Goal: Information Seeking & Learning: Learn about a topic

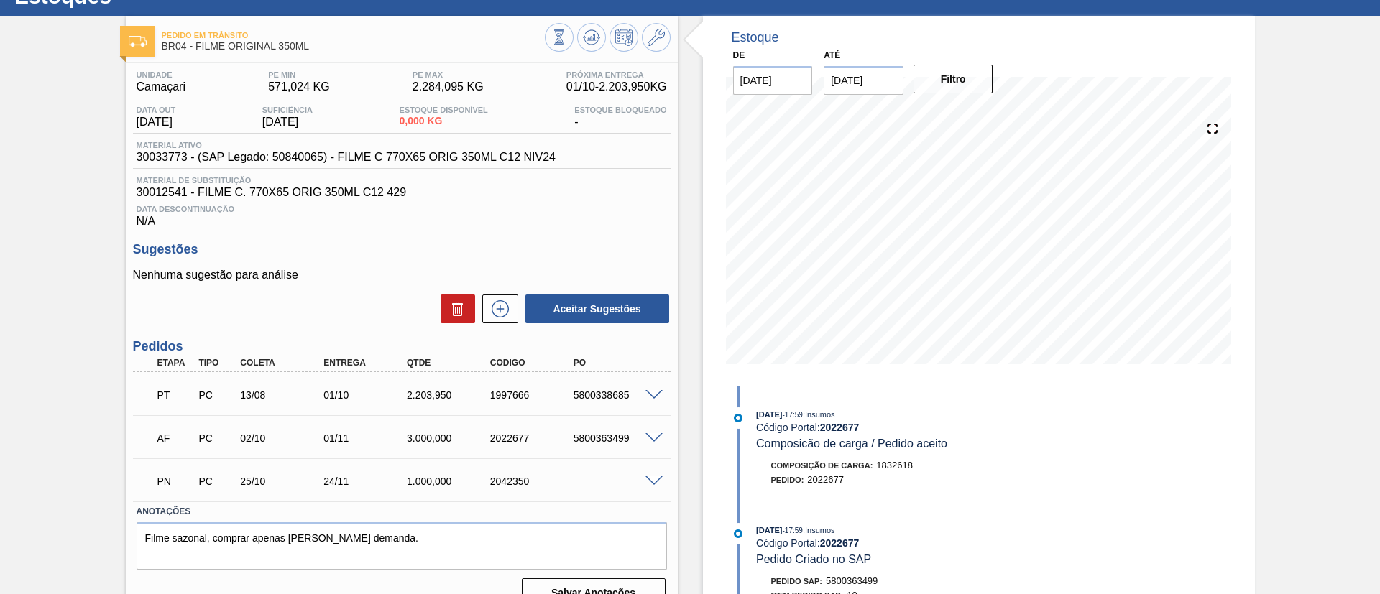
scroll to position [81, 0]
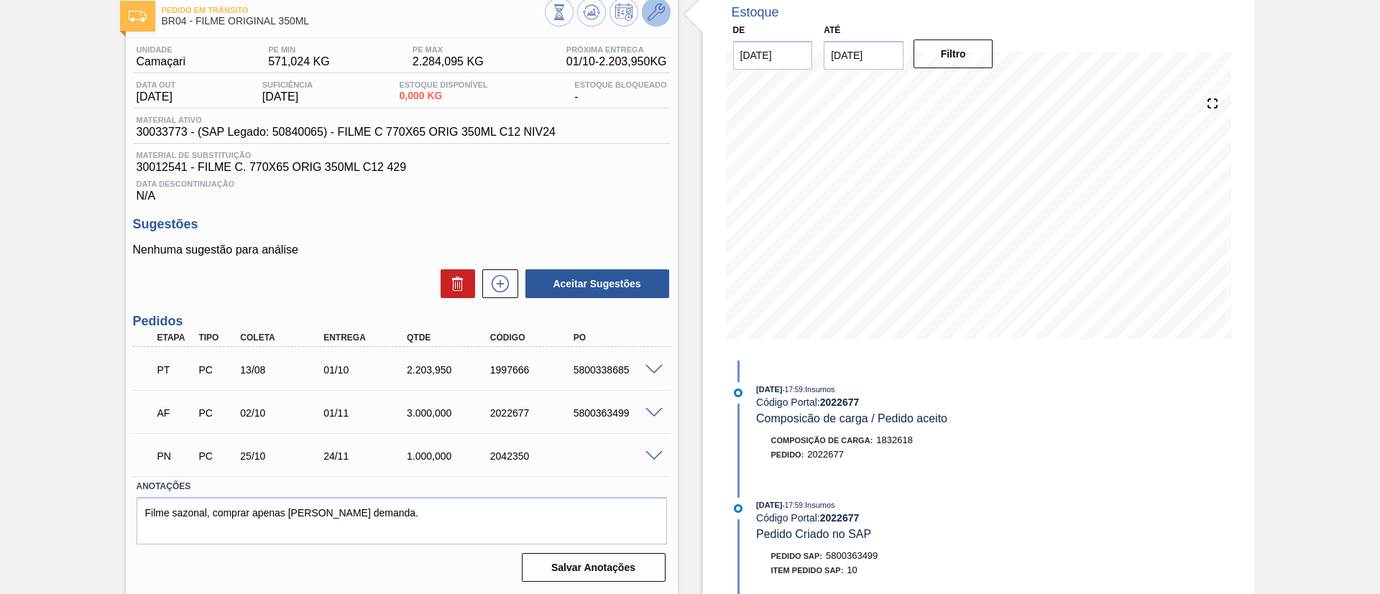
click at [653, 19] on icon at bounding box center [655, 12] width 17 height 17
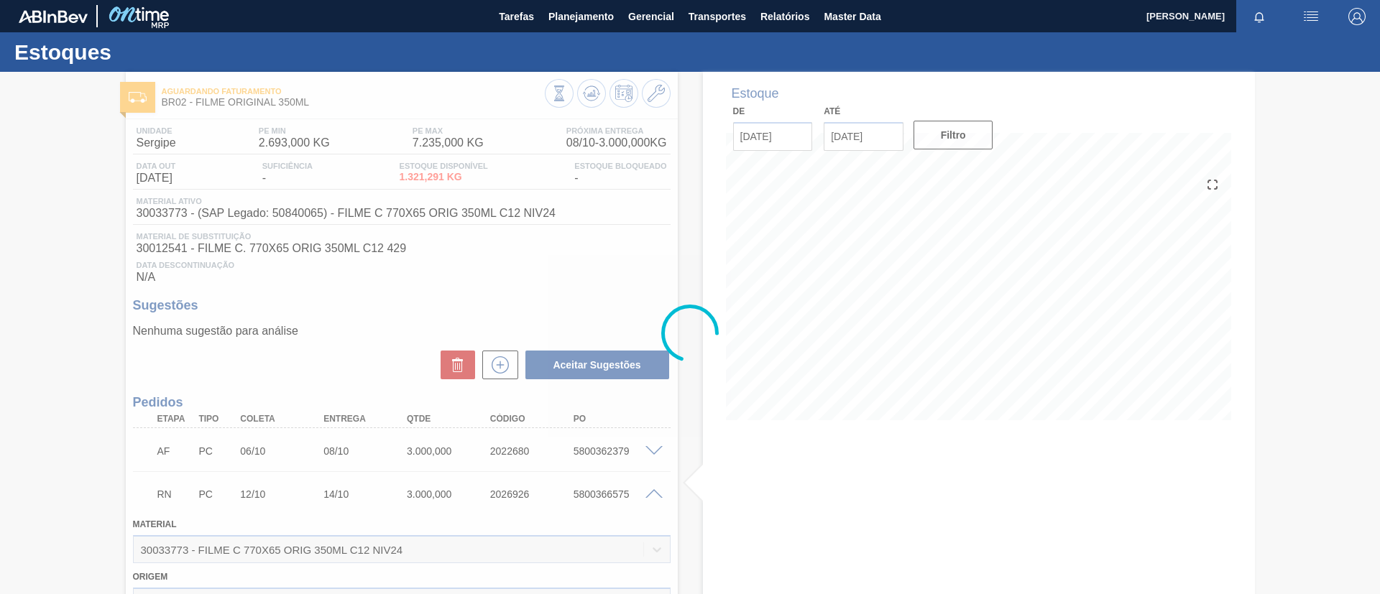
click at [648, 490] on div at bounding box center [690, 333] width 1380 height 522
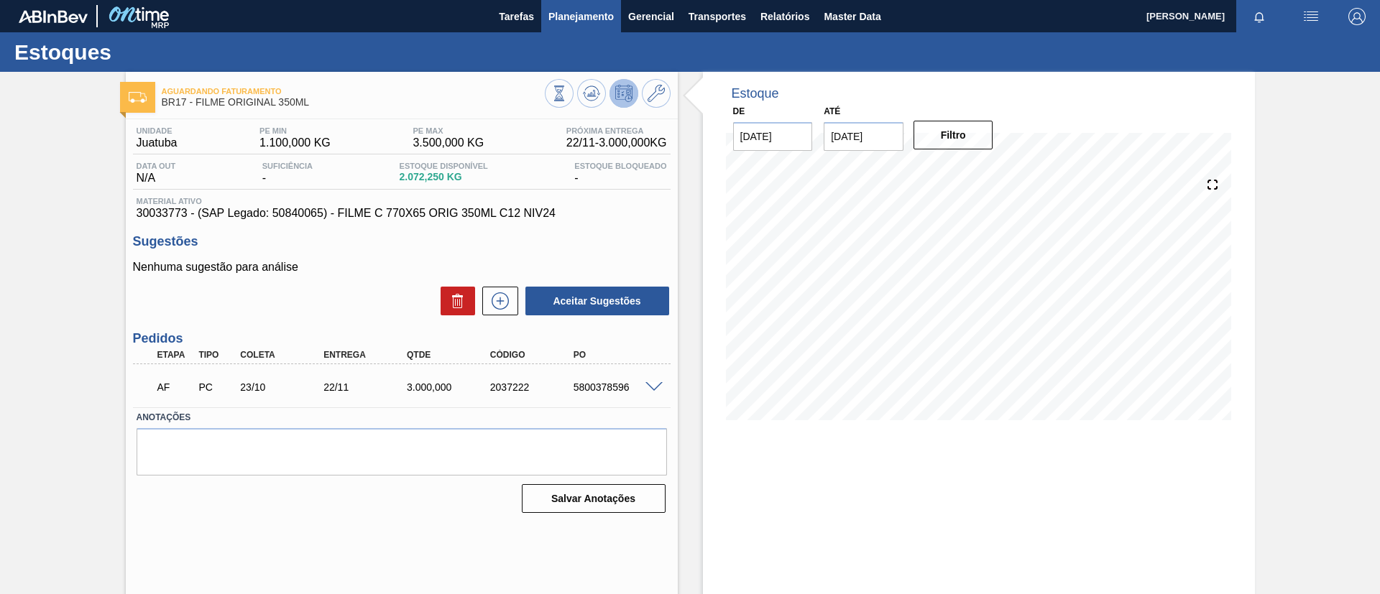
click at [573, 16] on span "Planejamento" at bounding box center [580, 16] width 65 height 17
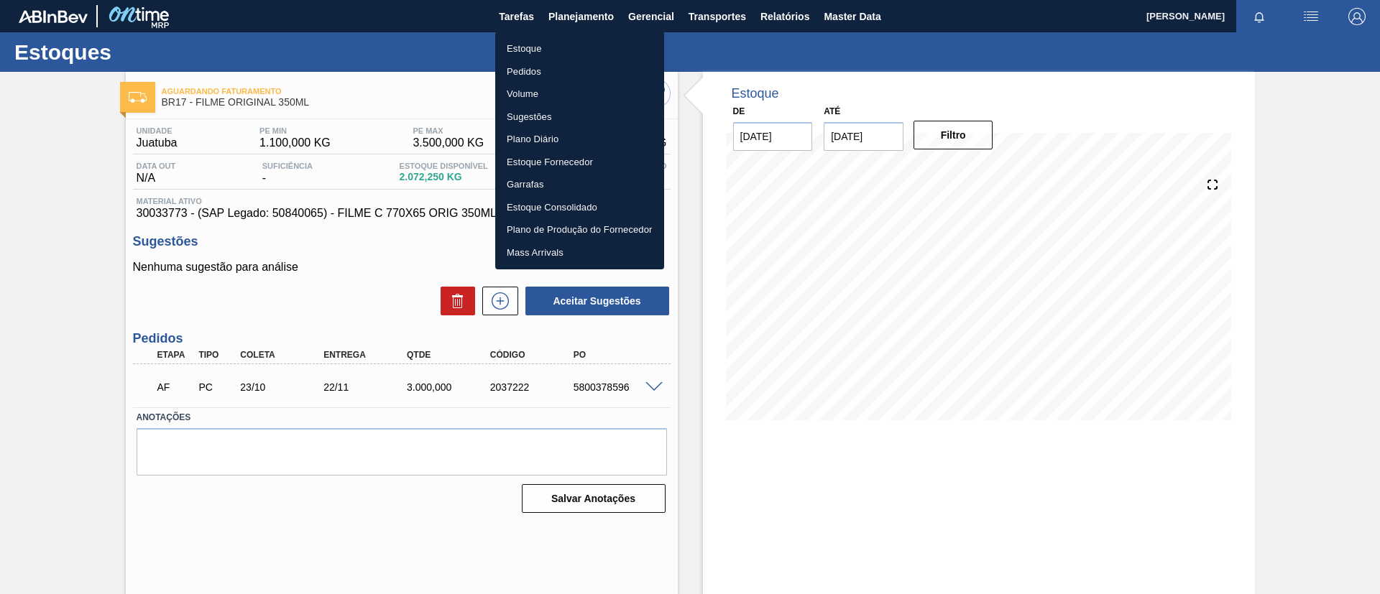
click at [562, 35] on ul "Estoque Pedidos Volume Sugestões Plano Diário Estoque Fornecedor Garrafas Estoq…" at bounding box center [579, 151] width 169 height 238
click at [566, 37] on li "Estoque" at bounding box center [579, 48] width 169 height 23
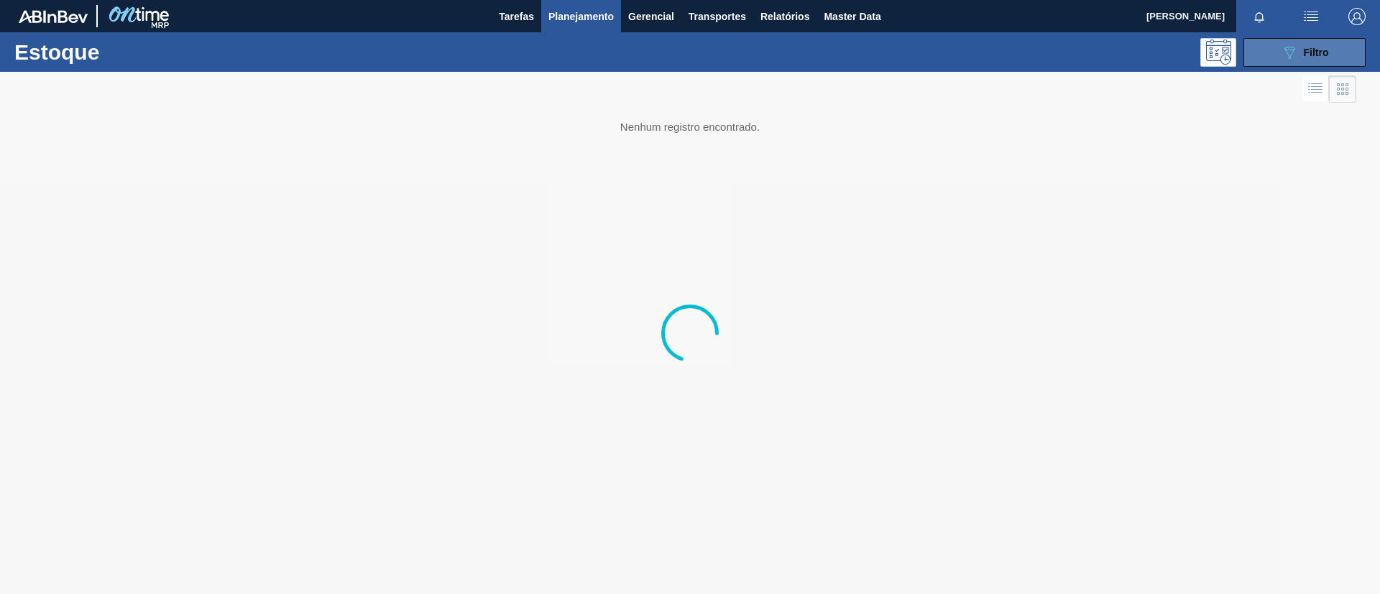
click at [1307, 55] on span "Filtro" at bounding box center [1316, 52] width 25 height 11
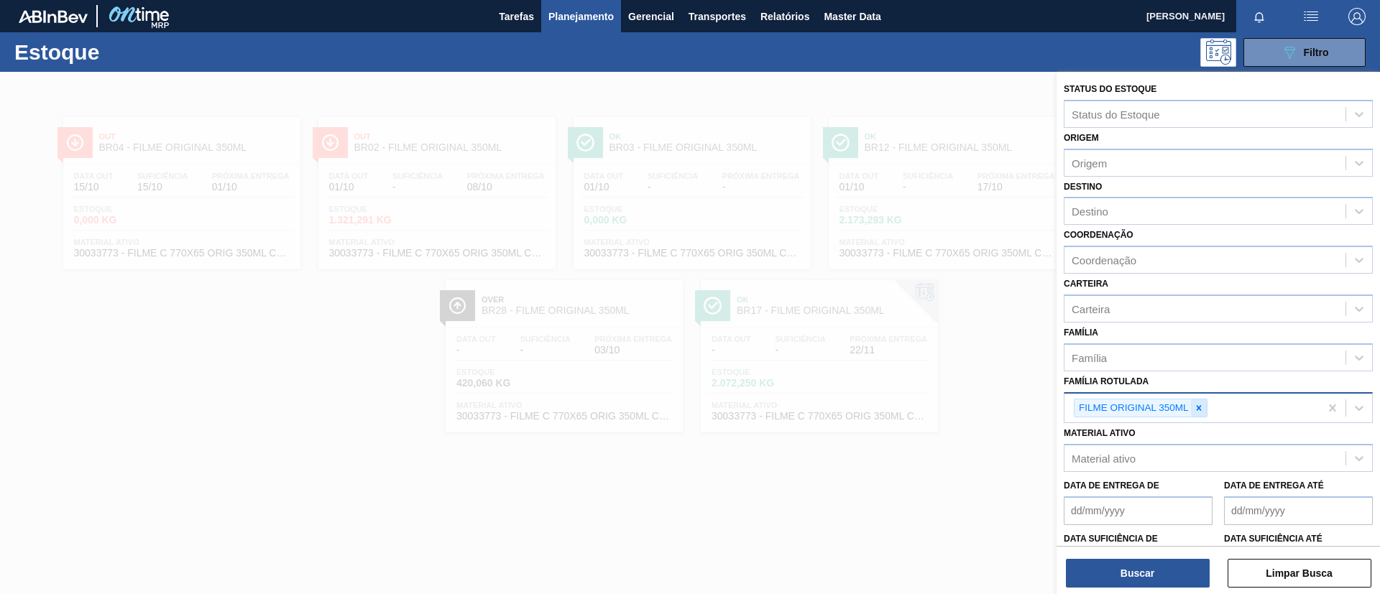
click at [1194, 408] on icon at bounding box center [1199, 408] width 10 height 10
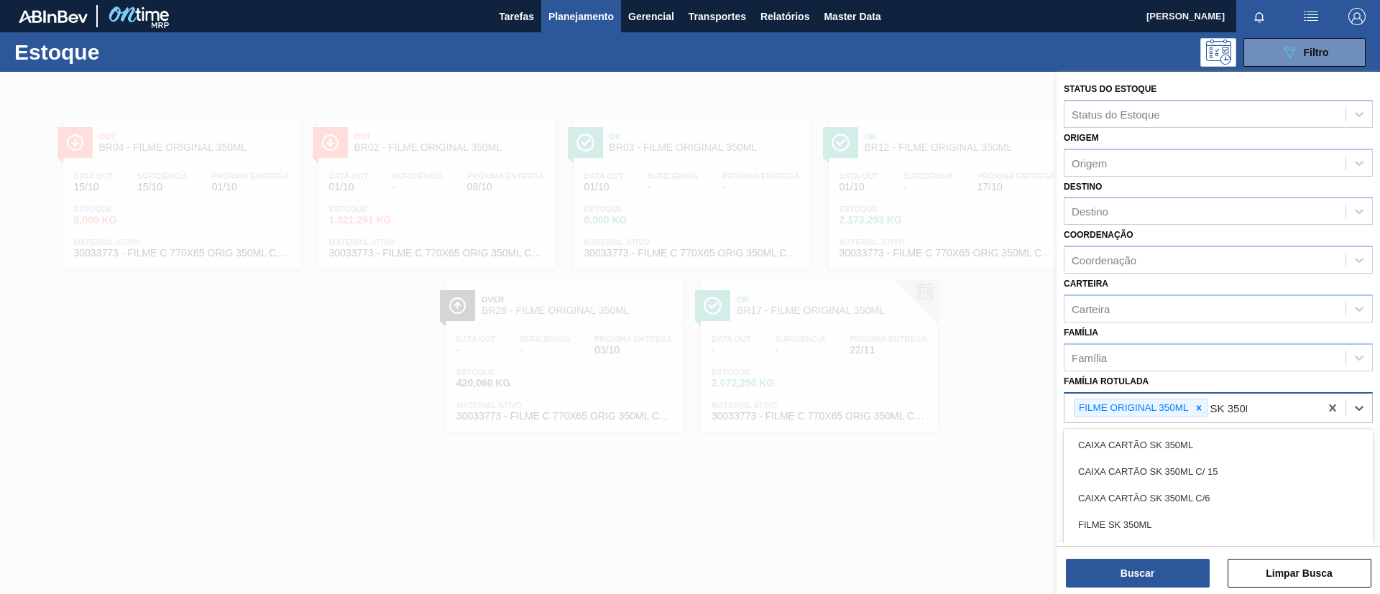
type Rotulada "SK 350ML"
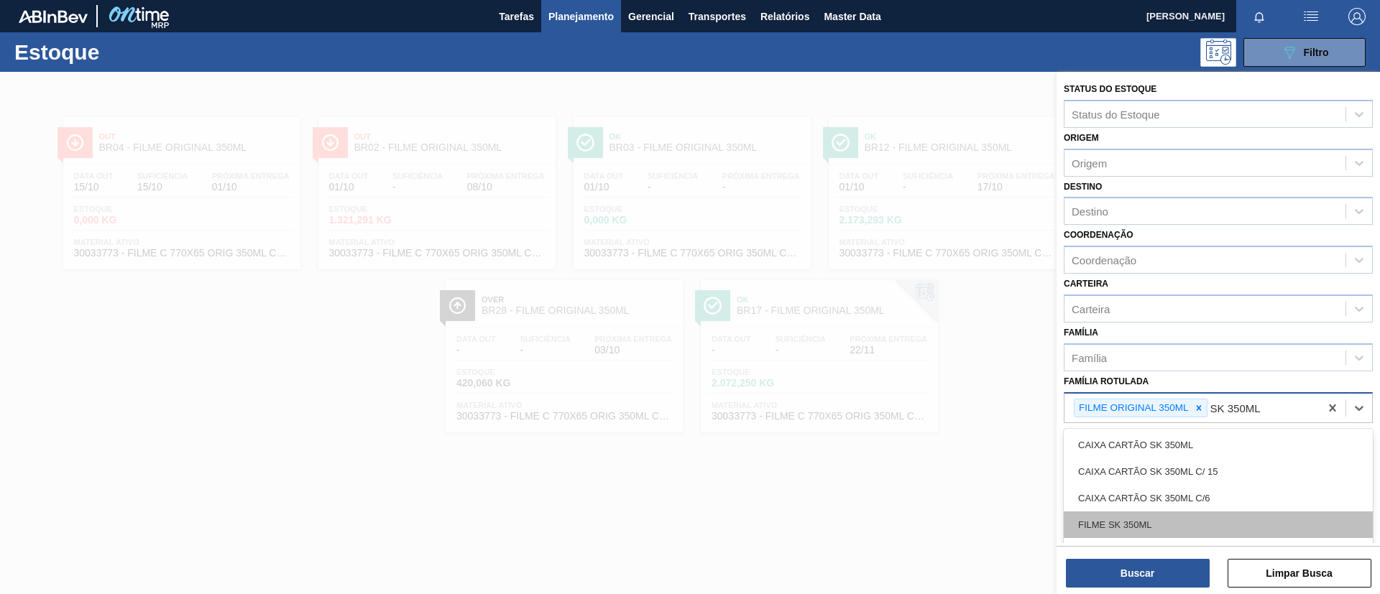
click at [1176, 525] on div "FILME SK 350ML" at bounding box center [1218, 525] width 309 height 27
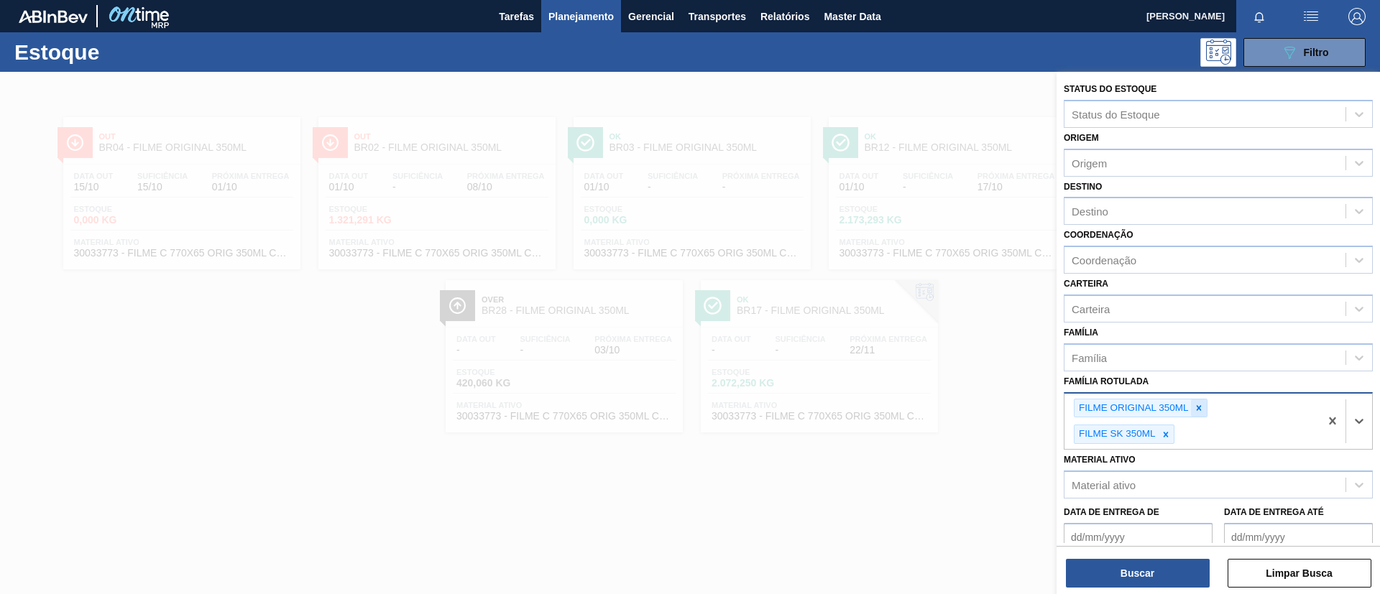
click at [1191, 409] on div at bounding box center [1199, 409] width 16 height 18
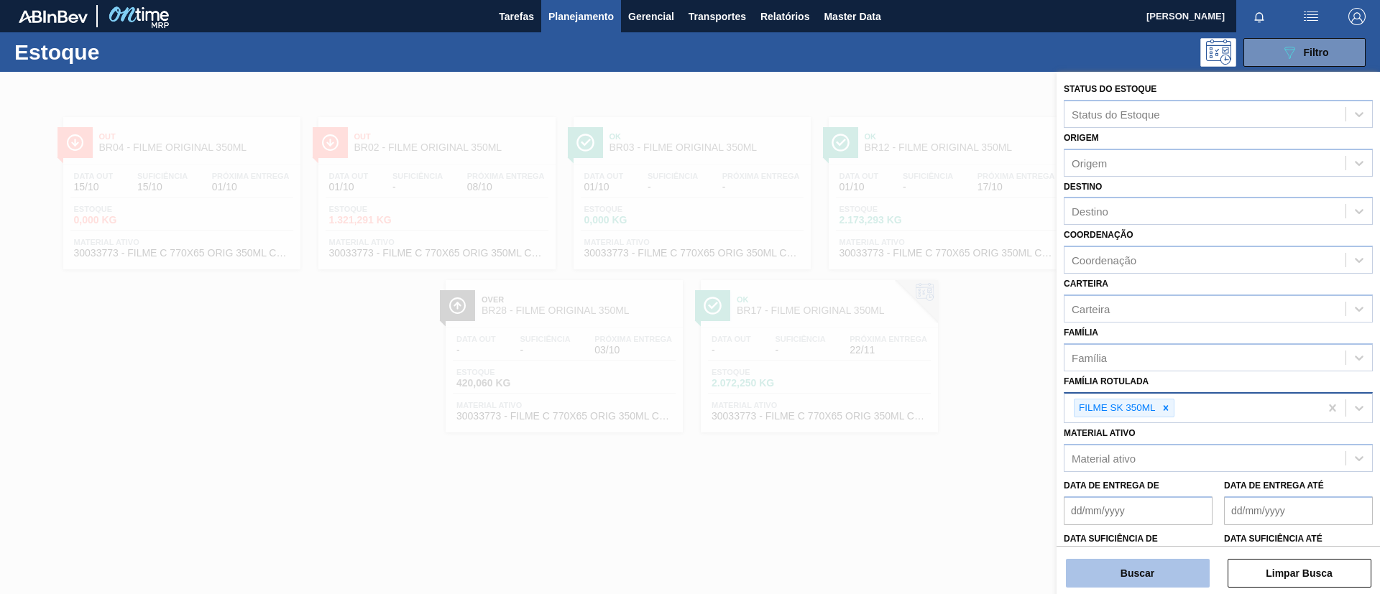
click at [1184, 576] on button "Buscar" at bounding box center [1138, 573] width 144 height 29
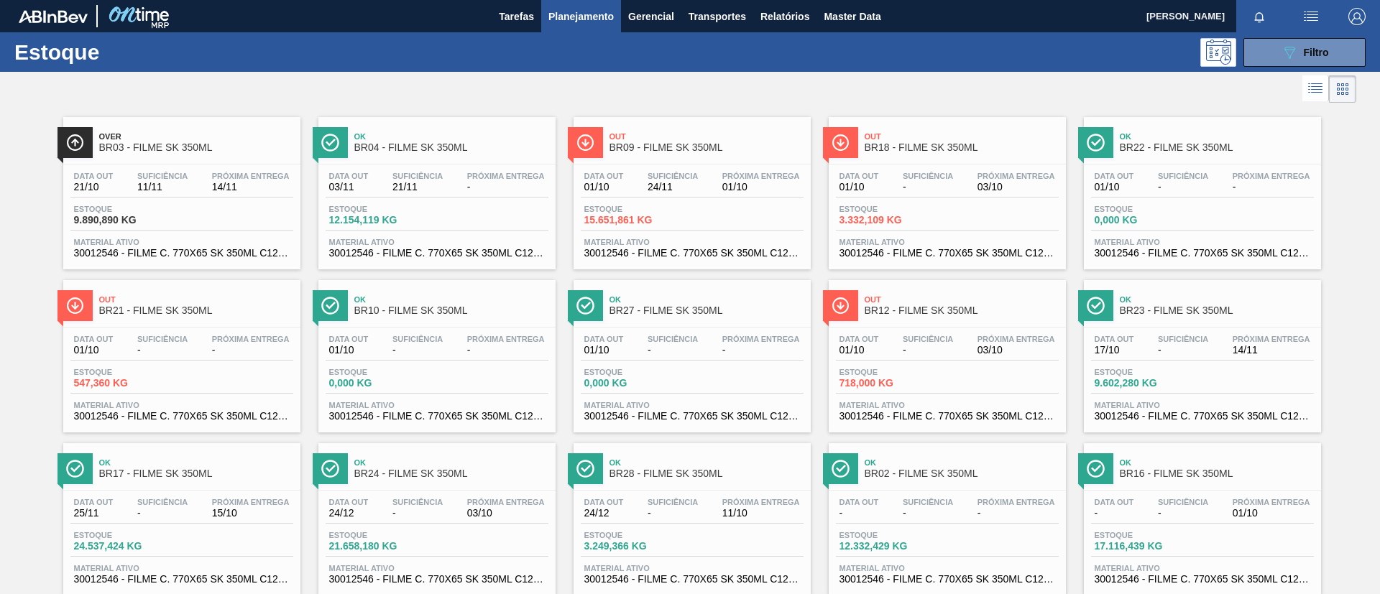
click at [186, 172] on span "Suficiência" at bounding box center [162, 176] width 50 height 9
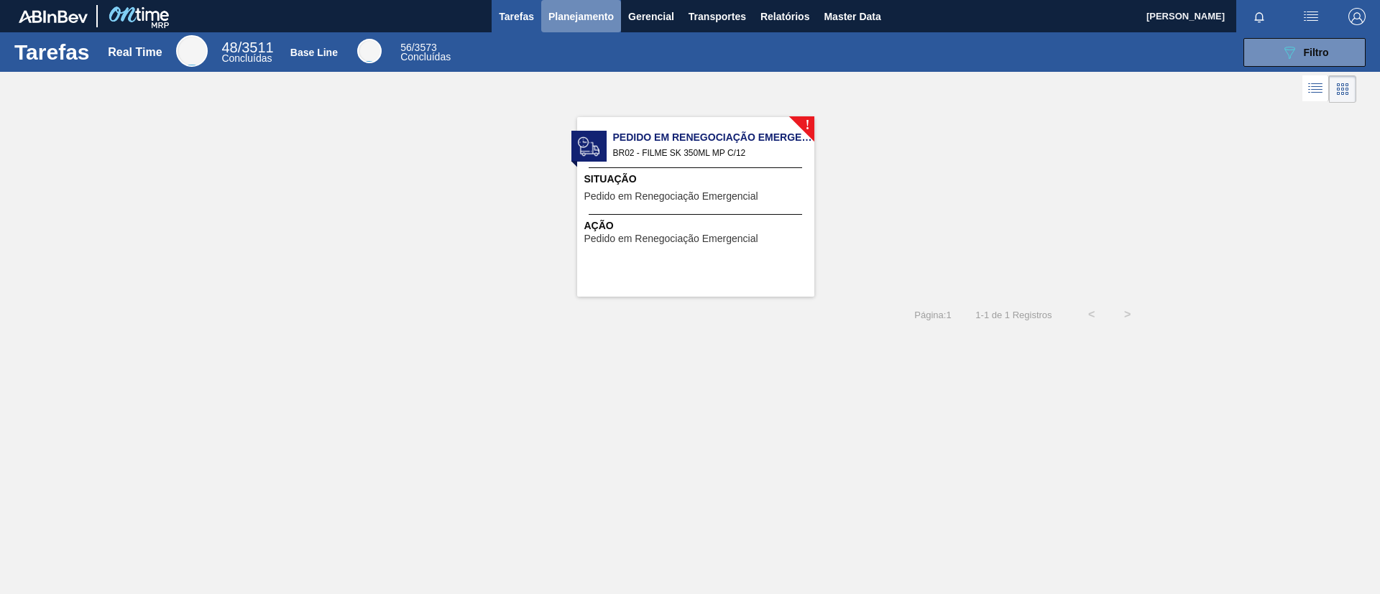
click at [582, 26] on button "Planejamento" at bounding box center [581, 16] width 80 height 32
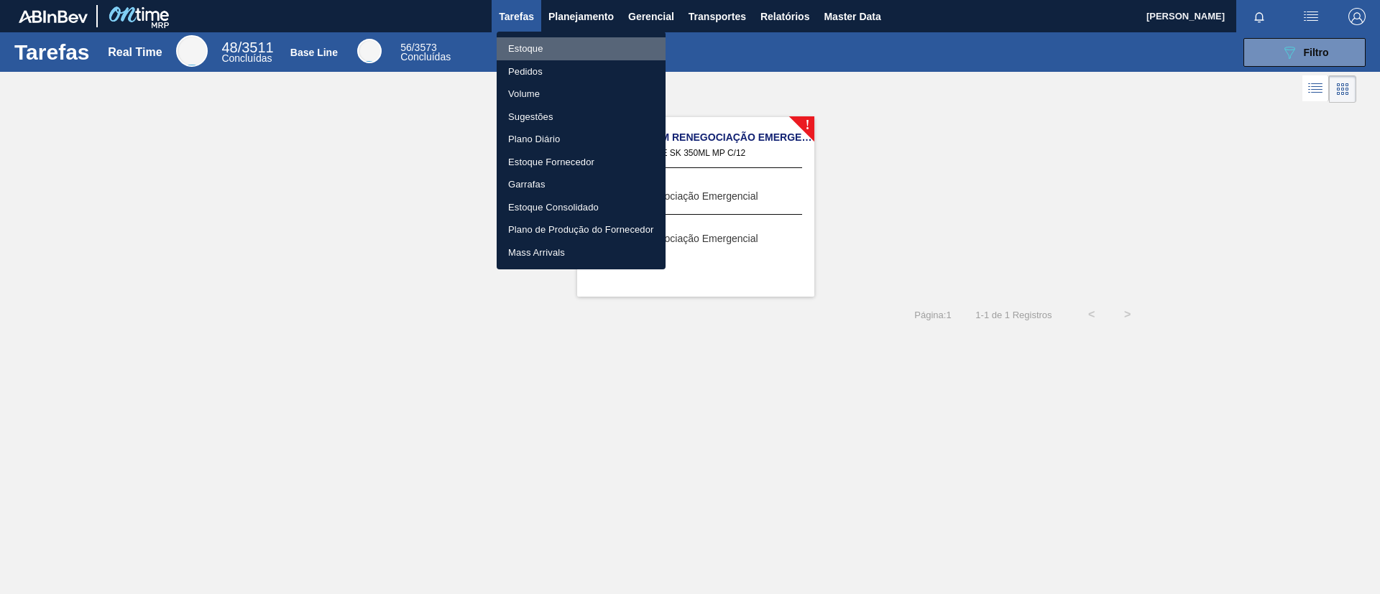
click at [566, 47] on li "Estoque" at bounding box center [581, 48] width 169 height 23
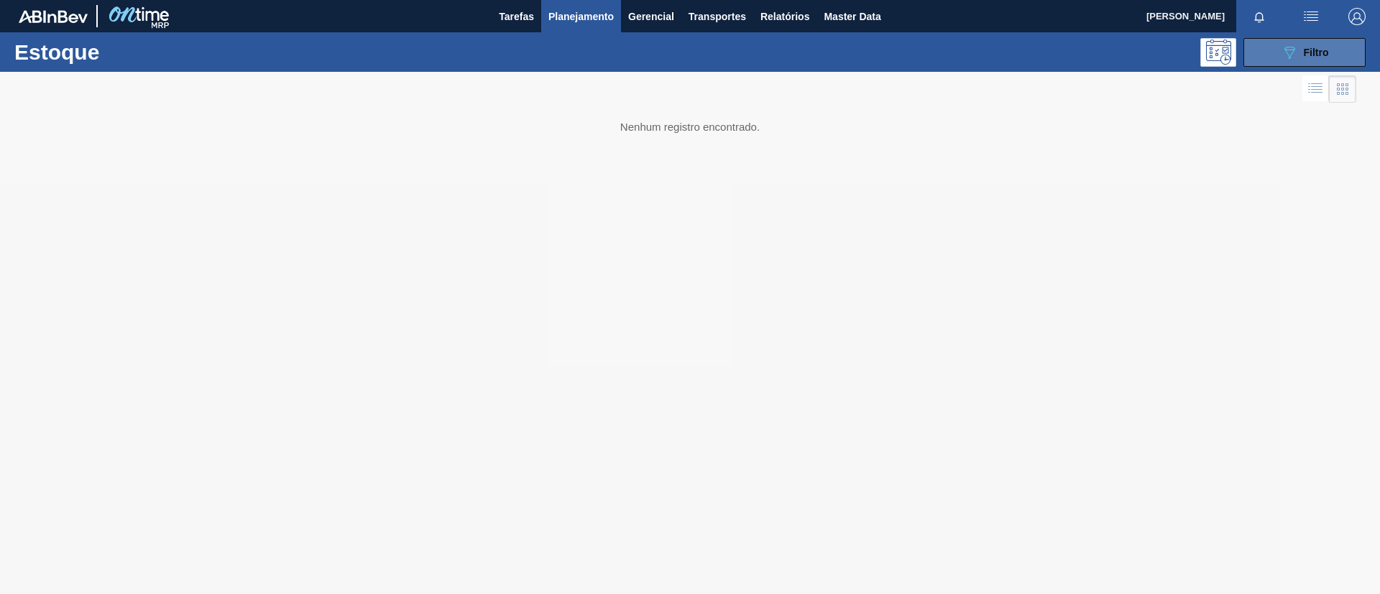
click at [1313, 45] on div "089F7B8B-B2A5-4AFE-B5C0-19BA573D28AC Filtro" at bounding box center [1305, 52] width 48 height 17
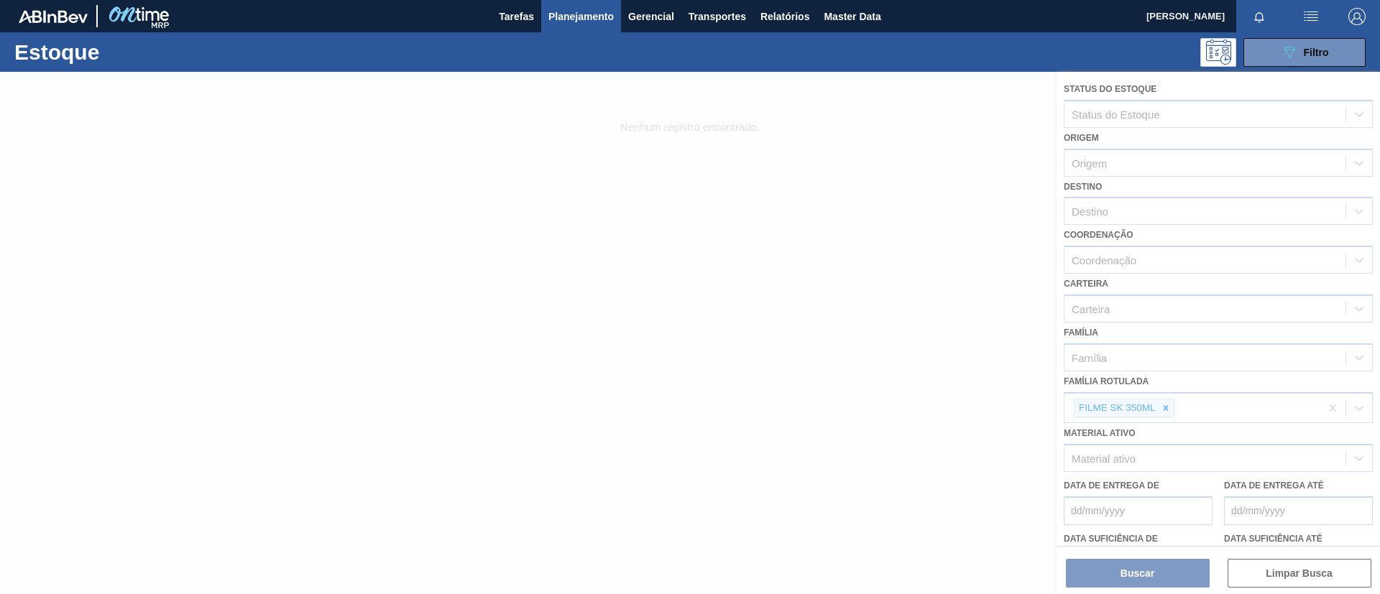
click at [1165, 409] on div at bounding box center [690, 333] width 1380 height 522
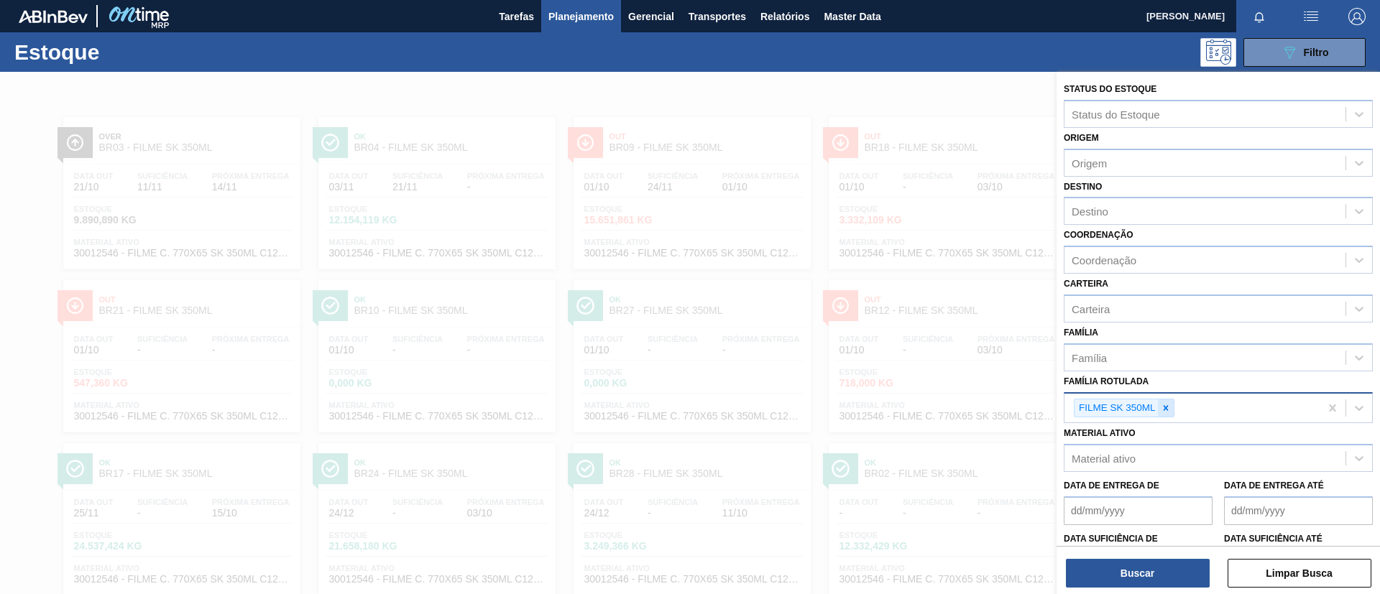
click at [1161, 408] on icon at bounding box center [1166, 408] width 10 height 10
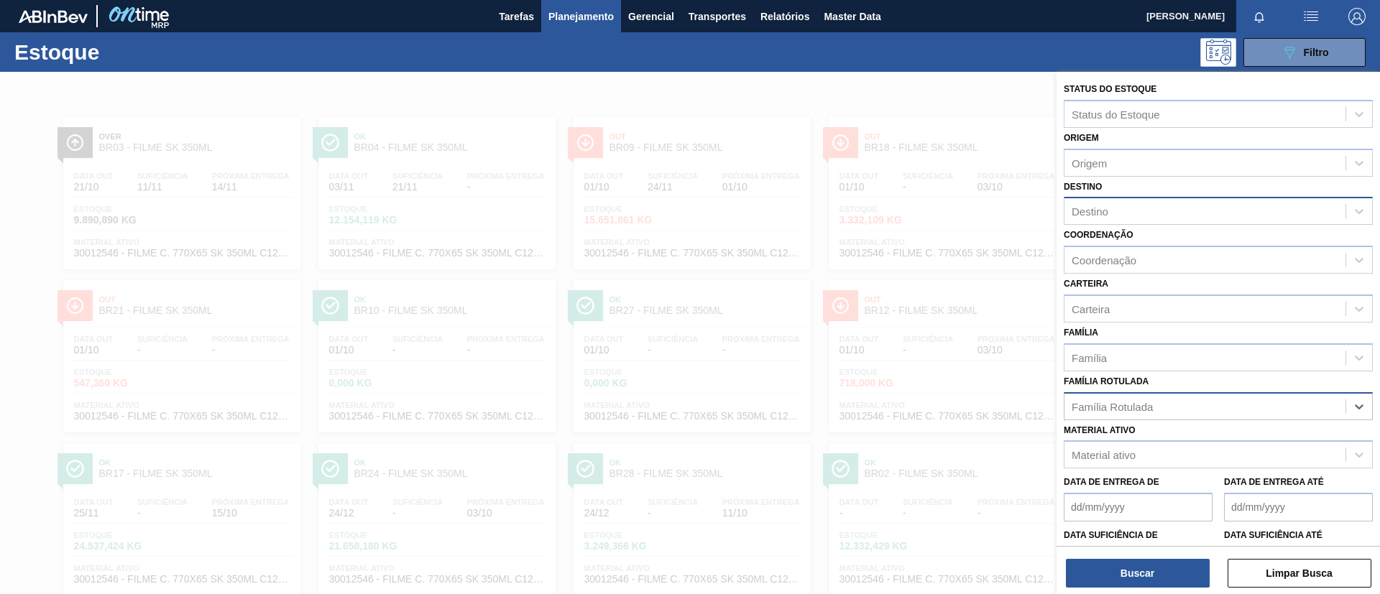
click at [1145, 216] on div "Destino" at bounding box center [1204, 211] width 281 height 21
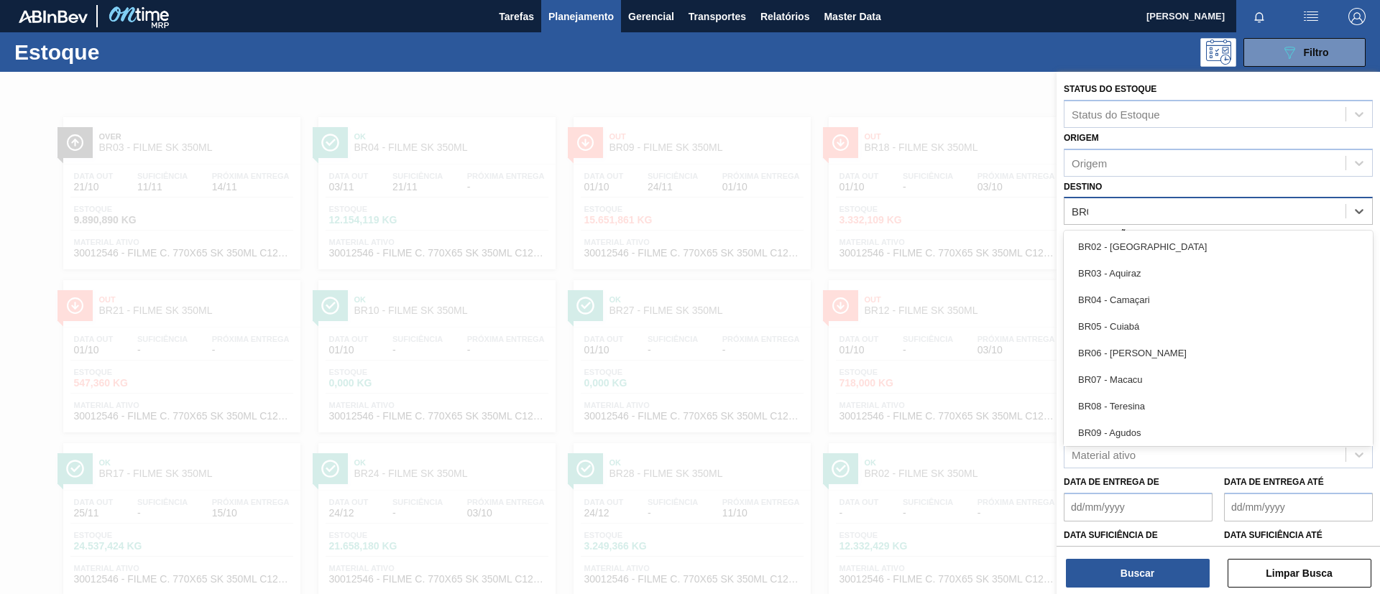
type input "BR04"
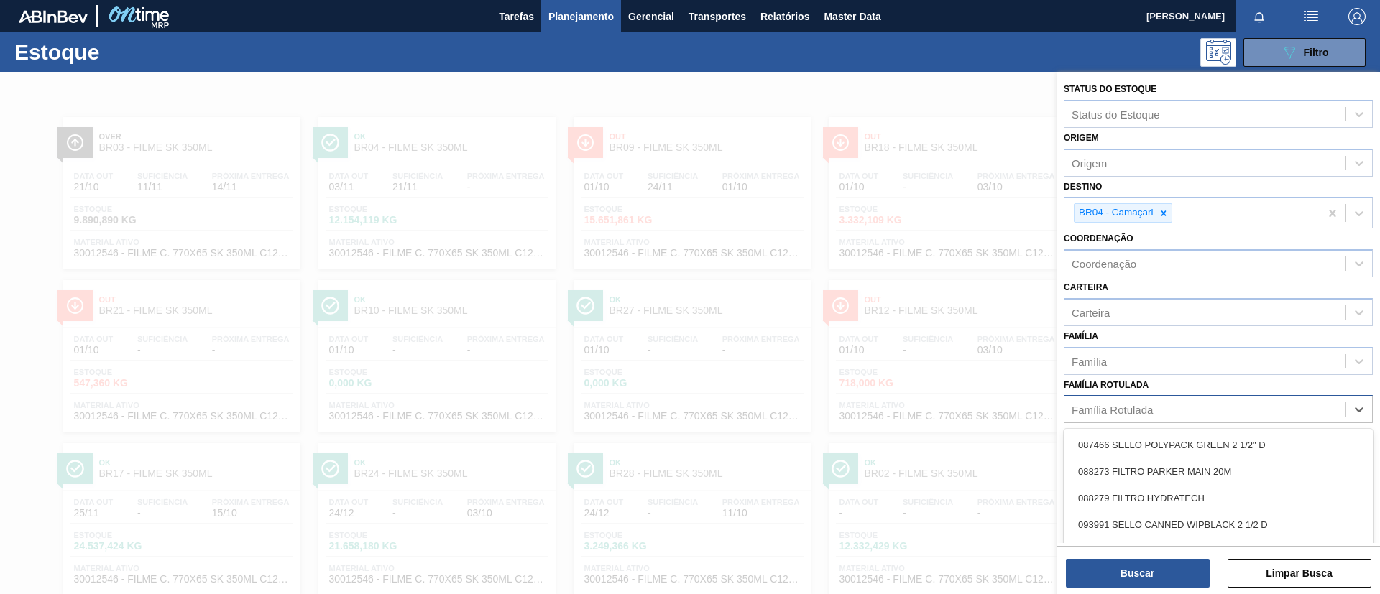
click at [1153, 397] on div "Família Rotulada" at bounding box center [1218, 409] width 309 height 28
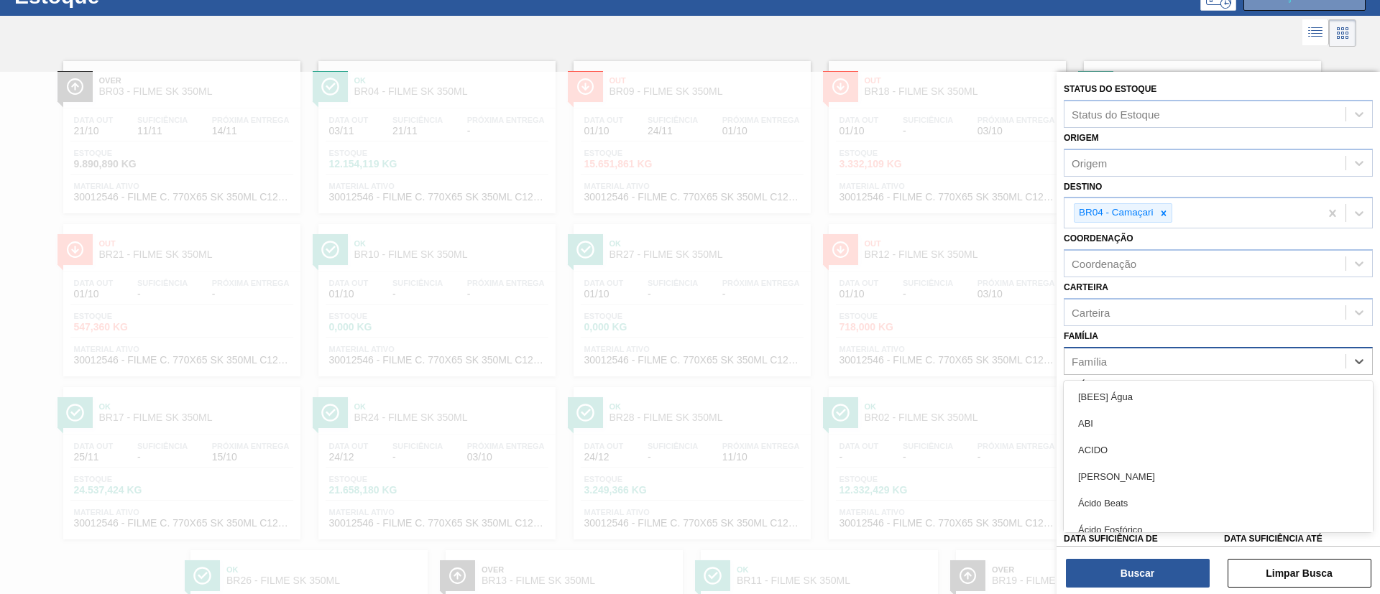
scroll to position [64, 0]
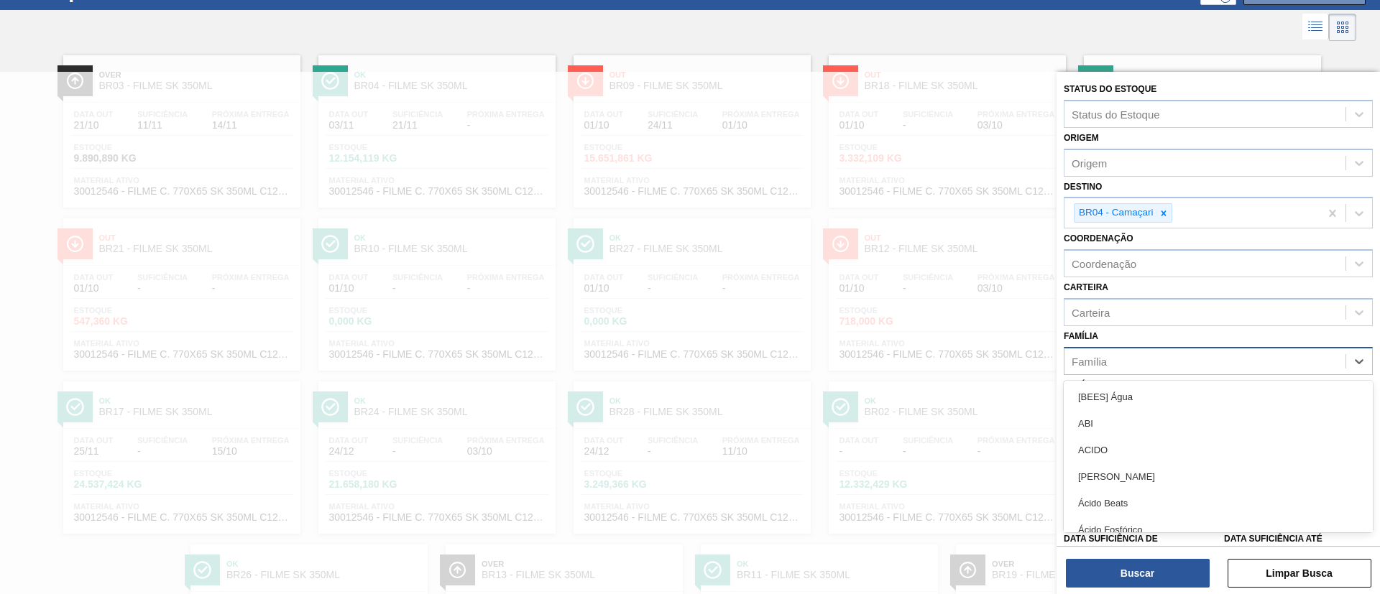
click at [1141, 358] on div "Família" at bounding box center [1204, 361] width 281 height 21
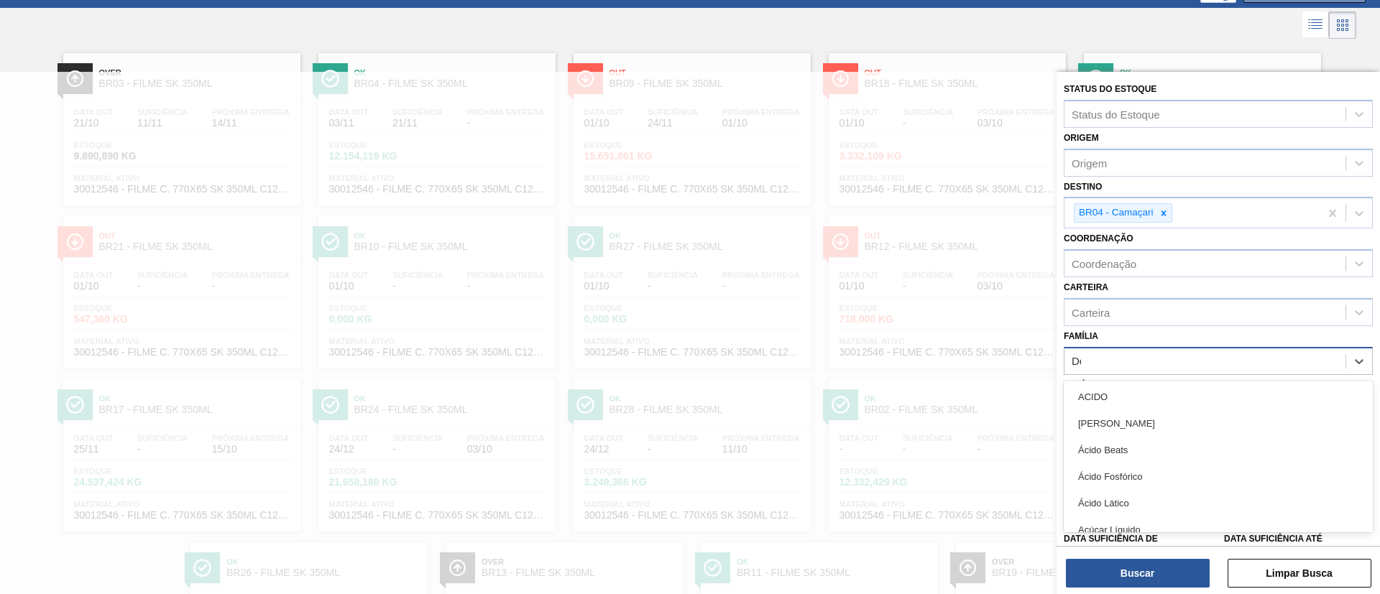
type input "Dec"
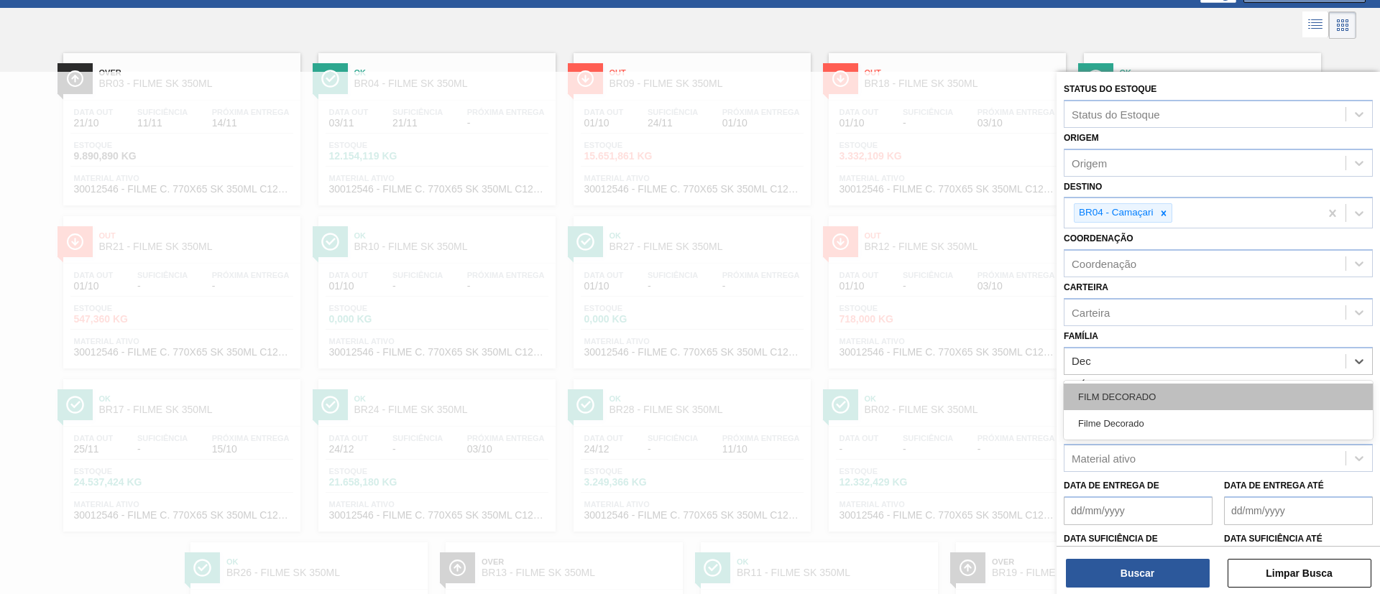
click at [1140, 392] on div "FILM DECORADO" at bounding box center [1218, 397] width 309 height 27
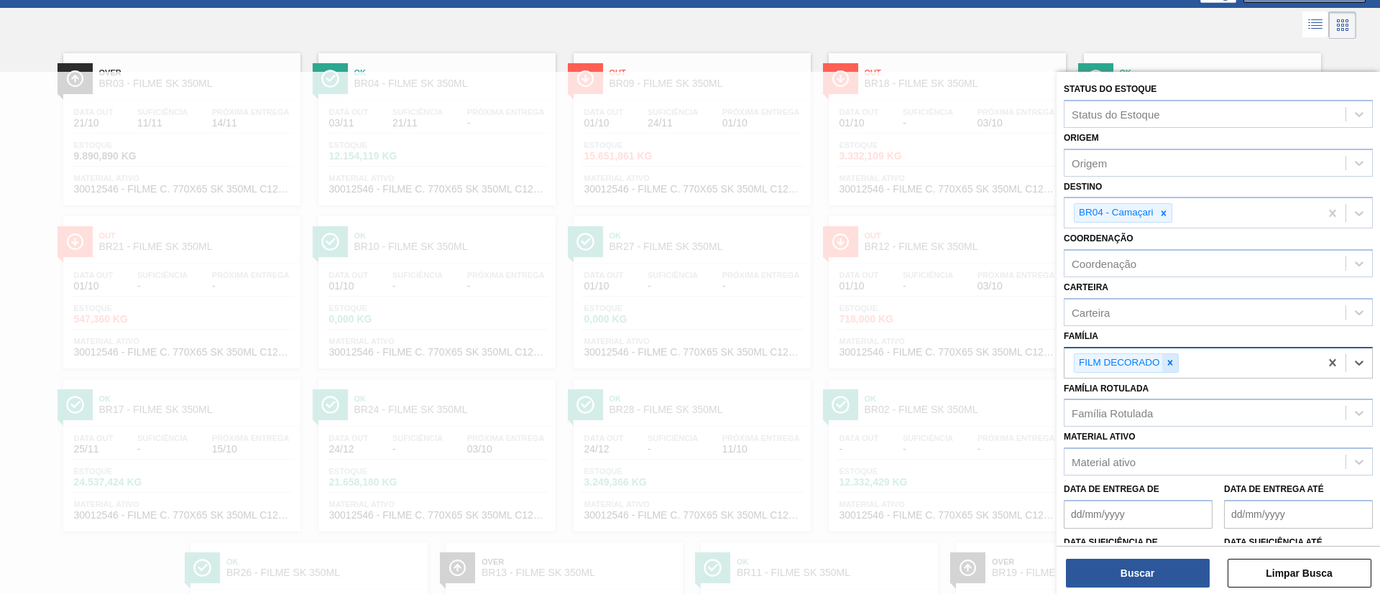
click at [1168, 361] on icon at bounding box center [1169, 362] width 5 height 5
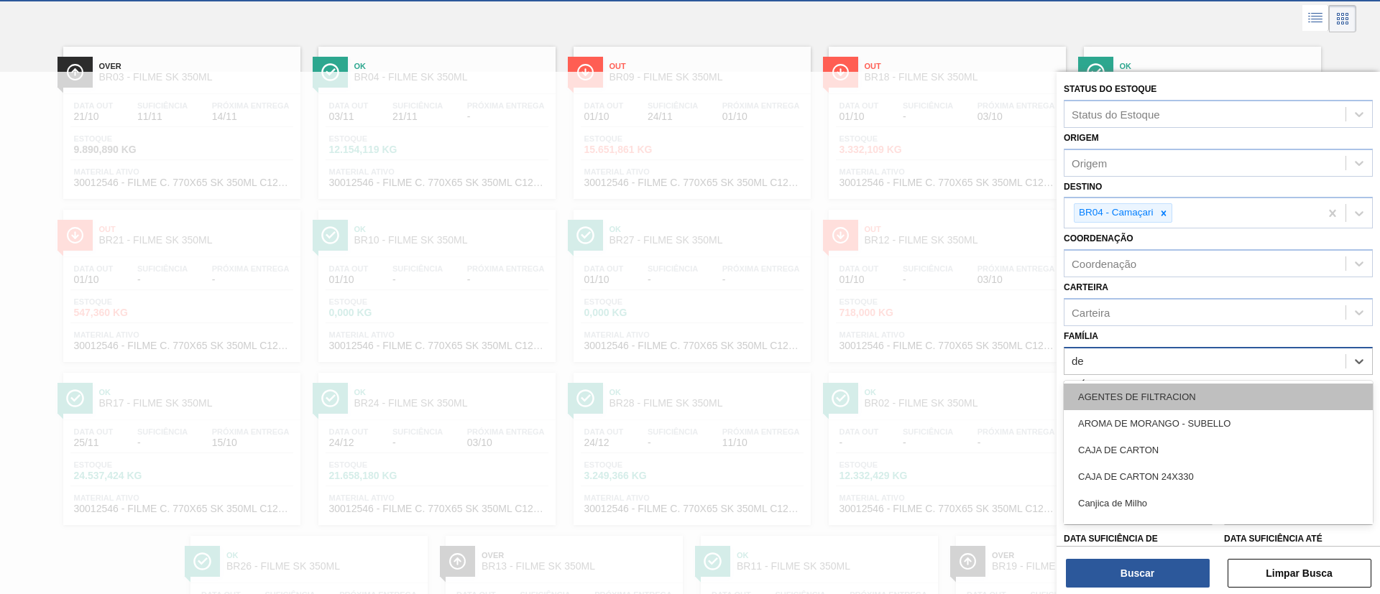
scroll to position [72, 0]
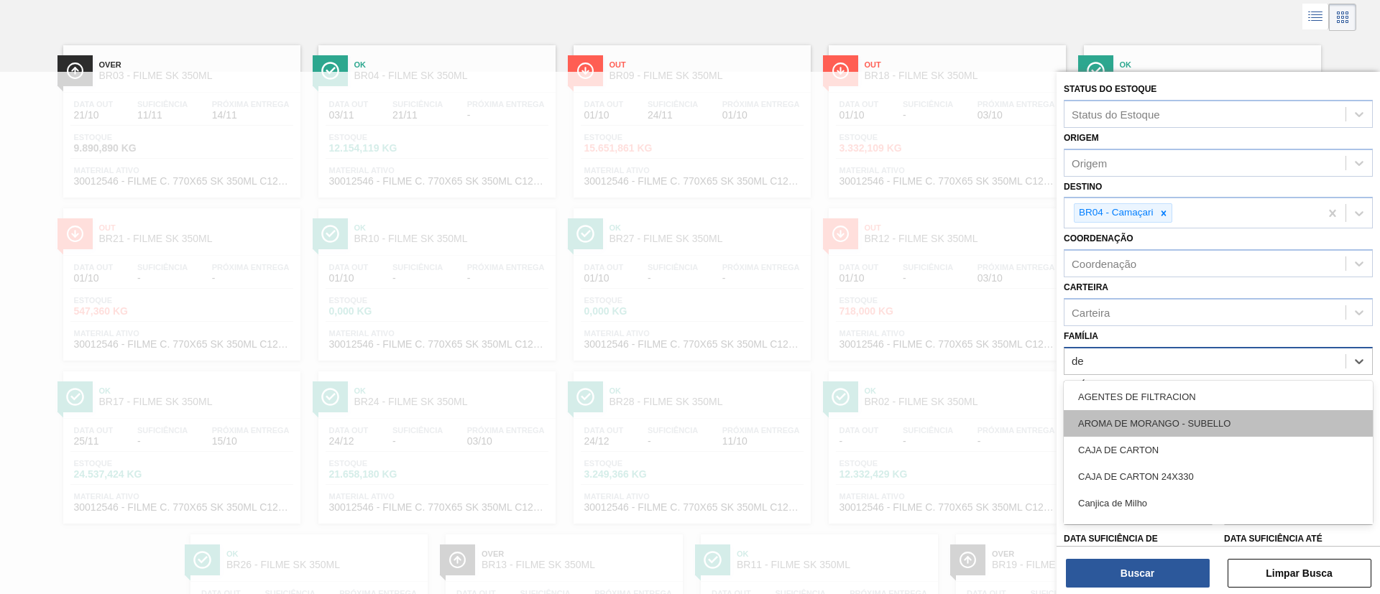
type input "dec"
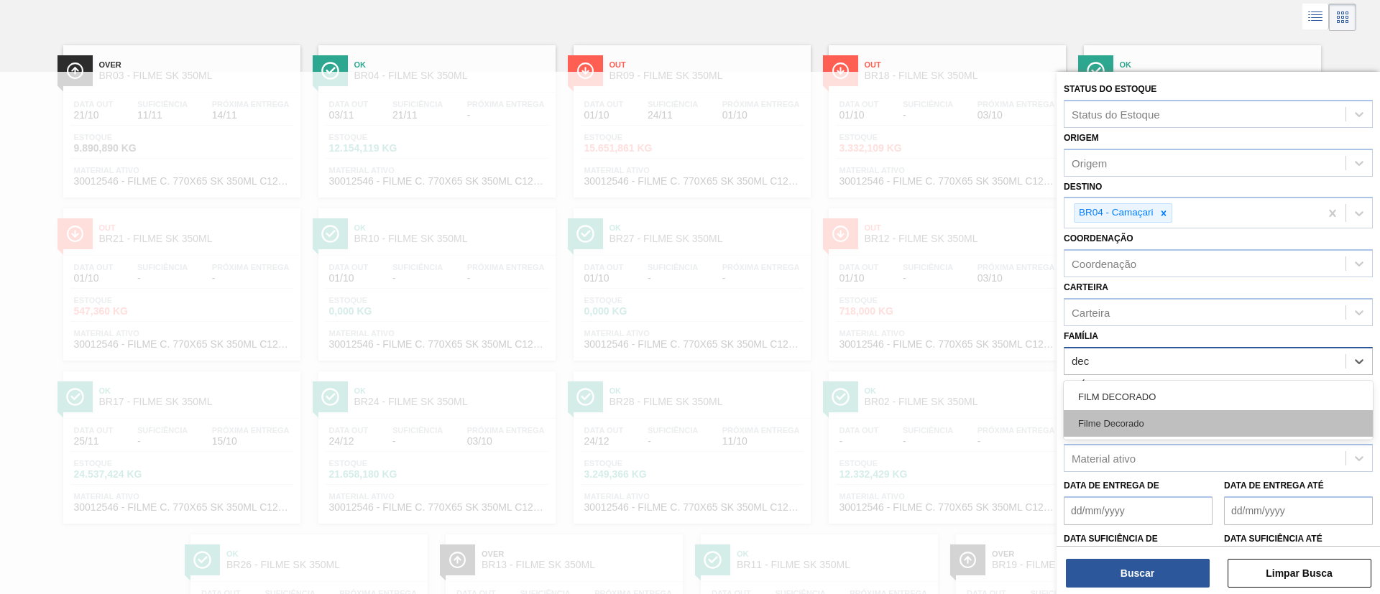
click at [1144, 431] on div "Filme Decorado" at bounding box center [1218, 423] width 309 height 27
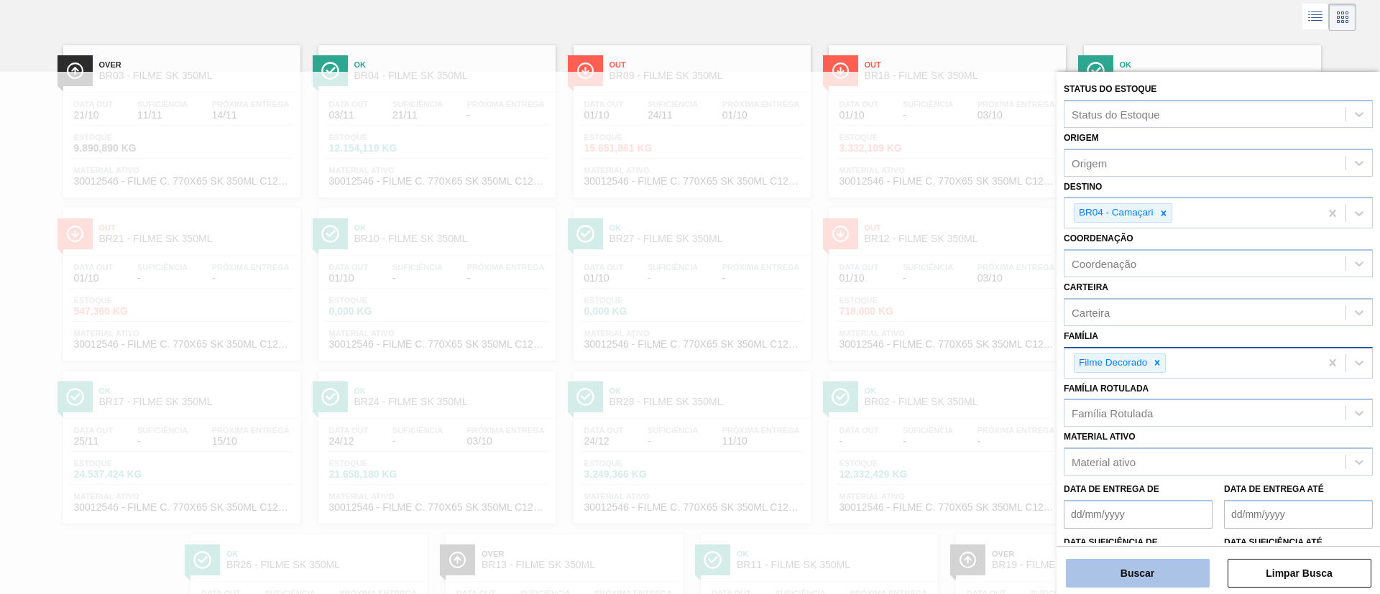
click at [1145, 572] on button "Buscar" at bounding box center [1138, 573] width 144 height 29
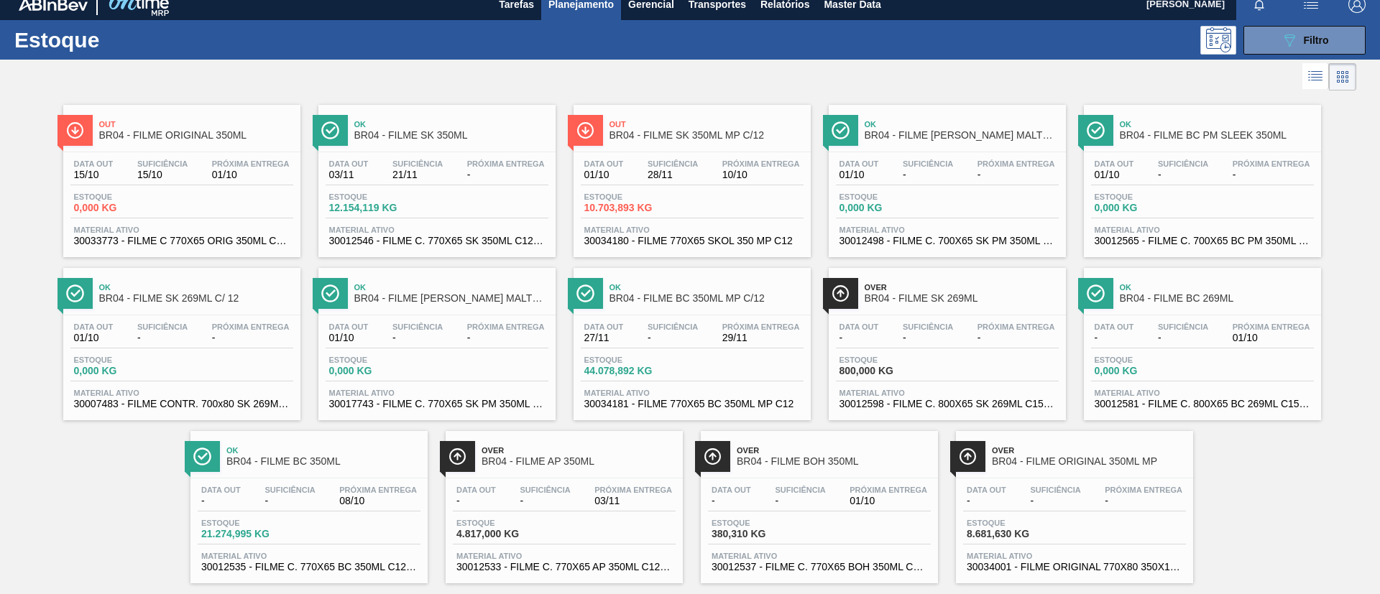
scroll to position [0, 0]
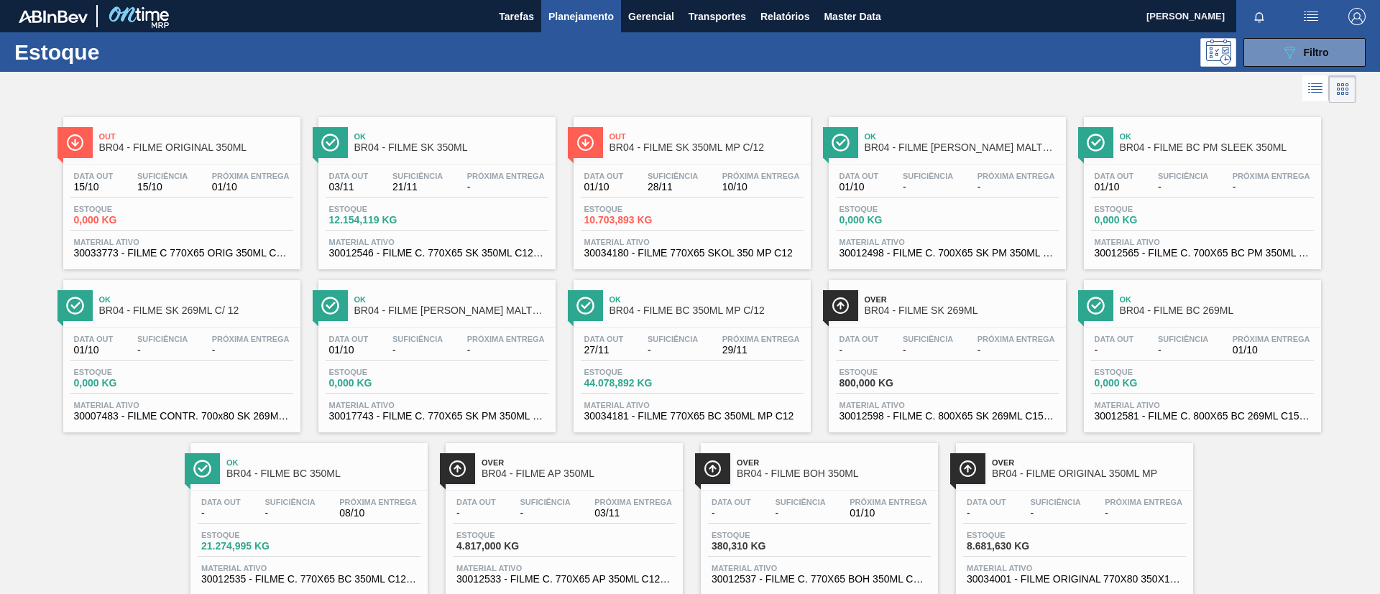
click at [553, 22] on span "Planejamento" at bounding box center [580, 16] width 65 height 17
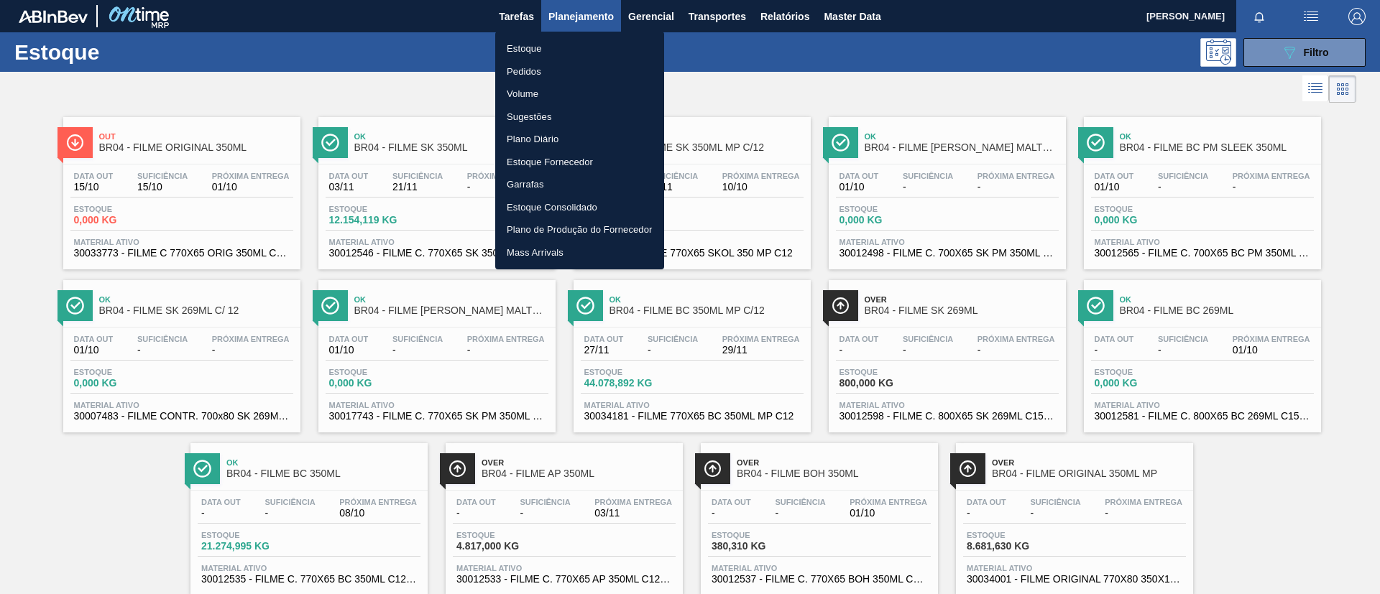
click at [555, 65] on li "Pedidos" at bounding box center [579, 71] width 169 height 23
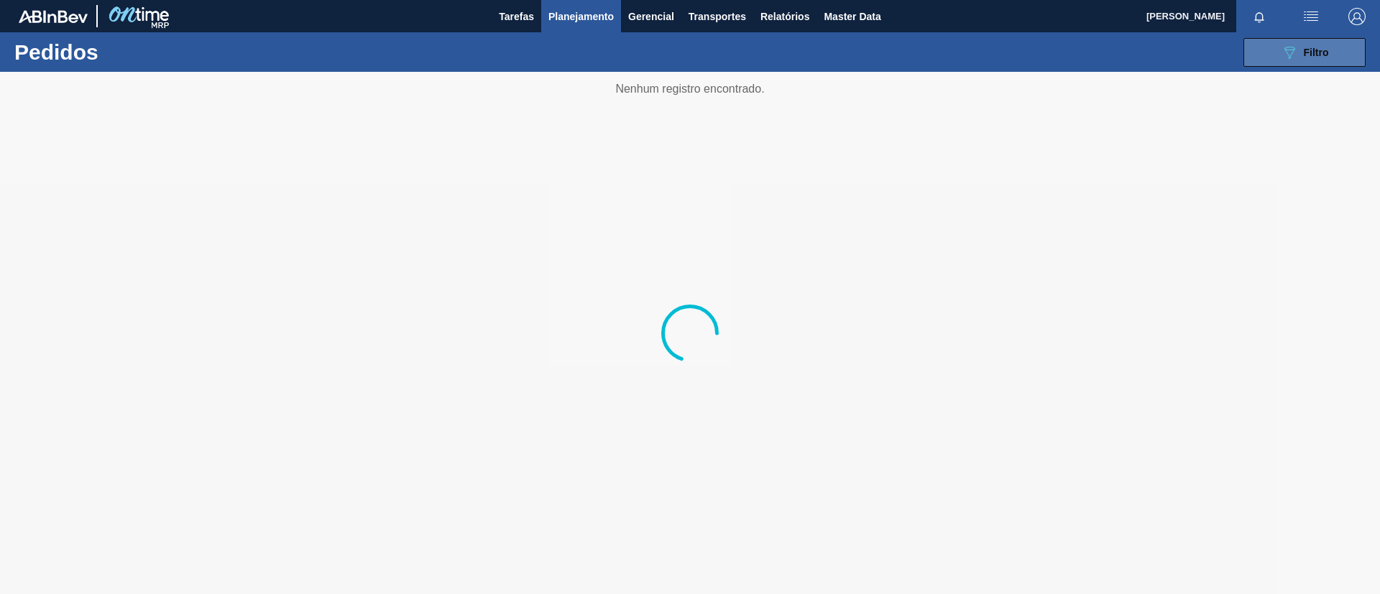
click at [1295, 59] on icon "089F7B8B-B2A5-4AFE-B5C0-19BA573D28AC" at bounding box center [1289, 52] width 17 height 17
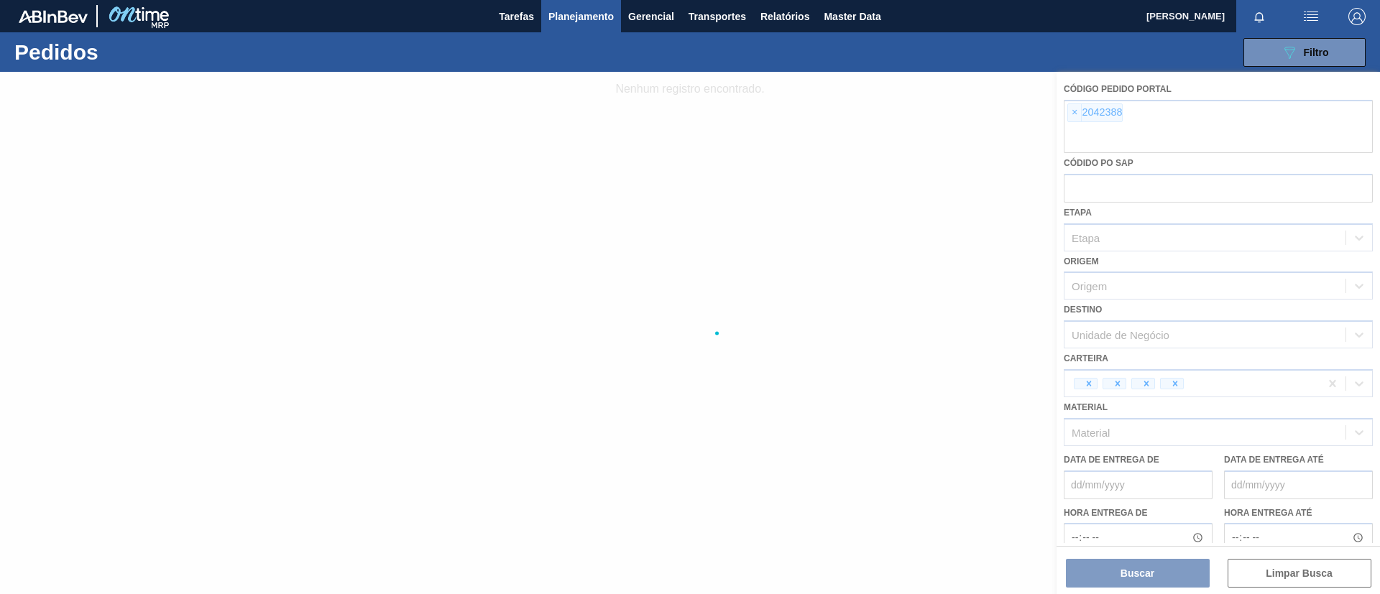
click at [1075, 113] on div at bounding box center [690, 333] width 1380 height 522
click at [1069, 113] on div at bounding box center [690, 333] width 1380 height 522
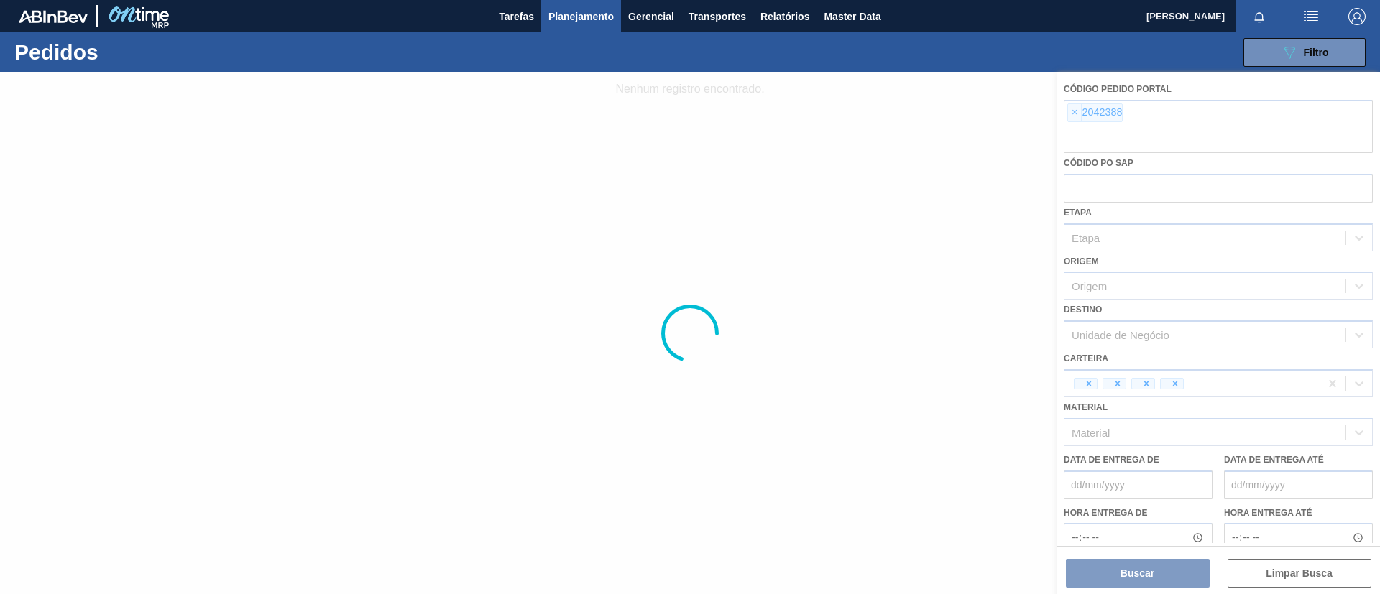
click at [1071, 113] on div at bounding box center [690, 333] width 1380 height 522
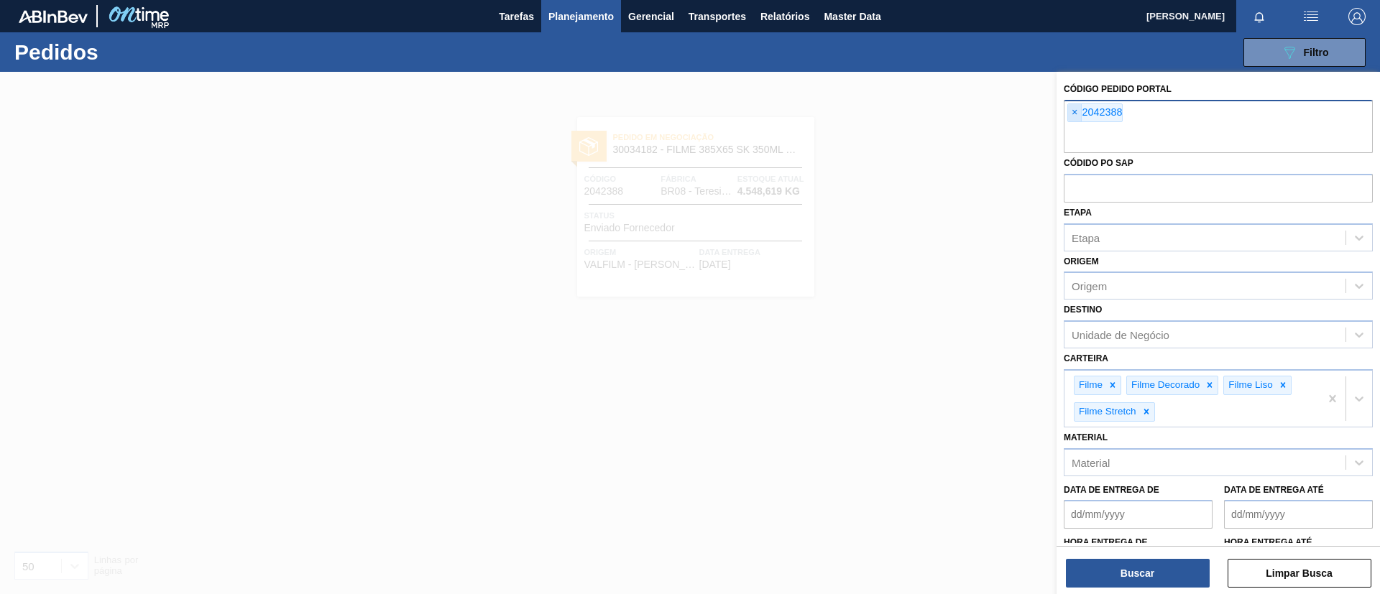
click at [1074, 118] on span "×" at bounding box center [1075, 112] width 14 height 17
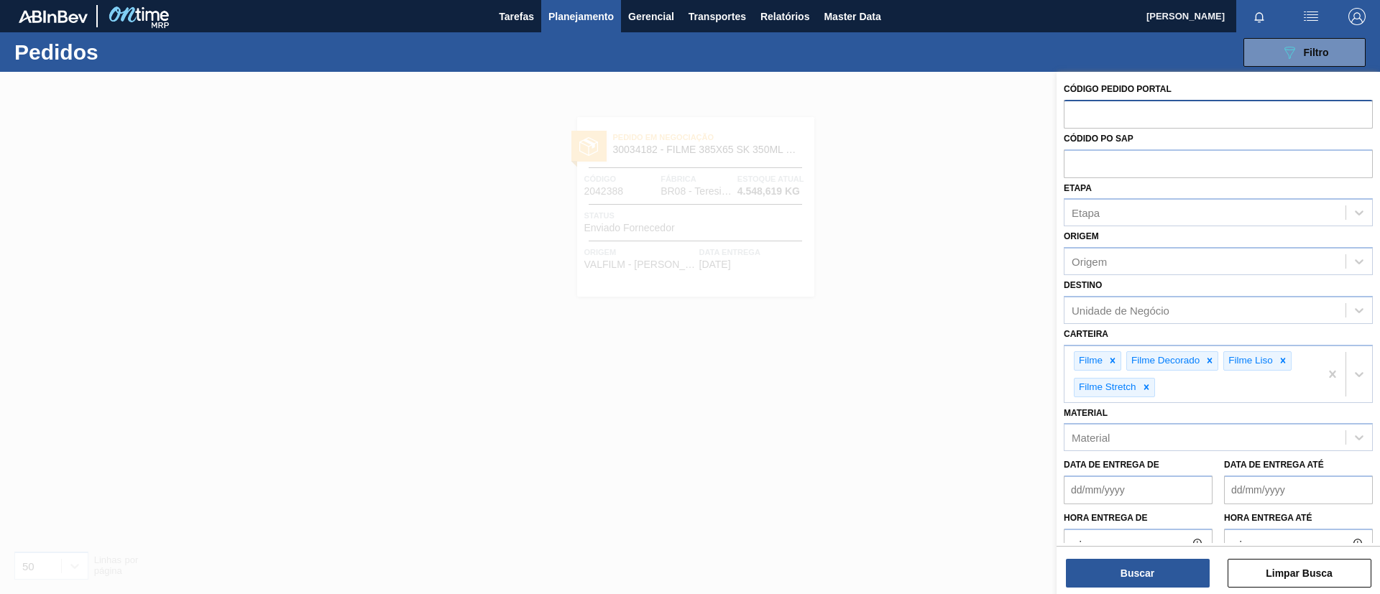
paste input "text"
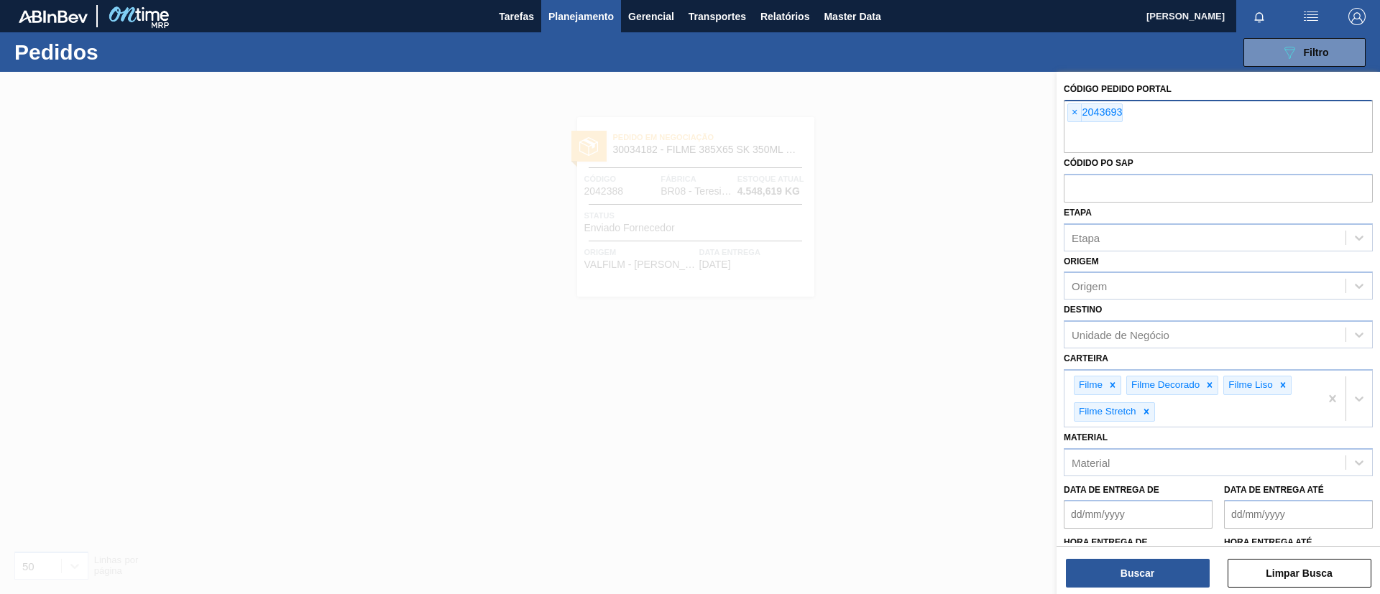
paste input "text"
click at [1135, 567] on button "Buscar" at bounding box center [1138, 573] width 144 height 29
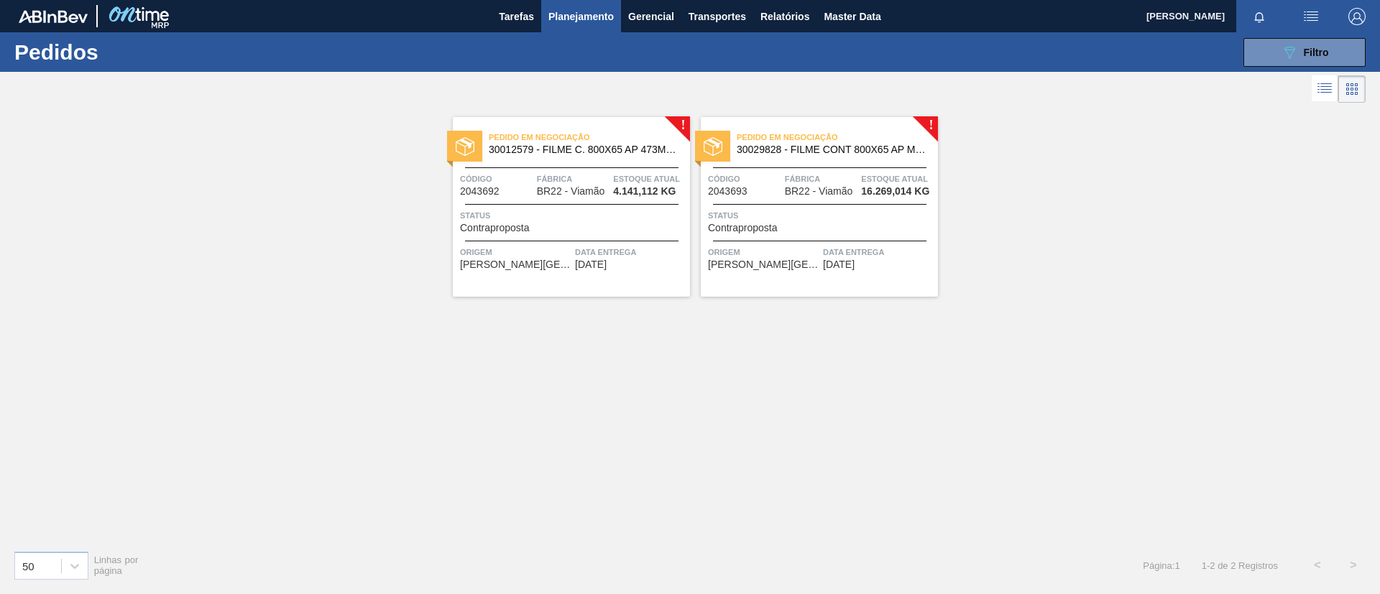
click at [566, 152] on span "30012579 - FILME C. 800X65 AP 473ML C12 429" at bounding box center [584, 149] width 190 height 11
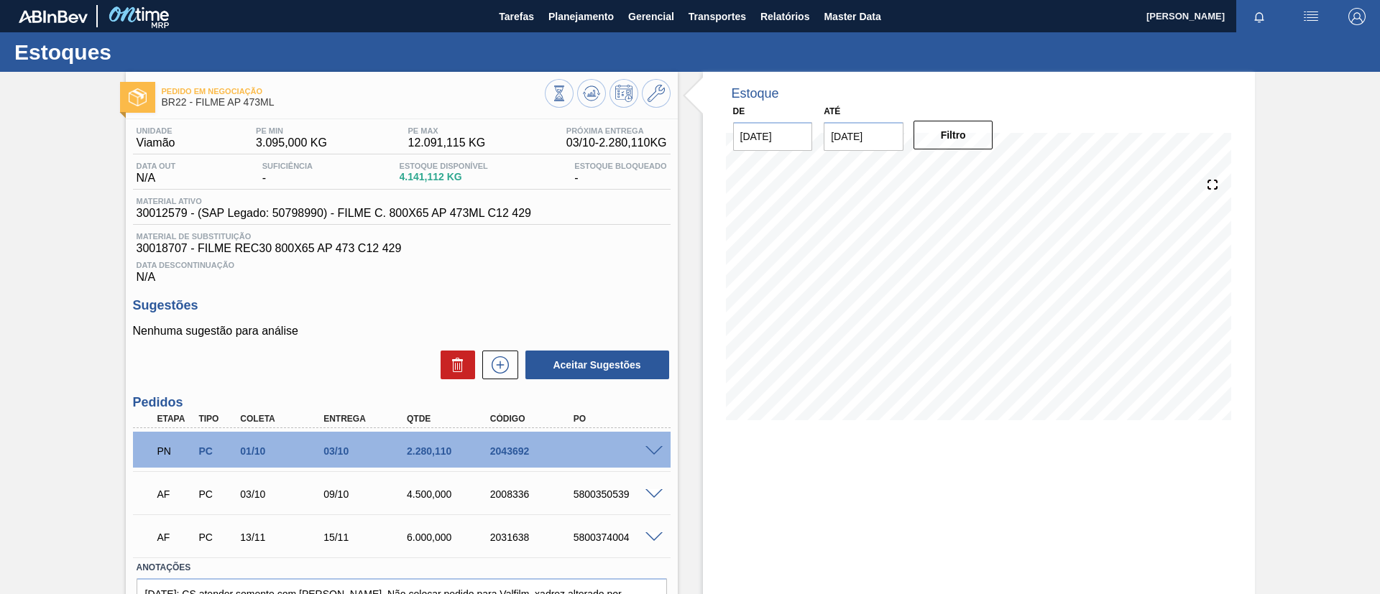
click at [632, 451] on div "PN PC 01/10 03/10 2.280,110 2043692" at bounding box center [397, 449] width 499 height 29
click at [647, 447] on span at bounding box center [653, 451] width 17 height 11
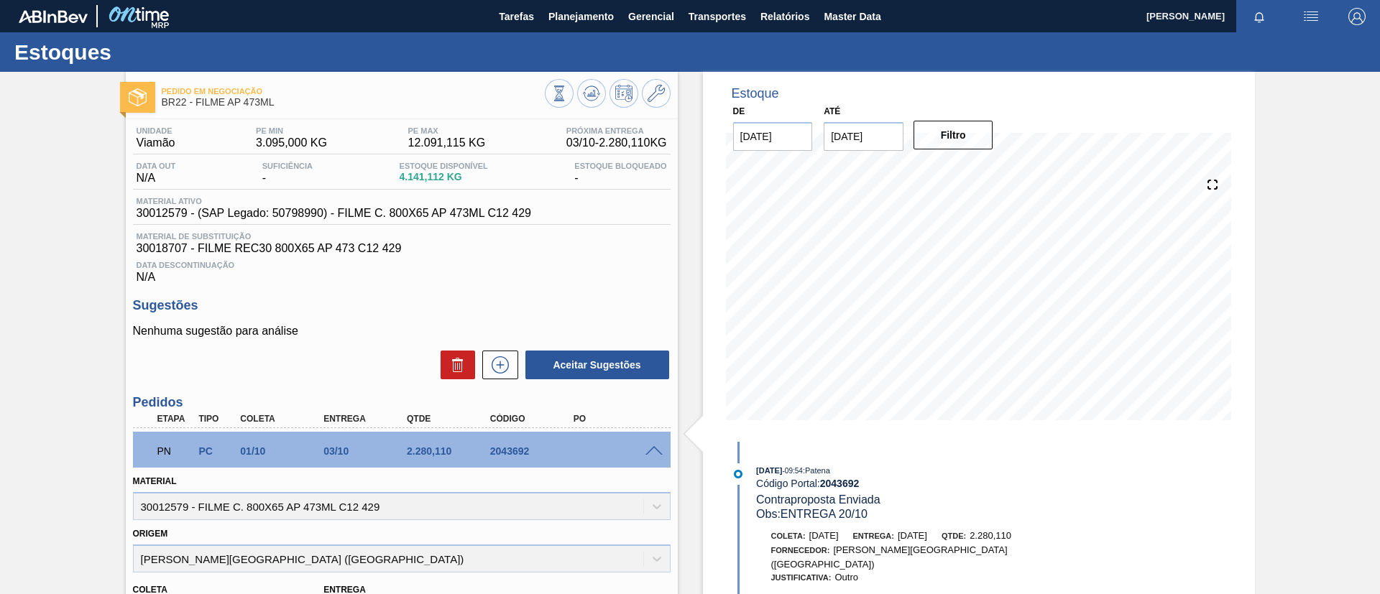
scroll to position [216, 0]
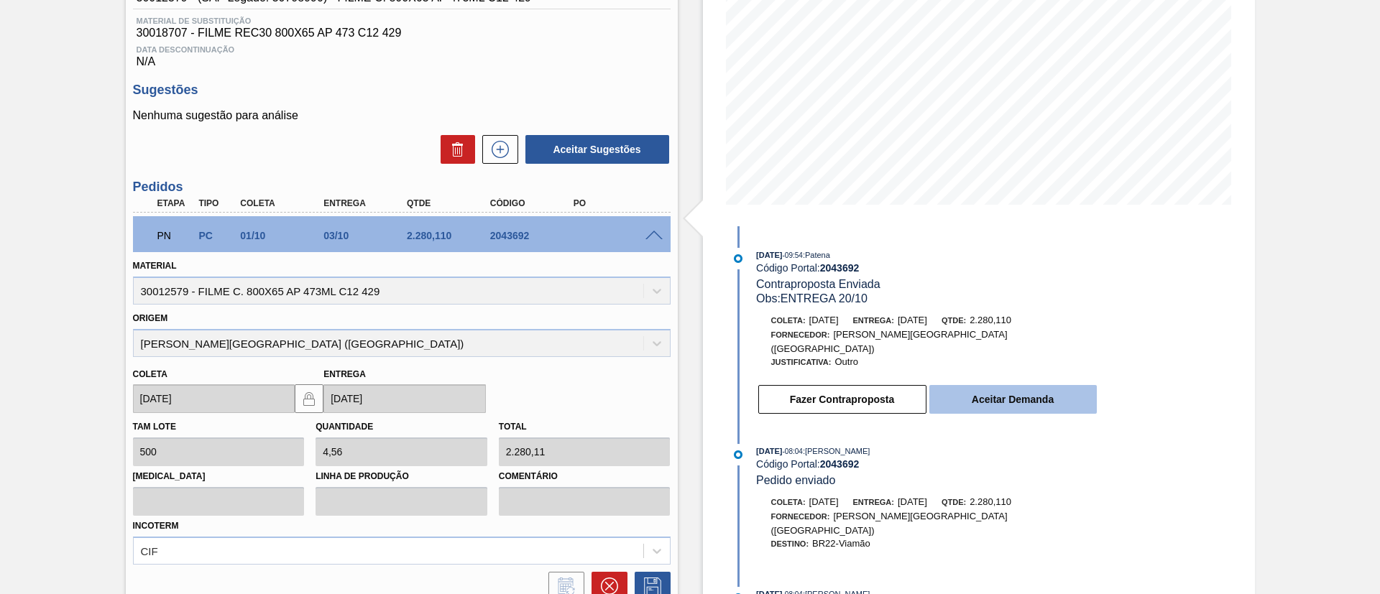
click at [1079, 394] on button "Aceitar Demanda" at bounding box center [1012, 399] width 167 height 29
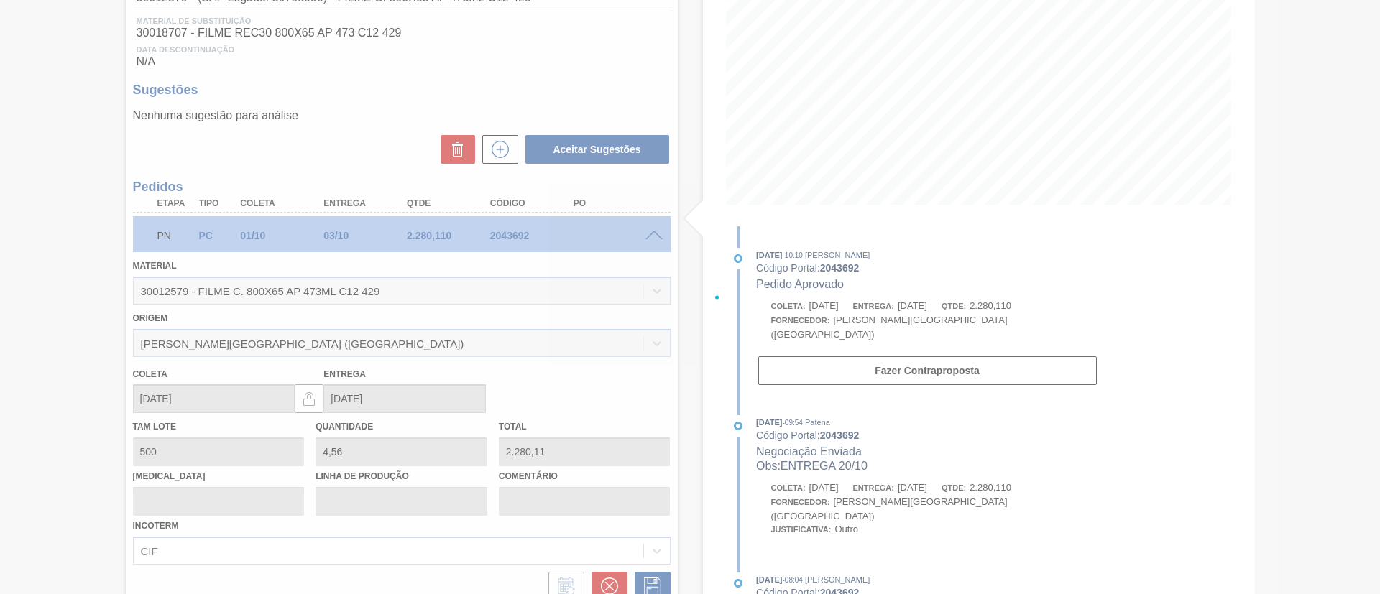
type input "15/10/2025"
type input "20/10/2025"
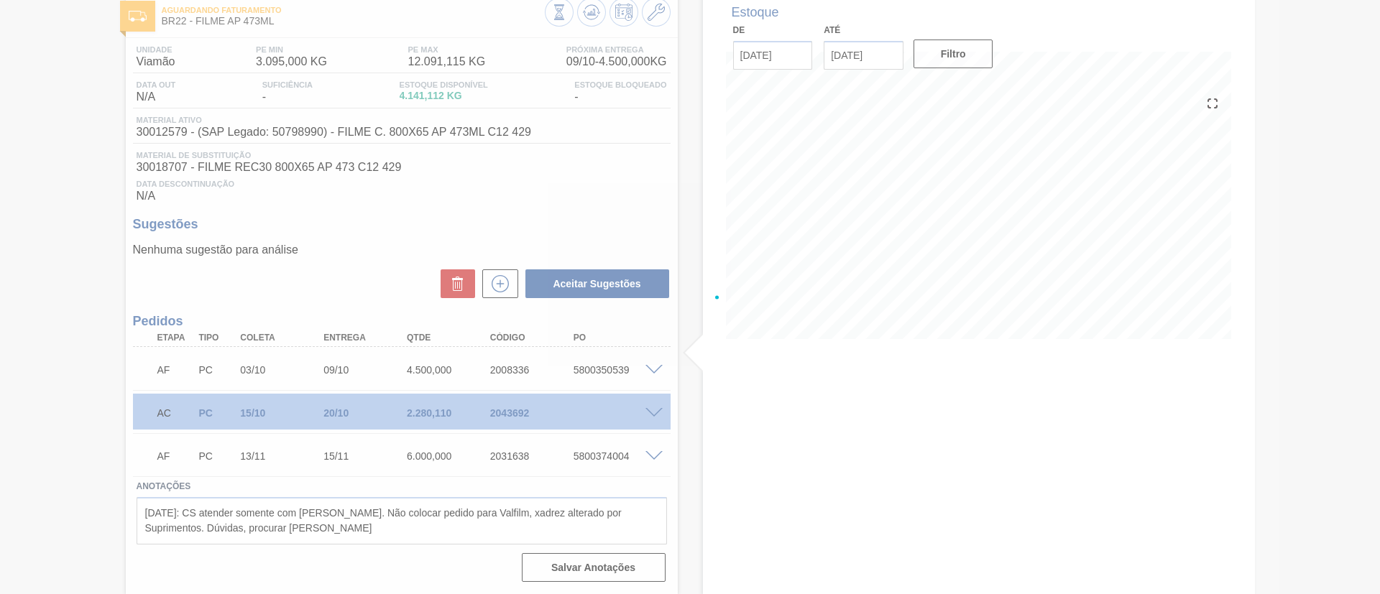
scroll to position [81, 0]
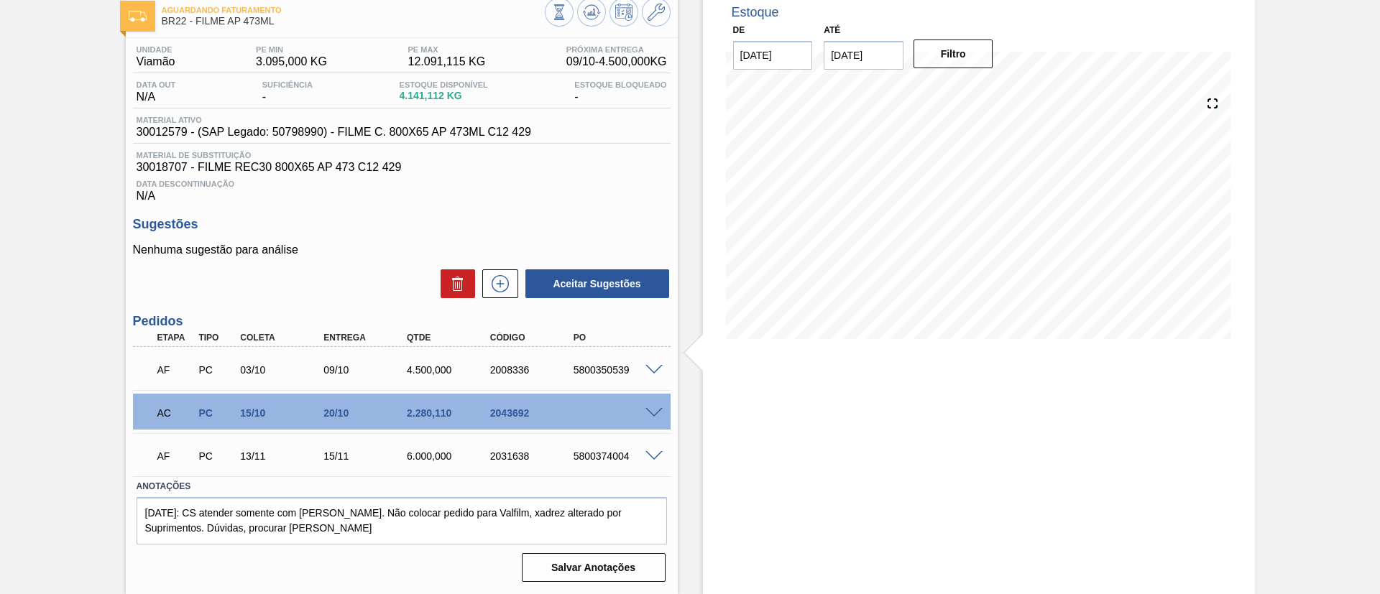
click at [648, 412] on span at bounding box center [653, 413] width 17 height 11
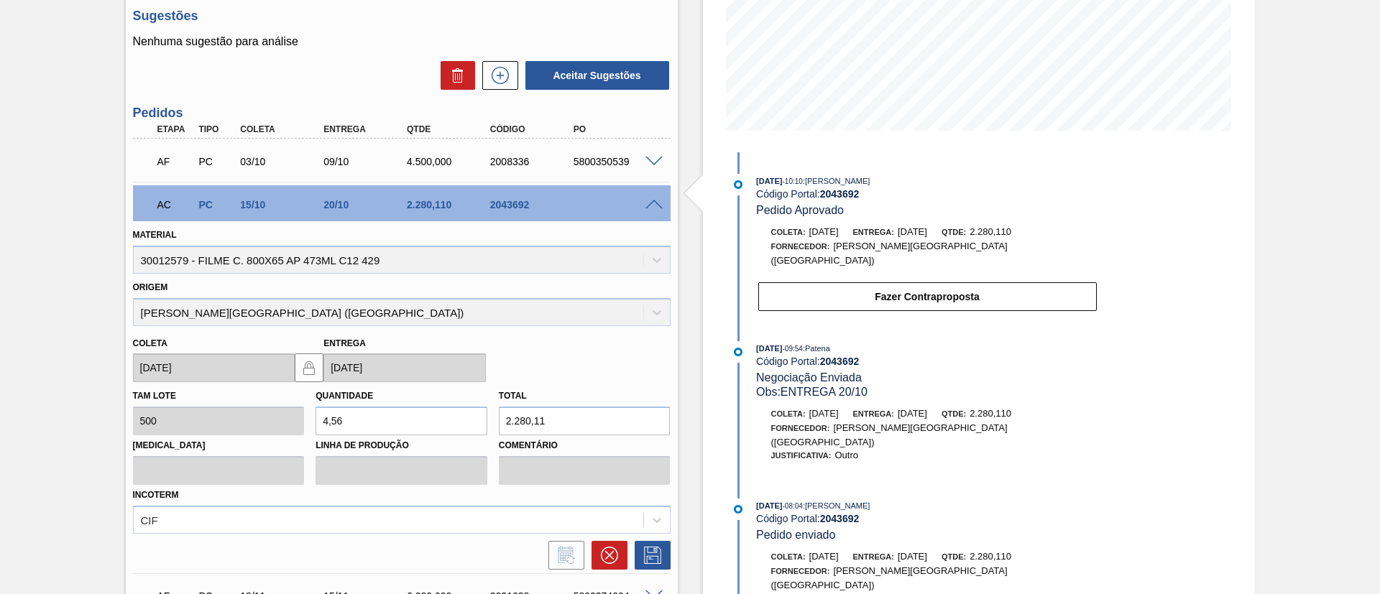
scroll to position [214, 0]
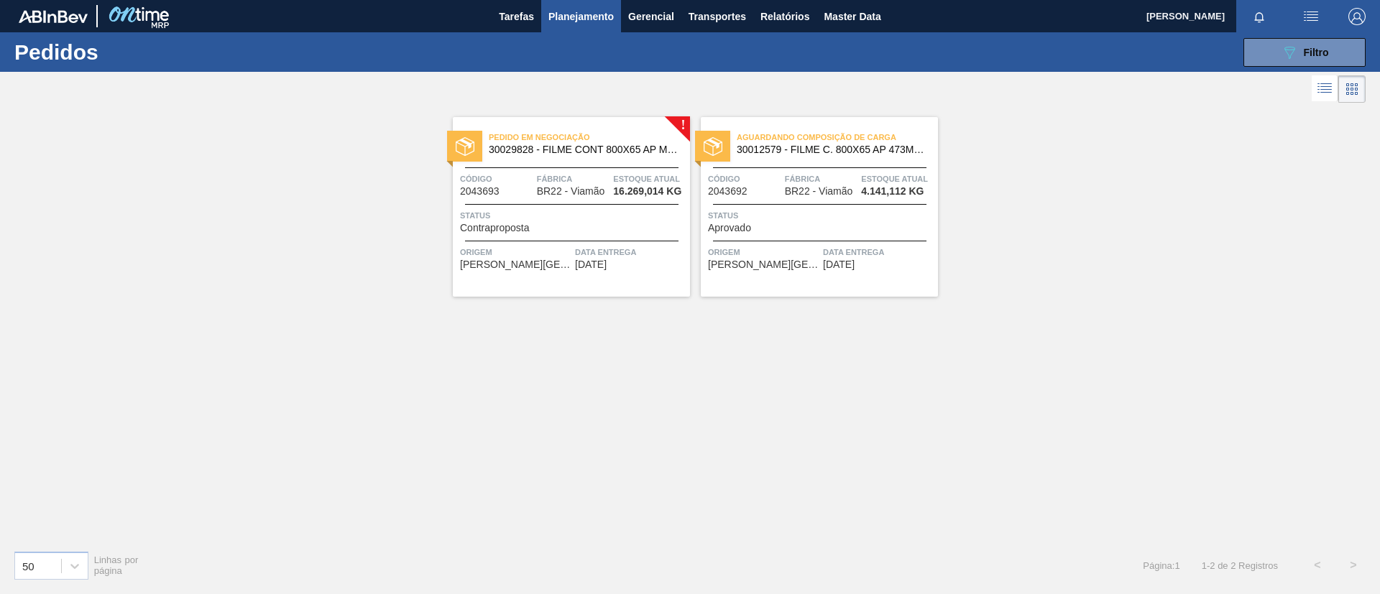
click at [649, 150] on span "30029828 - FILME CONT 800X65 AP MP 473 C12 429" at bounding box center [584, 149] width 190 height 11
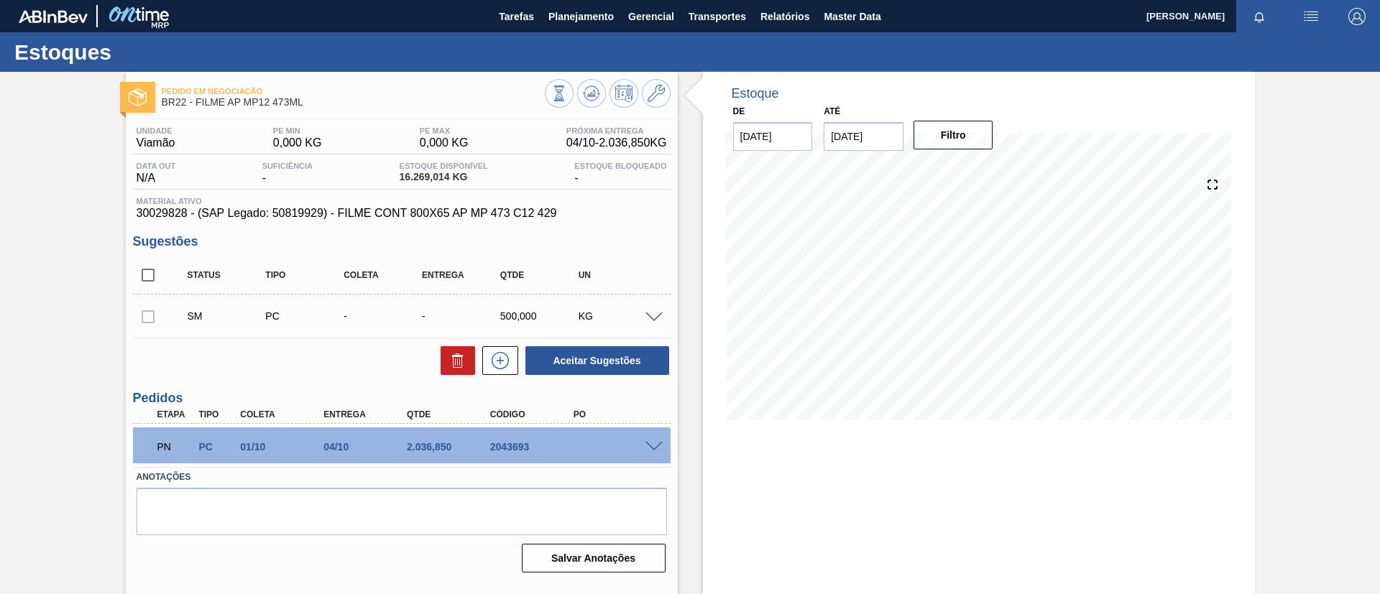
click at [658, 441] on div at bounding box center [656, 446] width 29 height 11
click at [654, 447] on span at bounding box center [653, 447] width 17 height 11
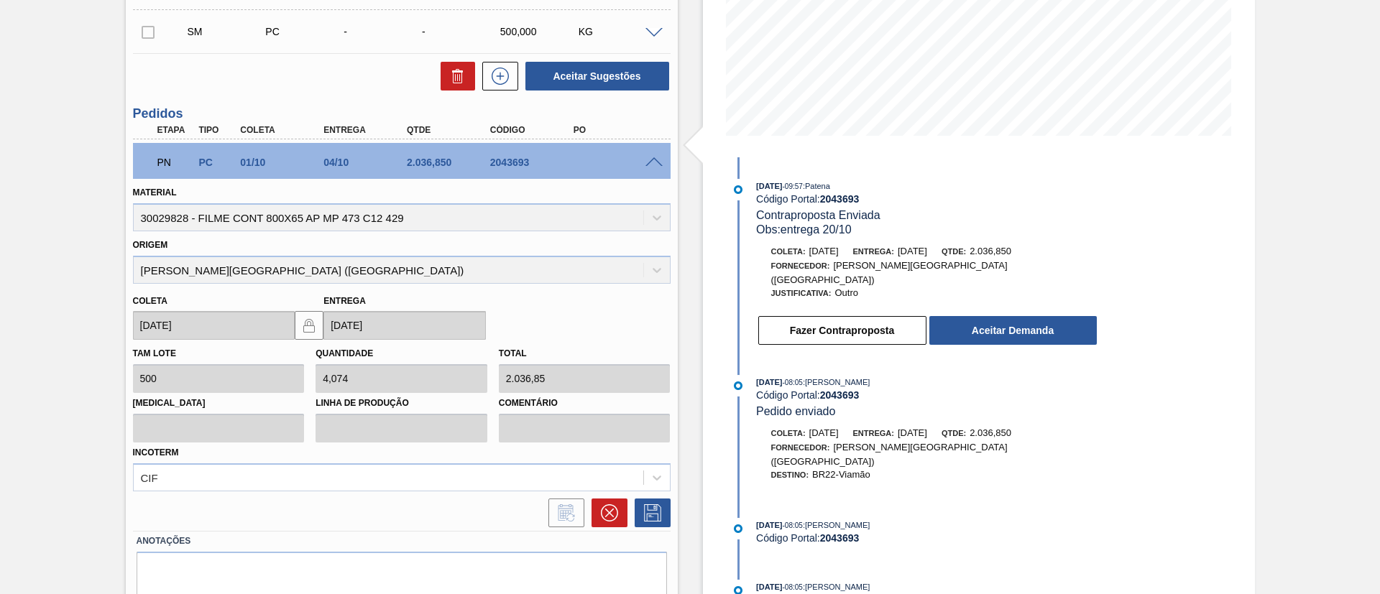
scroll to position [323, 0]
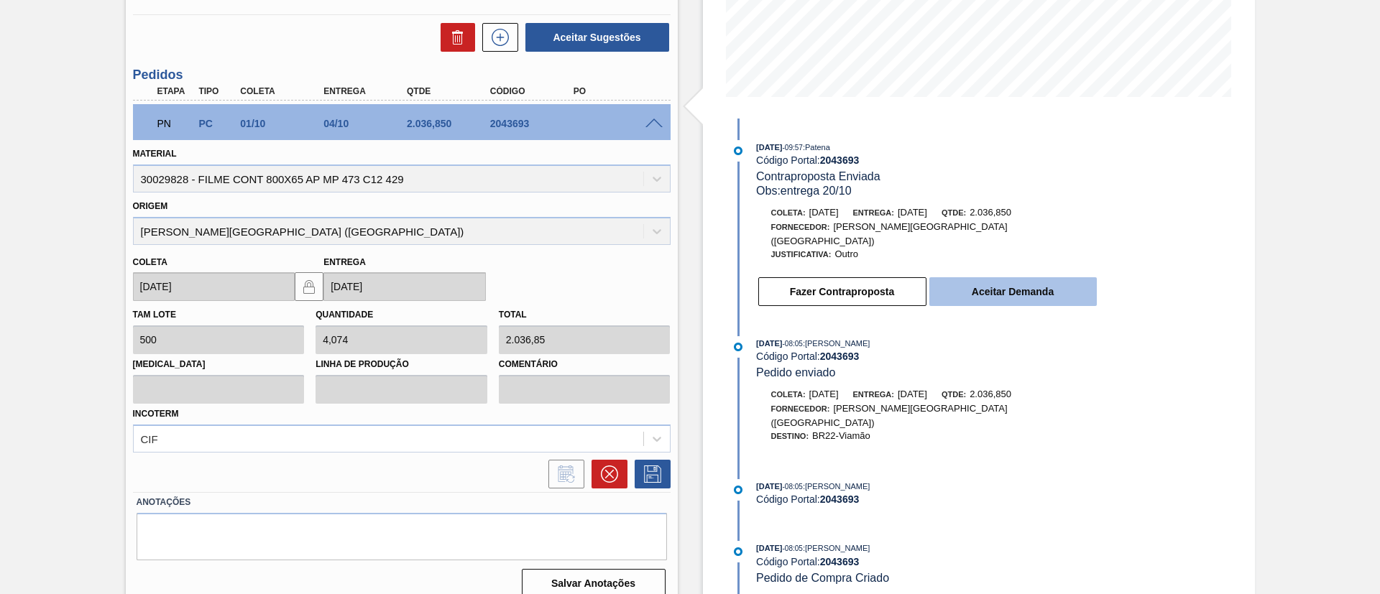
click at [1034, 285] on button "Aceitar Demanda" at bounding box center [1012, 291] width 167 height 29
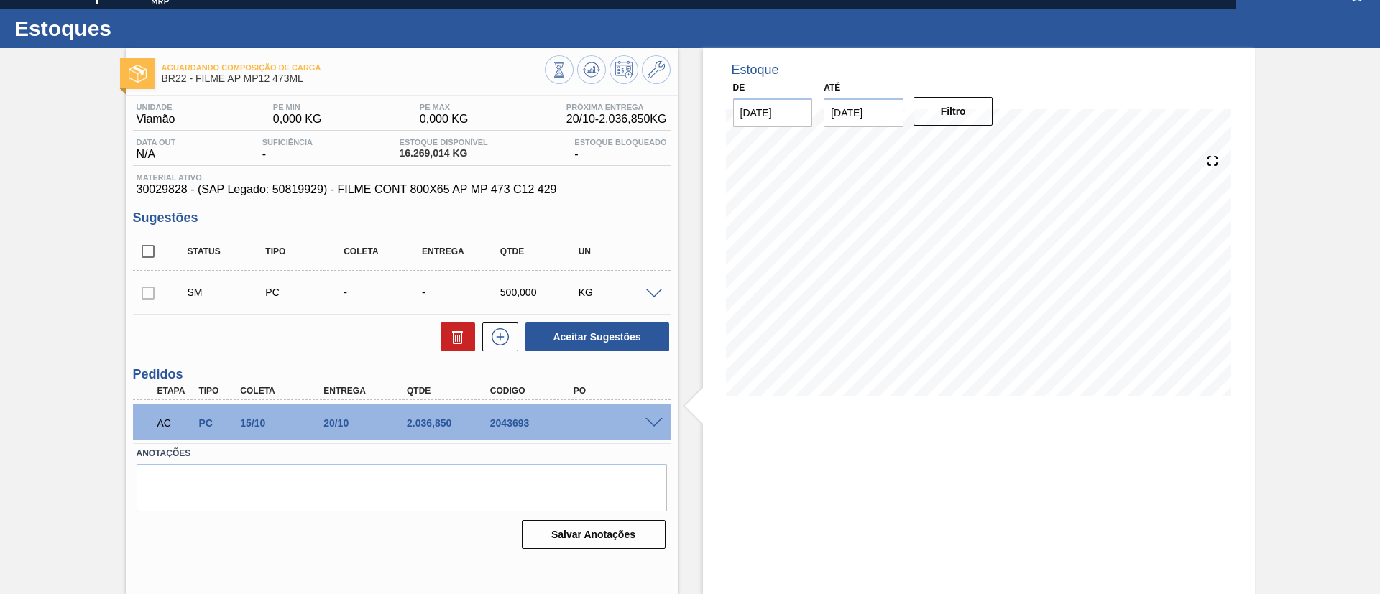
scroll to position [24, 0]
click at [592, 55] on button at bounding box center [591, 69] width 29 height 29
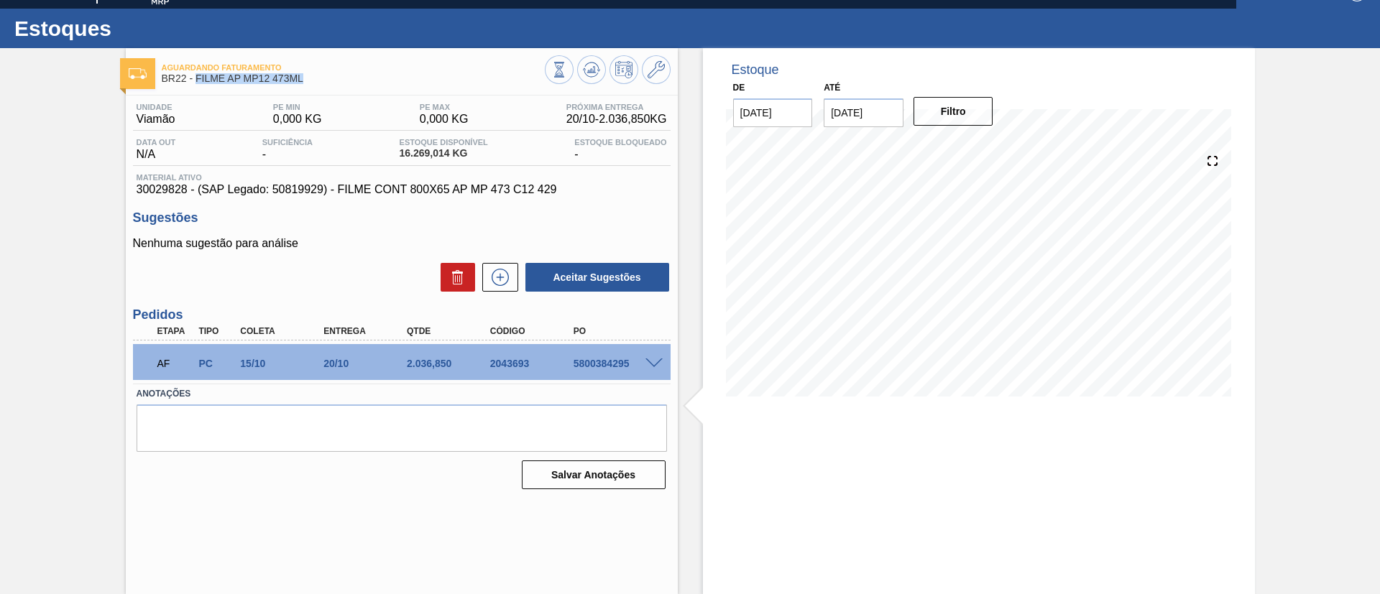
drag, startPoint x: 312, startPoint y: 78, endPoint x: 195, endPoint y: 79, distance: 116.4
click at [195, 79] on span "BR22 - FILME AP MP12 473ML" at bounding box center [353, 78] width 383 height 11
copy span "FILME AP MP12 473ML"
drag, startPoint x: 565, startPoint y: 368, endPoint x: 653, endPoint y: 364, distance: 87.8
click at [653, 364] on div "AF PC 15/10 20/10 2.036,850 2043693 5800384295" at bounding box center [402, 362] width 538 height 36
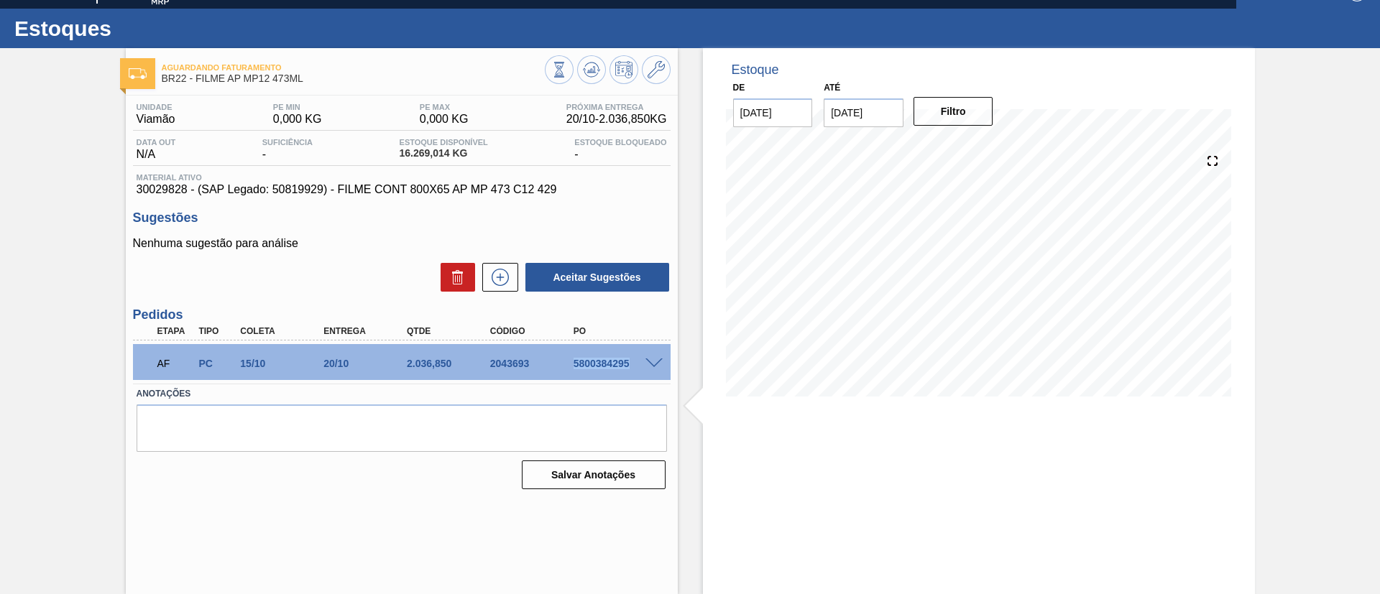
copy div "5800384295"
drag, startPoint x: 398, startPoint y: 364, endPoint x: 443, endPoint y: 364, distance: 45.3
click at [443, 364] on div "2.036,850" at bounding box center [438, 363] width 83 height 11
copy div "2.036,85"
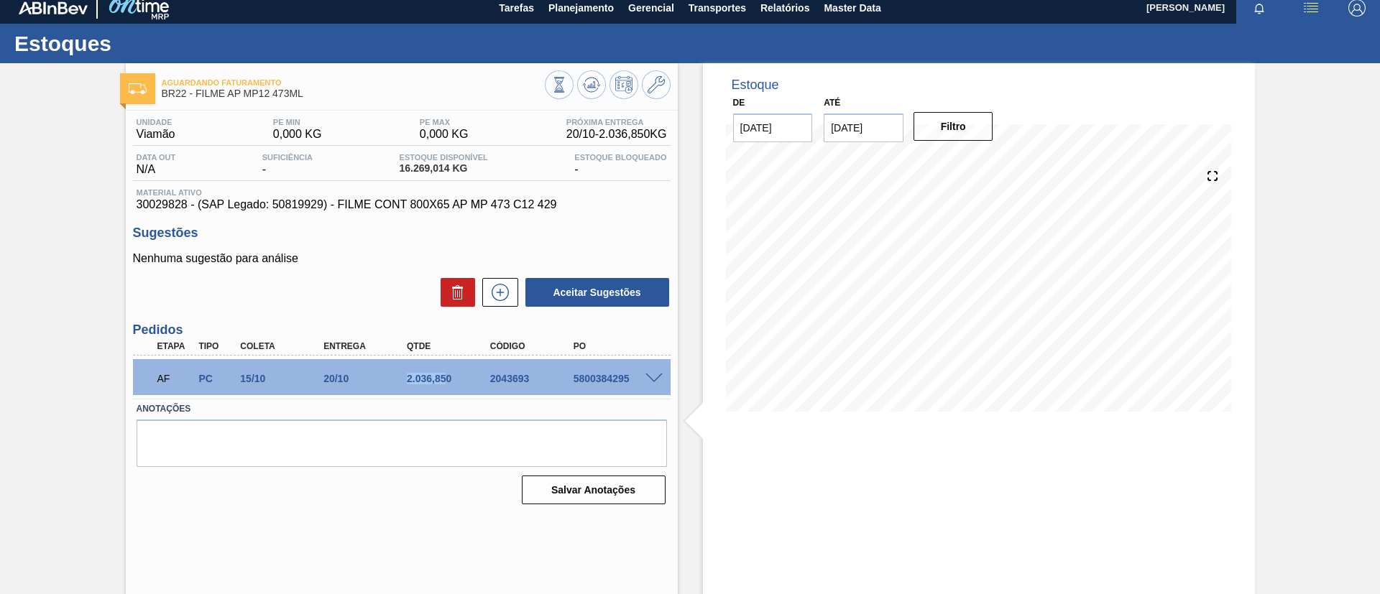
scroll to position [0, 0]
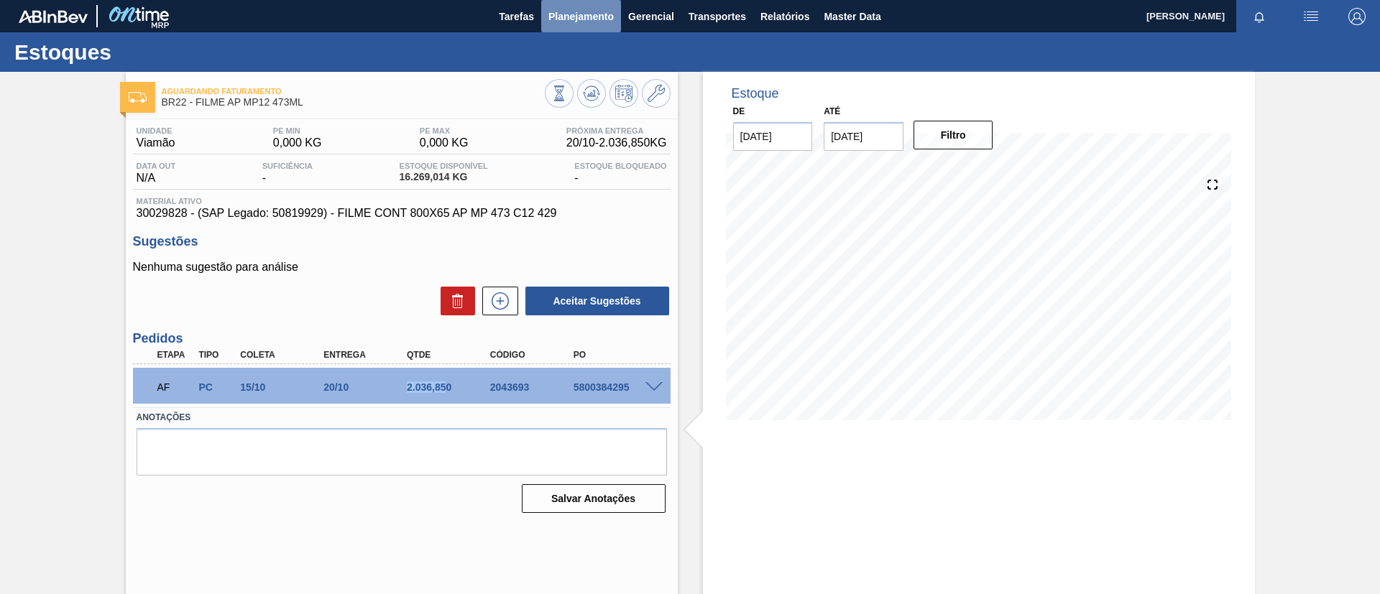
click at [561, 30] on button "Planejamento" at bounding box center [581, 16] width 80 height 32
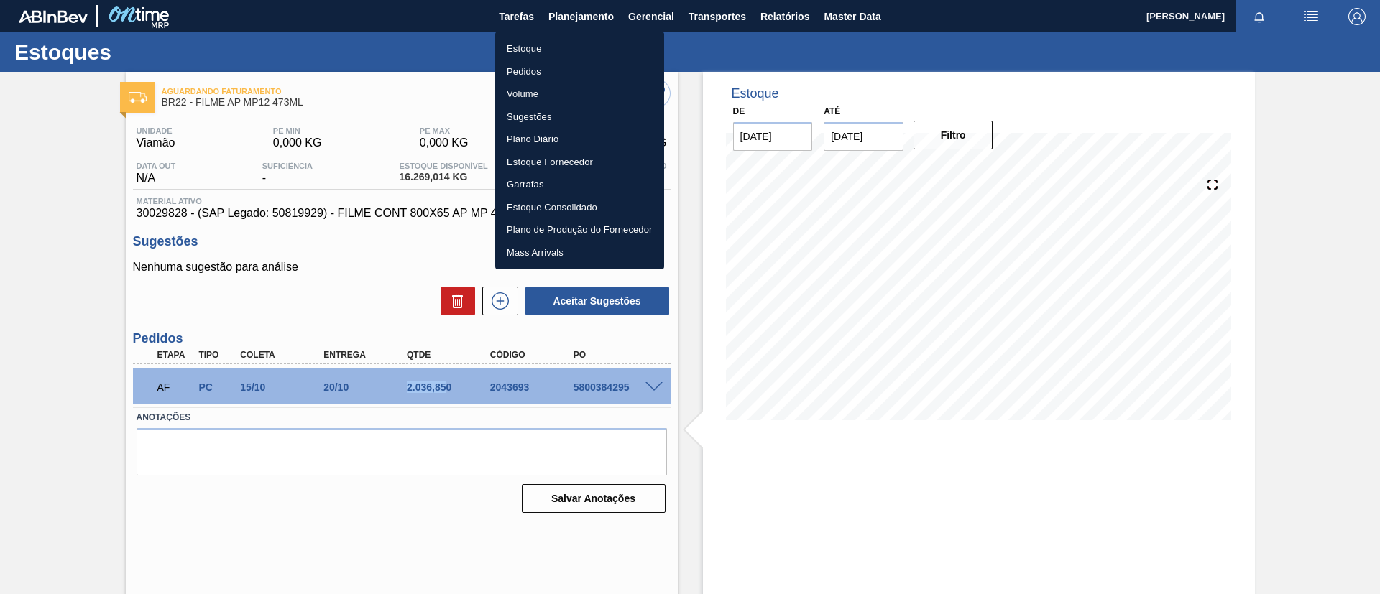
click at [561, 40] on li "Estoque" at bounding box center [579, 48] width 169 height 23
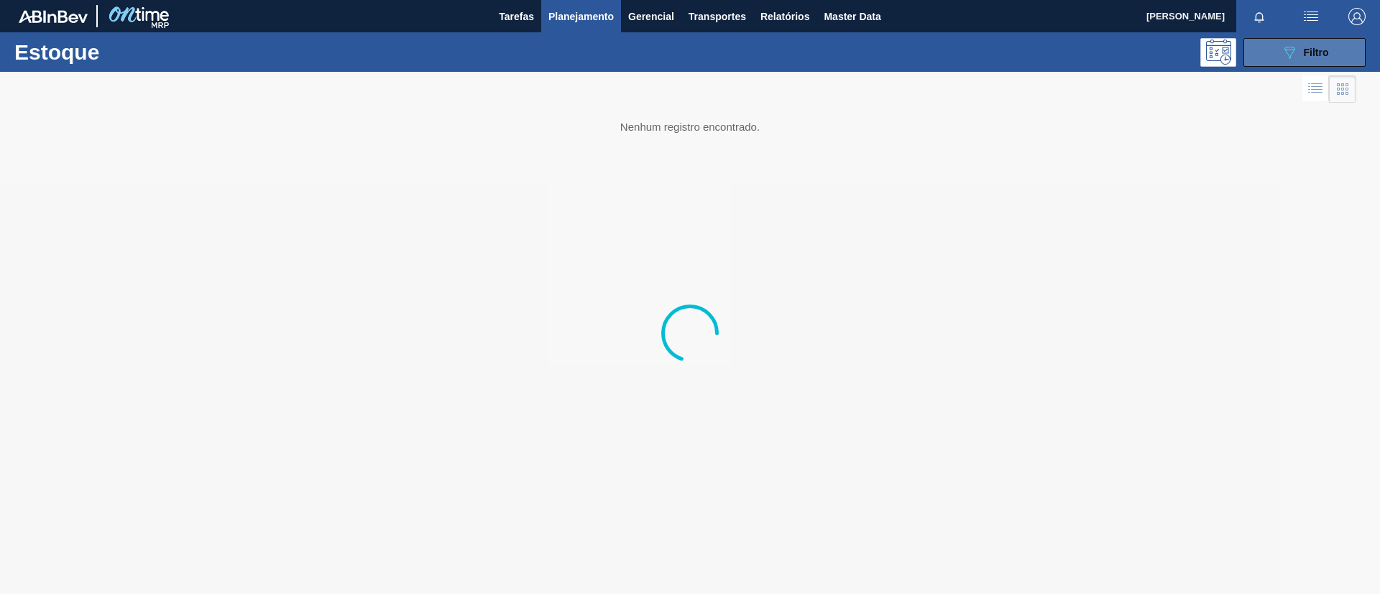
click at [1288, 55] on icon at bounding box center [1289, 53] width 11 height 12
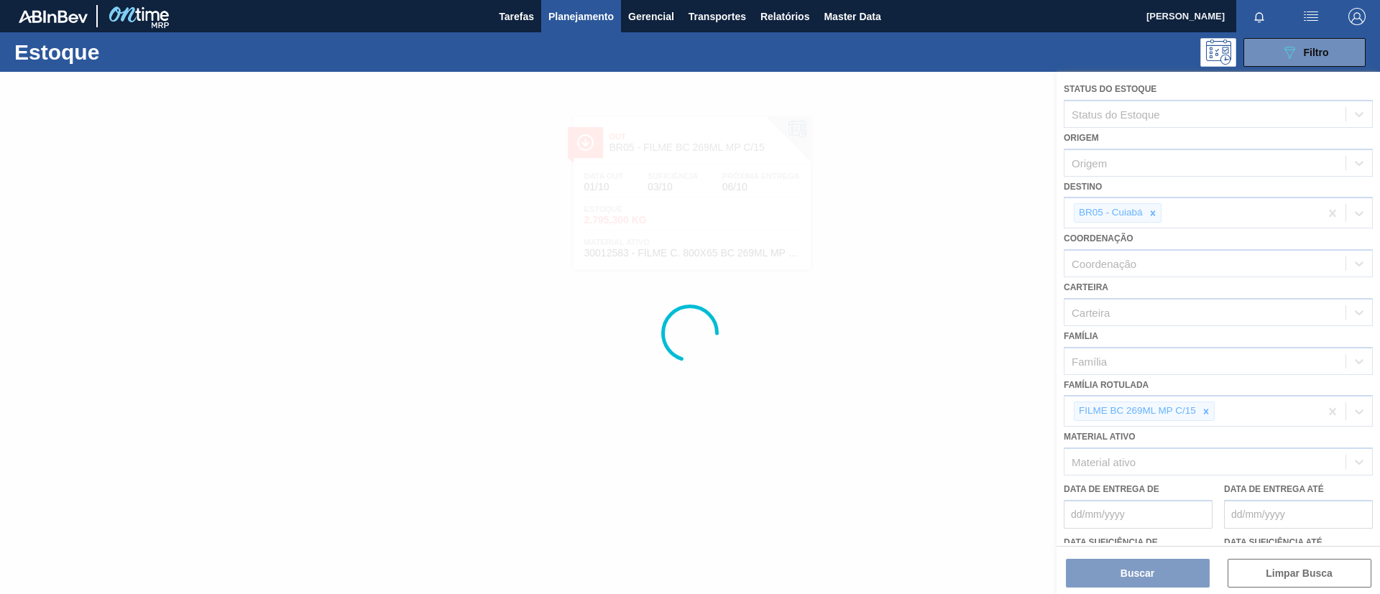
click at [769, 33] on div "Estoque 089F7B8B-B2A5-4AFE-B5C0-19BA573D28AC Filtro" at bounding box center [690, 52] width 1380 height 40
click at [769, 29] on button "Relatórios" at bounding box center [784, 16] width 63 height 32
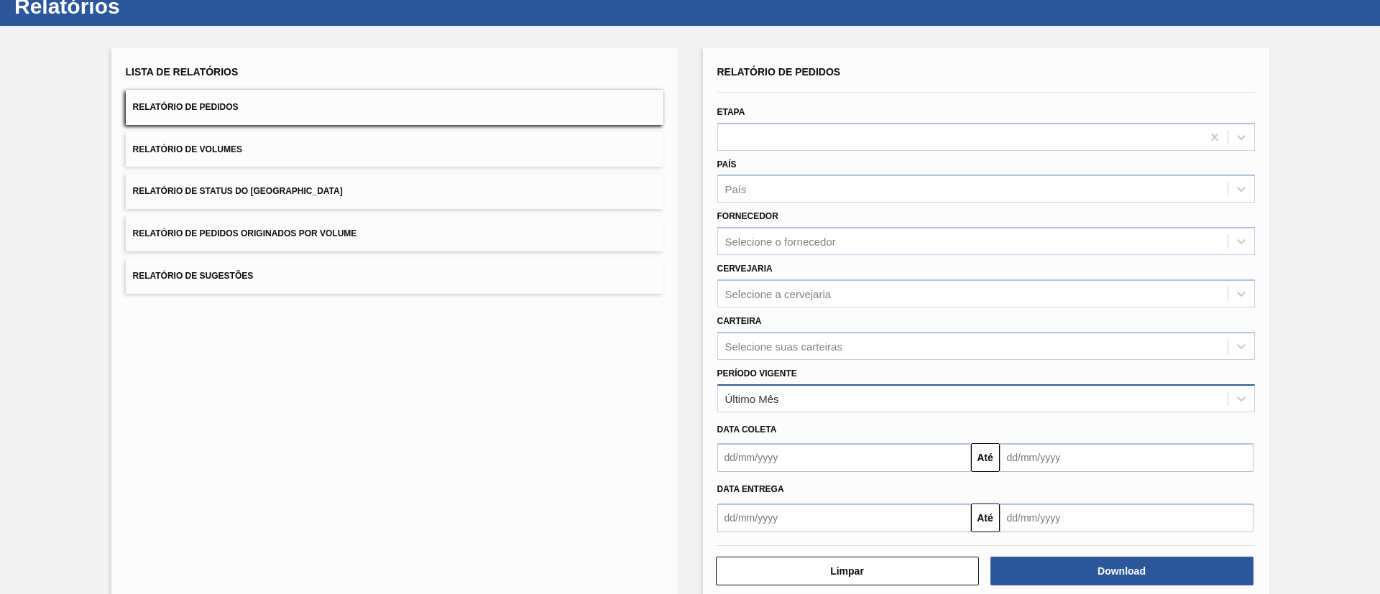
scroll to position [71, 0]
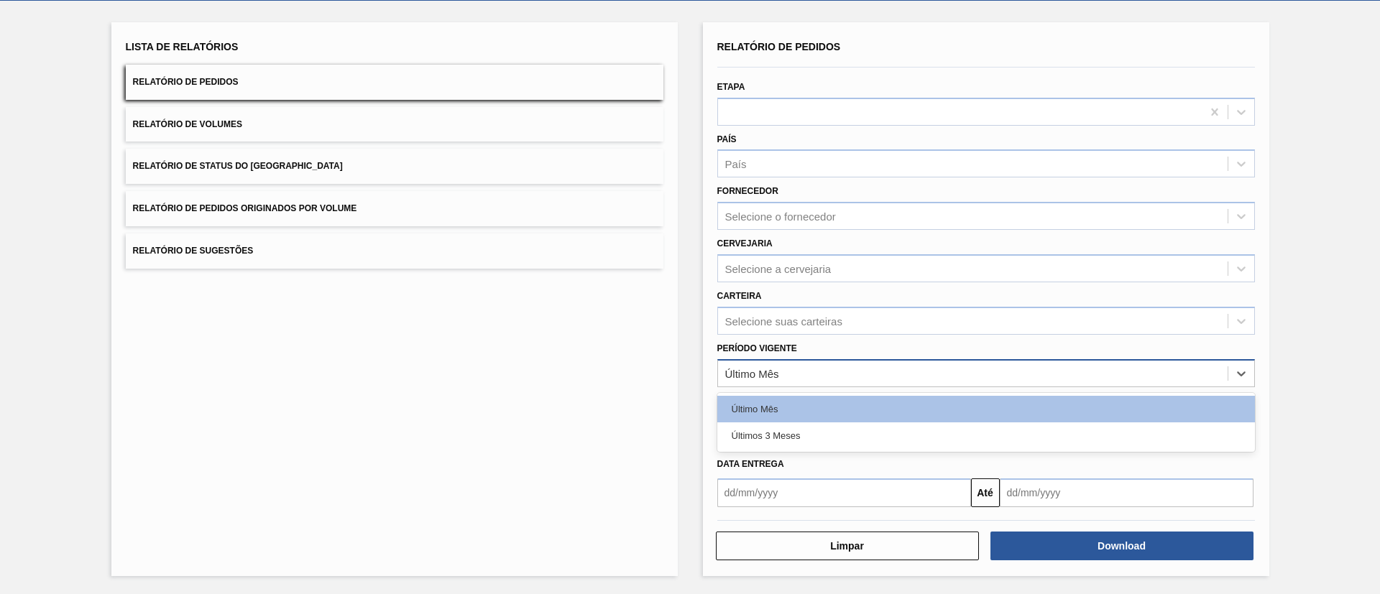
click at [778, 371] on div "Último Mês" at bounding box center [752, 373] width 54 height 12
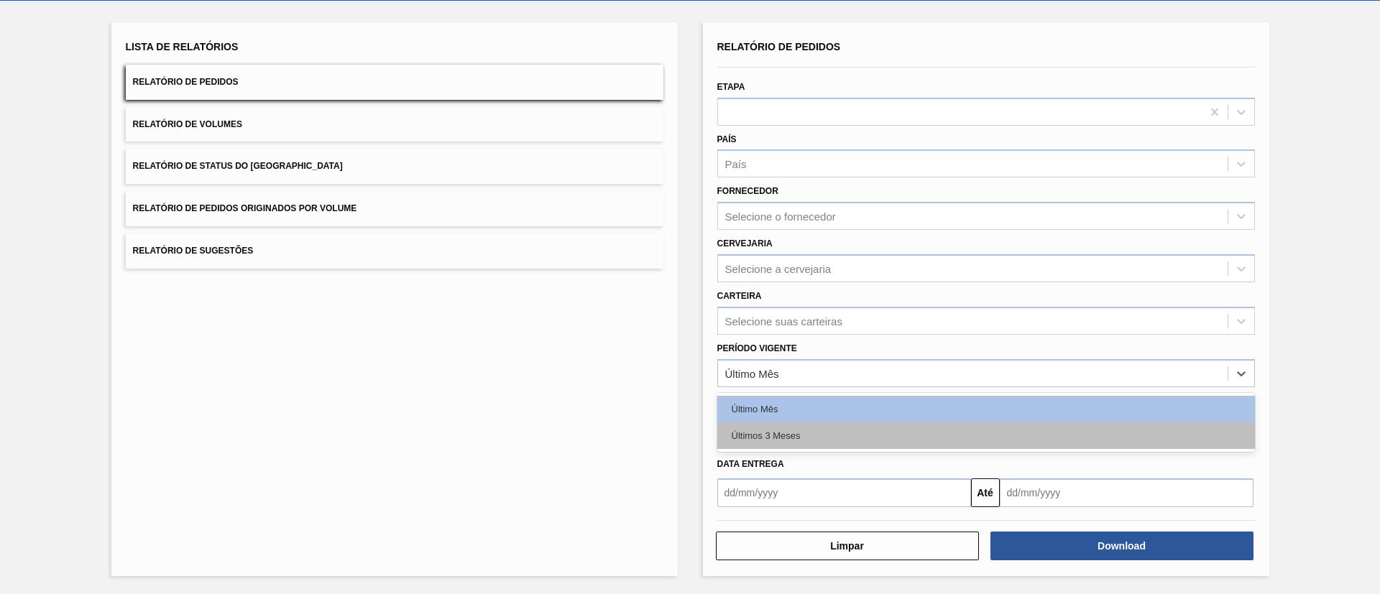
click at [761, 424] on div "Últimos 3 Meses" at bounding box center [986, 436] width 538 height 27
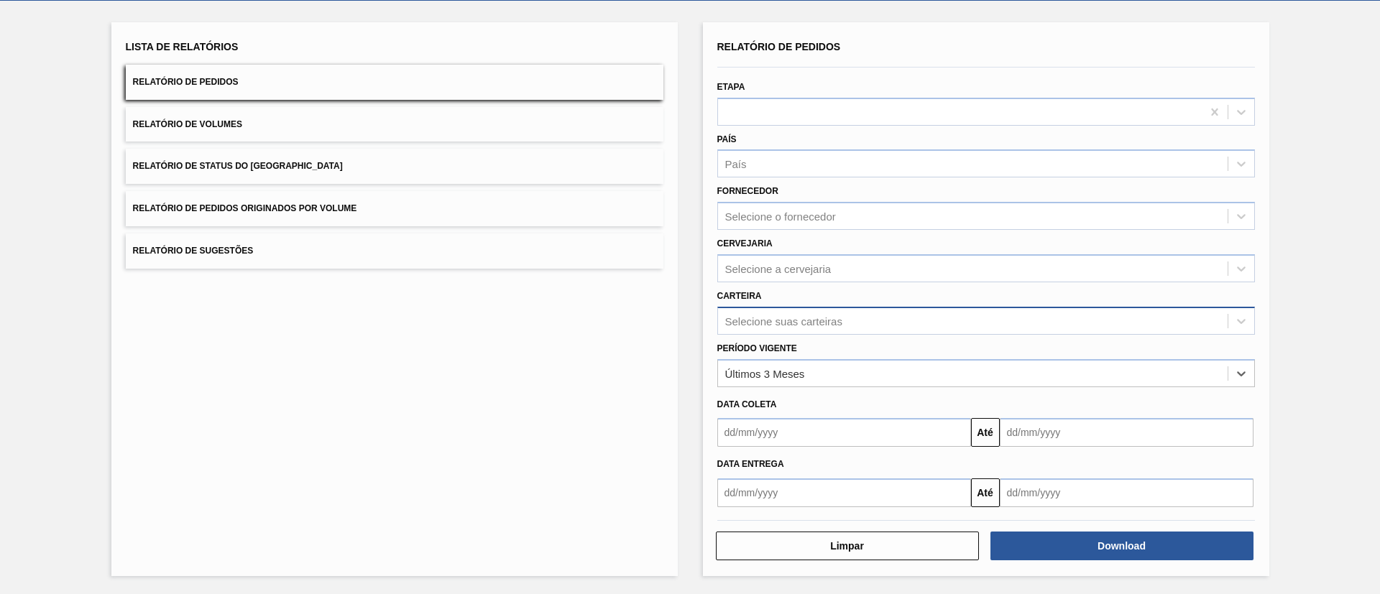
click at [808, 324] on div "Selecione suas carteiras" at bounding box center [783, 321] width 117 height 12
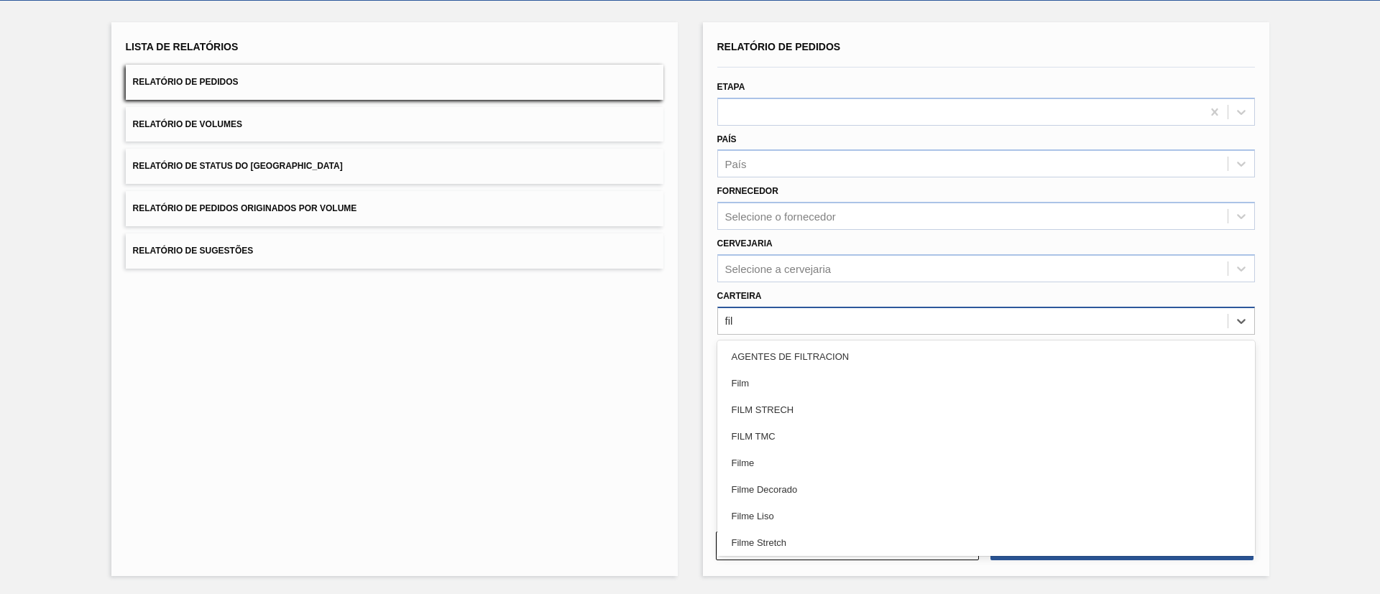
type input "filme"
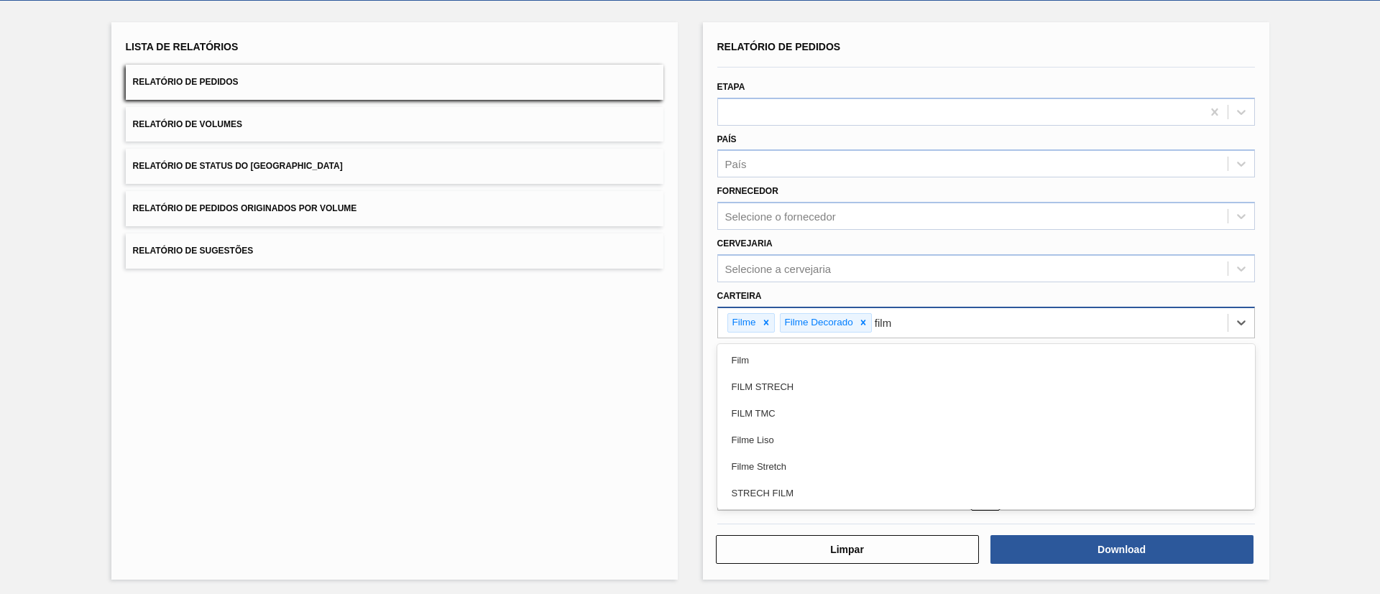
type input "filme"
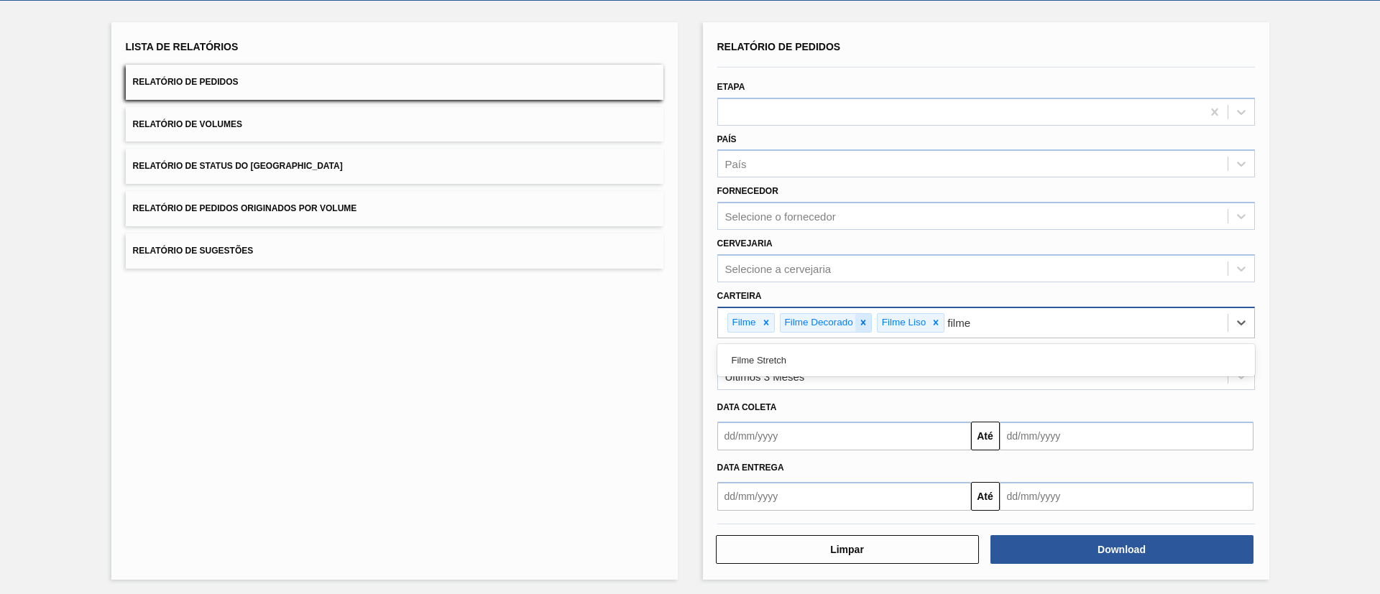
type input "film"
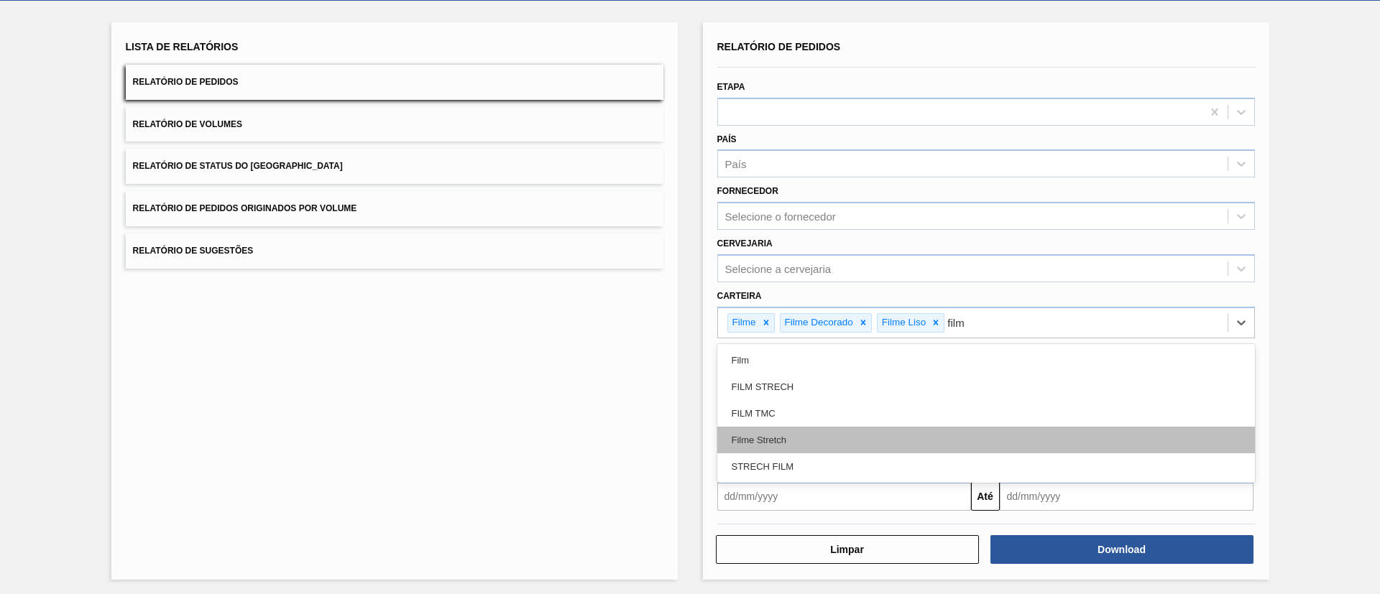
click at [806, 433] on div "Filme Stretch" at bounding box center [986, 440] width 538 height 27
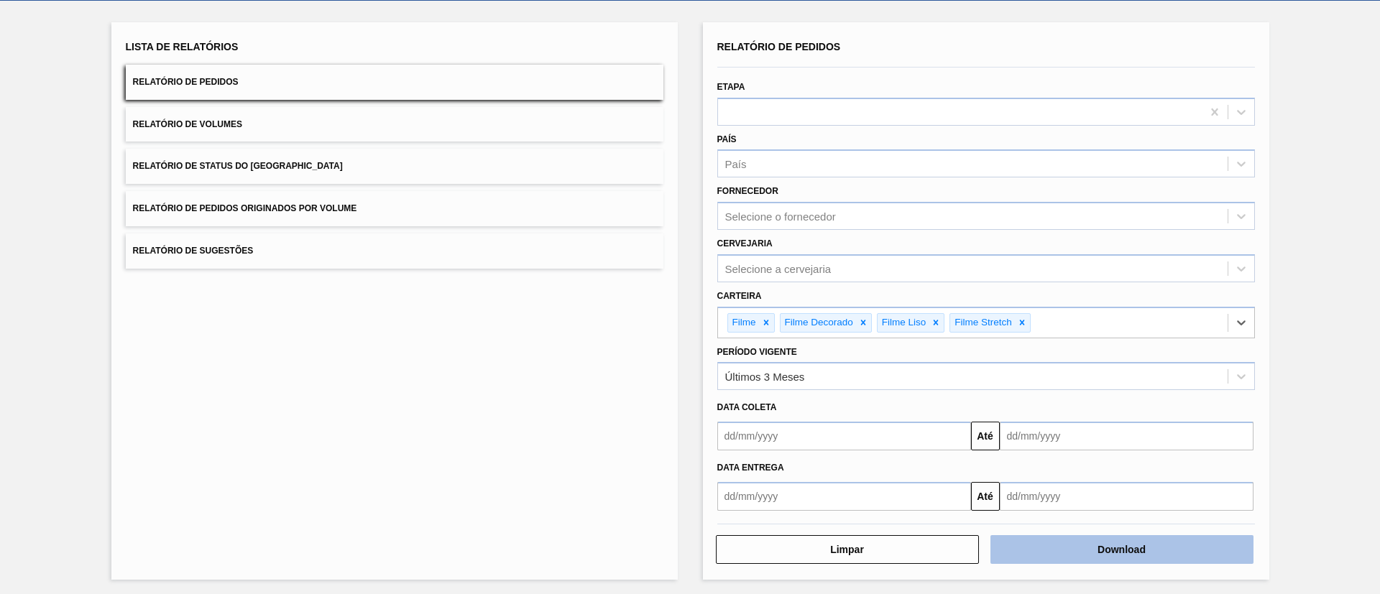
click at [1174, 552] on button "Download" at bounding box center [1121, 549] width 263 height 29
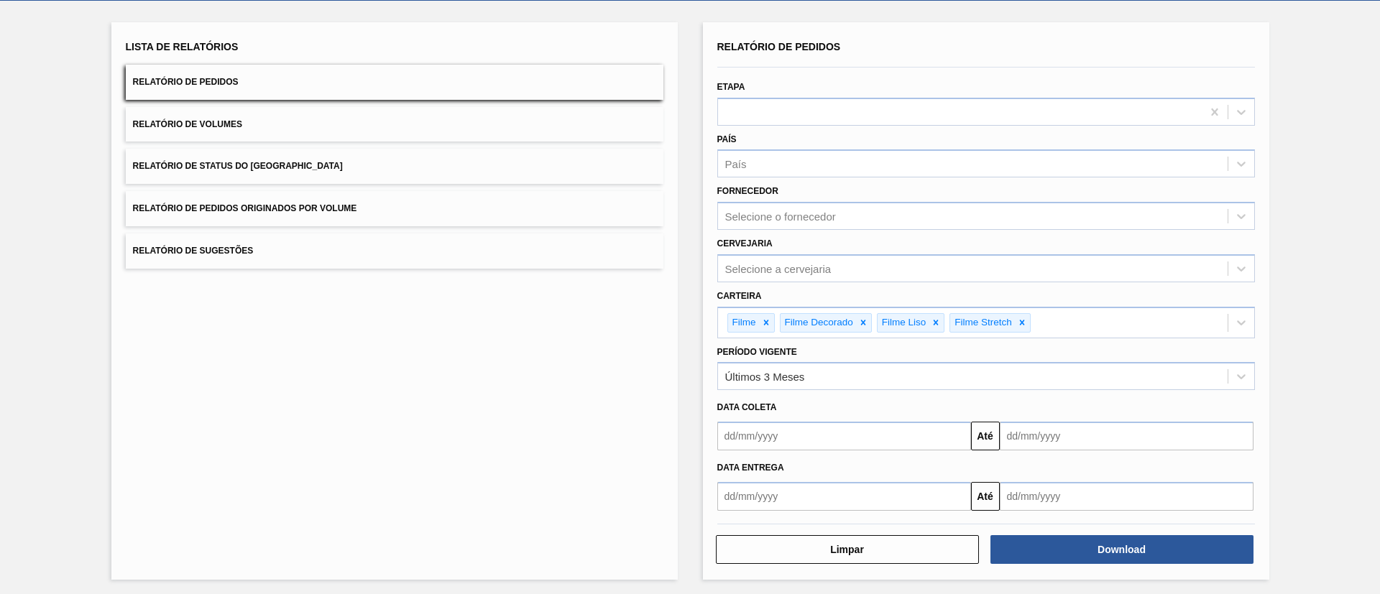
scroll to position [0, 0]
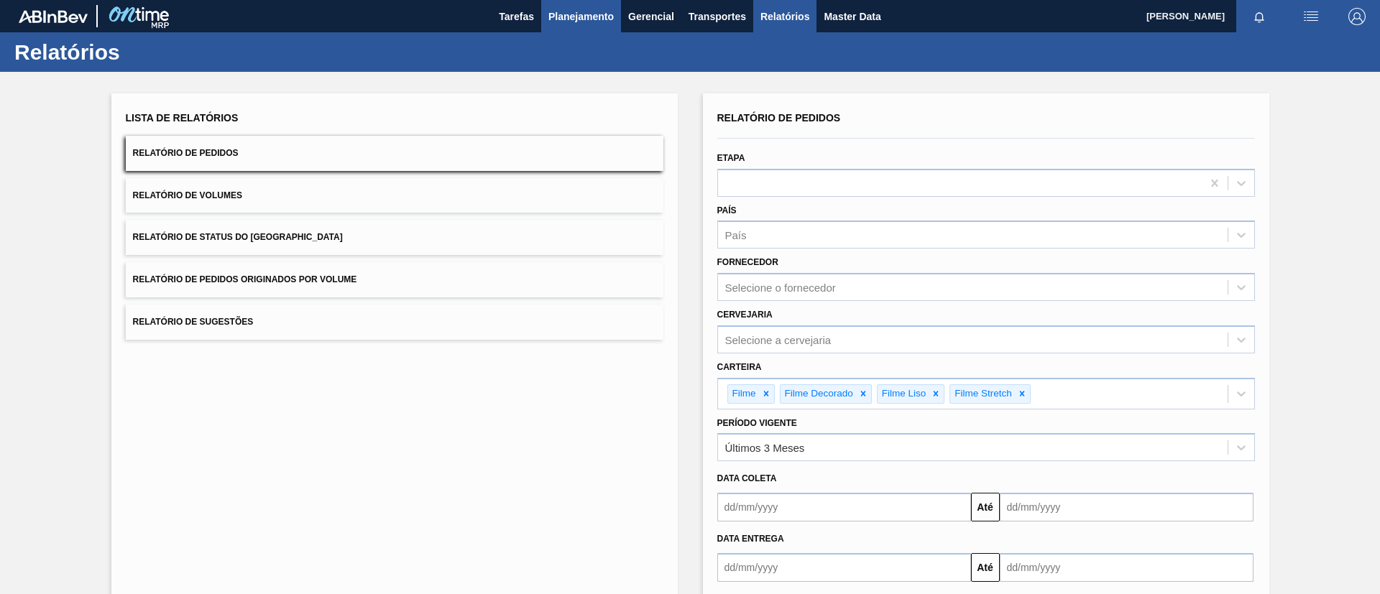
click at [572, 18] on span "Planejamento" at bounding box center [580, 16] width 65 height 17
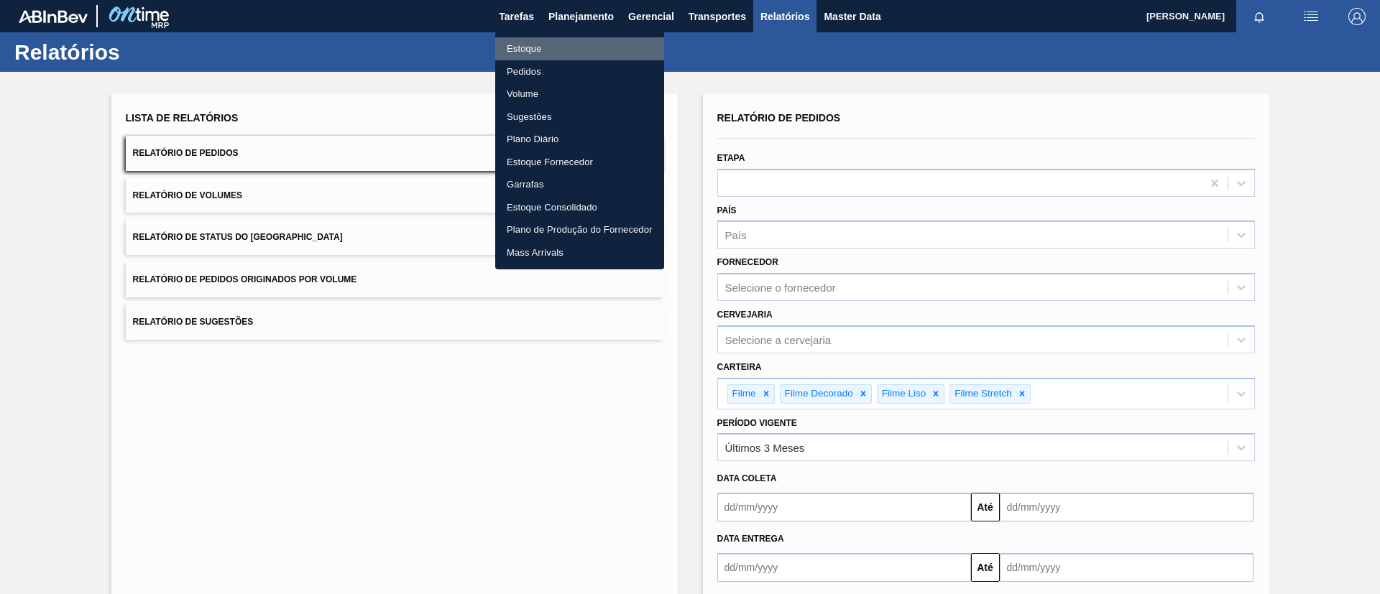
click at [568, 42] on li "Estoque" at bounding box center [579, 48] width 169 height 23
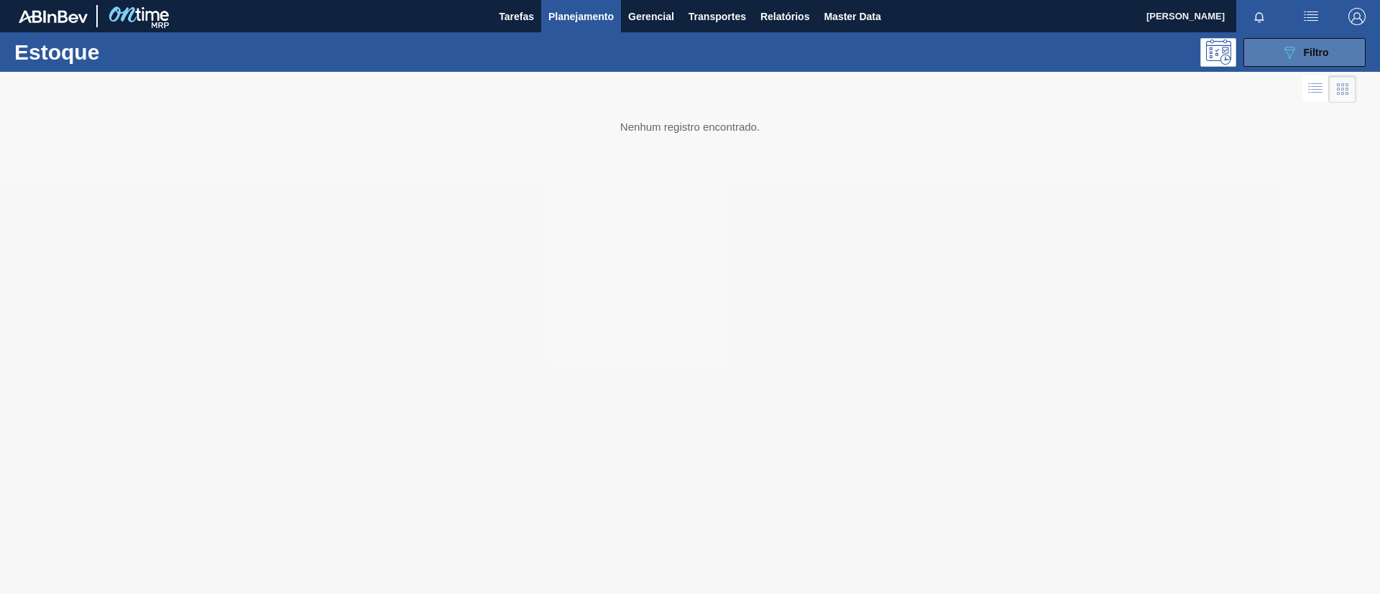
click at [1313, 50] on span "Filtro" at bounding box center [1316, 52] width 25 height 11
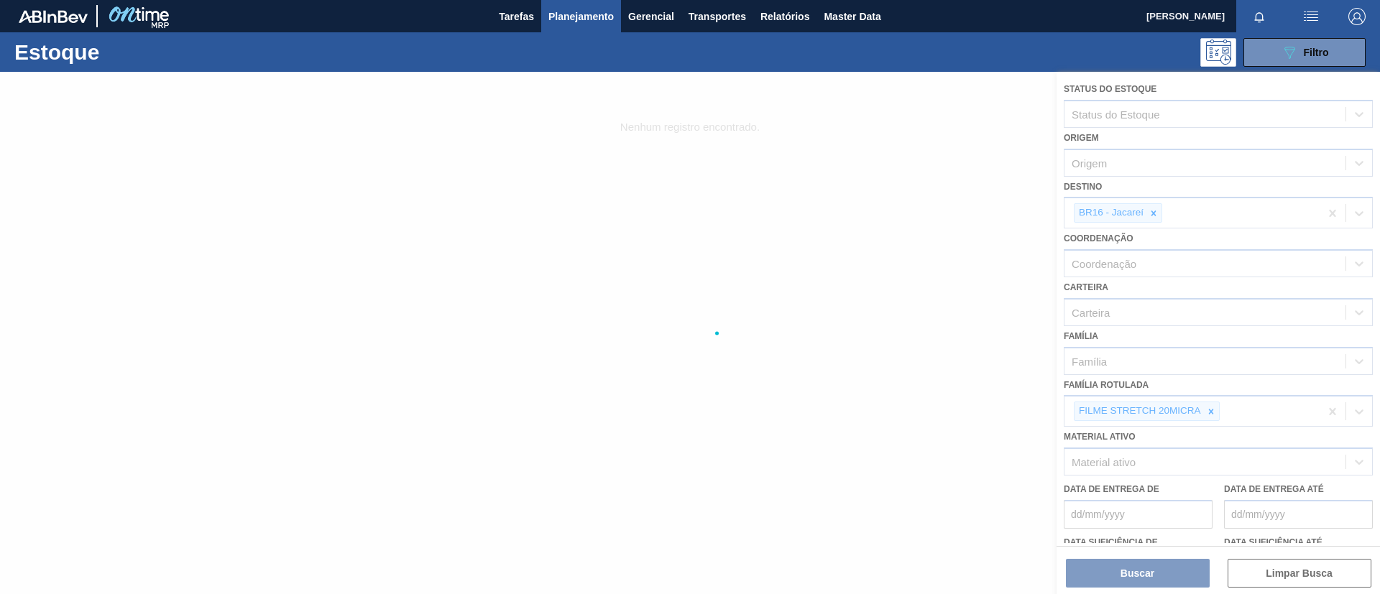
click at [1205, 408] on div at bounding box center [690, 333] width 1380 height 522
click at [1208, 410] on div at bounding box center [690, 333] width 1380 height 522
click at [1210, 411] on div at bounding box center [690, 333] width 1380 height 522
click at [1208, 418] on div at bounding box center [690, 333] width 1380 height 522
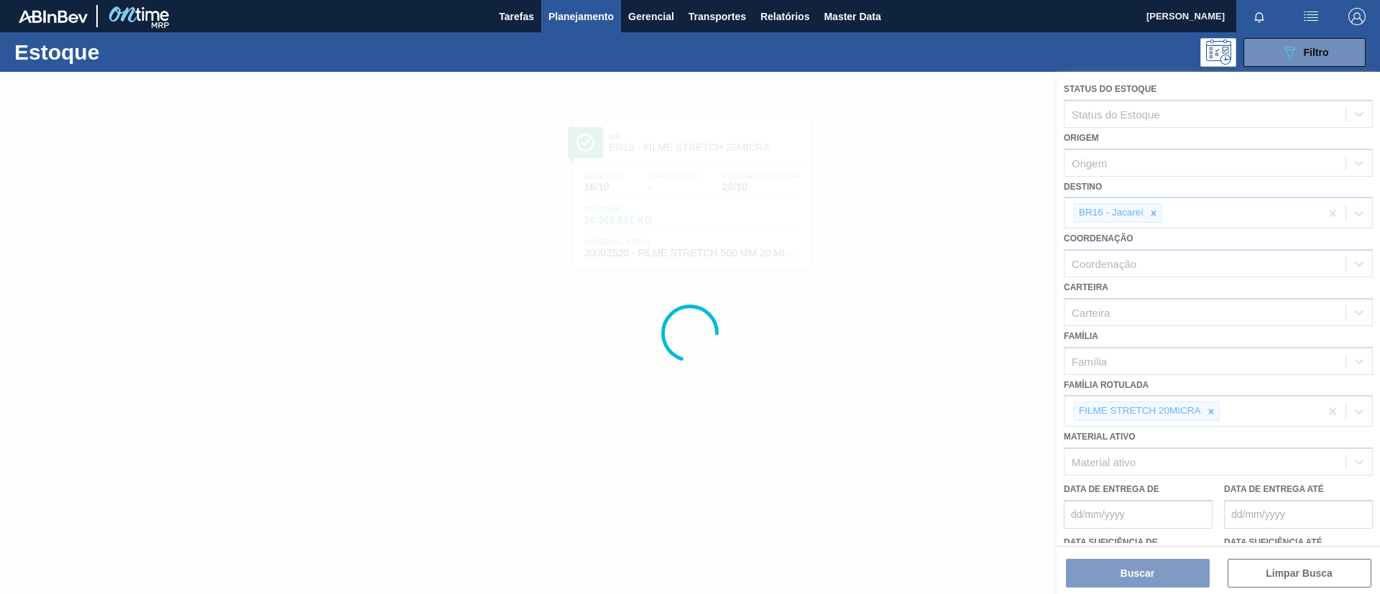
click at [1209, 412] on icon at bounding box center [1210, 411] width 5 height 5
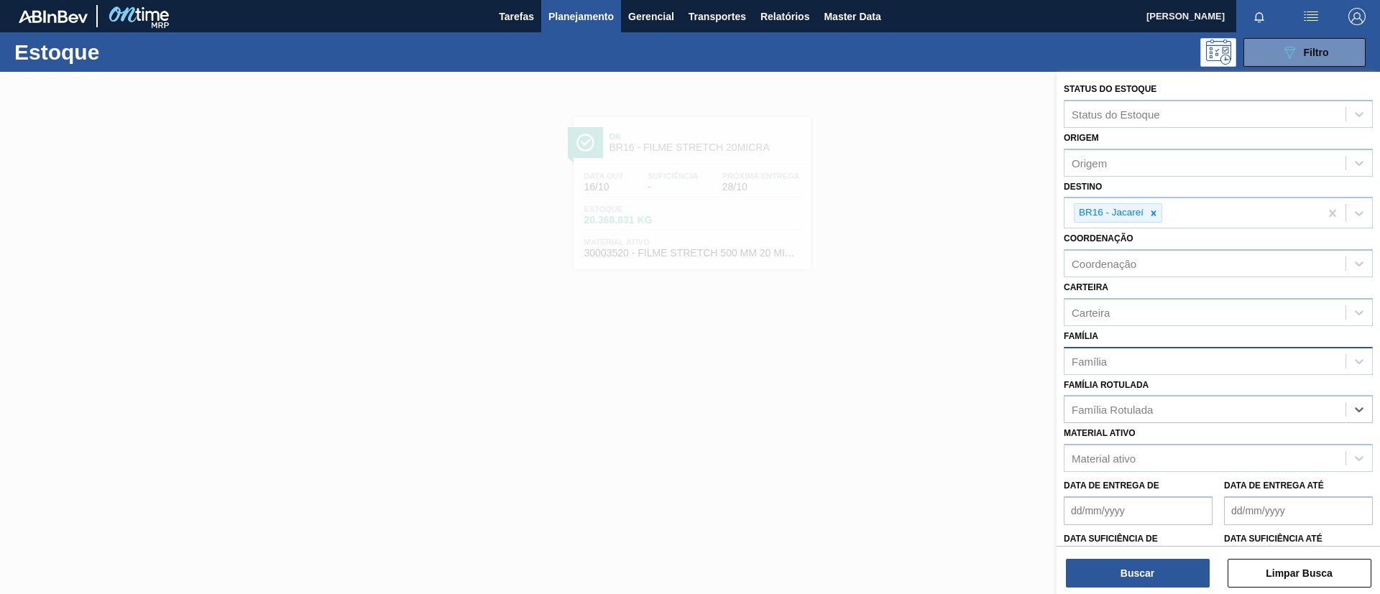
click at [1171, 370] on div "Família" at bounding box center [1204, 361] width 281 height 21
type input "s"
click at [1167, 366] on div "Família" at bounding box center [1204, 361] width 281 height 21
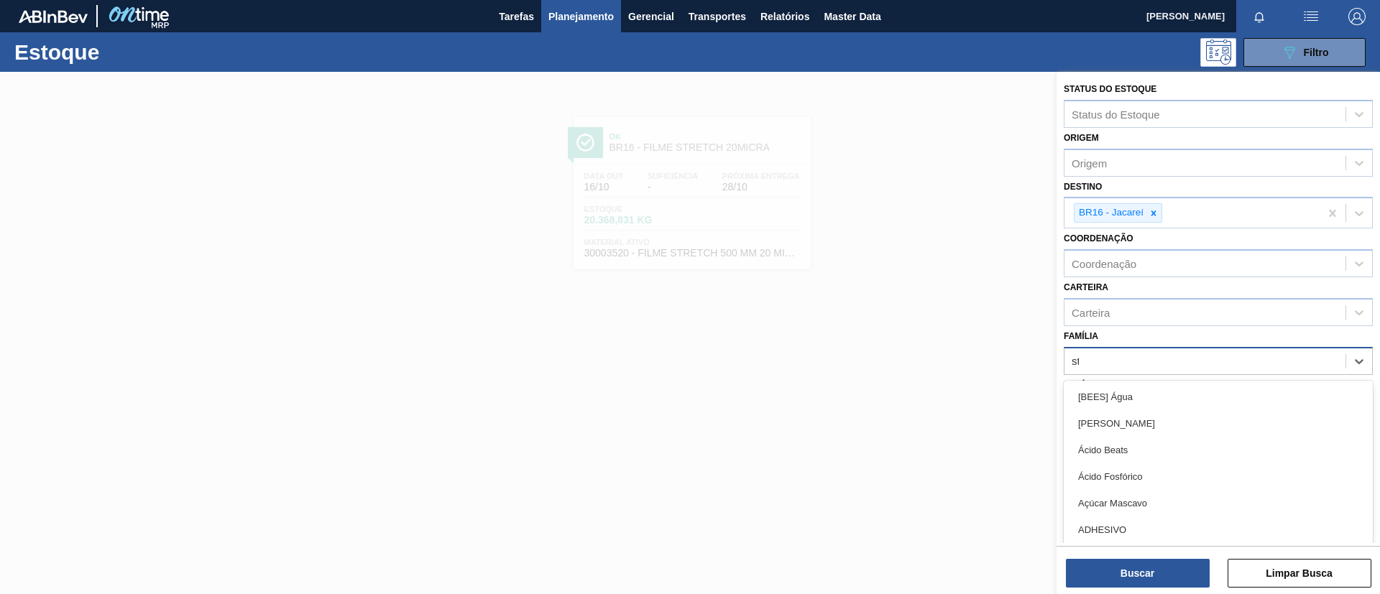
type input "str"
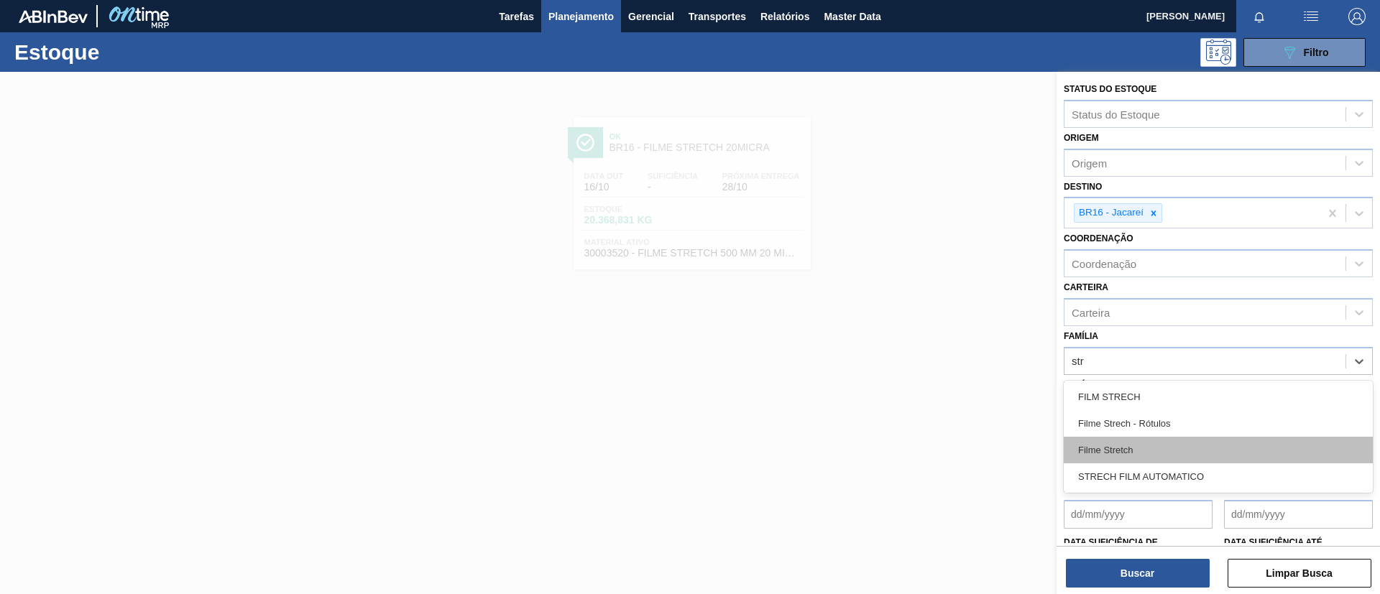
click at [1145, 452] on div "Filme Stretch" at bounding box center [1218, 450] width 309 height 27
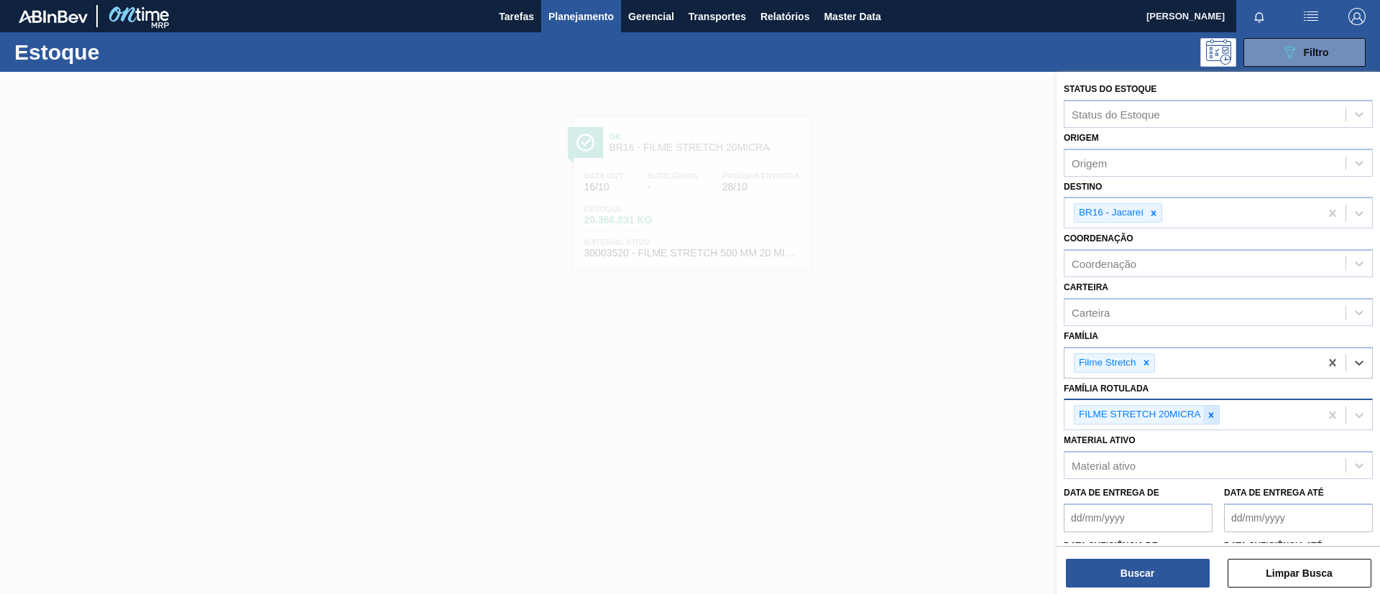
click at [1211, 416] on icon at bounding box center [1210, 414] width 5 height 5
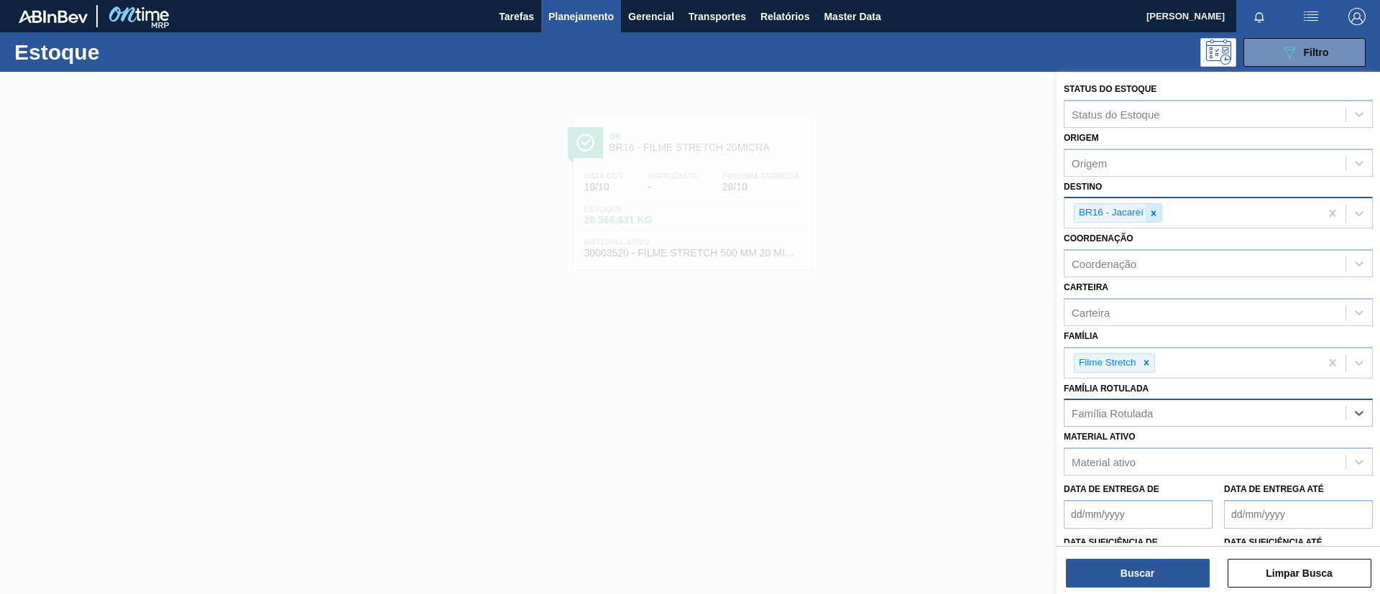
click at [1150, 208] on icon at bounding box center [1153, 213] width 10 height 10
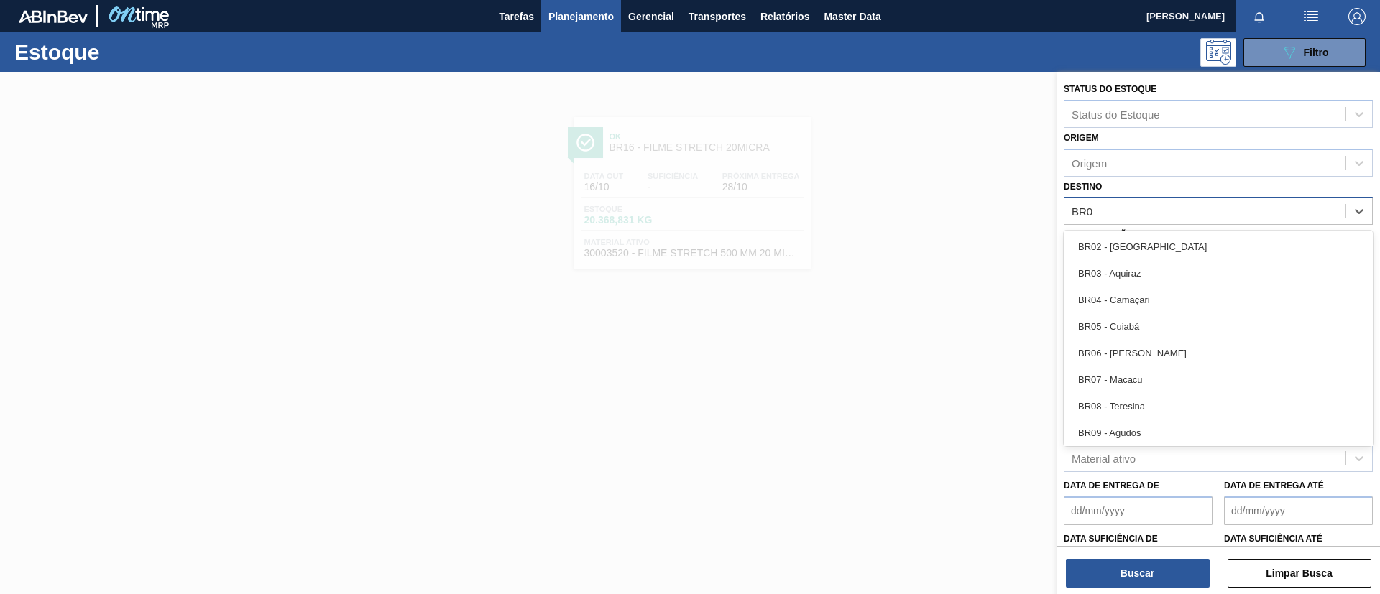
type input "BR08"
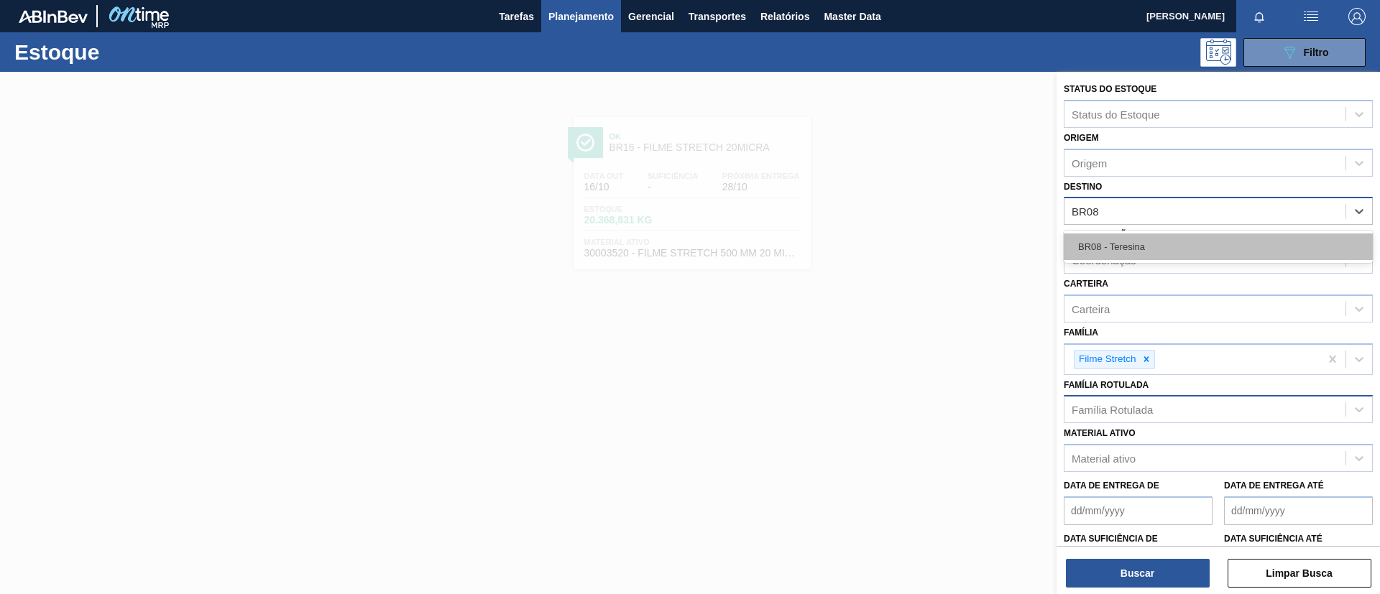
click at [1152, 257] on div "BR08 - Teresina" at bounding box center [1218, 247] width 309 height 27
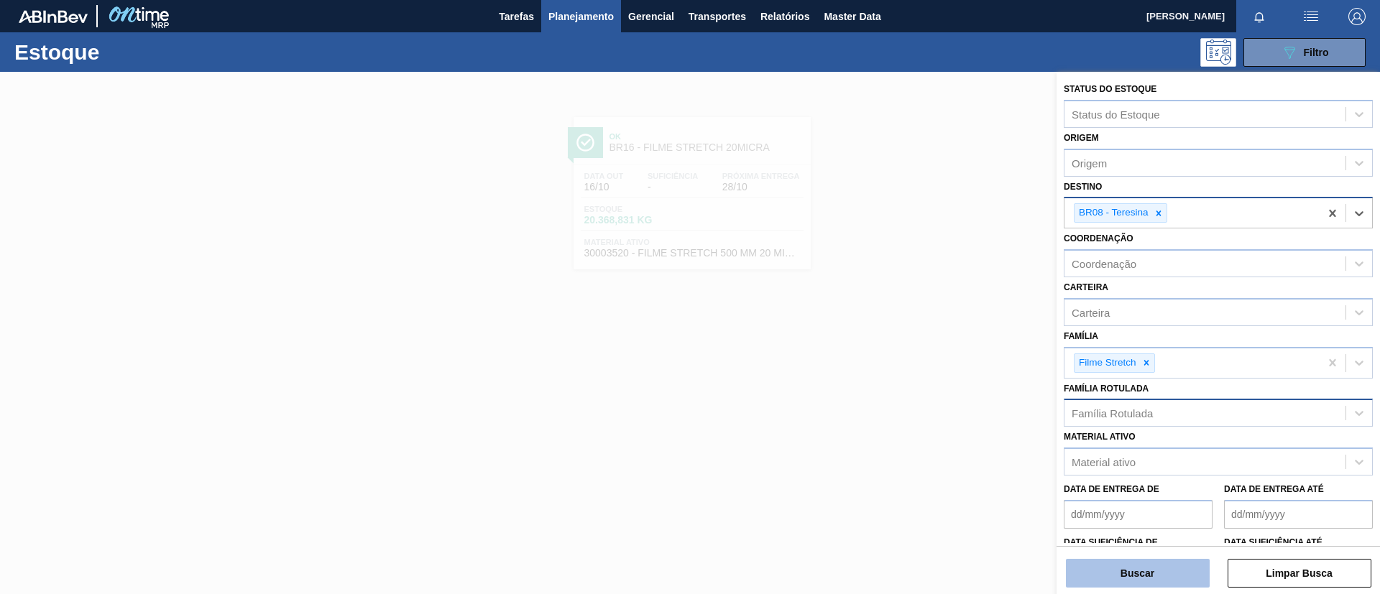
click at [1156, 572] on button "Buscar" at bounding box center [1138, 573] width 144 height 29
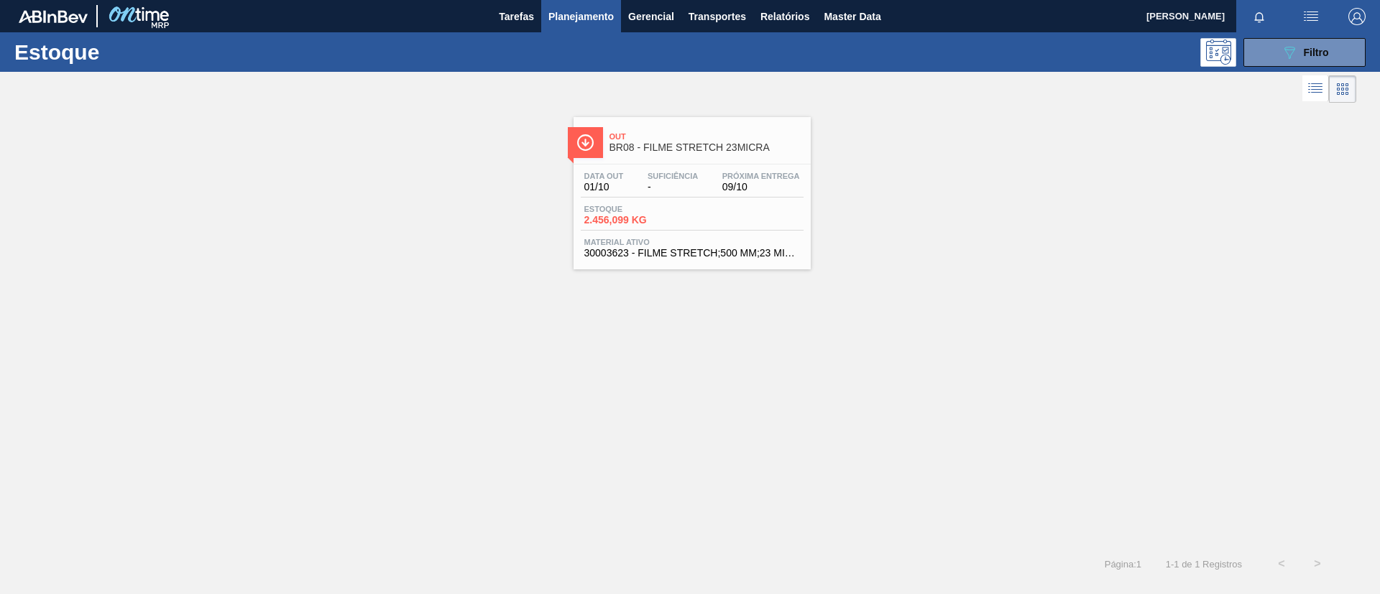
click at [1265, 68] on div "Estoque 089F7B8B-B2A5-4AFE-B5C0-19BA573D28AC Filtro" at bounding box center [690, 52] width 1380 height 40
click at [1276, 57] on button "089F7B8B-B2A5-4AFE-B5C0-19BA573D28AC Filtro" at bounding box center [1304, 52] width 122 height 29
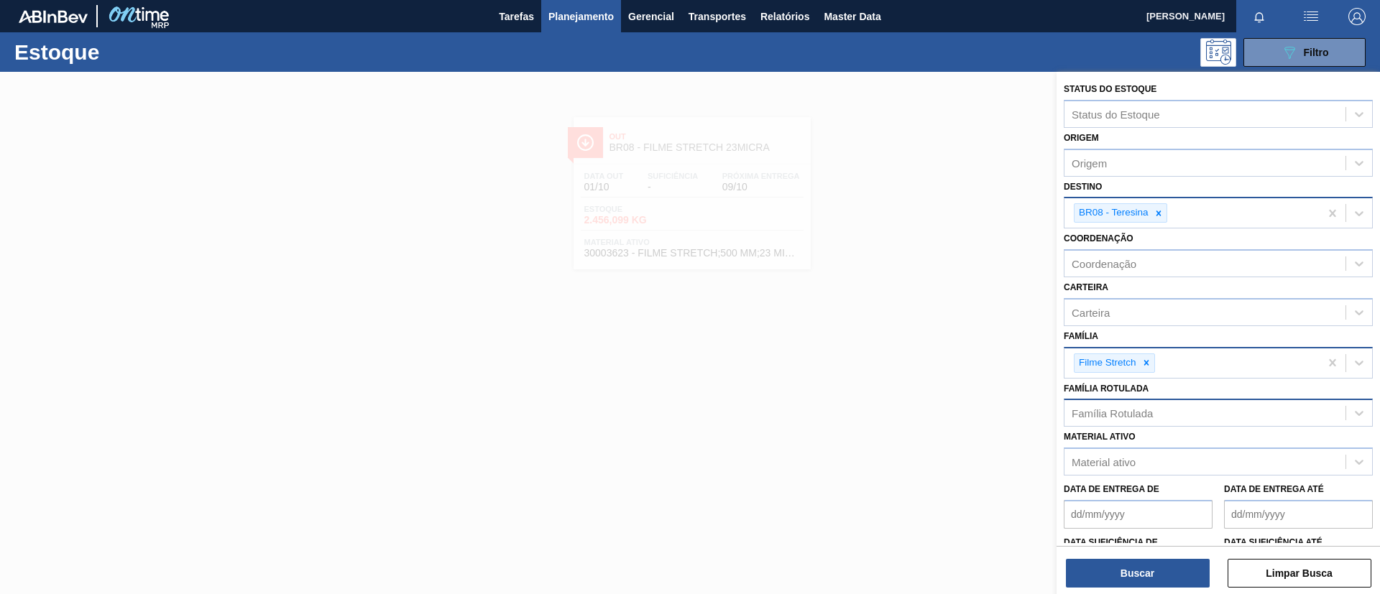
click at [1155, 366] on div "Filme Stretch" at bounding box center [1191, 363] width 255 height 29
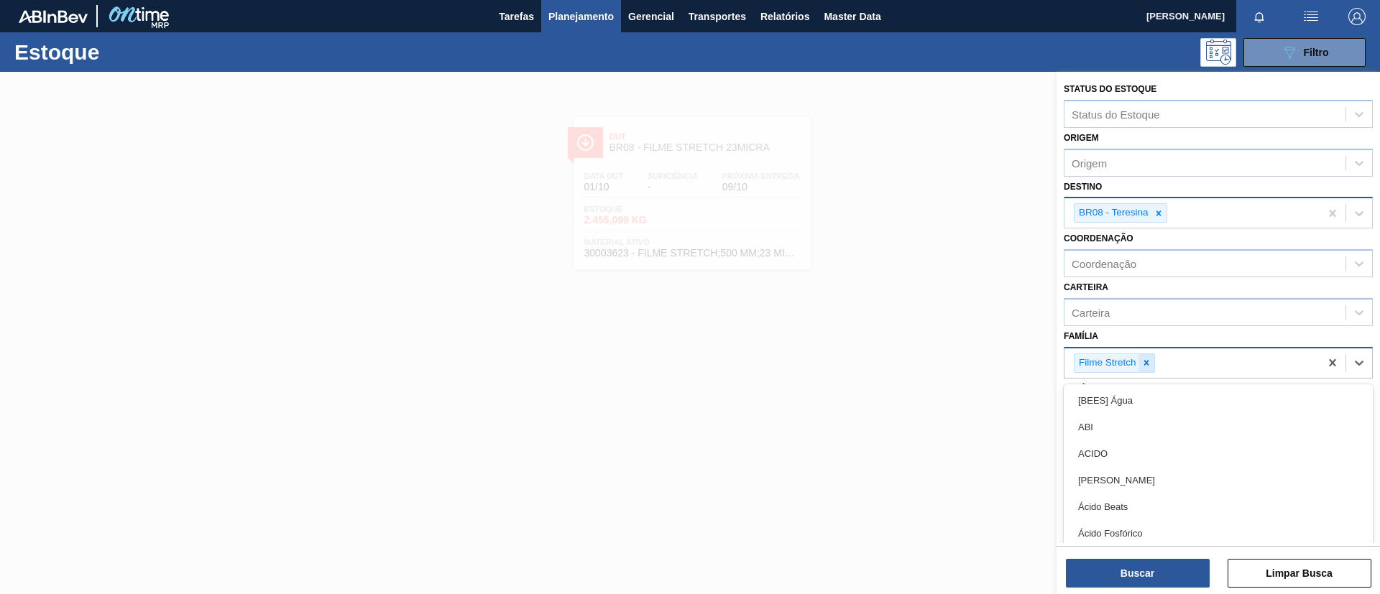
click at [1146, 365] on icon at bounding box center [1146, 363] width 10 height 10
click at [1155, 344] on div "Família option Filme Stretch, deselected. option [BEES] Água focused, 1 of 101.…" at bounding box center [1218, 350] width 309 height 49
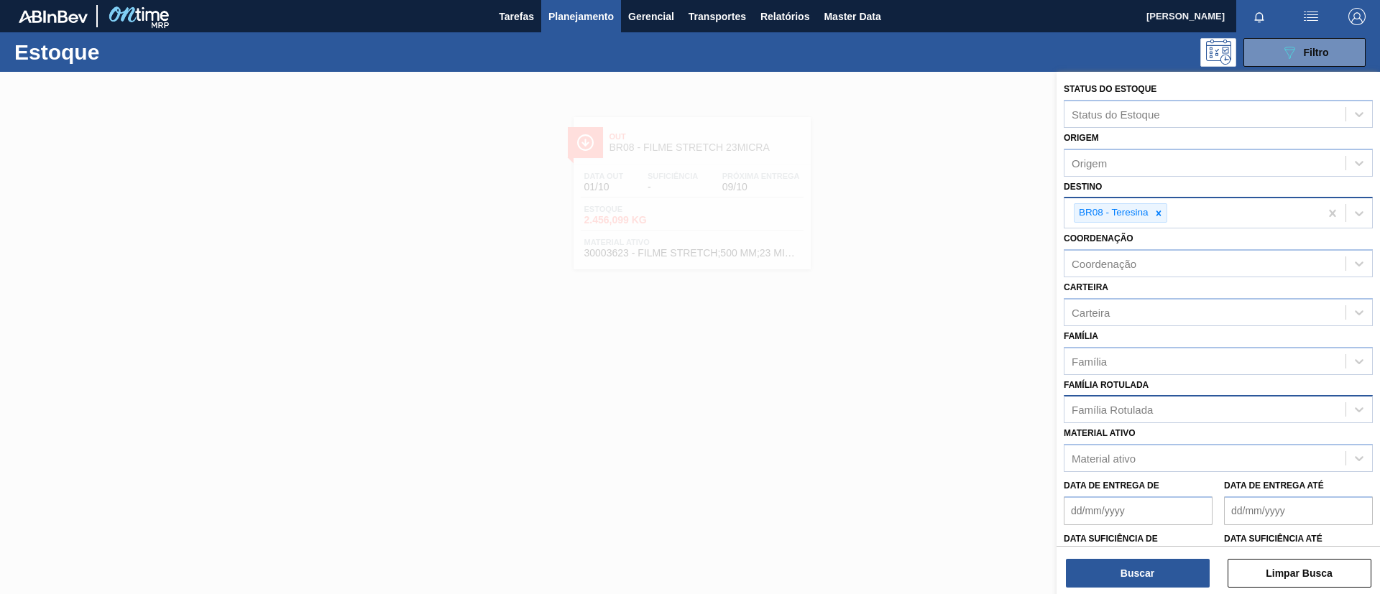
click at [1145, 425] on div "Material ativo Material ativo" at bounding box center [1218, 447] width 309 height 49
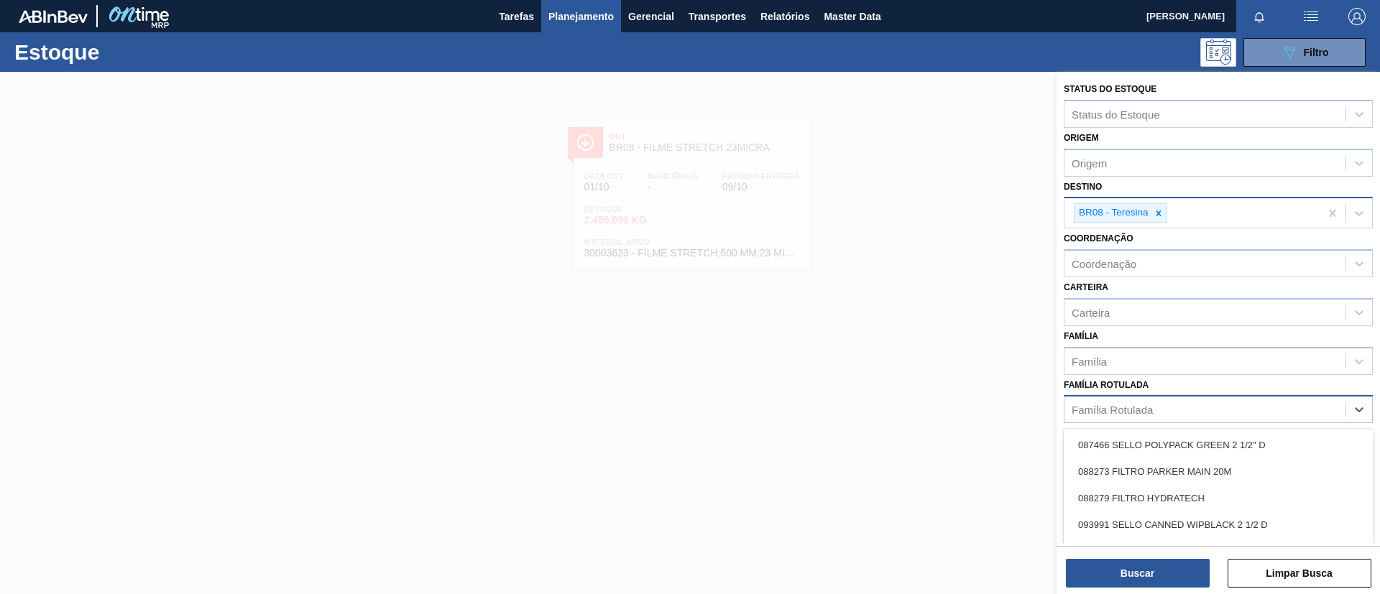
click at [1140, 405] on div "Família Rotulada" at bounding box center [1111, 410] width 81 height 12
paste Rotulada "FILME STRETCH 23MICRA"
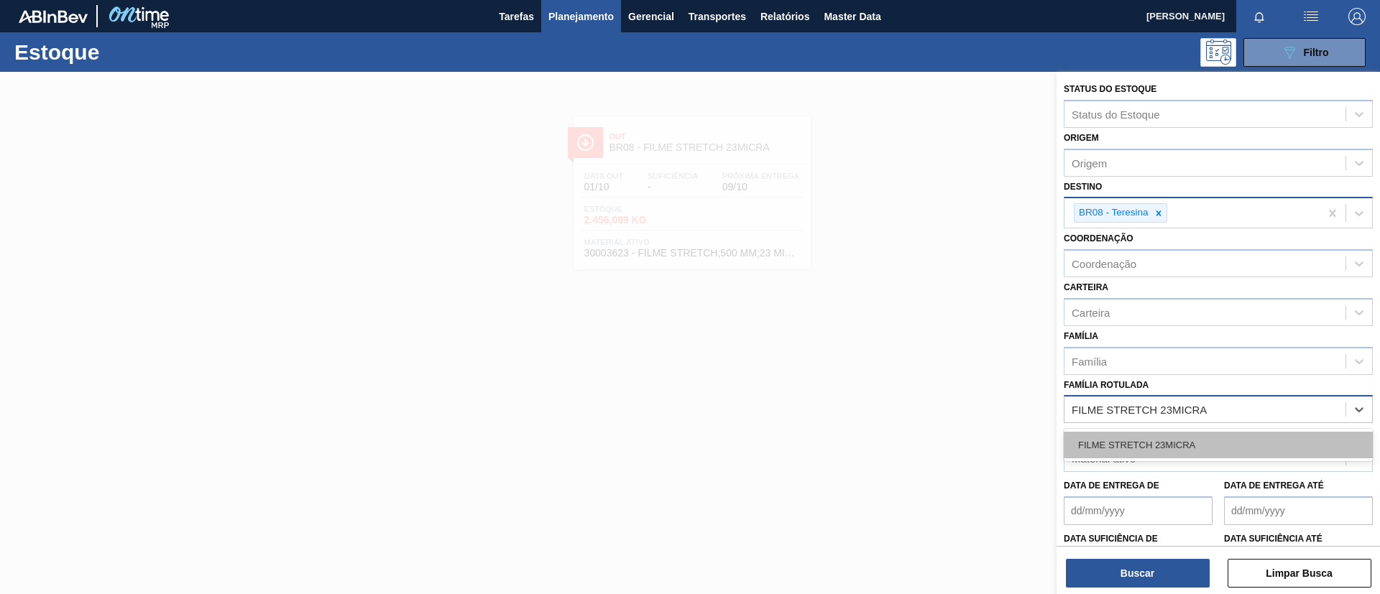
paste Rotulada "FILME STRETCH 23MICRA"
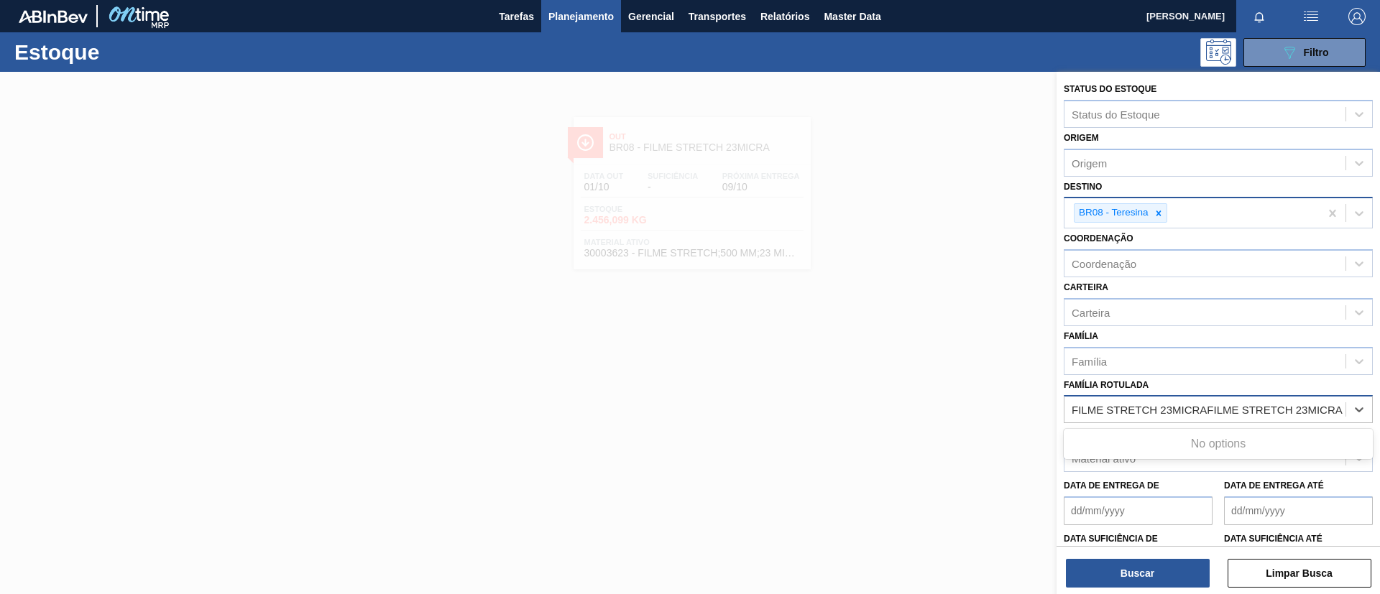
type Rotulada "FILME STRETCH 23MICRA"
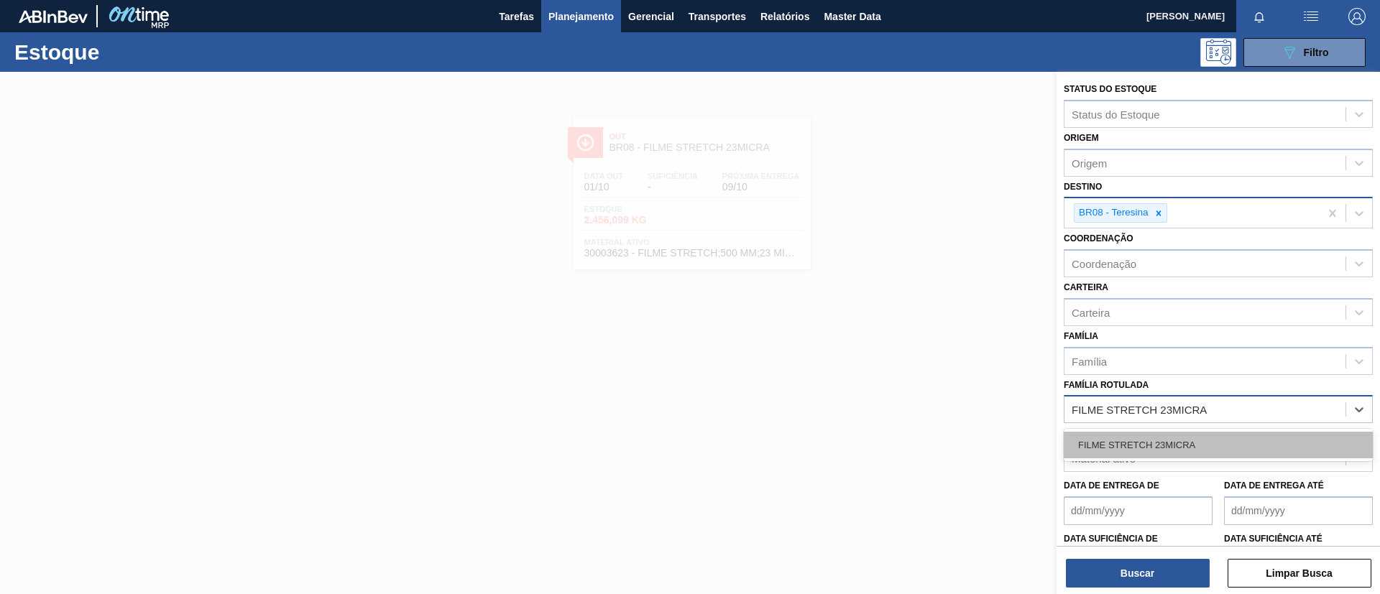
click at [1159, 435] on div "FILME STRETCH 23MICRA" at bounding box center [1218, 445] width 309 height 27
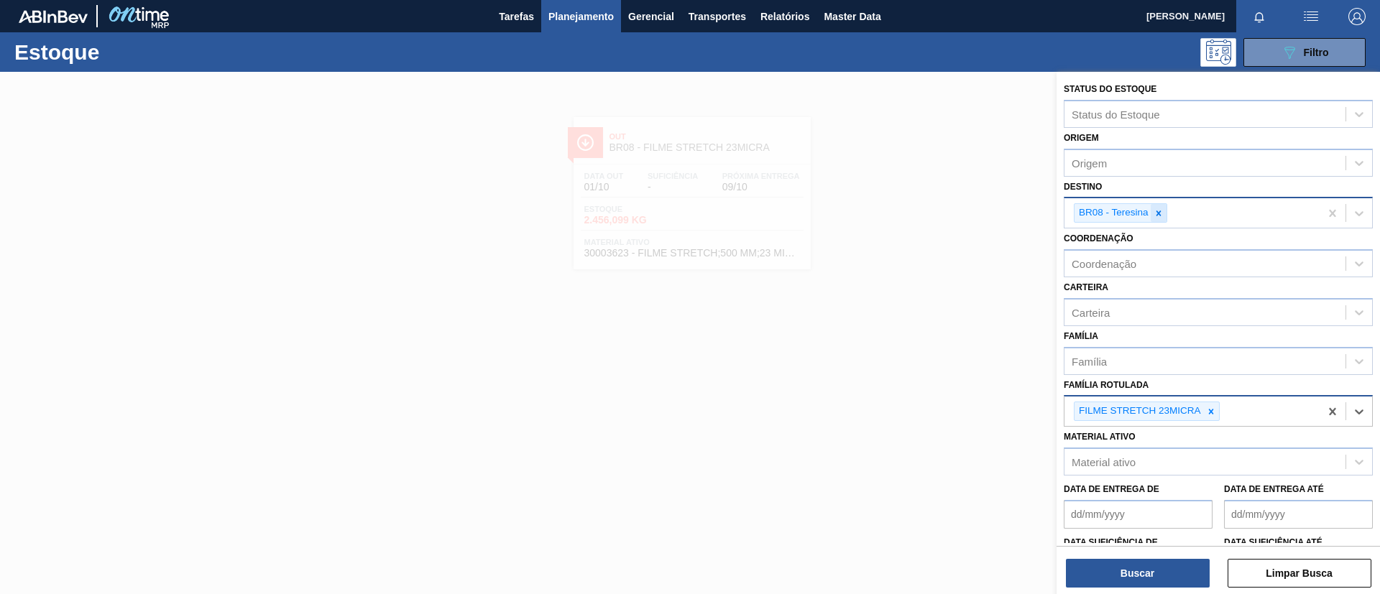
click at [1153, 216] on icon at bounding box center [1158, 213] width 10 height 10
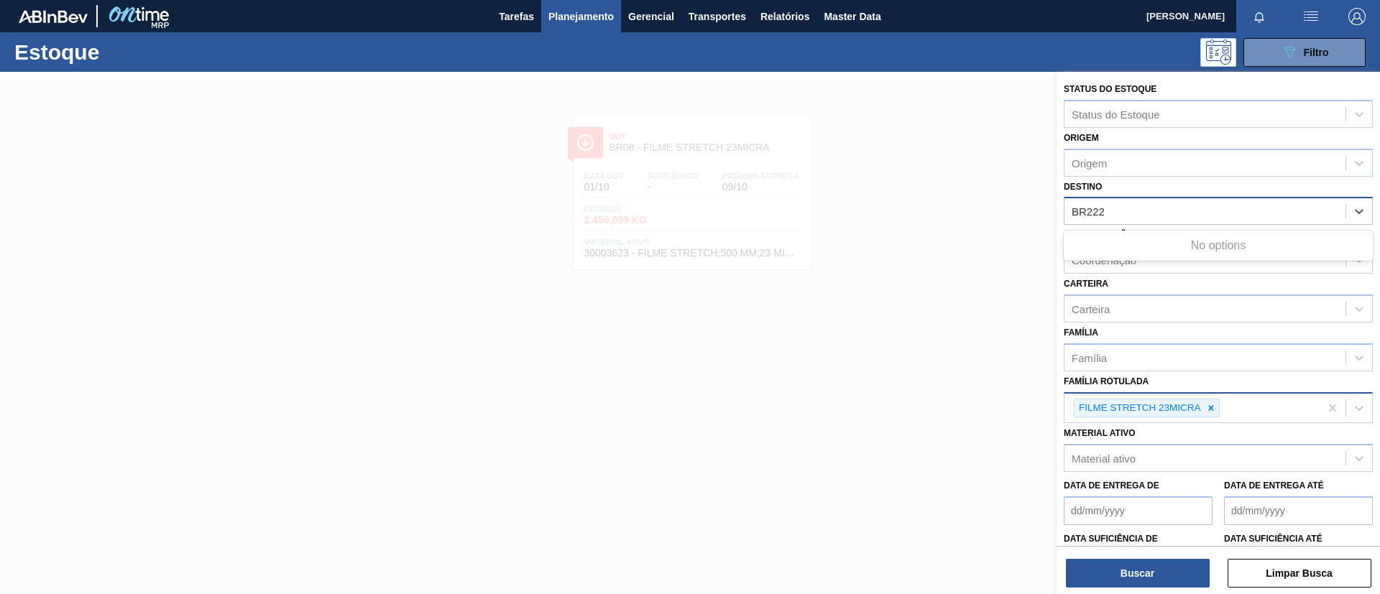
type input "BR22"
click at [1183, 248] on div "BR22 - Viamão" at bounding box center [1218, 247] width 309 height 27
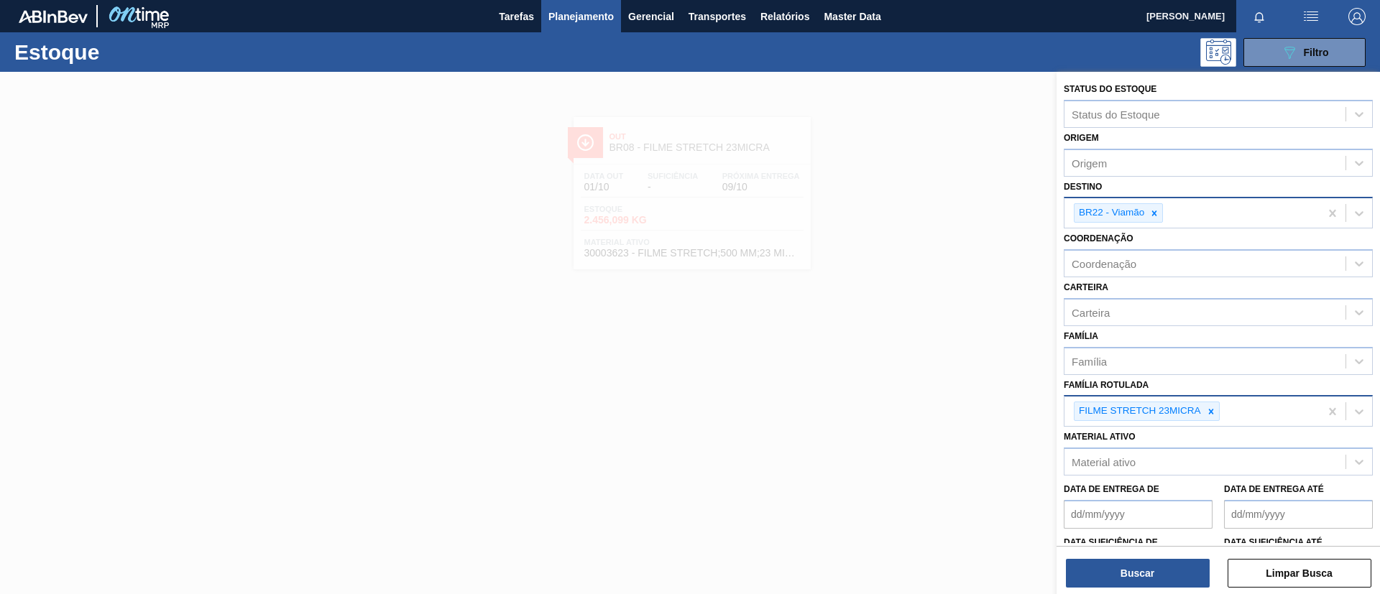
click at [1176, 555] on div "Buscar Limpar Busca" at bounding box center [1217, 566] width 323 height 40
click at [1176, 563] on button "Buscar" at bounding box center [1138, 573] width 144 height 29
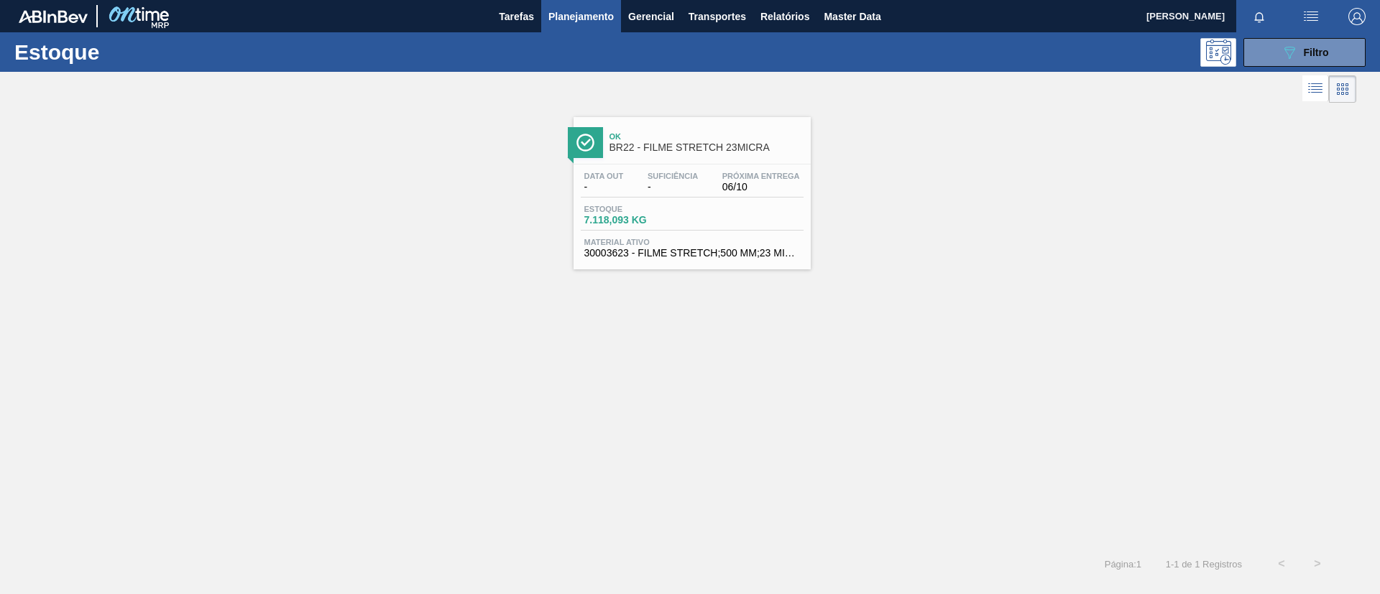
click at [694, 128] on div "Ok BR22 - FILME STRETCH 23MICRA" at bounding box center [706, 142] width 194 height 32
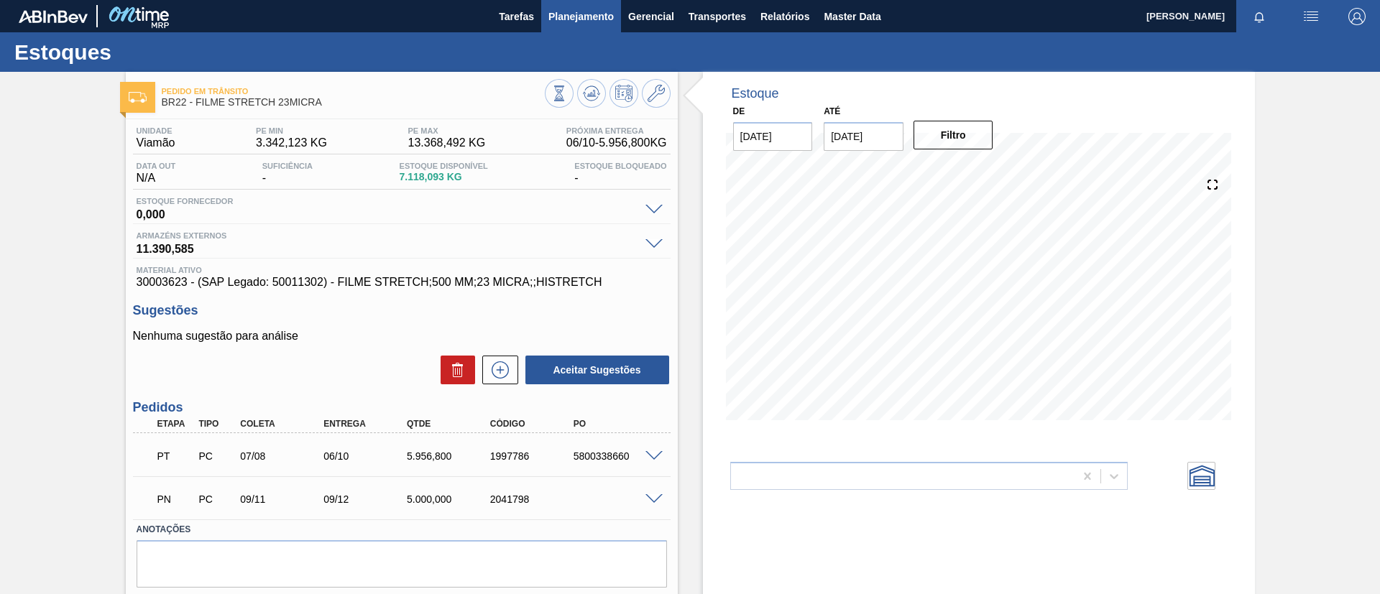
click at [562, 24] on span "Planejamento" at bounding box center [580, 16] width 65 height 17
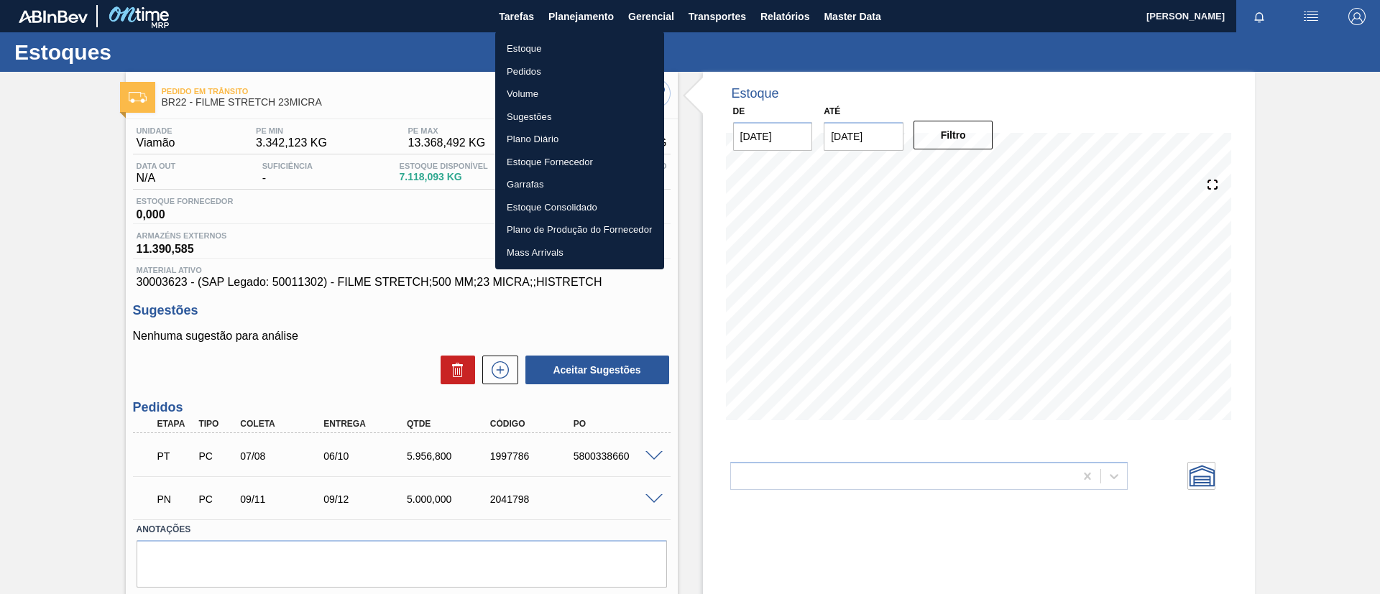
click at [558, 40] on li "Estoque" at bounding box center [579, 48] width 169 height 23
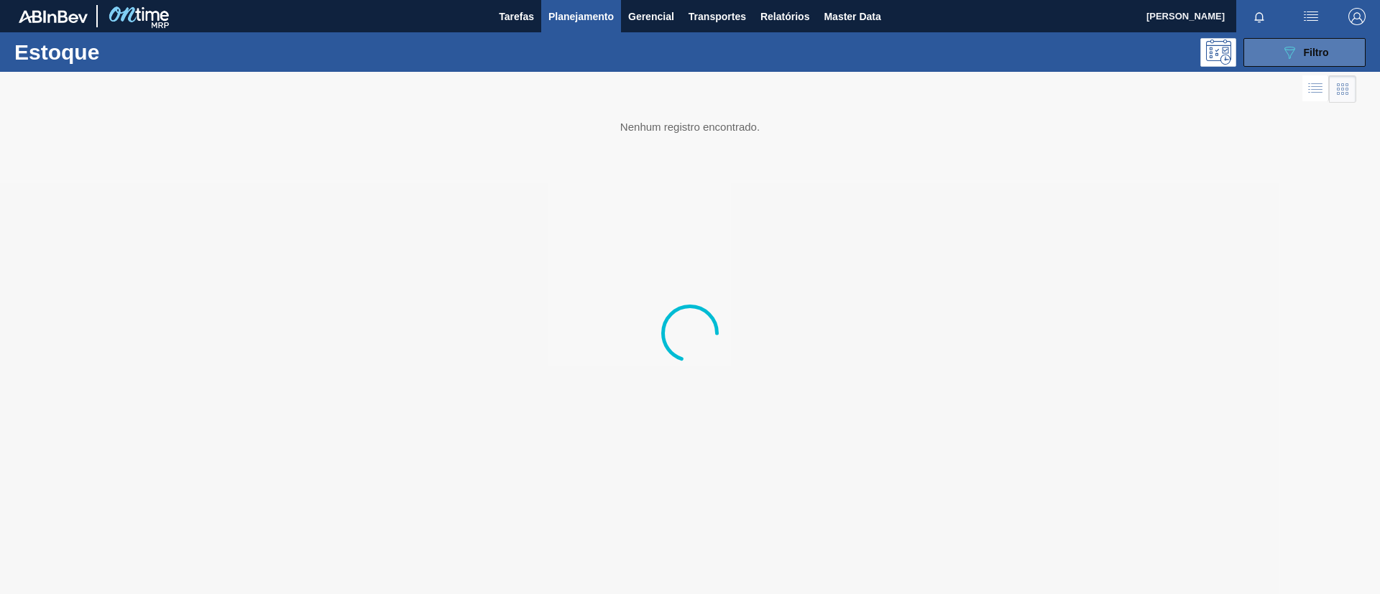
click at [1299, 51] on div "089F7B8B-B2A5-4AFE-B5C0-19BA573D28AC Filtro" at bounding box center [1305, 52] width 48 height 17
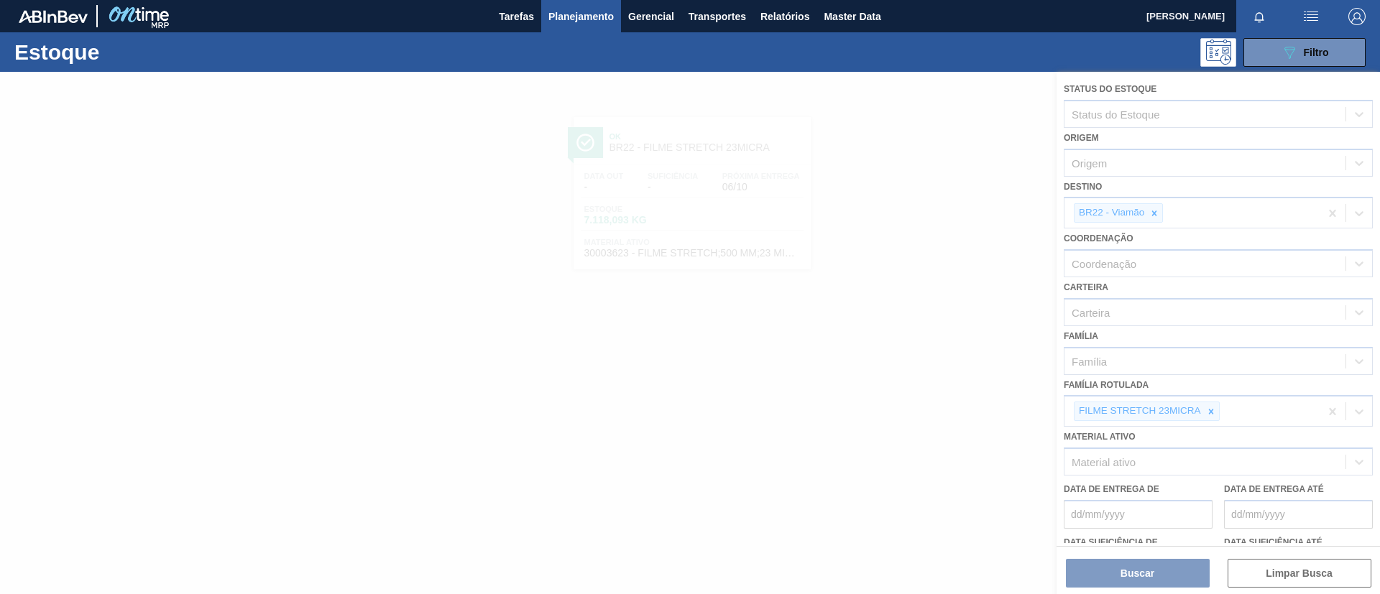
drag, startPoint x: 1209, startPoint y: 394, endPoint x: 1209, endPoint y: 406, distance: 12.2
click at [1209, 405] on div at bounding box center [690, 333] width 1380 height 522
click at [1209, 407] on div at bounding box center [690, 333] width 1380 height 522
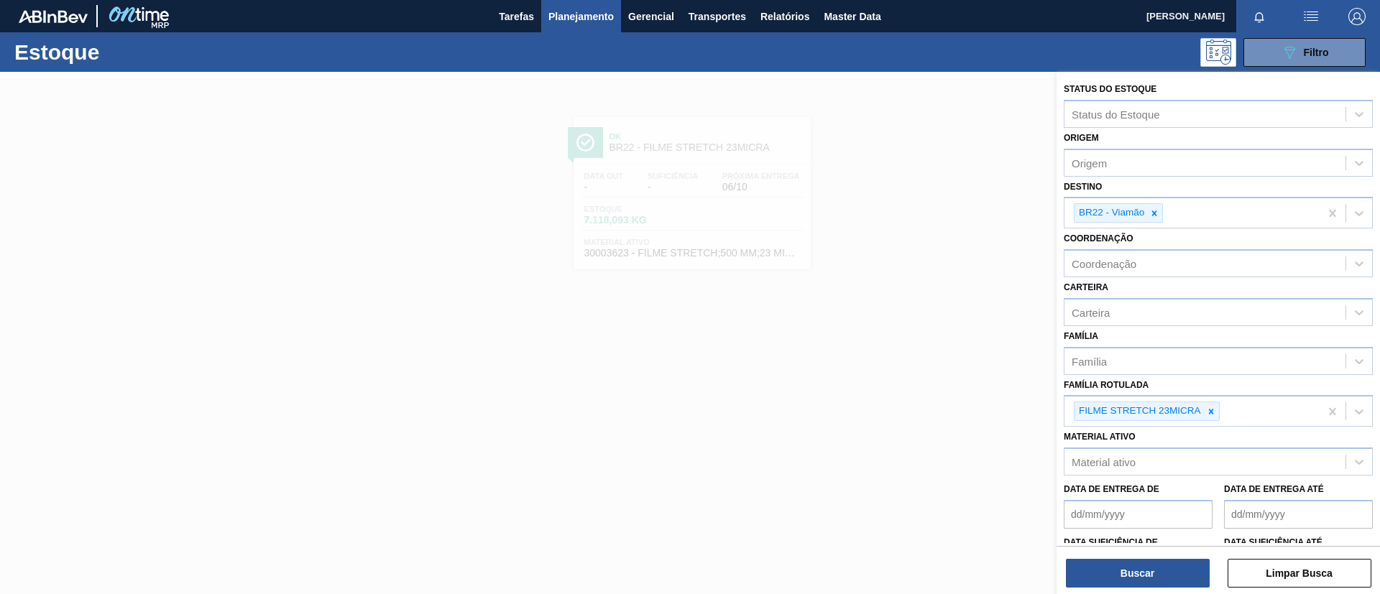
click at [1209, 410] on icon at bounding box center [1211, 412] width 10 height 10
click at [1188, 364] on div "Família" at bounding box center [1204, 361] width 281 height 21
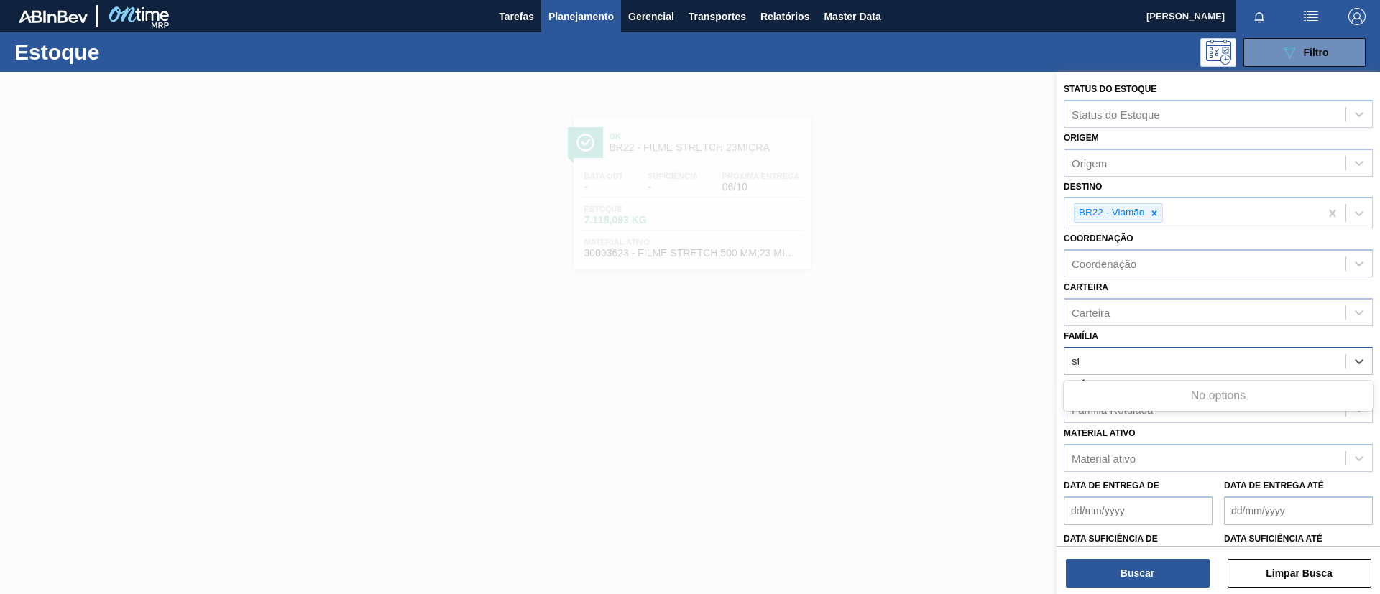
type input "str"
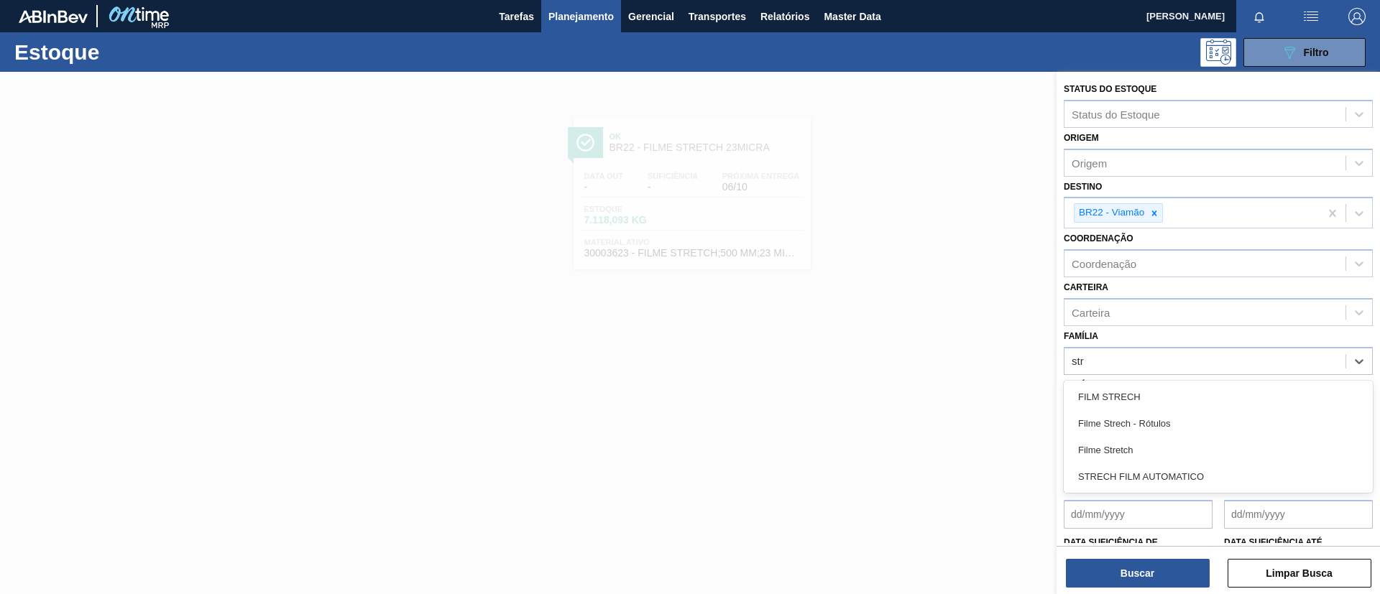
click at [1174, 390] on div "FILM STRECH" at bounding box center [1218, 397] width 309 height 27
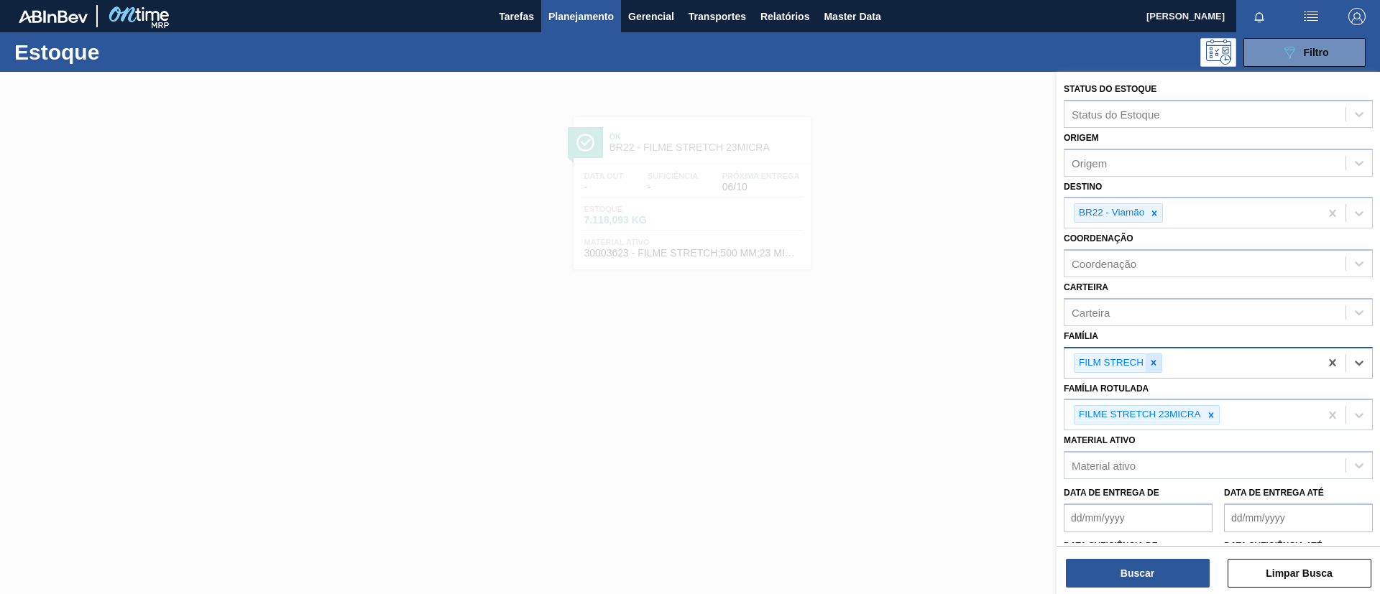
click at [1153, 359] on icon at bounding box center [1153, 363] width 10 height 10
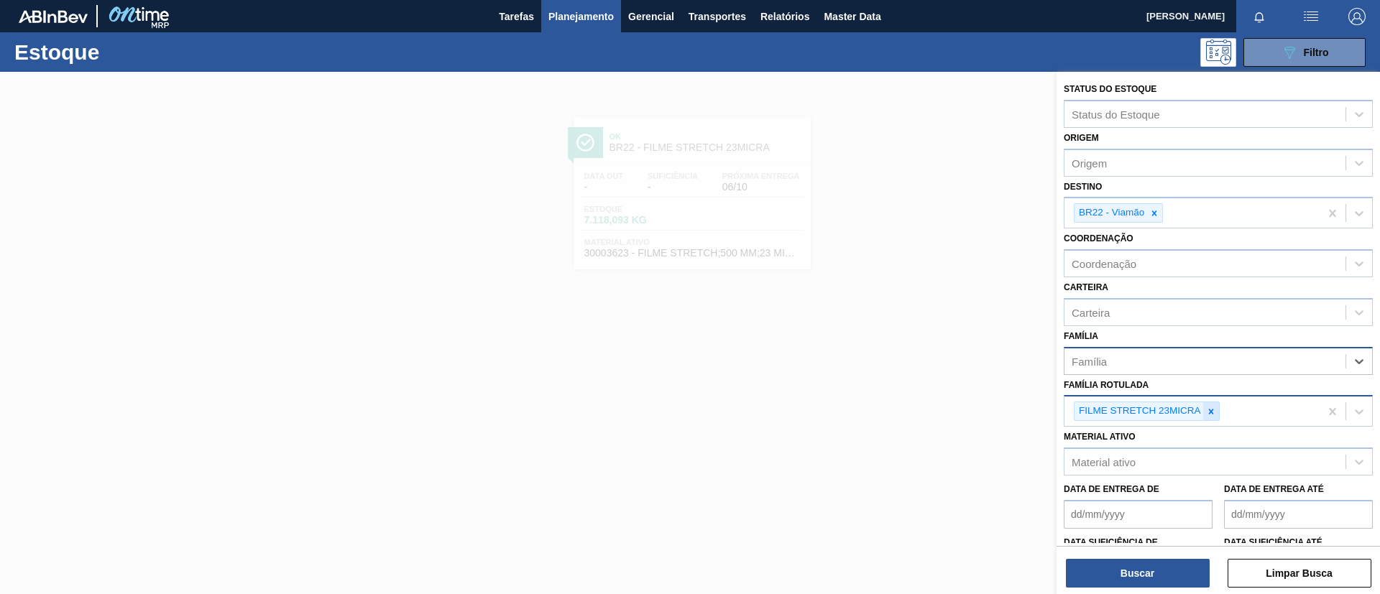
click at [1212, 412] on icon at bounding box center [1210, 411] width 5 height 5
click at [1191, 382] on div "Família Rotulada Família Rotulada" at bounding box center [1218, 399] width 309 height 49
click at [1188, 371] on div "Família" at bounding box center [1204, 361] width 281 height 21
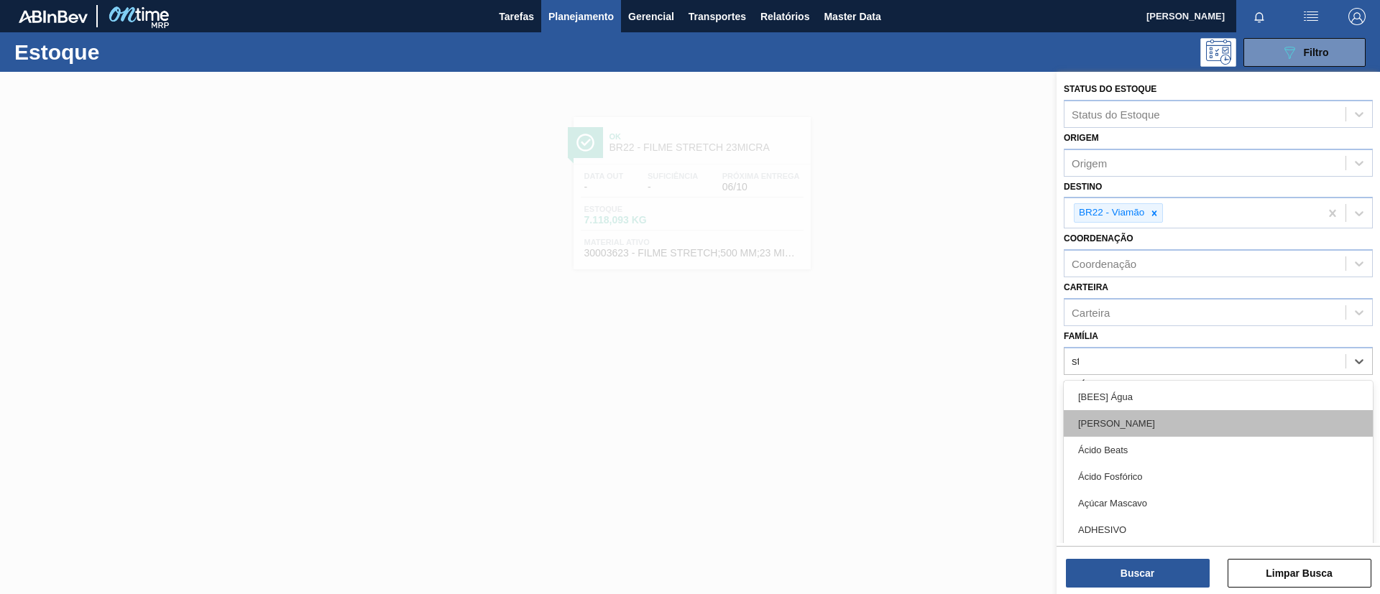
type input "str"
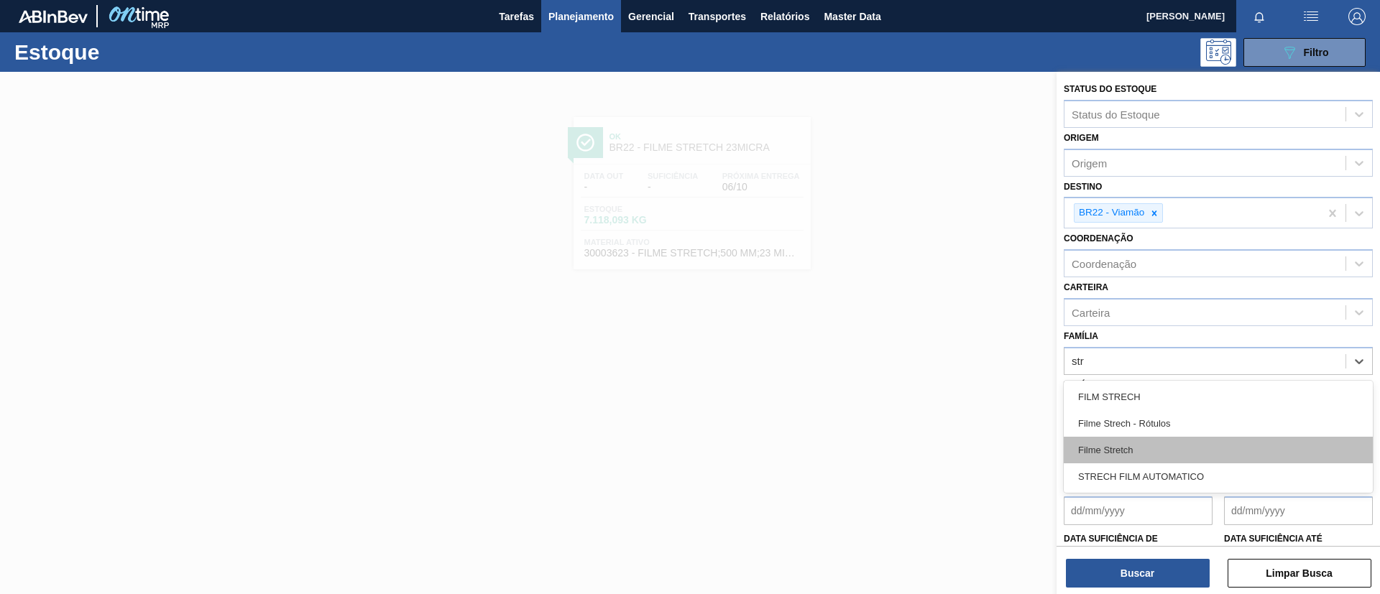
click at [1157, 458] on div "Filme Stretch" at bounding box center [1218, 450] width 309 height 27
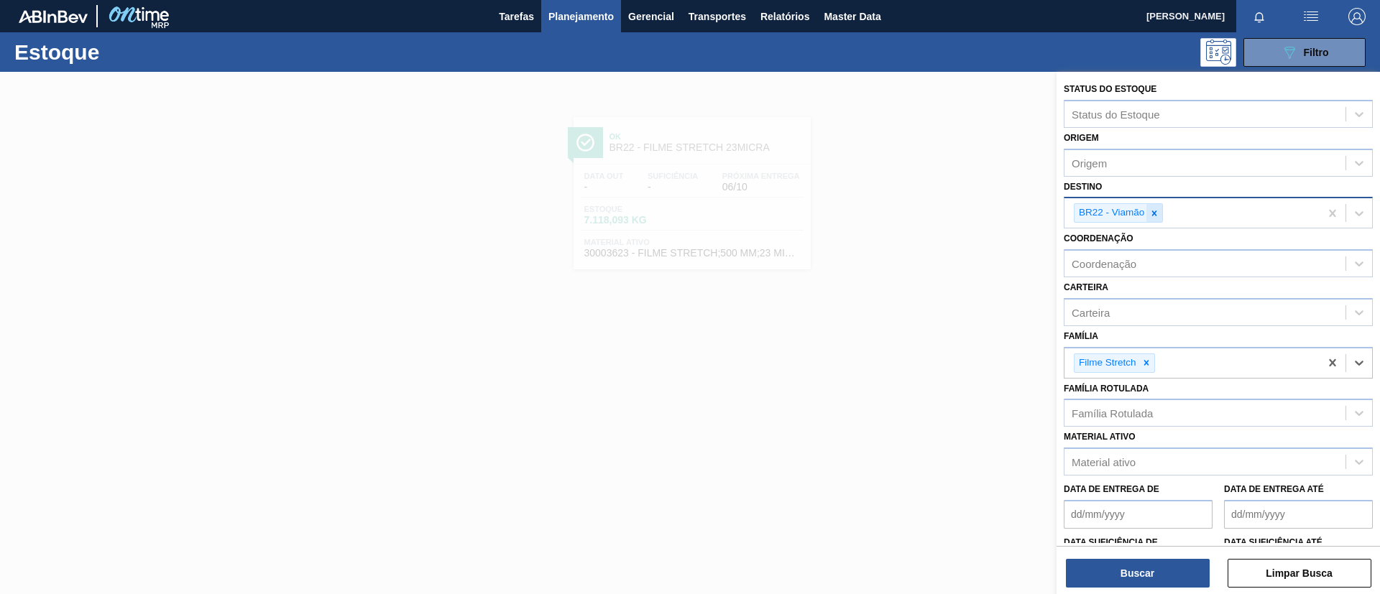
click at [1155, 216] on icon at bounding box center [1154, 213] width 10 height 10
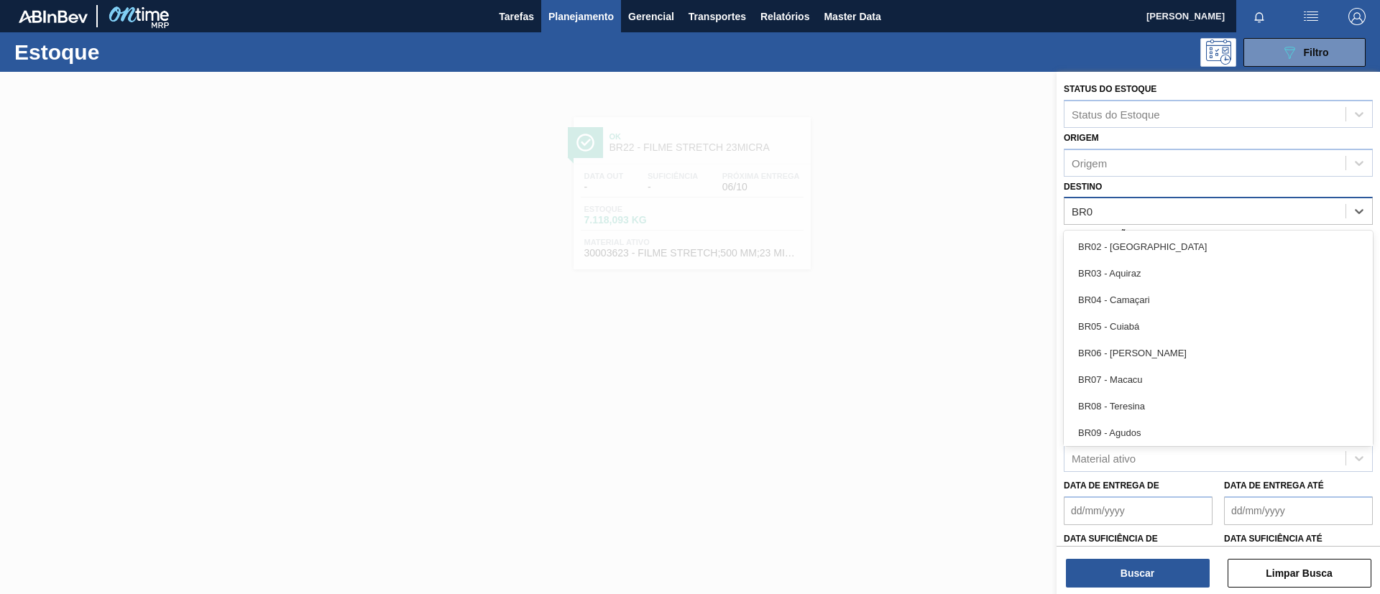
type input "BR08"
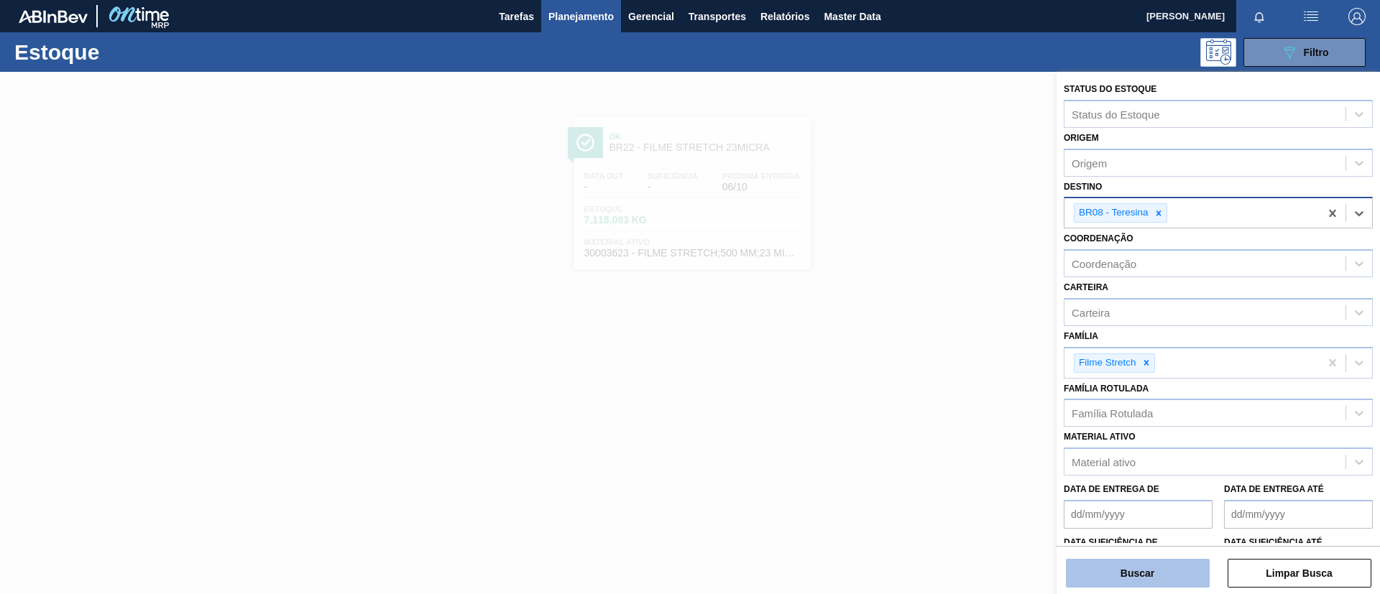
click at [1180, 566] on button "Buscar" at bounding box center [1138, 573] width 144 height 29
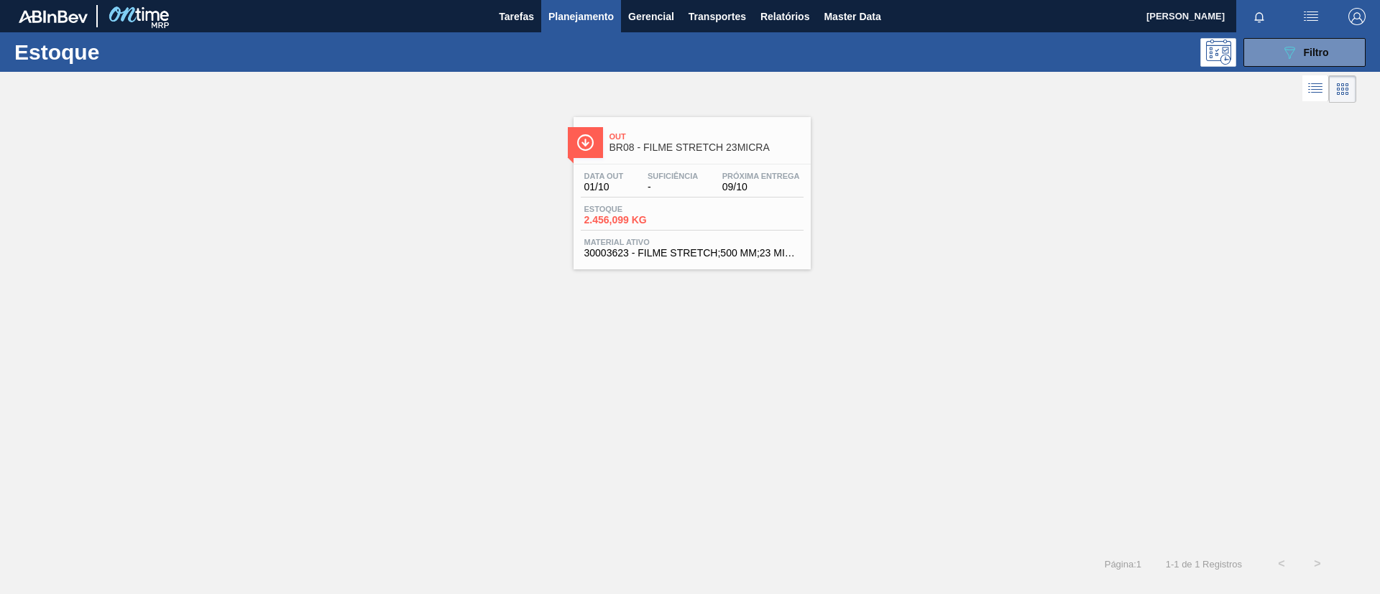
click at [654, 155] on div "Out BR08 - FILME STRETCH 23MICRA" at bounding box center [706, 142] width 194 height 32
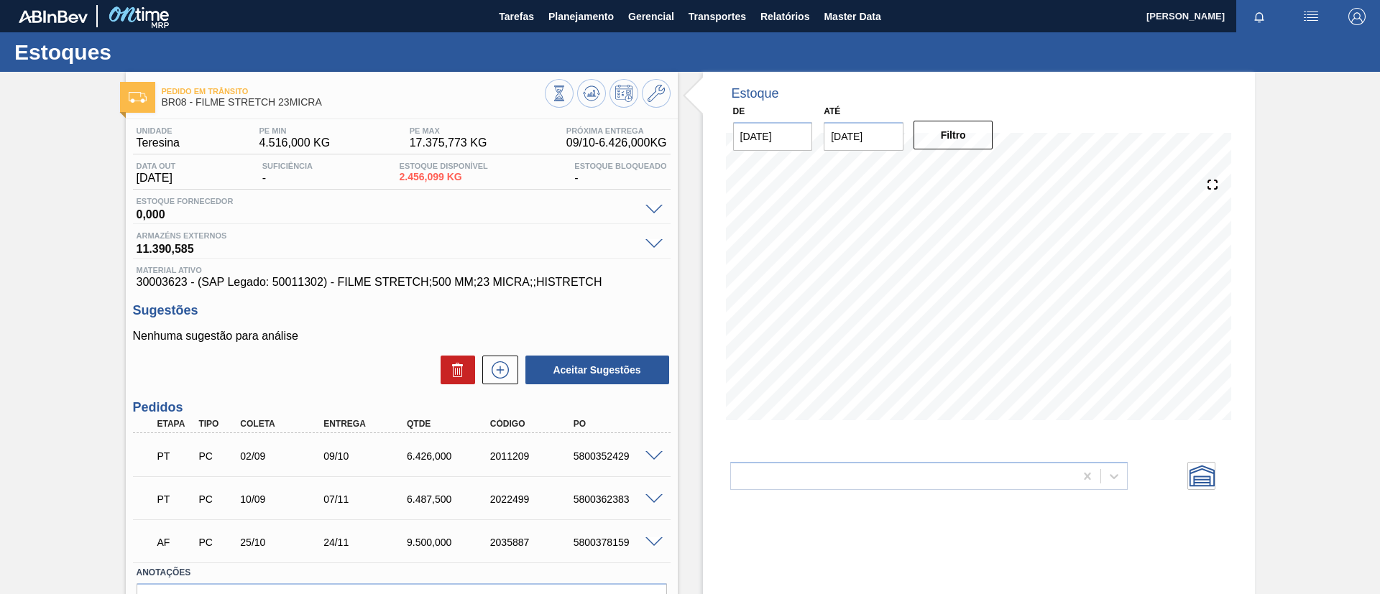
drag, startPoint x: 286, startPoint y: 391, endPoint x: 98, endPoint y: 345, distance: 193.8
click at [98, 345] on div "Pedido em Trânsito BR08 - FILME STRETCH 23MICRA Unidade Teresina PE MIN 4.516,0…" at bounding box center [690, 376] width 1380 height 609
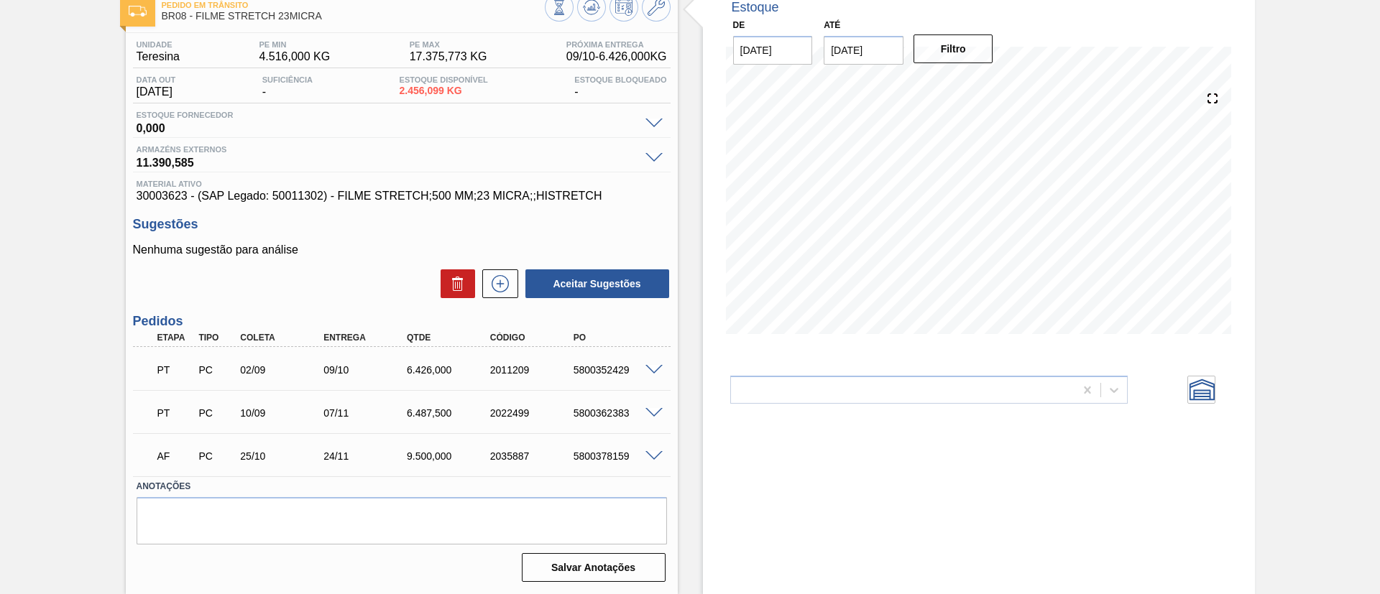
click at [659, 368] on span at bounding box center [653, 370] width 17 height 11
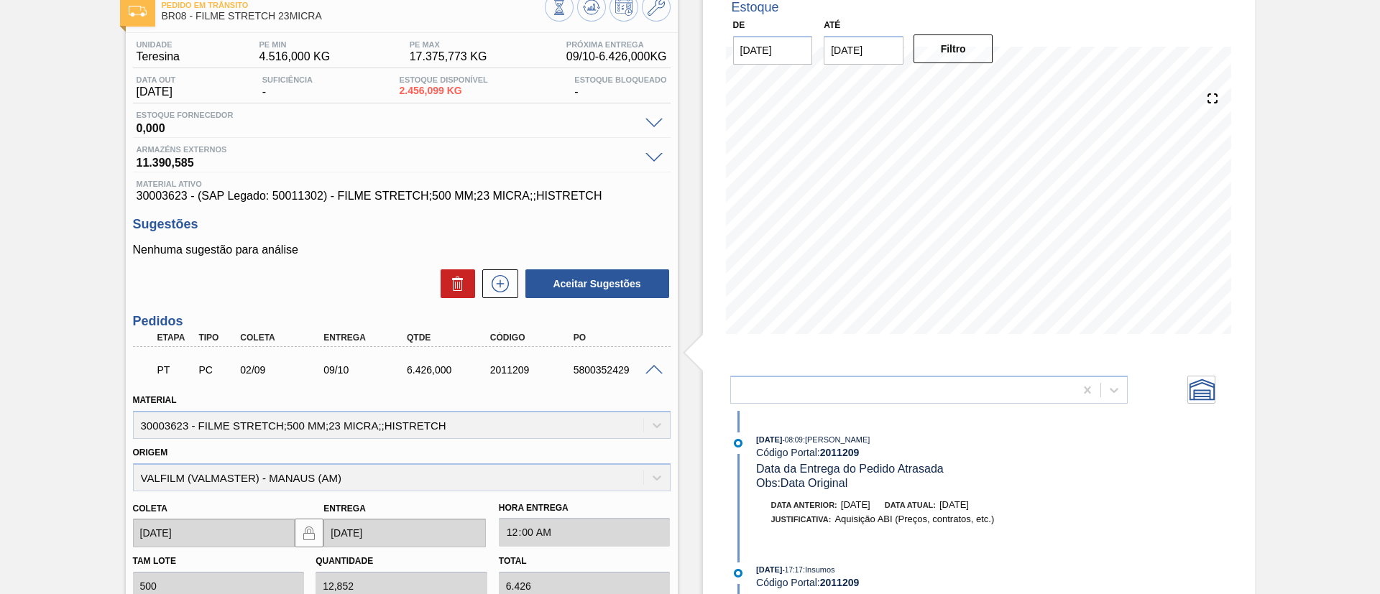
scroll to position [0, 0]
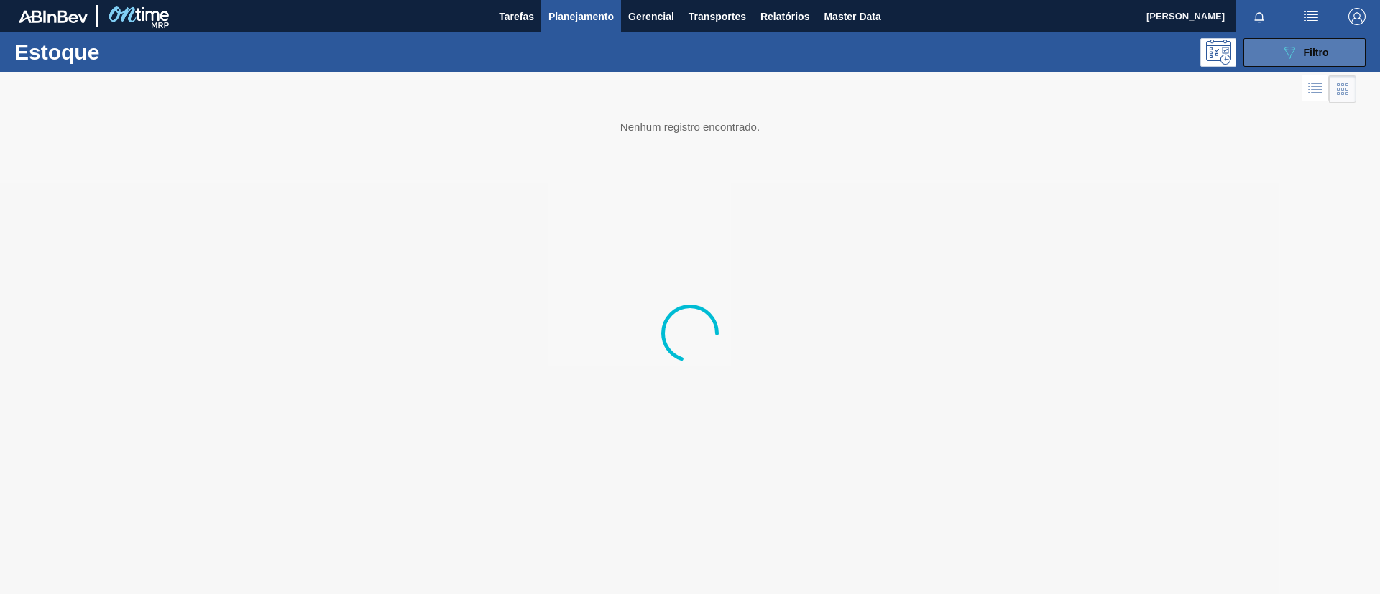
click at [1286, 59] on icon "089F7B8B-B2A5-4AFE-B5C0-19BA573D28AC" at bounding box center [1289, 52] width 17 height 17
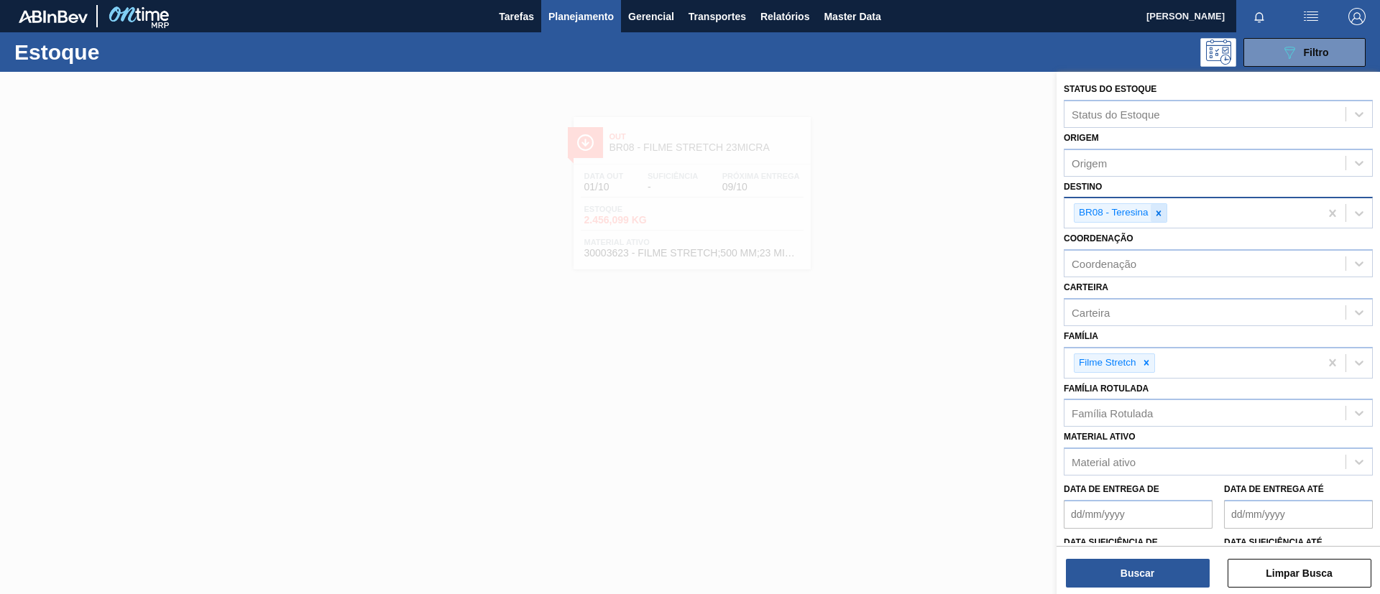
click at [1155, 213] on icon at bounding box center [1158, 213] width 10 height 10
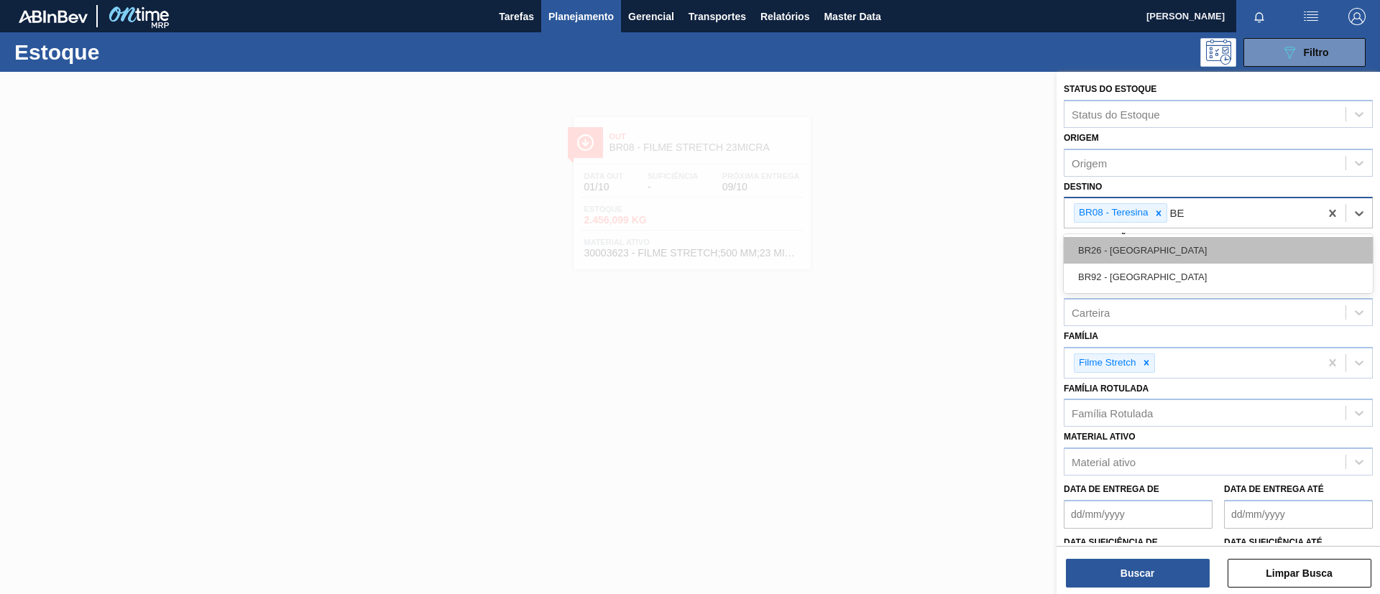
type input "B"
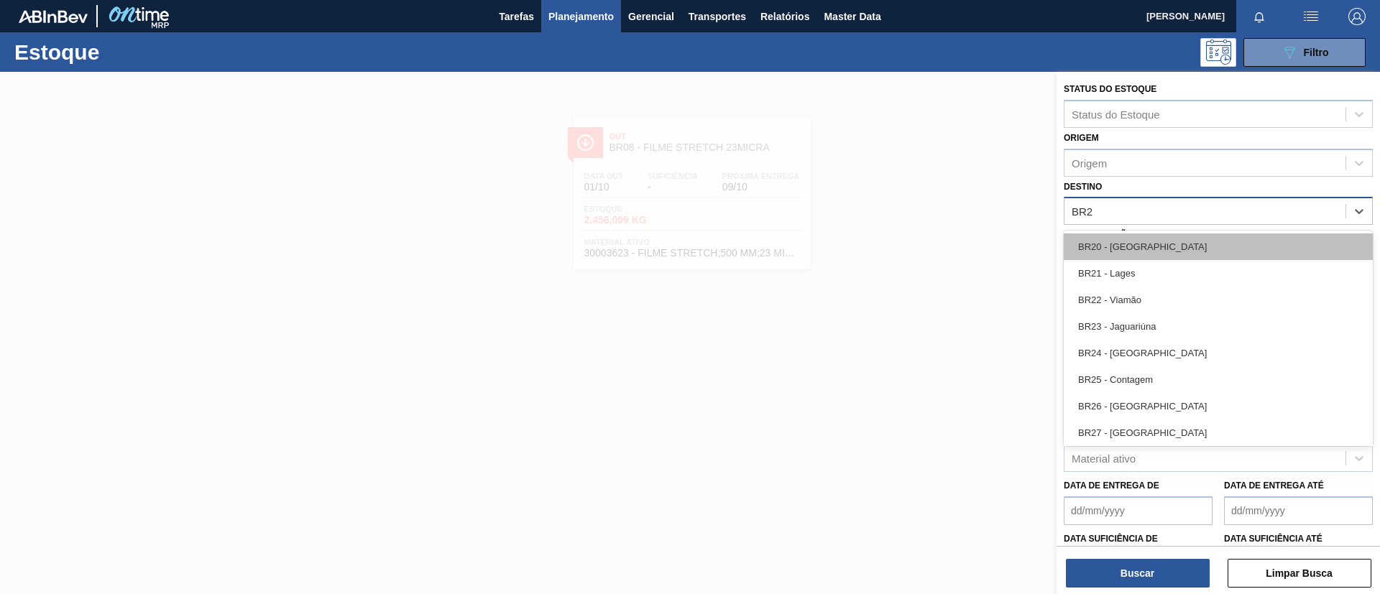
type input "BR26"
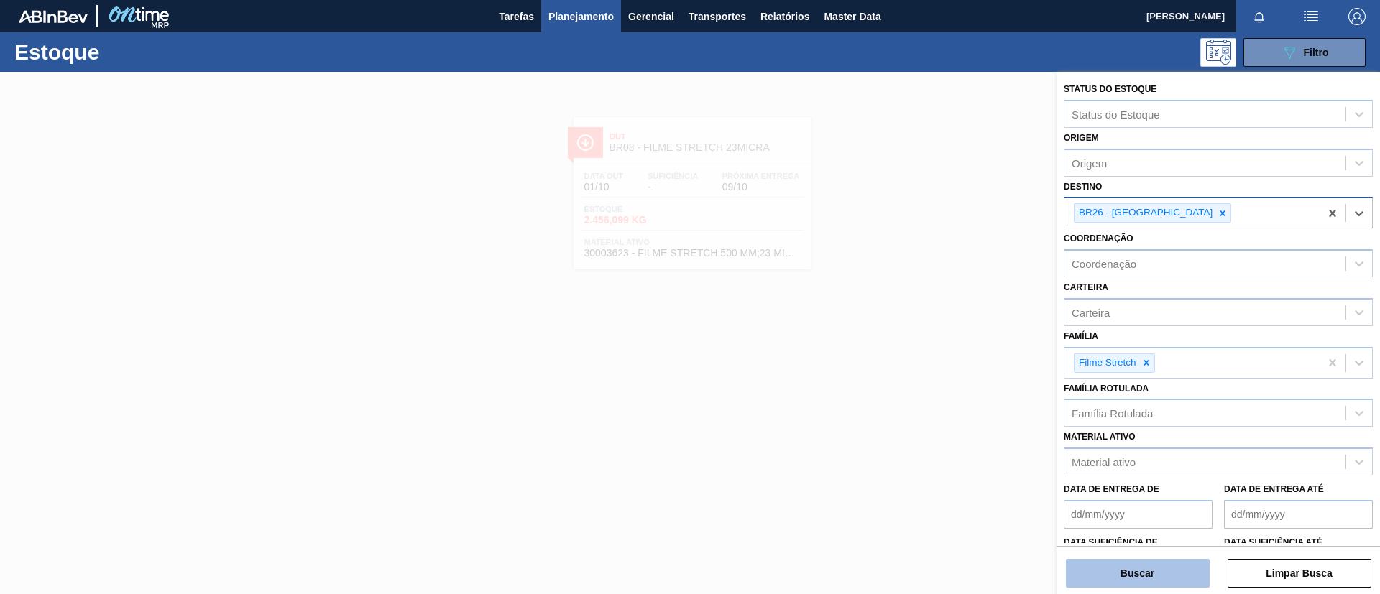
click at [1127, 563] on button "Buscar" at bounding box center [1138, 573] width 144 height 29
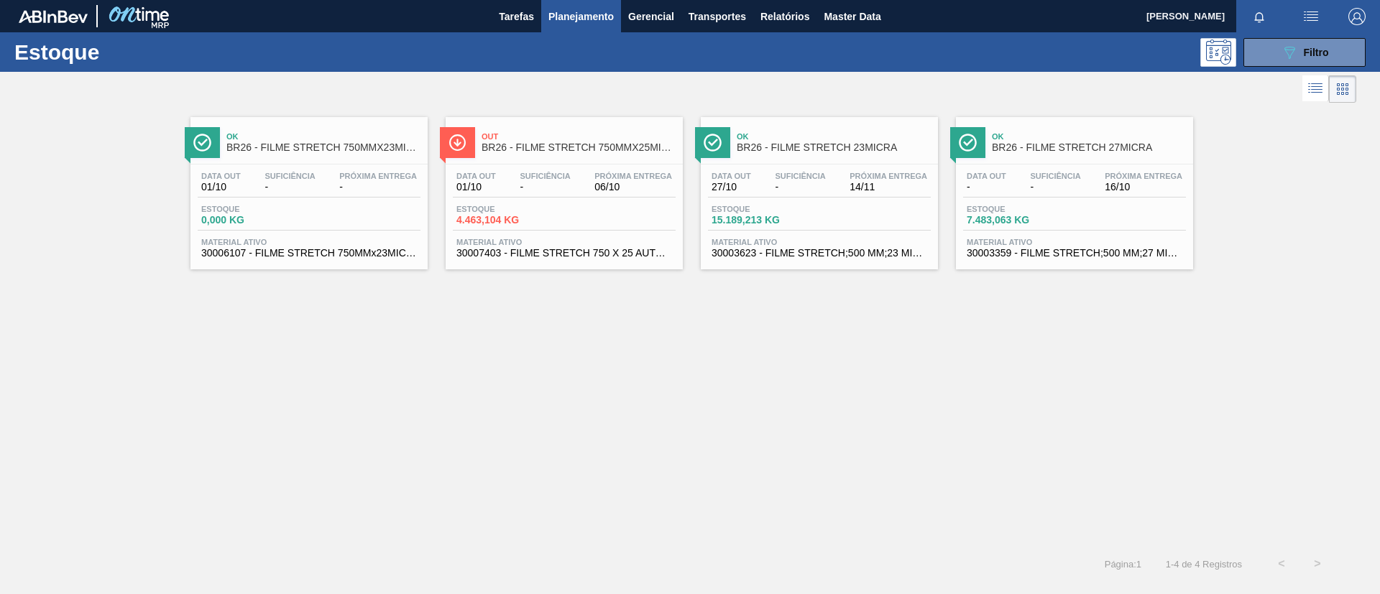
click at [609, 164] on div at bounding box center [564, 164] width 213 height 1
click at [801, 154] on div "Ok BR26 - FILME STRETCH 23MICRA" at bounding box center [834, 142] width 194 height 32
click at [1043, 167] on div "Data out - Suficiência - Próxima Entrega 16/10 Estoque 7.483,063 KG Material at…" at bounding box center [1074, 214] width 237 height 98
click at [1278, 47] on button "089F7B8B-B2A5-4AFE-B5C0-19BA573D28AC Filtro" at bounding box center [1304, 52] width 122 height 29
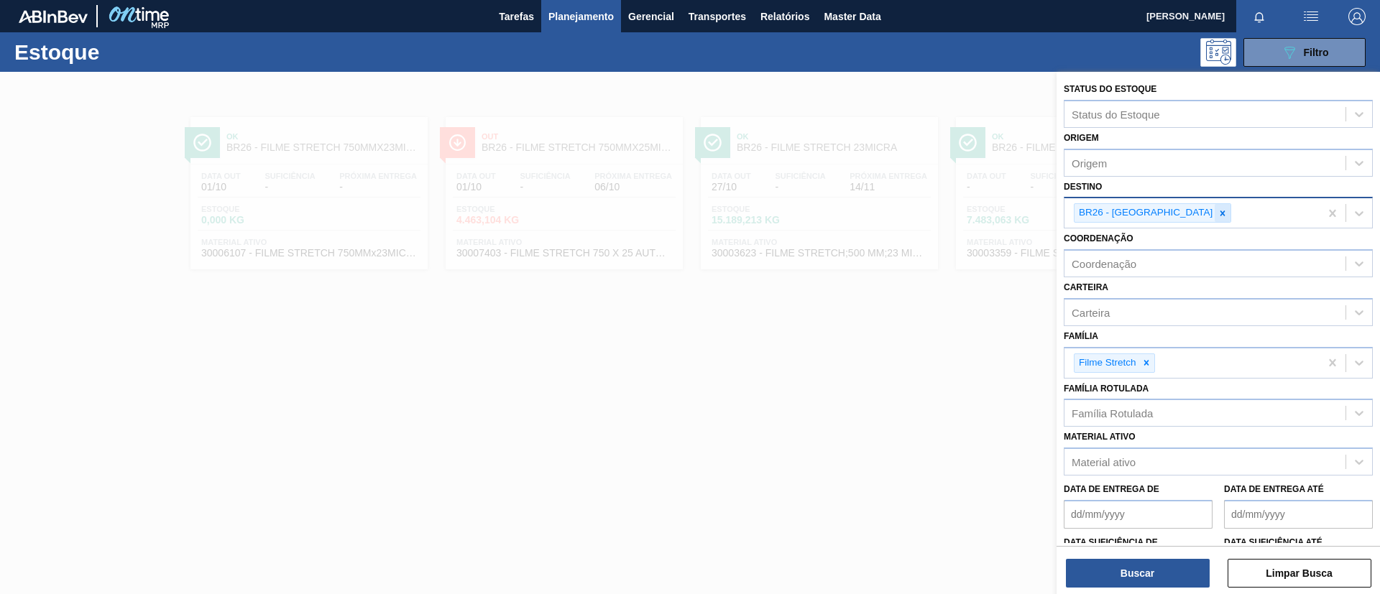
click at [1217, 213] on icon at bounding box center [1222, 213] width 10 height 10
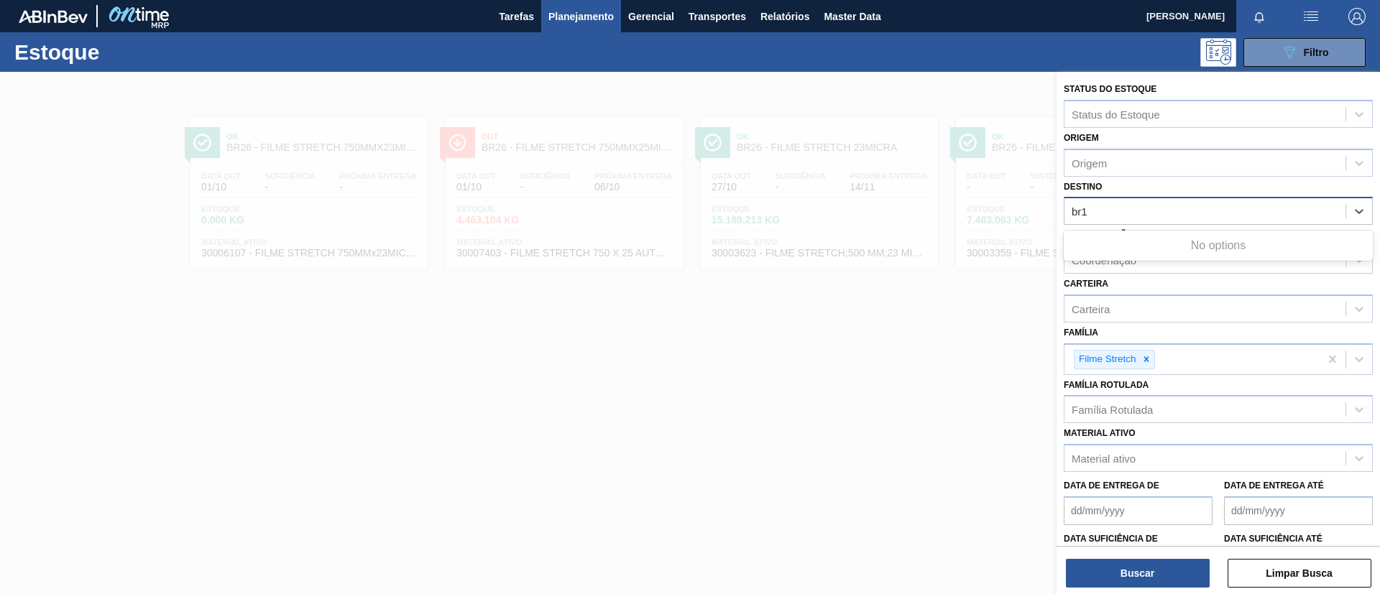
type input "br15"
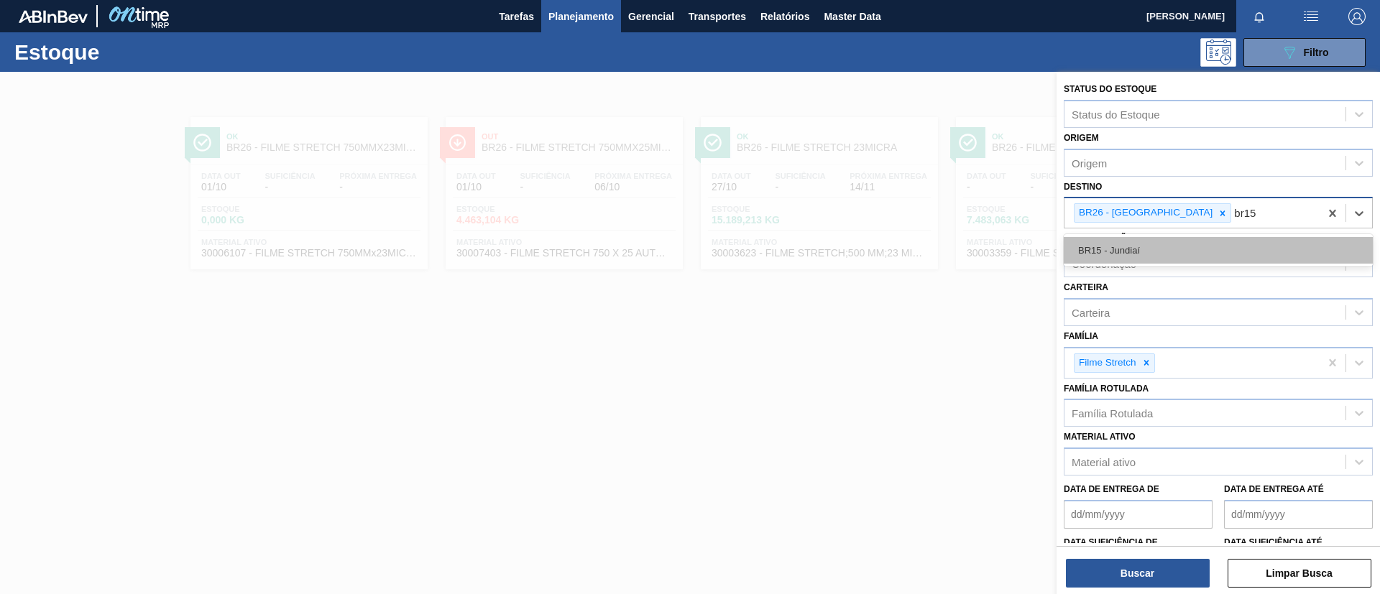
click at [1135, 259] on div "BR15 - Jundiaí" at bounding box center [1218, 250] width 309 height 27
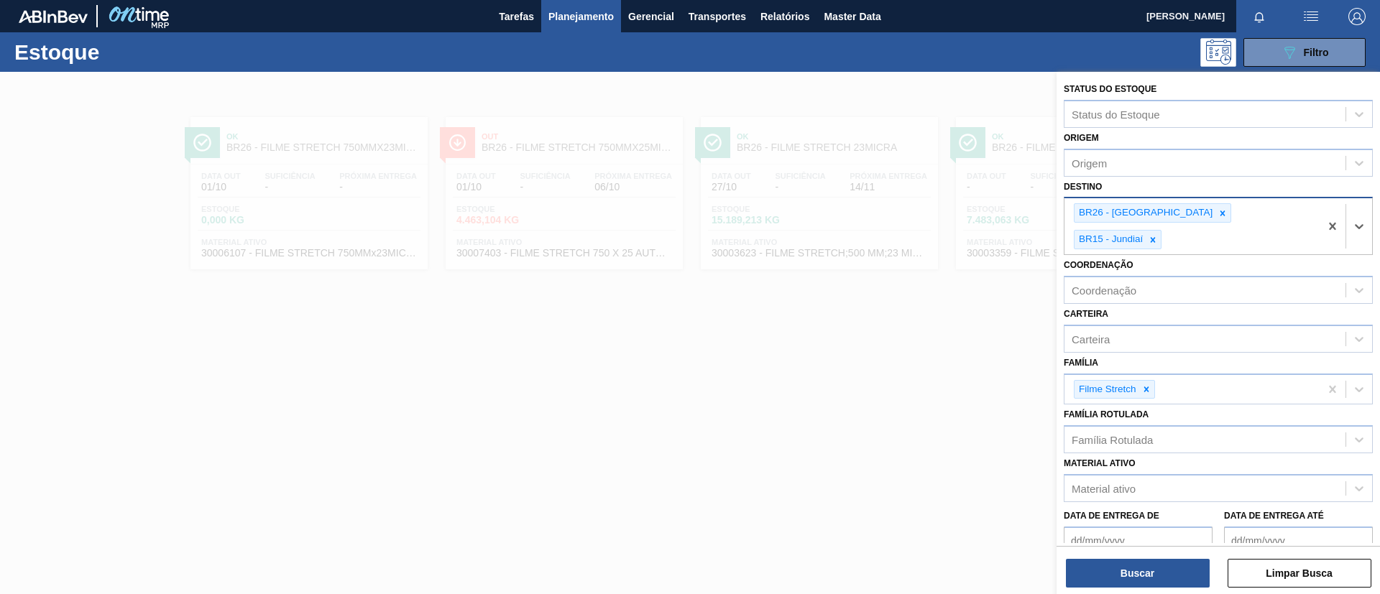
click at [1170, 193] on div "Destino option BR15 - Jundiaí, selected. Select is focused ,type to refine list…" at bounding box center [1218, 216] width 309 height 79
click at [1217, 211] on icon at bounding box center [1222, 213] width 10 height 10
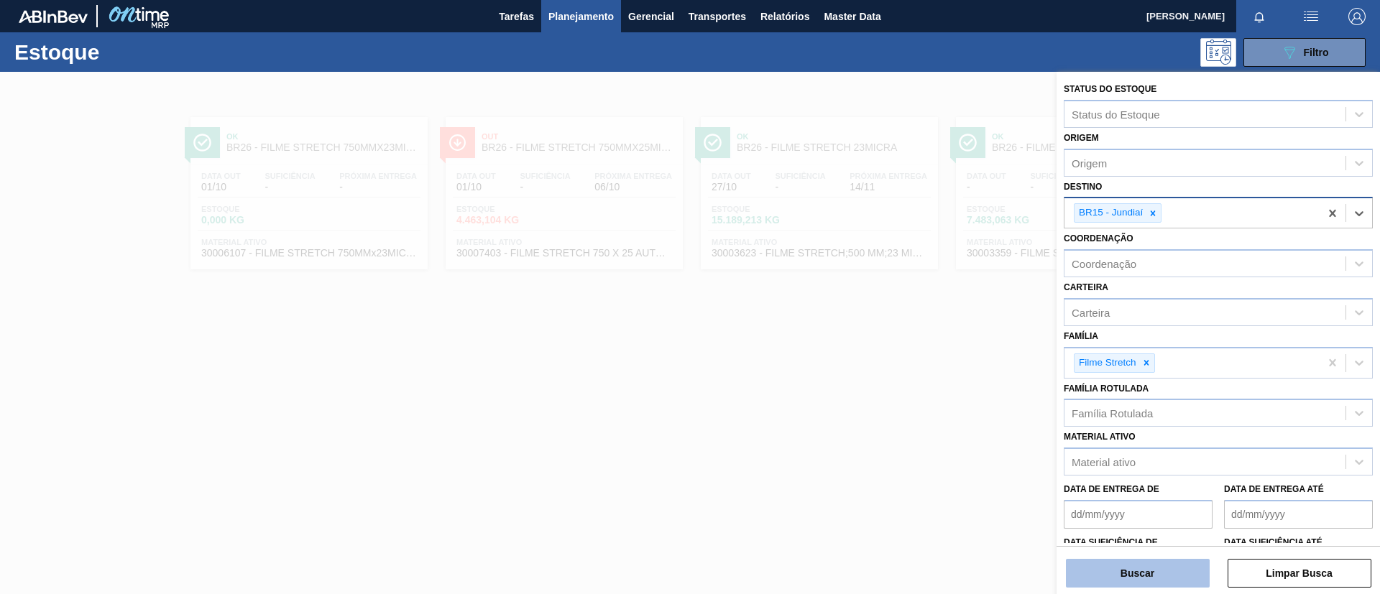
click at [1139, 564] on button "Buscar" at bounding box center [1138, 573] width 144 height 29
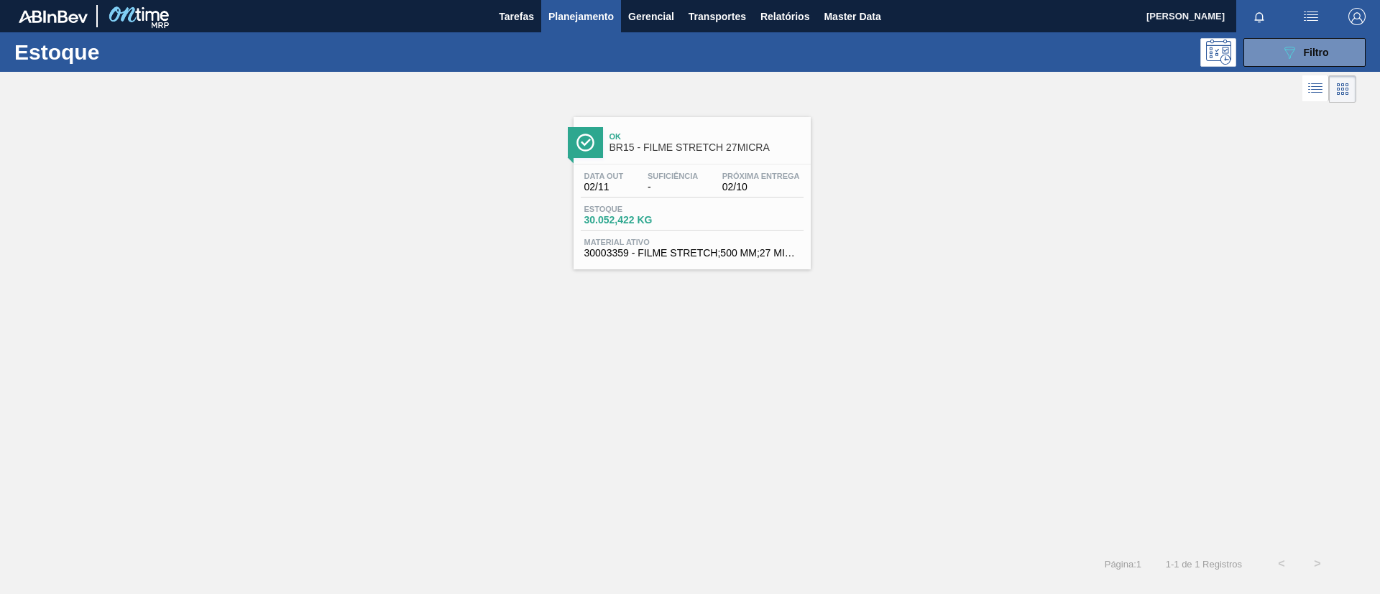
click at [749, 172] on span "Próxima Entrega" at bounding box center [761, 176] width 78 height 9
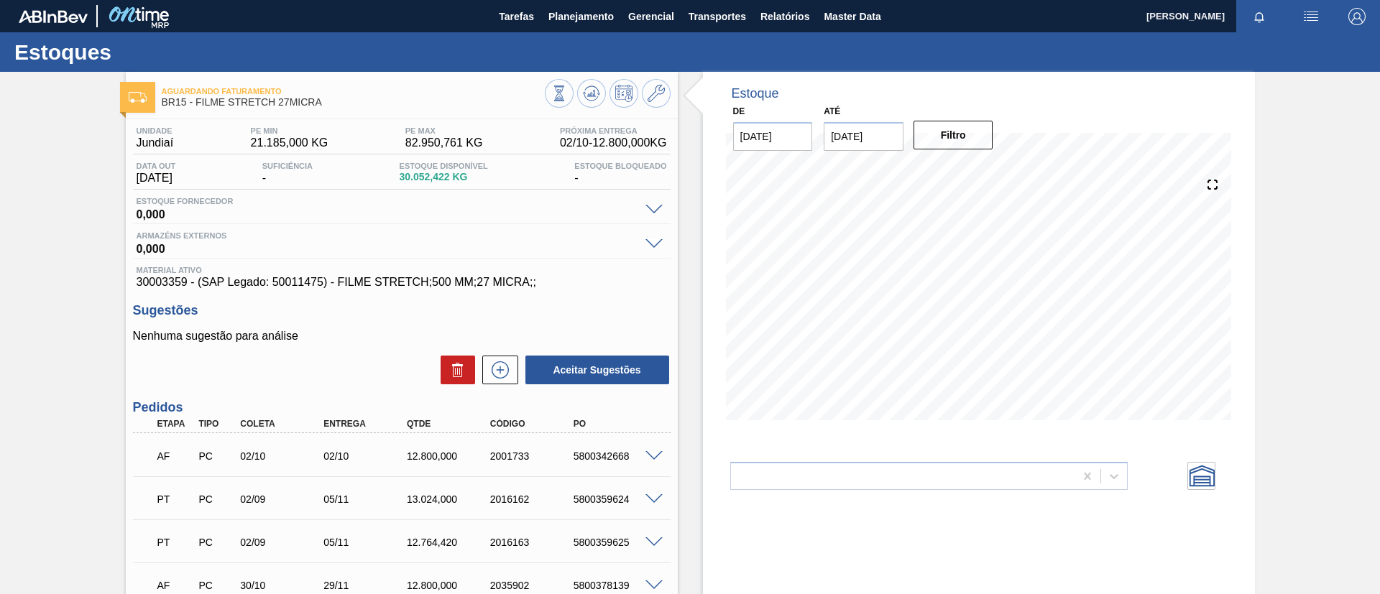
click at [80, 262] on div "Aguardando Faturamento BR15 - FILME STRETCH 27MICRA Unidade Jundiaí PE MIN 21.1…" at bounding box center [690, 419] width 1380 height 695
click at [561, 17] on span "Planejamento" at bounding box center [580, 16] width 65 height 17
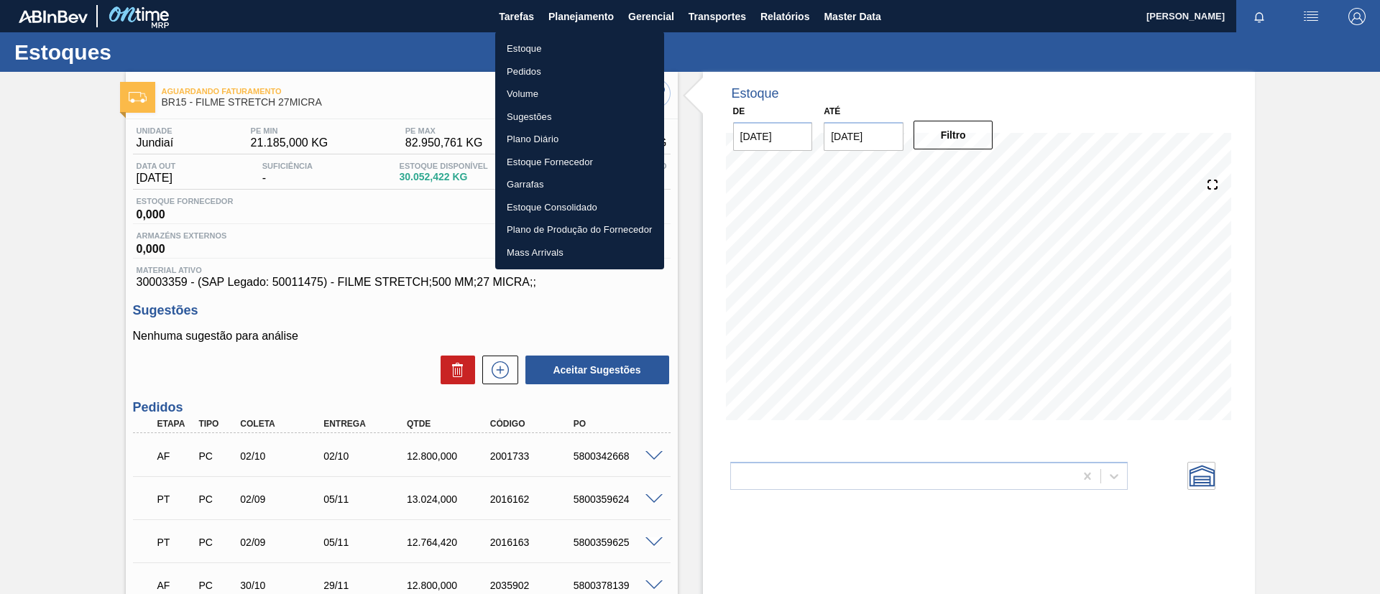
click at [562, 37] on li "Estoque" at bounding box center [579, 48] width 169 height 23
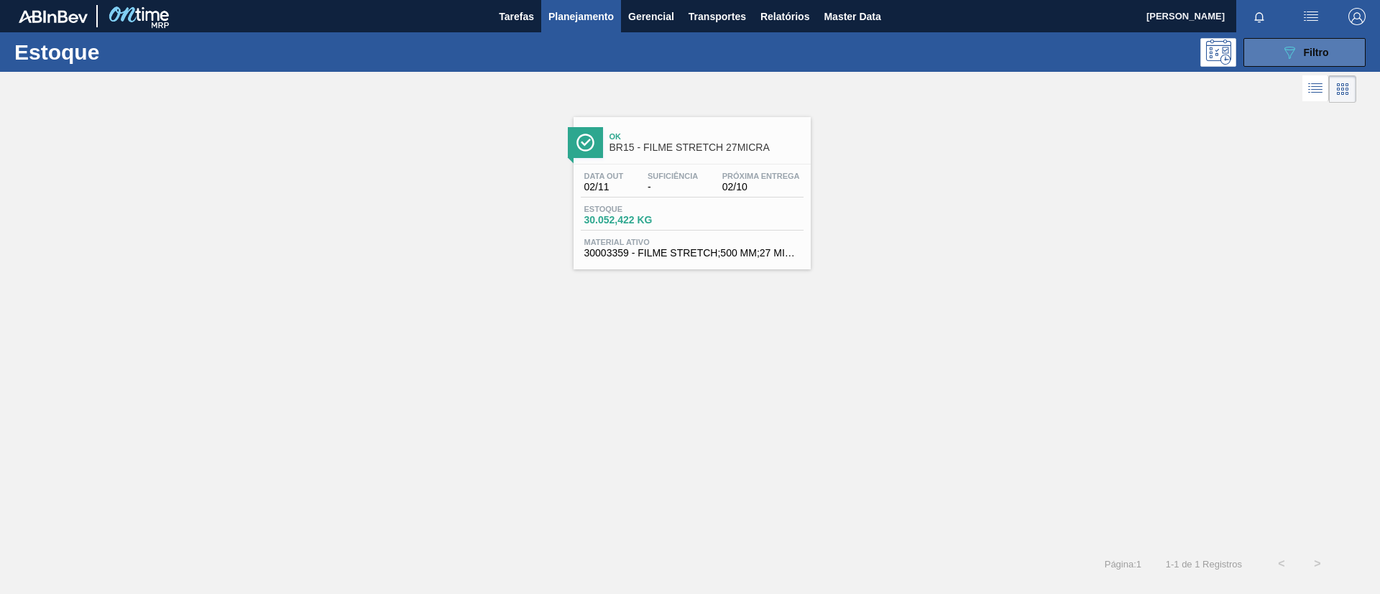
click at [1315, 50] on span "Filtro" at bounding box center [1316, 52] width 25 height 11
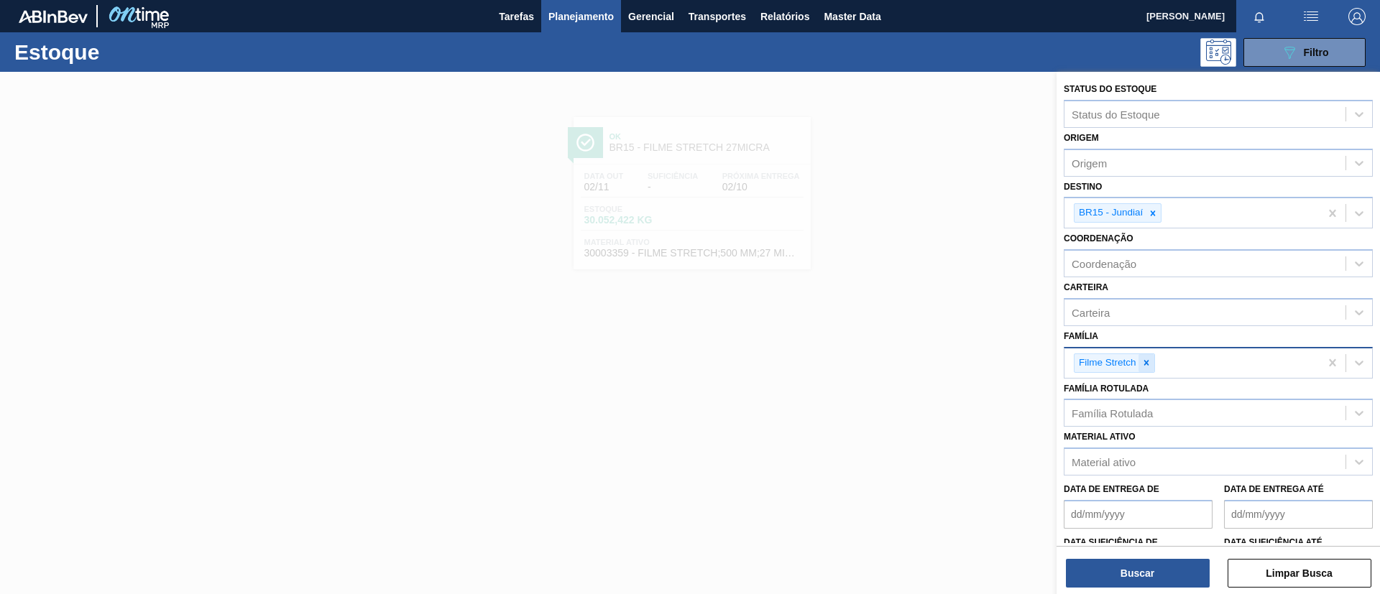
click at [1145, 359] on icon at bounding box center [1146, 363] width 10 height 10
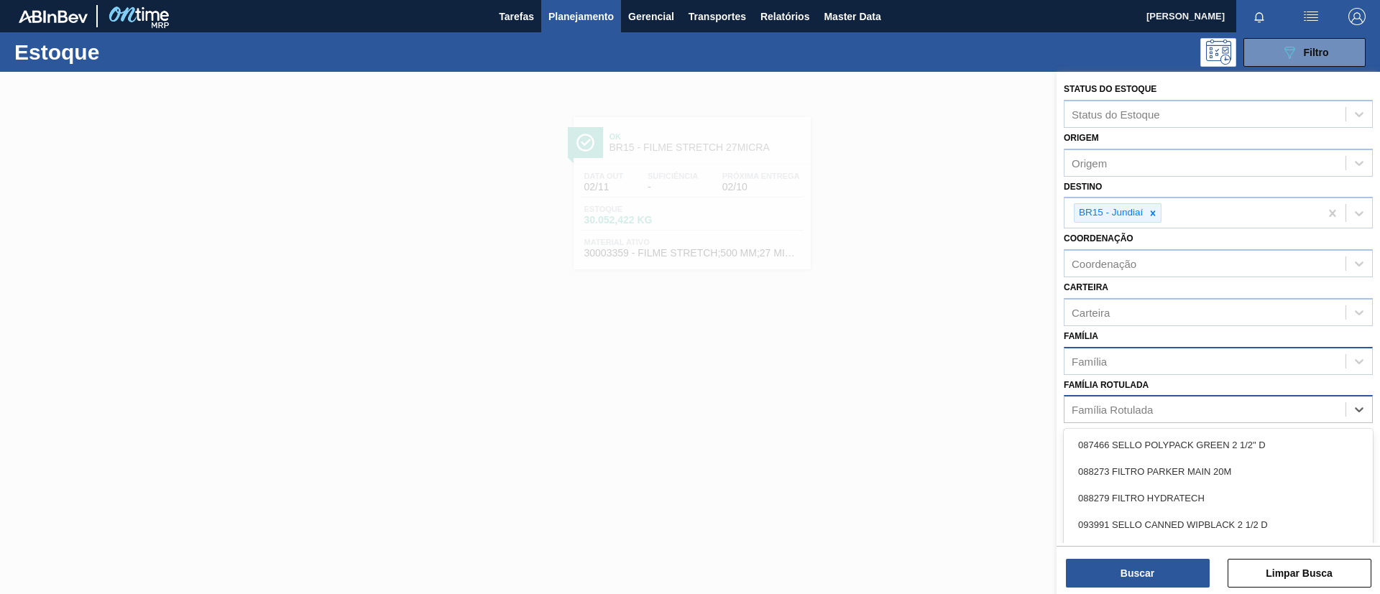
click at [1157, 406] on div "Família Rotulada" at bounding box center [1204, 410] width 281 height 21
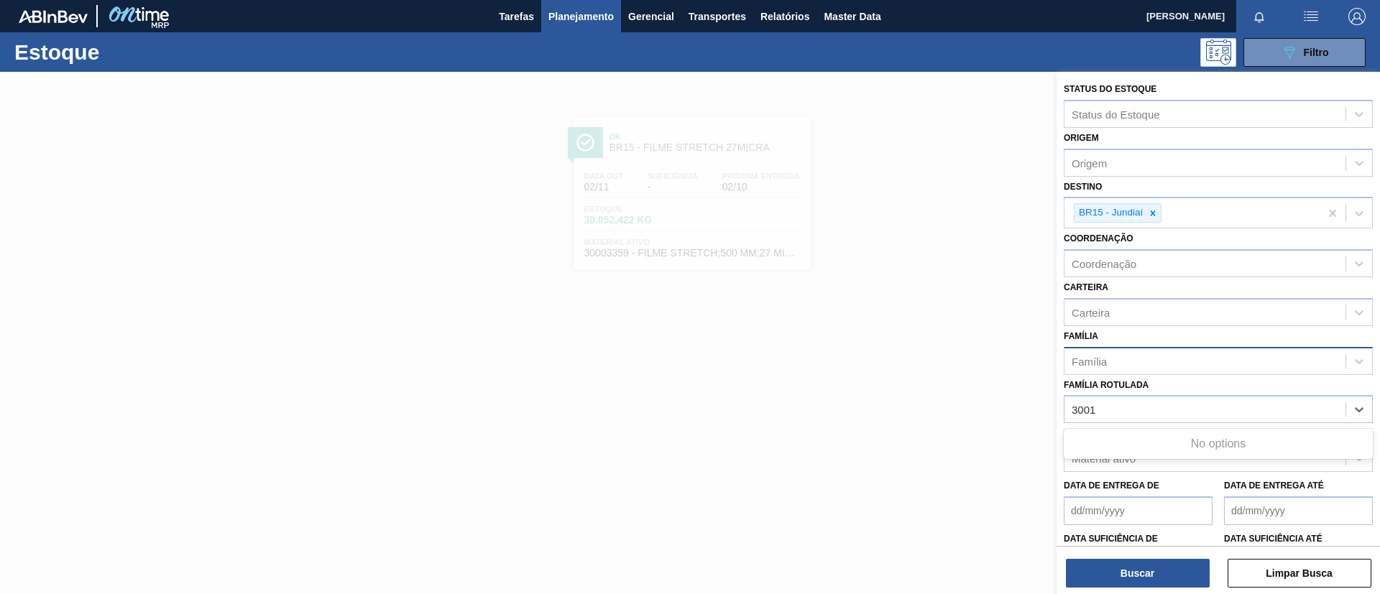
type Rotulada "3001"
type Rotulada "30012510"
click at [1191, 406] on div "Família Rotulada" at bounding box center [1204, 410] width 281 height 21
click at [1176, 456] on div "Material ativo" at bounding box center [1204, 458] width 281 height 21
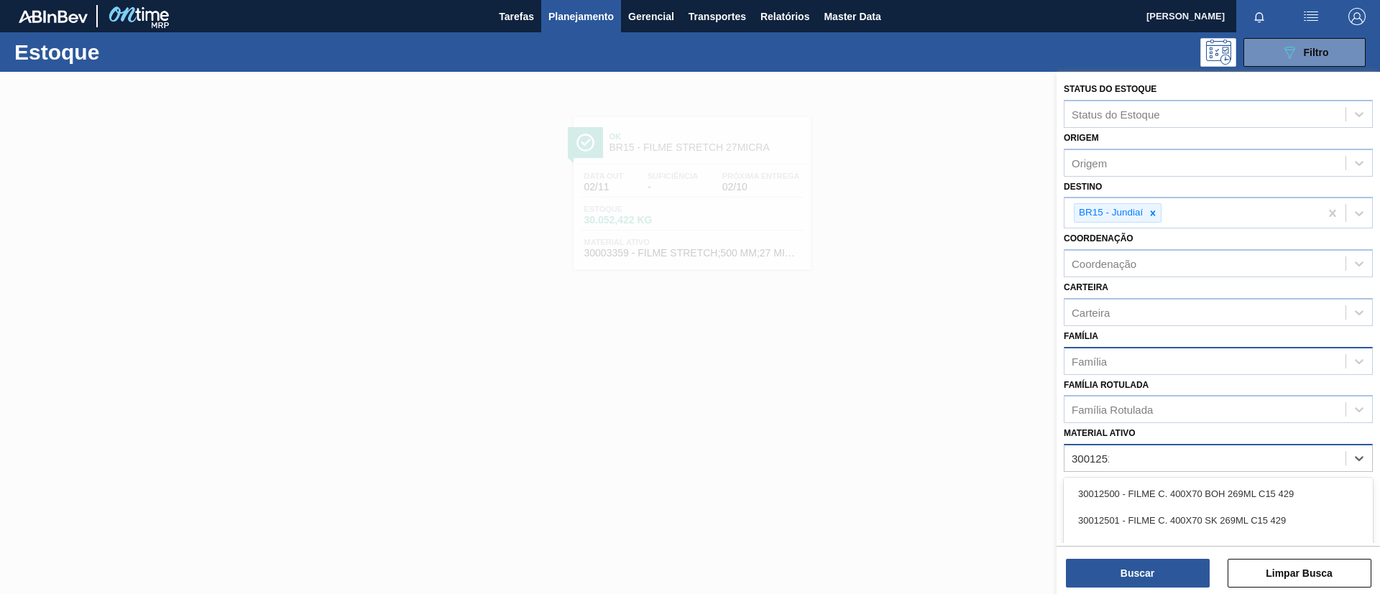
type ativo "30012510"
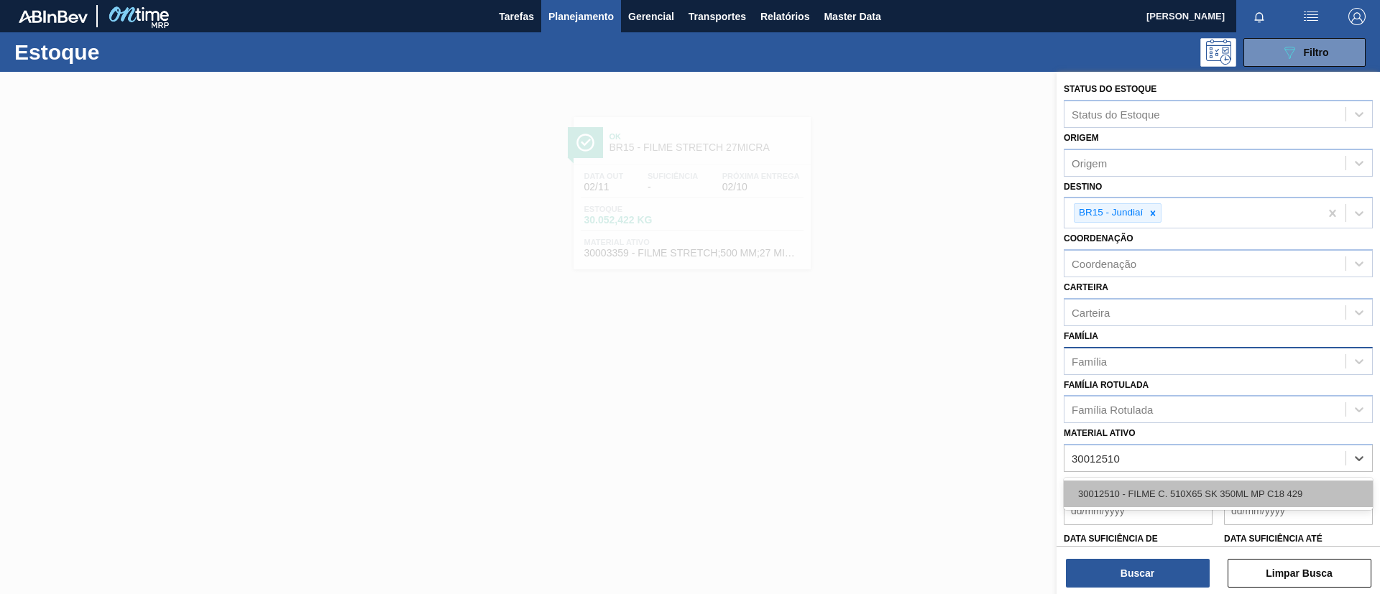
click at [1199, 481] on div "30012510 - FILME C. 510X65 SK 350ML MP C18 429" at bounding box center [1218, 494] width 309 height 27
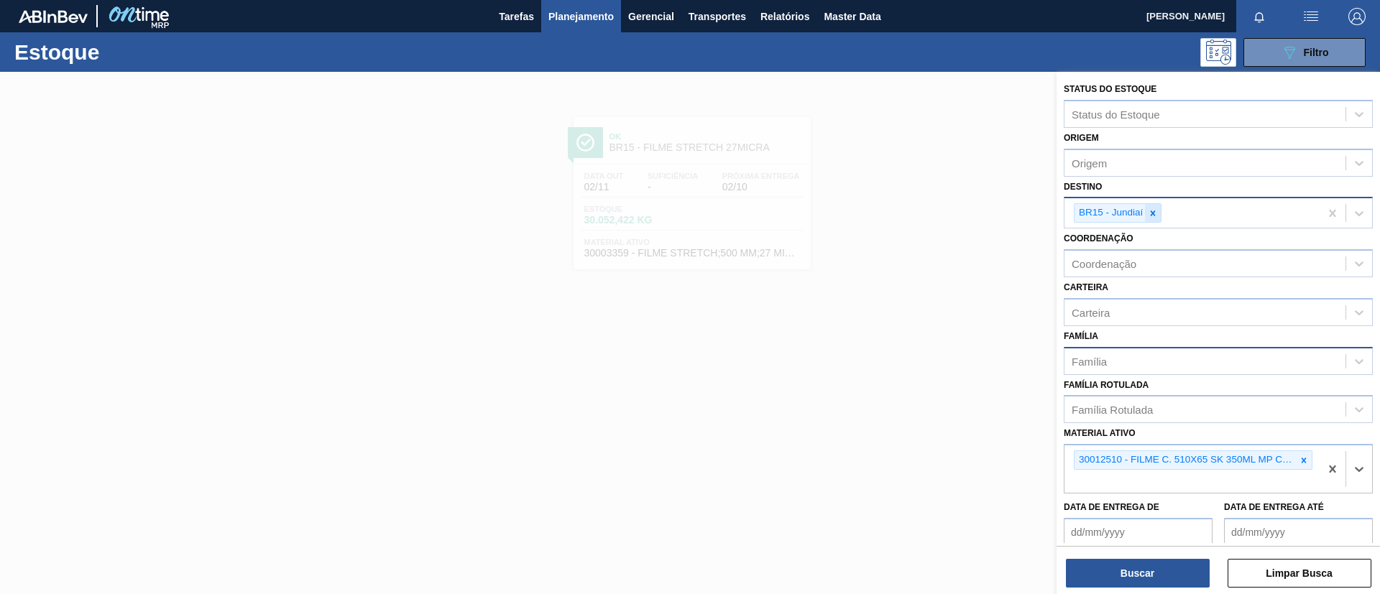
click at [1148, 213] on icon at bounding box center [1153, 213] width 10 height 10
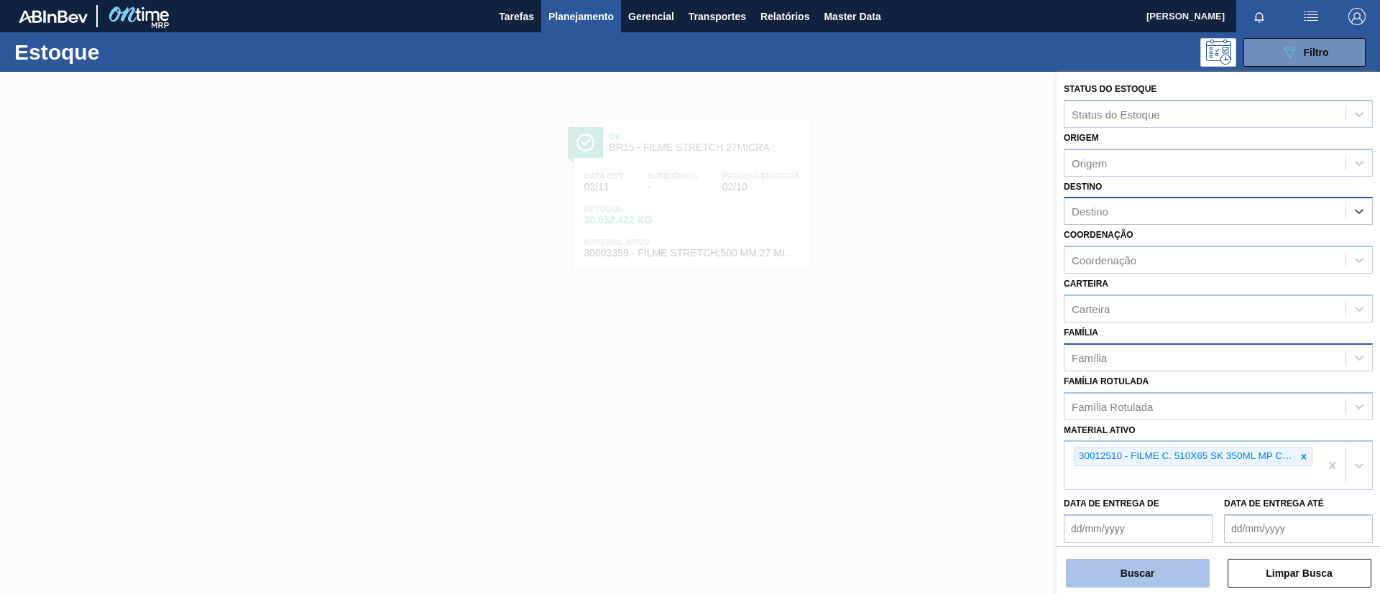
click at [1138, 576] on button "Buscar" at bounding box center [1138, 573] width 144 height 29
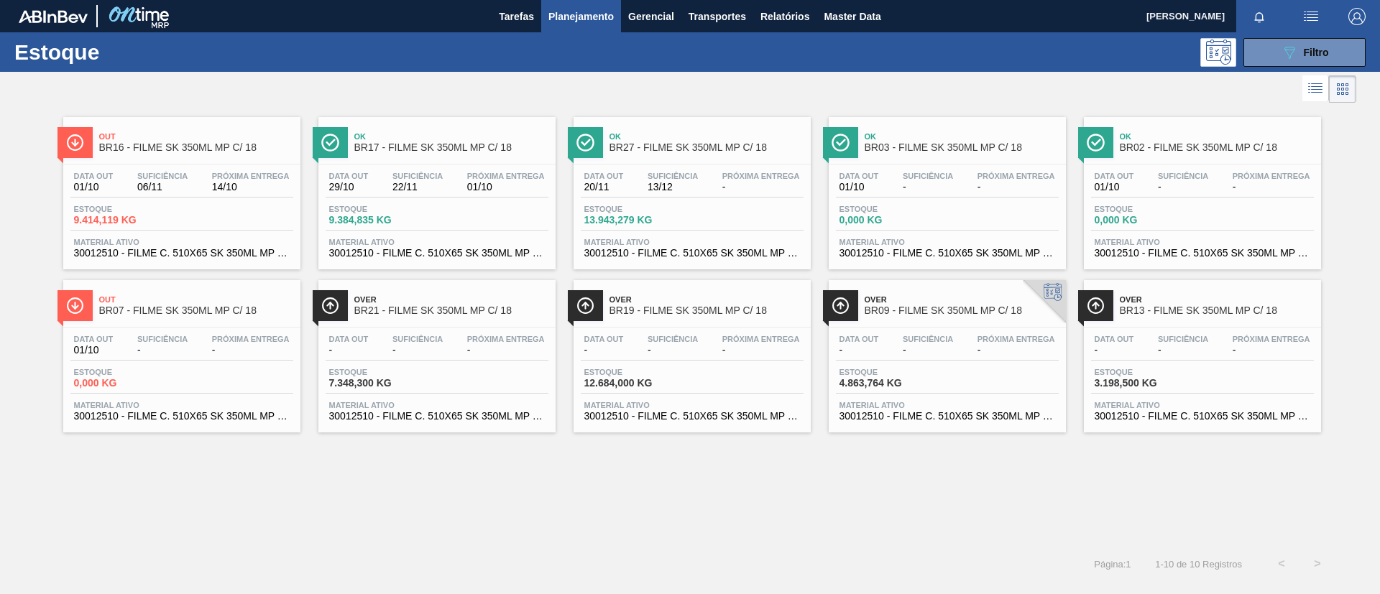
click at [719, 167] on div "Data out 20/11 Suficiência 13/12 Próxima Entrega - Estoque 13.943,279 KG Materi…" at bounding box center [691, 214] width 237 height 98
click at [1311, 49] on span "Filtro" at bounding box center [1316, 52] width 25 height 11
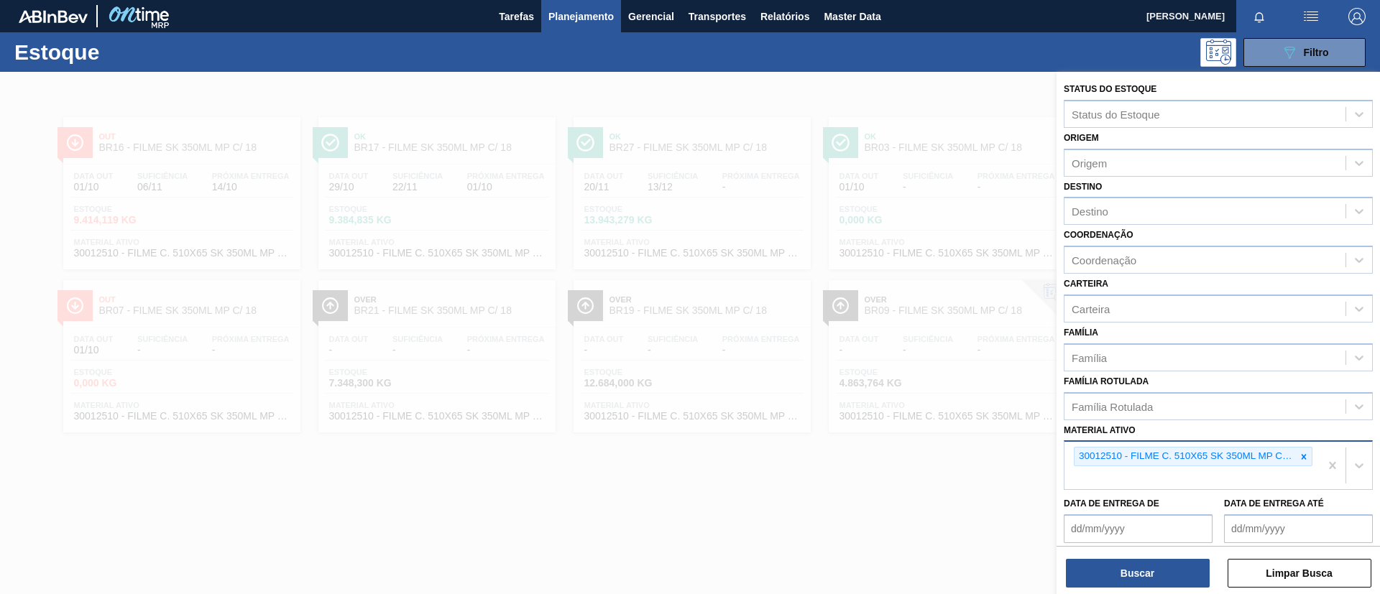
click at [1296, 461] on div at bounding box center [1304, 457] width 16 height 18
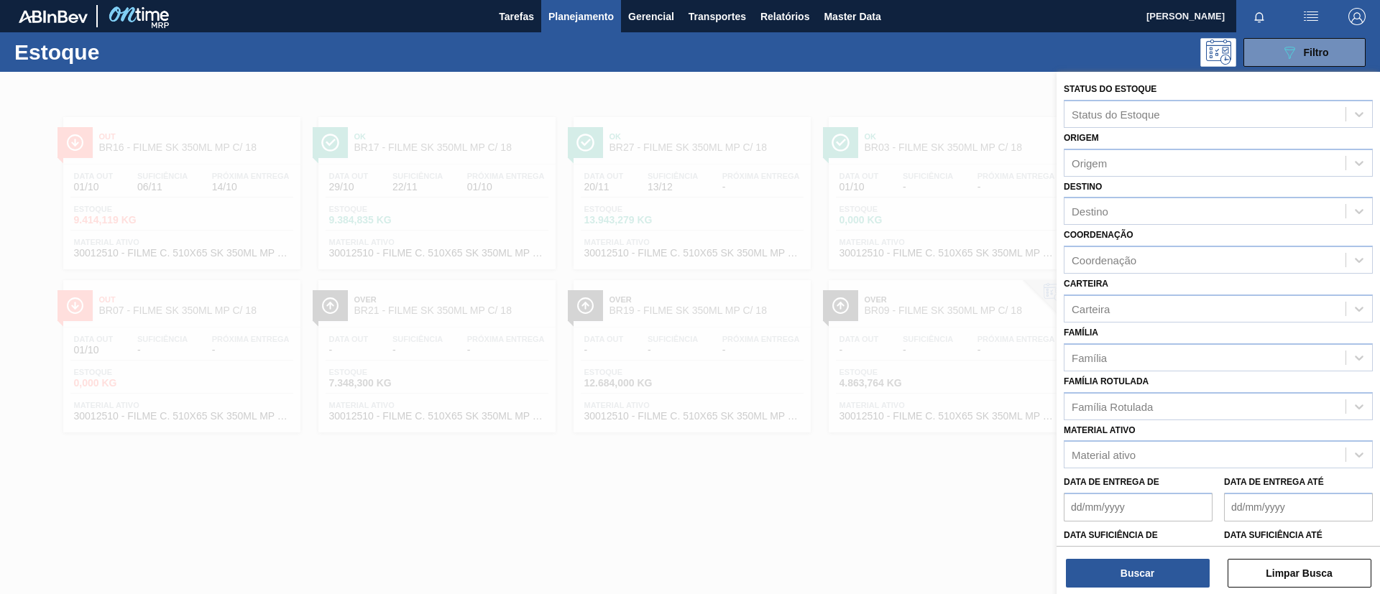
click at [1233, 425] on div "Material ativo Material ativo" at bounding box center [1218, 444] width 309 height 49
click at [1228, 420] on div "Família Rotulada" at bounding box center [1218, 406] width 309 height 28
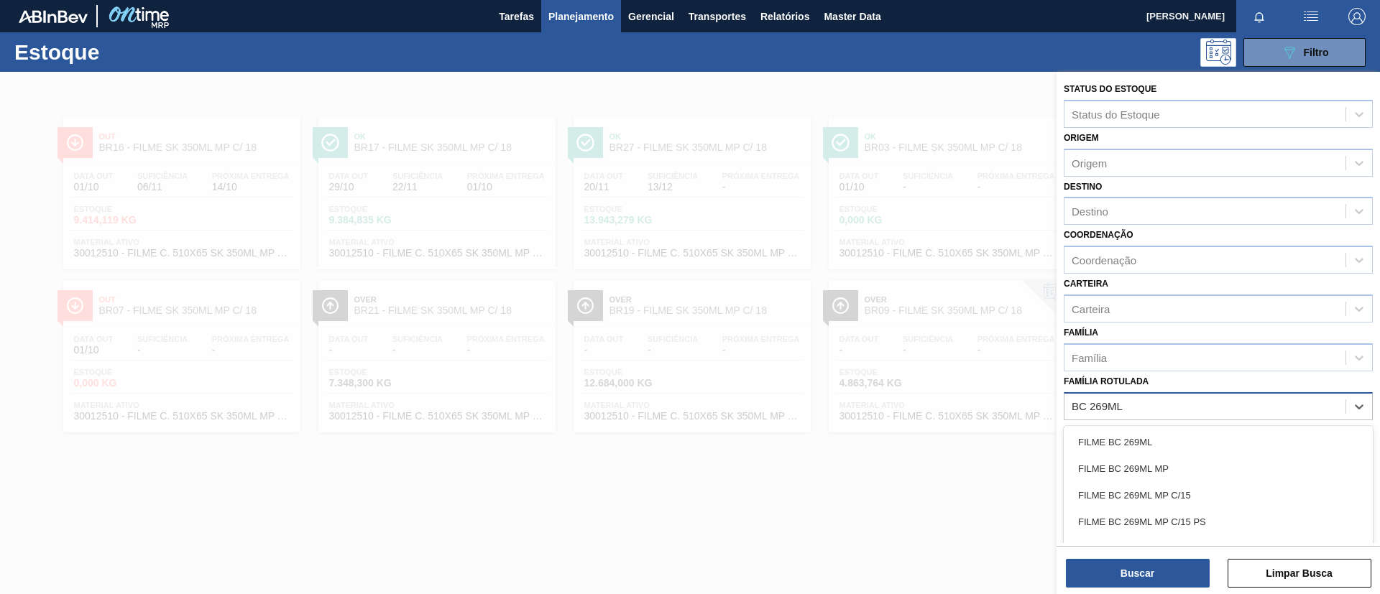
type Rotulada "BC 269ML MP"
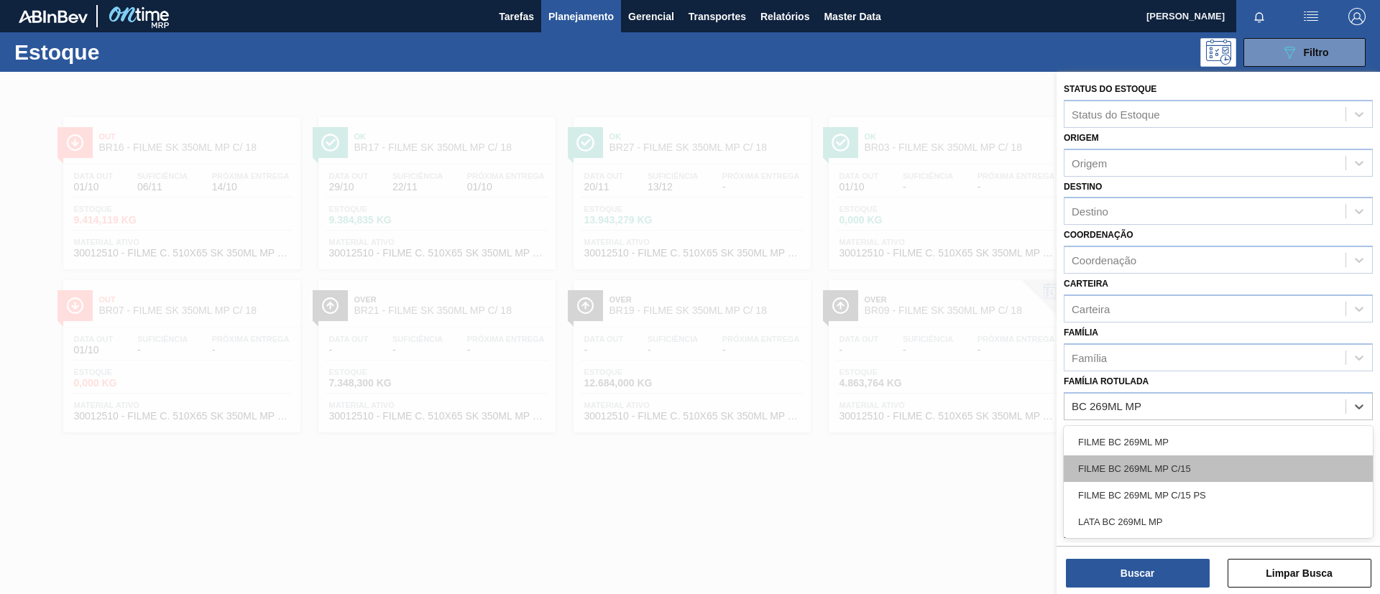
click at [1253, 461] on div "FILME BC 269ML MP C/15" at bounding box center [1218, 469] width 309 height 27
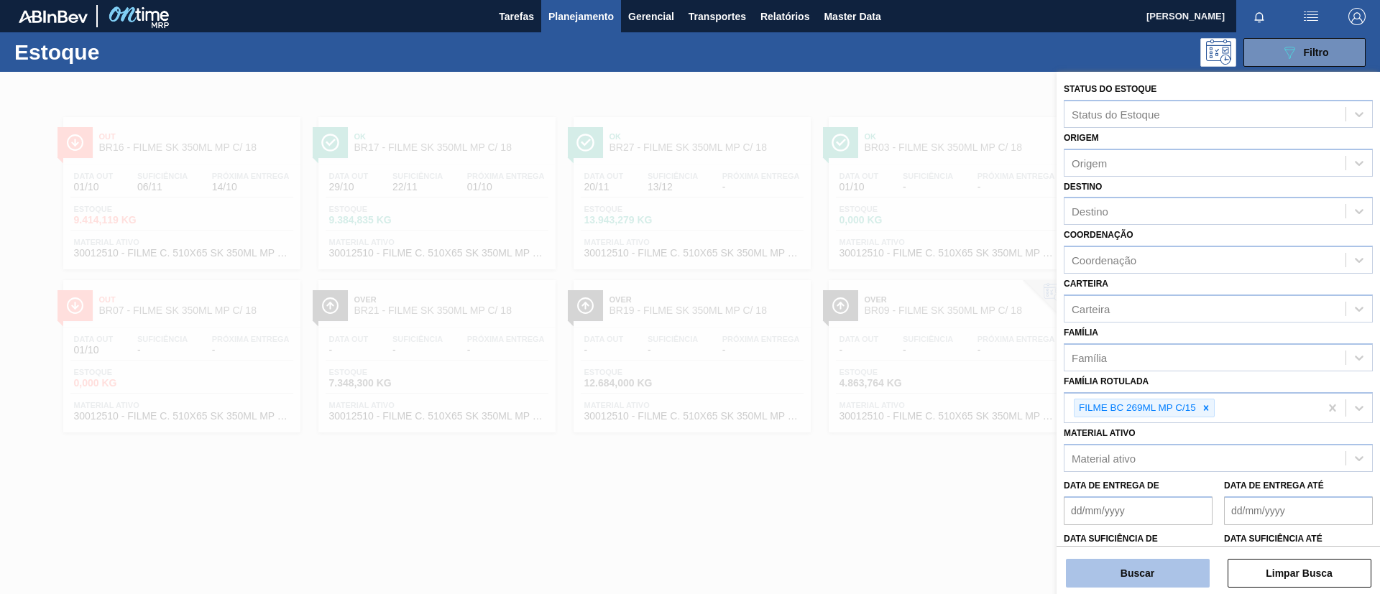
click at [1191, 580] on button "Buscar" at bounding box center [1138, 573] width 144 height 29
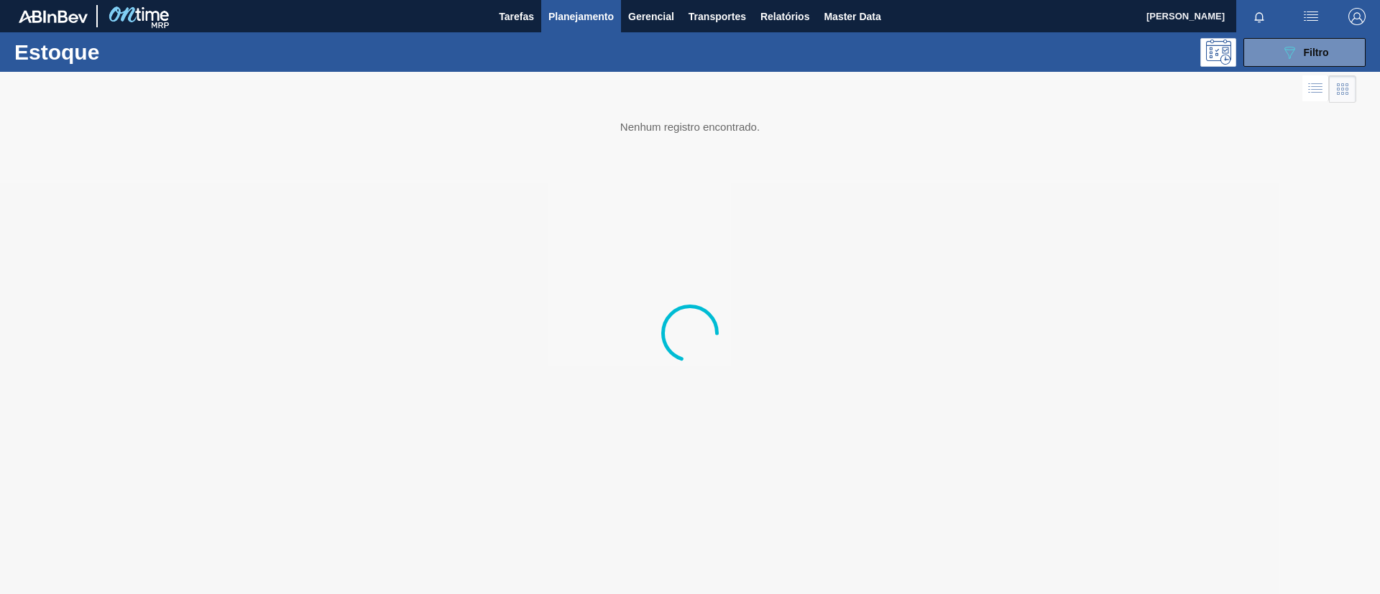
drag, startPoint x: 1191, startPoint y: 580, endPoint x: 670, endPoint y: 442, distance: 539.7
click at [670, 442] on div at bounding box center [690, 333] width 1380 height 522
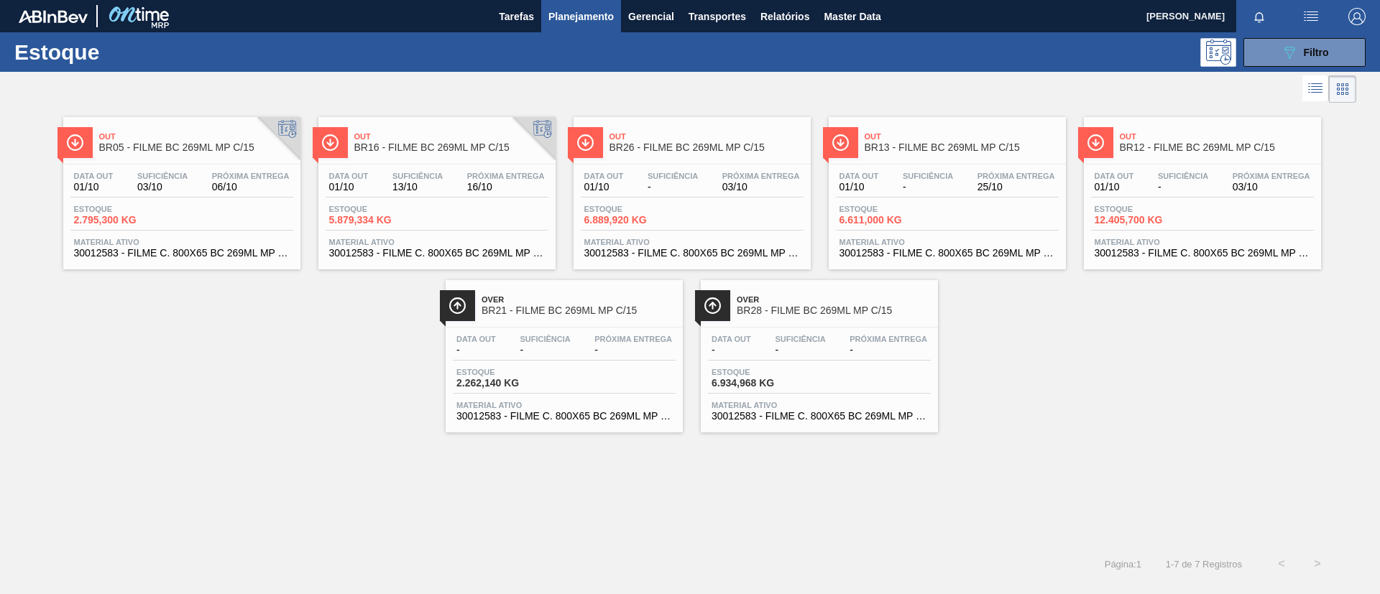
click at [63, 152] on div at bounding box center [63, 158] width 12 height 12
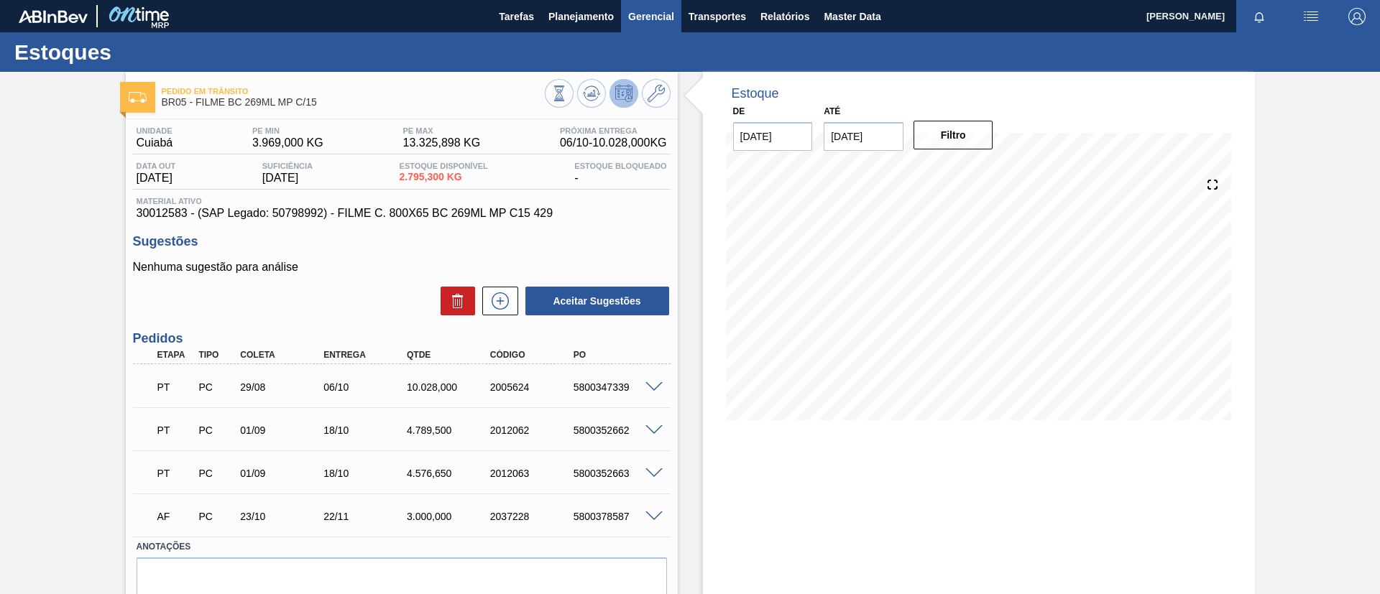
click at [621, 19] on button "Gerencial" at bounding box center [651, 16] width 60 height 32
click at [577, 27] on div at bounding box center [690, 297] width 1380 height 594
click at [570, 0] on body "Tarefas Planejamento Gerencial Transportes Relatórios Master Data TOMAS SIMOES …" at bounding box center [690, 0] width 1380 height 0
click at [553, 27] on button "Planejamento" at bounding box center [581, 16] width 80 height 32
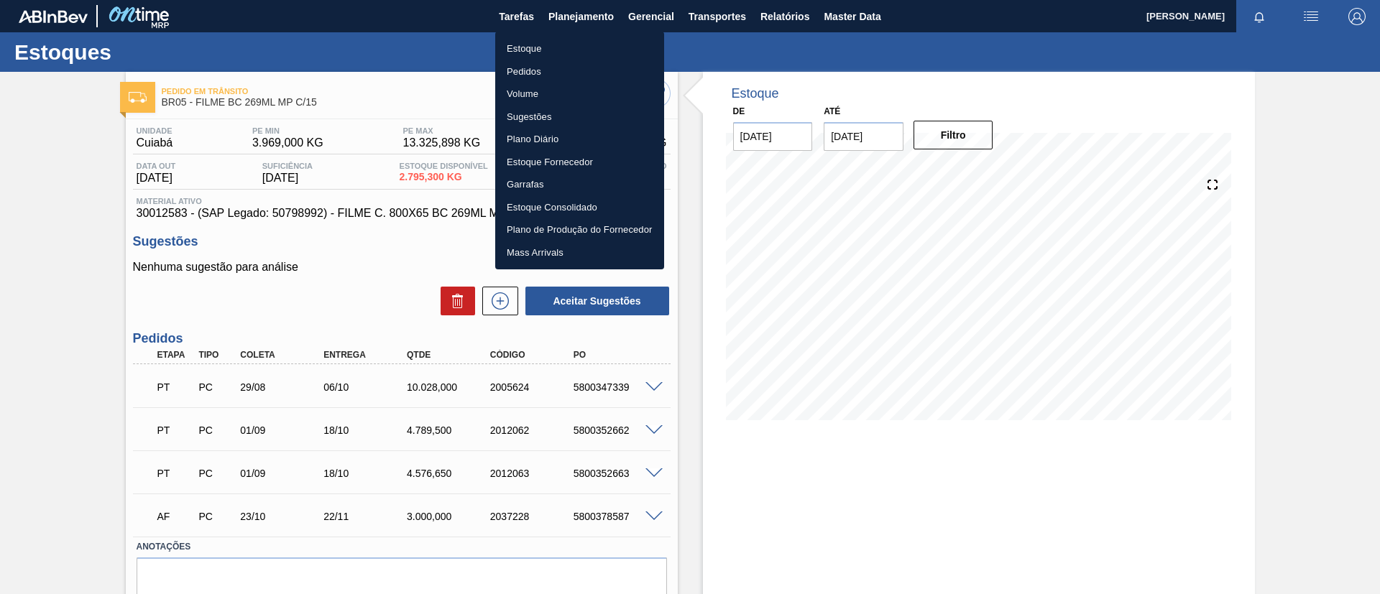
click at [555, 44] on li "Estoque" at bounding box center [579, 48] width 169 height 23
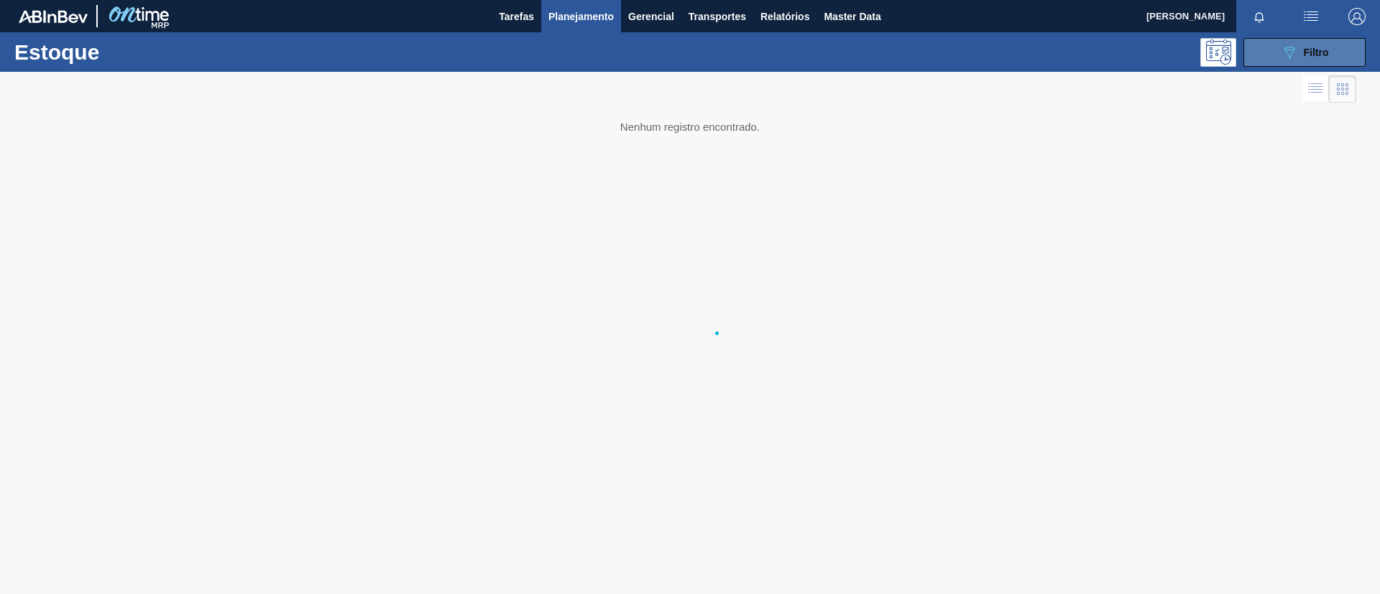
click at [1290, 44] on icon "089F7B8B-B2A5-4AFE-B5C0-19BA573D28AC" at bounding box center [1289, 52] width 17 height 17
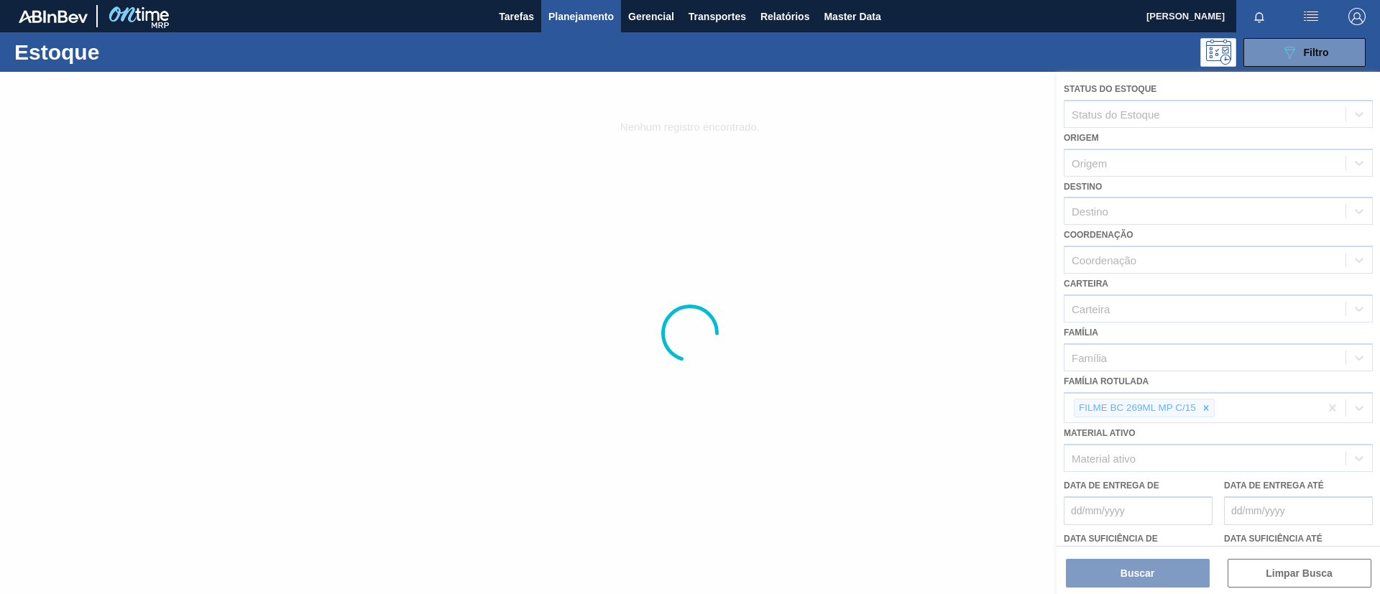
drag, startPoint x: 1199, startPoint y: 420, endPoint x: 1203, endPoint y: 412, distance: 8.4
click at [1199, 420] on div at bounding box center [690, 333] width 1380 height 522
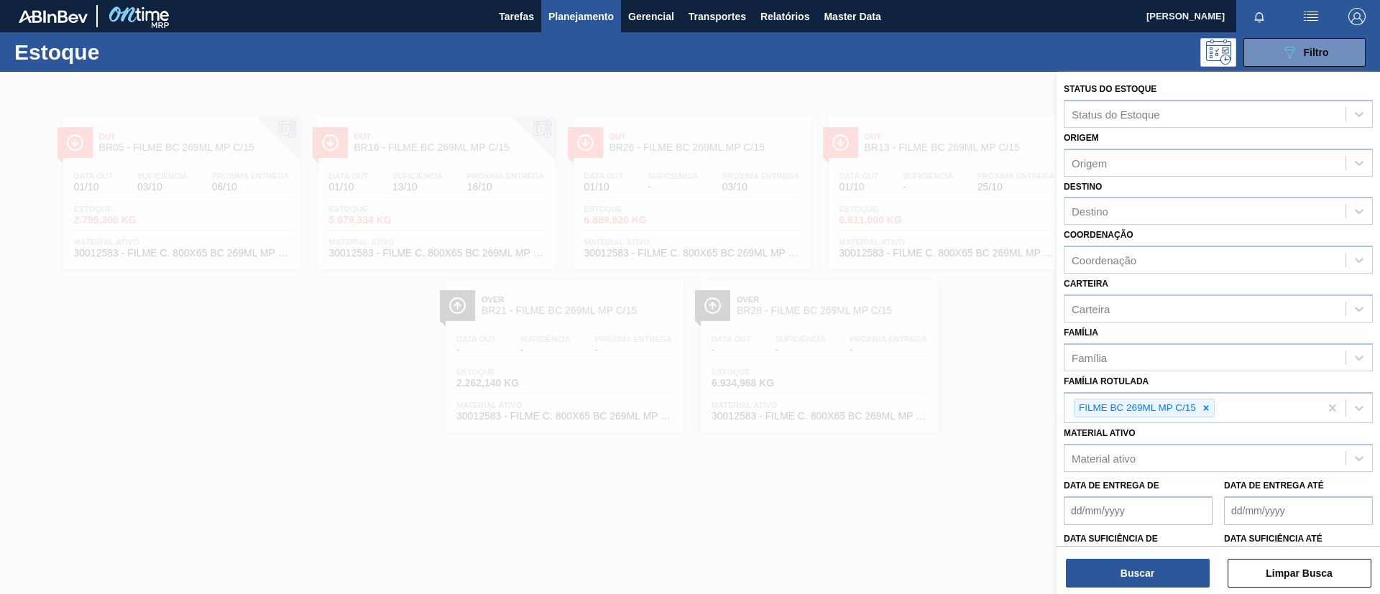
click at [1203, 411] on icon at bounding box center [1206, 408] width 10 height 10
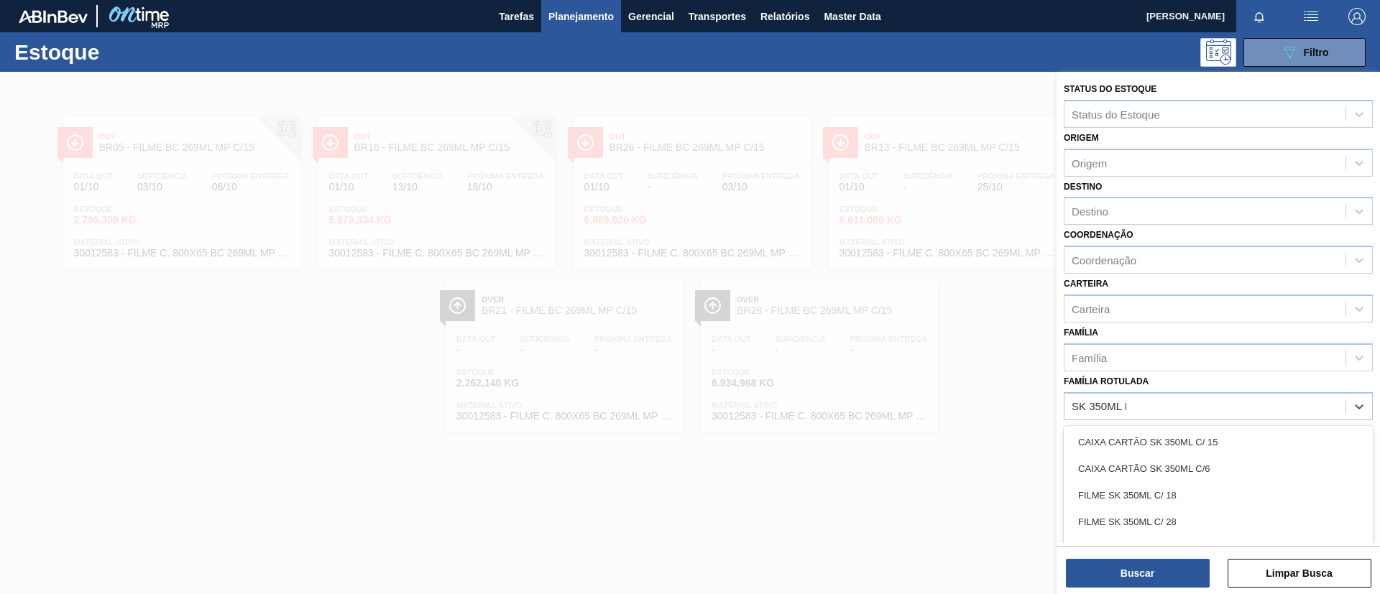
type Rotulada "SK 350ML MP"
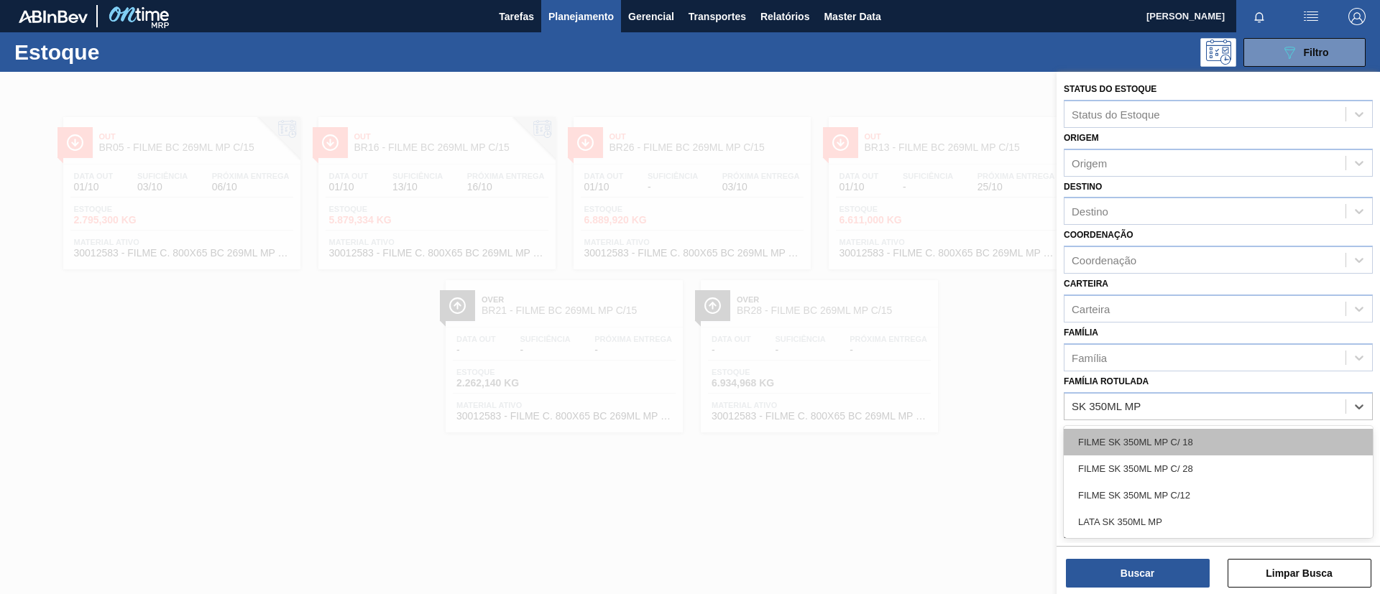
click at [1227, 438] on div "FILME SK 350ML MP C/ 18" at bounding box center [1218, 442] width 309 height 27
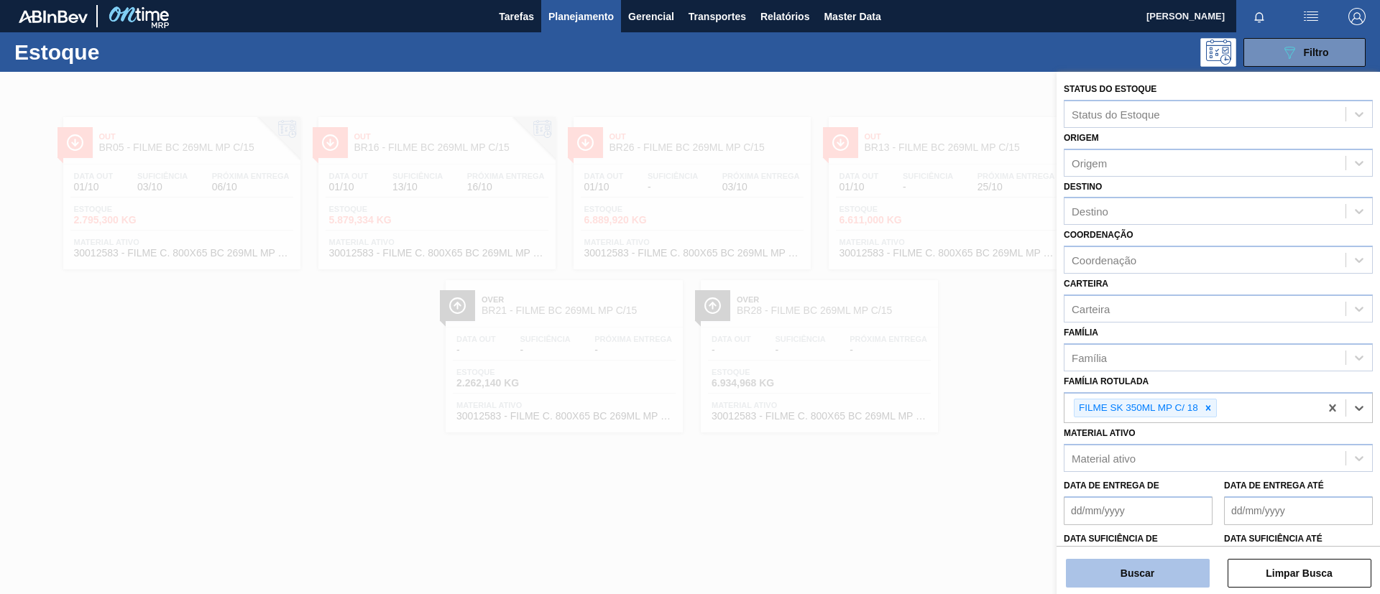
click at [1160, 572] on button "Buscar" at bounding box center [1138, 573] width 144 height 29
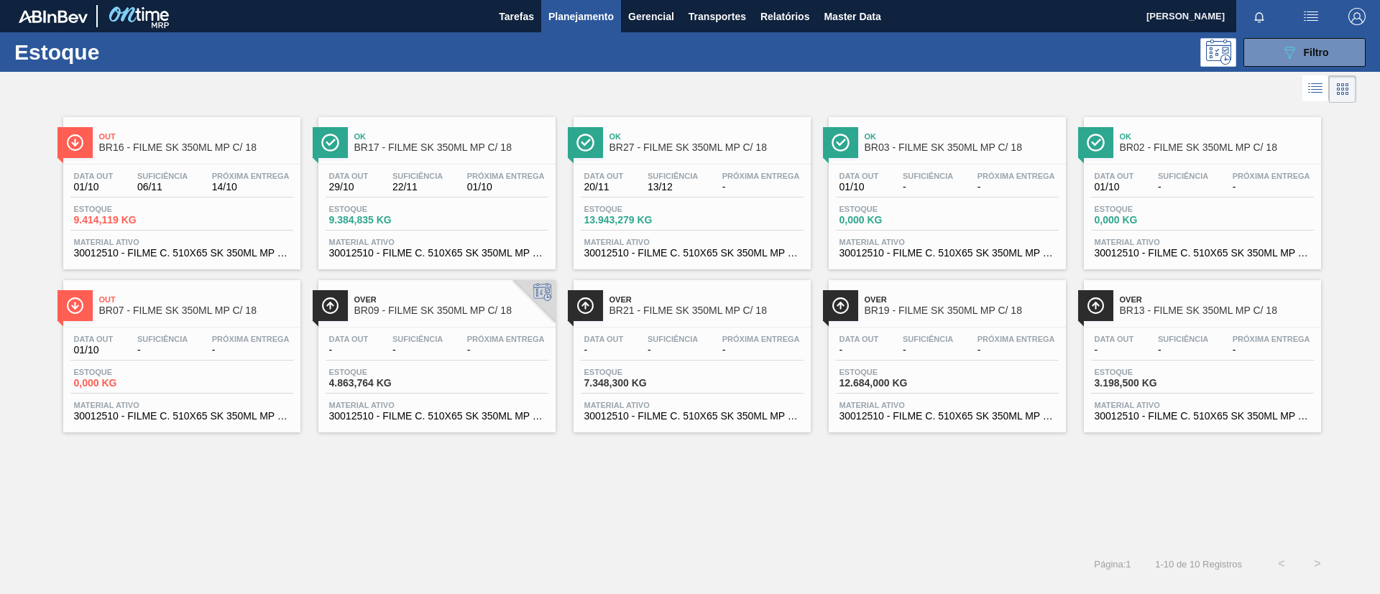
click at [420, 152] on span "BR17 - FILME SK 350ML MP C/ 18" at bounding box center [451, 147] width 194 height 11
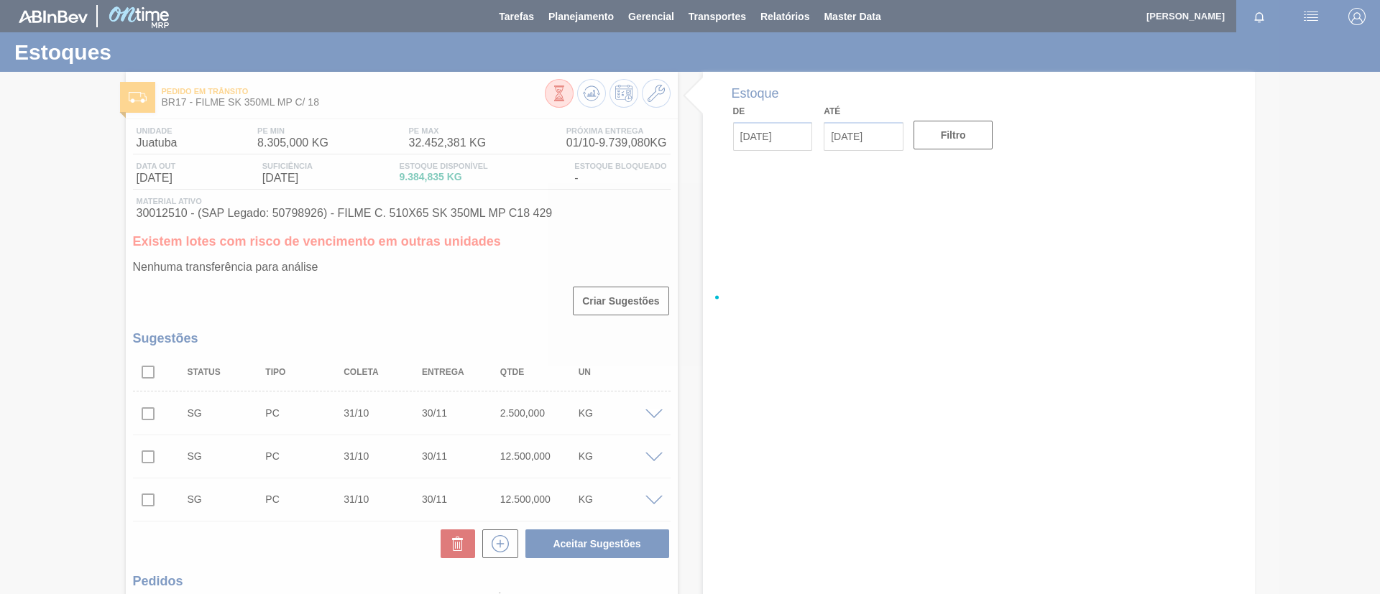
click at [425, 211] on div at bounding box center [690, 297] width 1380 height 594
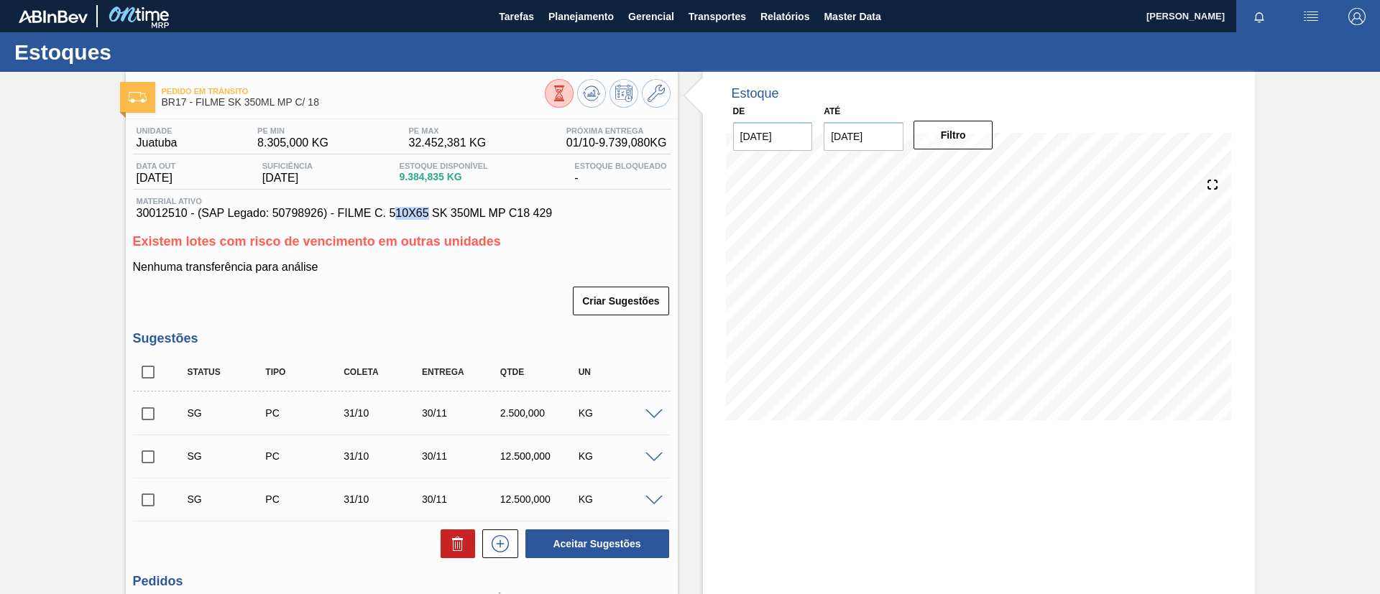
drag, startPoint x: 423, startPoint y: 213, endPoint x: 392, endPoint y: 213, distance: 30.9
click at [392, 213] on span "30012510 - (SAP Legado: 50798926) - FILME C. 510X65 SK 350ML MP C18 429" at bounding box center [402, 213] width 530 height 13
drag, startPoint x: 389, startPoint y: 214, endPoint x: 425, endPoint y: 217, distance: 36.8
click at [425, 217] on span "30012510 - (SAP Legado: 50798926) - FILME C. 510X65 SK 350ML MP C18 429" at bounding box center [402, 213] width 530 height 13
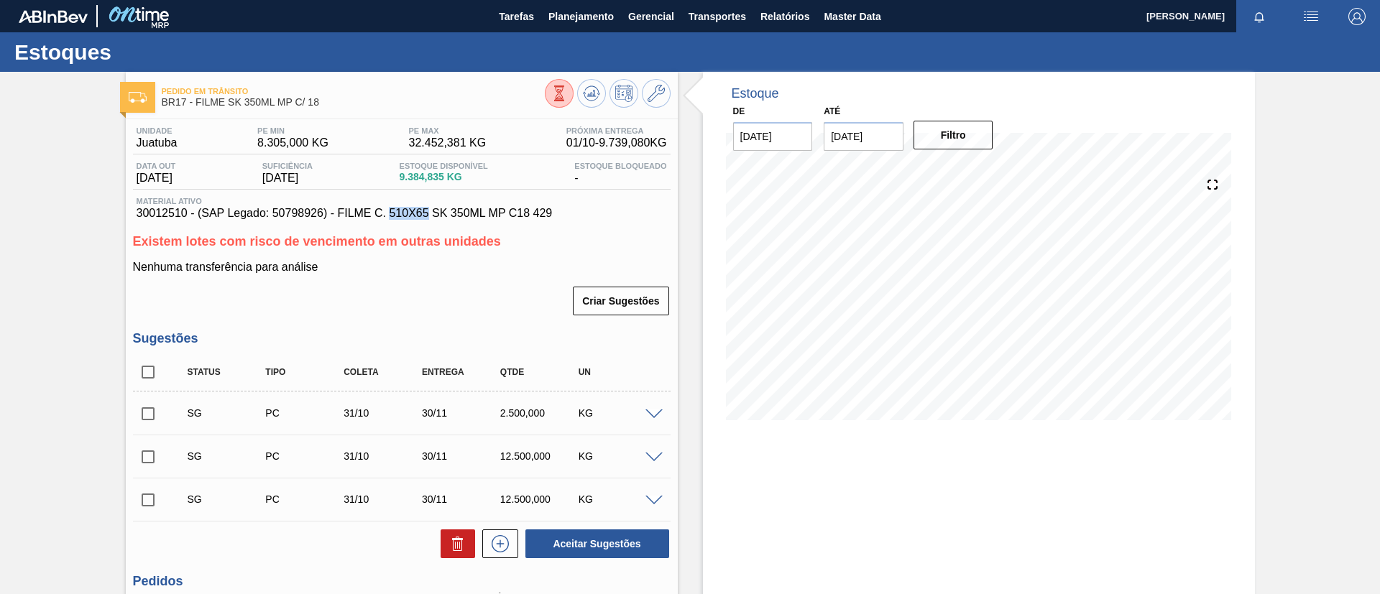
copy span "510X65"
click at [577, 13] on span "Planejamento" at bounding box center [580, 16] width 65 height 17
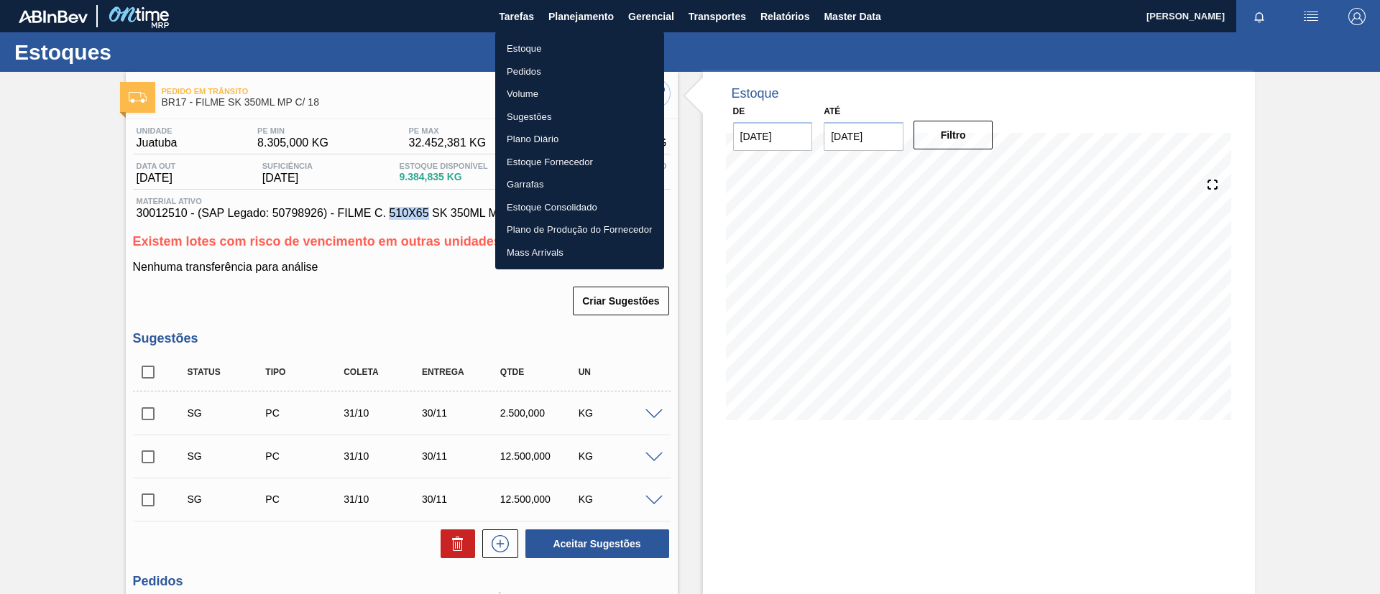
click at [556, 39] on li "Estoque" at bounding box center [579, 48] width 169 height 23
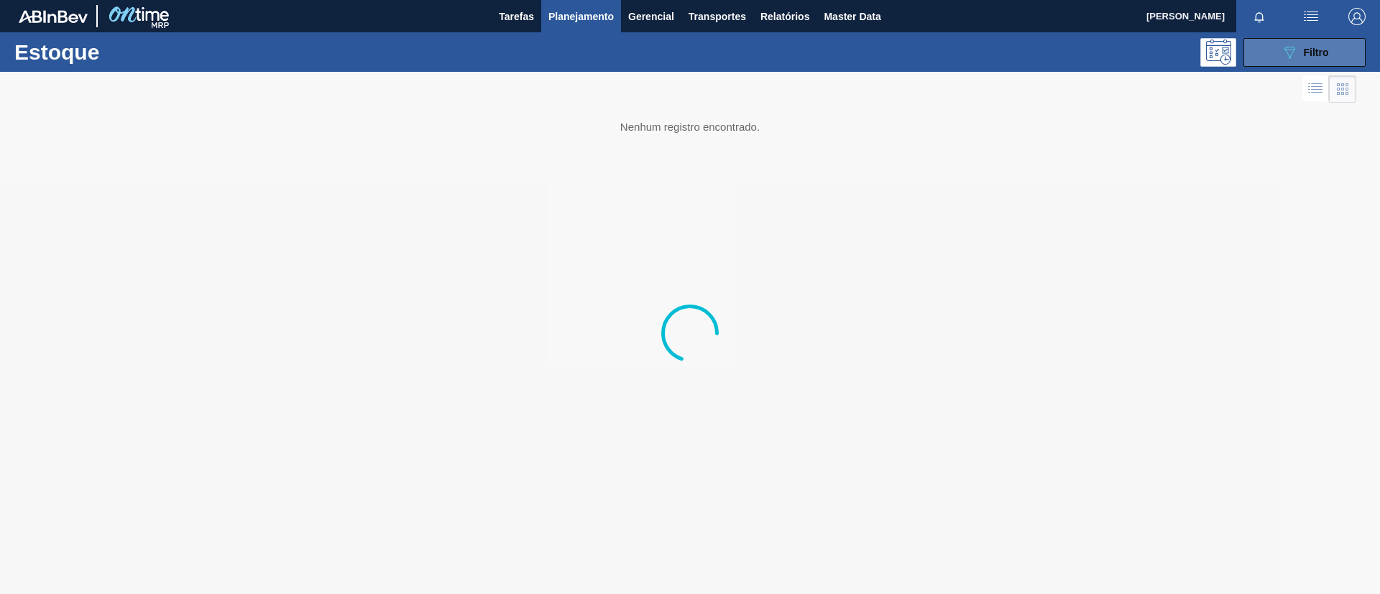
click at [1328, 55] on span "Filtro" at bounding box center [1316, 52] width 25 height 11
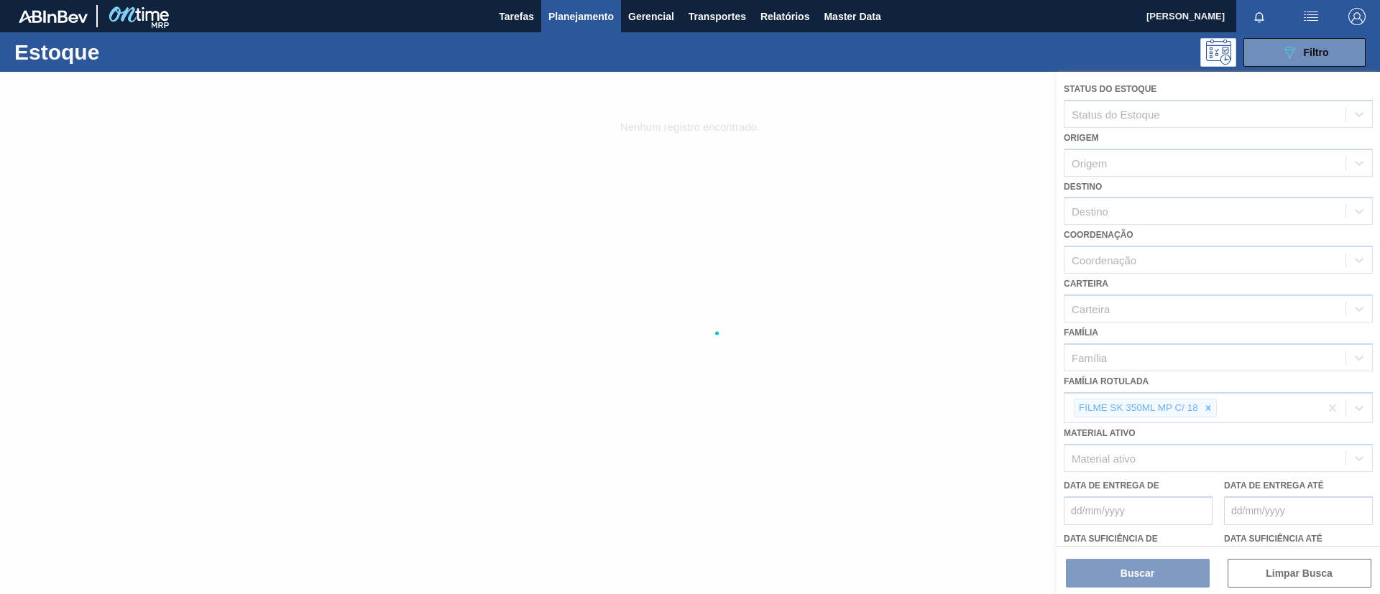
click at [1222, 391] on div at bounding box center [690, 333] width 1380 height 522
click at [1214, 402] on div at bounding box center [690, 333] width 1380 height 522
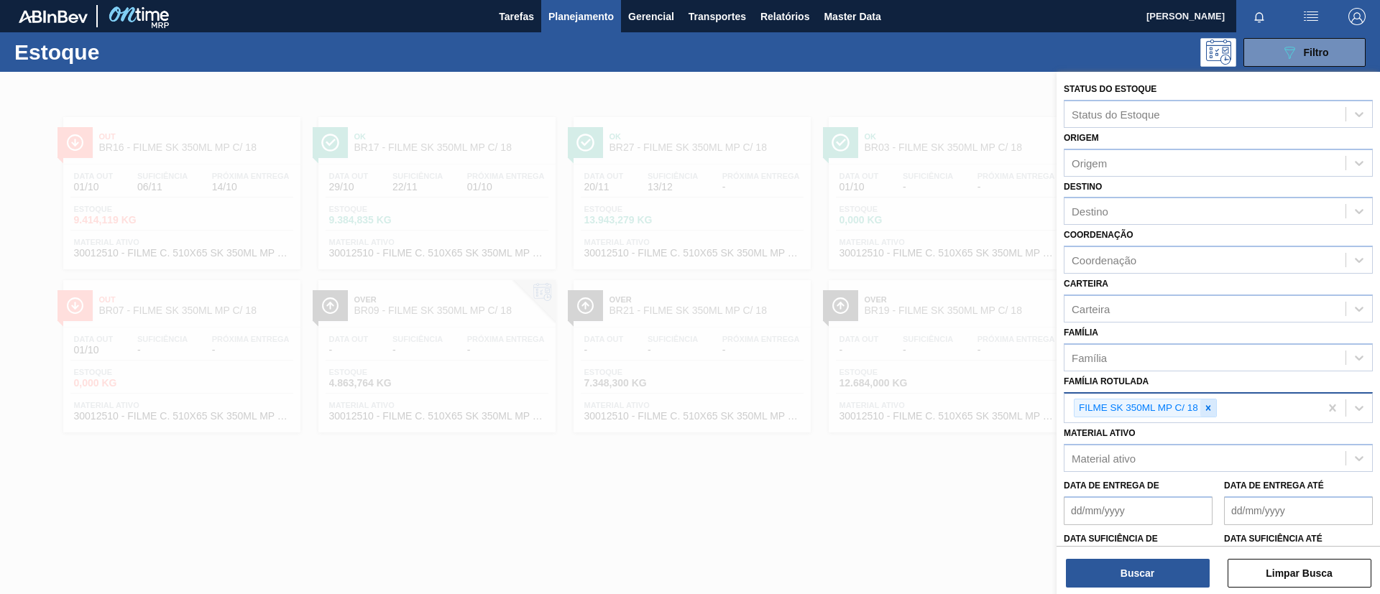
click at [1211, 407] on icon at bounding box center [1208, 408] width 10 height 10
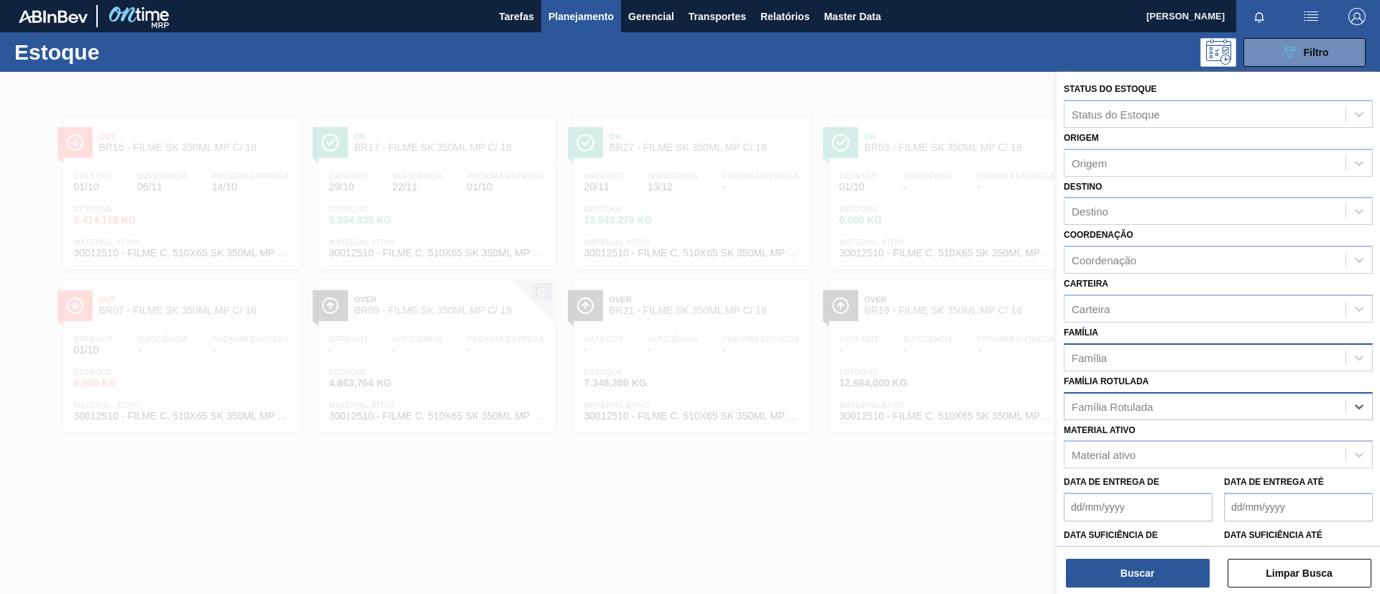
click at [1083, 349] on div "Família" at bounding box center [1204, 357] width 281 height 21
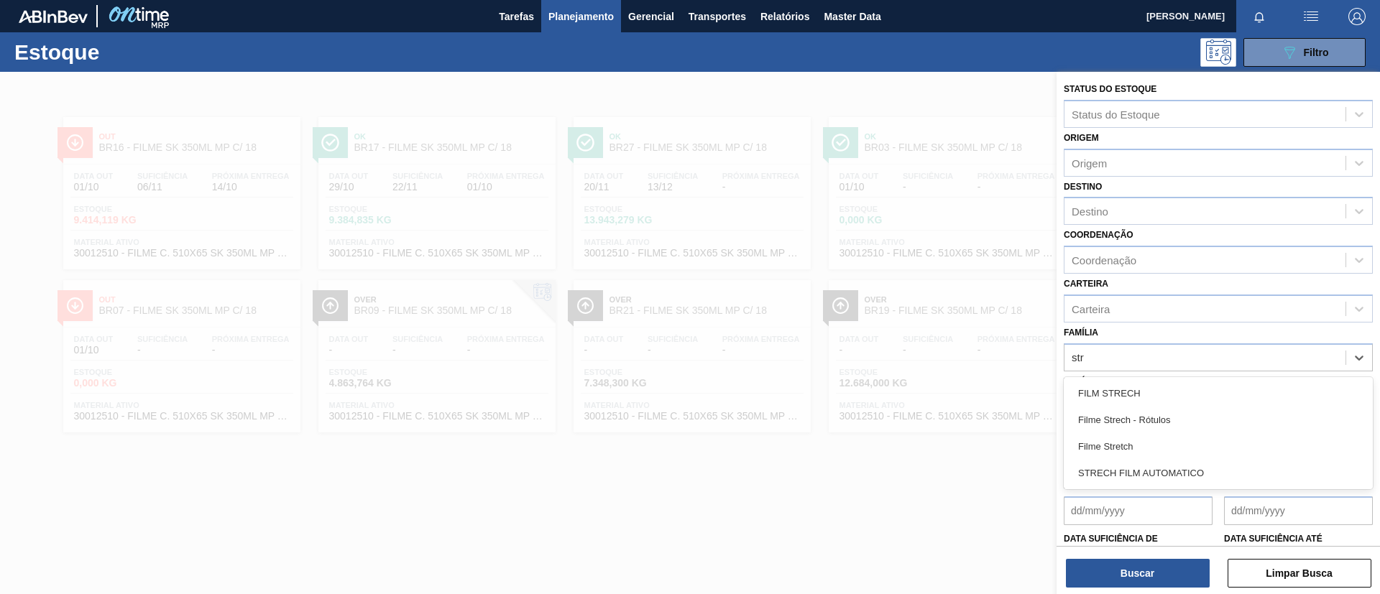
type input "str"
click at [1191, 339] on div "Família option FILM STRECH focused, 1 of 4. 4 results available for search term…" at bounding box center [1218, 347] width 309 height 49
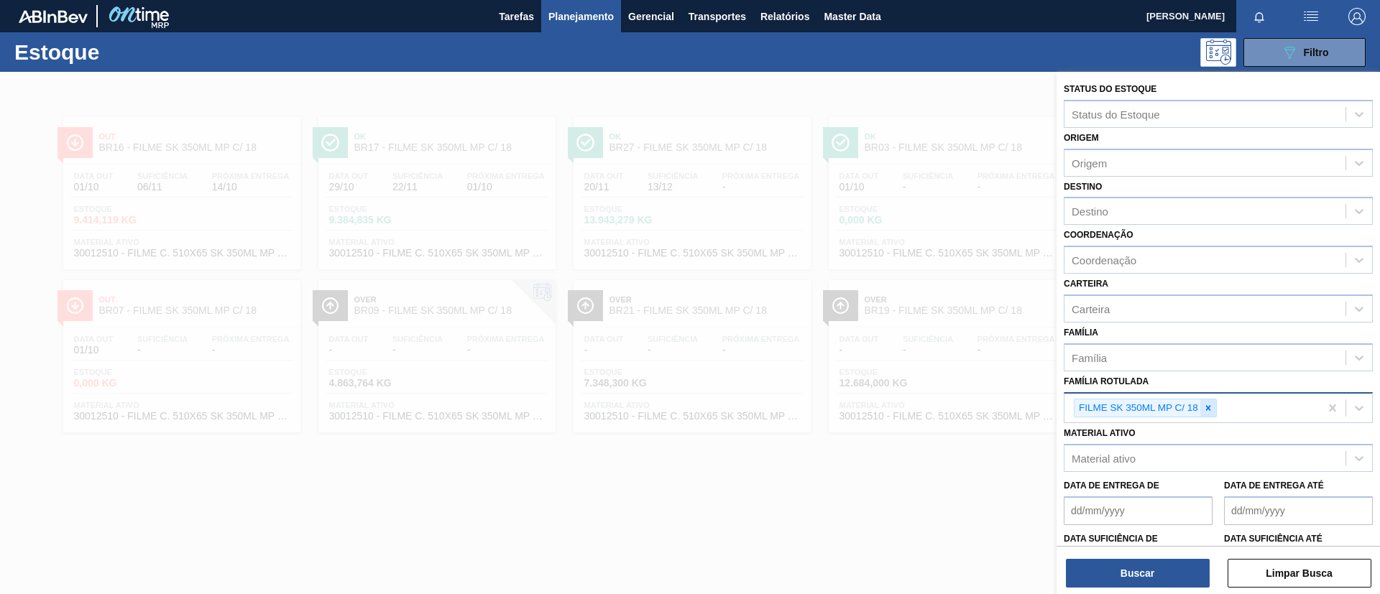
click at [1210, 408] on icon at bounding box center [1208, 408] width 10 height 10
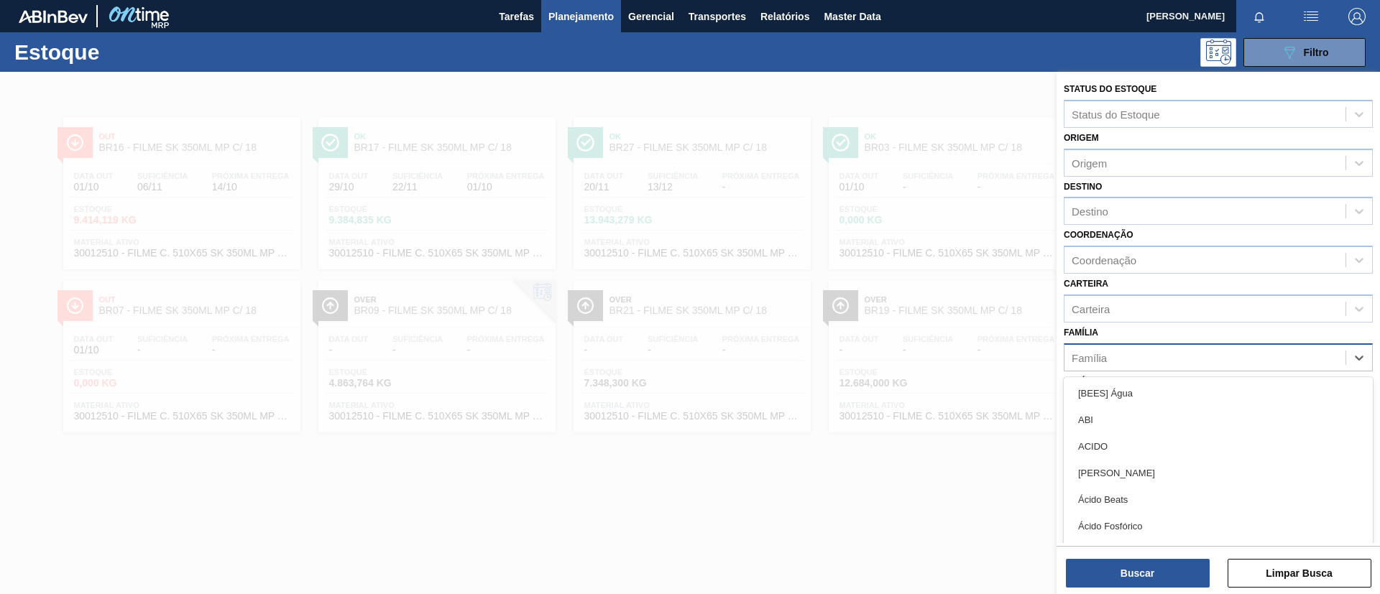
click at [1110, 361] on div "Família" at bounding box center [1204, 357] width 281 height 21
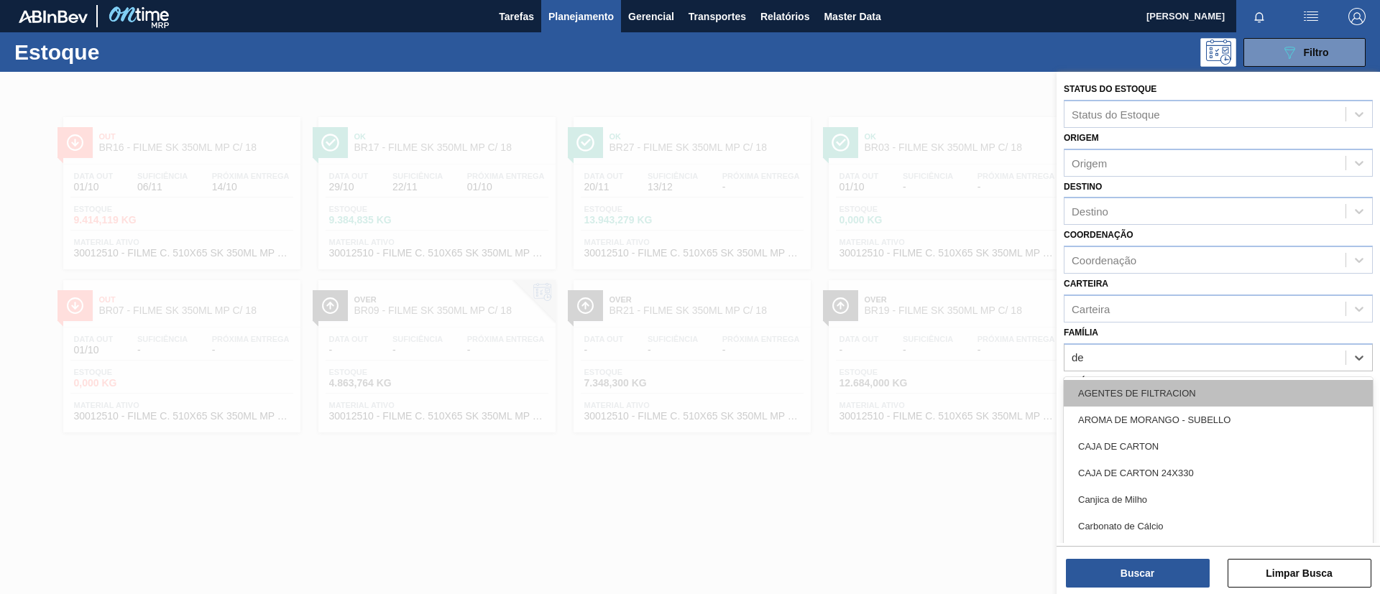
type input "dec"
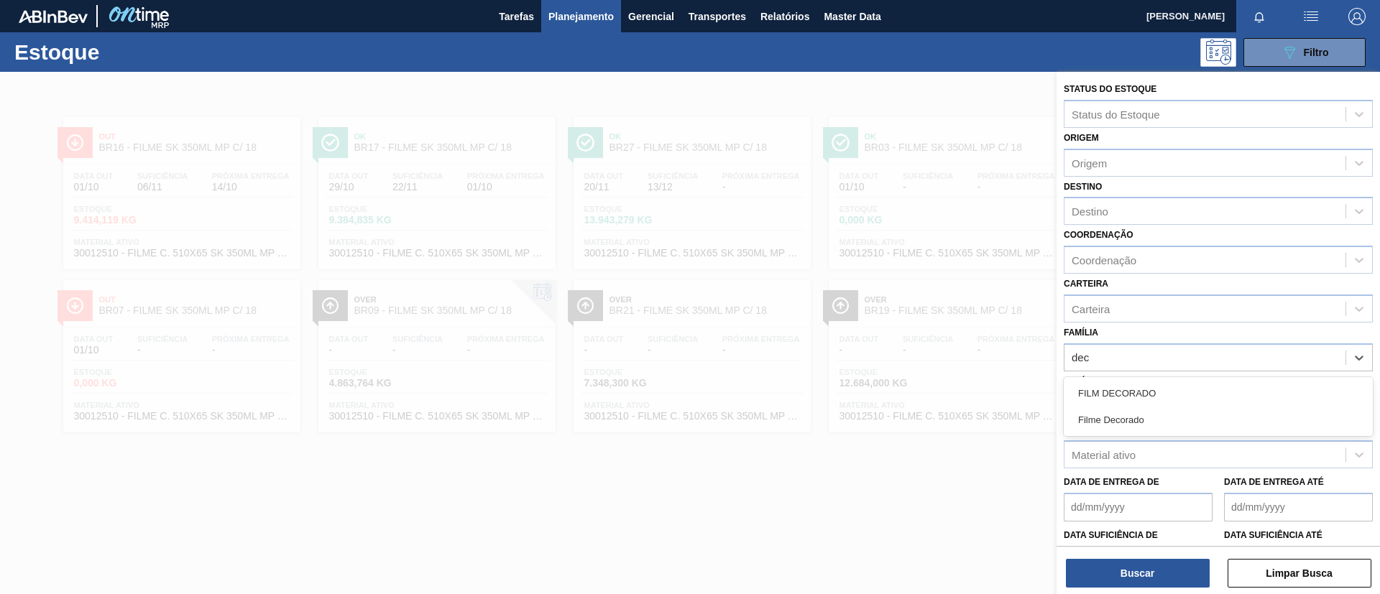
click at [1138, 414] on div "Filme Decorado" at bounding box center [1218, 420] width 309 height 27
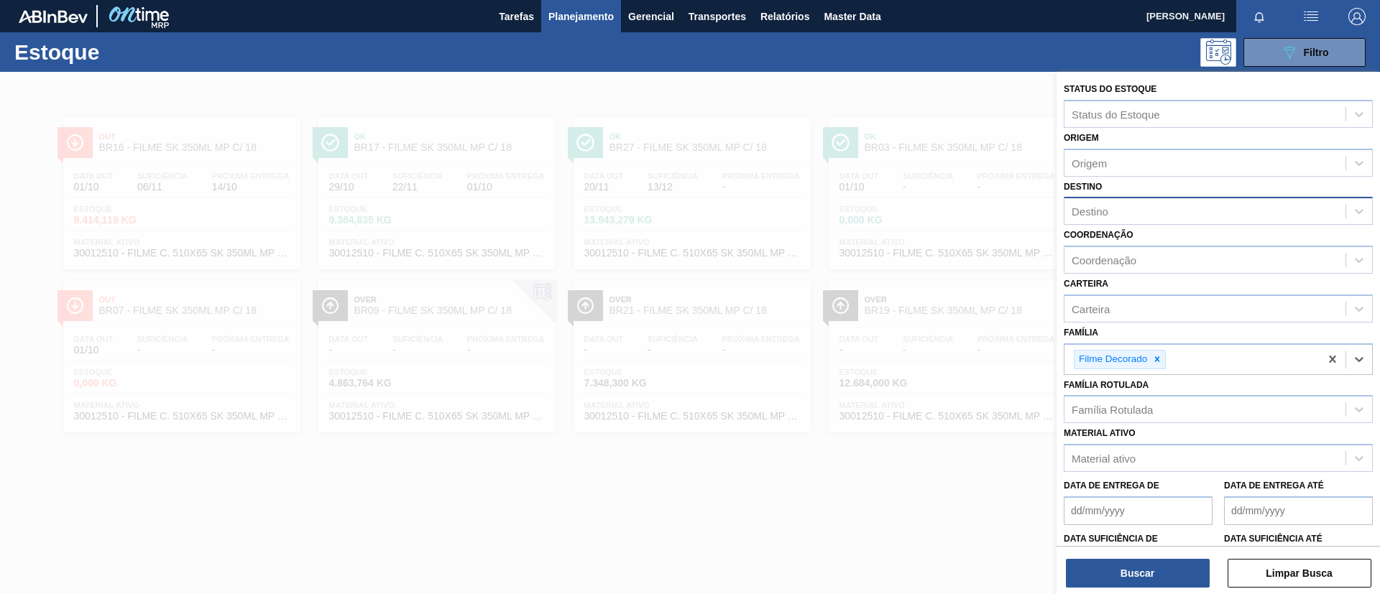
click at [1107, 217] on div "Destino" at bounding box center [1089, 212] width 37 height 12
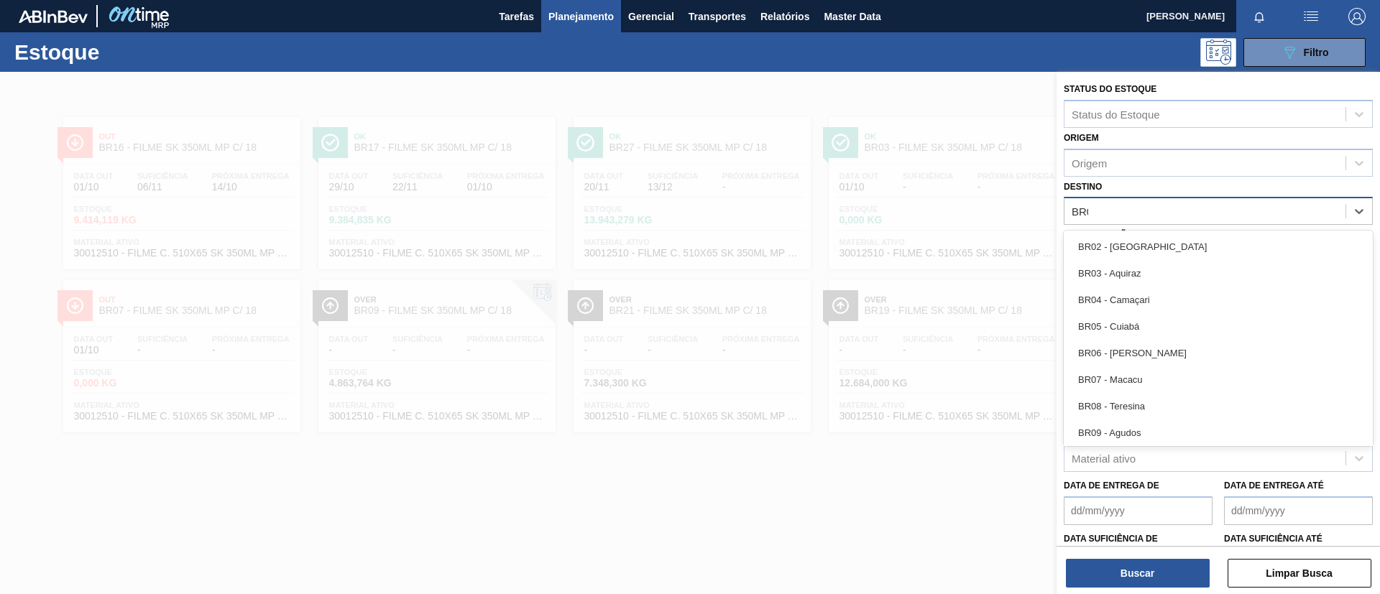
type input "BR08"
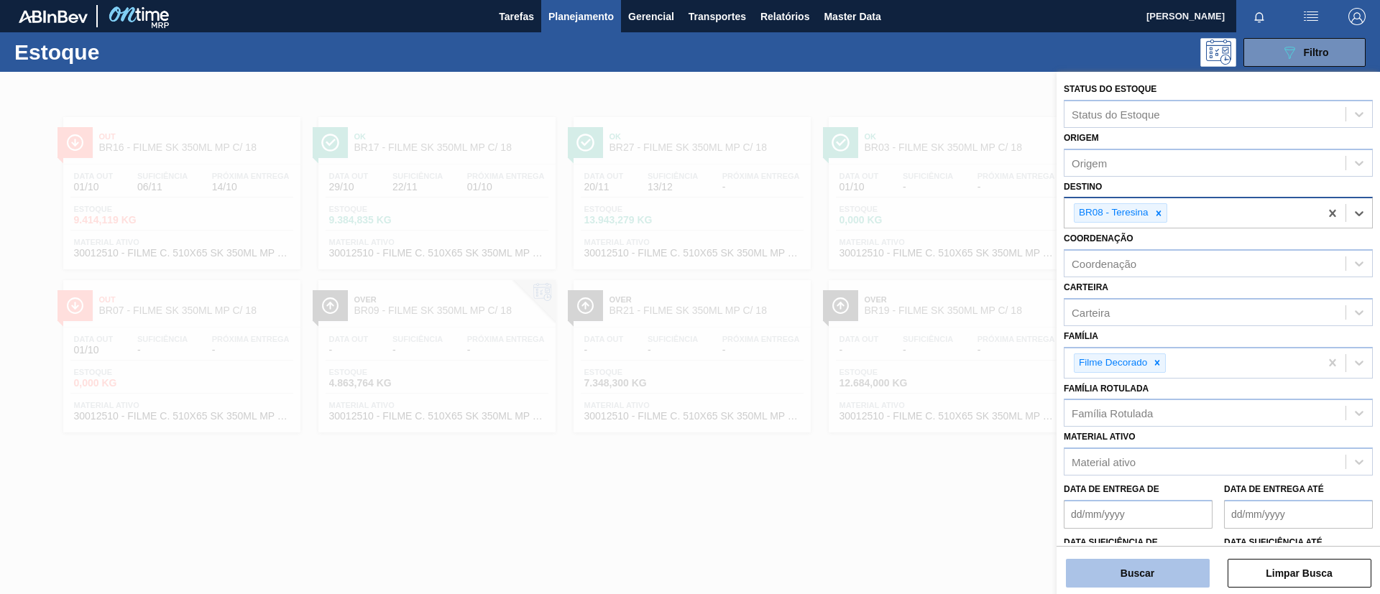
click at [1180, 571] on button "Buscar" at bounding box center [1138, 573] width 144 height 29
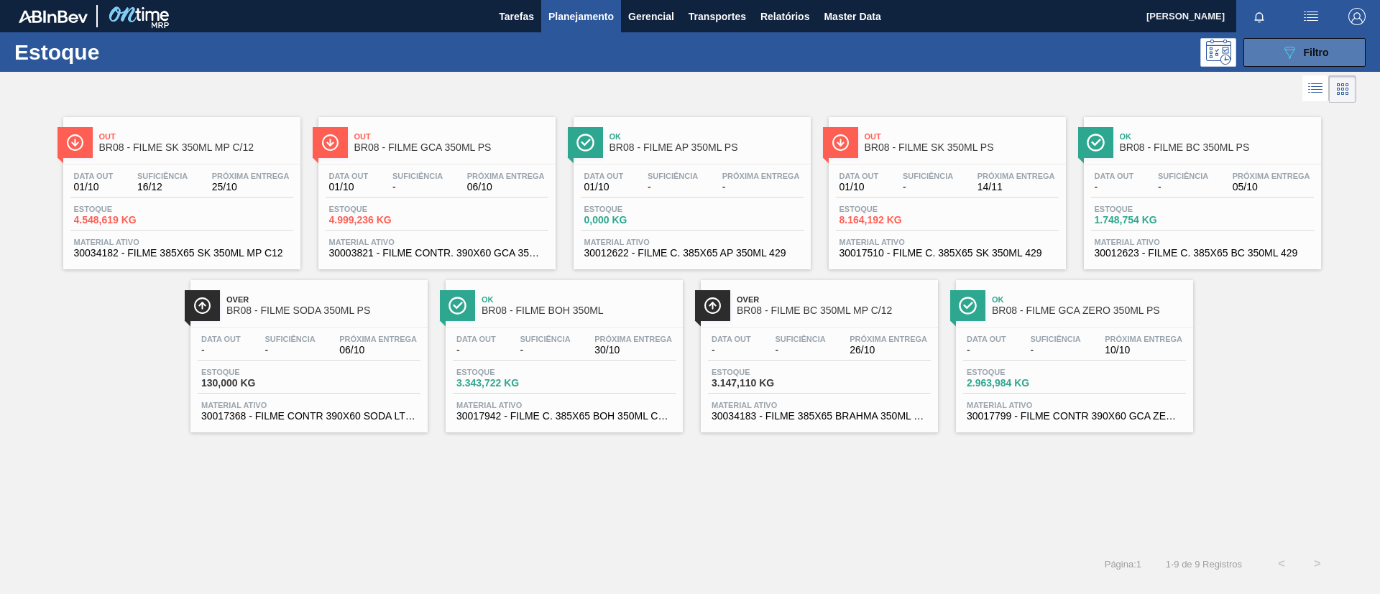
click at [1305, 54] on span "Filtro" at bounding box center [1316, 52] width 25 height 11
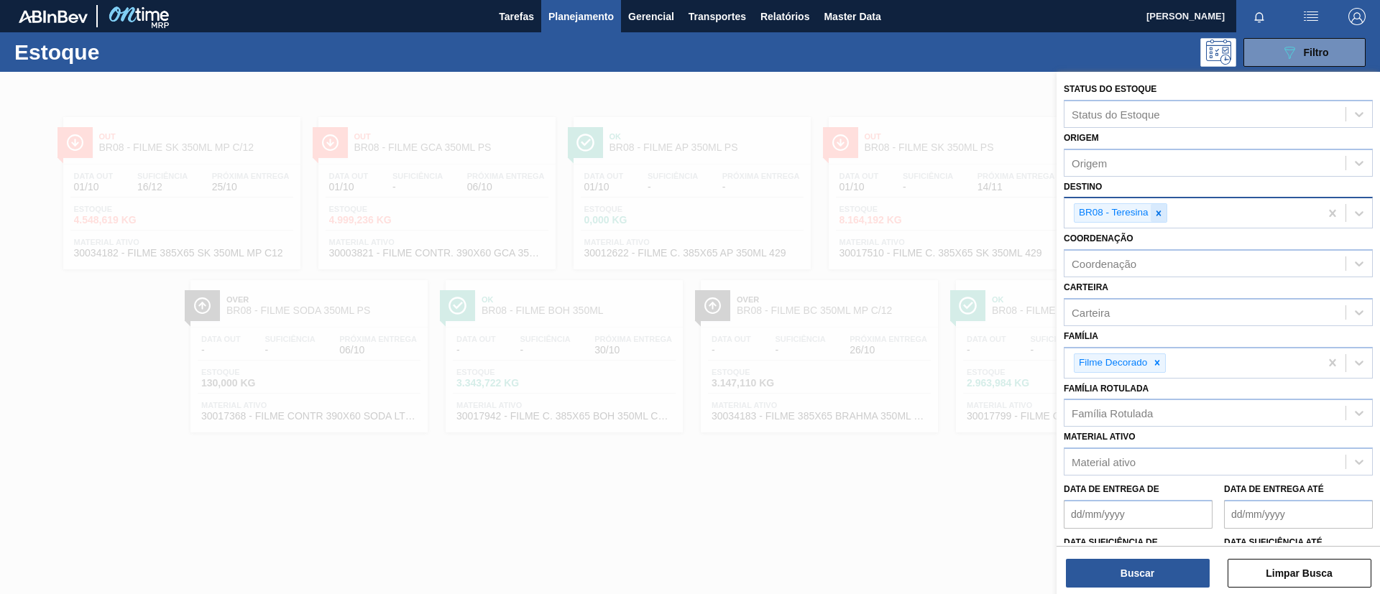
click at [1159, 210] on icon at bounding box center [1158, 213] width 10 height 10
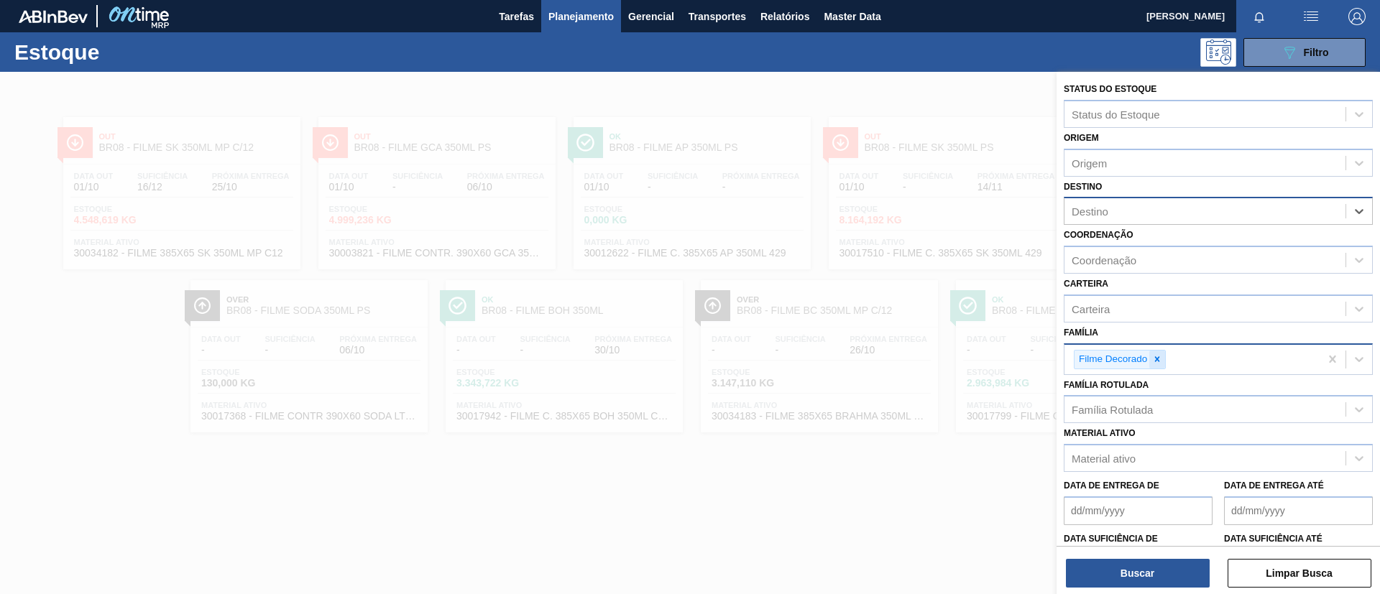
click at [1163, 359] on div at bounding box center [1157, 360] width 16 height 18
click at [1163, 359] on div "Família" at bounding box center [1204, 357] width 281 height 21
click at [1161, 346] on div "Família" at bounding box center [1218, 358] width 309 height 28
click at [1171, 364] on div "Família" at bounding box center [1204, 357] width 281 height 21
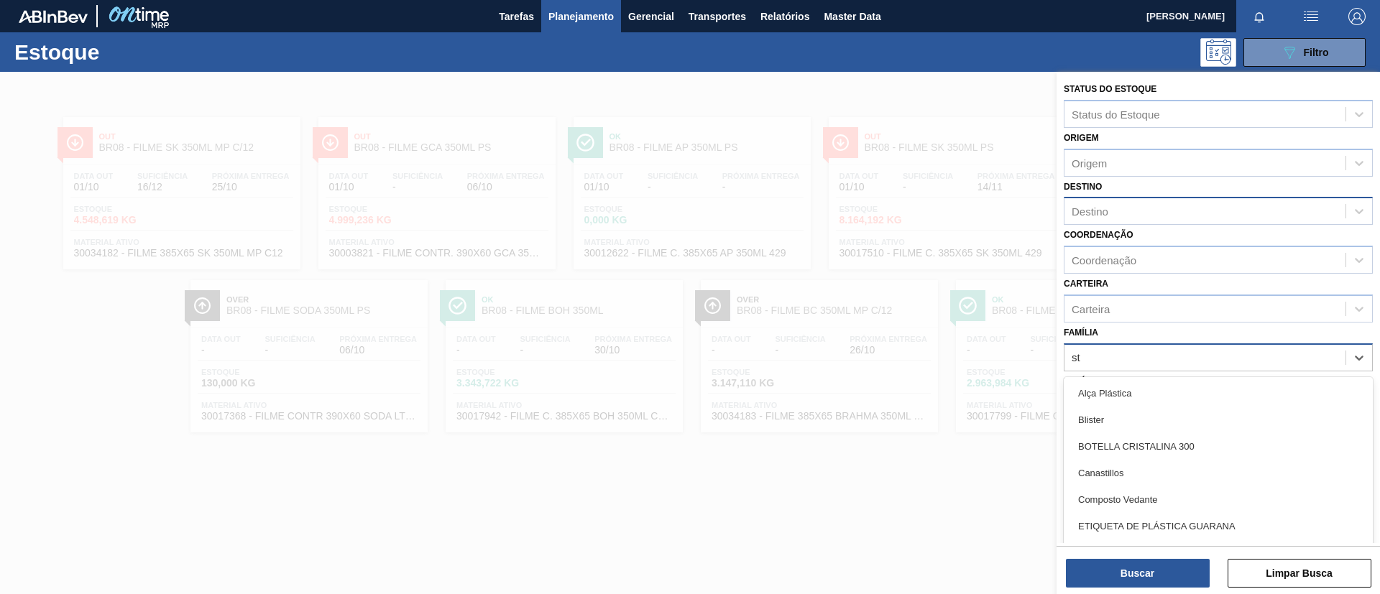
type input "str"
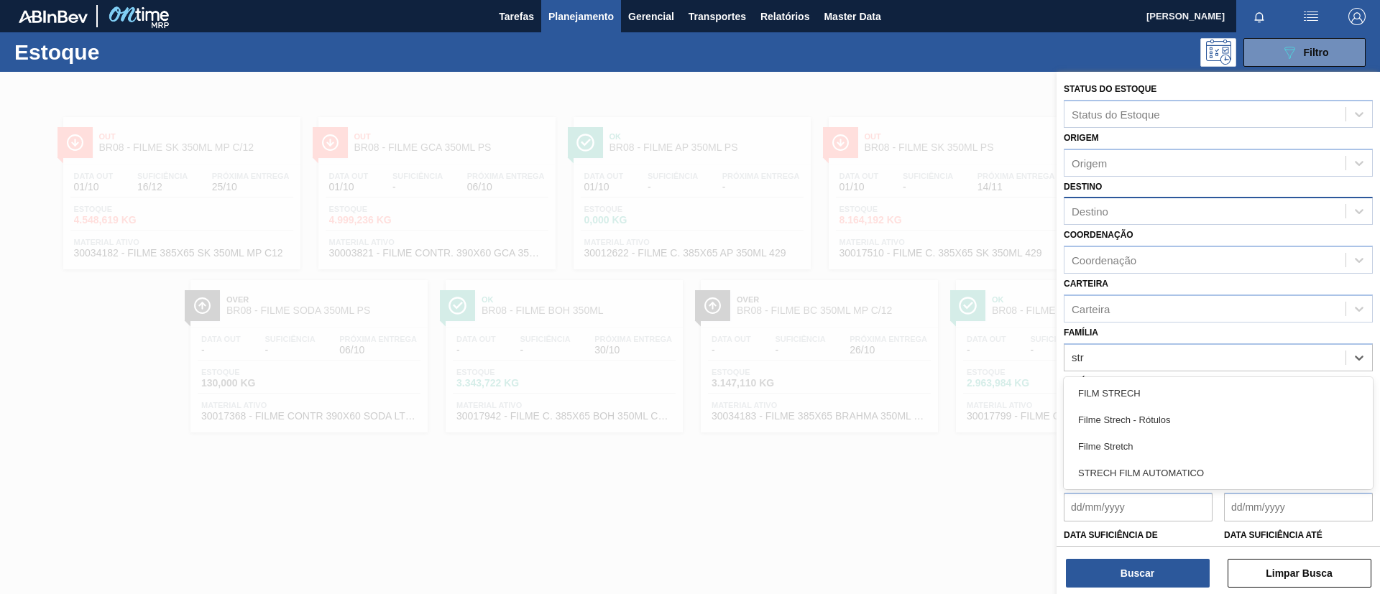
drag, startPoint x: 1158, startPoint y: 456, endPoint x: 1148, endPoint y: 434, distance: 23.8
click at [1158, 456] on div "Filme Stretch" at bounding box center [1218, 446] width 309 height 27
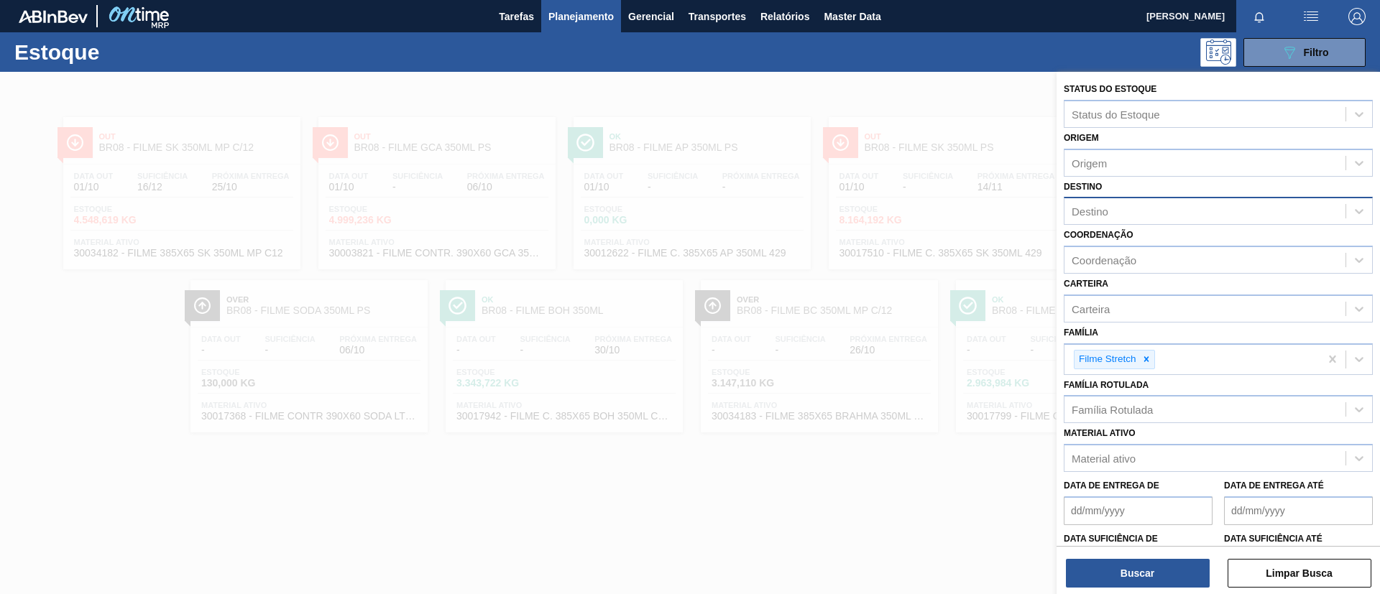
click at [1101, 192] on div "Destino Destino" at bounding box center [1218, 201] width 309 height 49
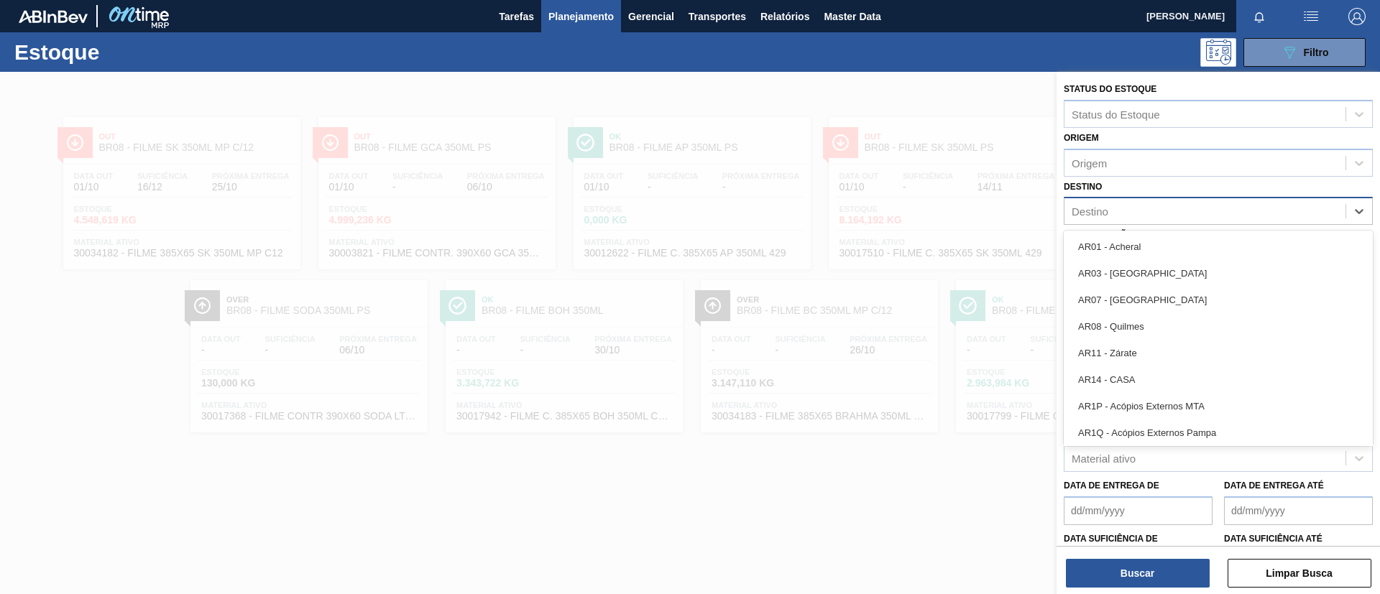
click at [1112, 211] on div "Destino" at bounding box center [1204, 211] width 281 height 21
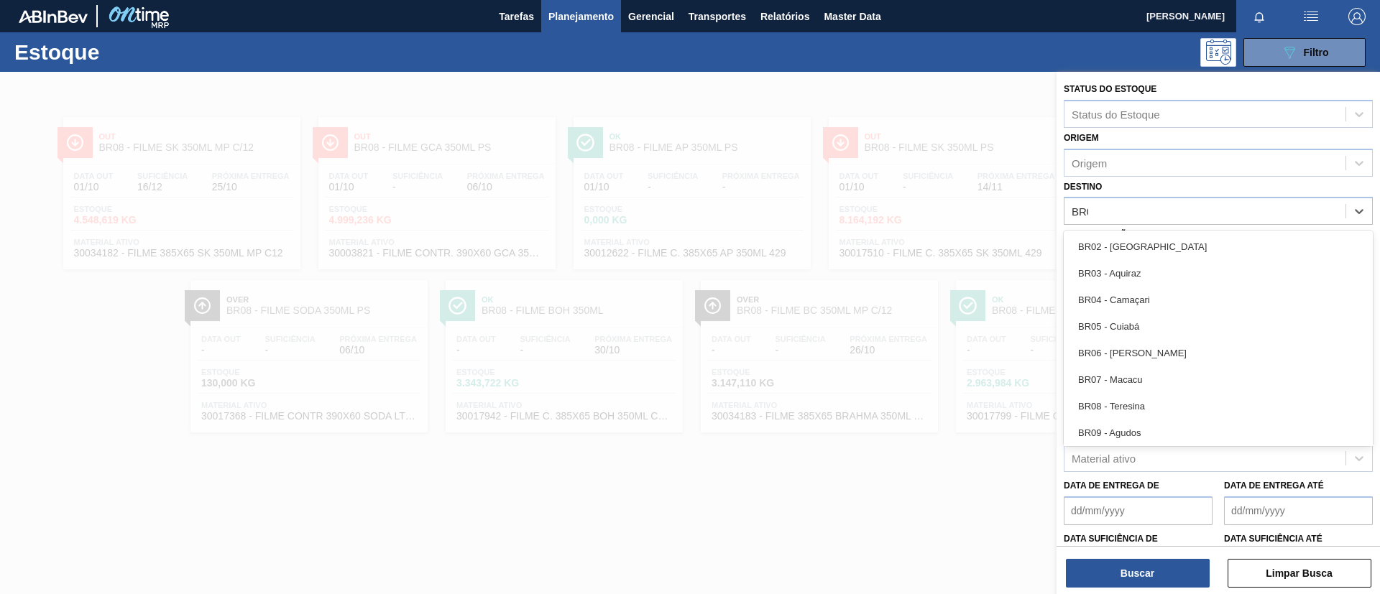
type input "BR08"
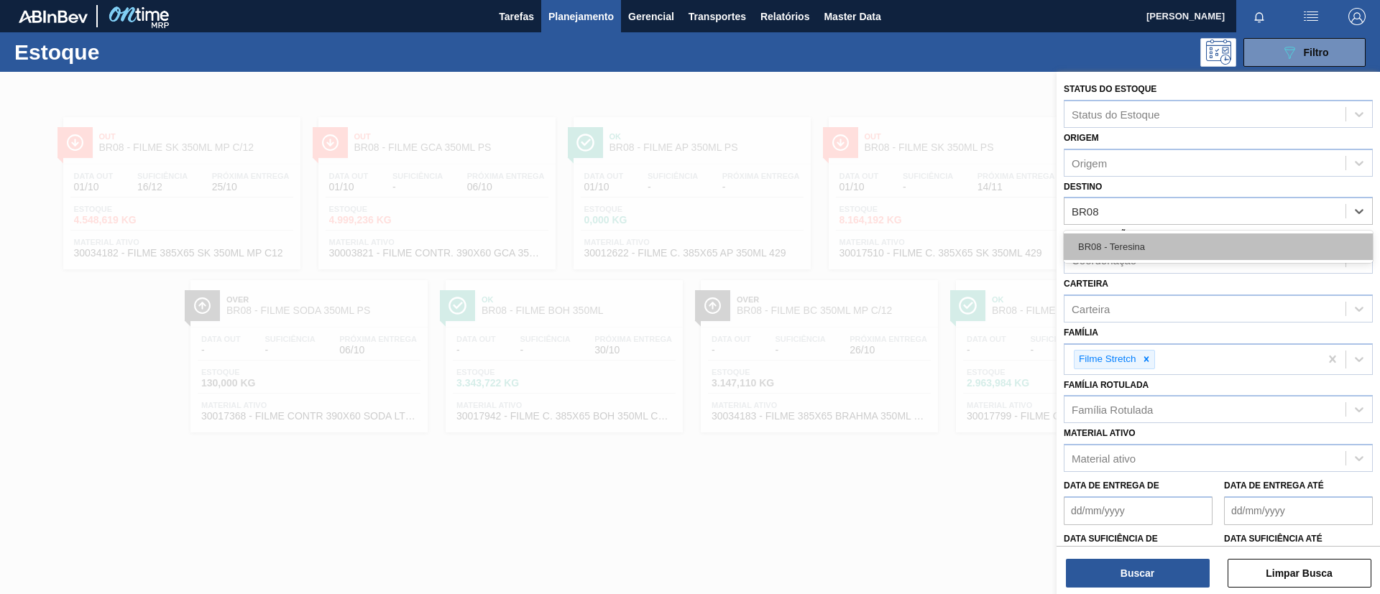
click at [1106, 250] on div "BR08 - Teresina" at bounding box center [1218, 247] width 309 height 27
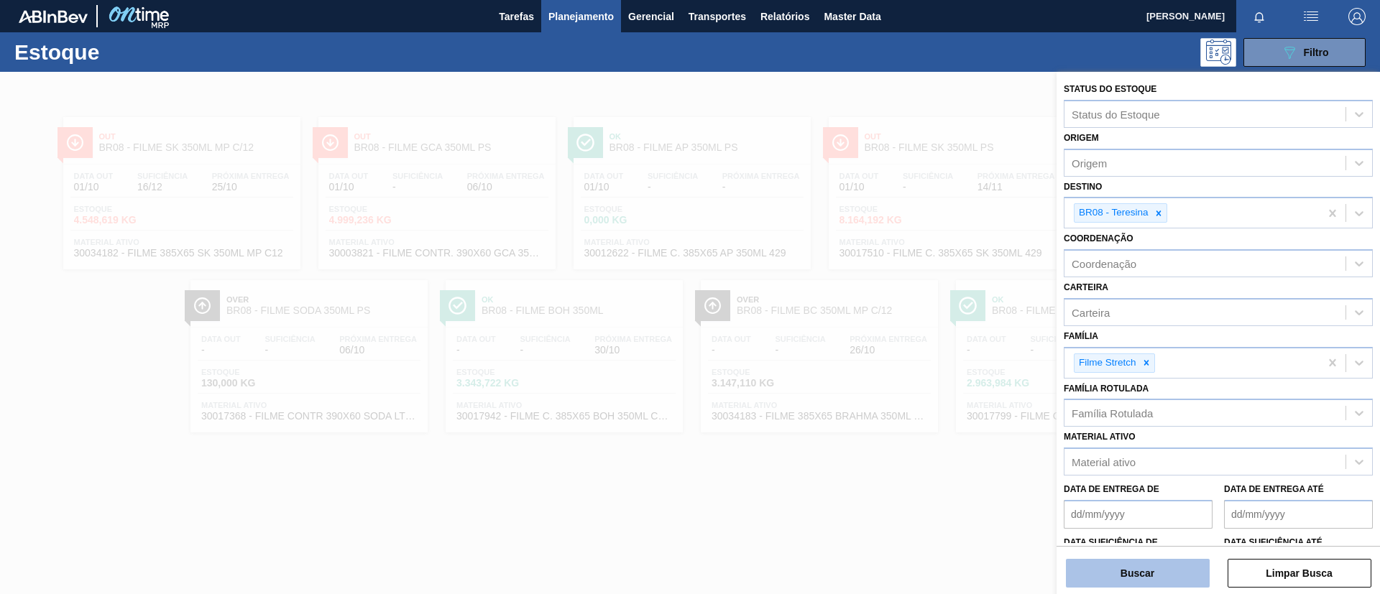
click at [1122, 584] on button "Buscar" at bounding box center [1138, 573] width 144 height 29
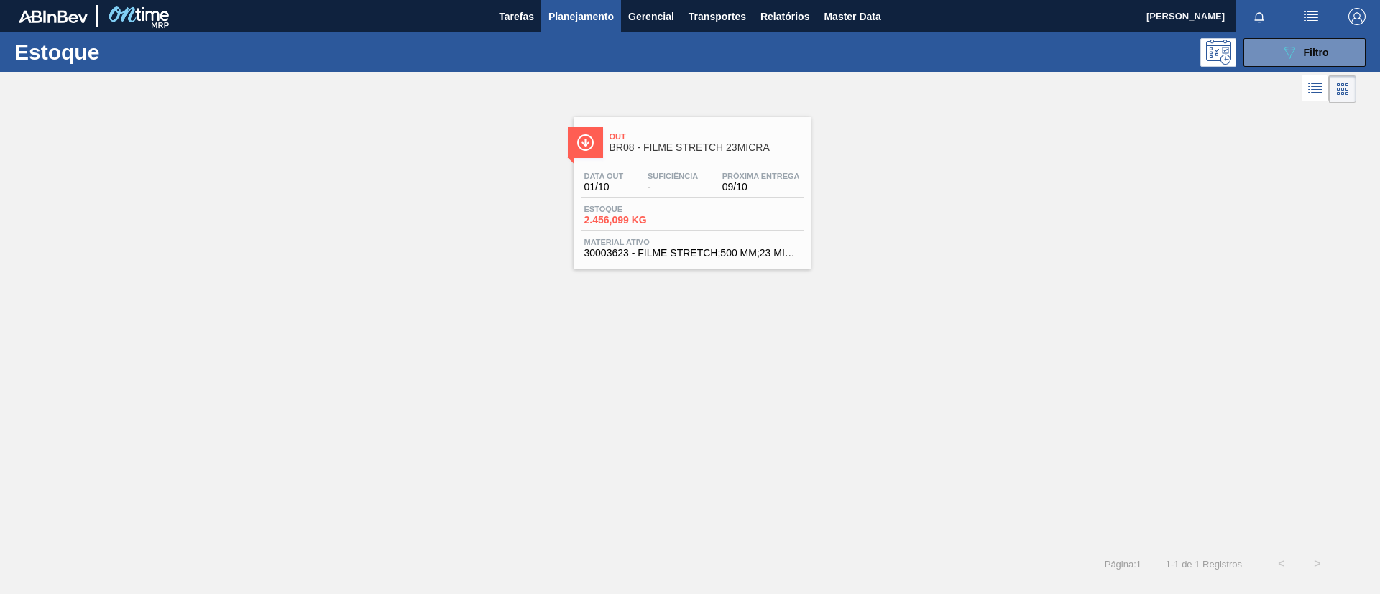
click at [1301, 37] on div "Estoque 089F7B8B-B2A5-4AFE-B5C0-19BA573D28AC Filtro" at bounding box center [690, 52] width 1380 height 40
click at [1306, 52] on span "Filtro" at bounding box center [1316, 52] width 25 height 11
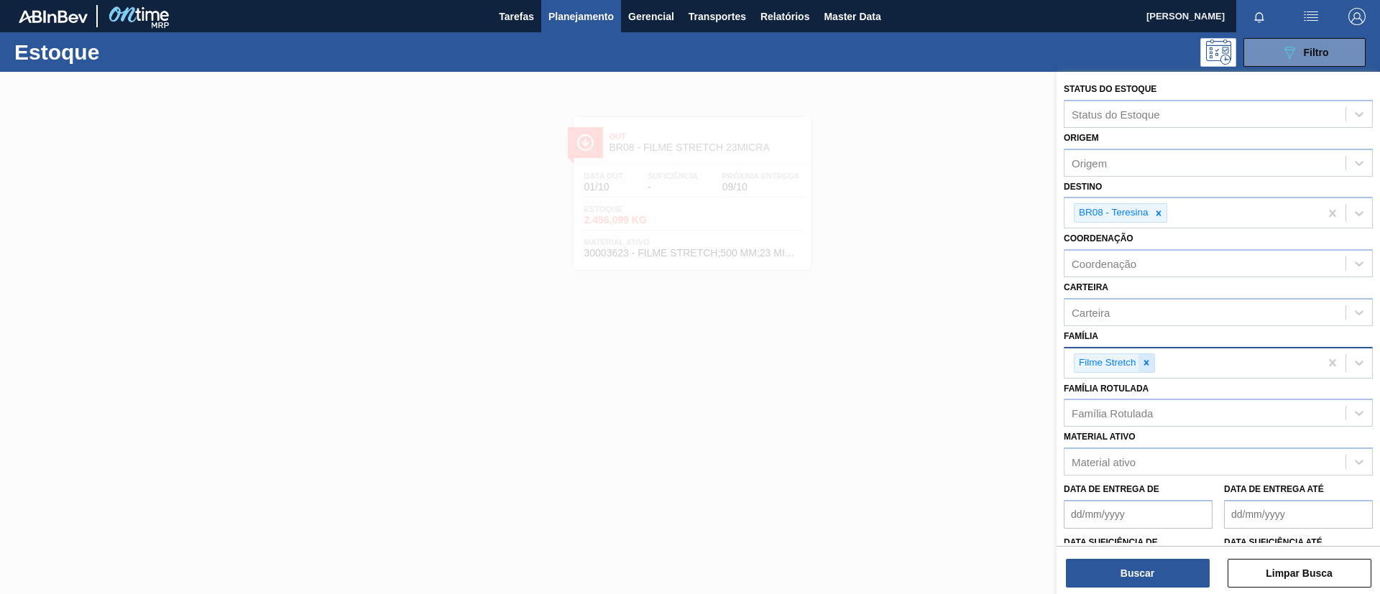
click at [1149, 365] on icon at bounding box center [1146, 363] width 10 height 10
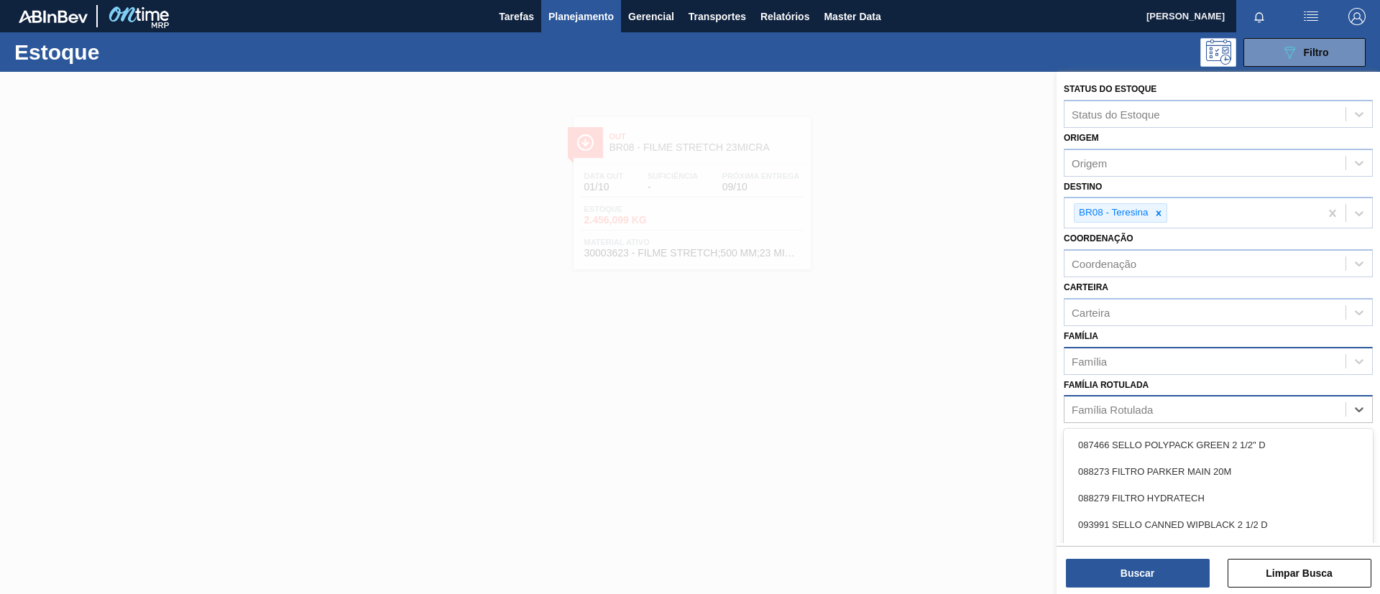
click at [1161, 400] on div "Família Rotulada" at bounding box center [1204, 410] width 281 height 21
type Rotulada "BC 269ML MP"
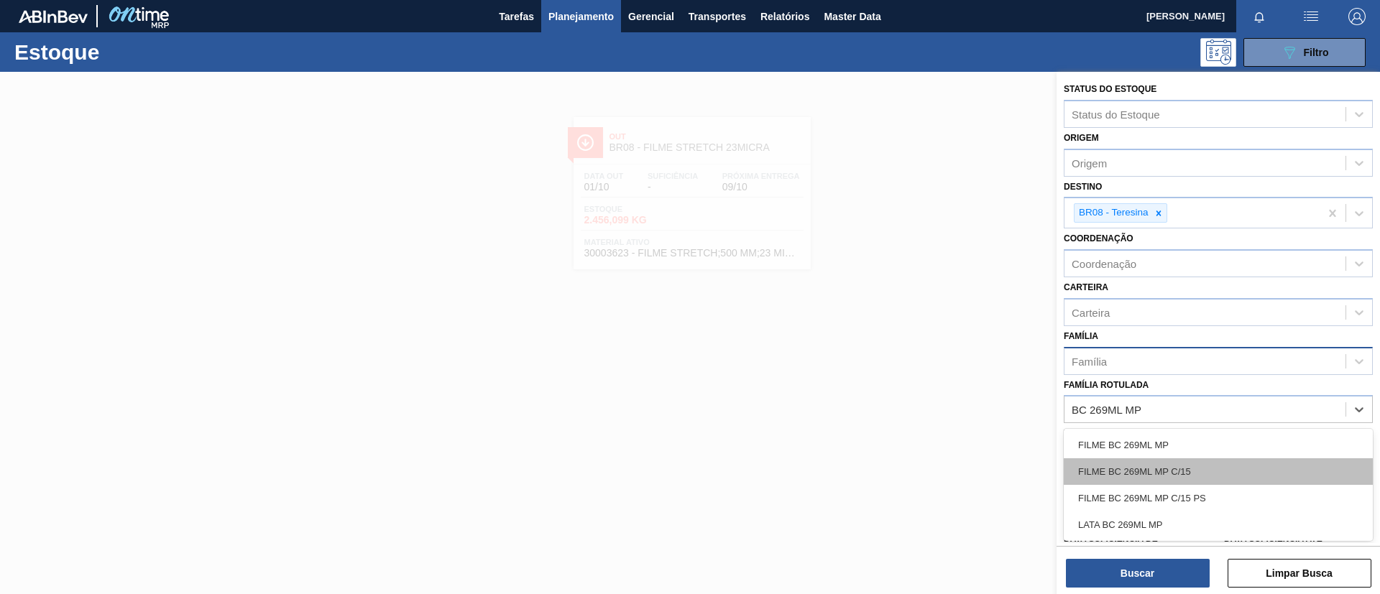
click at [1174, 476] on div "FILME BC 269ML MP C/15" at bounding box center [1218, 471] width 309 height 27
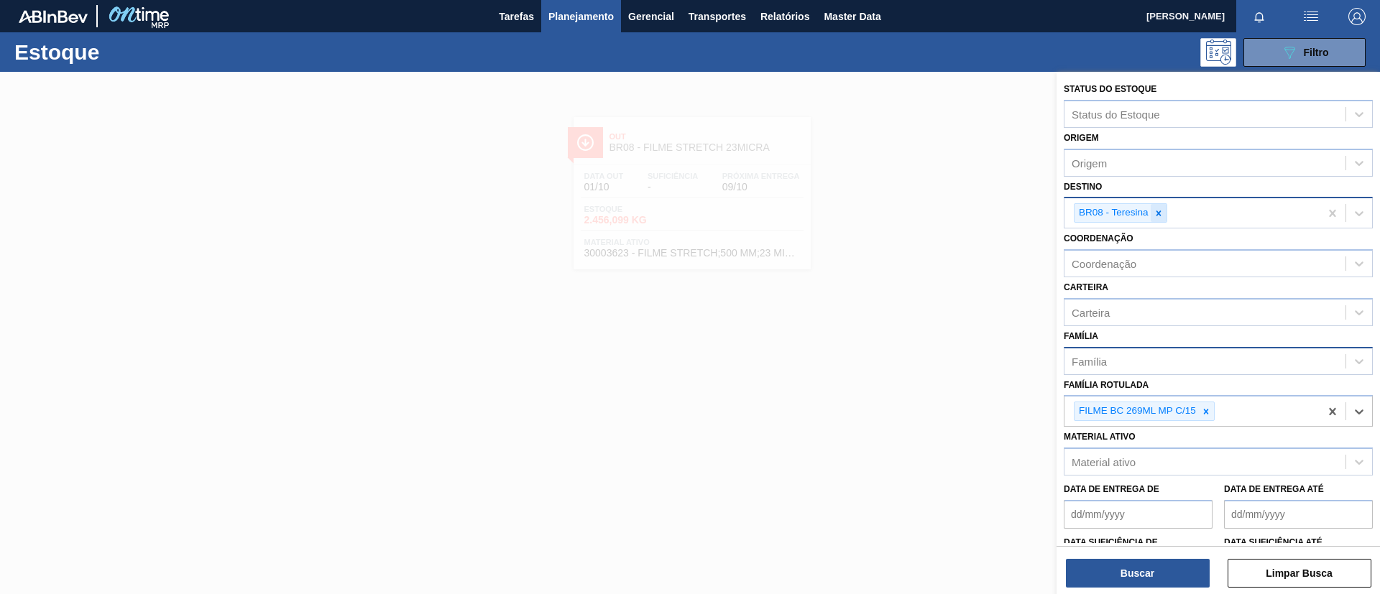
click at [1160, 216] on icon at bounding box center [1158, 213] width 10 height 10
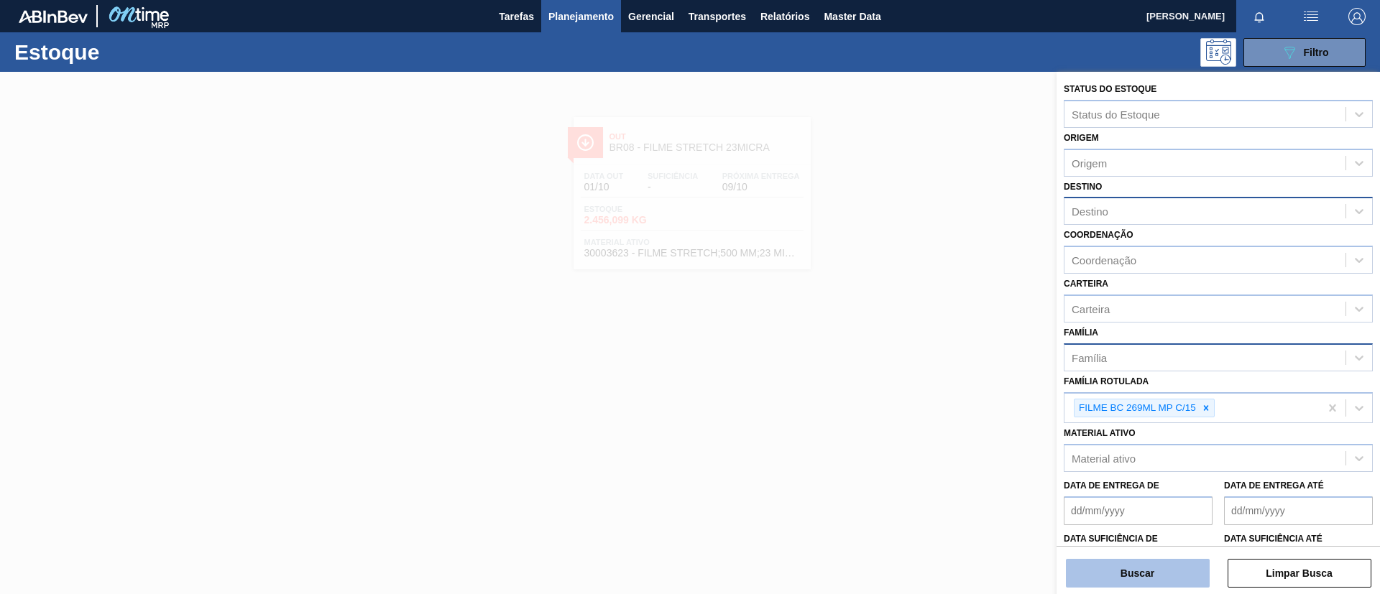
click at [1181, 578] on button "Buscar" at bounding box center [1138, 573] width 144 height 29
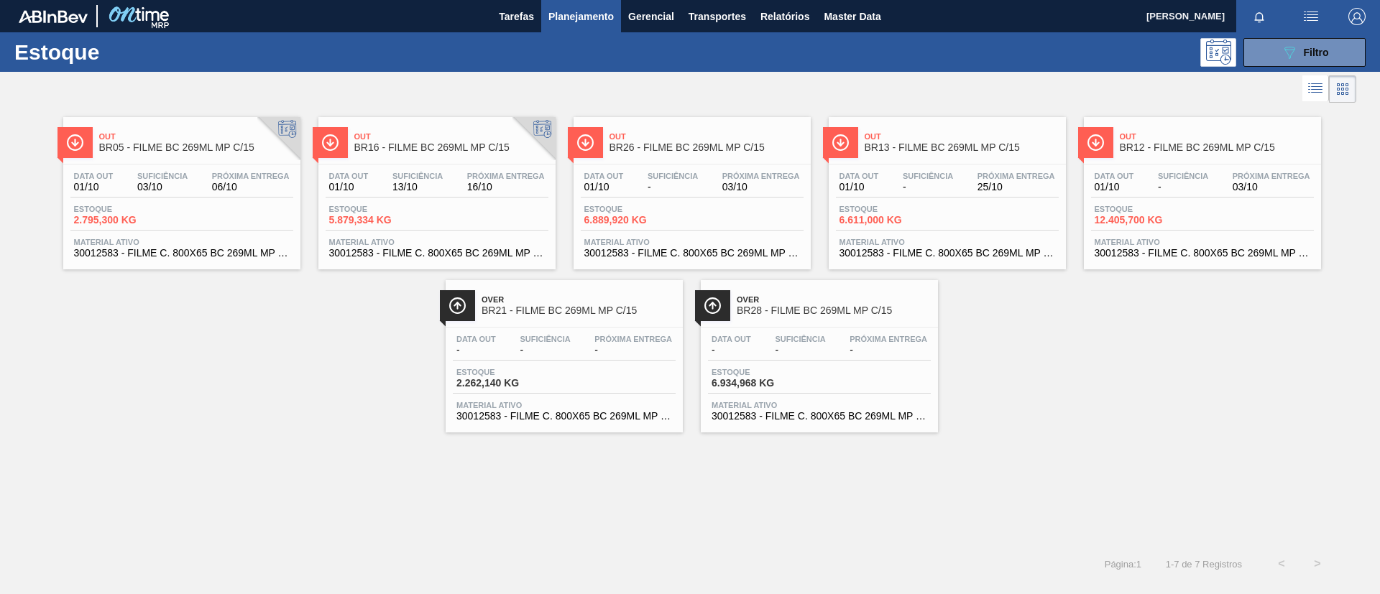
click at [215, 134] on span "Out" at bounding box center [196, 136] width 194 height 9
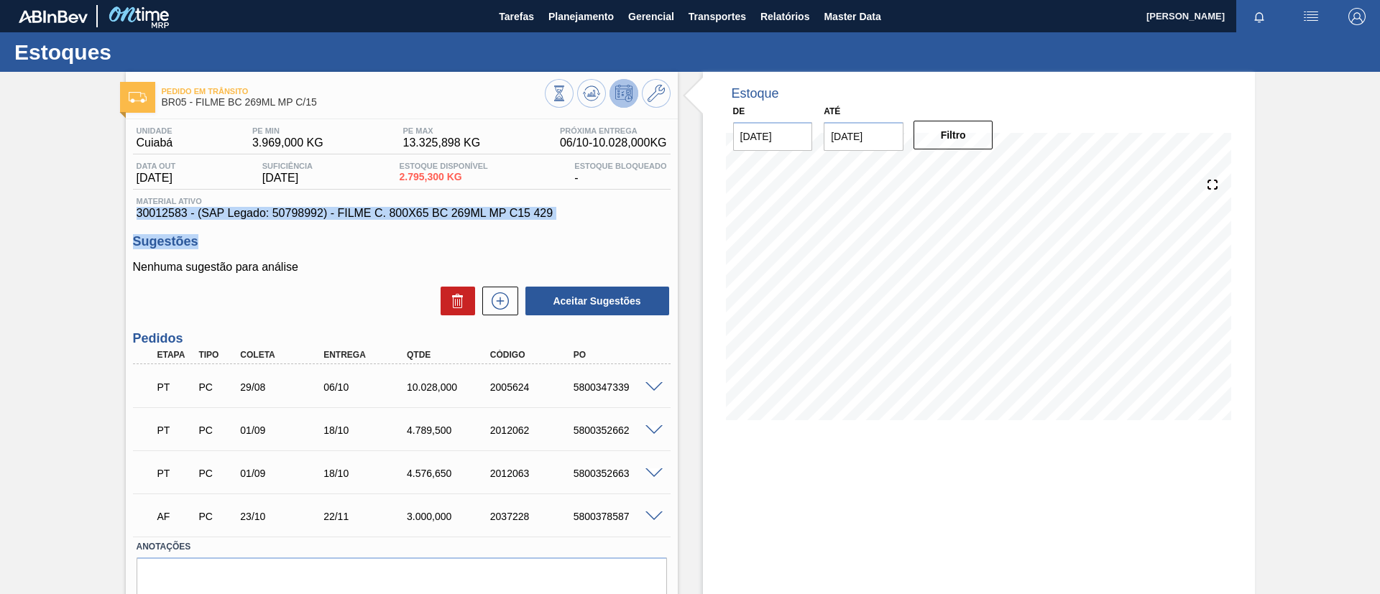
drag, startPoint x: 594, startPoint y: 227, endPoint x: 139, endPoint y: 210, distance: 455.9
click at [139, 210] on div "Unidade Cuiabá PE MIN 3.969,000 KG PE MAX 13.325,898 KG Próxima Entrega 06/10 -…" at bounding box center [402, 383] width 552 height 528
click at [144, 211] on span "30012583 - (SAP Legado: 50798992) - FILME C. 800X65 BC 269ML MP C15 429" at bounding box center [402, 213] width 530 height 13
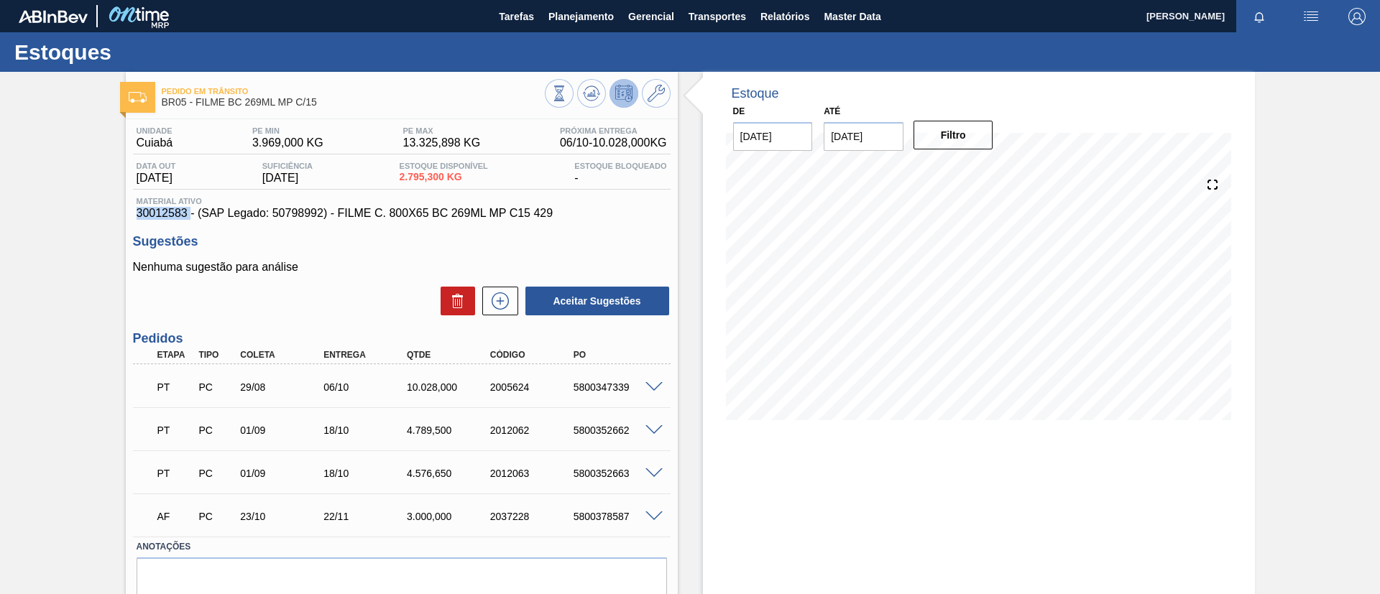
click at [144, 211] on span "30012583 - (SAP Legado: 50798992) - FILME C. 800X65 BC 269ML MP C15 429" at bounding box center [402, 213] width 530 height 13
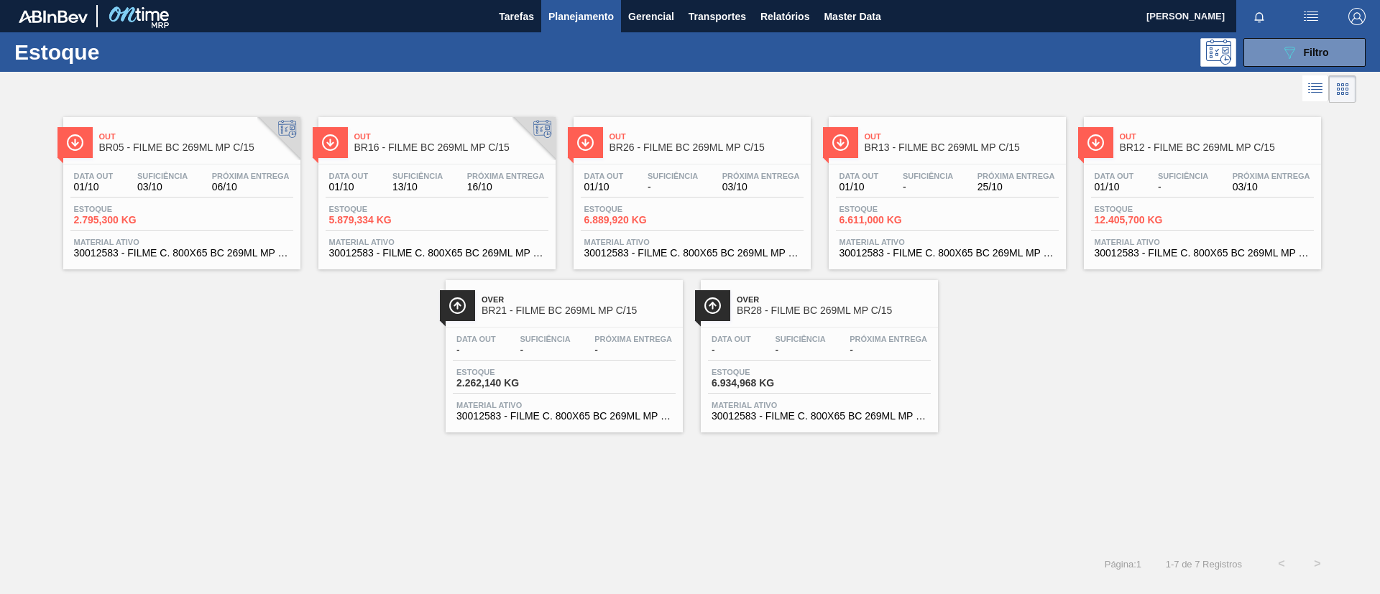
click at [1261, 165] on div "Data out 01/10 Suficiência - Próxima Entrega 03/10 Estoque 12.405,700 KG Materi…" at bounding box center [1202, 214] width 237 height 98
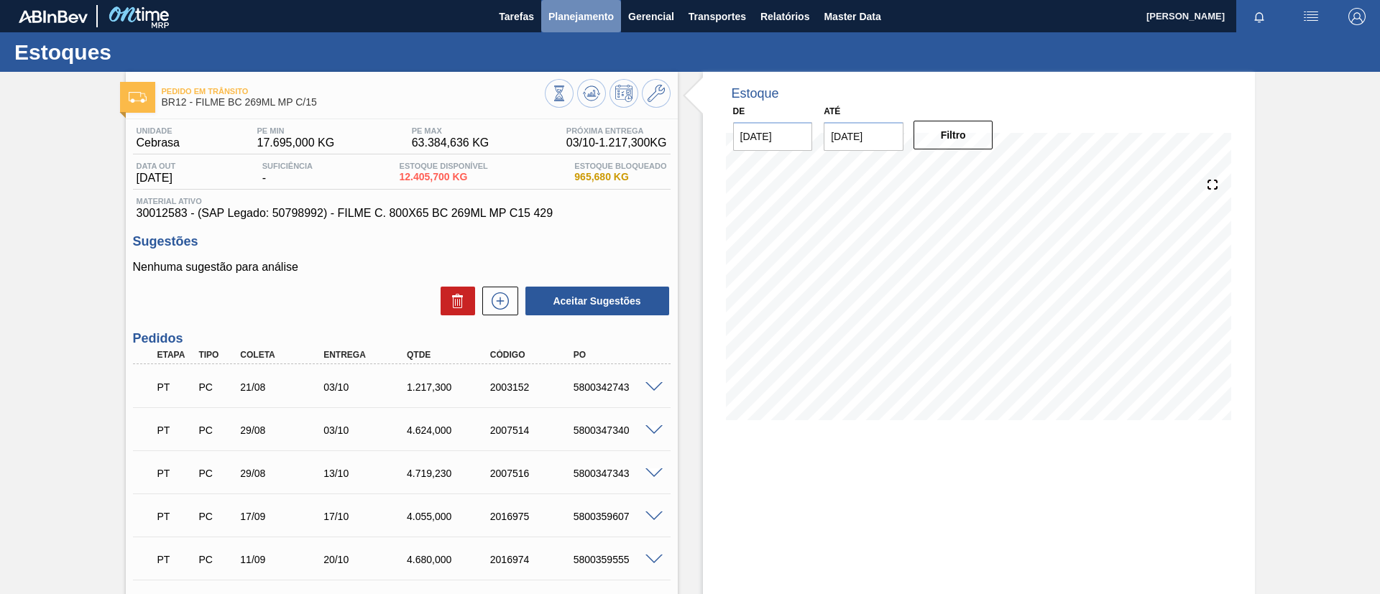
click at [619, 30] on button "Planejamento" at bounding box center [581, 16] width 80 height 32
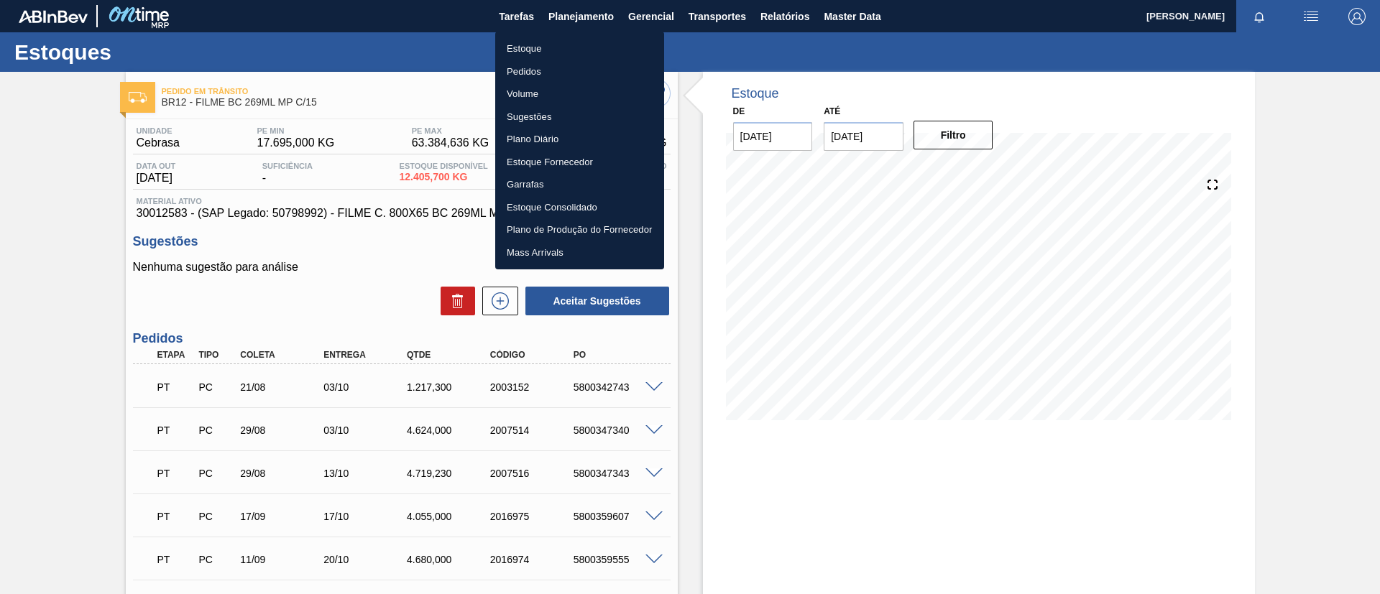
click at [582, 37] on li "Estoque" at bounding box center [579, 48] width 169 height 23
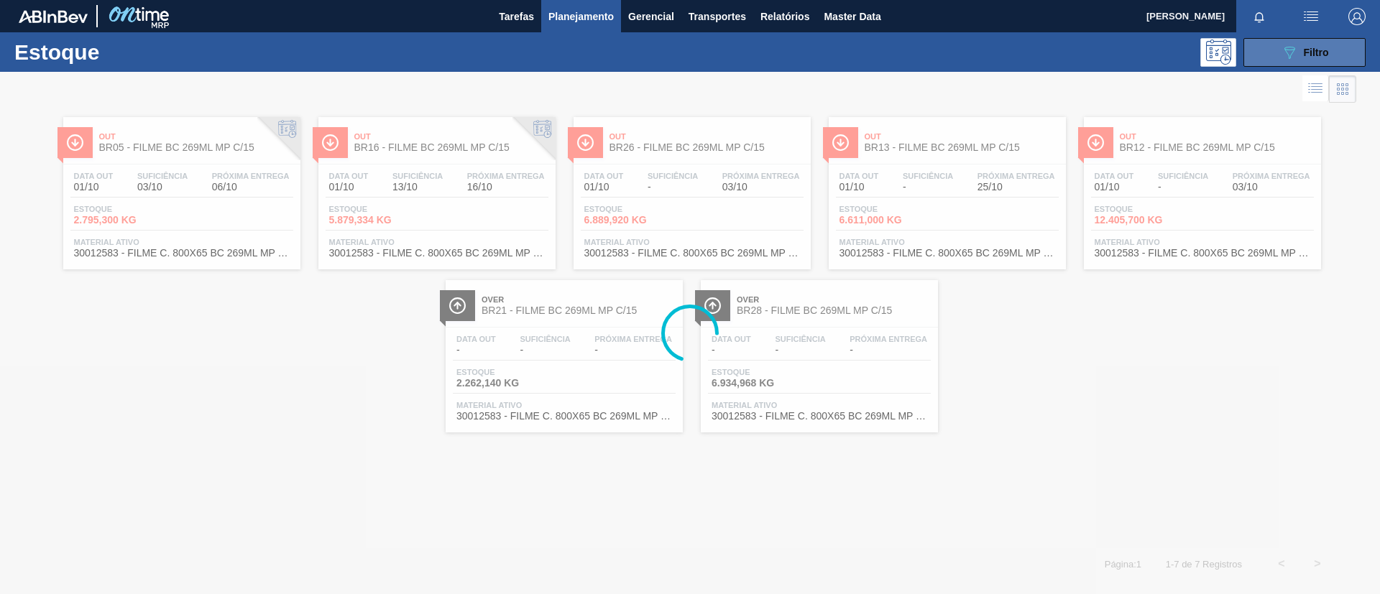
click at [1304, 54] on span "Filtro" at bounding box center [1316, 52] width 25 height 11
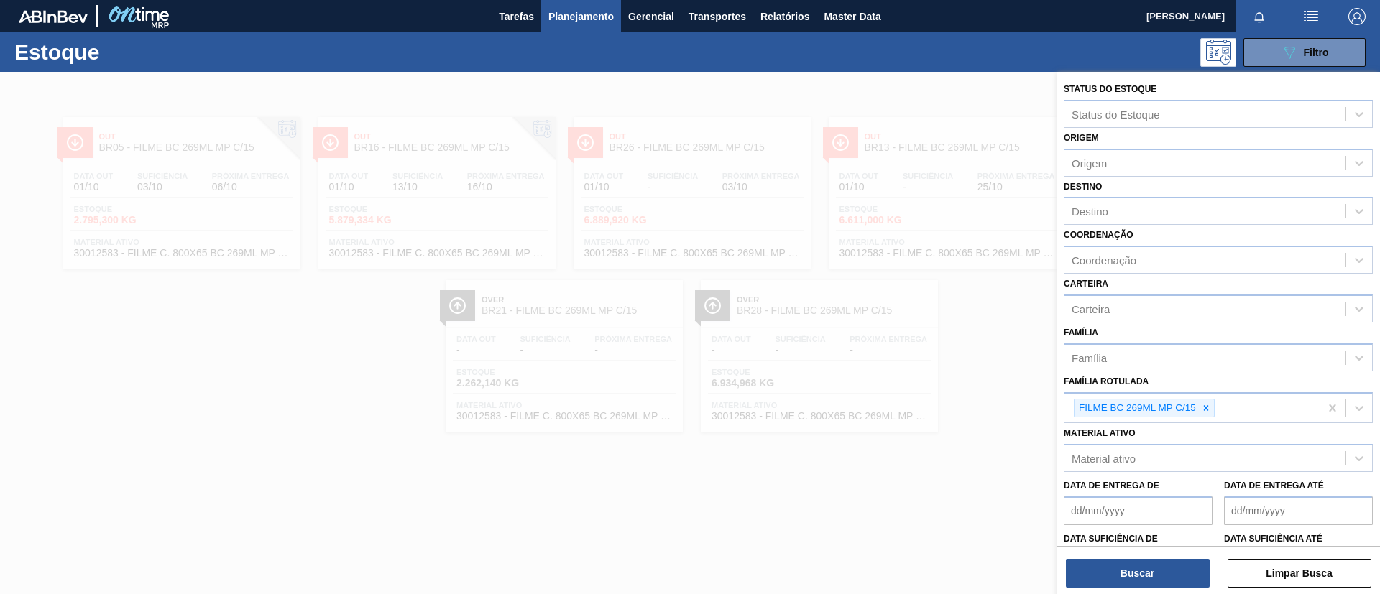
click at [1207, 387] on div "Família Rotulada FILME BC 269ML MP C/15" at bounding box center [1218, 398] width 309 height 52
click at [1202, 403] on icon at bounding box center [1206, 408] width 10 height 10
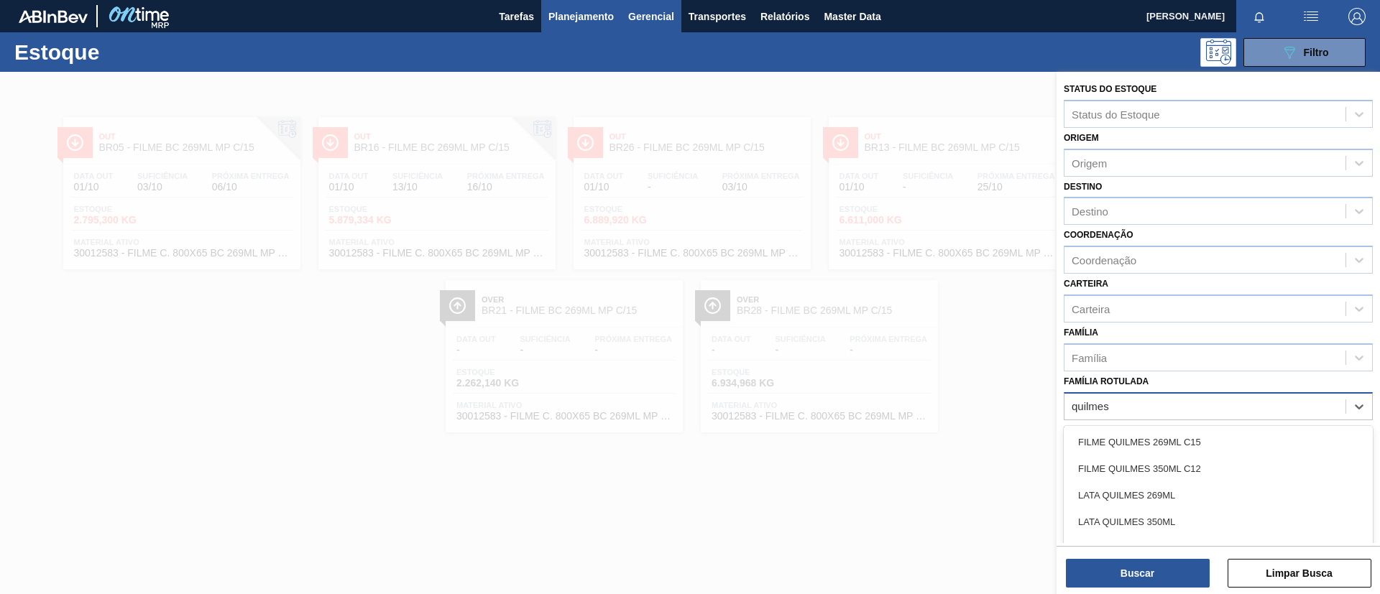
type Rotulada "quilmes"
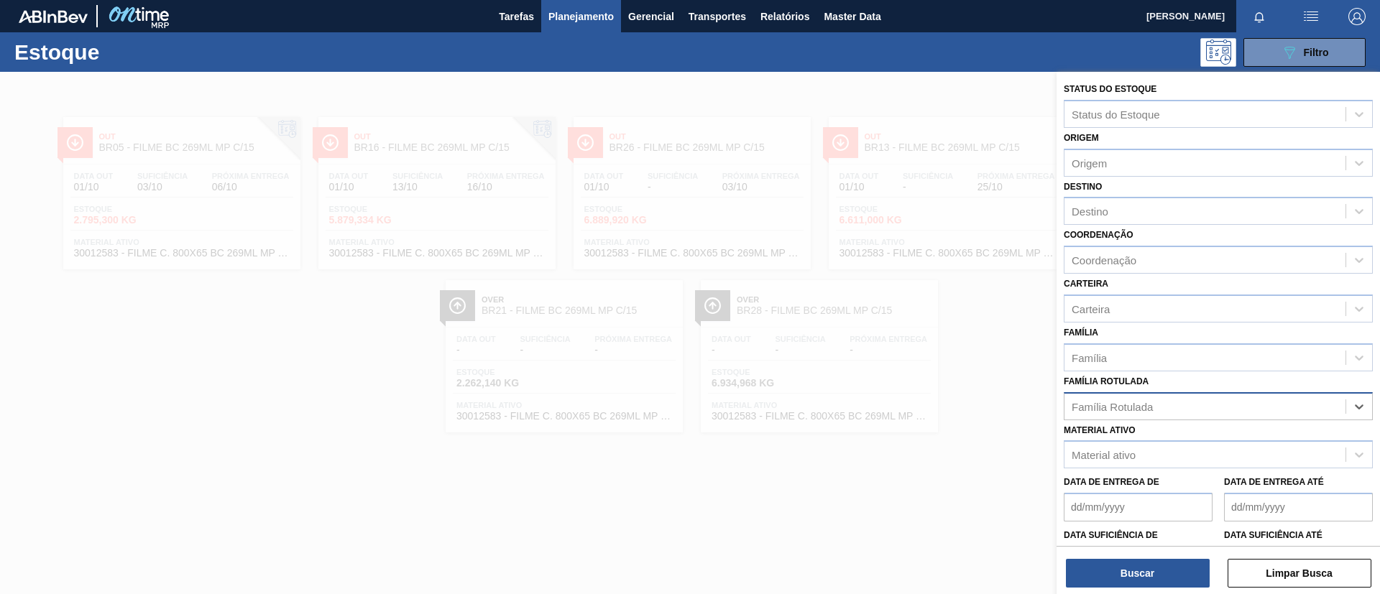
paste Rotulada "FILME QUILMES 350ML C12"
type Rotulada "FILME QUILMES 350ML C12"
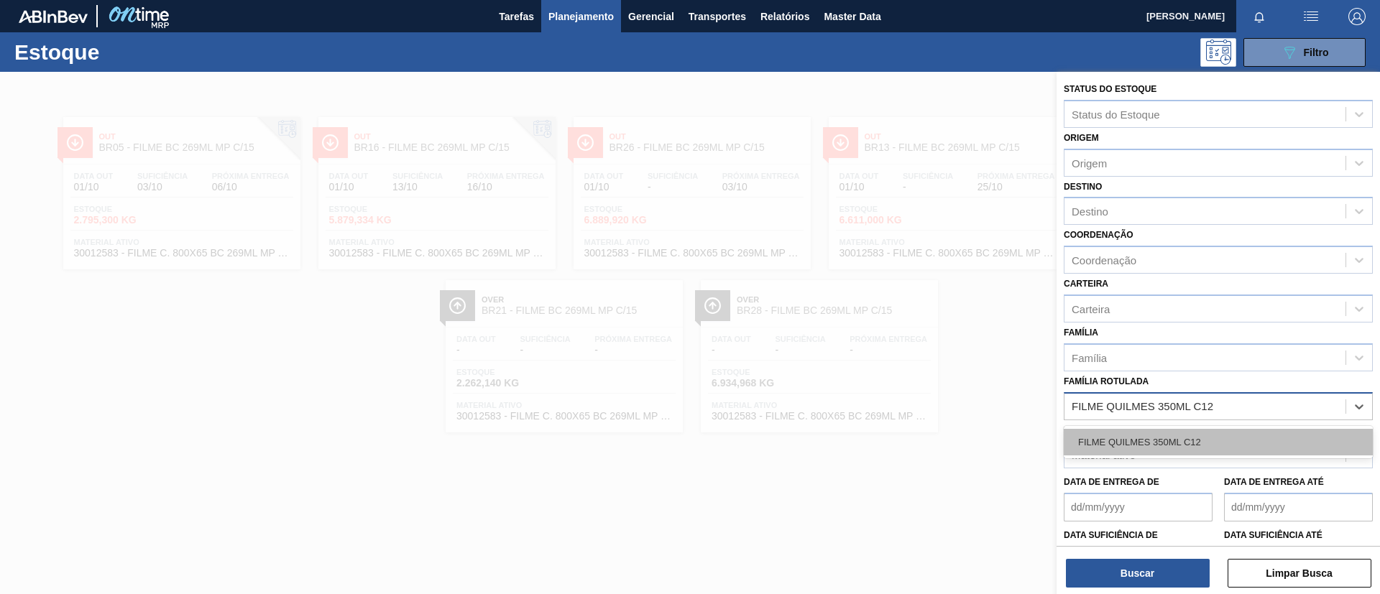
click at [1151, 429] on div "FILME QUILMES 350ML C12" at bounding box center [1218, 442] width 309 height 27
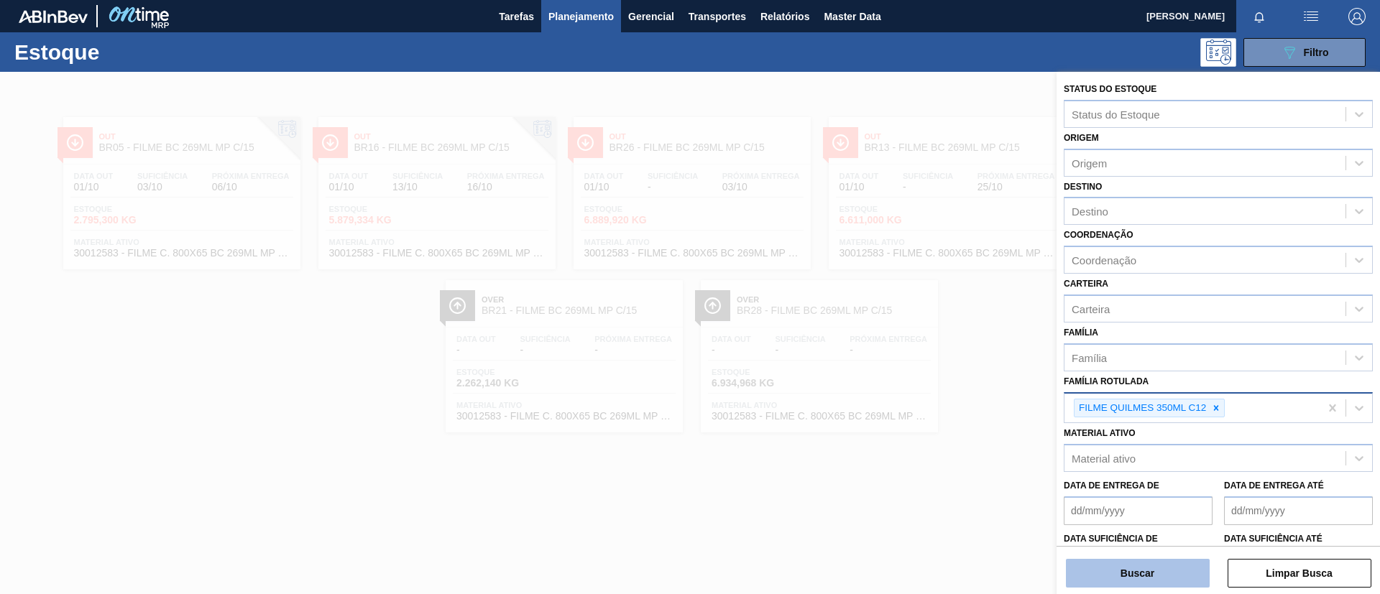
click at [1143, 566] on button "Buscar" at bounding box center [1138, 573] width 144 height 29
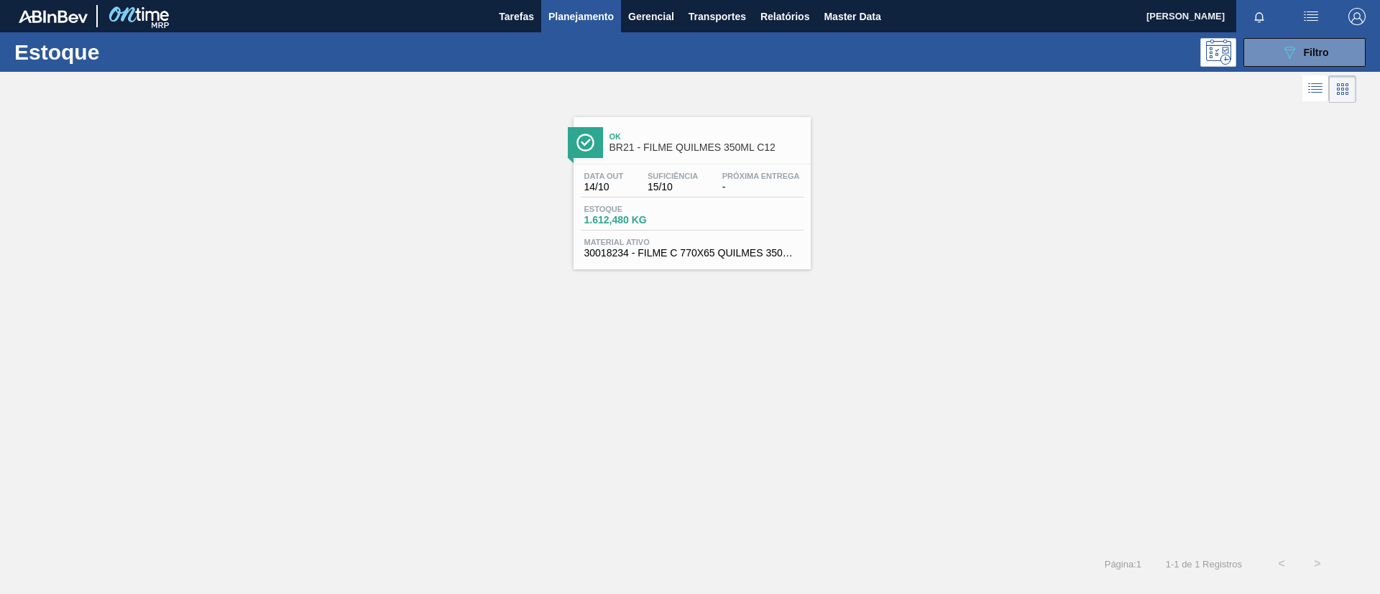
click at [691, 216] on div "Estoque 1.612,480 KG" at bounding box center [692, 218] width 223 height 26
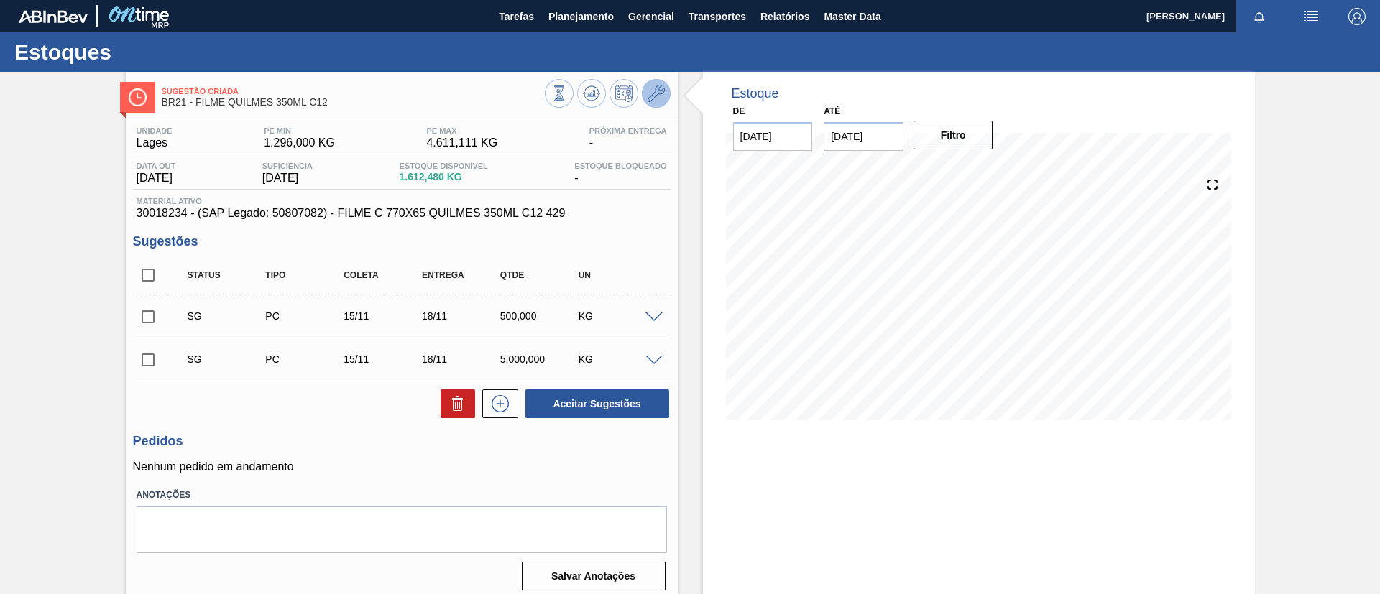
click at [666, 93] on button at bounding box center [656, 93] width 29 height 29
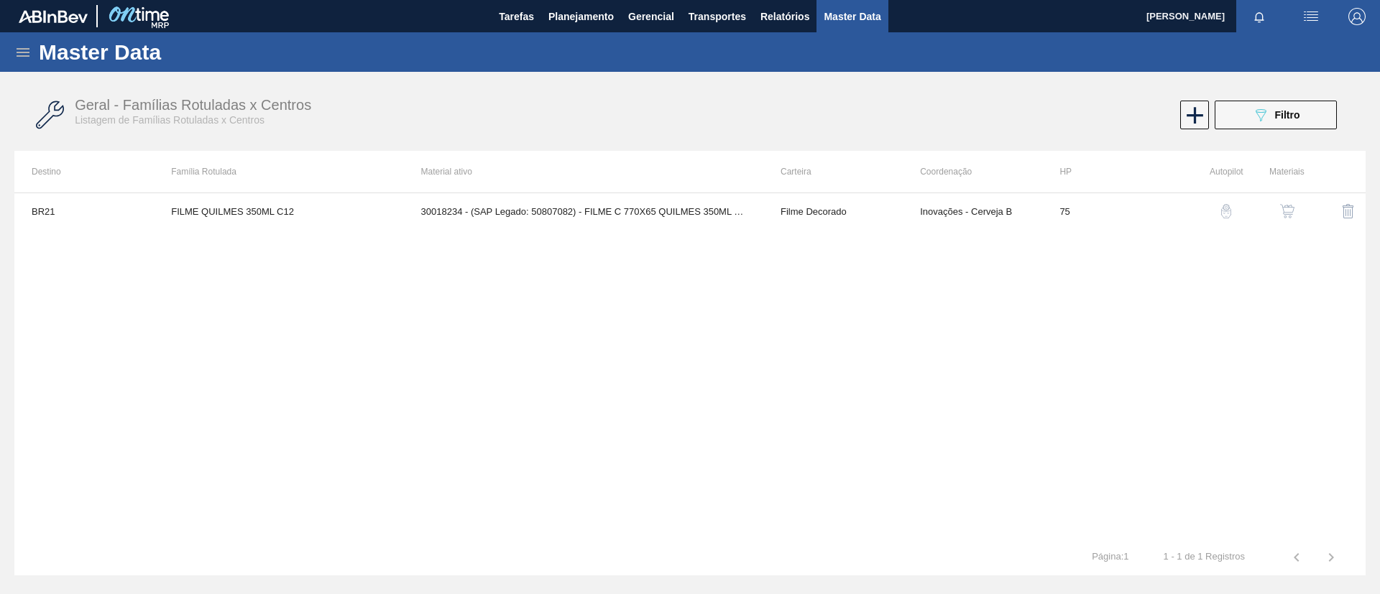
click at [1298, 207] on button "button" at bounding box center [1287, 211] width 34 height 34
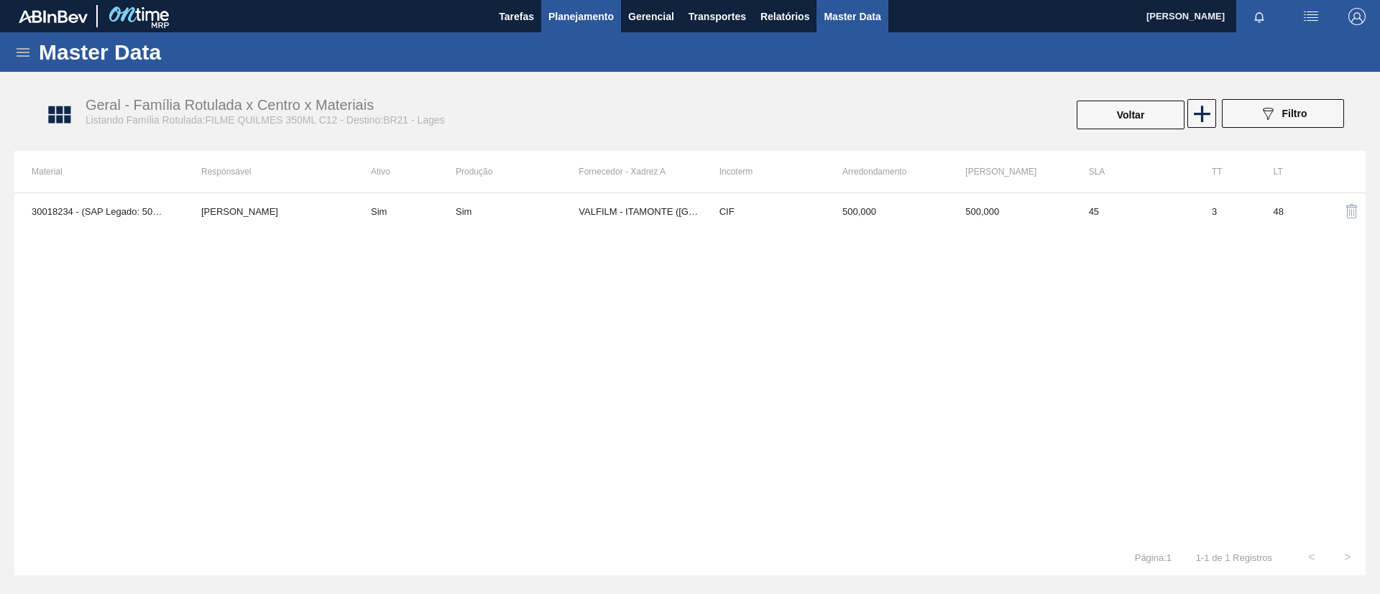
click at [578, 25] on button "Planejamento" at bounding box center [581, 16] width 80 height 32
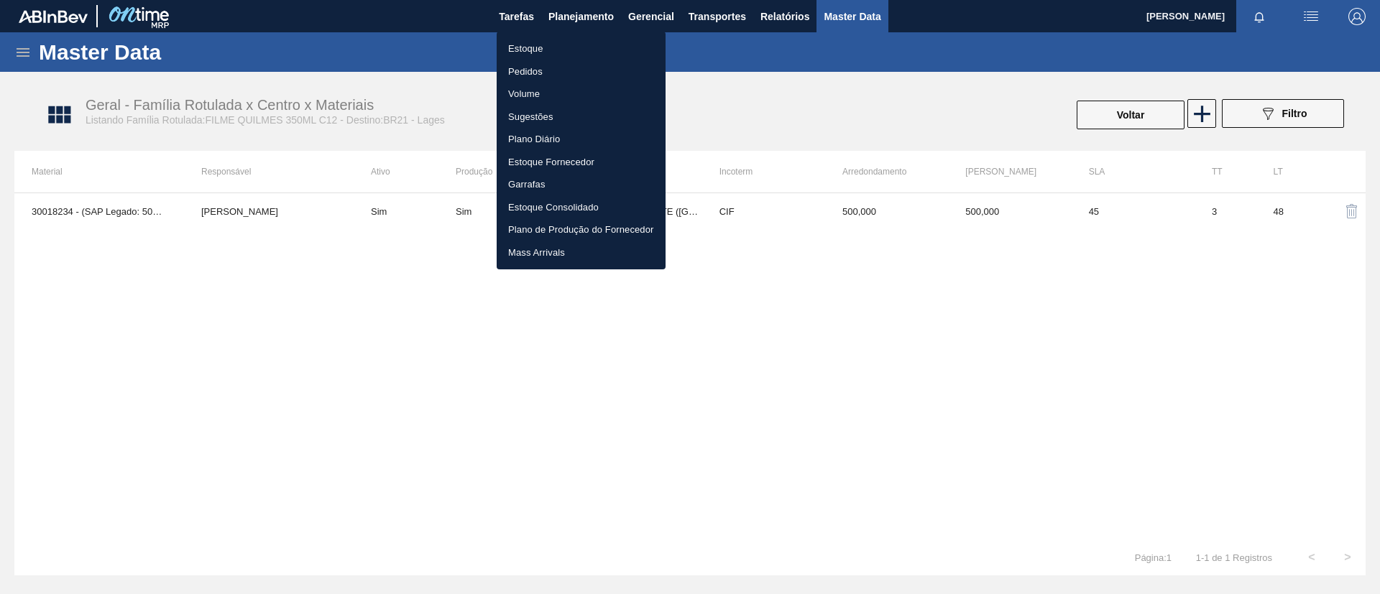
click at [566, 39] on li "Estoque" at bounding box center [581, 48] width 169 height 23
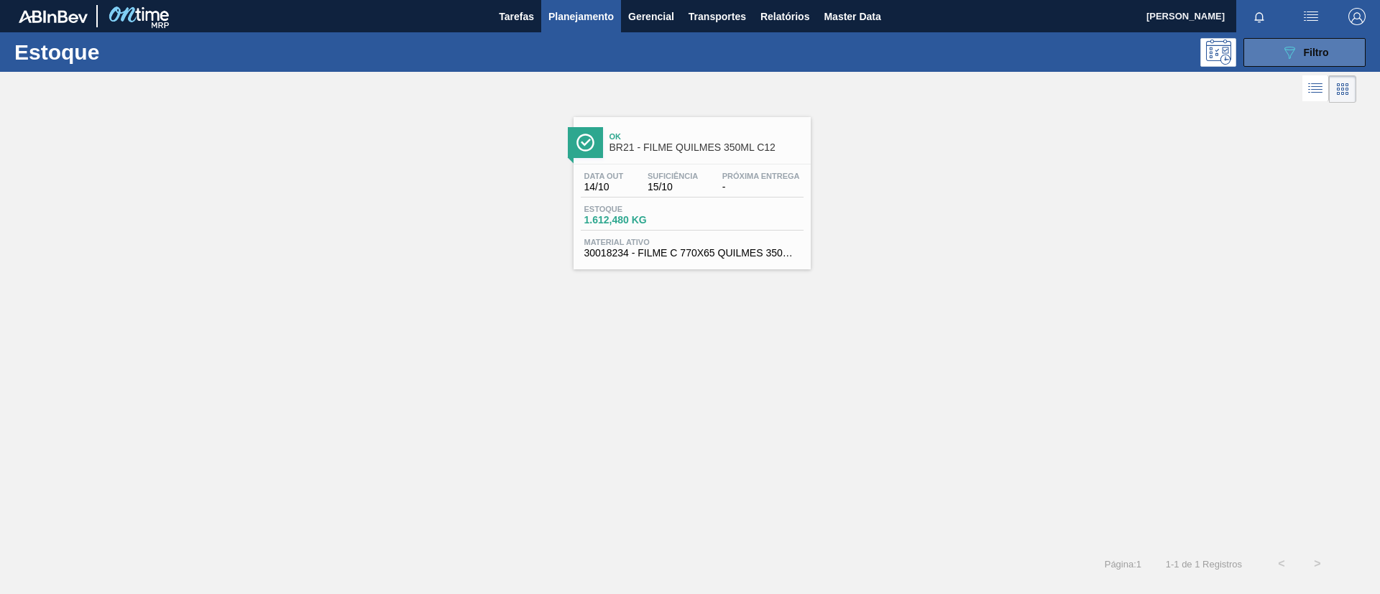
click at [1275, 50] on button "089F7B8B-B2A5-4AFE-B5C0-19BA573D28AC Filtro" at bounding box center [1304, 52] width 122 height 29
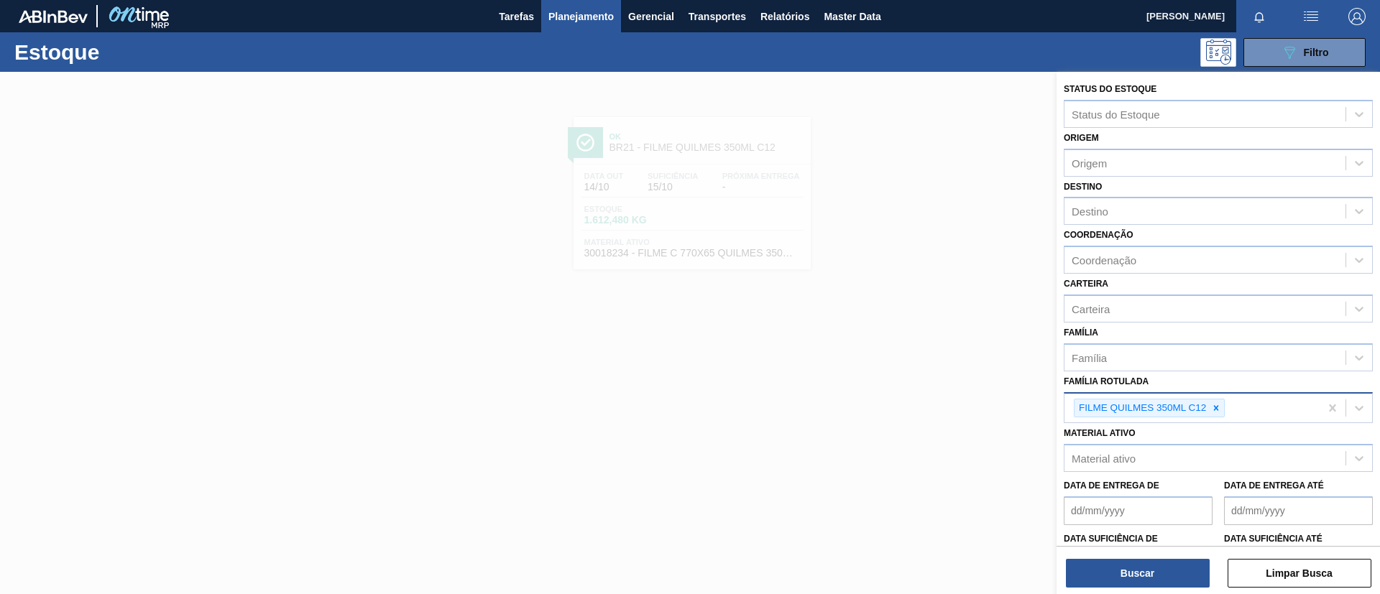
click at [1214, 400] on div at bounding box center [1216, 409] width 16 height 18
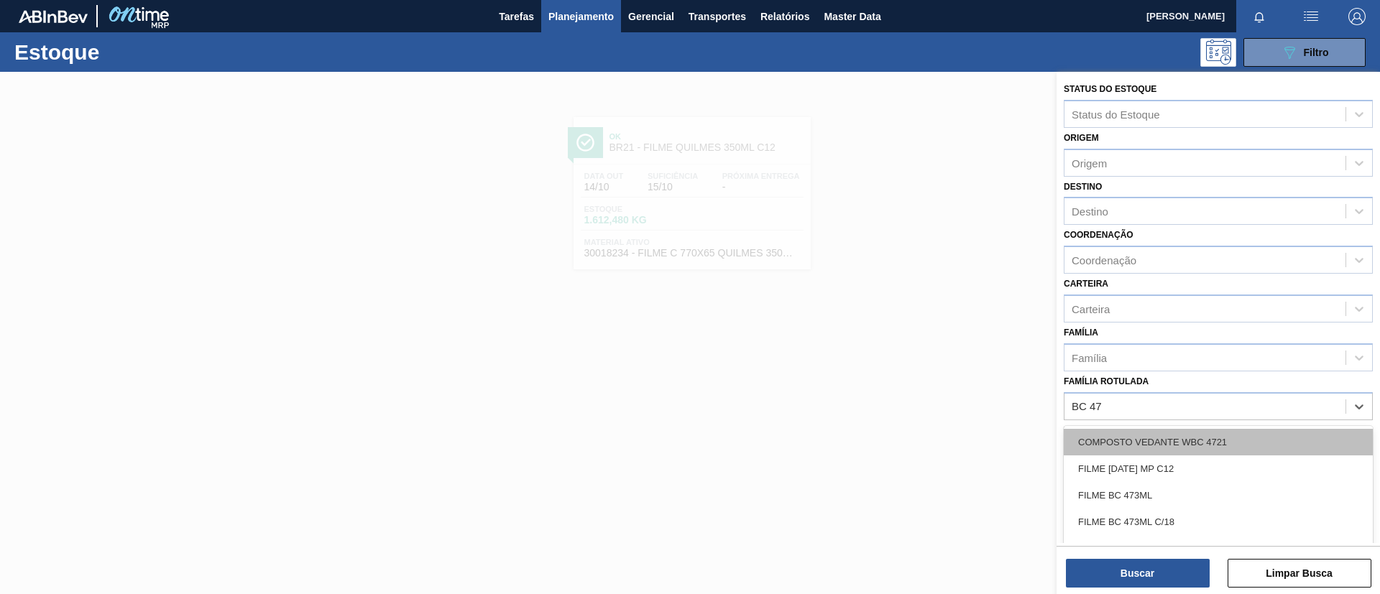
type Rotulada "BC 473"
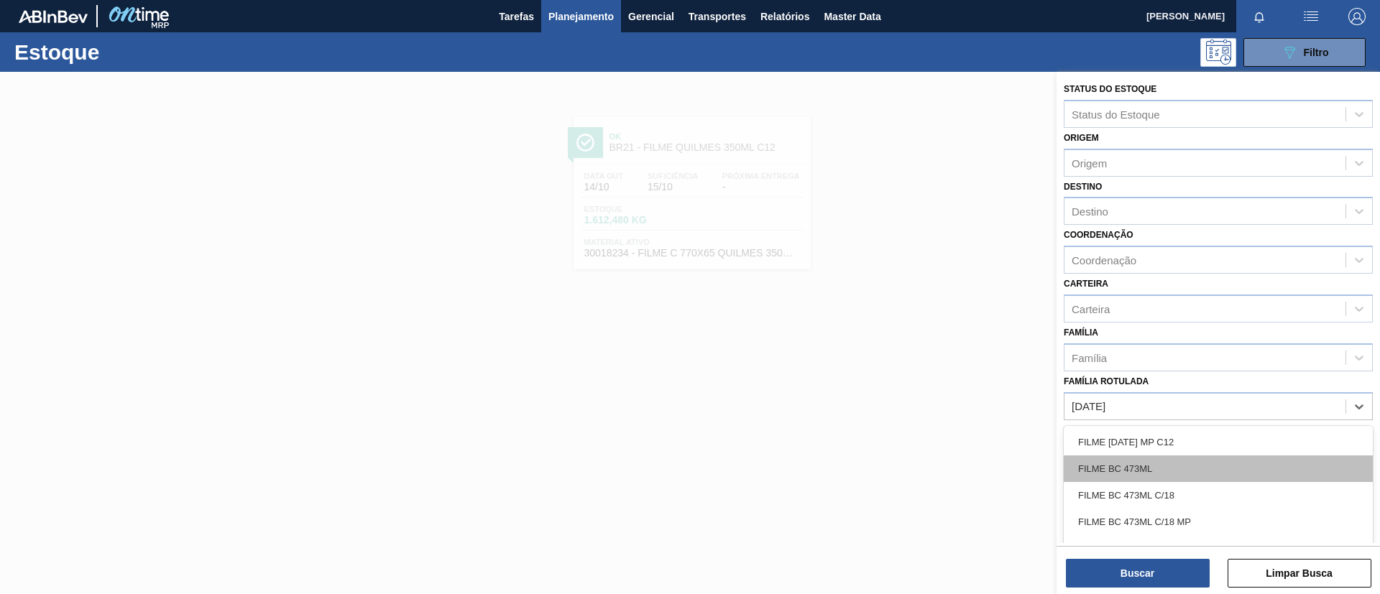
click at [1198, 460] on div "FILME BC 473ML" at bounding box center [1218, 469] width 309 height 27
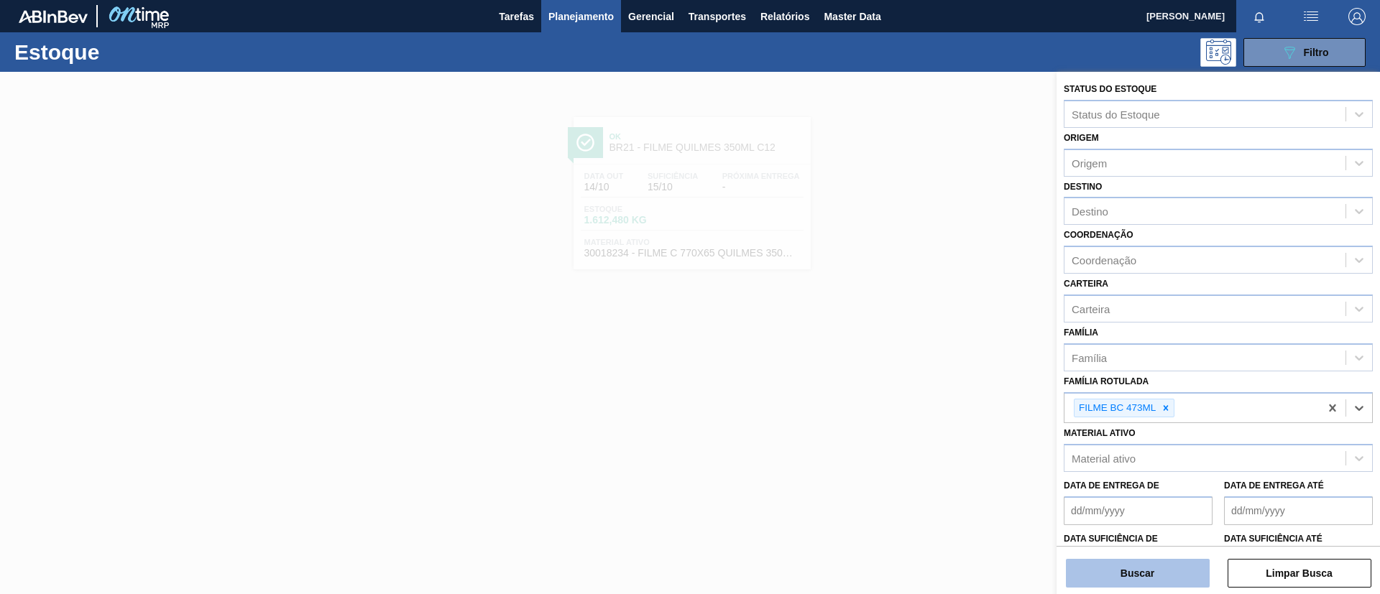
click at [1150, 572] on button "Buscar" at bounding box center [1138, 573] width 144 height 29
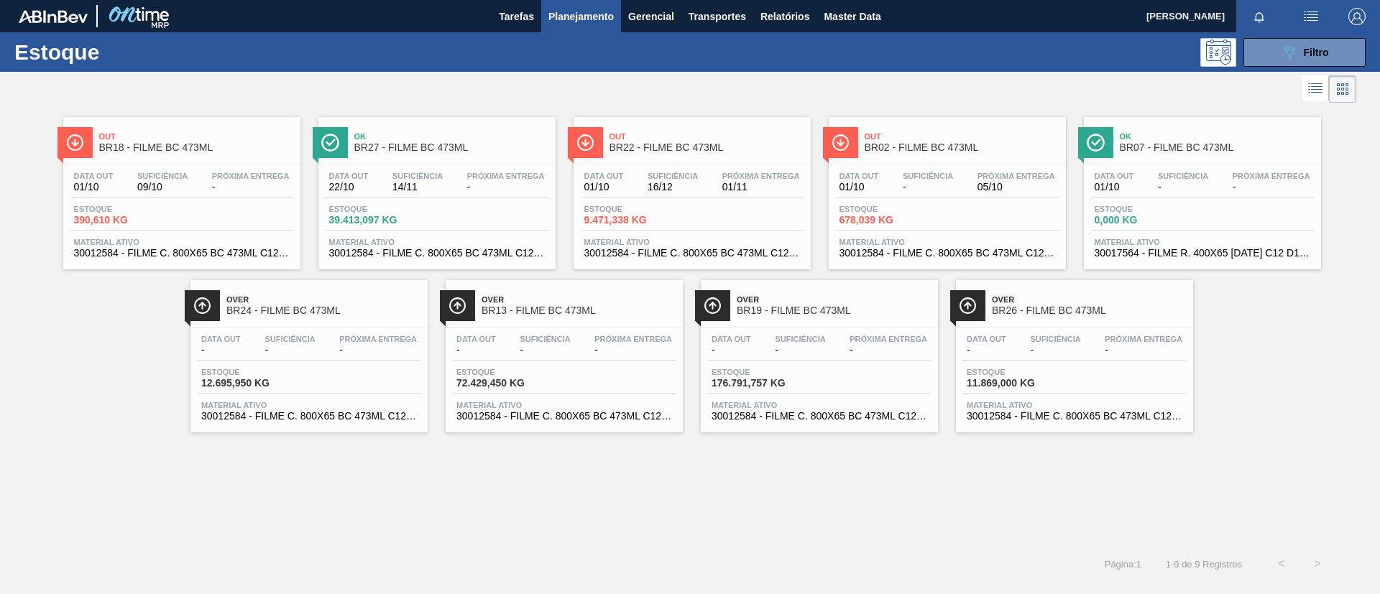
click at [235, 139] on span "Out" at bounding box center [196, 136] width 194 height 9
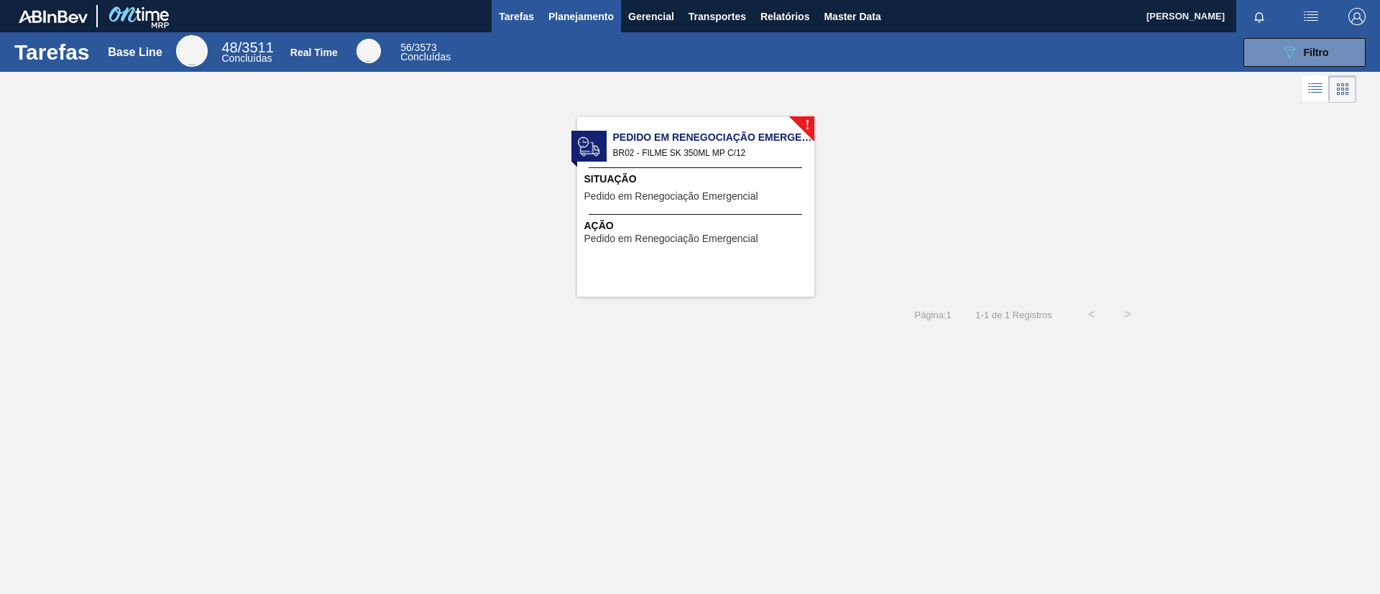
click at [592, 24] on button "Planejamento" at bounding box center [581, 16] width 80 height 32
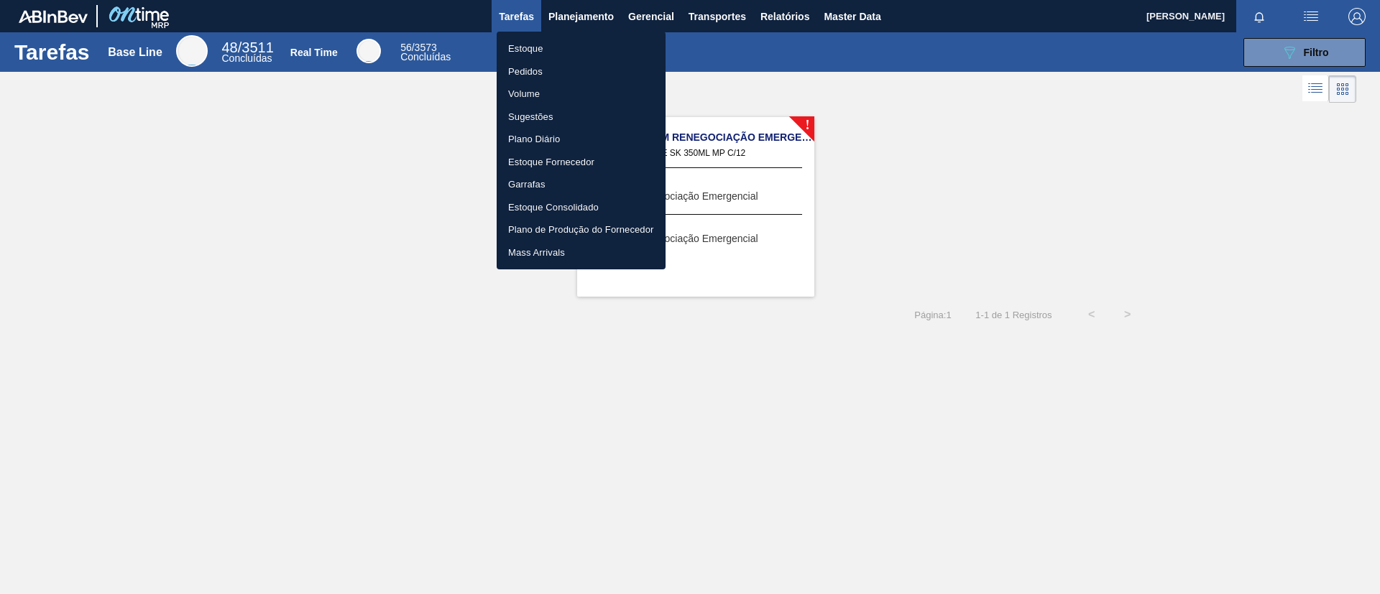
click at [573, 71] on li "Pedidos" at bounding box center [581, 71] width 169 height 23
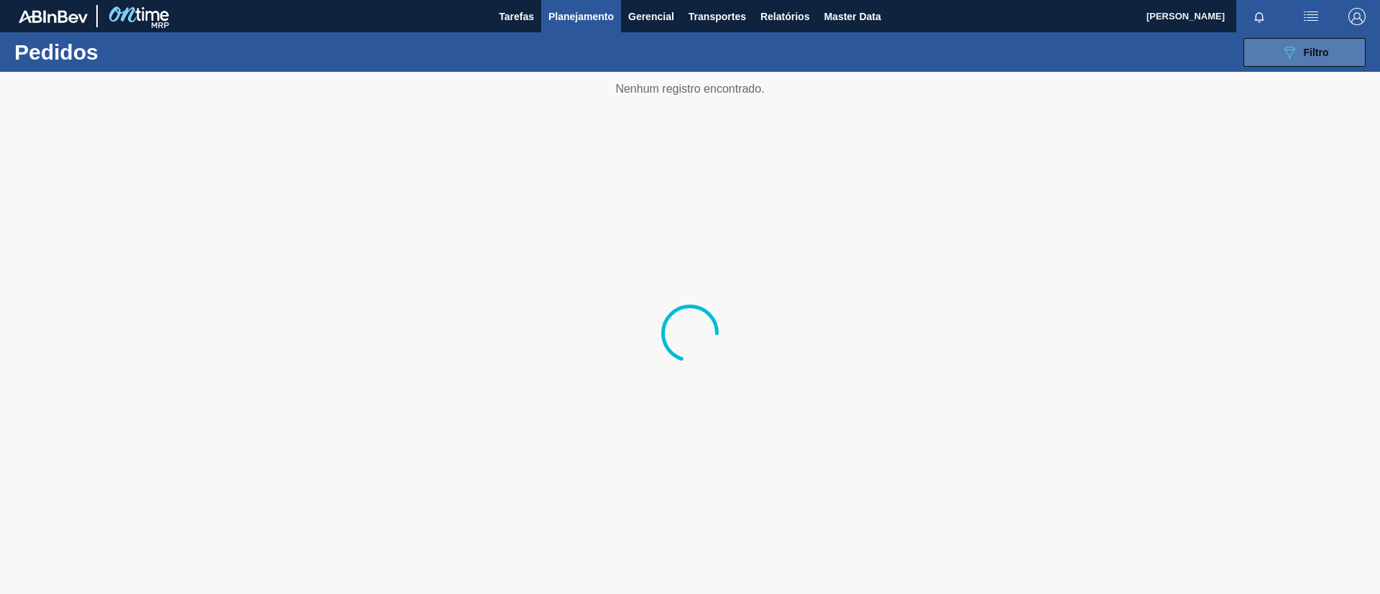
click at [1296, 45] on icon "089F7B8B-B2A5-4AFE-B5C0-19BA573D28AC" at bounding box center [1289, 52] width 17 height 17
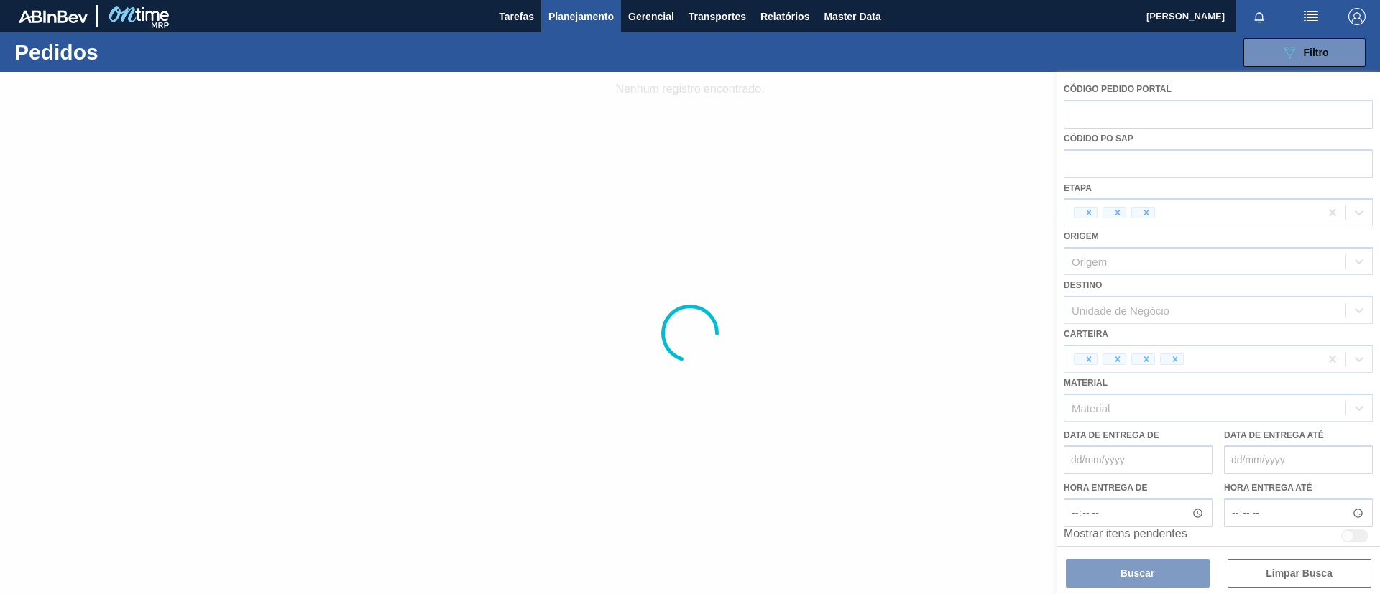
click at [1336, 233] on div at bounding box center [690, 333] width 1380 height 522
click at [1332, 208] on div at bounding box center [690, 333] width 1380 height 522
click at [1331, 213] on div at bounding box center [690, 333] width 1380 height 522
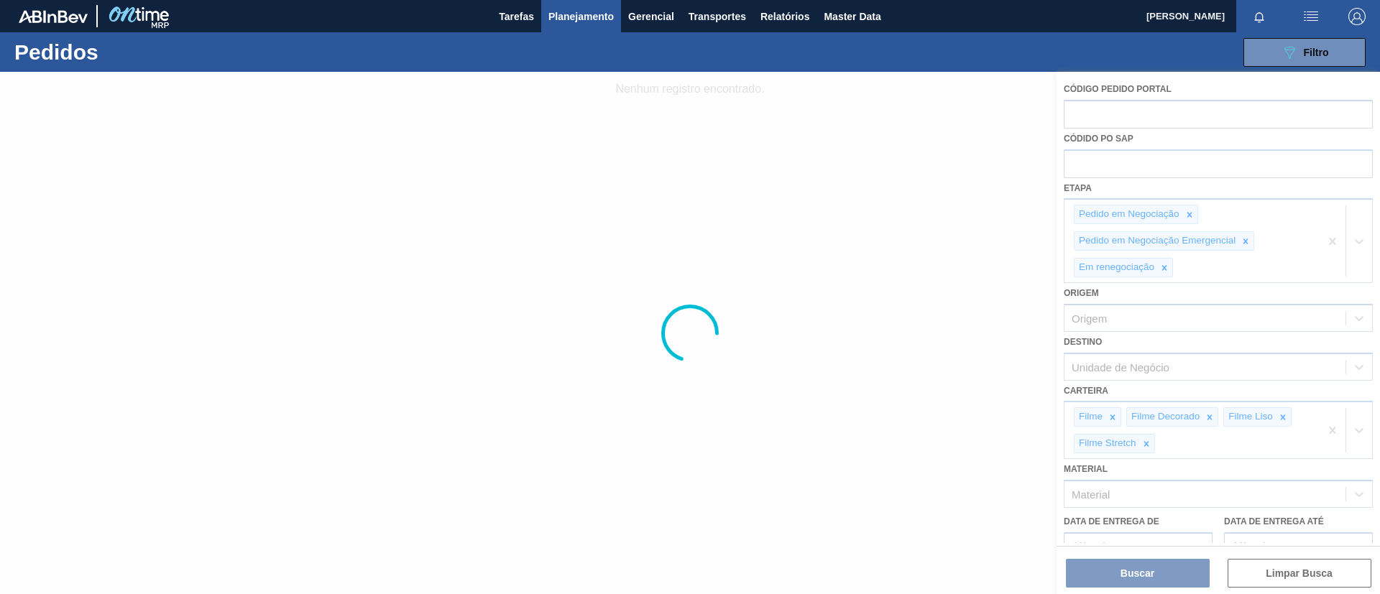
click at [1327, 238] on div at bounding box center [690, 333] width 1380 height 522
click at [1329, 239] on div at bounding box center [690, 333] width 1380 height 522
click at [1332, 242] on div at bounding box center [690, 333] width 1380 height 522
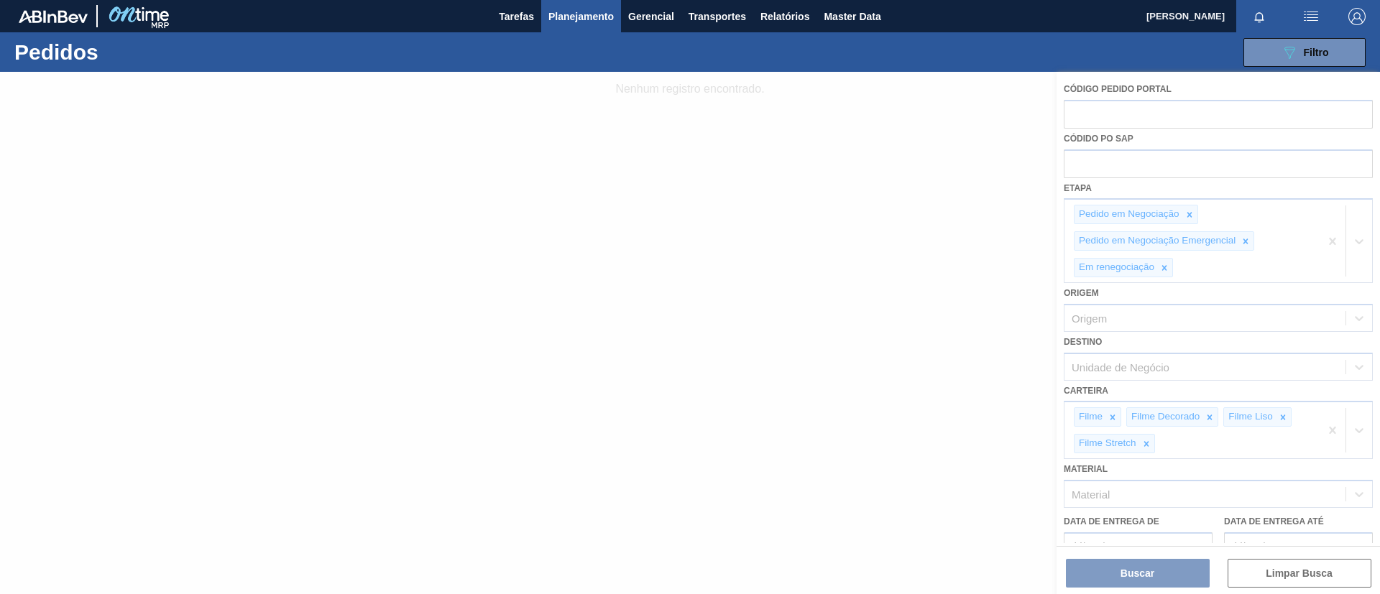
click at [1332, 242] on div at bounding box center [690, 333] width 1380 height 522
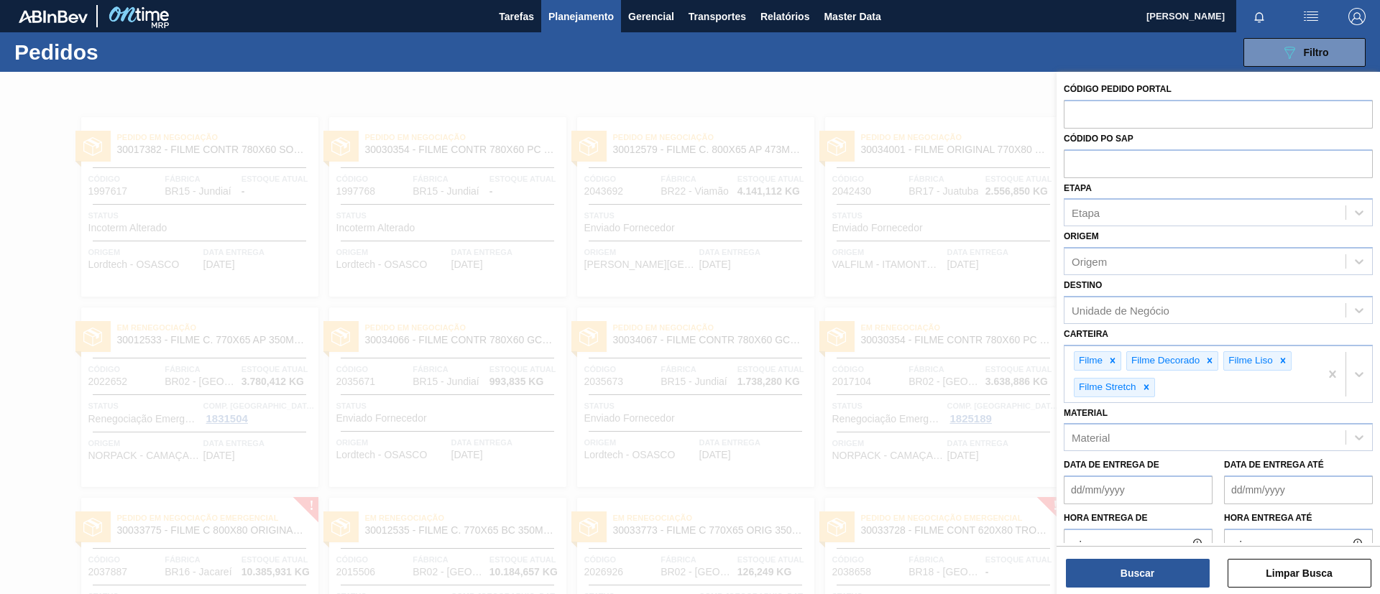
click at [1212, 129] on div "Códido PO SAP" at bounding box center [1218, 154] width 309 height 50
click at [1209, 119] on input "text" at bounding box center [1218, 113] width 309 height 27
paste input "2022677"
type input "2022677"
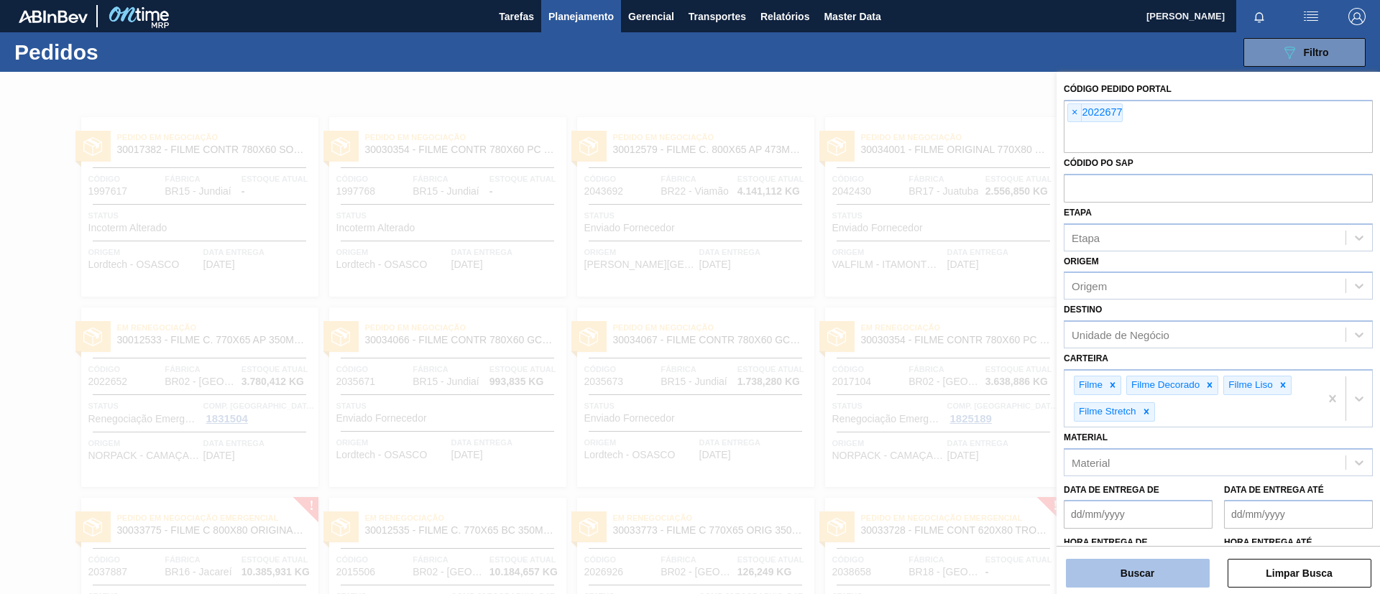
click at [1149, 575] on button "Buscar" at bounding box center [1138, 573] width 144 height 29
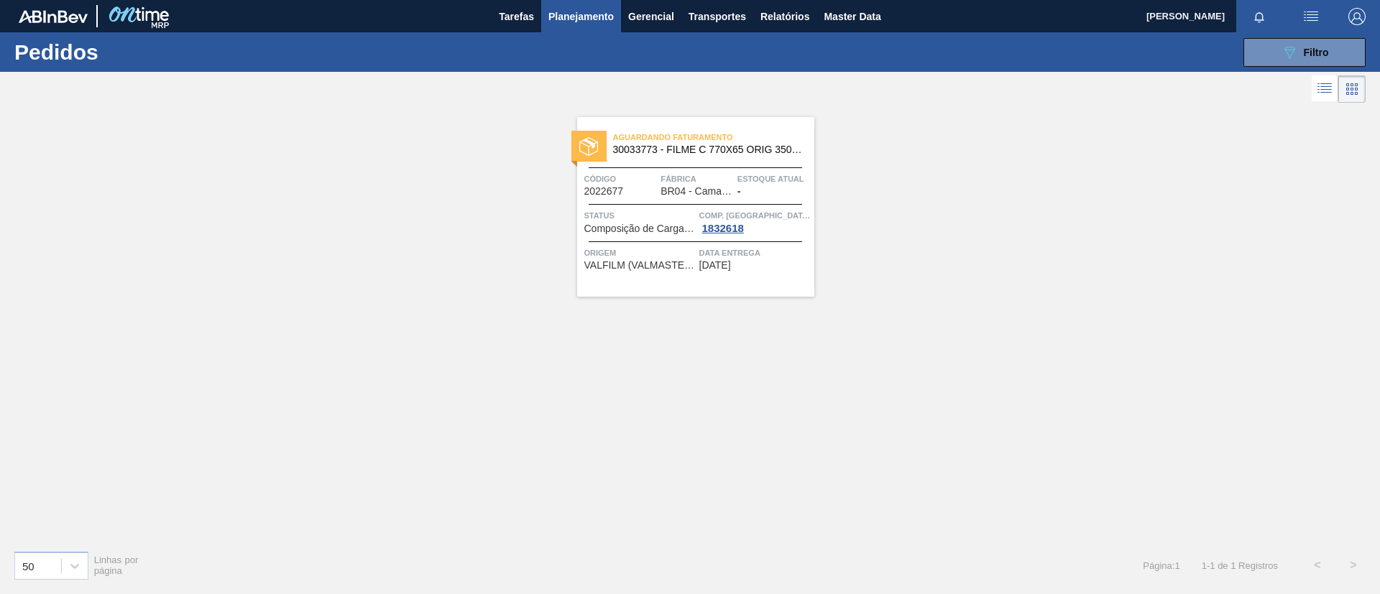
click at [691, 153] on span "30033773 - FILME C 770X65 ORIG 350ML C12 NIV24" at bounding box center [708, 149] width 190 height 11
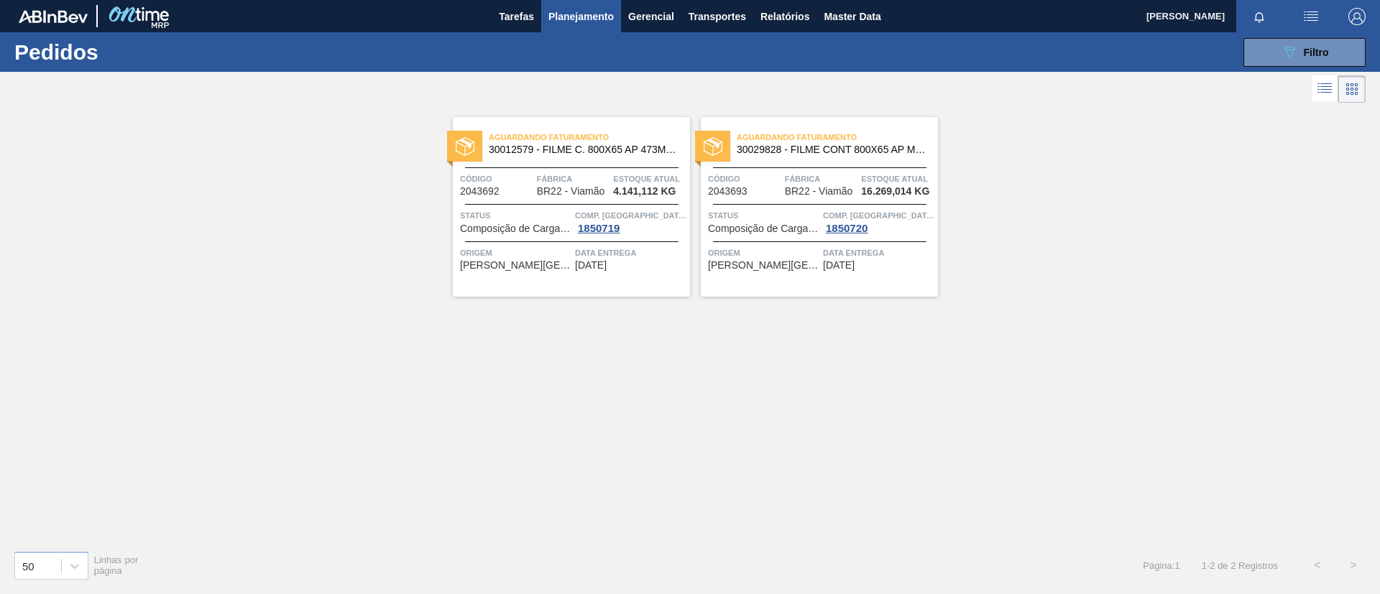
click at [566, 137] on span "Aguardando Faturamento" at bounding box center [589, 137] width 201 height 14
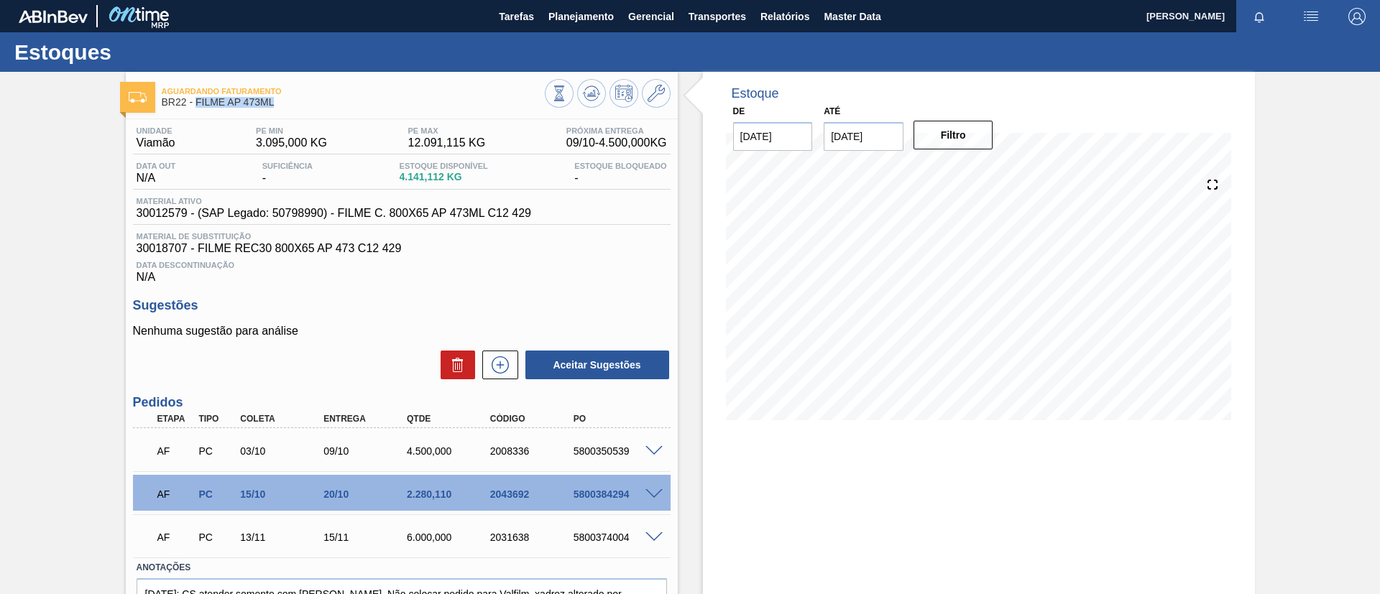
drag, startPoint x: 284, startPoint y: 112, endPoint x: 195, endPoint y: 103, distance: 89.5
click at [195, 103] on div "Aguardando Faturamento BR22 - FILME AP 473ML" at bounding box center [353, 97] width 383 height 32
copy span "FILME AP 473ML"
drag, startPoint x: 586, startPoint y: 496, endPoint x: 646, endPoint y: 496, distance: 60.4
click at [646, 496] on div "AF PC 15/10 20/10 2.280,110 2043692 5800384294" at bounding box center [402, 493] width 538 height 36
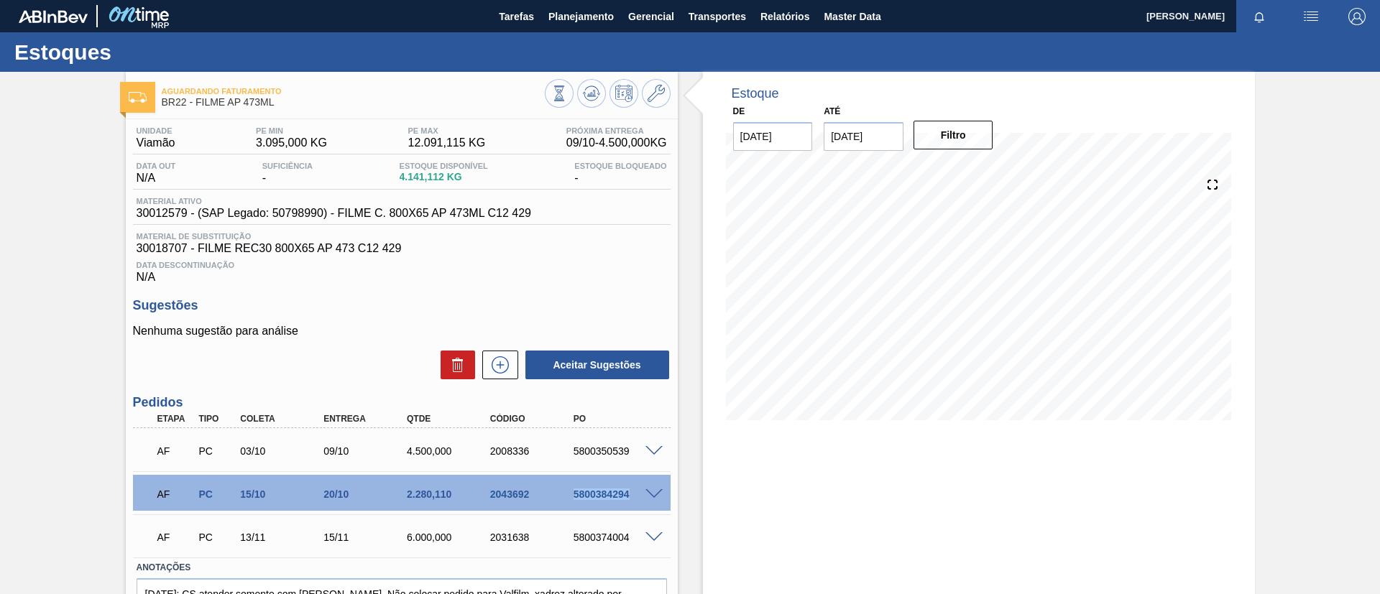
copy div "5800384294"
drag, startPoint x: 400, startPoint y: 495, endPoint x: 443, endPoint y: 496, distance: 43.8
click at [443, 496] on div "2.280,110" at bounding box center [438, 494] width 83 height 11
copy div "2.280,11"
click at [549, 19] on span "Planejamento" at bounding box center [580, 16] width 65 height 17
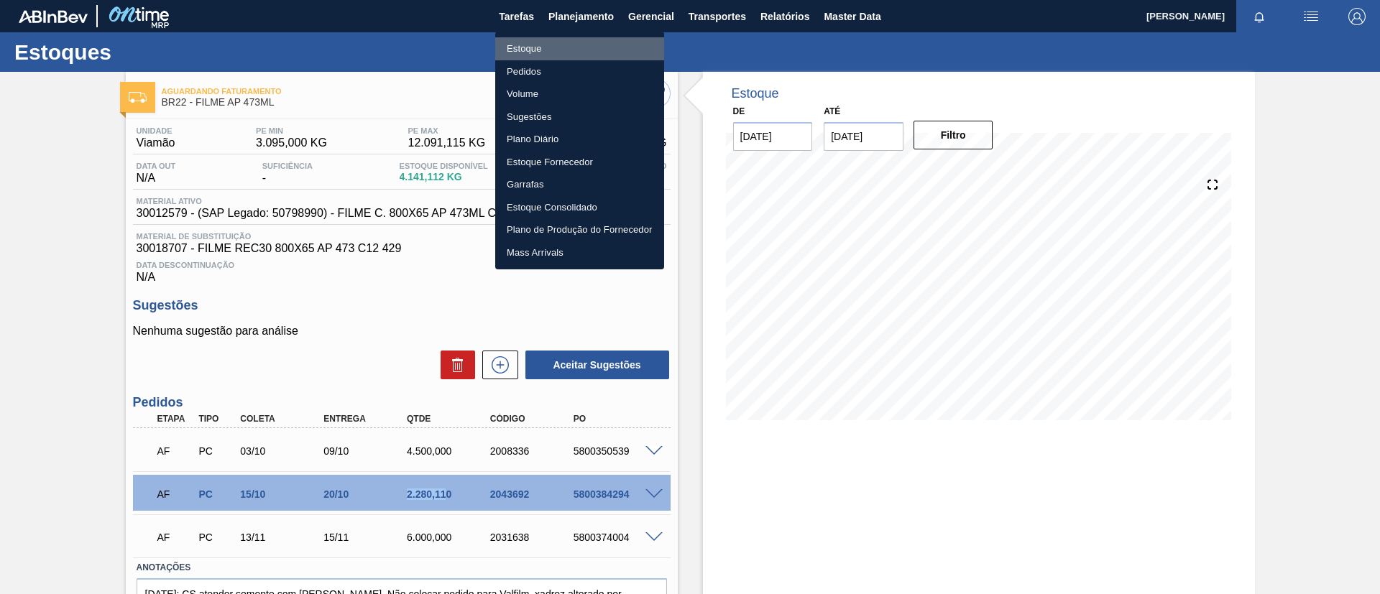
click at [535, 45] on li "Estoque" at bounding box center [579, 48] width 169 height 23
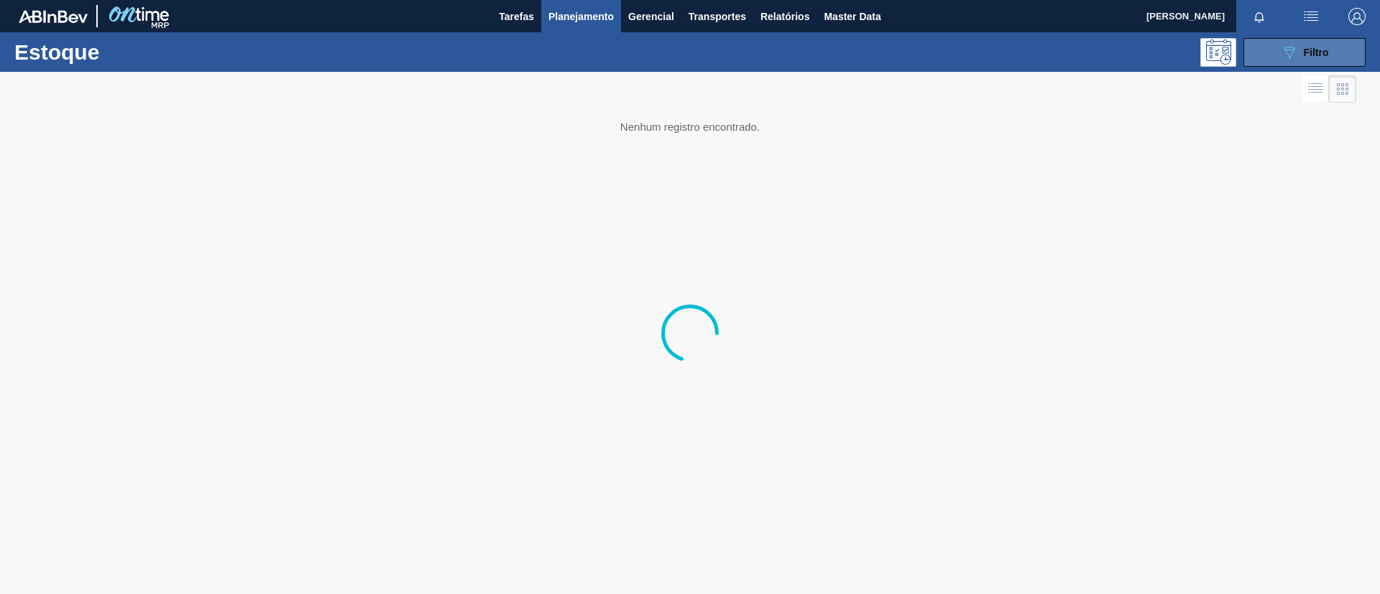
click at [1290, 54] on icon "089F7B8B-B2A5-4AFE-B5C0-19BA573D28AC" at bounding box center [1289, 52] width 17 height 17
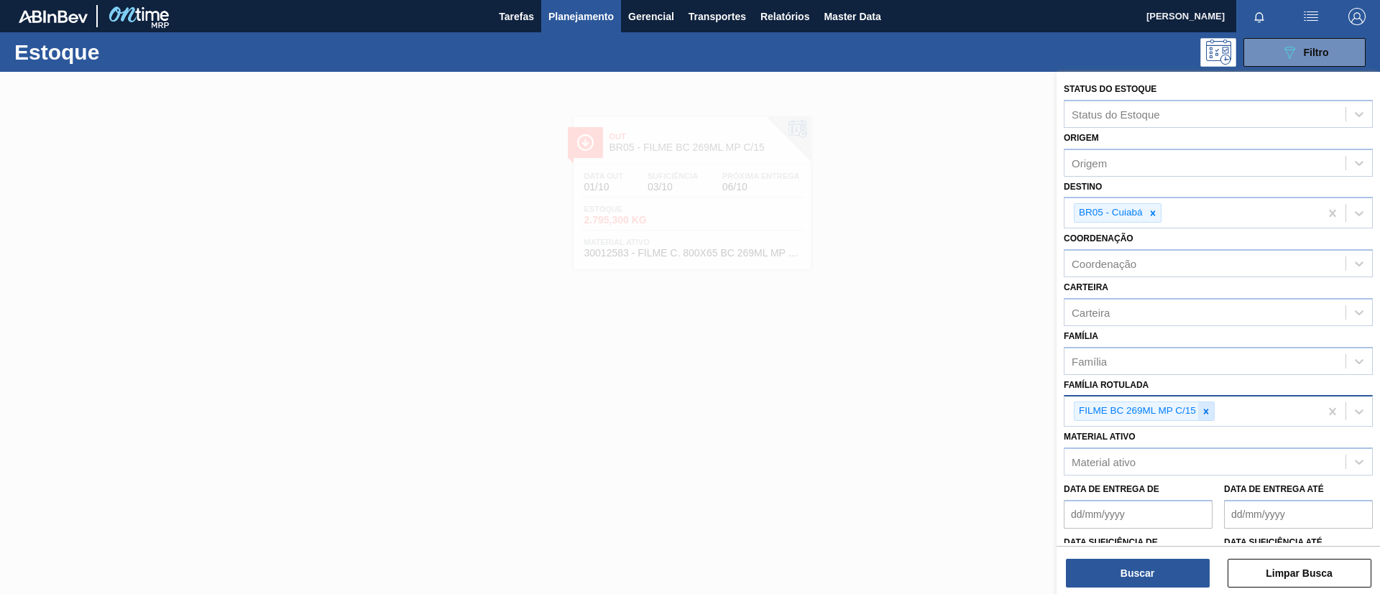
click at [1205, 412] on icon at bounding box center [1206, 411] width 5 height 5
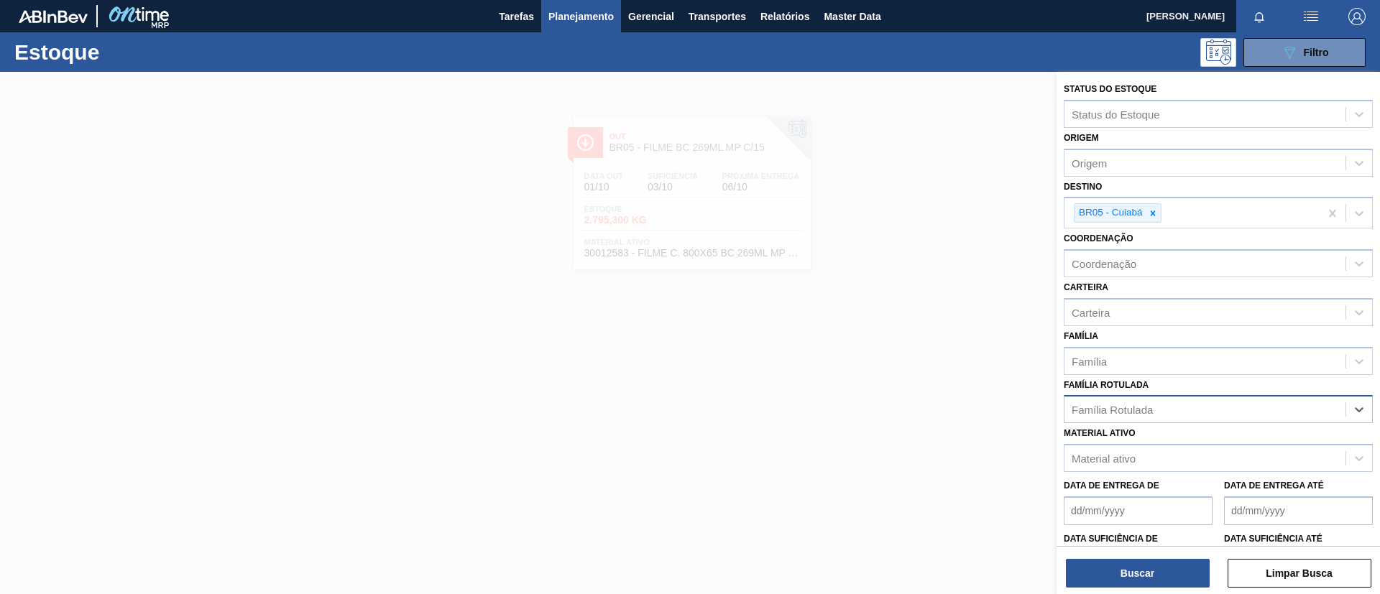
paste Rotulada "FILME STRETCH 23MICRA"
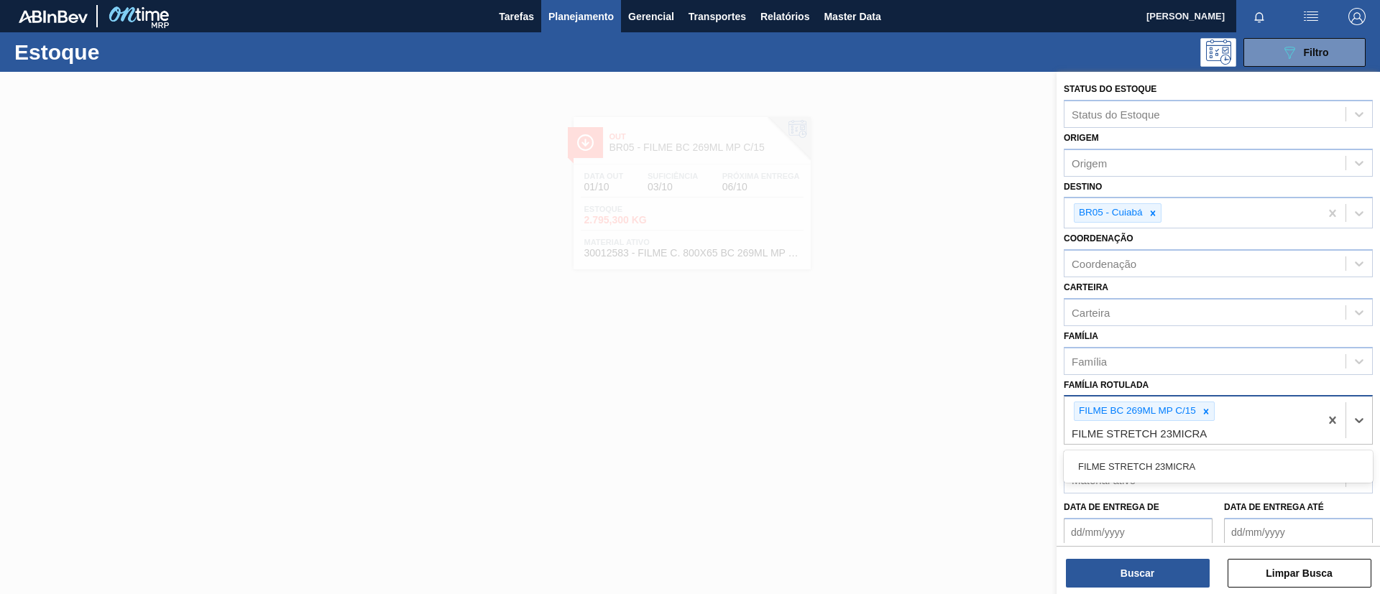
type Rotulada "FILME STRETCH 23MICRA"
click at [1204, 449] on div "Material ativo Material ativo" at bounding box center [1218, 469] width 309 height 49
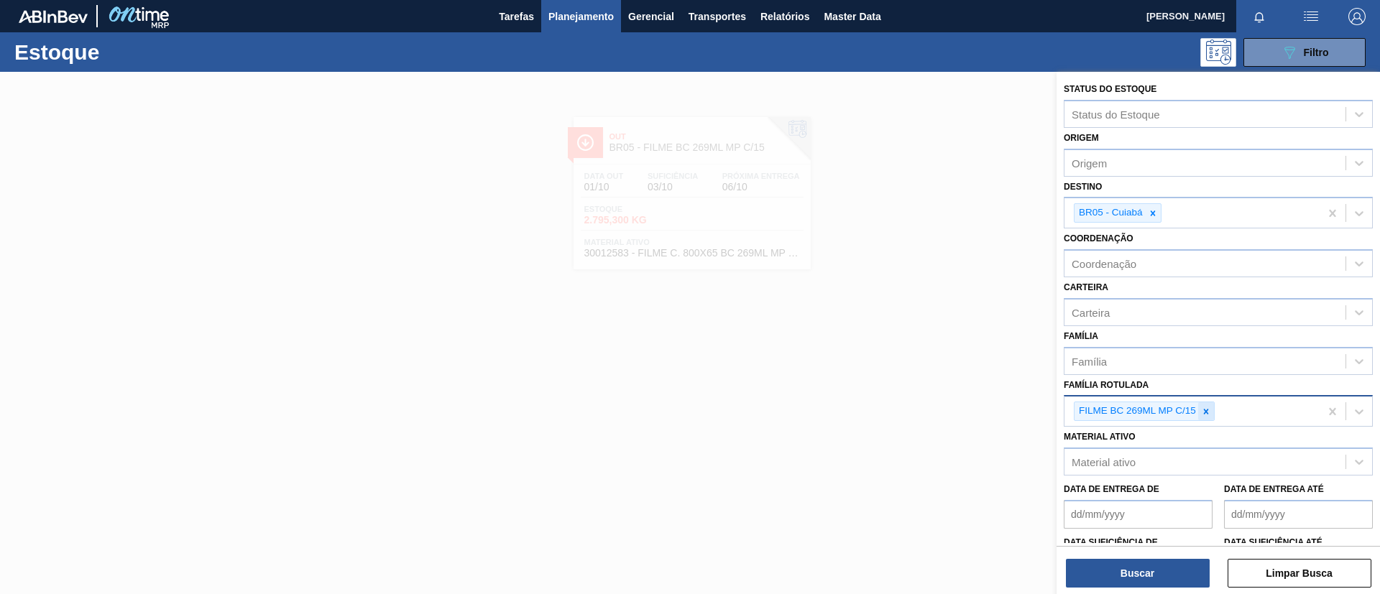
click at [1210, 415] on icon at bounding box center [1206, 412] width 10 height 10
paste Rotulada "FILME STRETCH 23MICRA"
type Rotulada "FILME STRETCH 23MICRA"
click at [1216, 453] on div "FILME STRETCH 23MICRA" at bounding box center [1218, 445] width 309 height 27
click at [1152, 214] on icon at bounding box center [1152, 213] width 5 height 5
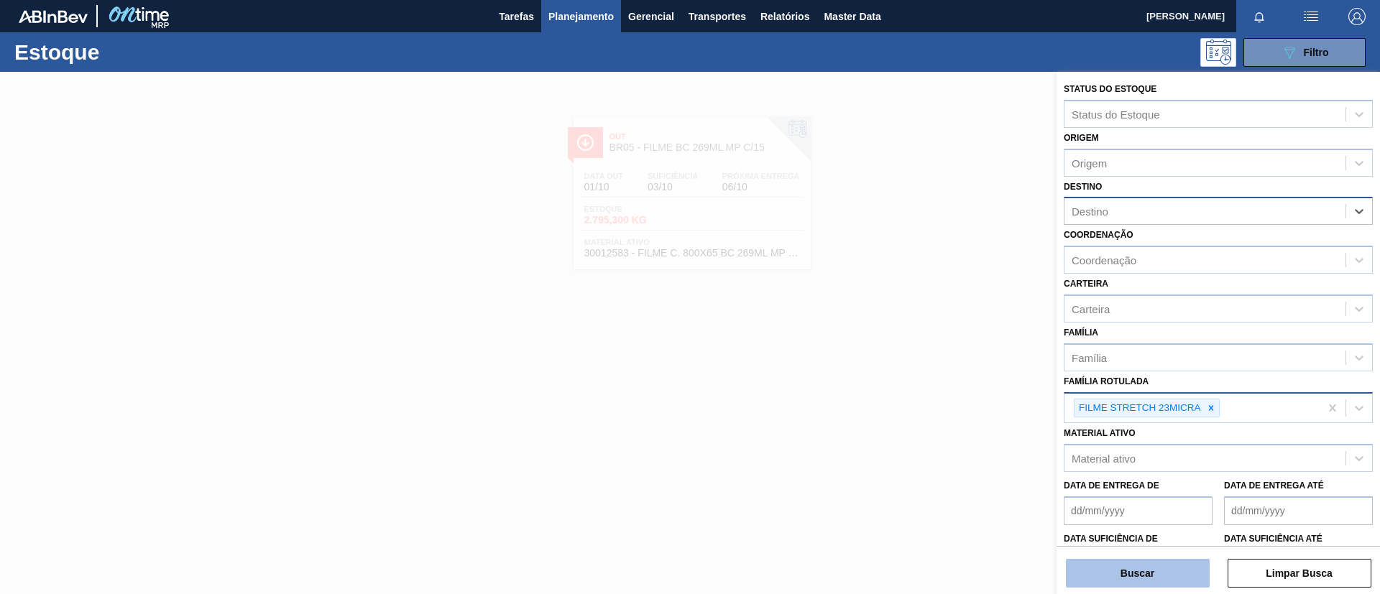
click at [1171, 578] on button "Buscar" at bounding box center [1138, 573] width 144 height 29
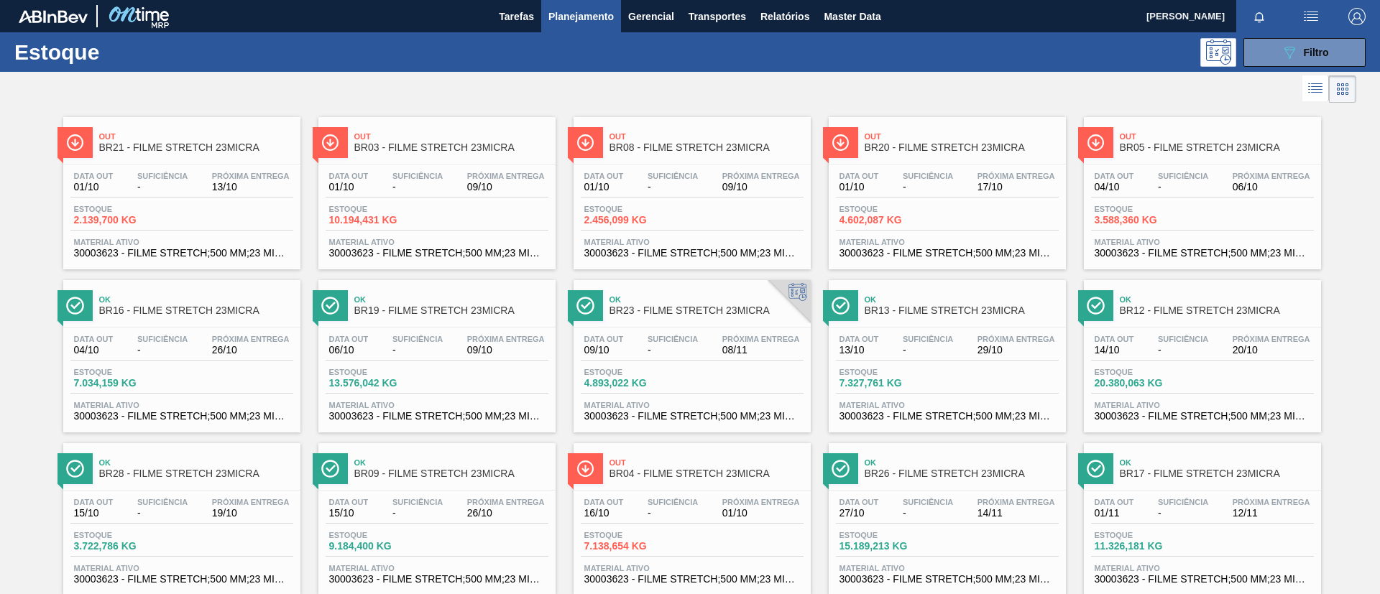
click at [179, 137] on span "Out" at bounding box center [196, 136] width 194 height 9
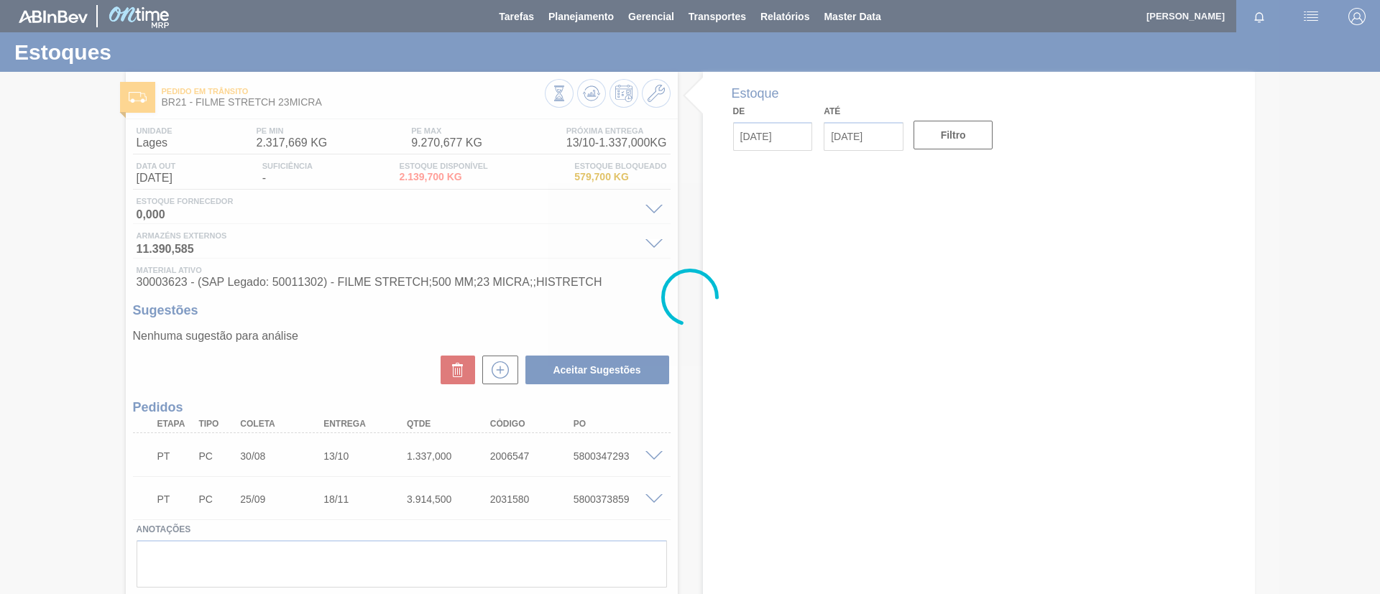
click at [655, 92] on div at bounding box center [690, 297] width 1380 height 594
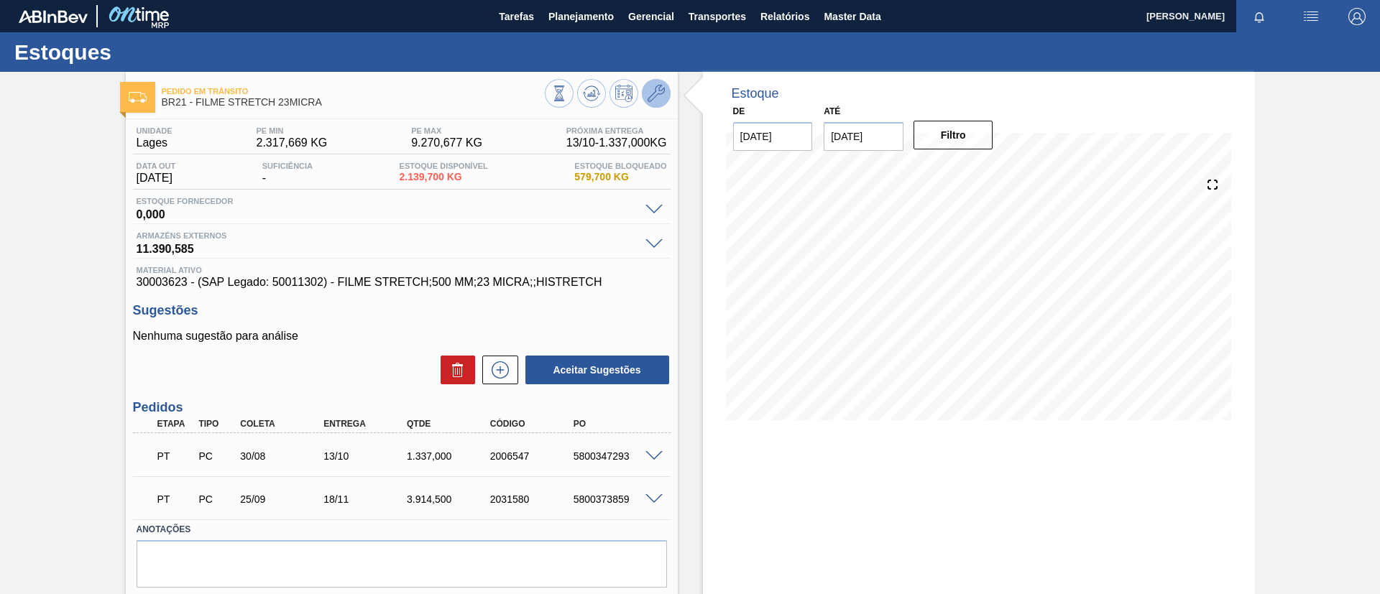
click at [656, 92] on icon at bounding box center [655, 93] width 17 height 17
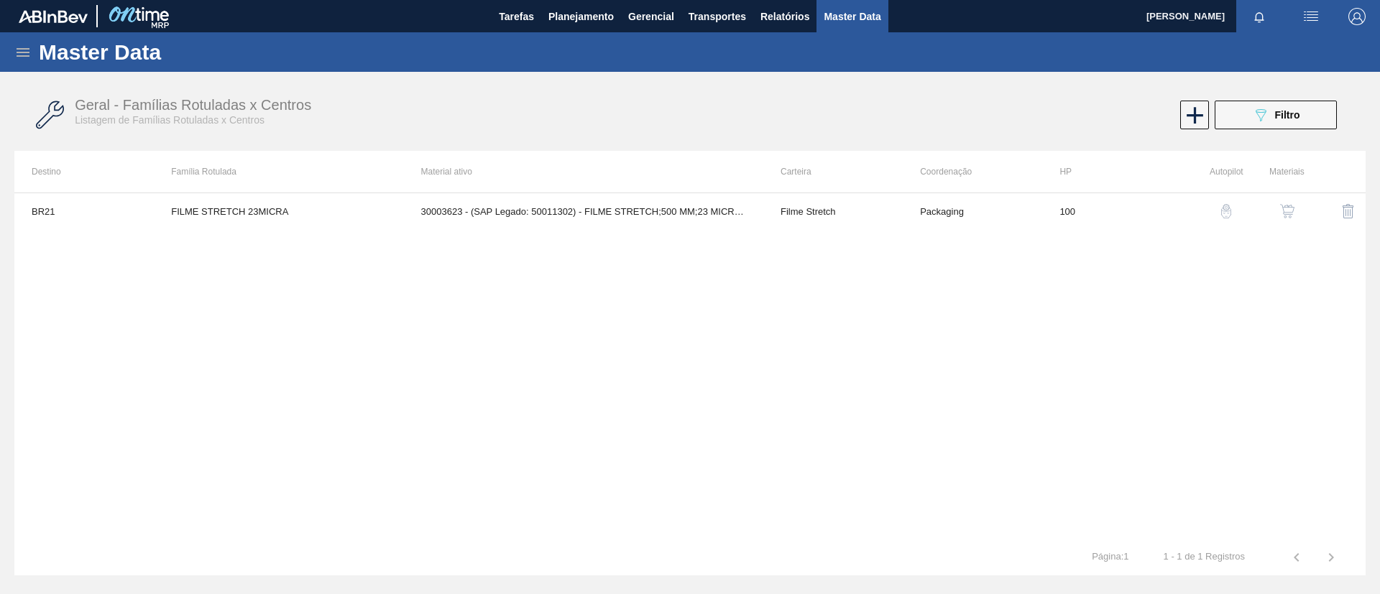
click at [1268, 202] on div at bounding box center [1277, 211] width 54 height 34
click at [1276, 207] on button "button" at bounding box center [1287, 211] width 34 height 34
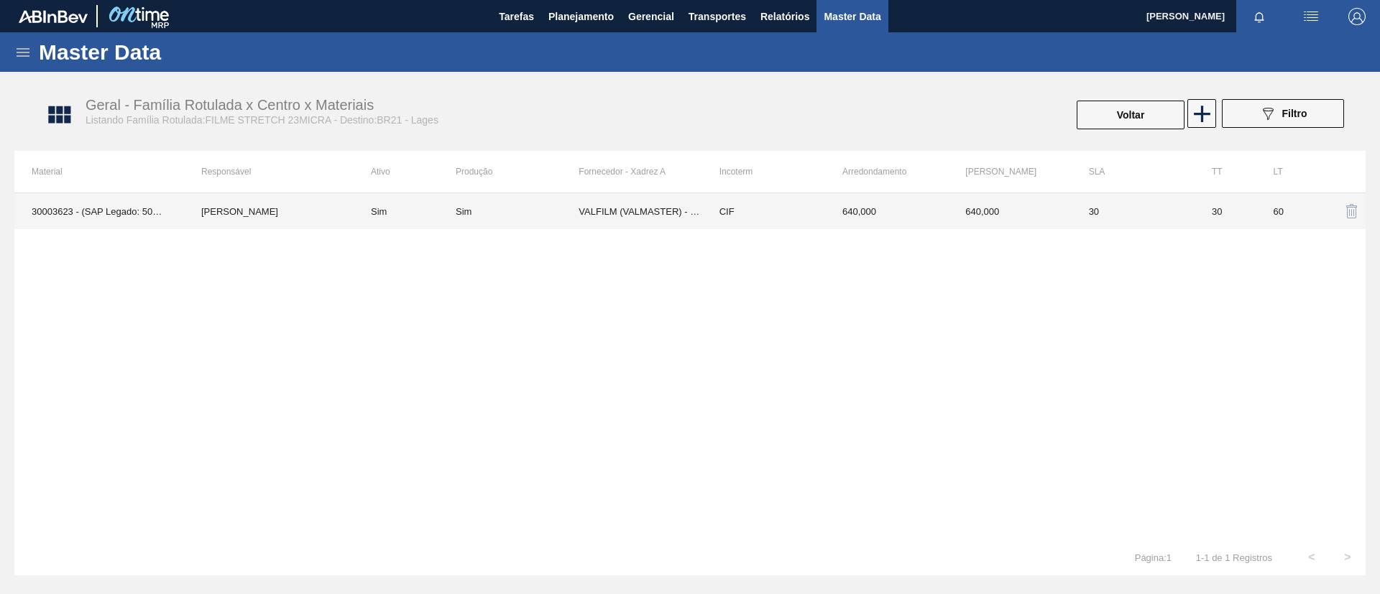
click at [438, 220] on td "Sim" at bounding box center [405, 211] width 102 height 36
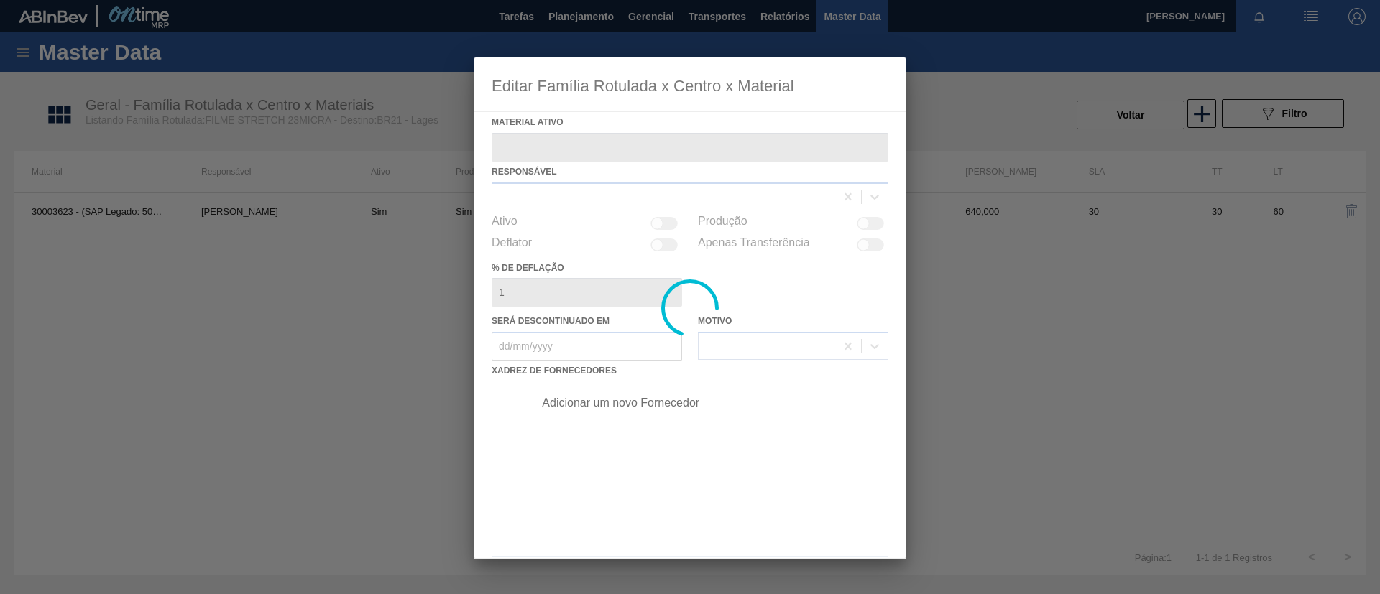
type ativo "30003623 - (SAP Legado: 50011302) - FILME STRETCH;500 MM;23 MICRA;;HISTRETCH"
checkbox input "true"
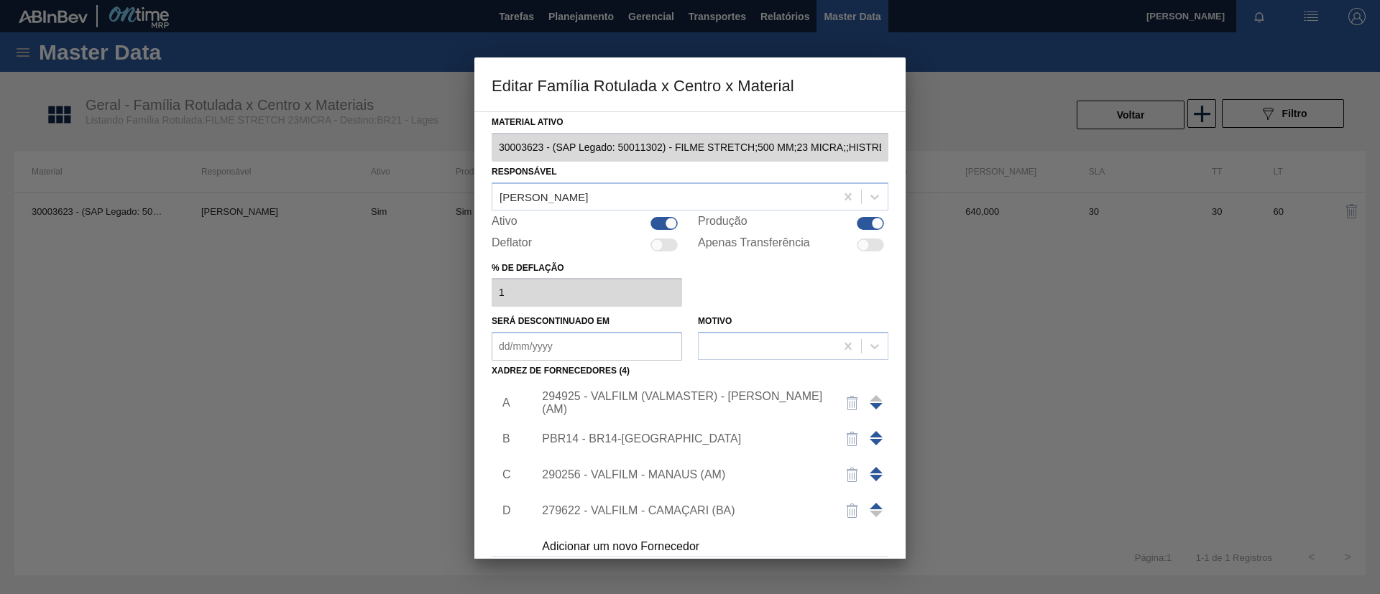
click at [727, 406] on div "294925 - VALFILM (VALMASTER) - MANAUS (AM)" at bounding box center [683, 403] width 282 height 26
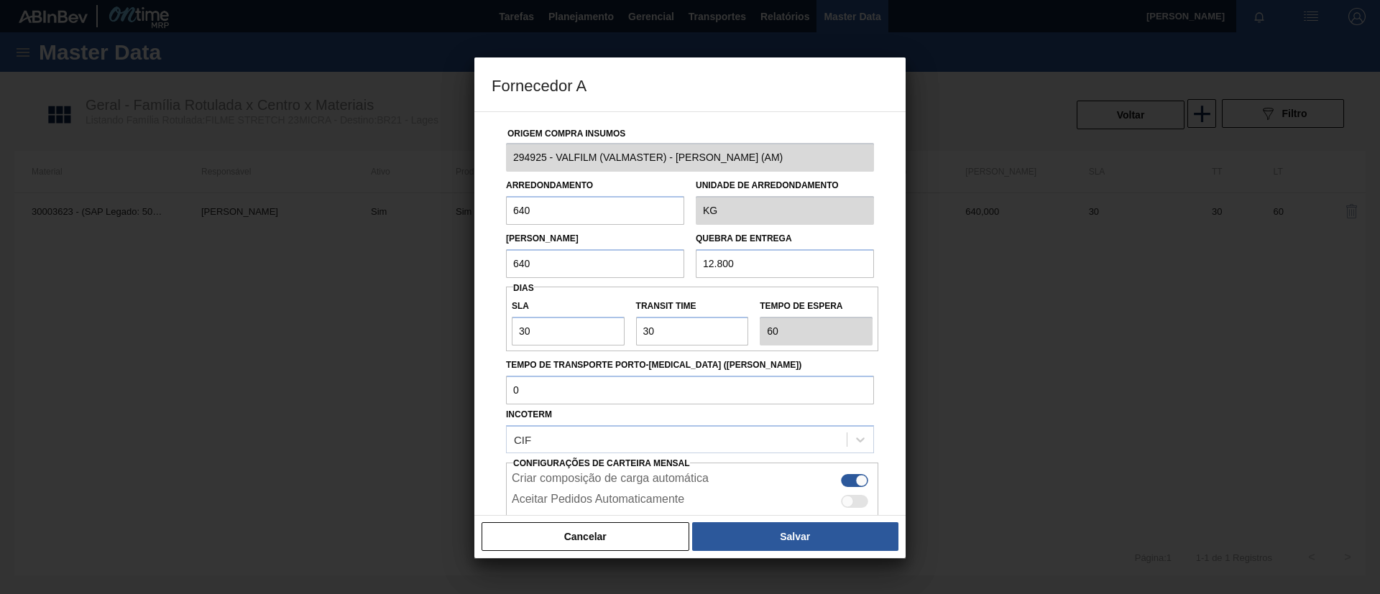
click at [607, 535] on button "Cancelar" at bounding box center [585, 536] width 208 height 29
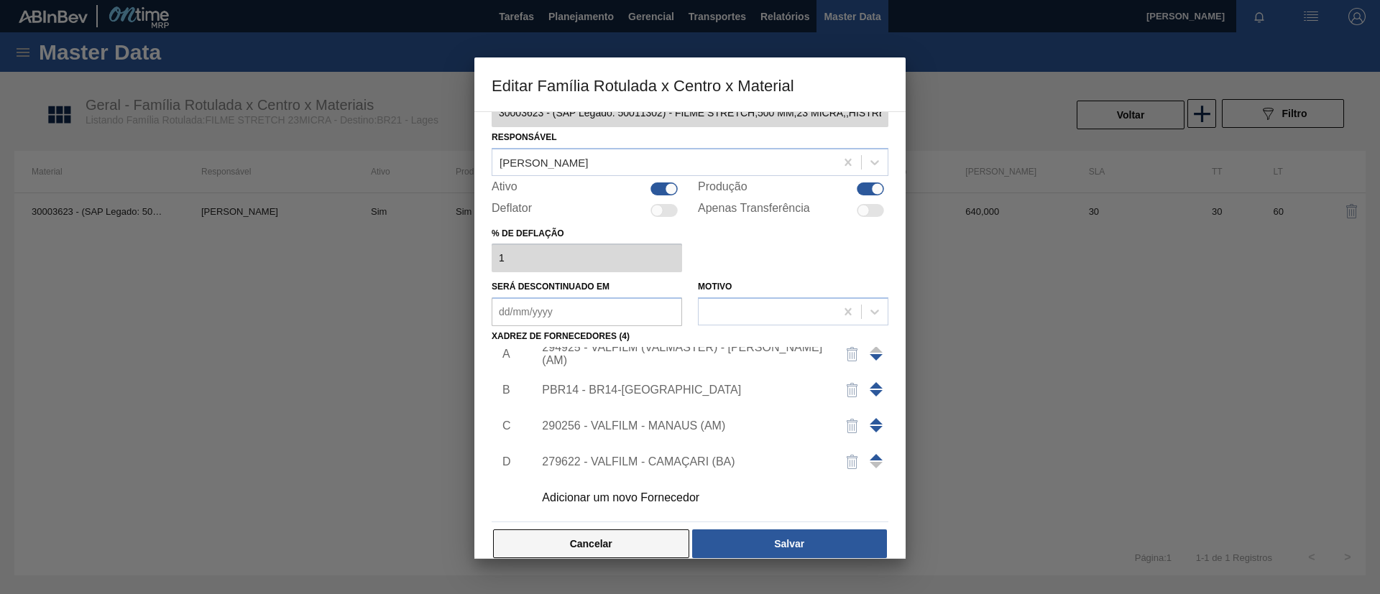
scroll to position [53, 0]
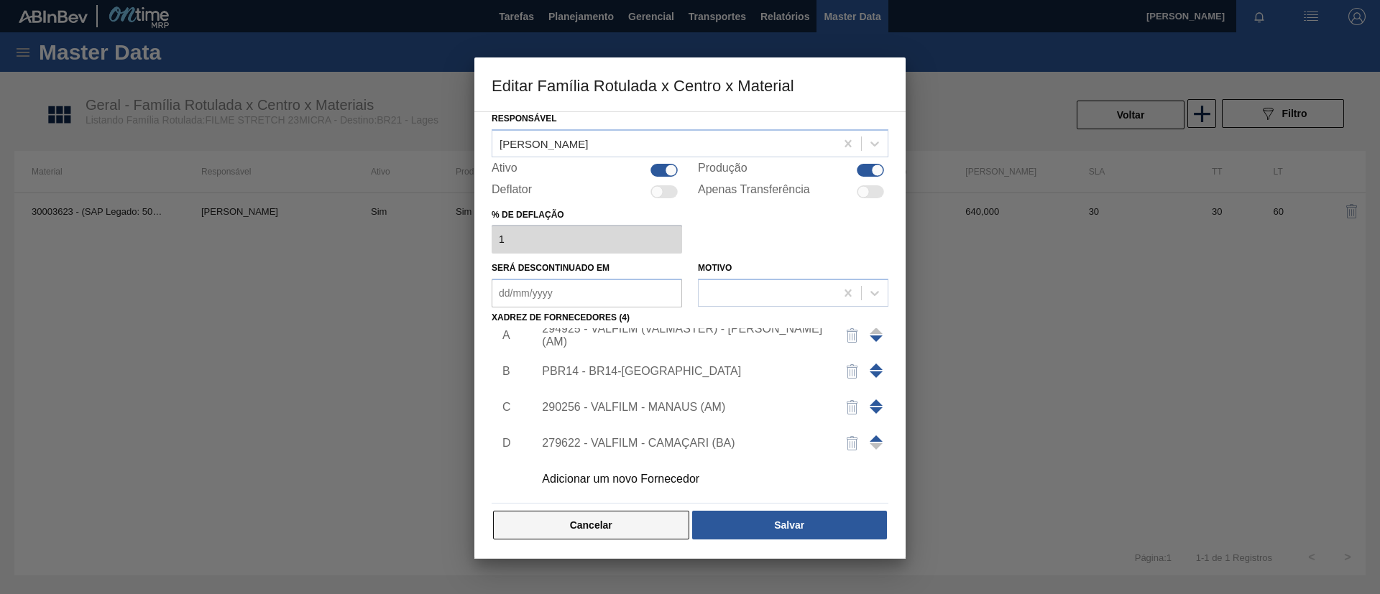
click at [612, 538] on button "Cancelar" at bounding box center [591, 525] width 196 height 29
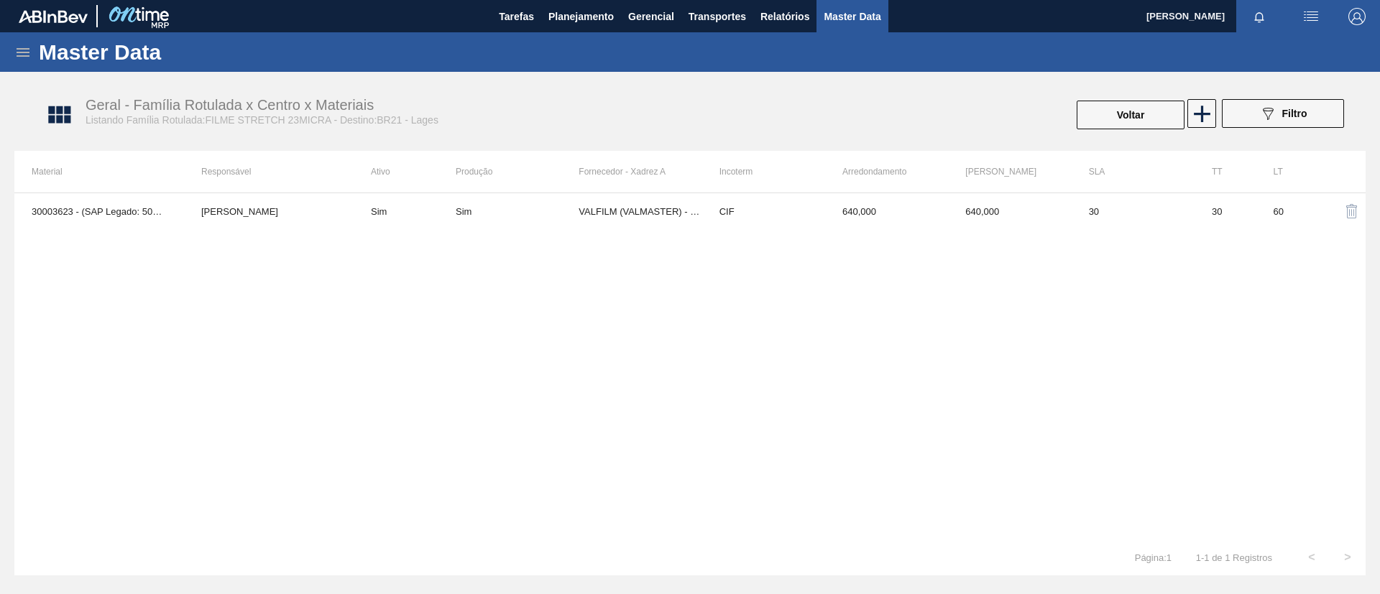
click at [9, 52] on div "Master Data" at bounding box center [690, 52] width 1380 height 40
click at [16, 52] on icon at bounding box center [22, 52] width 17 height 17
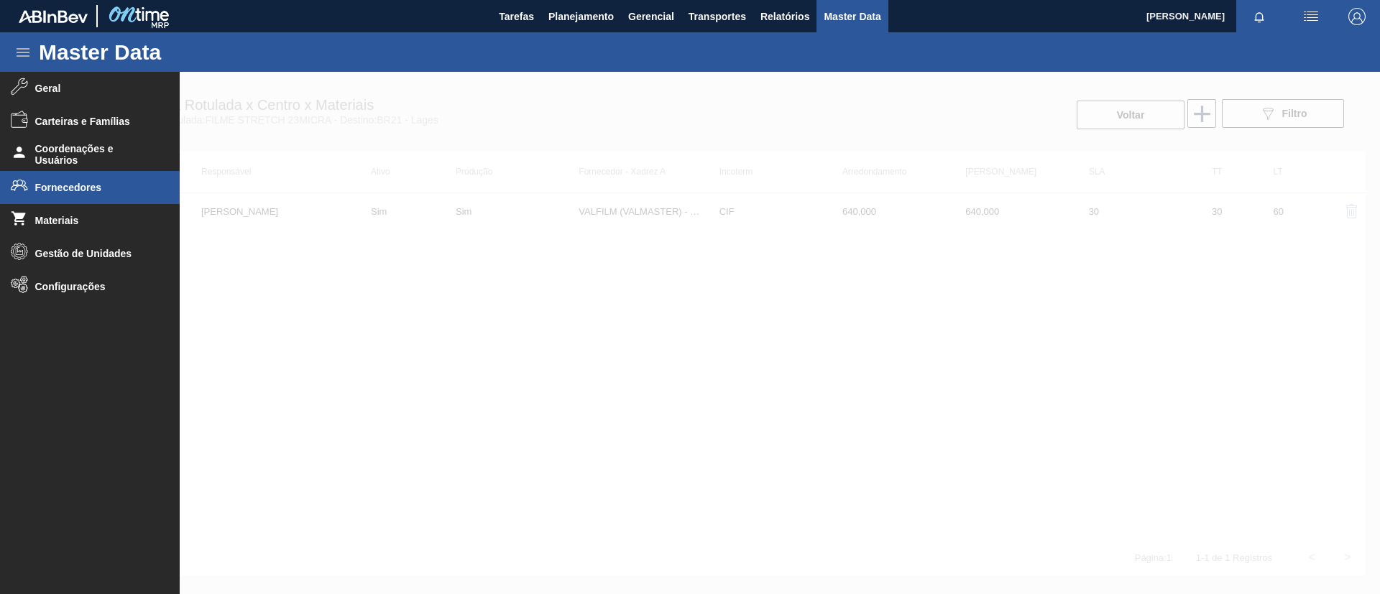
click at [85, 188] on span "Fornecedores" at bounding box center [94, 187] width 119 height 11
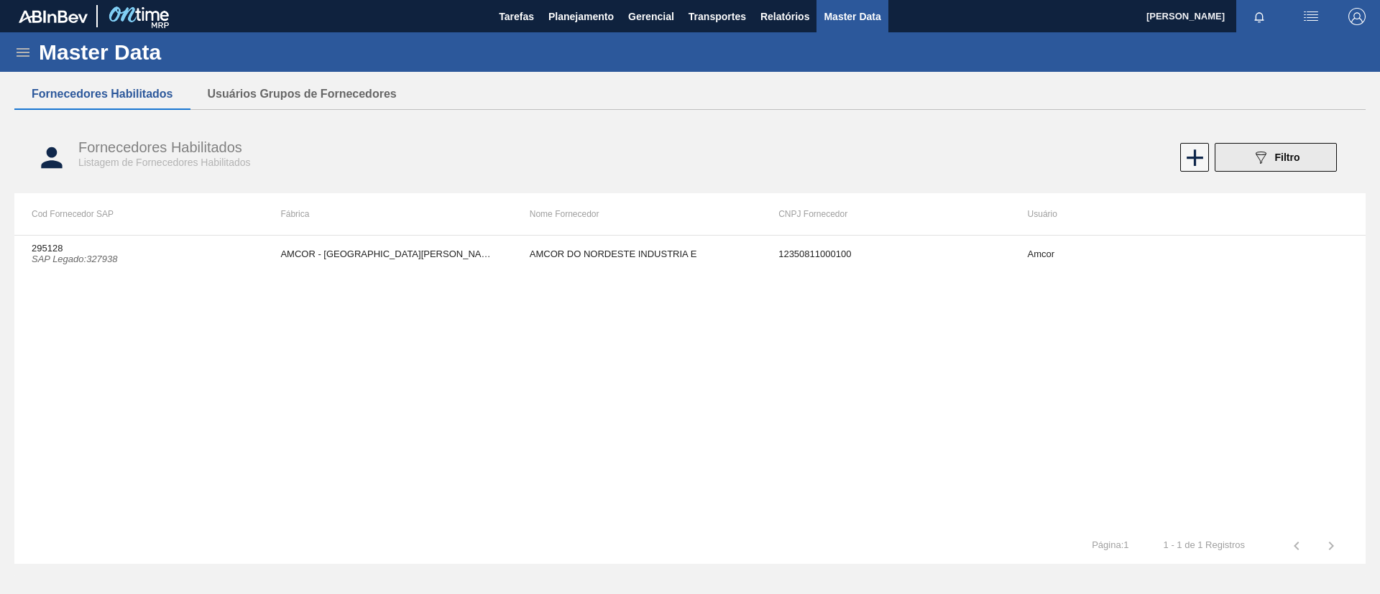
click at [1263, 157] on icon "089F7B8B-B2A5-4AFE-B5C0-19BA573D28AC" at bounding box center [1260, 157] width 17 height 17
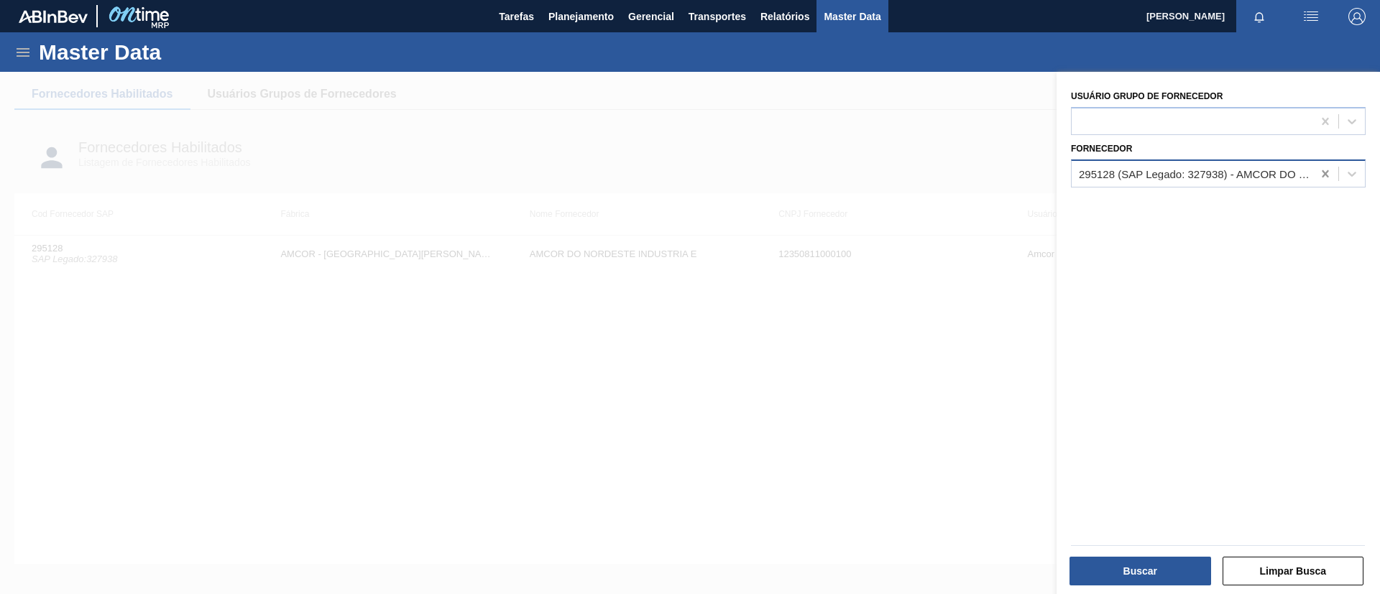
click at [1324, 167] on icon at bounding box center [1325, 174] width 14 height 14
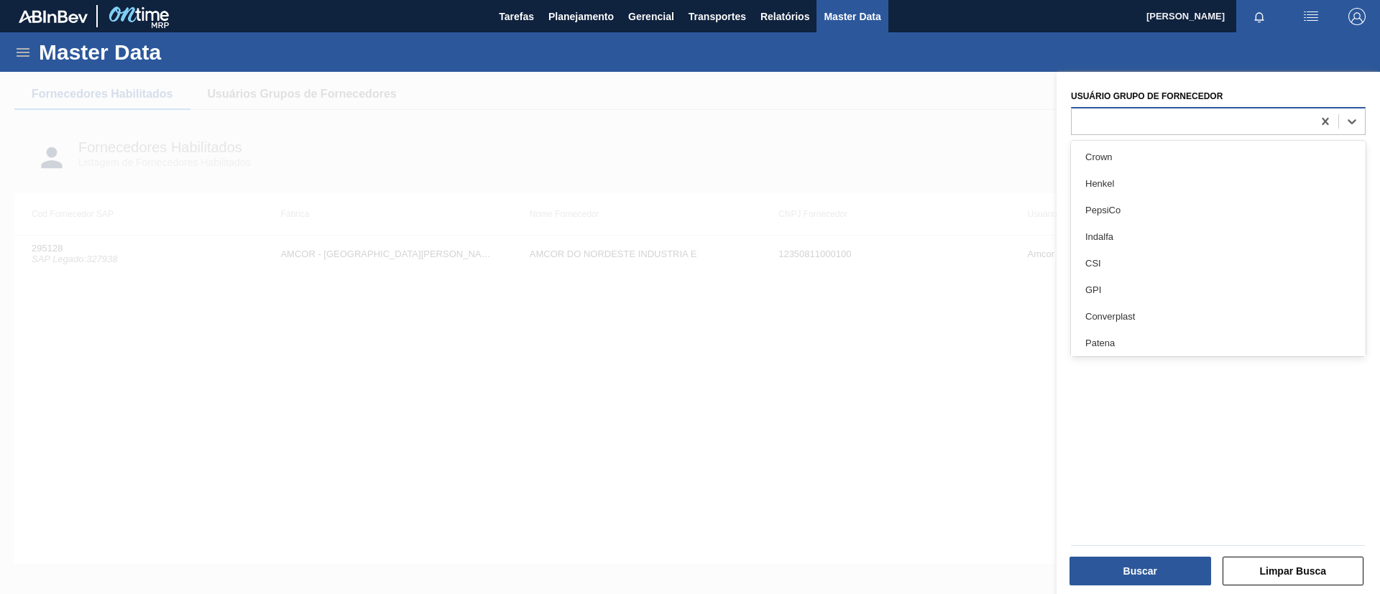
click at [1204, 120] on div at bounding box center [1191, 121] width 241 height 21
type Fornecedor "va"
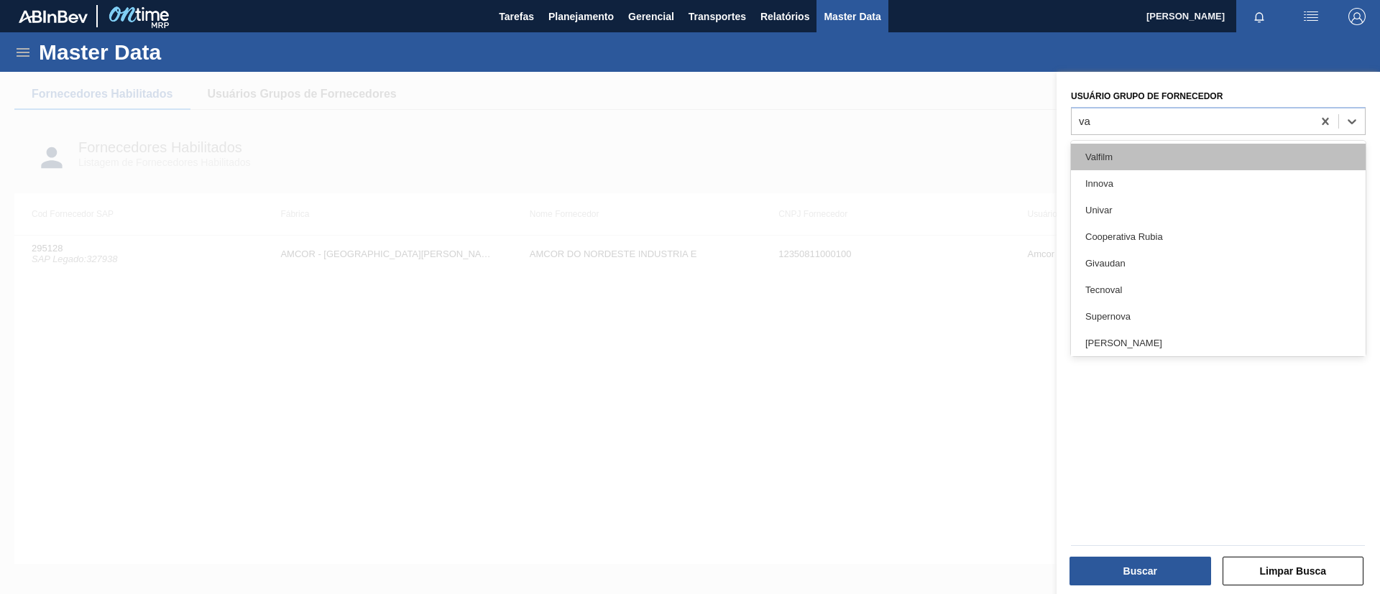
click at [1140, 146] on div "Valfilm" at bounding box center [1218, 157] width 295 height 27
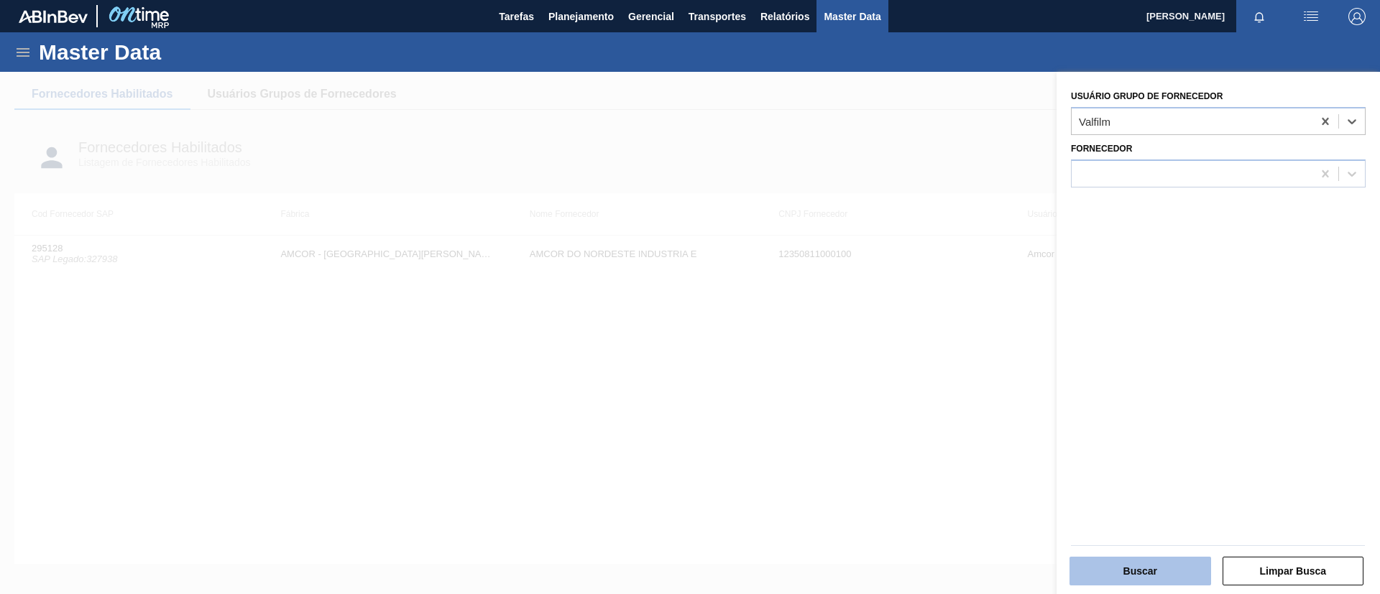
click at [1138, 576] on button "Buscar" at bounding box center [1140, 571] width 142 height 29
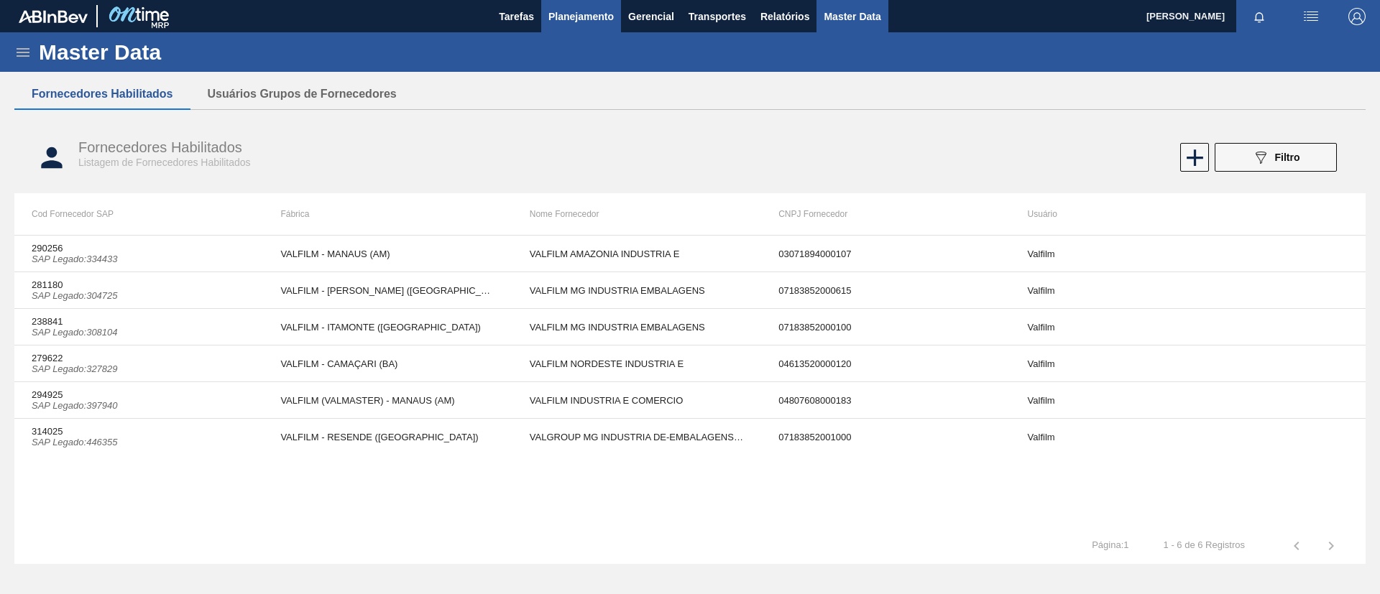
click at [573, 18] on span "Planejamento" at bounding box center [580, 16] width 65 height 17
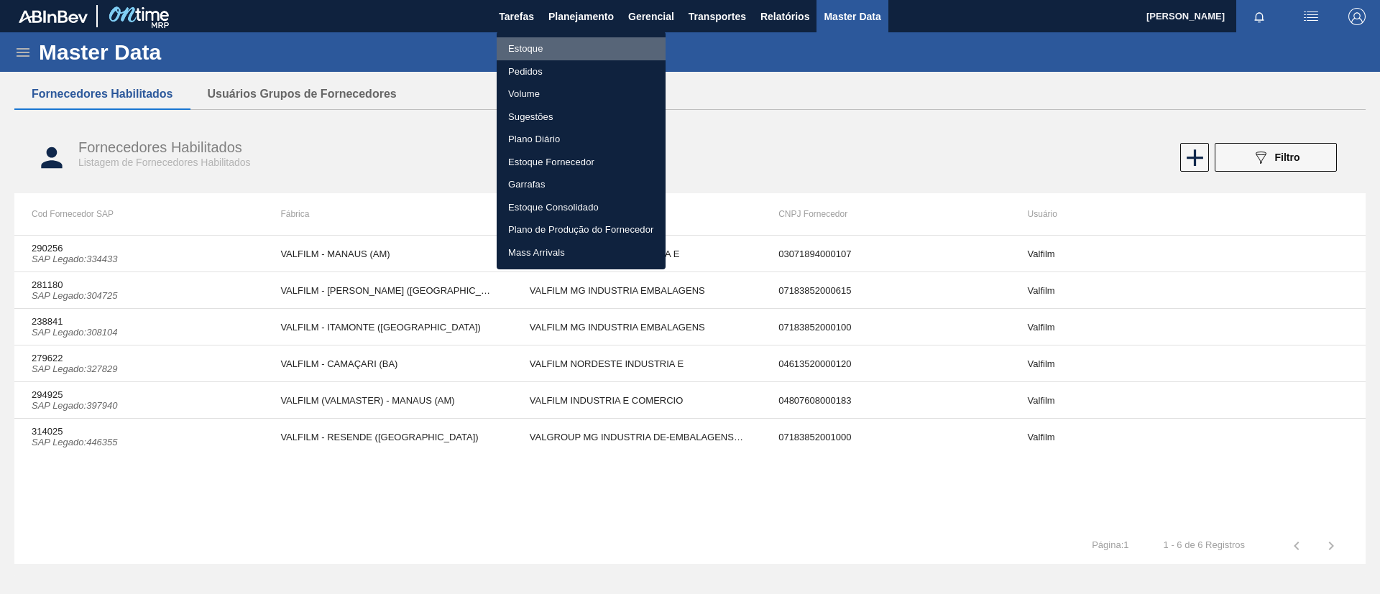
click at [568, 48] on li "Estoque" at bounding box center [581, 48] width 169 height 23
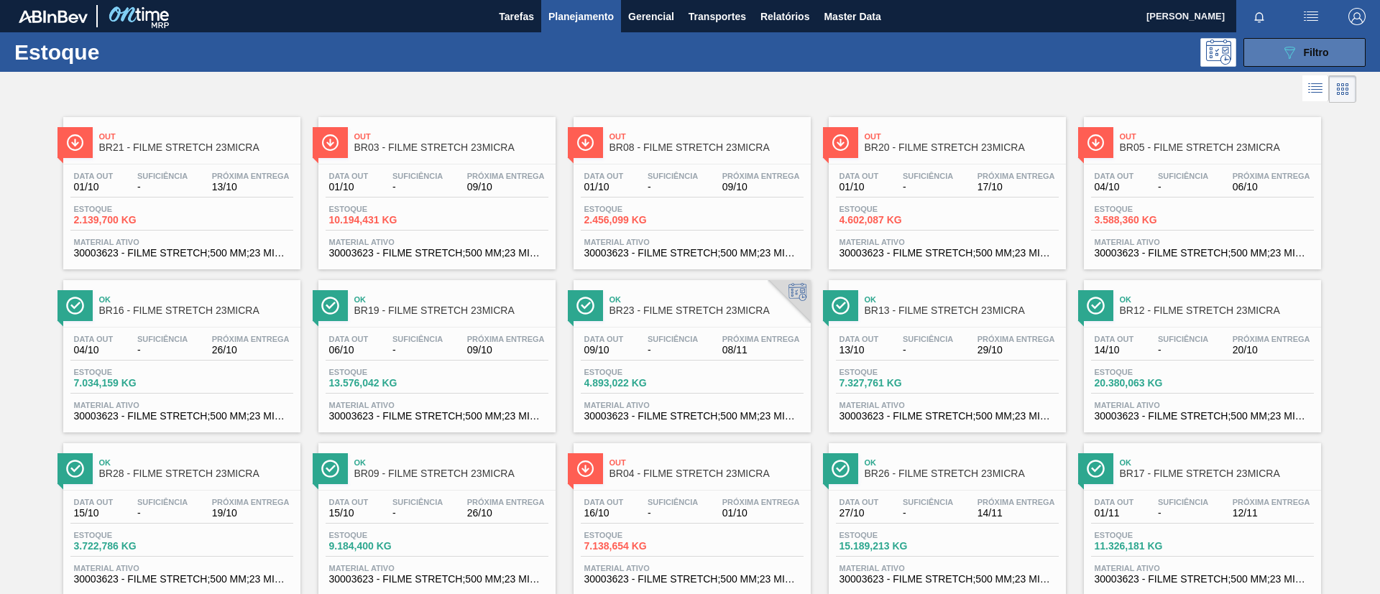
click at [1304, 48] on span "Filtro" at bounding box center [1316, 52] width 25 height 11
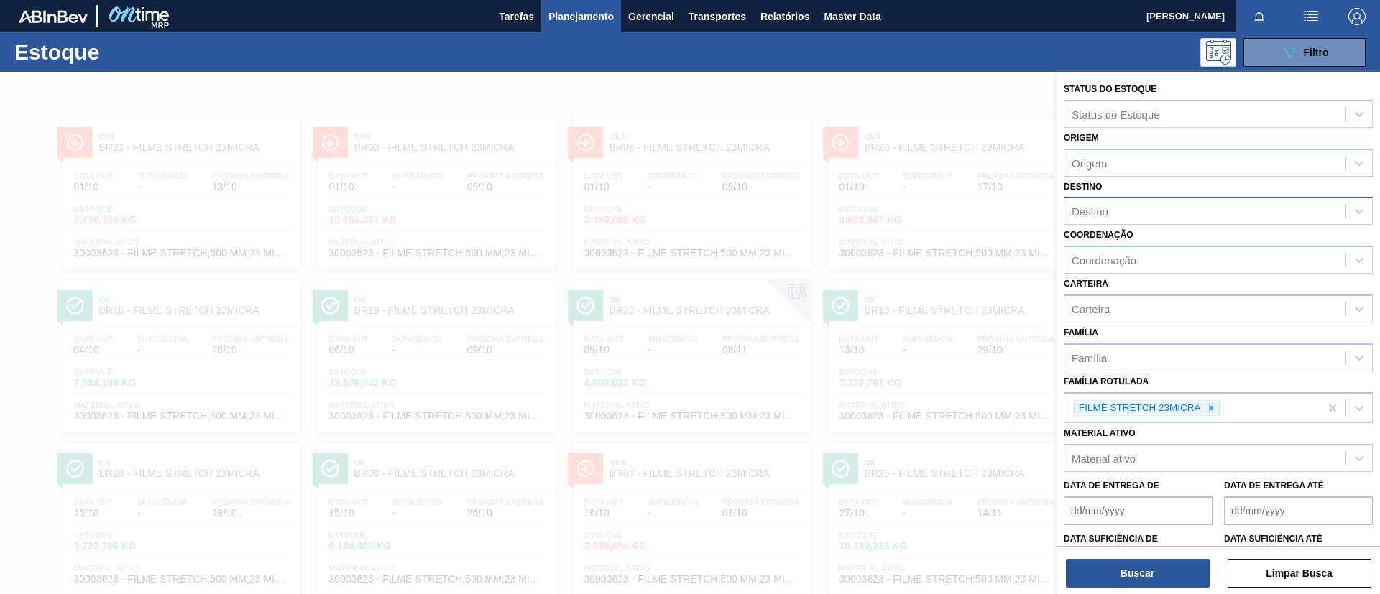
click at [1160, 205] on div "Destino" at bounding box center [1204, 211] width 281 height 21
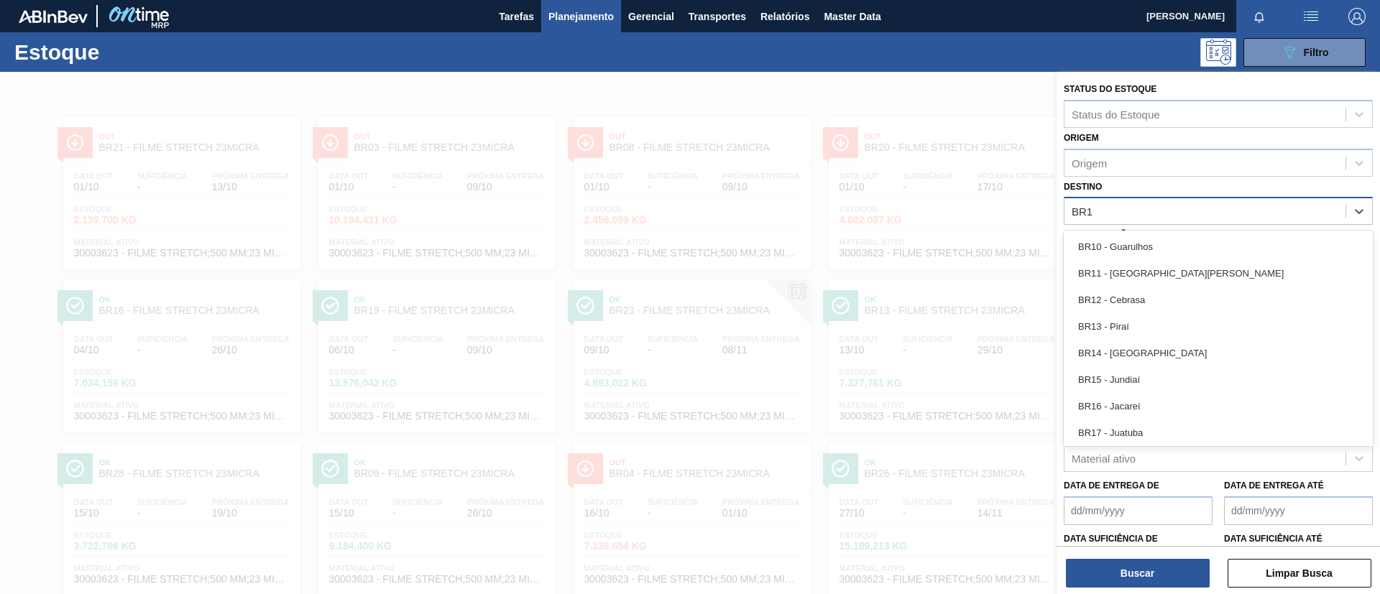
type input "BR18"
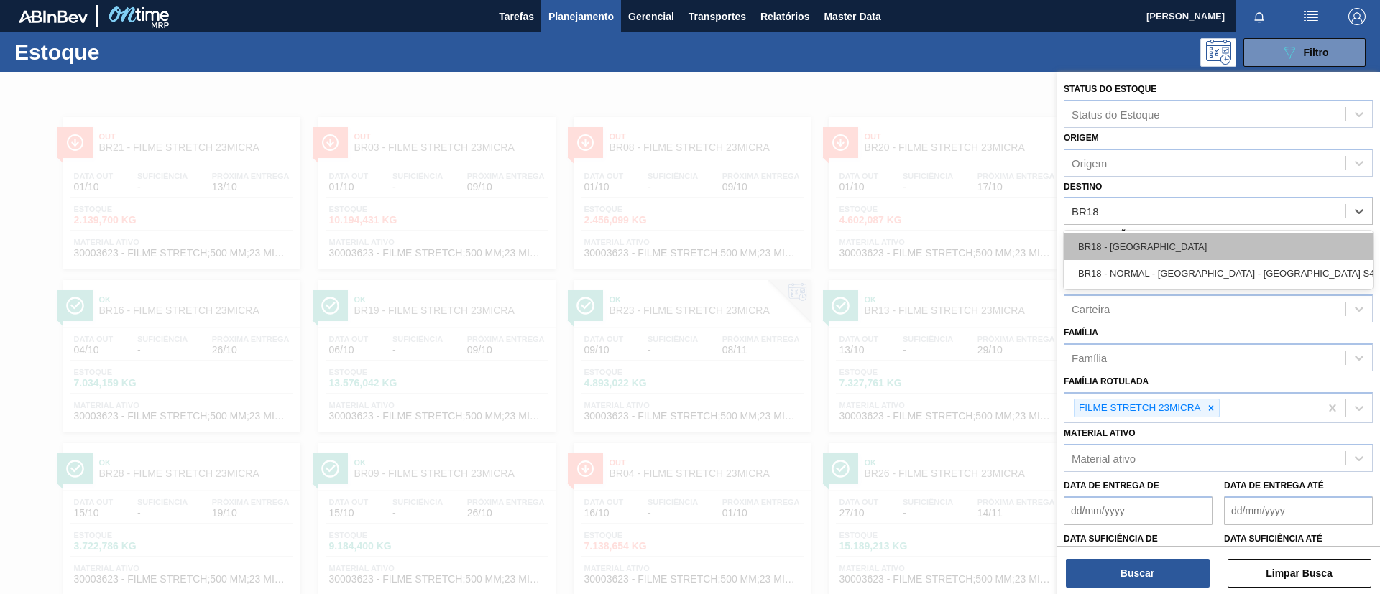
click at [1160, 244] on div "BR18 - [GEOGRAPHIC_DATA]" at bounding box center [1218, 247] width 309 height 27
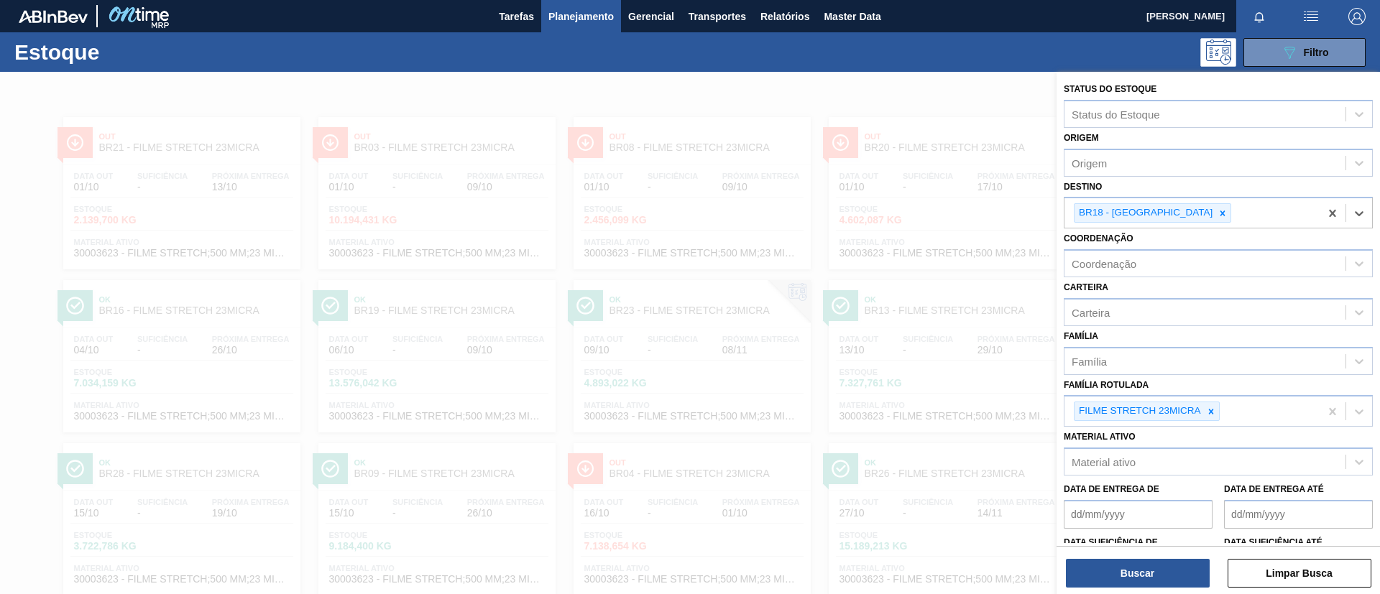
click at [1115, 593] on div "Status do Estoque Status do Estoque Origem Origem Destino option BR18 - Pernamb…" at bounding box center [1217, 334] width 323 height 525
click at [1114, 567] on button "Buscar" at bounding box center [1138, 573] width 144 height 29
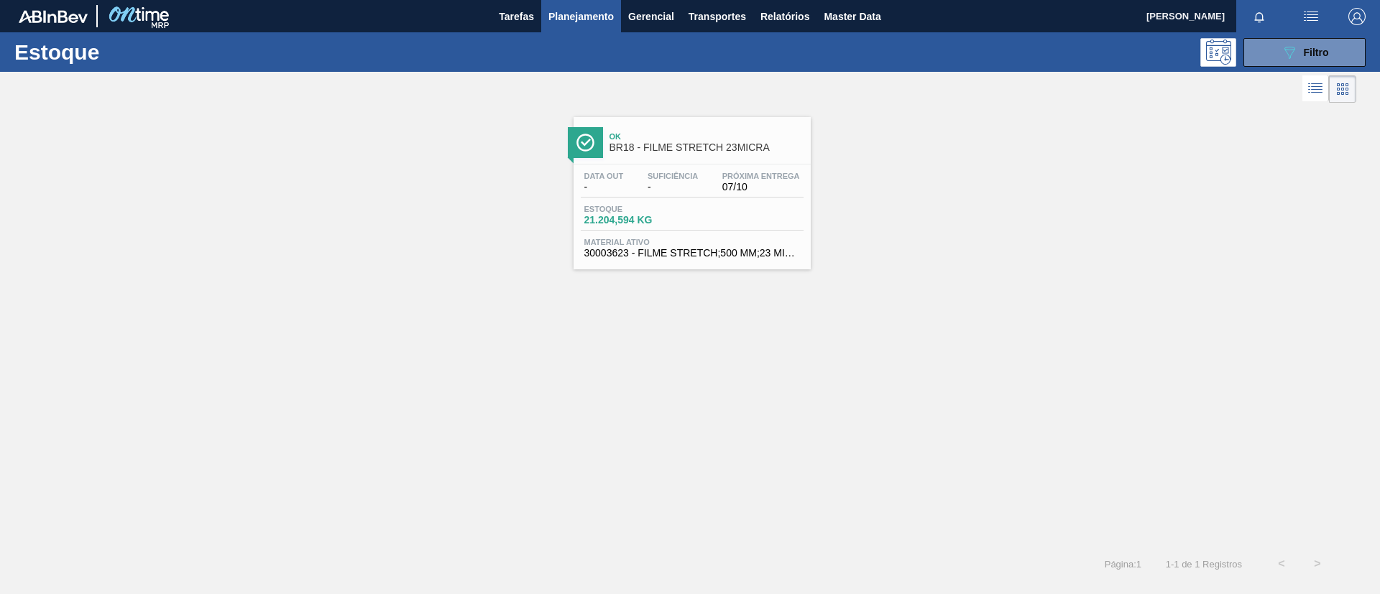
click at [674, 173] on span "Suficiência" at bounding box center [672, 176] width 50 height 9
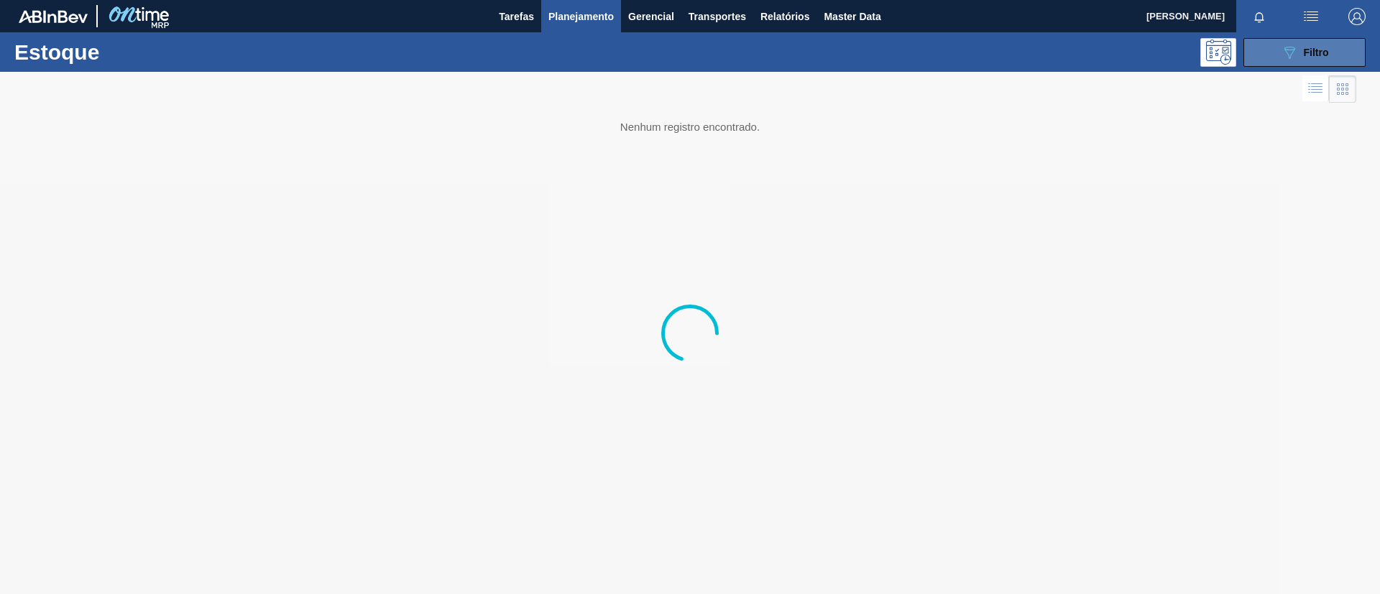
click at [1263, 52] on button "089F7B8B-B2A5-4AFE-B5C0-19BA573D28AC Filtro" at bounding box center [1304, 52] width 122 height 29
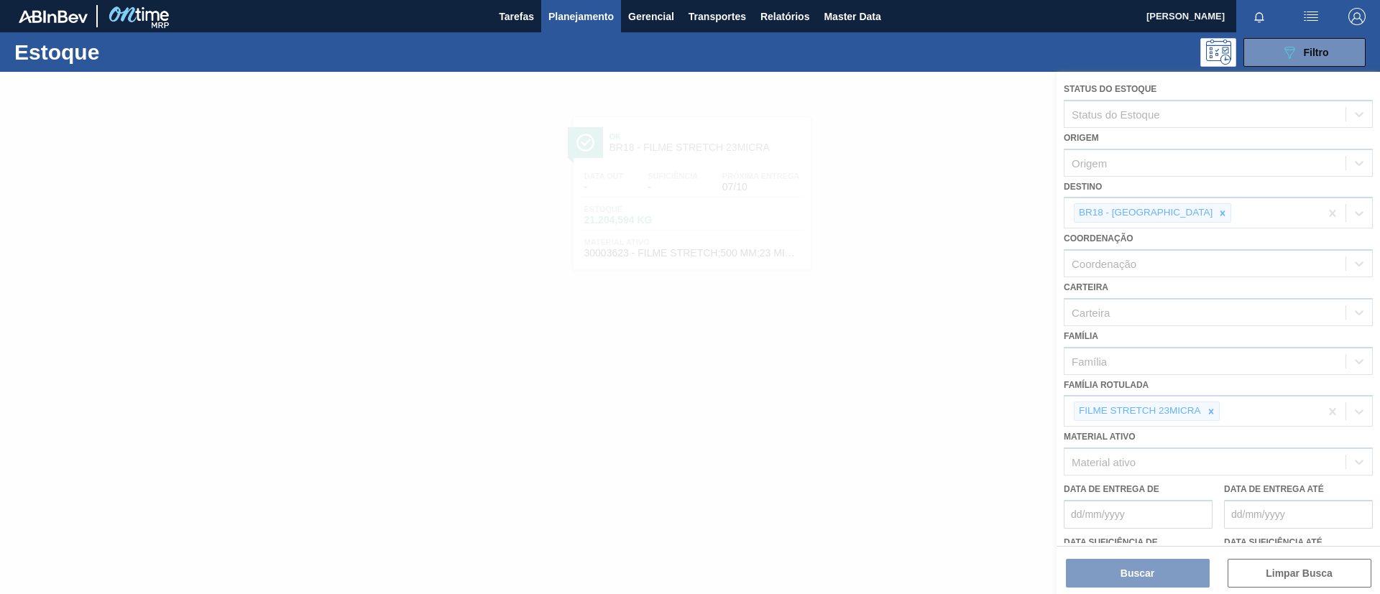
click at [1218, 415] on div at bounding box center [690, 333] width 1380 height 522
click at [1213, 413] on div at bounding box center [690, 333] width 1380 height 522
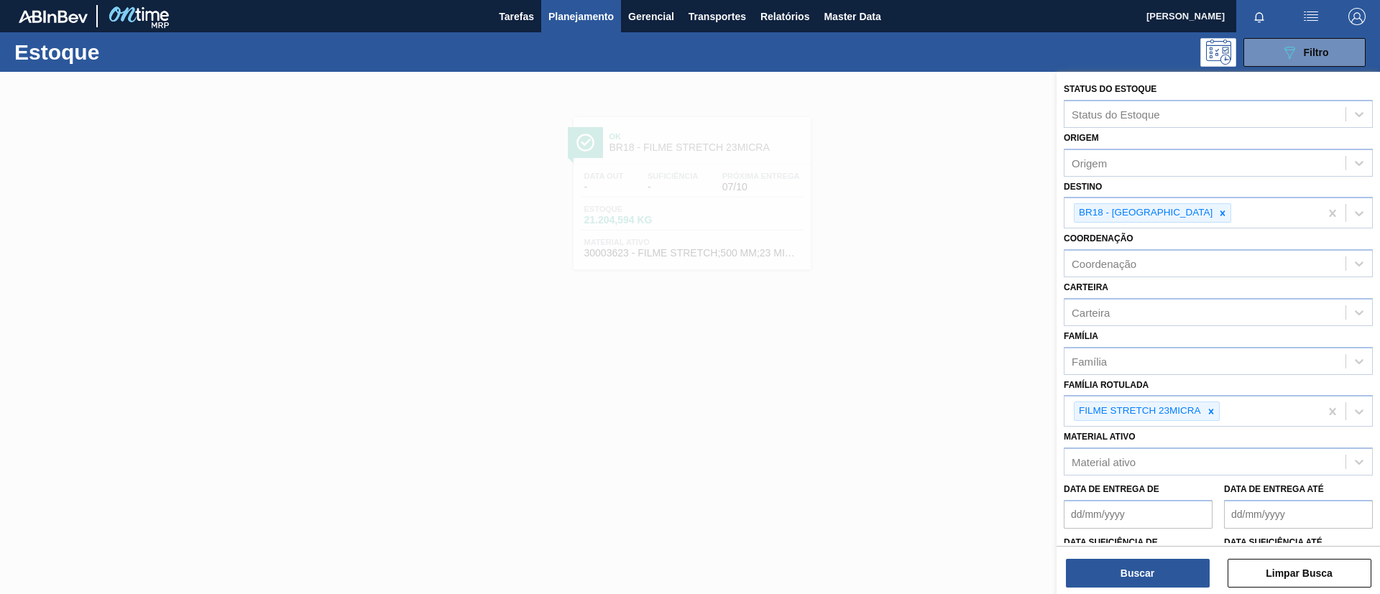
click at [1213, 413] on icon at bounding box center [1211, 412] width 10 height 10
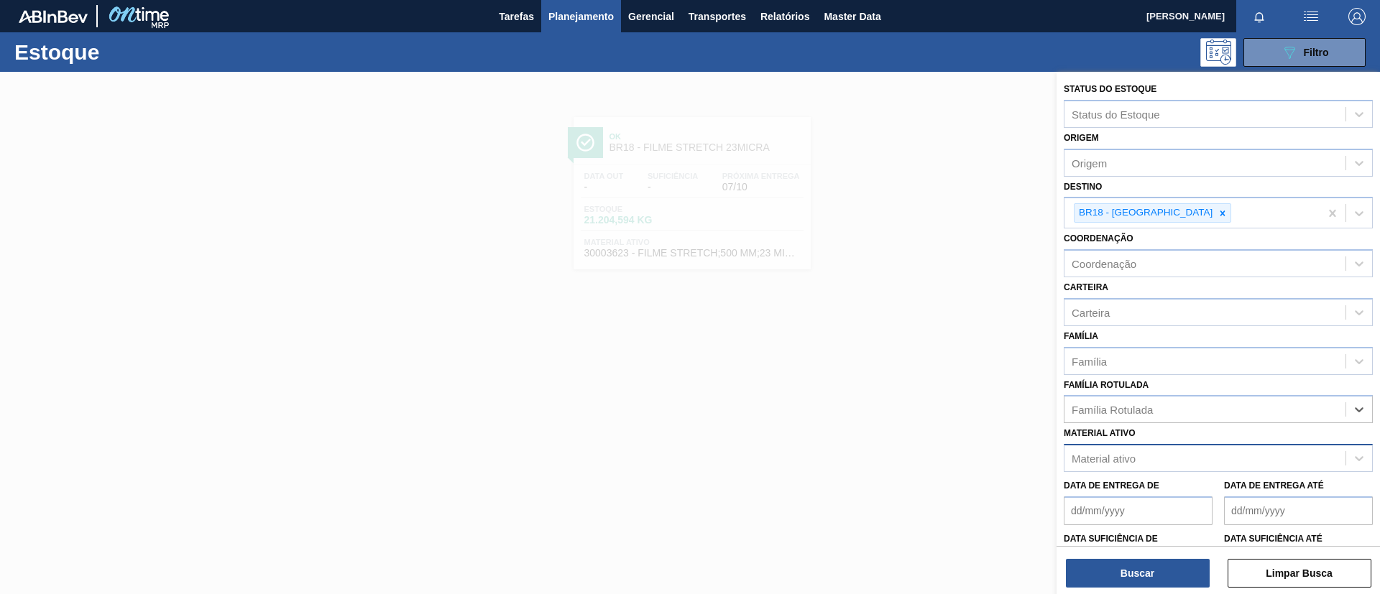
paste Rotulada "FILME STRETCH 27MICRA"
type Rotulada "FILME STRETCH 27MICRA"
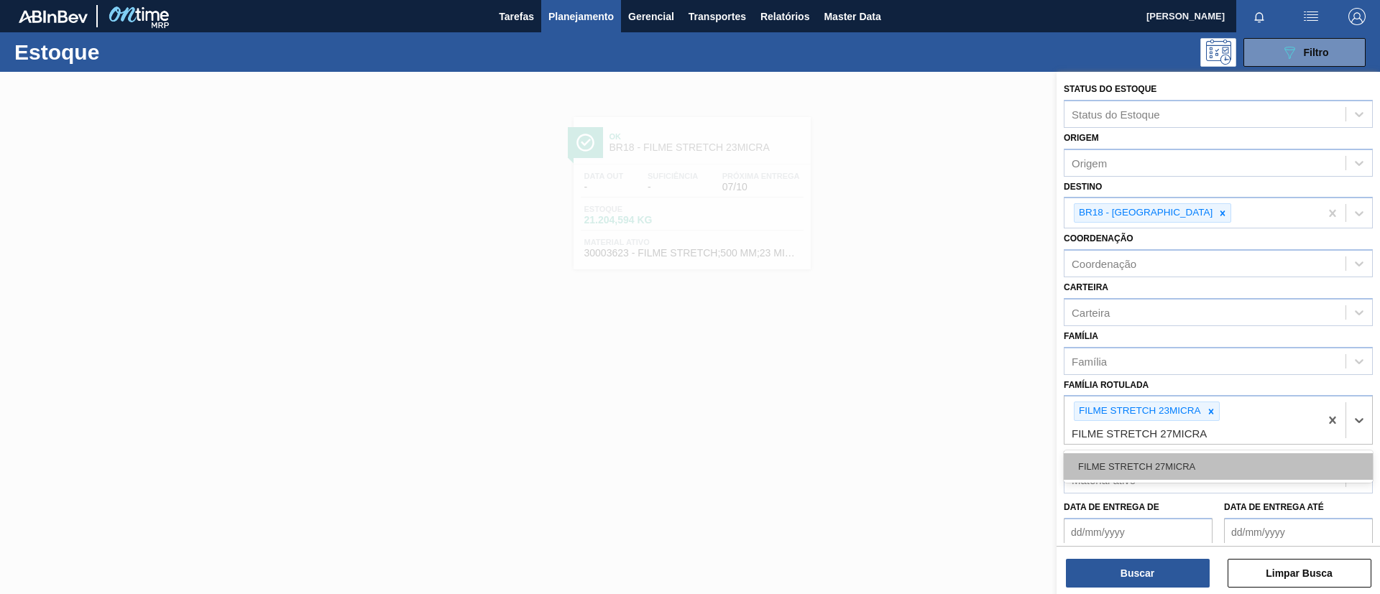
click at [1191, 462] on div "FILME STRETCH 27MICRA" at bounding box center [1218, 466] width 309 height 27
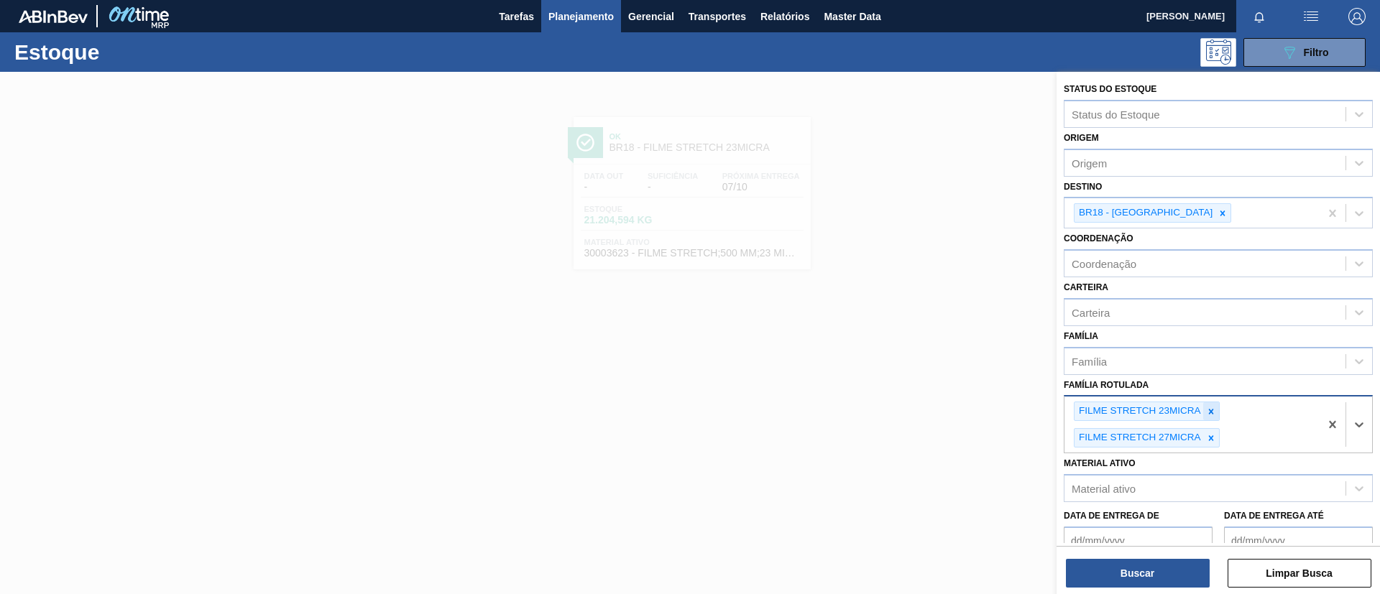
click at [1213, 413] on icon at bounding box center [1211, 412] width 10 height 10
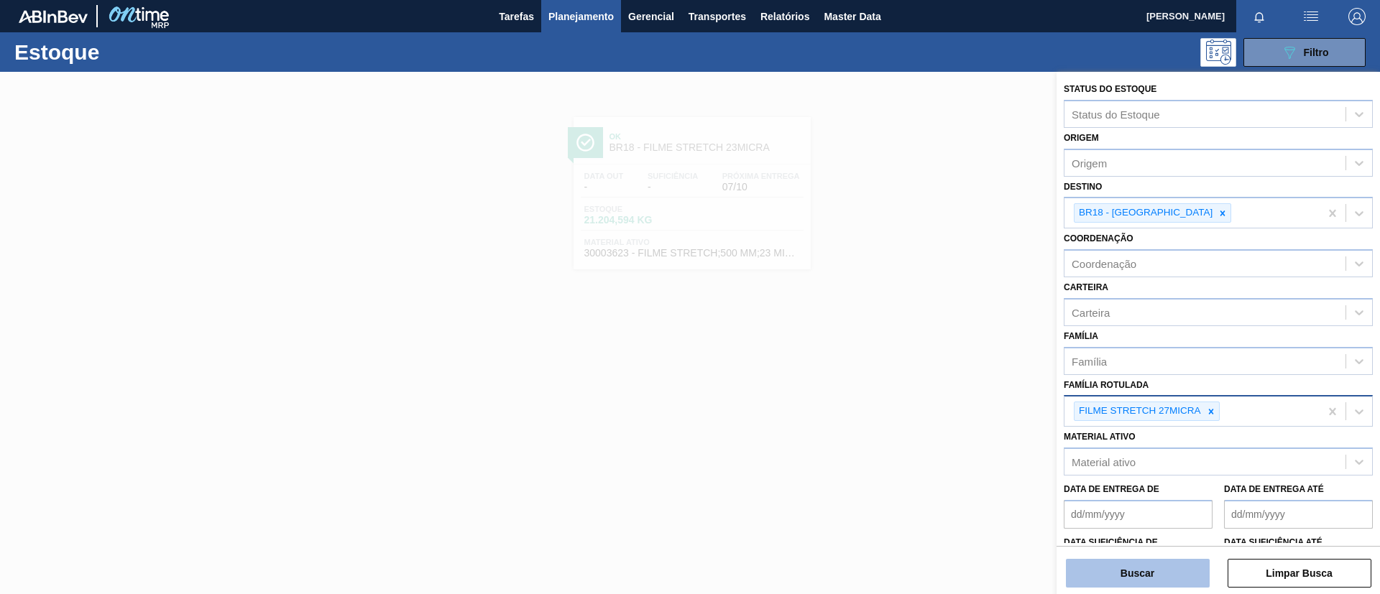
click at [1145, 578] on button "Buscar" at bounding box center [1138, 573] width 144 height 29
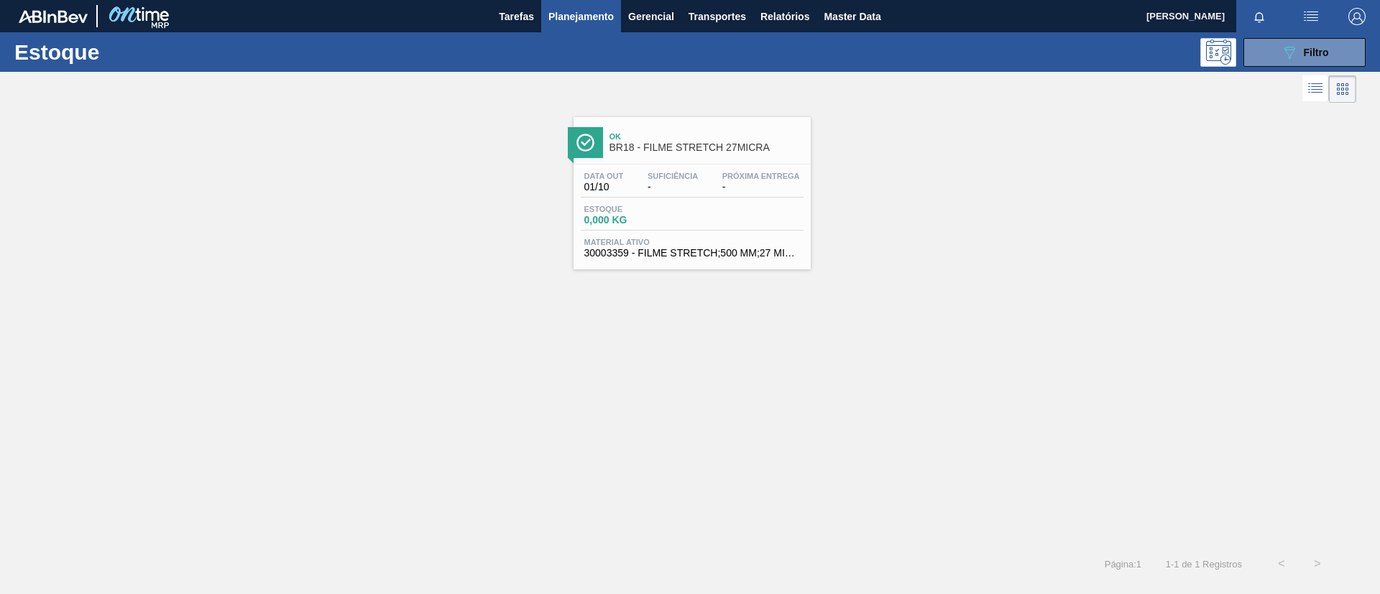
click at [716, 139] on span "Ok" at bounding box center [706, 136] width 194 height 9
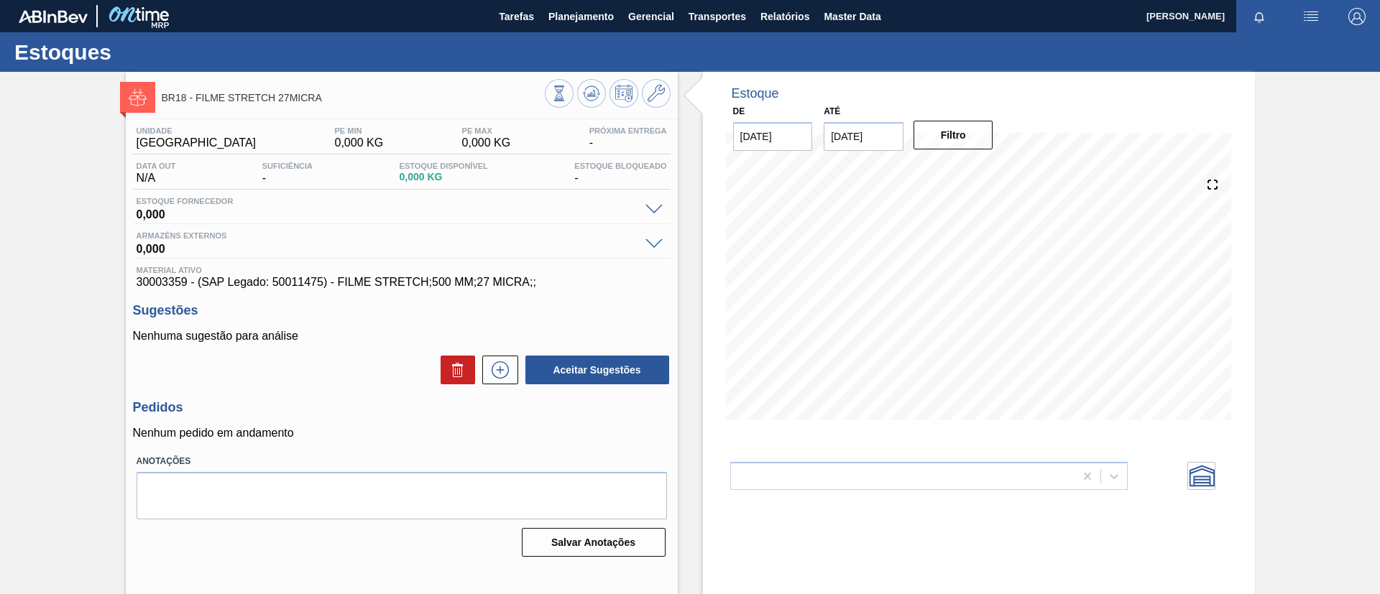
click at [661, 99] on icon at bounding box center [655, 93] width 17 height 17
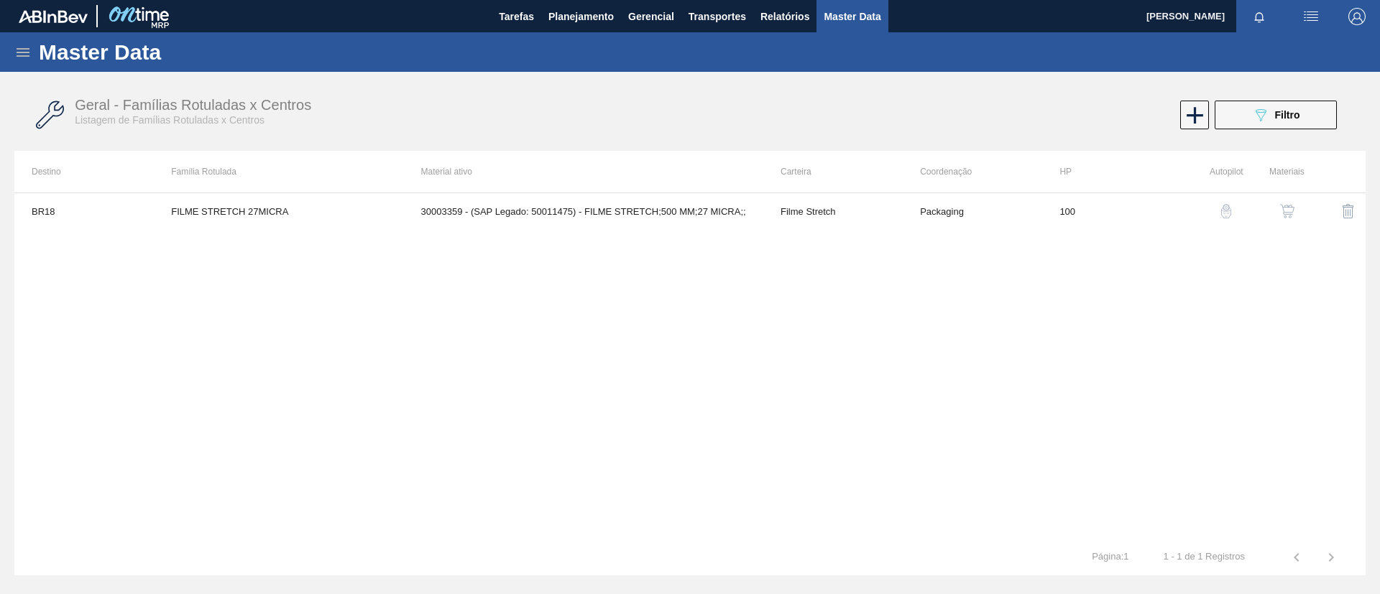
click at [1273, 211] on button "button" at bounding box center [1287, 211] width 34 height 34
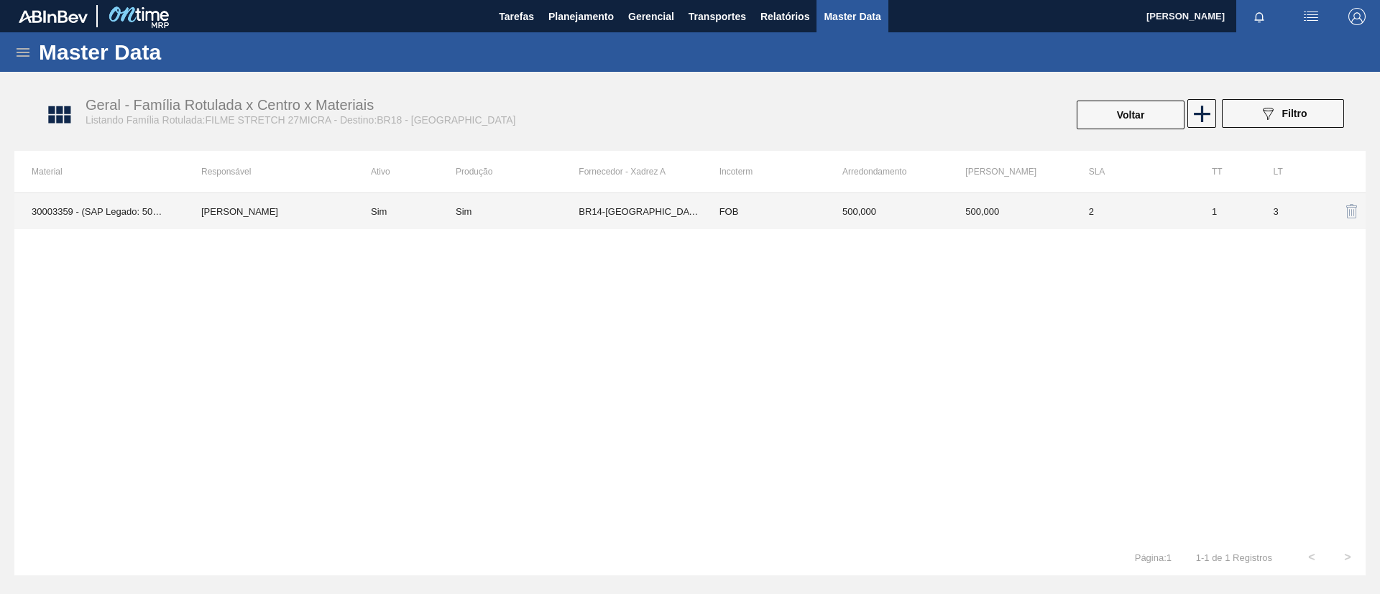
click at [469, 218] on td "Sim" at bounding box center [517, 211] width 123 height 36
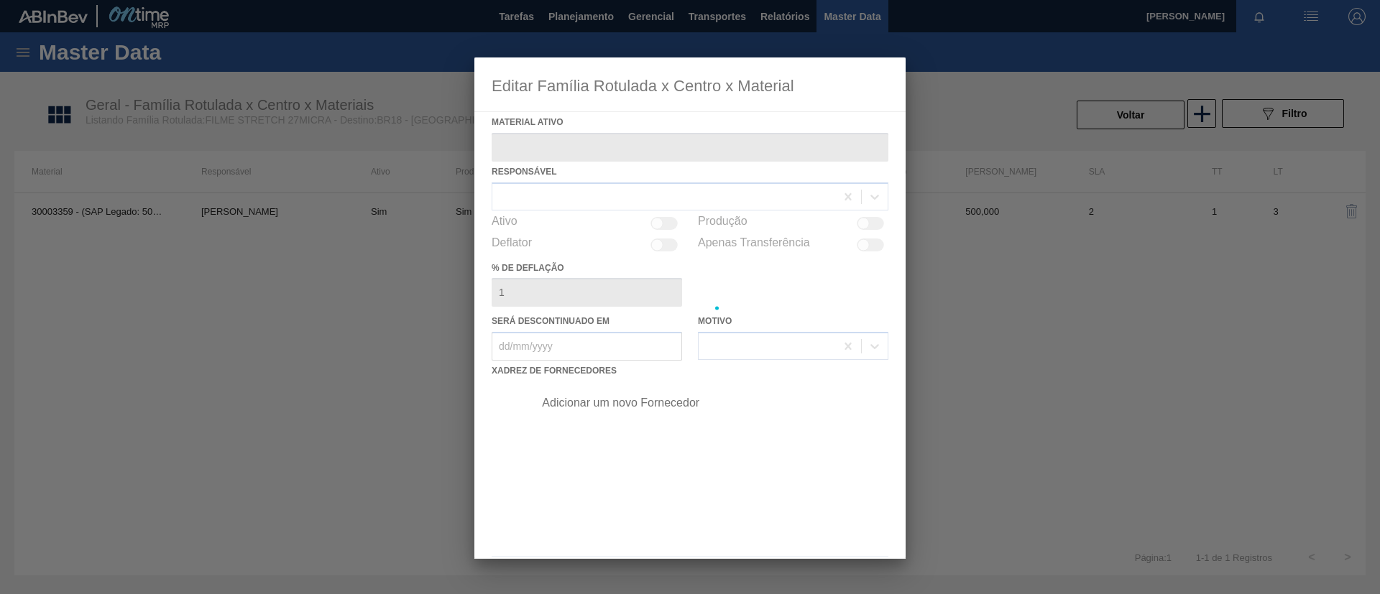
type ativo "30003359 - (SAP Legado: 50011475) - FILME STRETCH;500 MM;27 MICRA;;"
checkbox input "true"
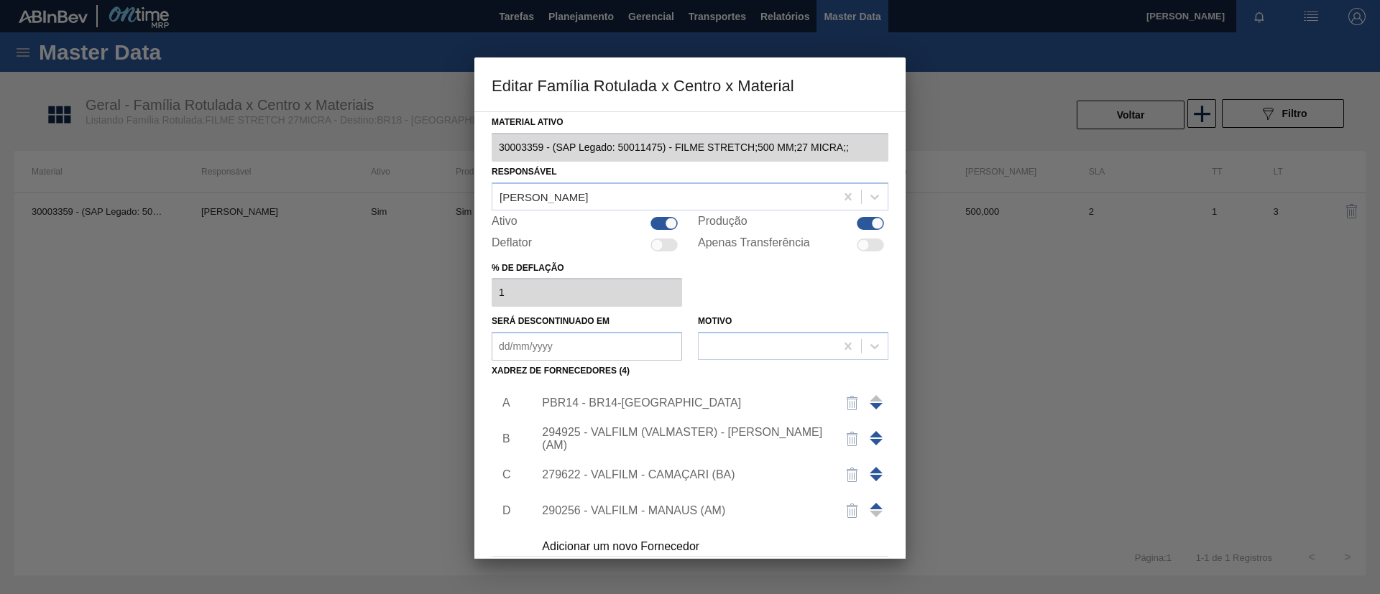
click at [876, 433] on span at bounding box center [876, 434] width 13 height 6
click at [616, 391] on div "294925 - VALFILM (VALMASTER) - MANAUS (AM)" at bounding box center [706, 403] width 363 height 36
click at [627, 400] on div "294925 - VALFILM (VALMASTER) - MANAUS (AM)" at bounding box center [683, 403] width 282 height 26
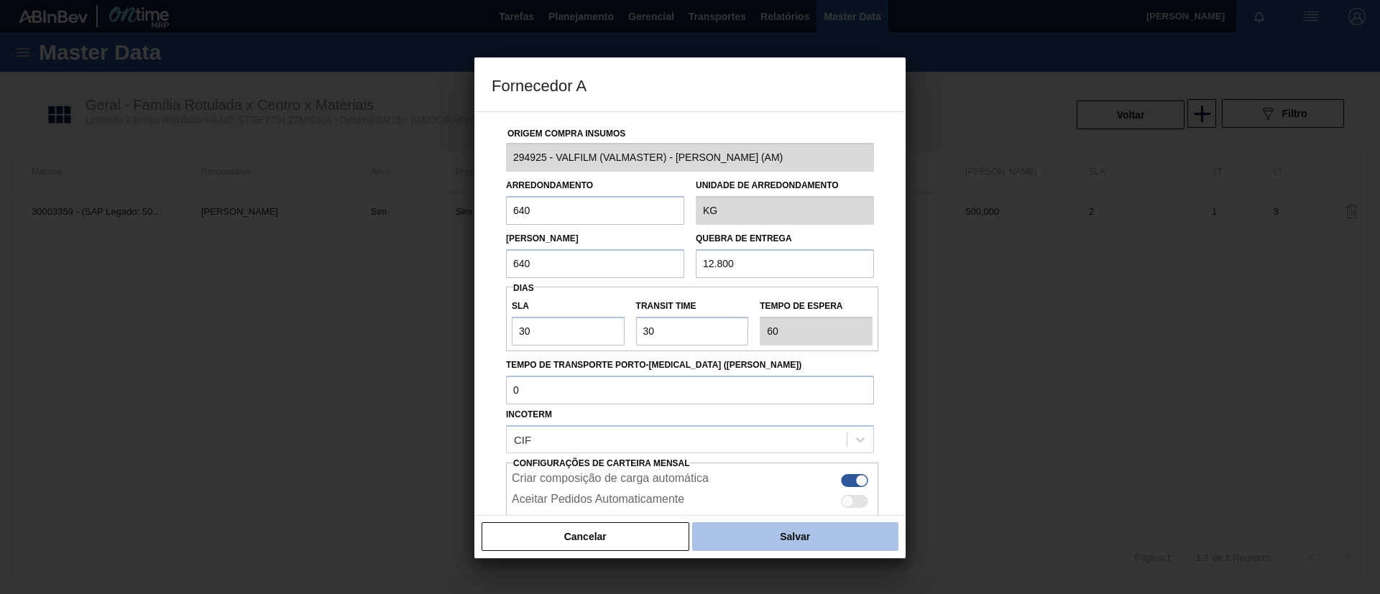
click at [802, 527] on button "Salvar" at bounding box center [795, 536] width 206 height 29
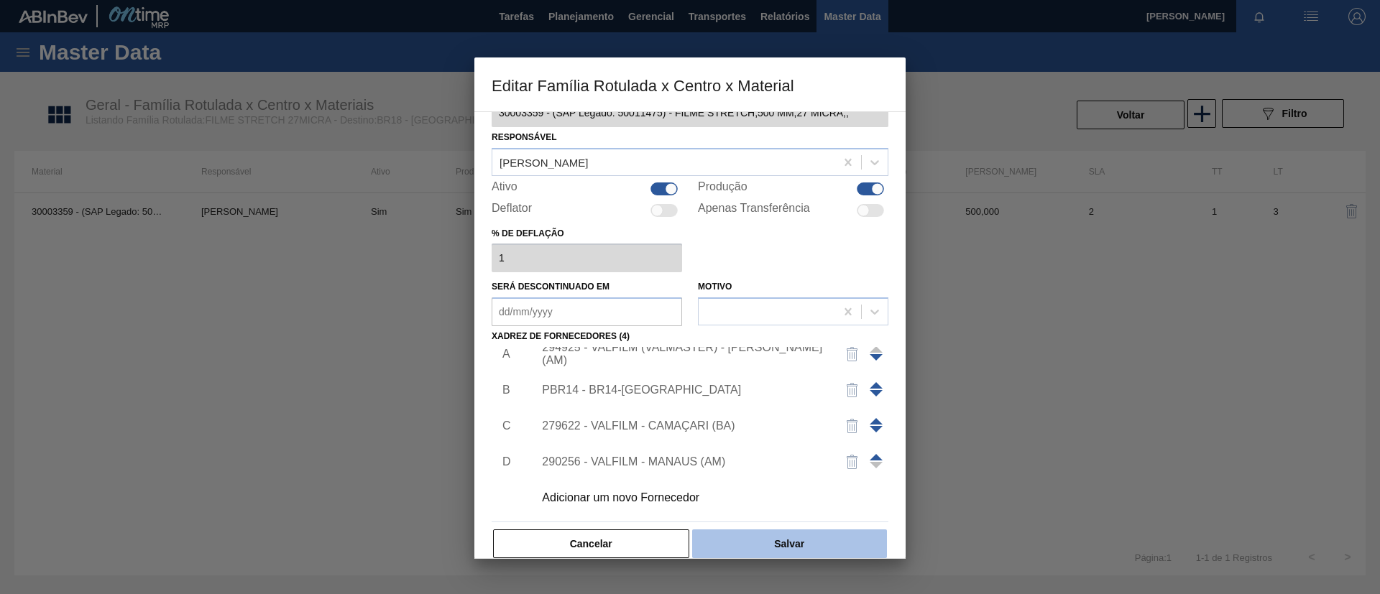
scroll to position [53, 0]
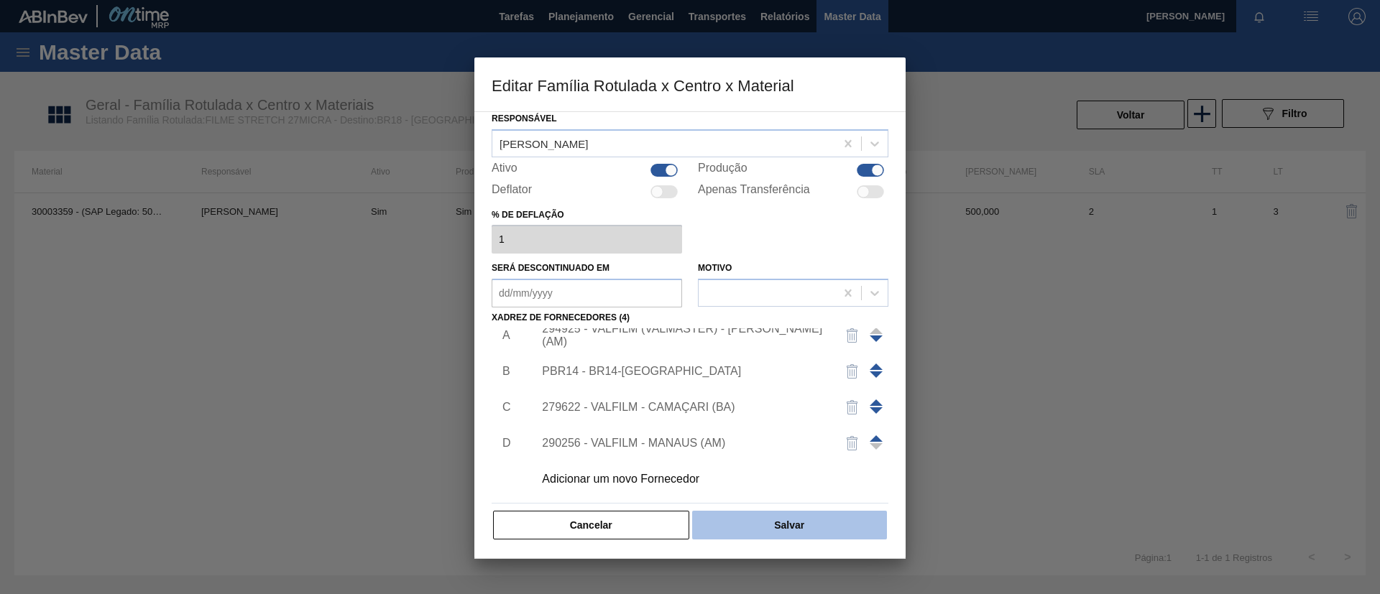
click at [805, 532] on button "Salvar" at bounding box center [789, 525] width 195 height 29
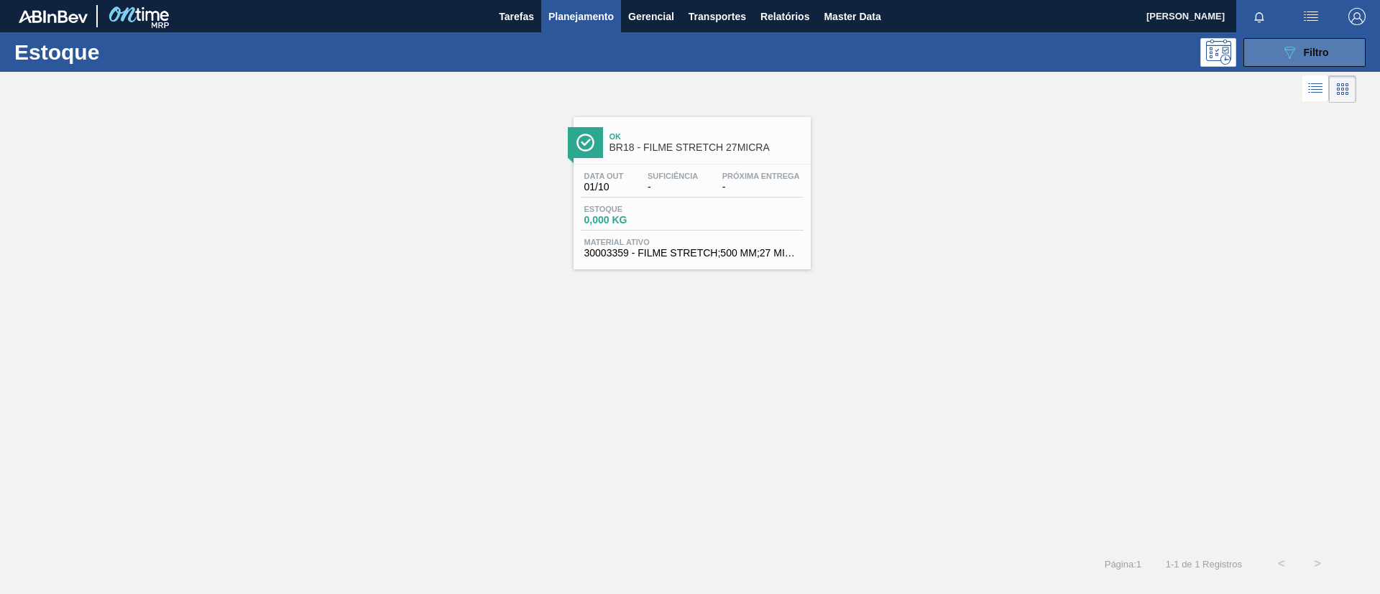
click at [1277, 52] on button "089F7B8B-B2A5-4AFE-B5C0-19BA573D28AC Filtro" at bounding box center [1304, 52] width 122 height 29
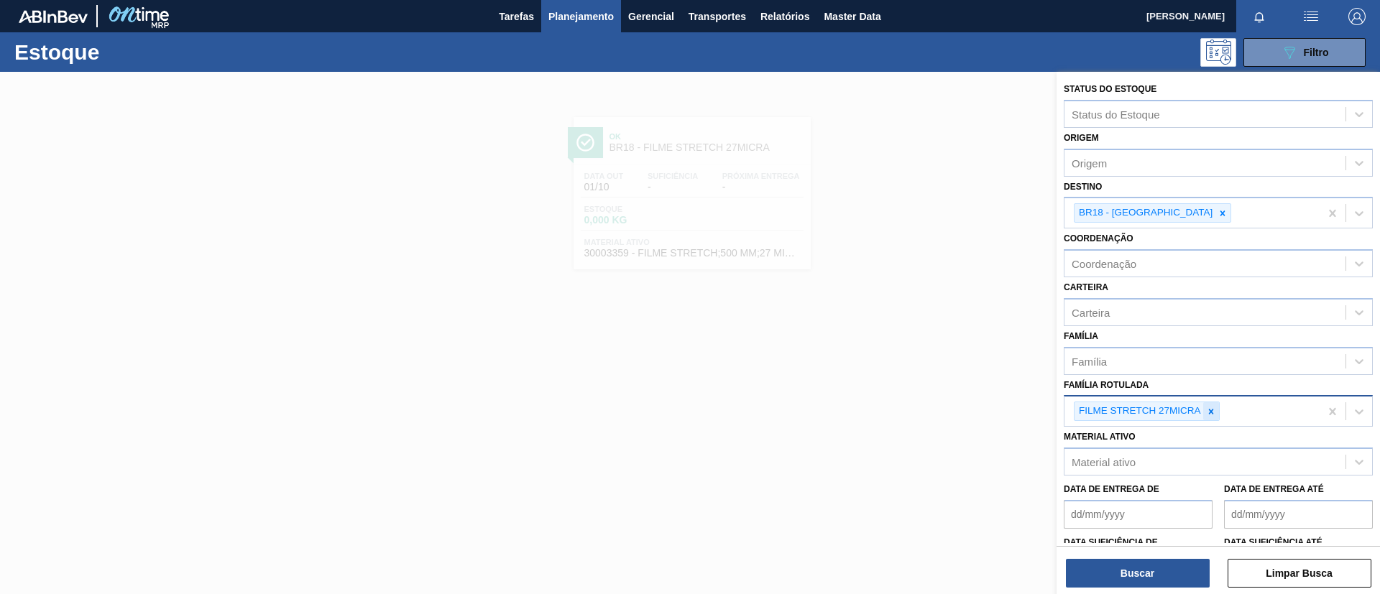
click at [1202, 417] on div "FILME STRETCH 27MICRA" at bounding box center [1147, 411] width 146 height 19
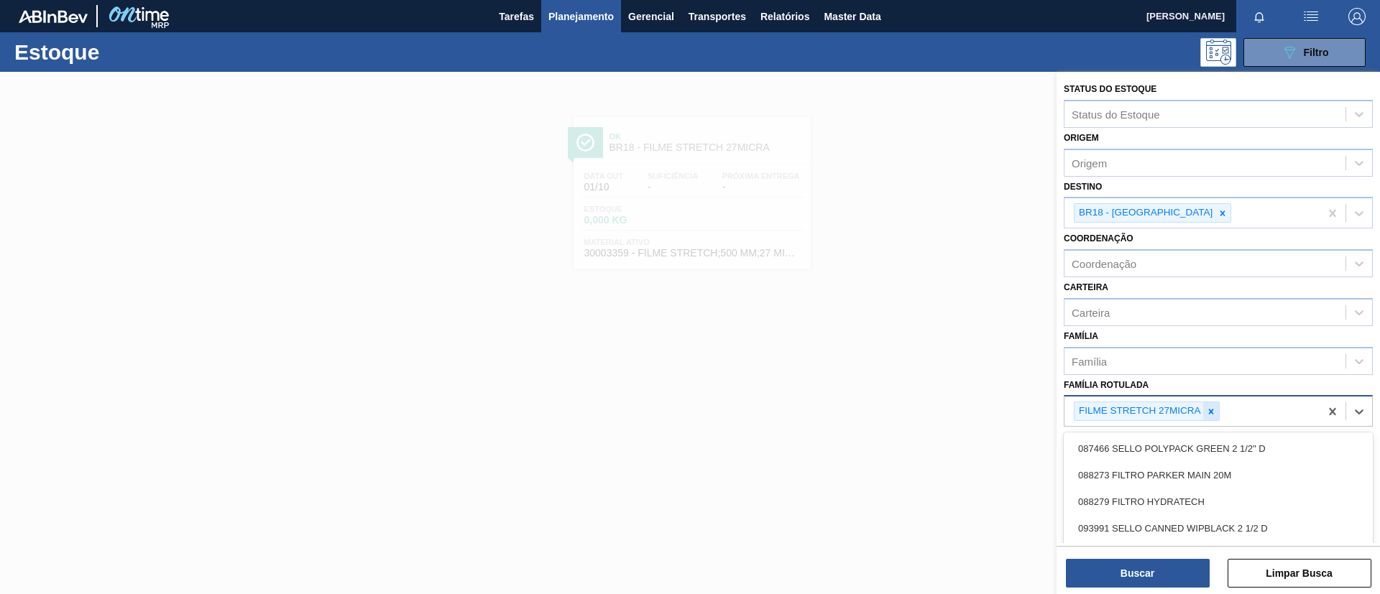
click at [1207, 414] on icon at bounding box center [1211, 412] width 10 height 10
paste Rotulada "FILME STRETCH 20MICRA"
type Rotulada "FILME STRETCH 20MICRA"
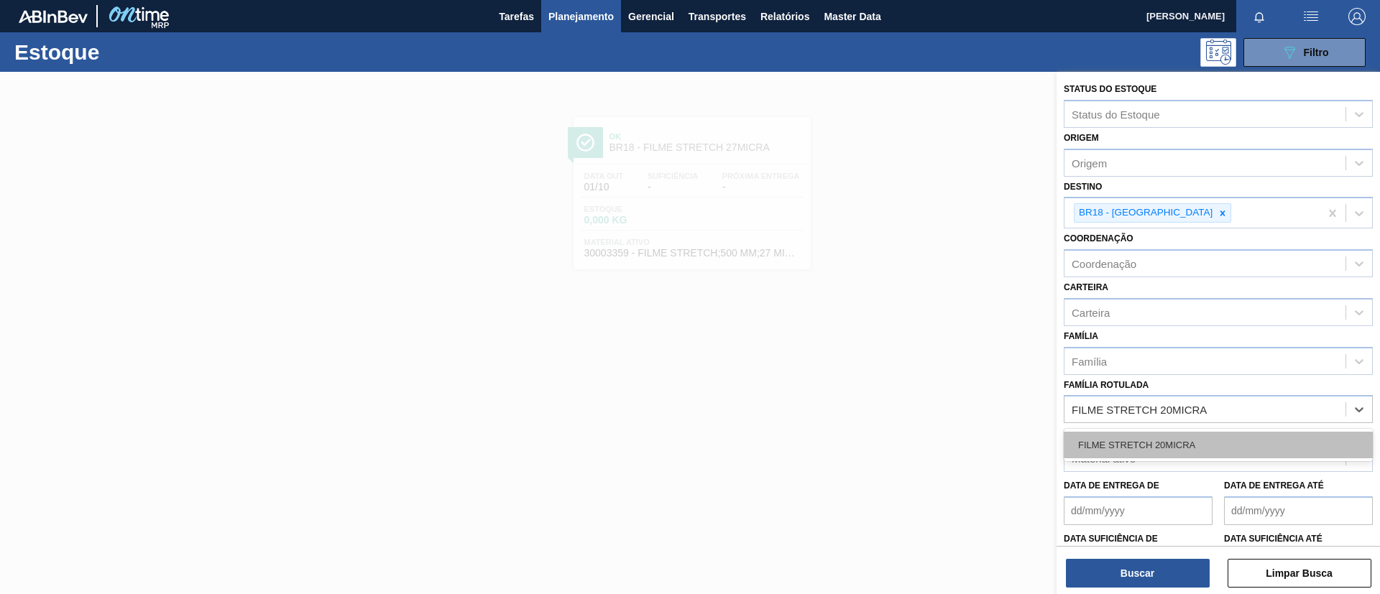
click at [1175, 448] on div "FILME STRETCH 20MICRA" at bounding box center [1218, 445] width 309 height 27
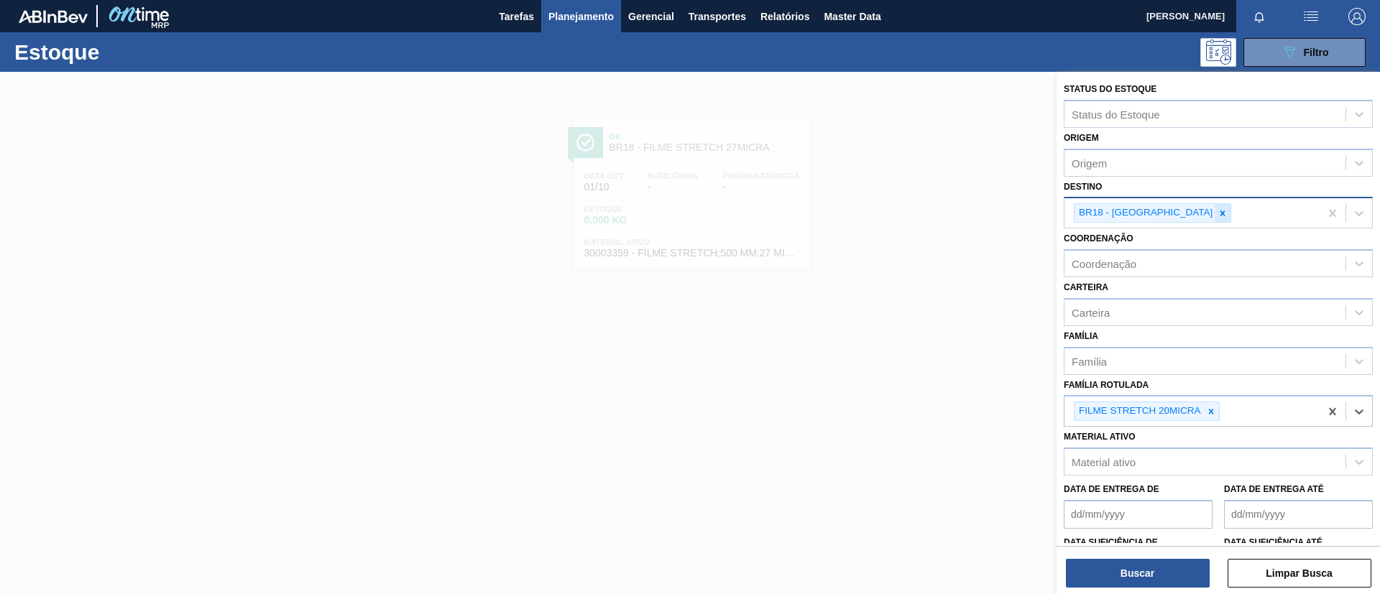
click at [1214, 206] on div at bounding box center [1222, 213] width 16 height 18
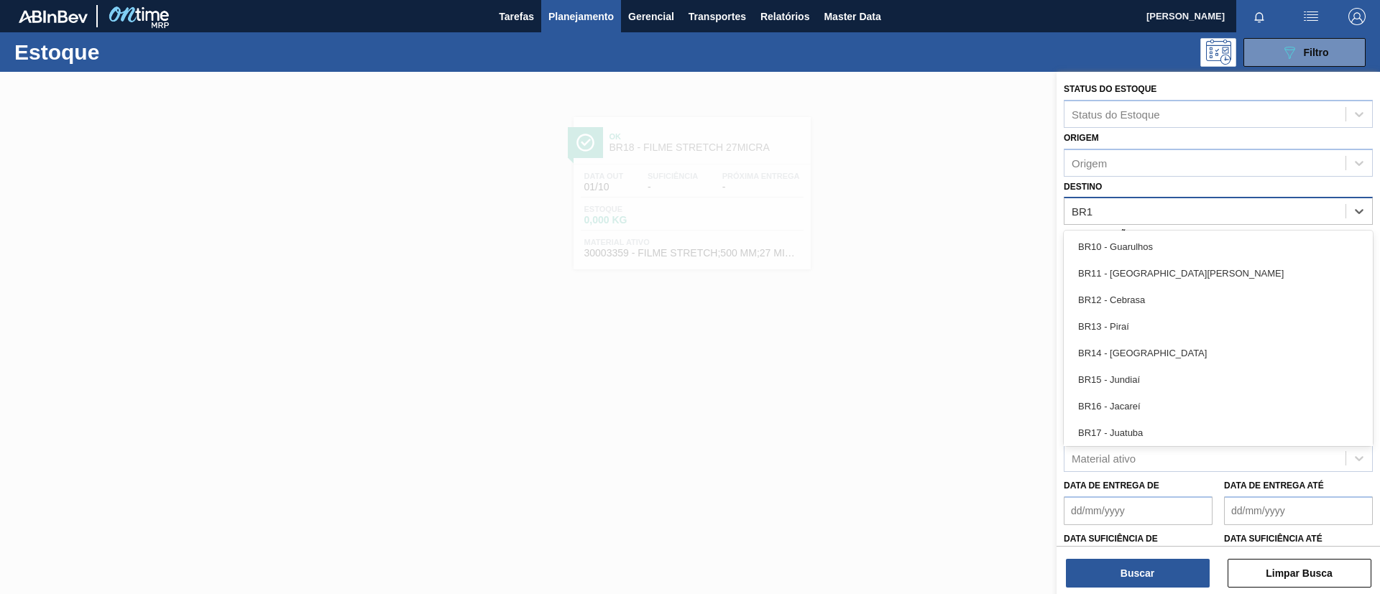
type input "BR16"
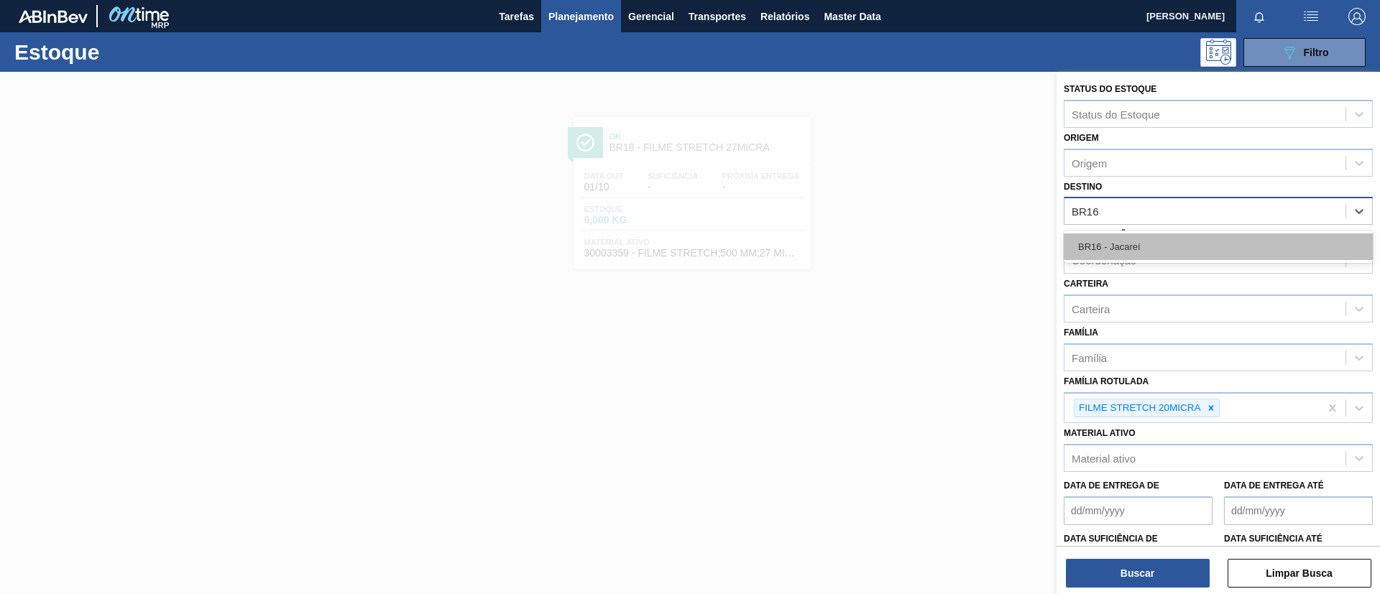
click at [1186, 240] on div "BR16 - Jacareí" at bounding box center [1218, 247] width 309 height 27
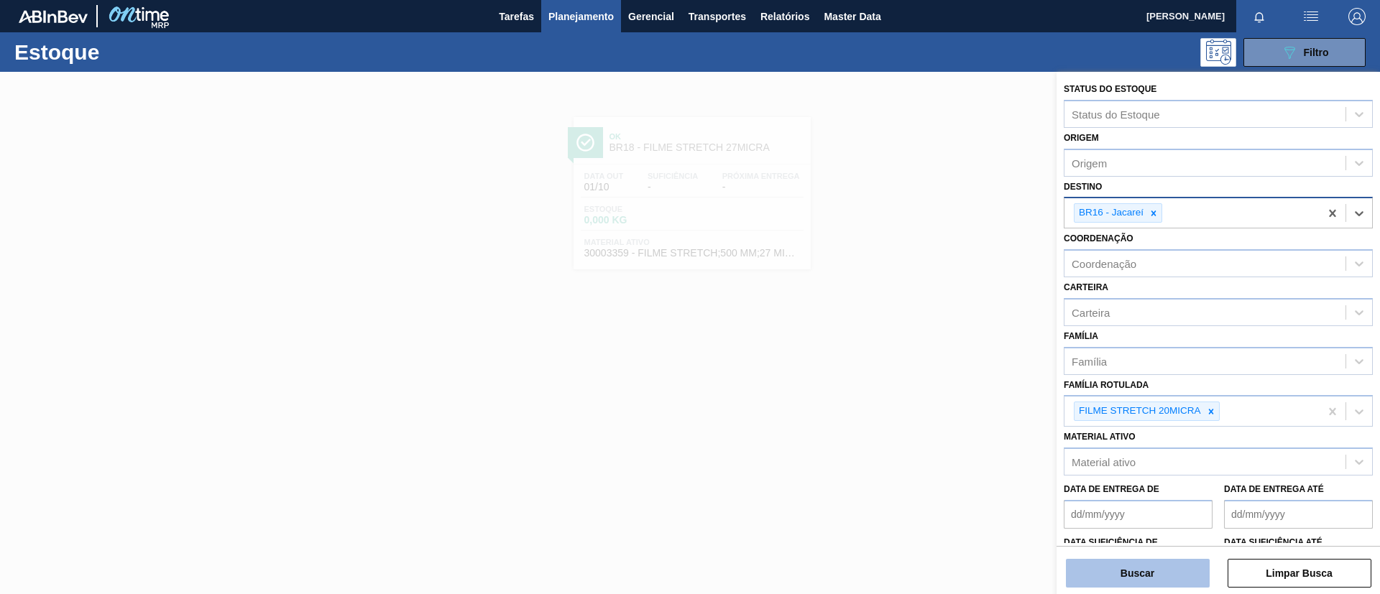
click at [1145, 561] on button "Buscar" at bounding box center [1138, 573] width 144 height 29
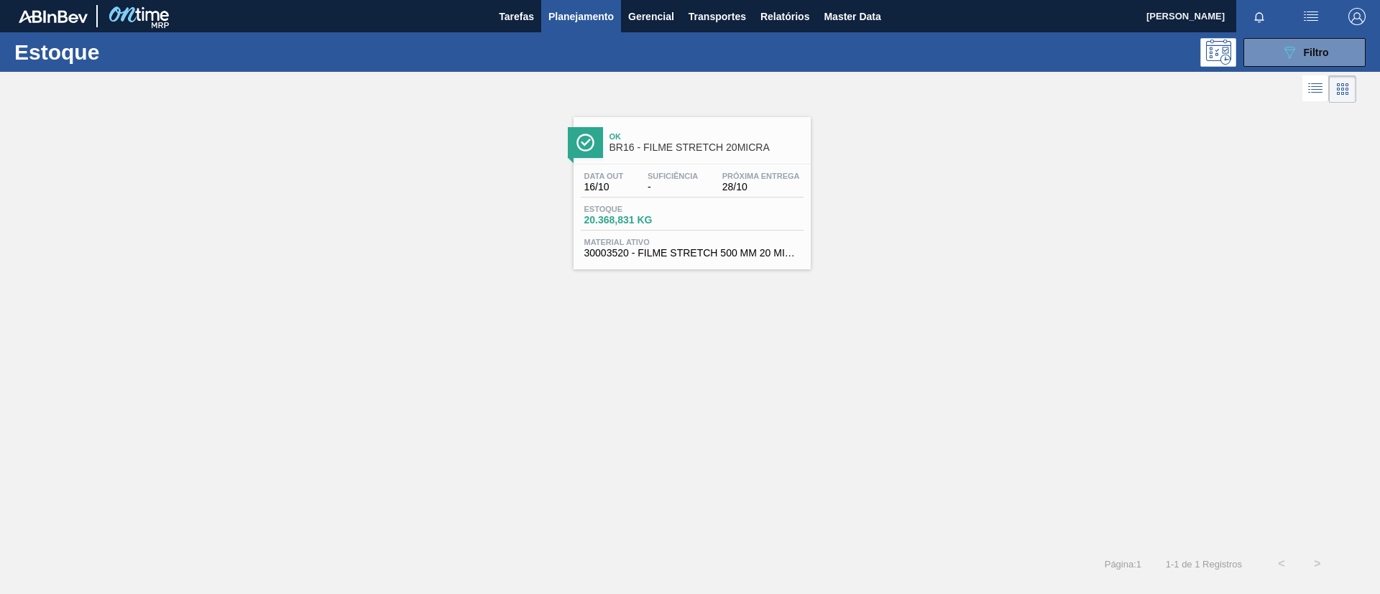
click at [624, 119] on div "Ok BR16 - FILME STRETCH 20MICRA" at bounding box center [691, 137] width 237 height 40
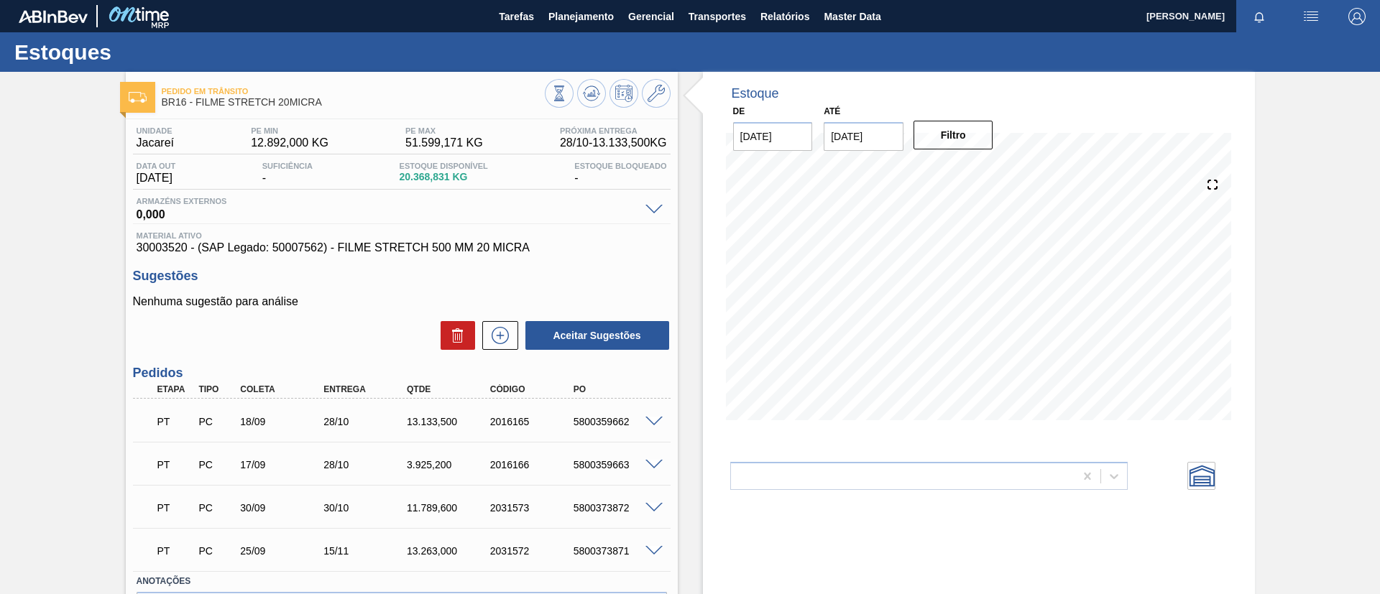
drag, startPoint x: 487, startPoint y: 209, endPoint x: 382, endPoint y: 220, distance: 105.5
click at [382, 220] on div "Armazéns externos 0,000" at bounding box center [402, 210] width 538 height 27
click at [576, 25] on button "Planejamento" at bounding box center [581, 16] width 80 height 32
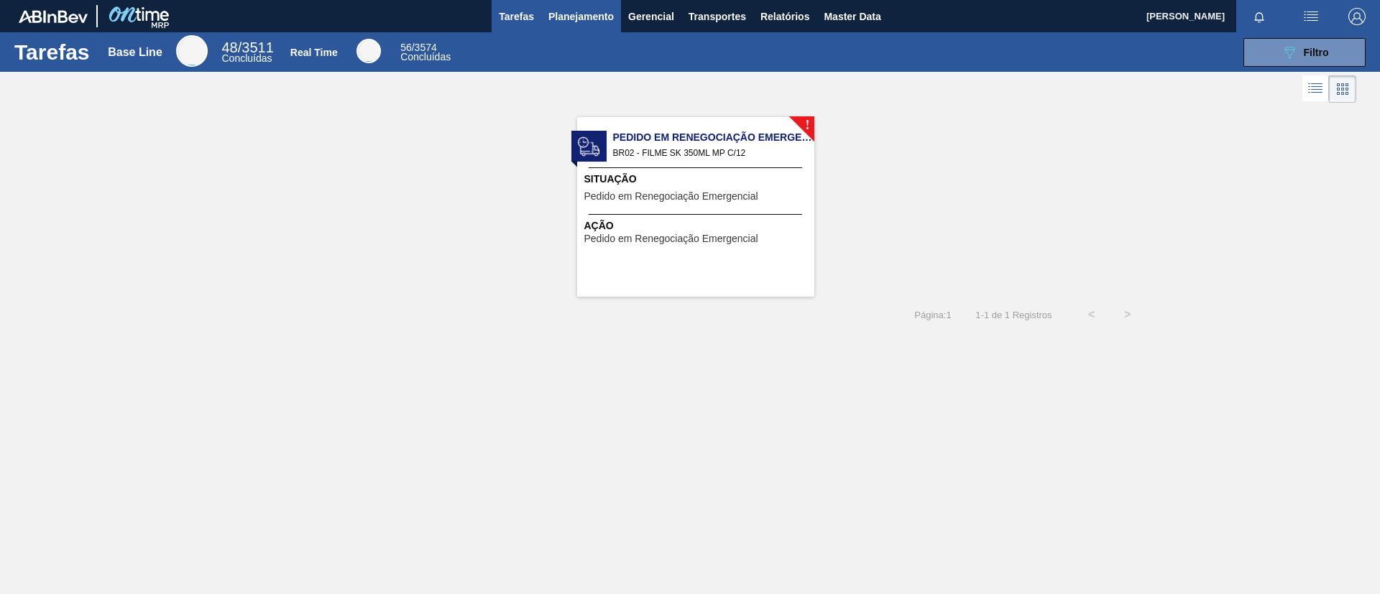
click at [590, 9] on span "Planejamento" at bounding box center [580, 16] width 65 height 17
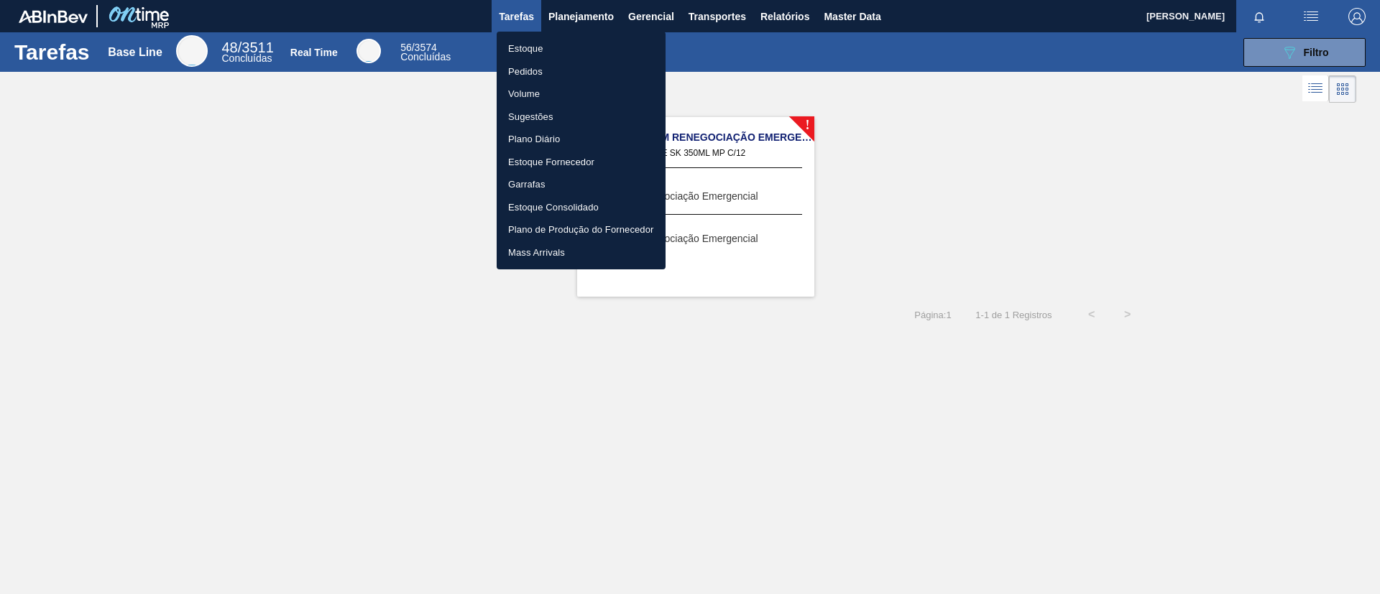
click at [590, 25] on div at bounding box center [690, 297] width 1380 height 594
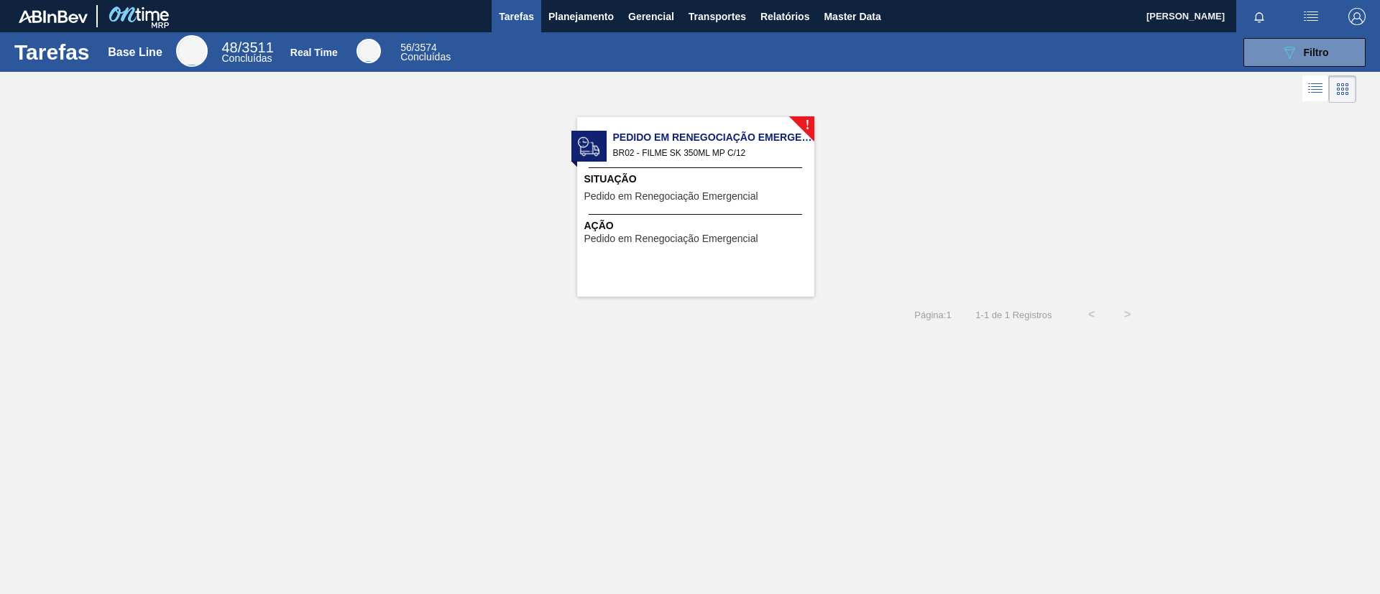
click at [731, 148] on span "BR02 - FILME SK 350ML MP C/12" at bounding box center [708, 153] width 190 height 16
drag, startPoint x: 607, startPoint y: 11, endPoint x: 581, endPoint y: 49, distance: 45.4
click at [606, 13] on span "Planejamento" at bounding box center [580, 16] width 65 height 17
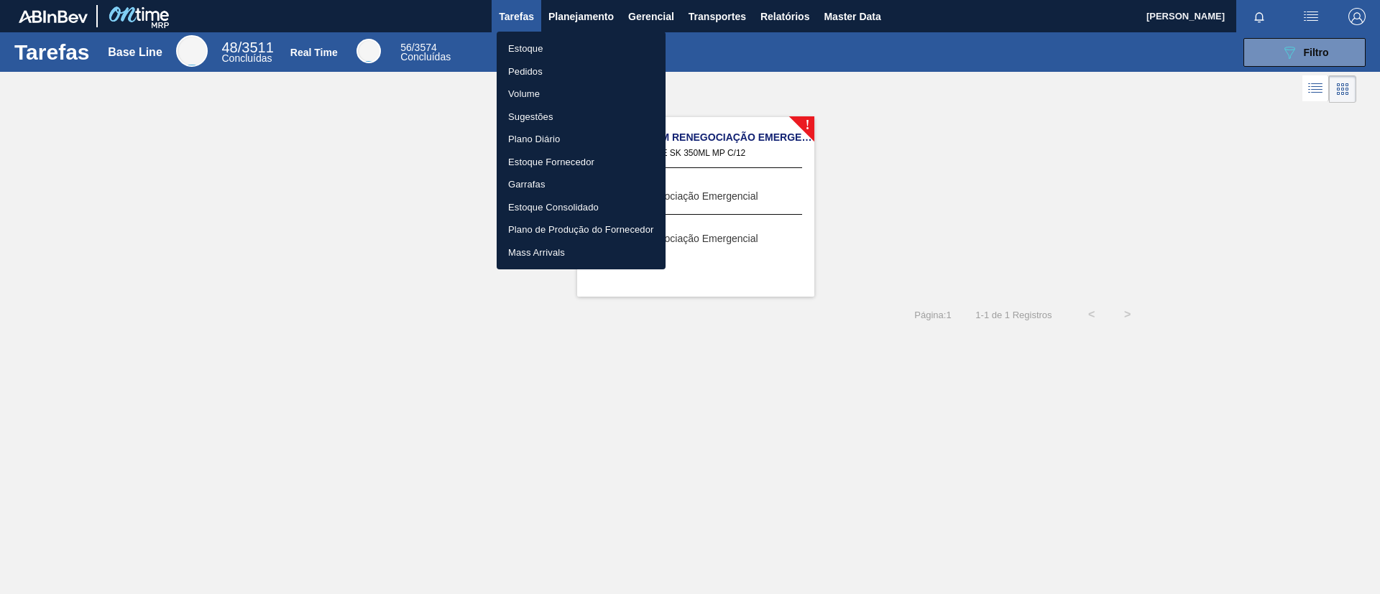
click at [560, 81] on li "Pedidos" at bounding box center [581, 71] width 169 height 23
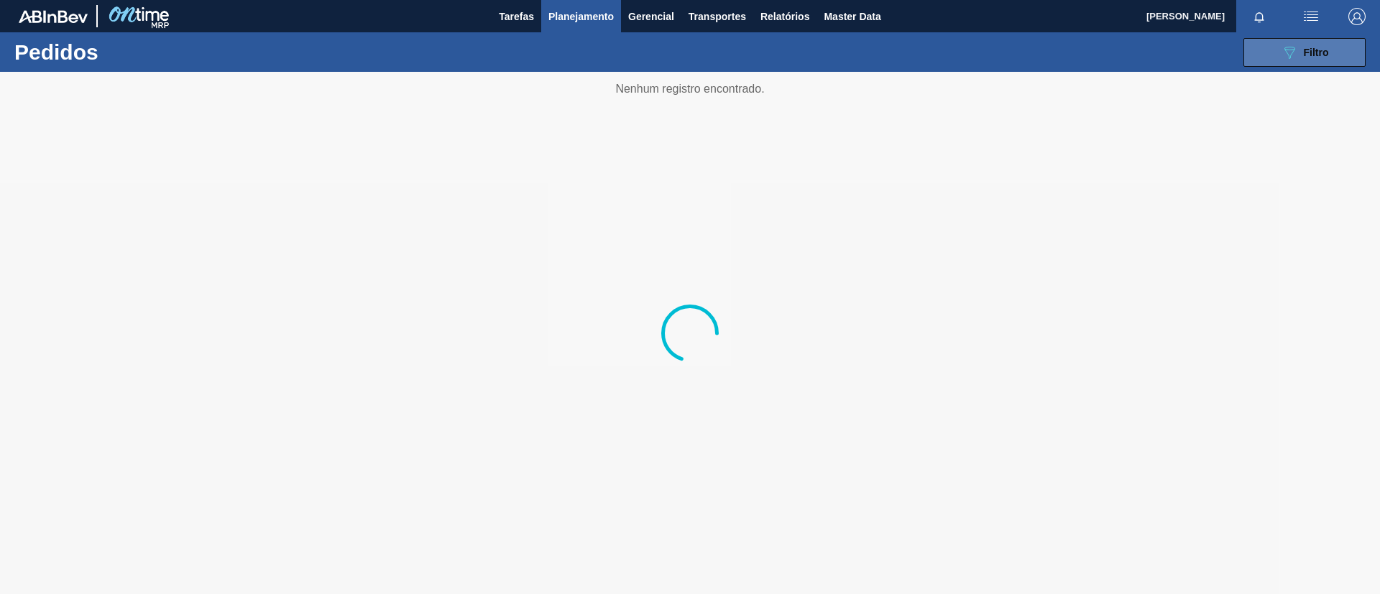
click at [1284, 55] on icon "089F7B8B-B2A5-4AFE-B5C0-19BA573D28AC" at bounding box center [1289, 52] width 17 height 17
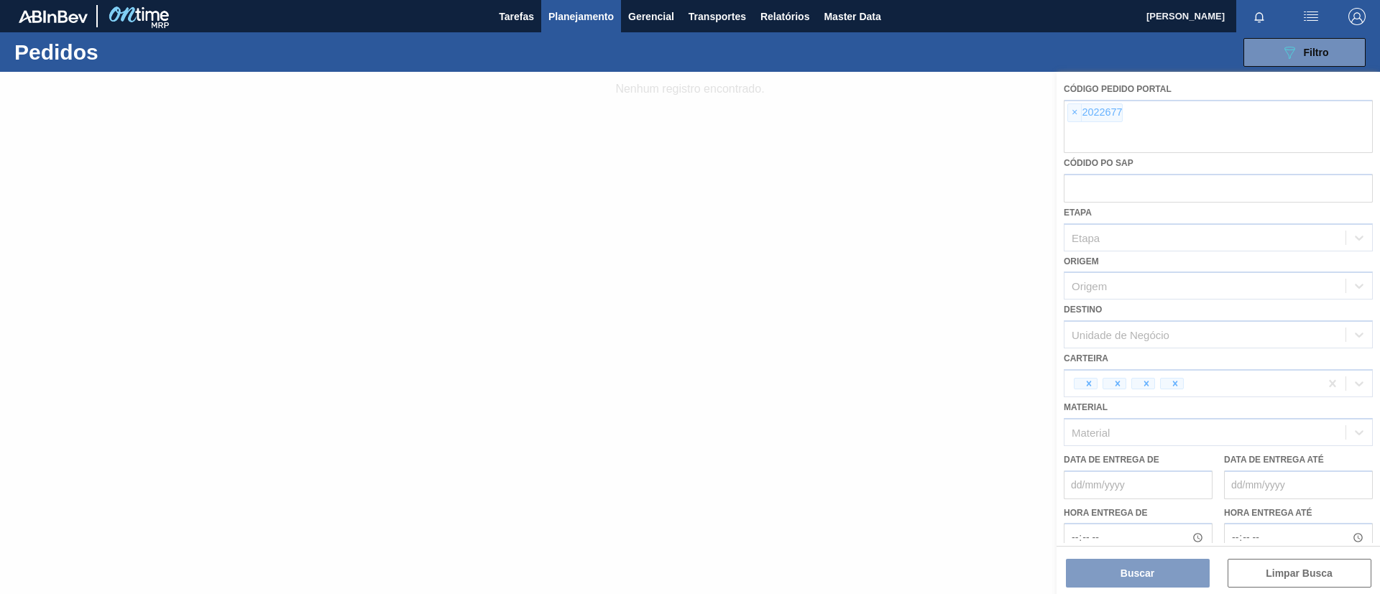
click at [1074, 110] on div at bounding box center [690, 333] width 1380 height 522
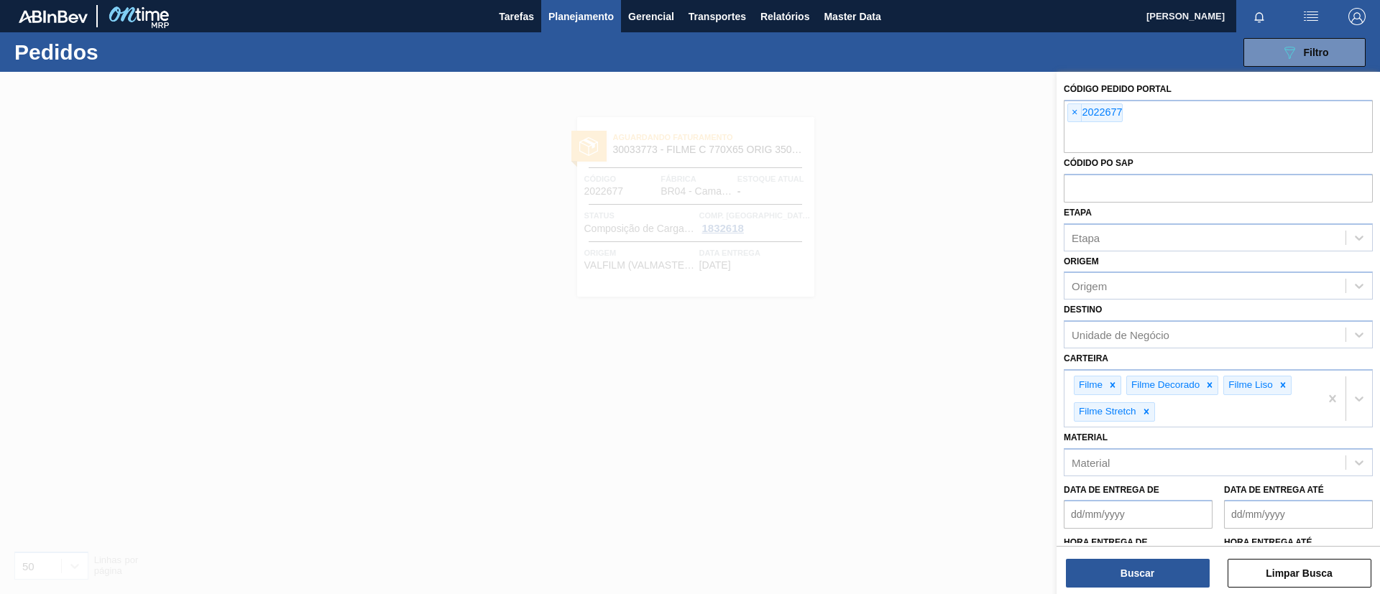
click at [1074, 114] on span "×" at bounding box center [1075, 112] width 14 height 17
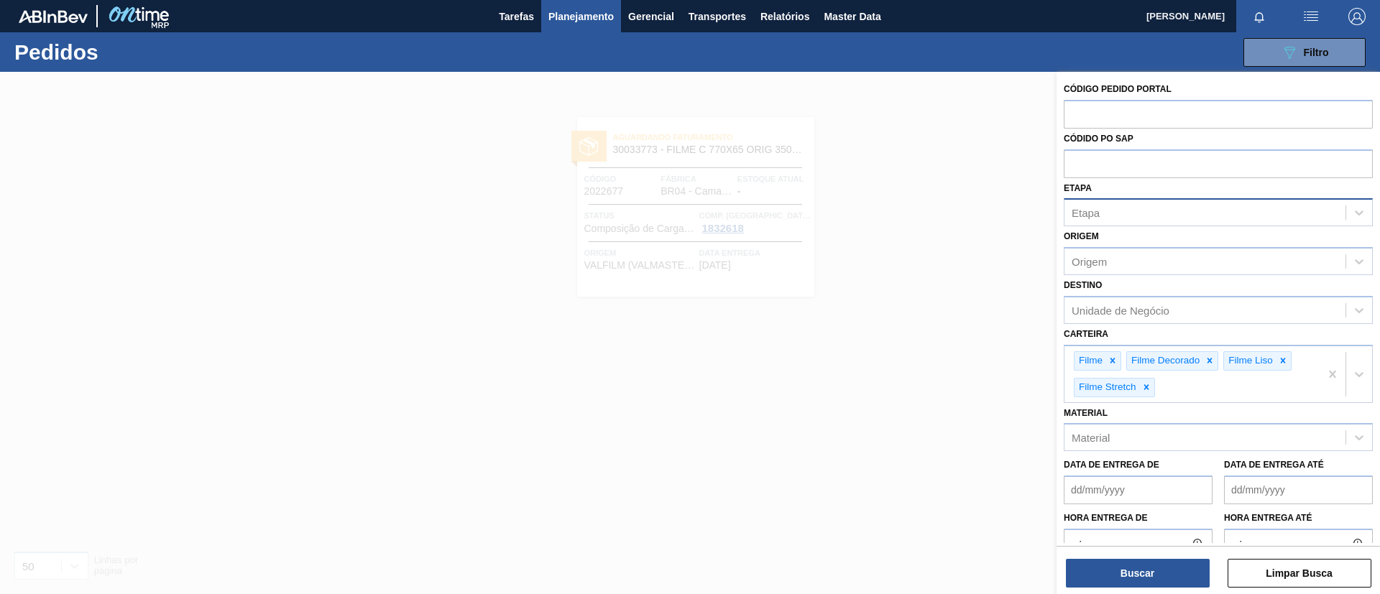
paste input "2042276"
type input "2042276"
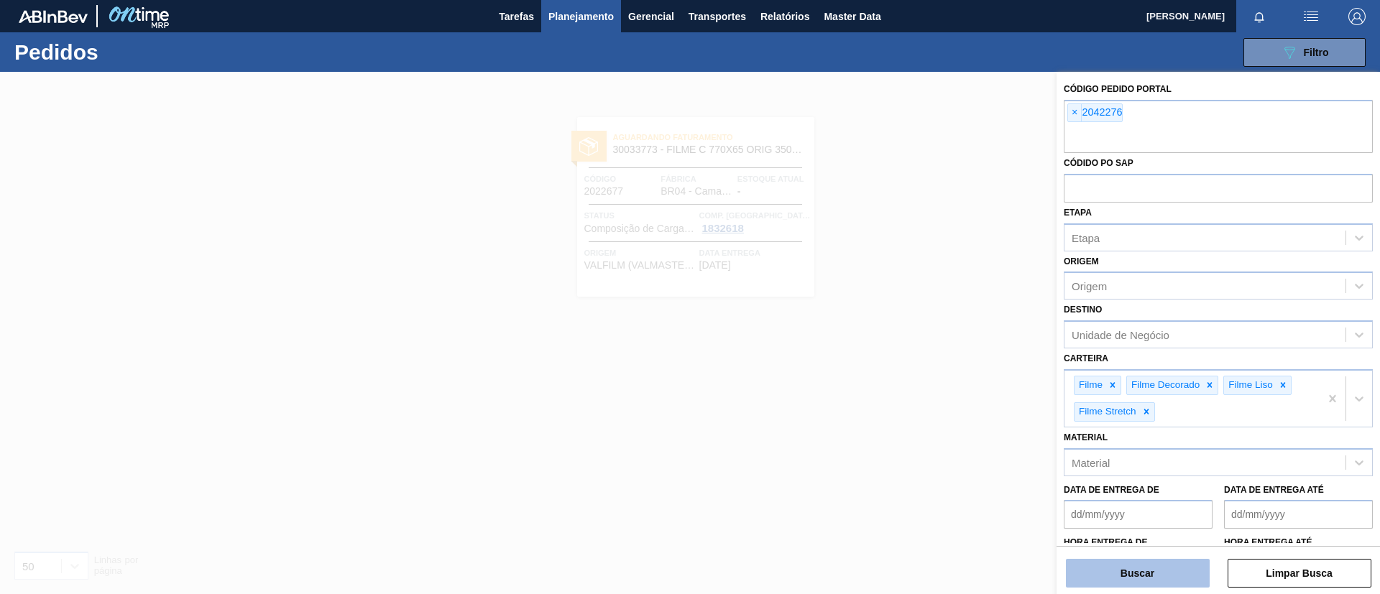
click at [1168, 561] on button "Buscar" at bounding box center [1138, 573] width 144 height 29
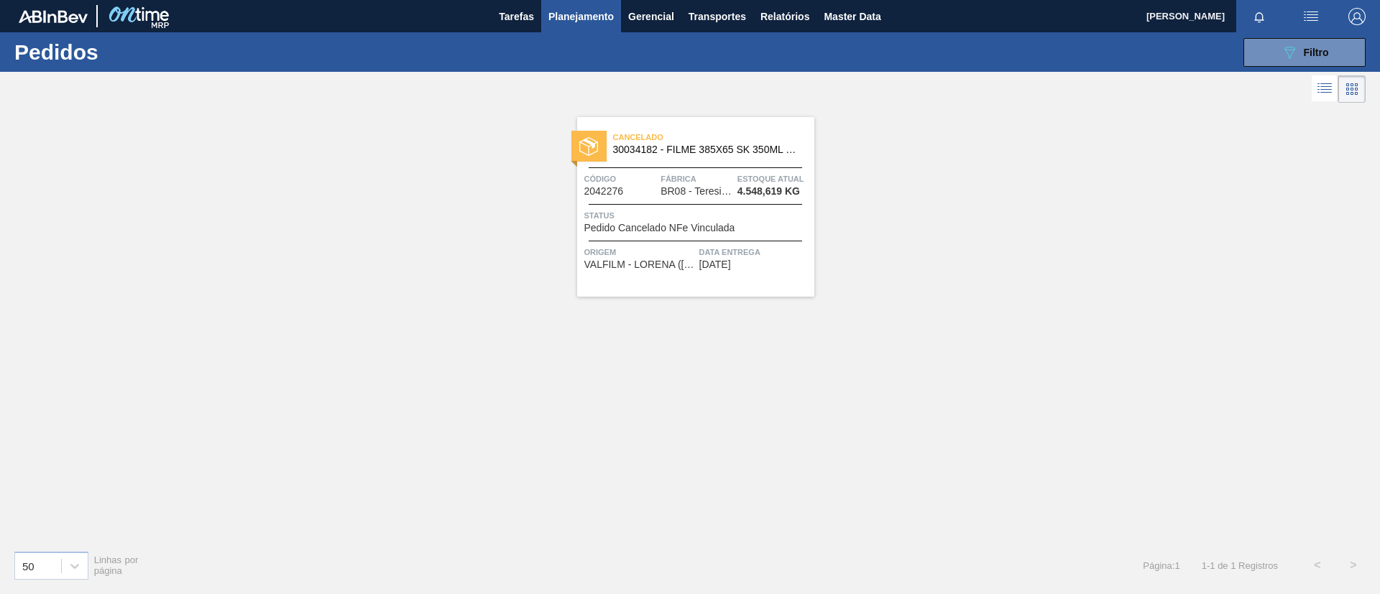
click at [748, 156] on div "Cancelado 30034182 - FILME 385X65 SK 350ML MP C12" at bounding box center [695, 144] width 237 height 32
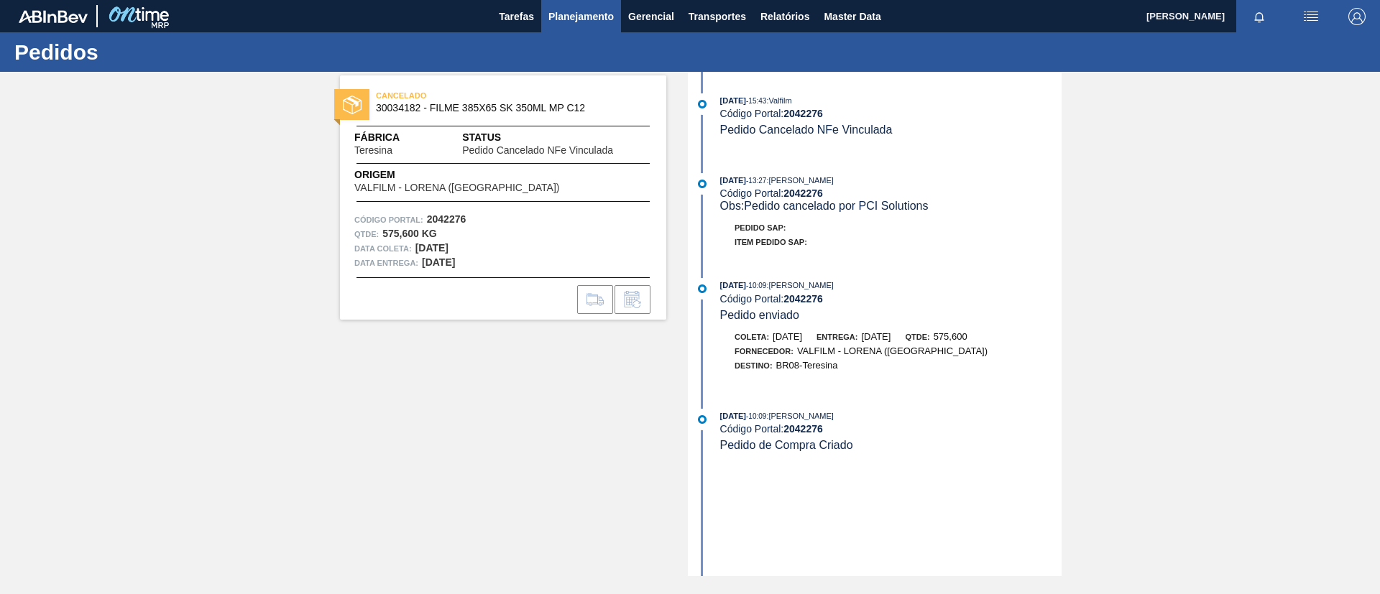
click at [581, 13] on span "Planejamento" at bounding box center [580, 16] width 65 height 17
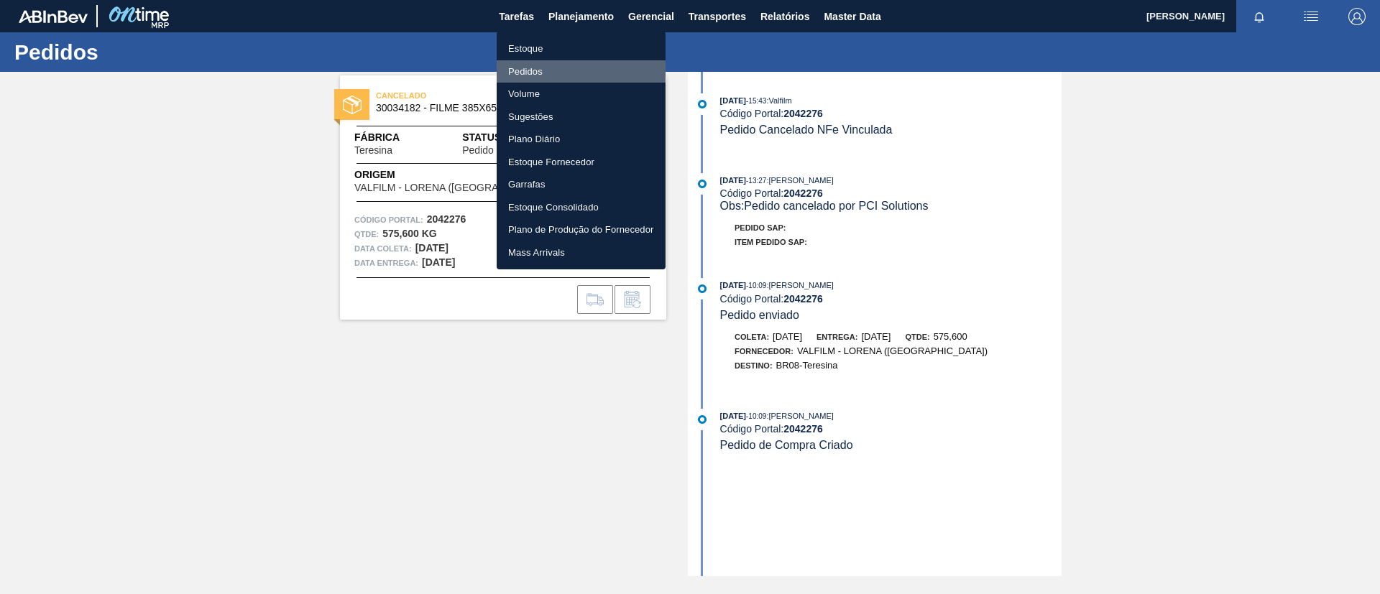
click at [543, 68] on li "Pedidos" at bounding box center [581, 71] width 169 height 23
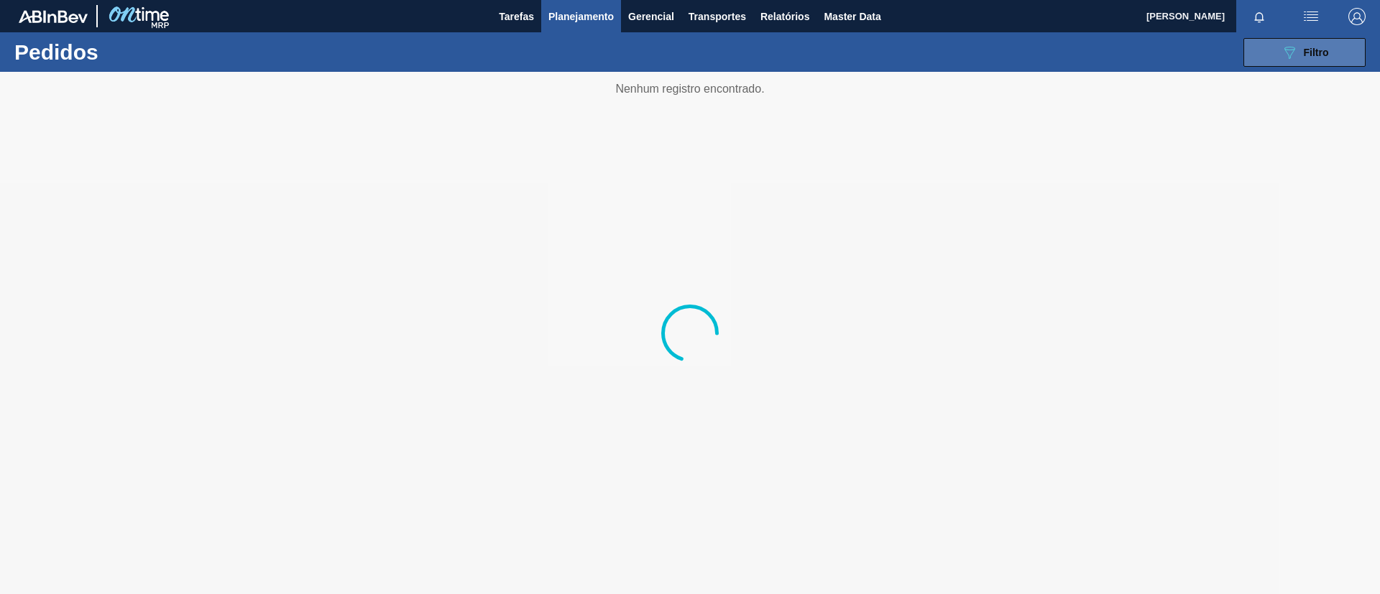
click at [1338, 50] on button "089F7B8B-B2A5-4AFE-B5C0-19BA573D28AC Filtro" at bounding box center [1304, 52] width 122 height 29
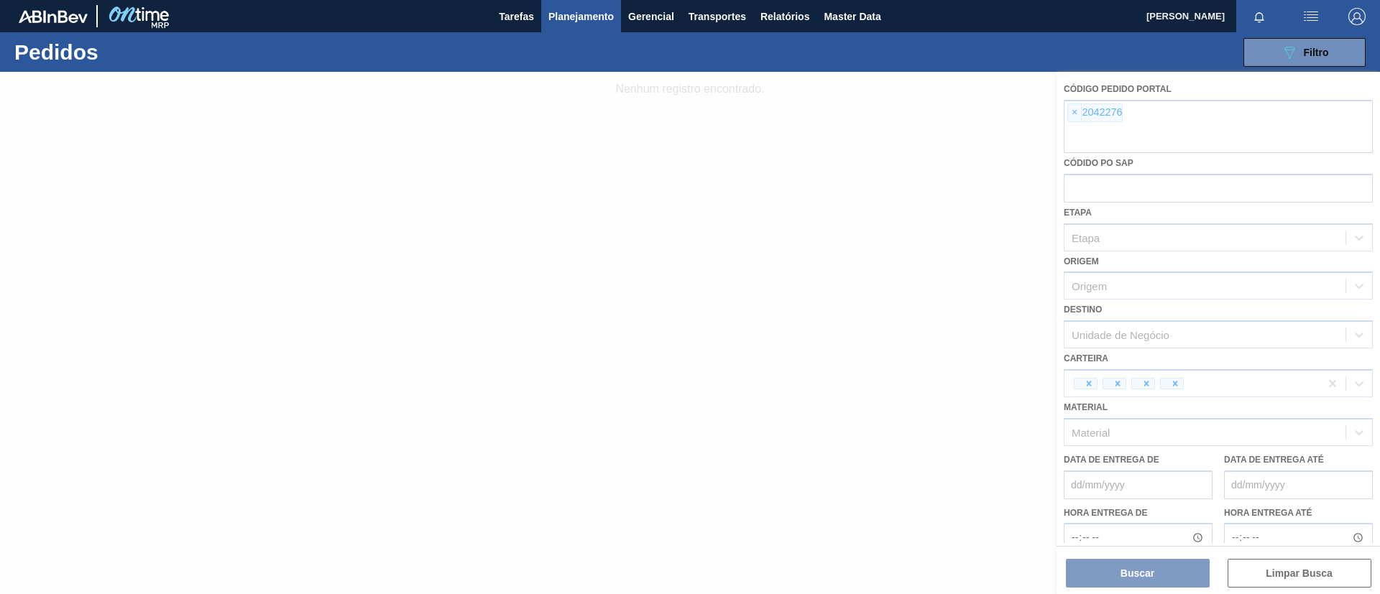
click at [1075, 118] on div at bounding box center [690, 333] width 1380 height 522
click at [1070, 114] on div at bounding box center [690, 333] width 1380 height 522
click at [1073, 113] on div at bounding box center [690, 333] width 1380 height 522
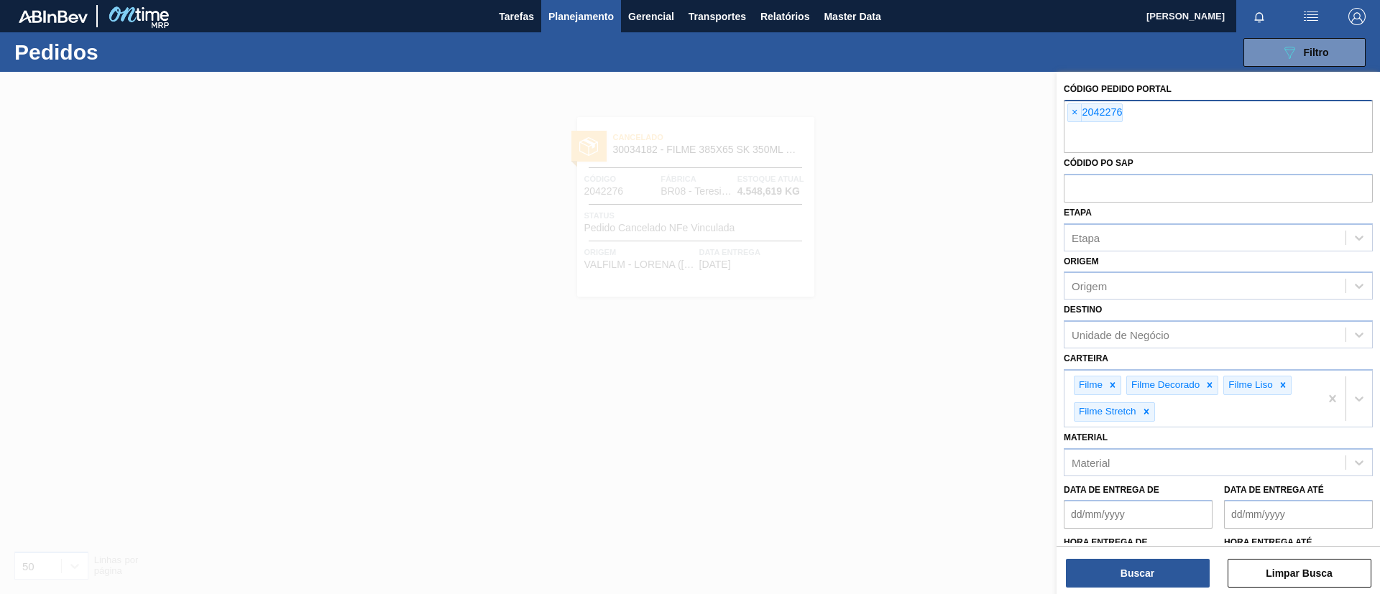
click at [1074, 115] on span "×" at bounding box center [1075, 112] width 14 height 17
paste input "2042388"
type input "2042388"
click at [1146, 563] on button "Buscar" at bounding box center [1138, 573] width 144 height 29
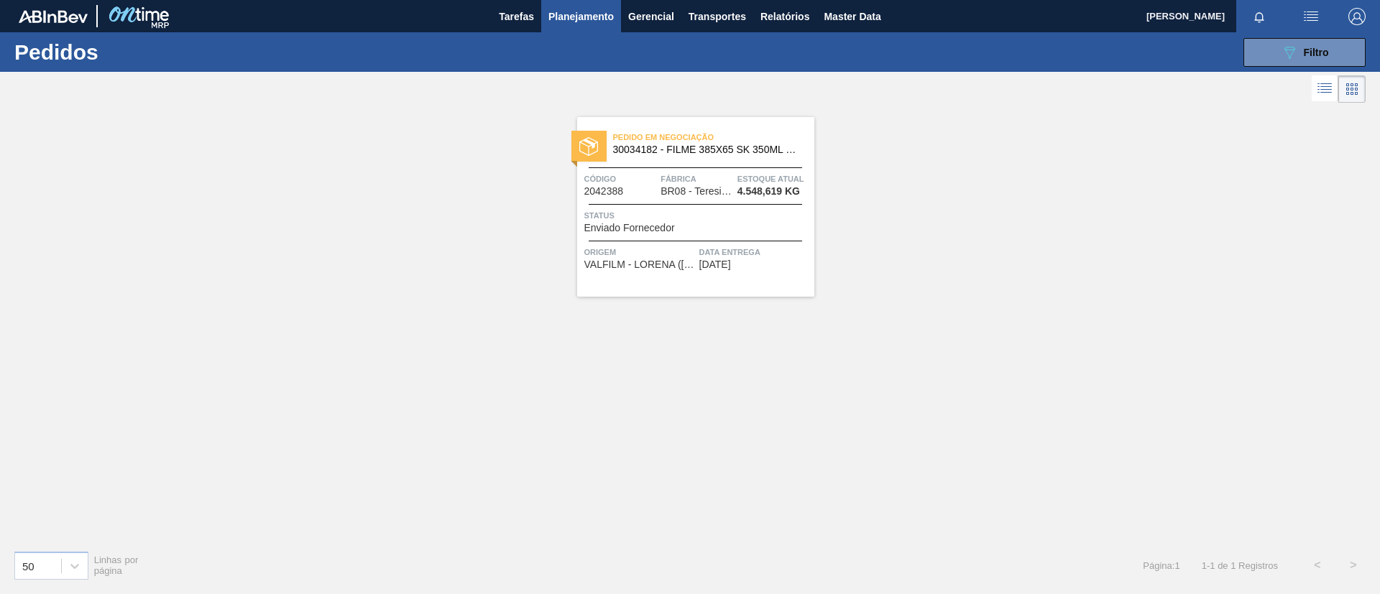
click at [722, 188] on span "BR08 - Teresina" at bounding box center [696, 191] width 72 height 11
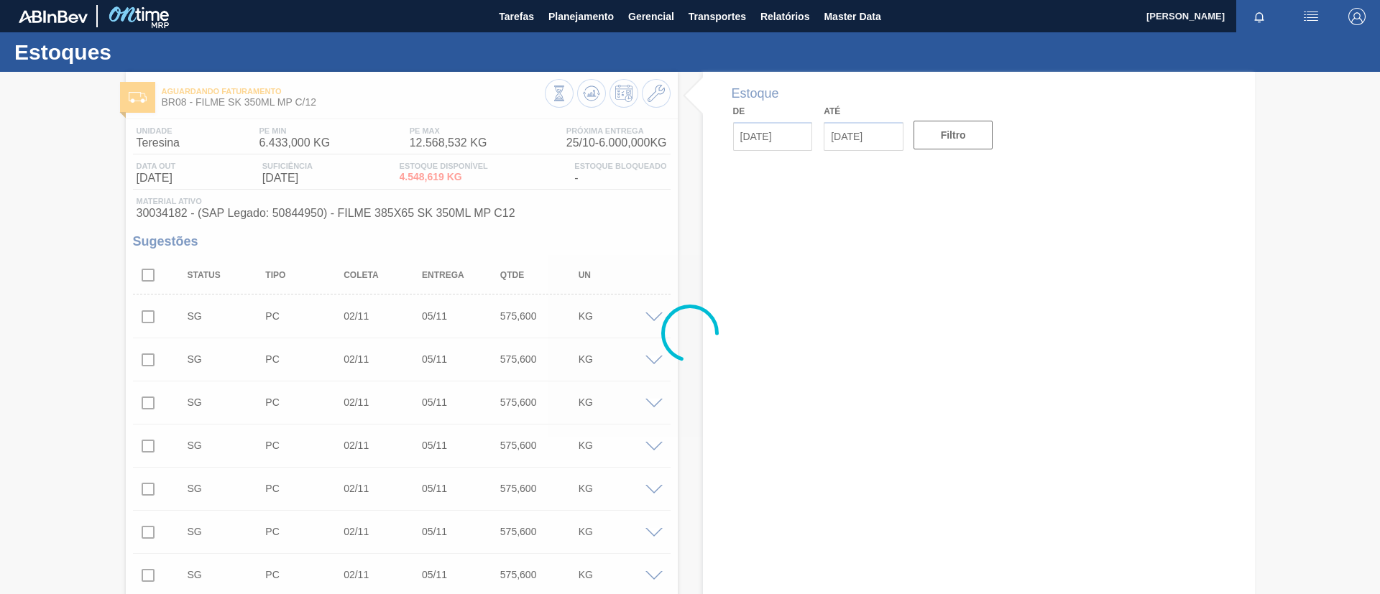
type input "[DATE]"
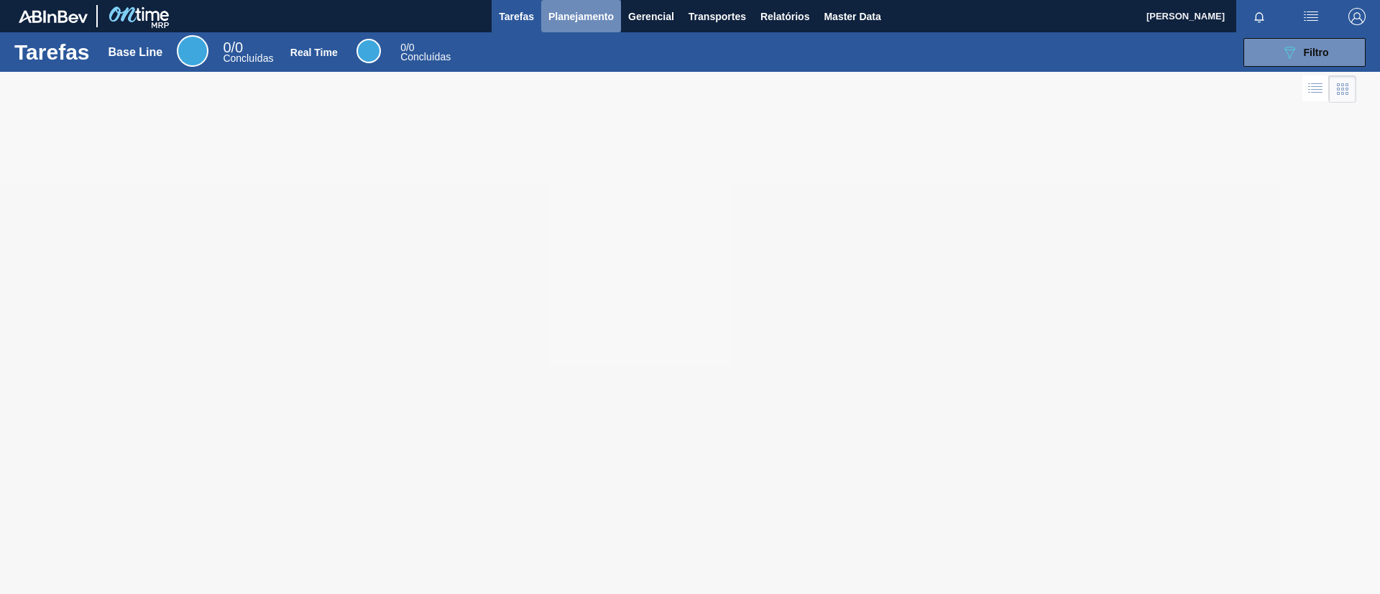
click at [591, 31] on button "Planejamento" at bounding box center [581, 16] width 80 height 32
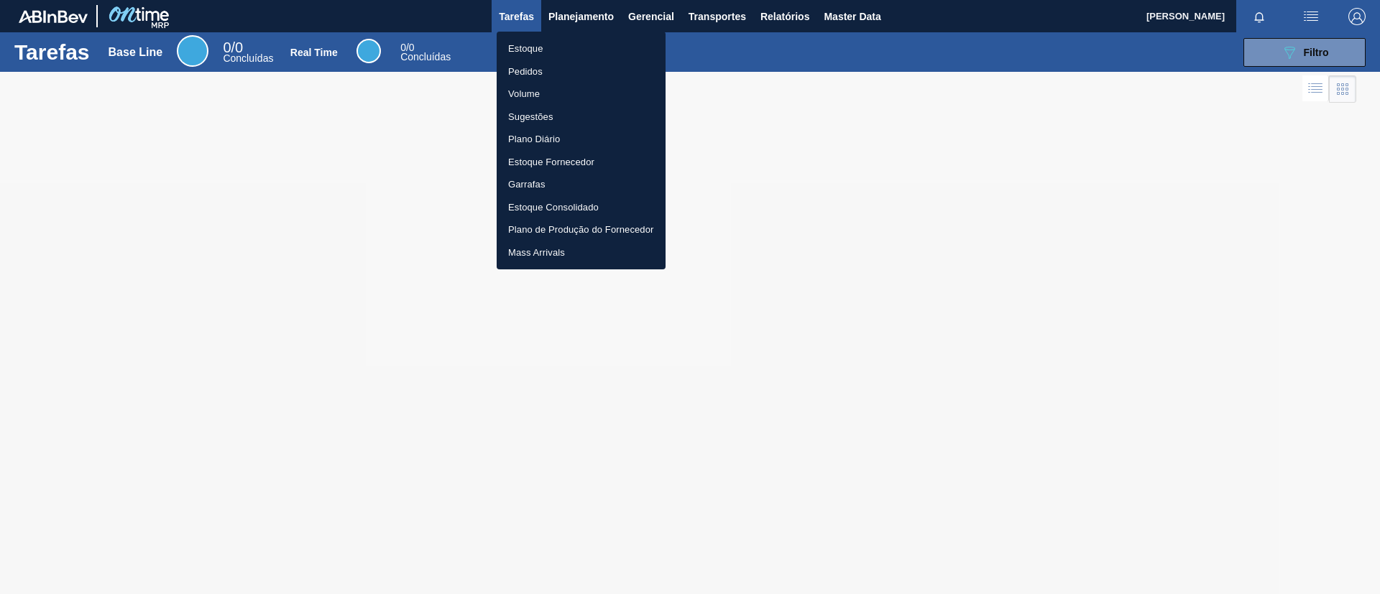
click at [591, 43] on li "Estoque" at bounding box center [581, 48] width 169 height 23
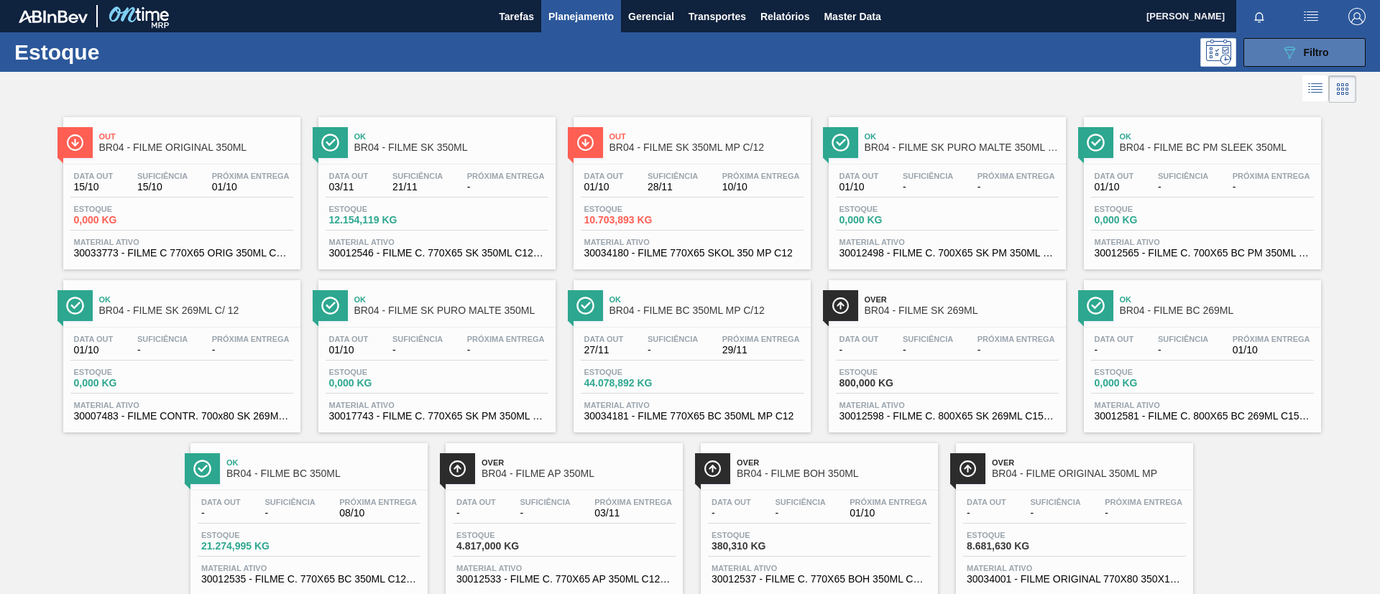
click at [1291, 57] on icon "089F7B8B-B2A5-4AFE-B5C0-19BA573D28AC" at bounding box center [1289, 52] width 17 height 17
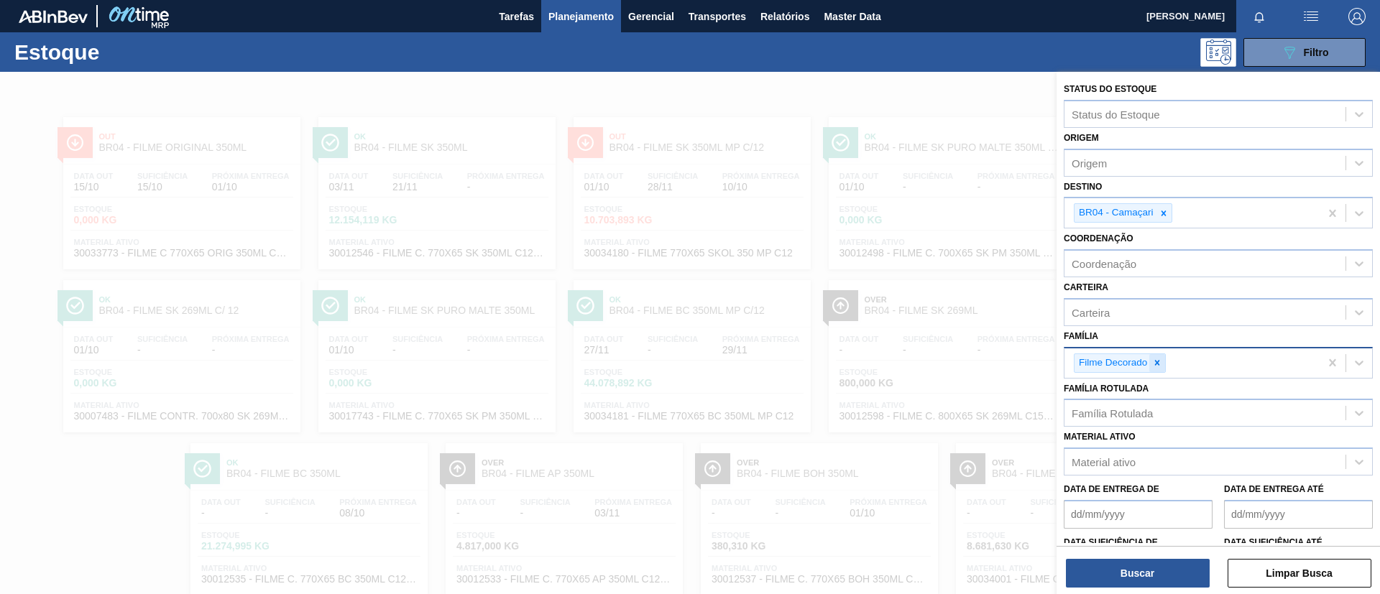
click at [1161, 362] on icon at bounding box center [1157, 363] width 10 height 10
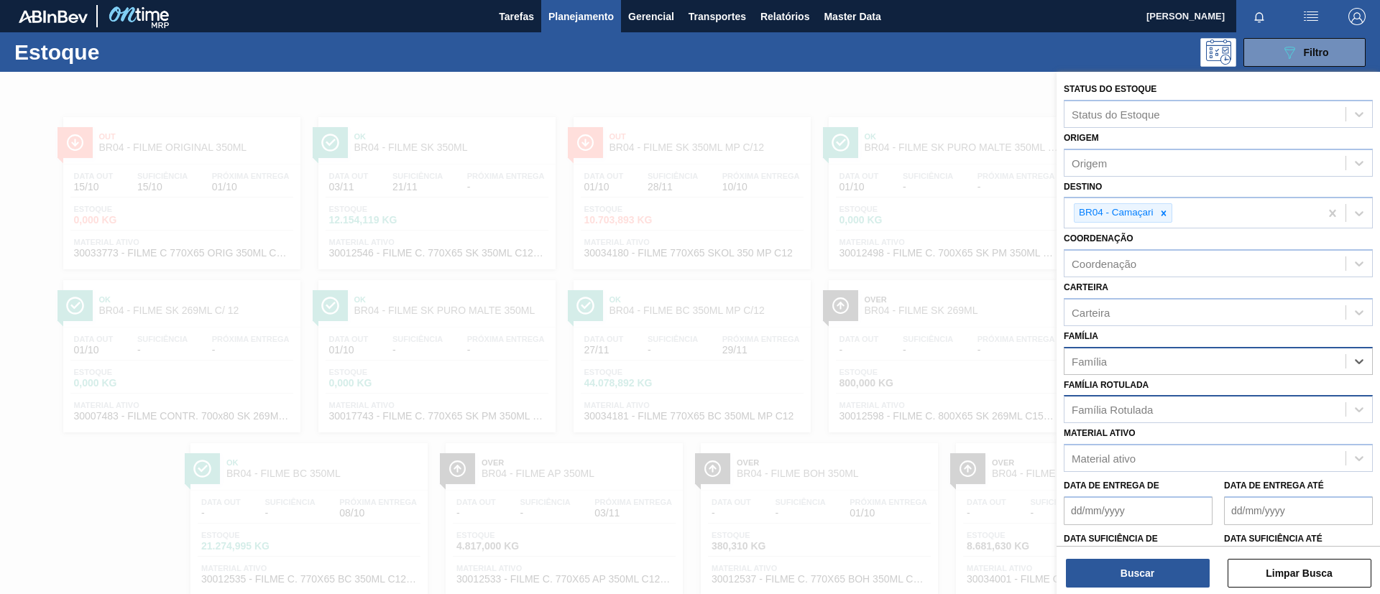
scroll to position [37, 0]
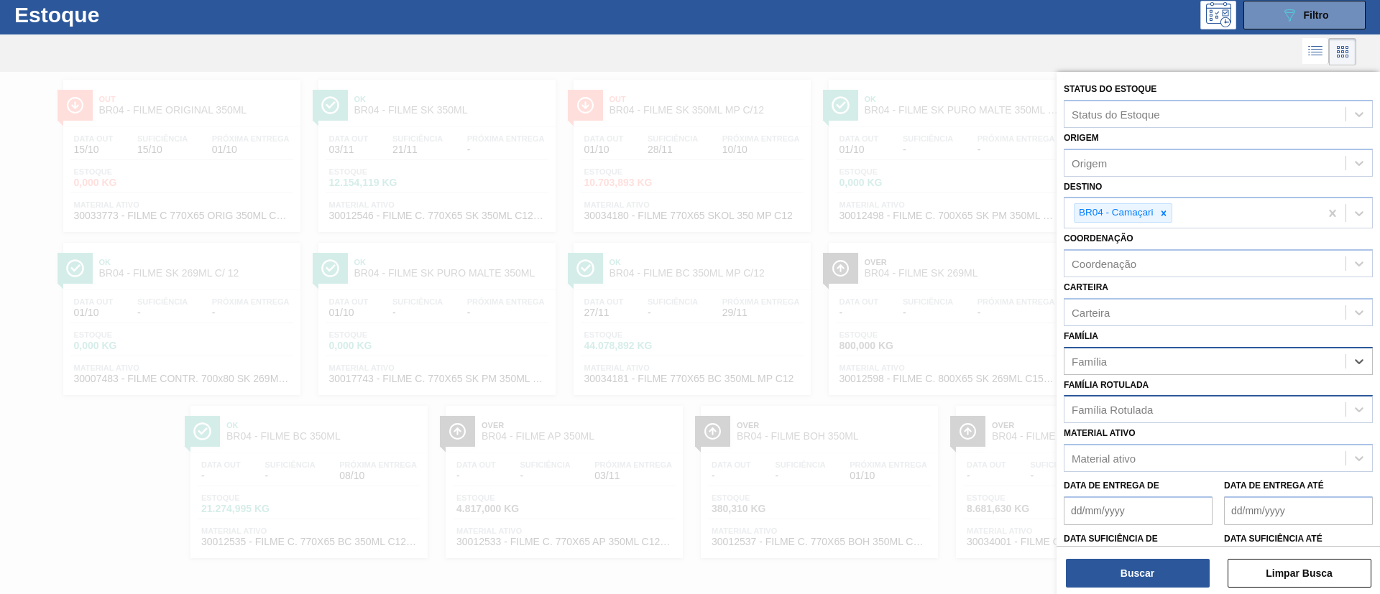
click at [1160, 404] on div "Família Rotulada" at bounding box center [1204, 410] width 281 height 21
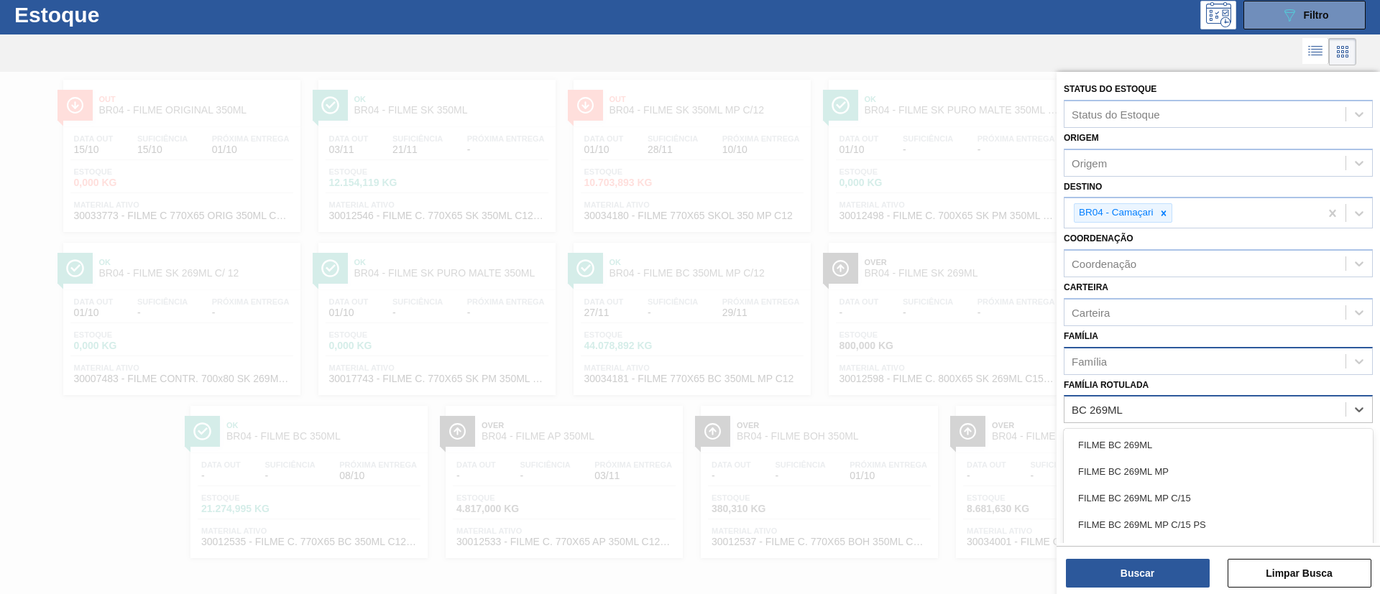
type Rotulada "BC 269ML MP"
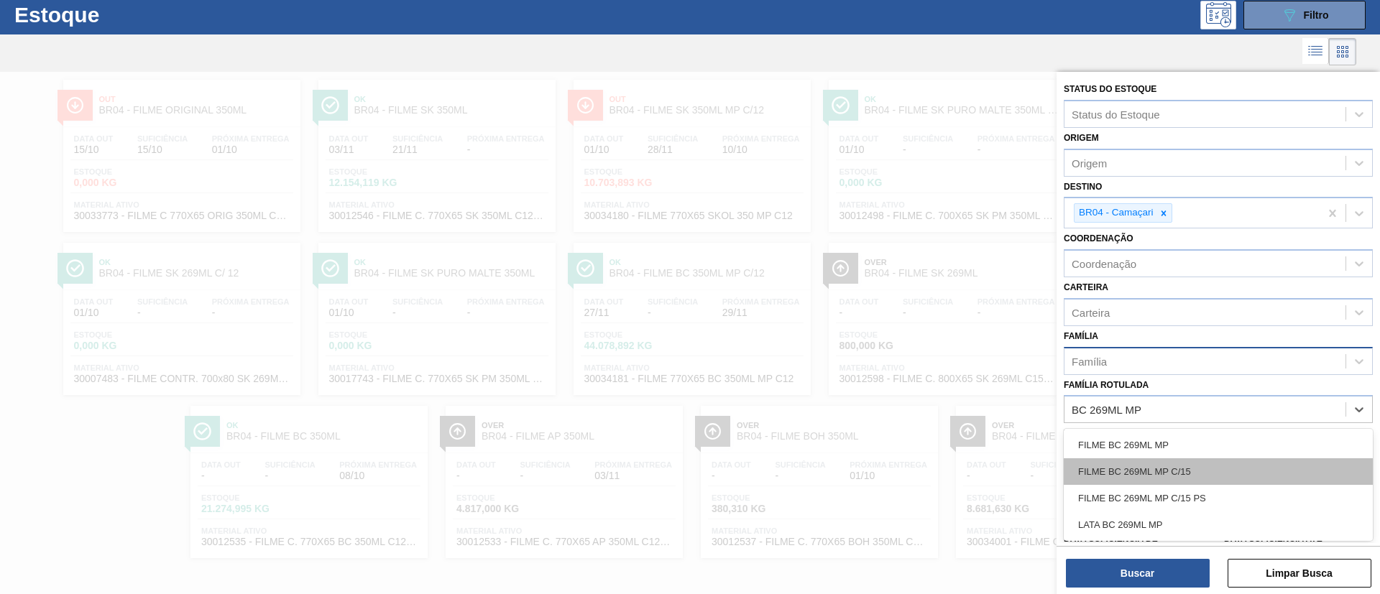
click at [1184, 465] on div "FILME BC 269ML MP C/15" at bounding box center [1218, 471] width 309 height 27
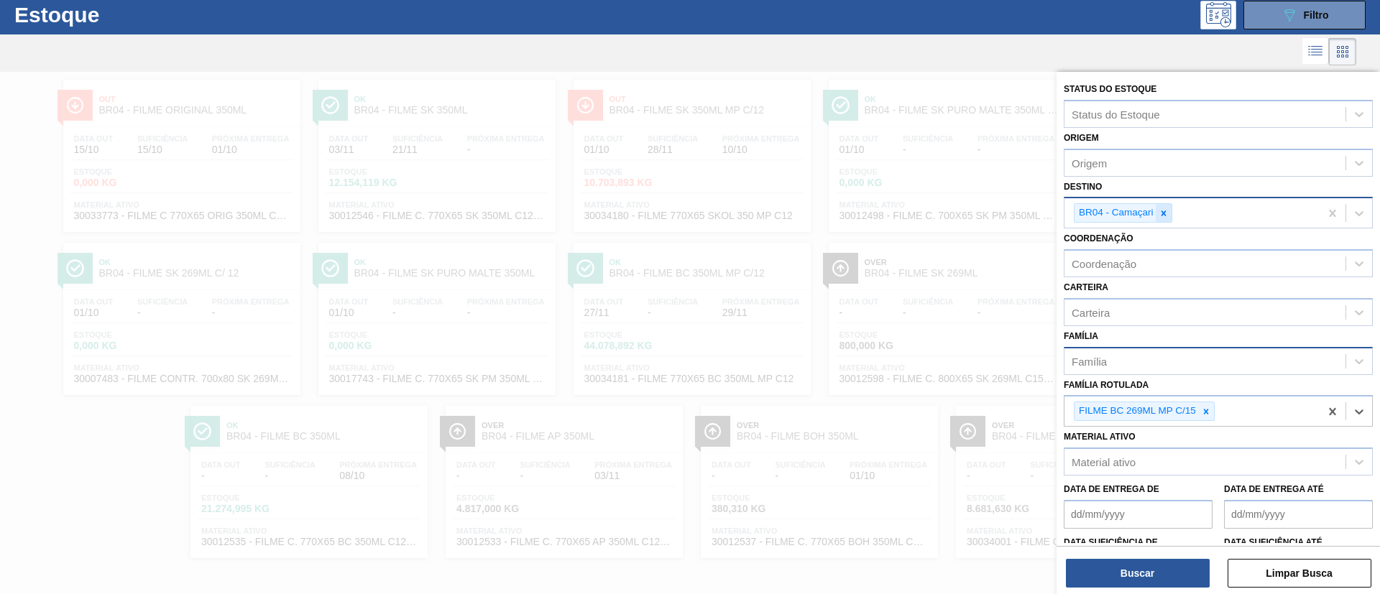
click at [1165, 210] on icon at bounding box center [1163, 213] width 10 height 10
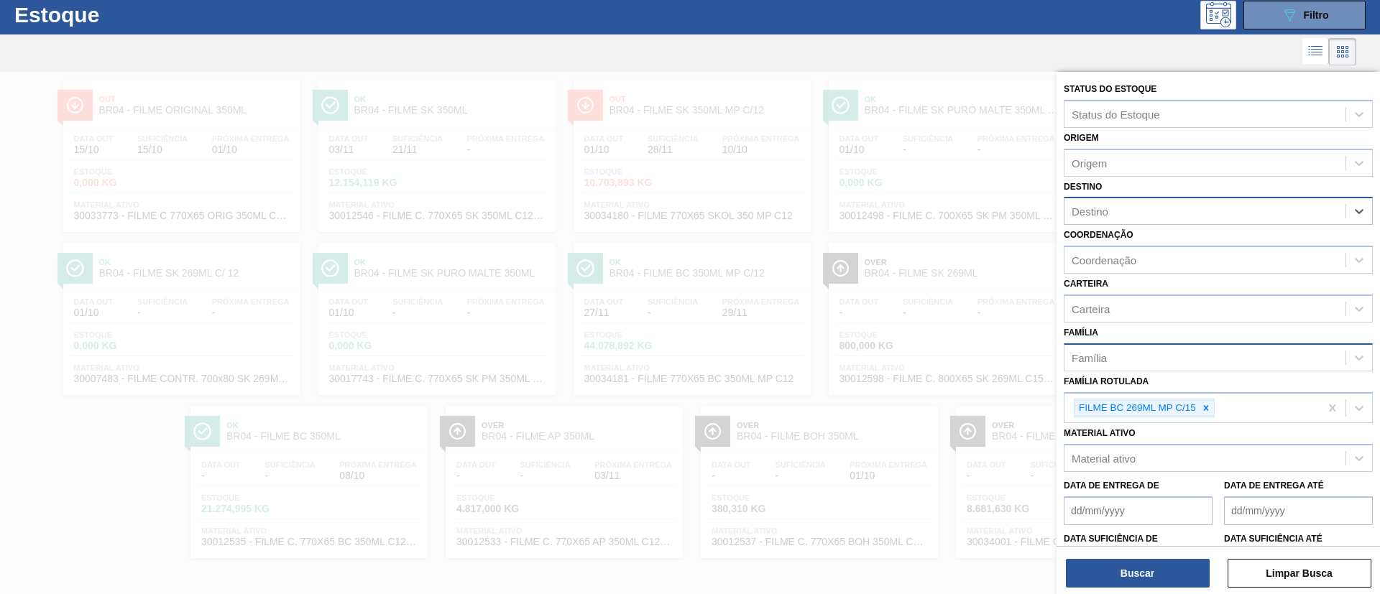
click at [1124, 557] on div "Buscar Limpar Busca" at bounding box center [1217, 566] width 323 height 40
click at [1130, 574] on button "Buscar" at bounding box center [1138, 573] width 144 height 29
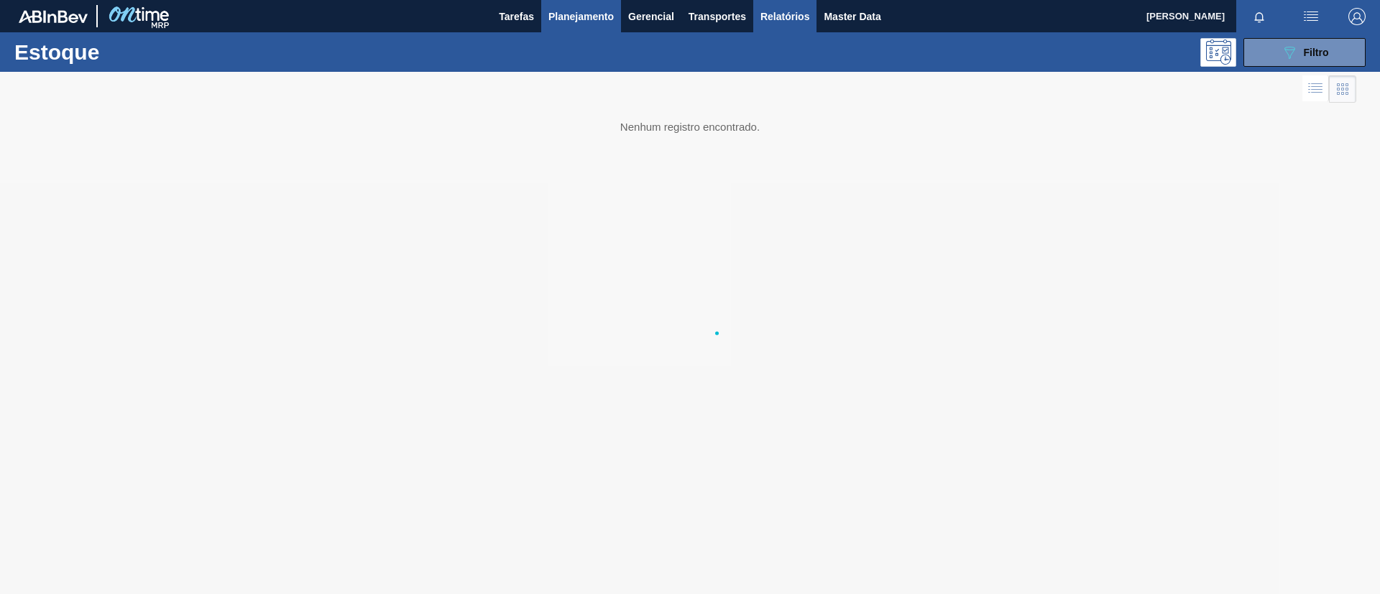
scroll to position [0, 0]
click at [1281, 60] on icon "089F7B8B-B2A5-4AFE-B5C0-19BA573D28AC" at bounding box center [1289, 52] width 17 height 17
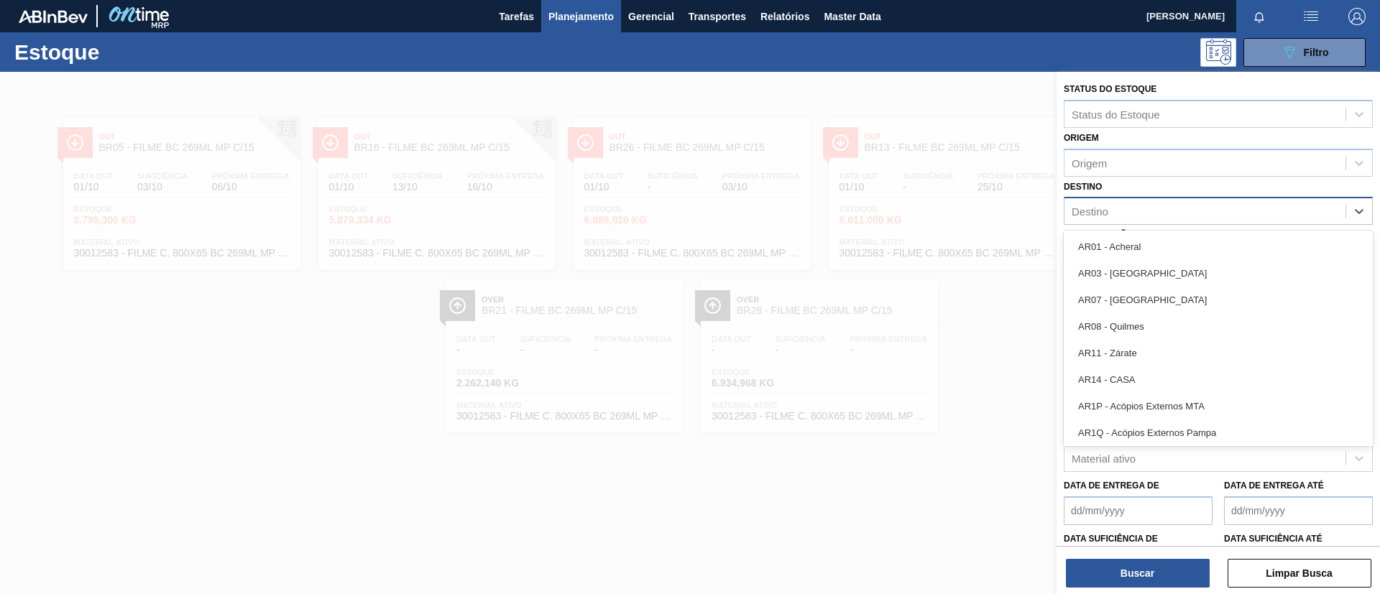
click at [1171, 202] on div "Destino" at bounding box center [1204, 211] width 281 height 21
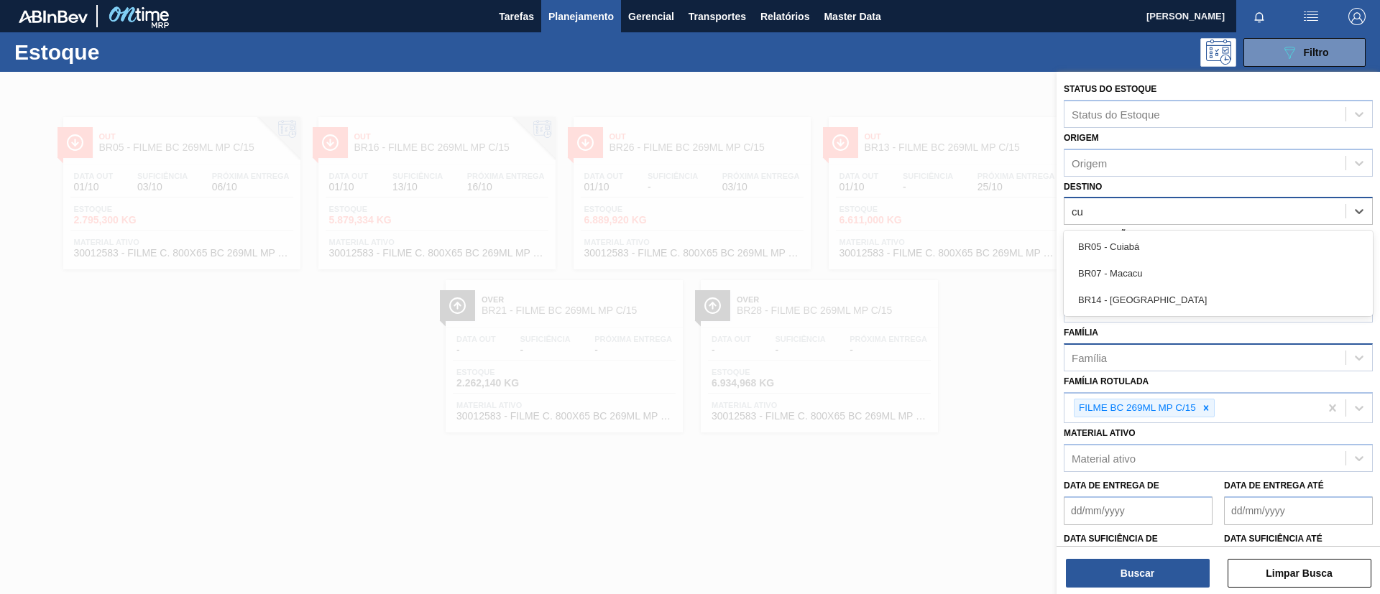
type input "cui"
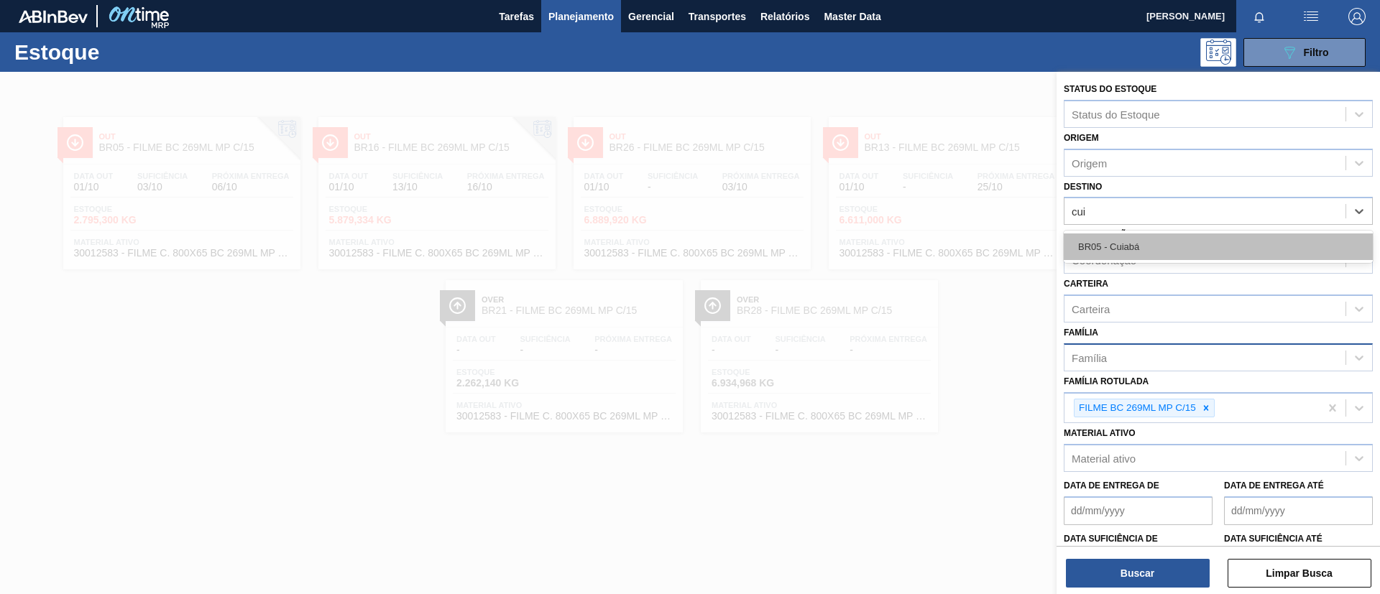
click at [1162, 248] on div "BR05 - Cuiabá" at bounding box center [1218, 247] width 309 height 27
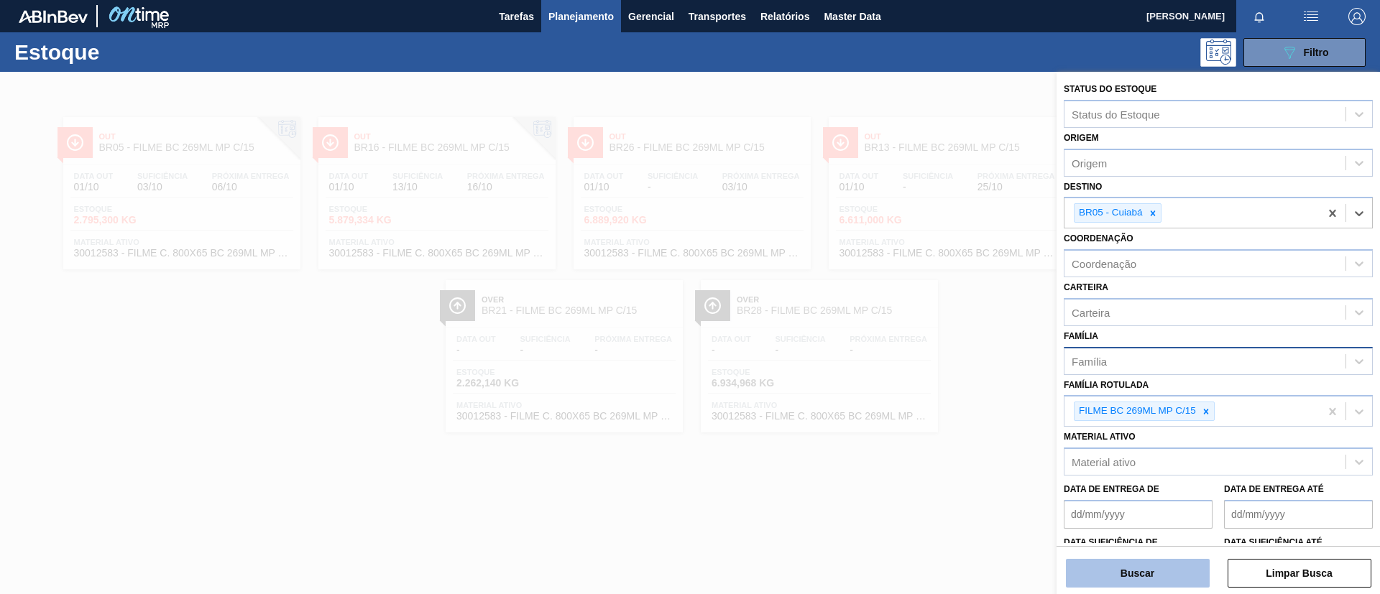
click at [1163, 566] on button "Buscar" at bounding box center [1138, 573] width 144 height 29
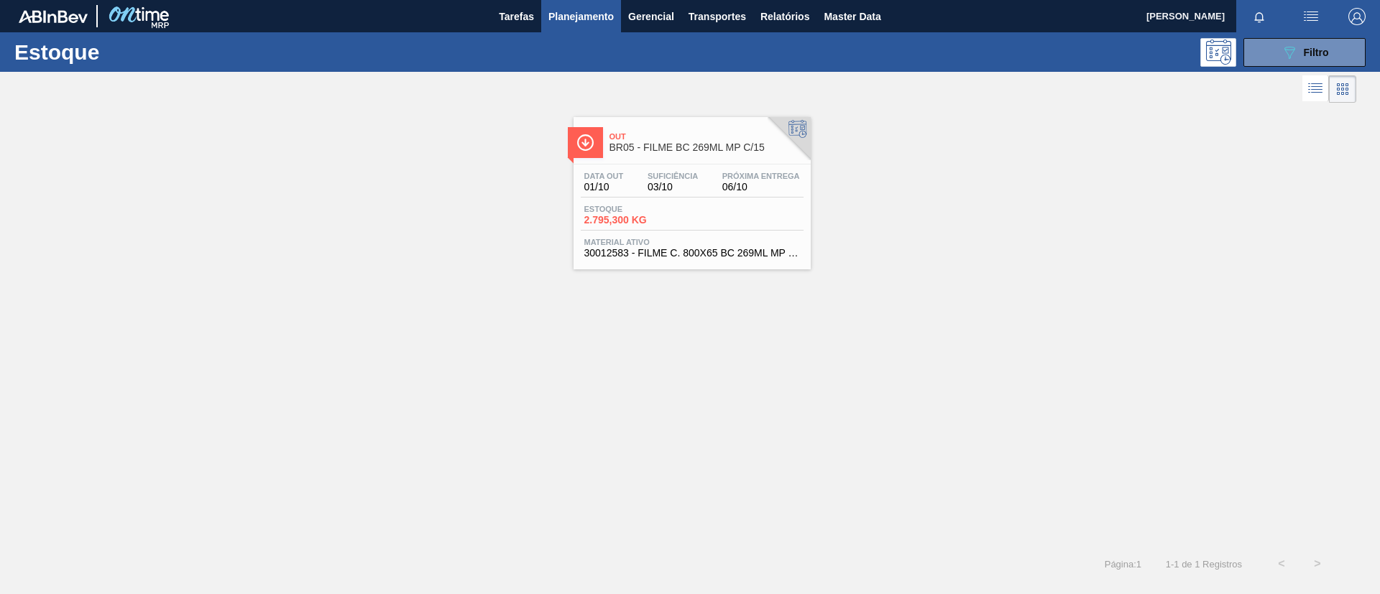
click at [761, 164] on div at bounding box center [691, 164] width 213 height 1
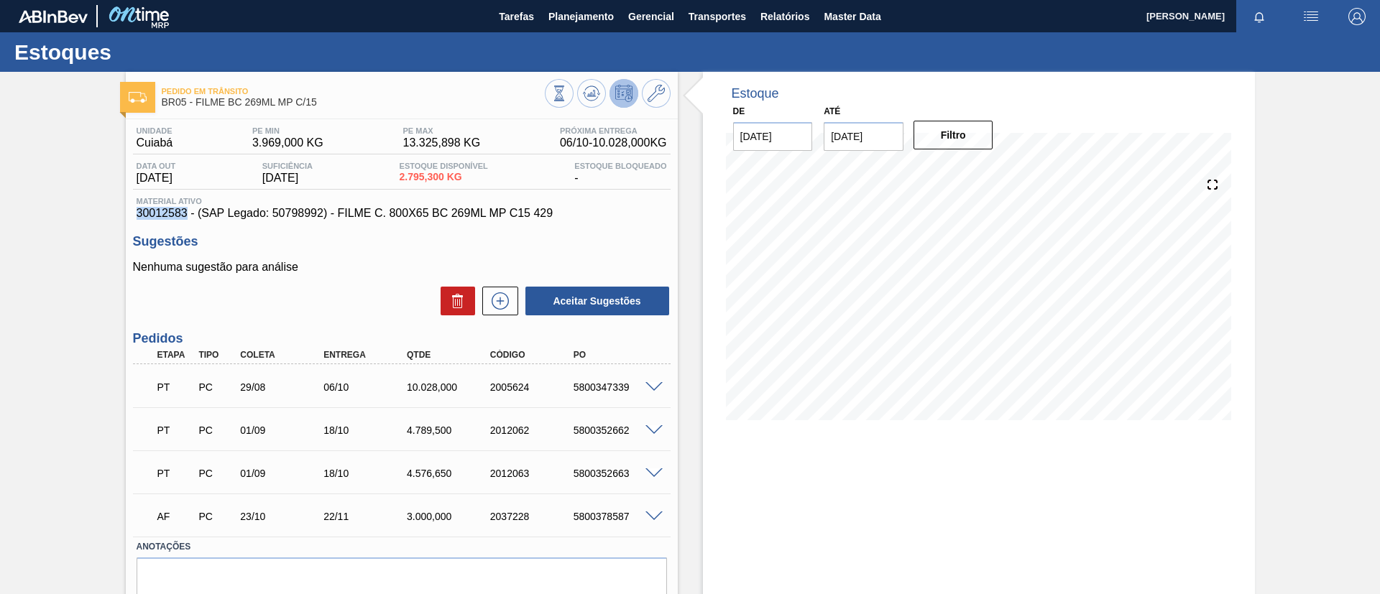
drag, startPoint x: 119, startPoint y: 214, endPoint x: 185, endPoint y: 216, distance: 66.1
click at [185, 216] on div "Pedido em Trânsito BR05 - FILME BC 269ML MP C/15 Unidade Cuiabá PE MIN 3.969,00…" at bounding box center [690, 363] width 1380 height 583
copy span "30012583"
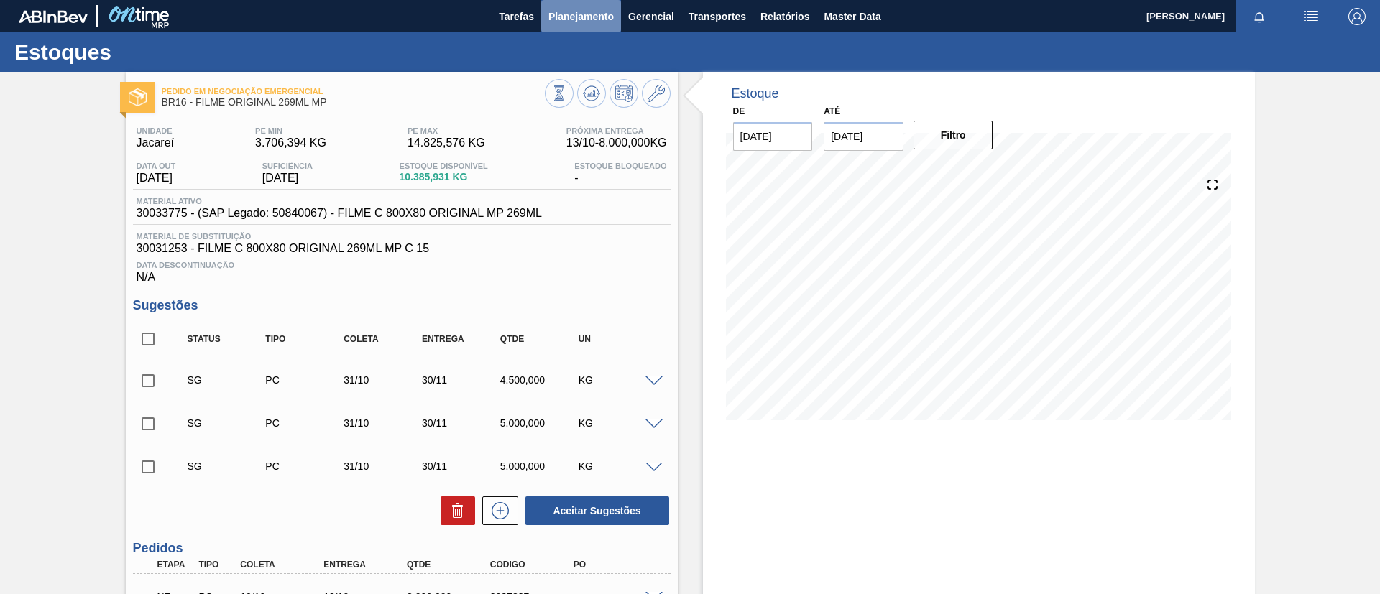
click at [567, 9] on span "Planejamento" at bounding box center [580, 16] width 65 height 17
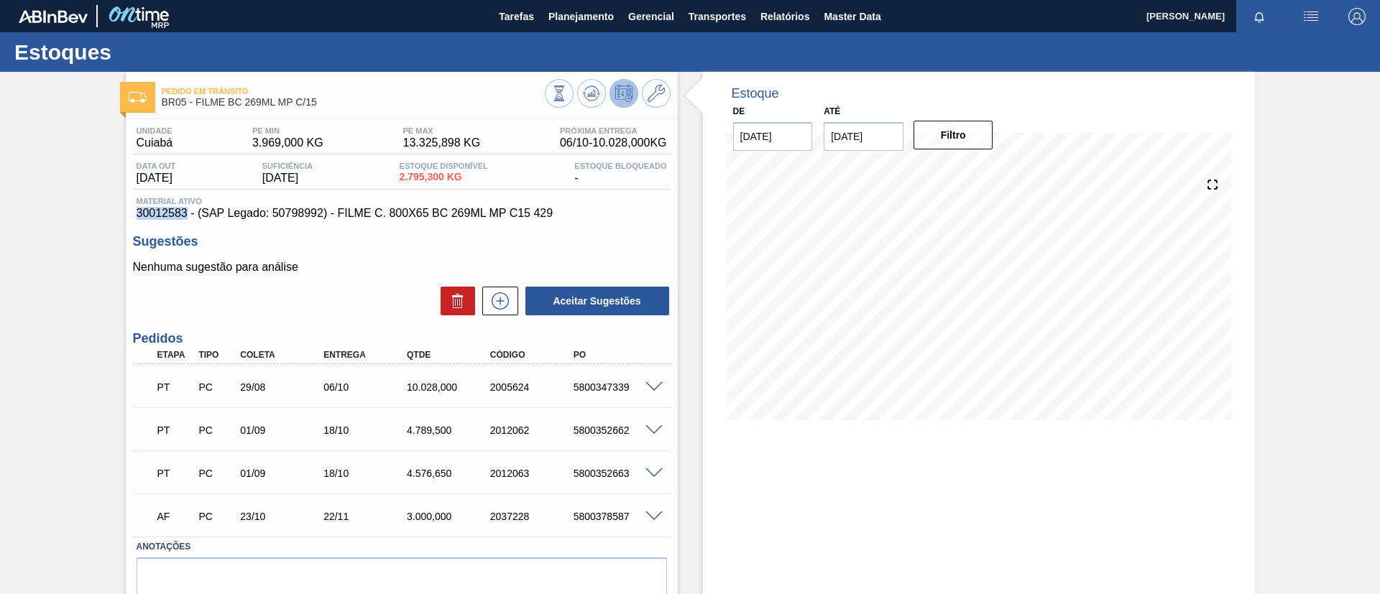
click at [589, 24] on button "Planejamento" at bounding box center [581, 16] width 80 height 32
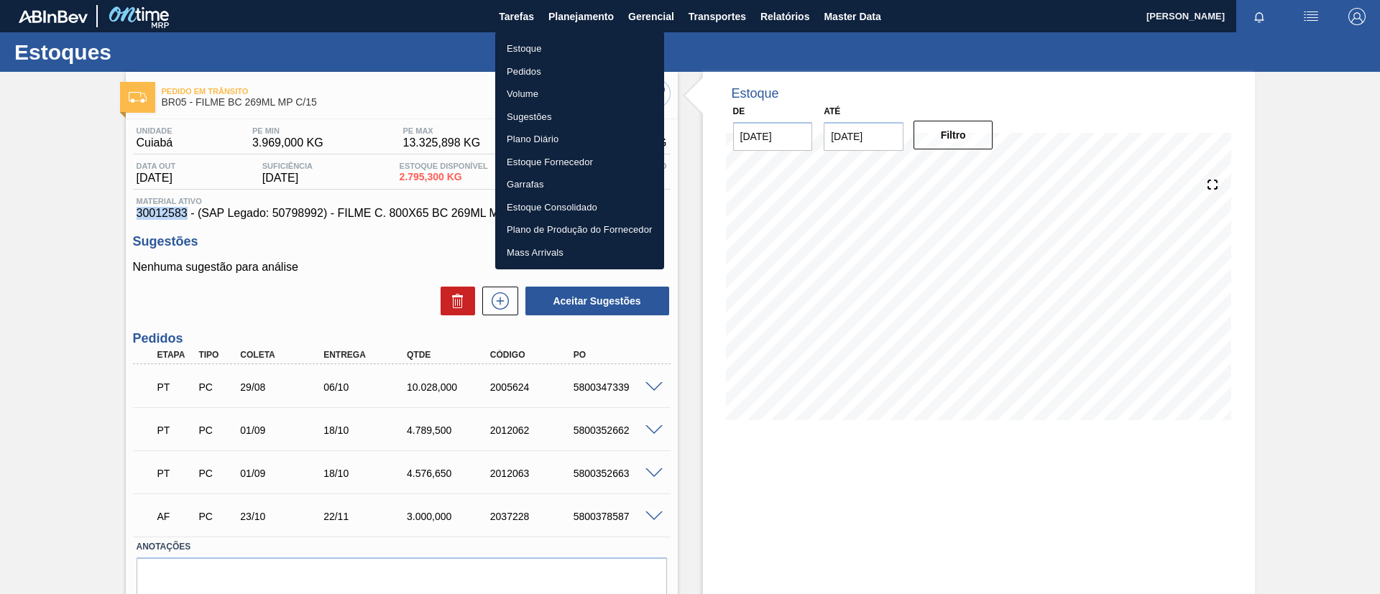
click at [576, 49] on li "Estoque" at bounding box center [579, 48] width 169 height 23
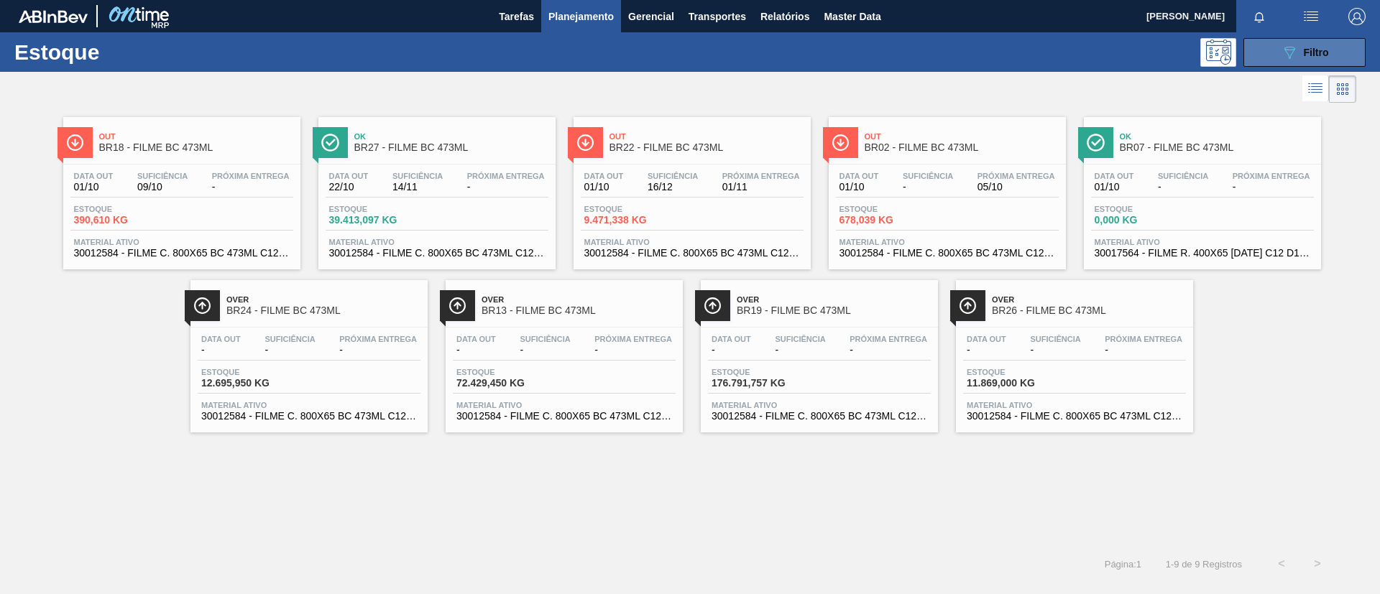
click at [1333, 39] on button "089F7B8B-B2A5-4AFE-B5C0-19BA573D28AC Filtro" at bounding box center [1304, 52] width 122 height 29
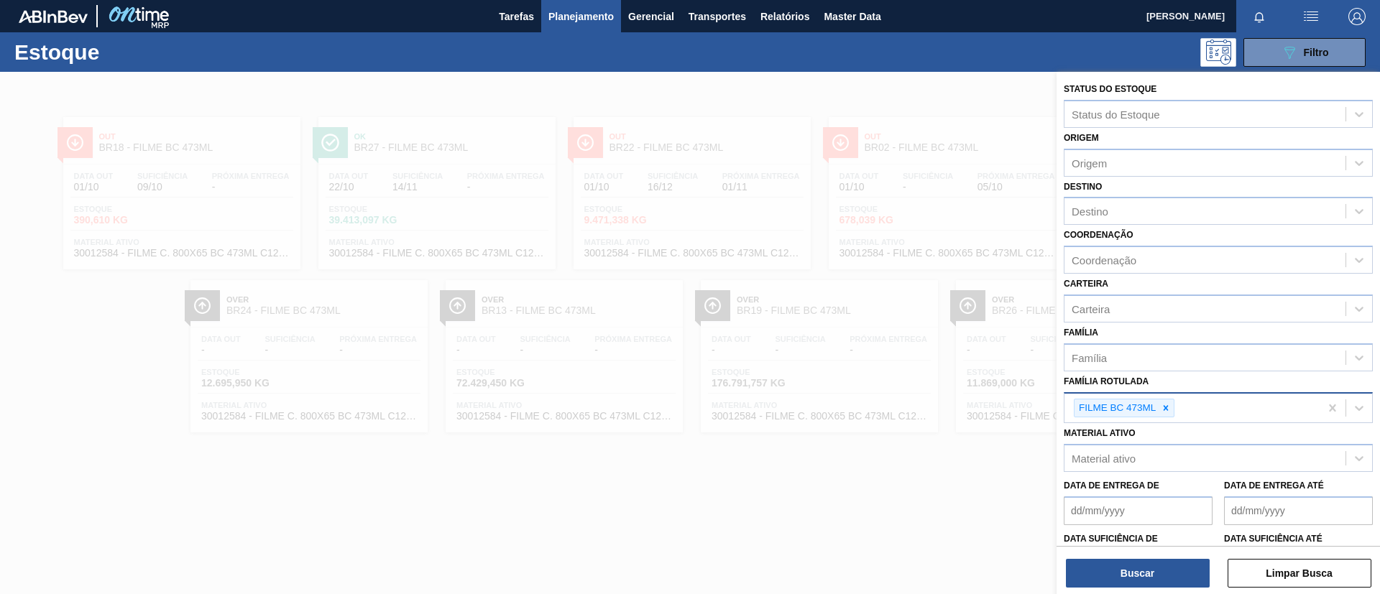
click at [1171, 394] on div "FILME BC 473ML" at bounding box center [1191, 408] width 255 height 29
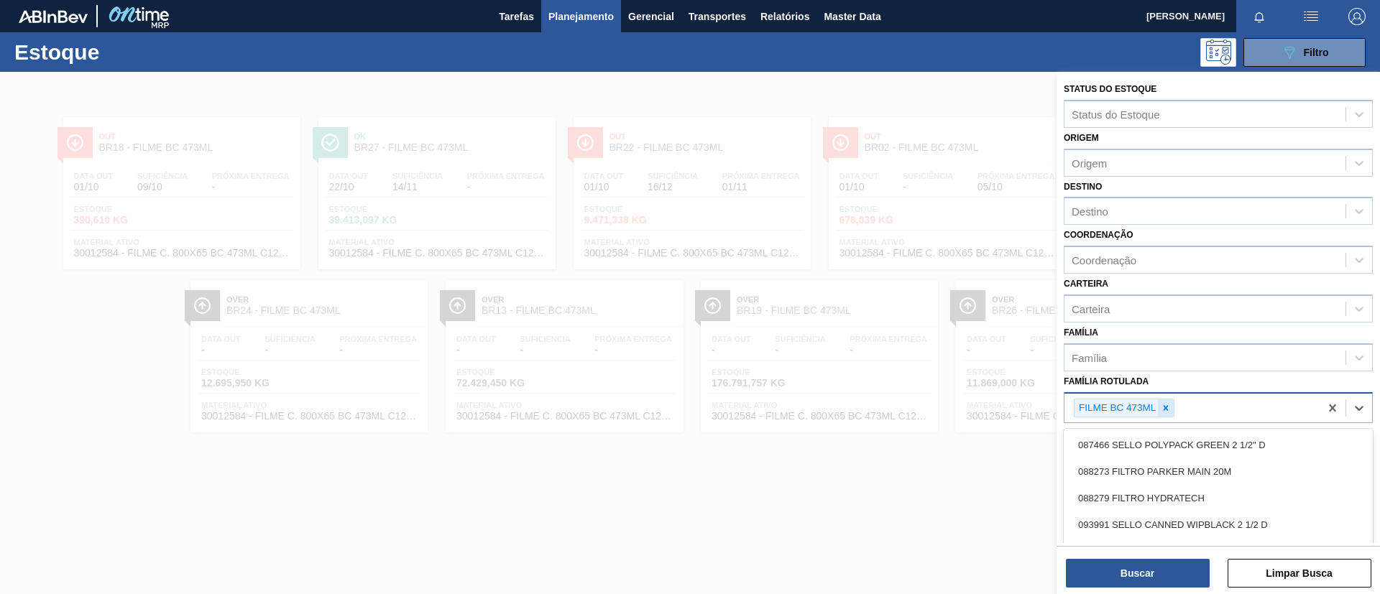
click at [1171, 400] on div at bounding box center [1166, 409] width 16 height 18
type Rotulada "BC PM SL"
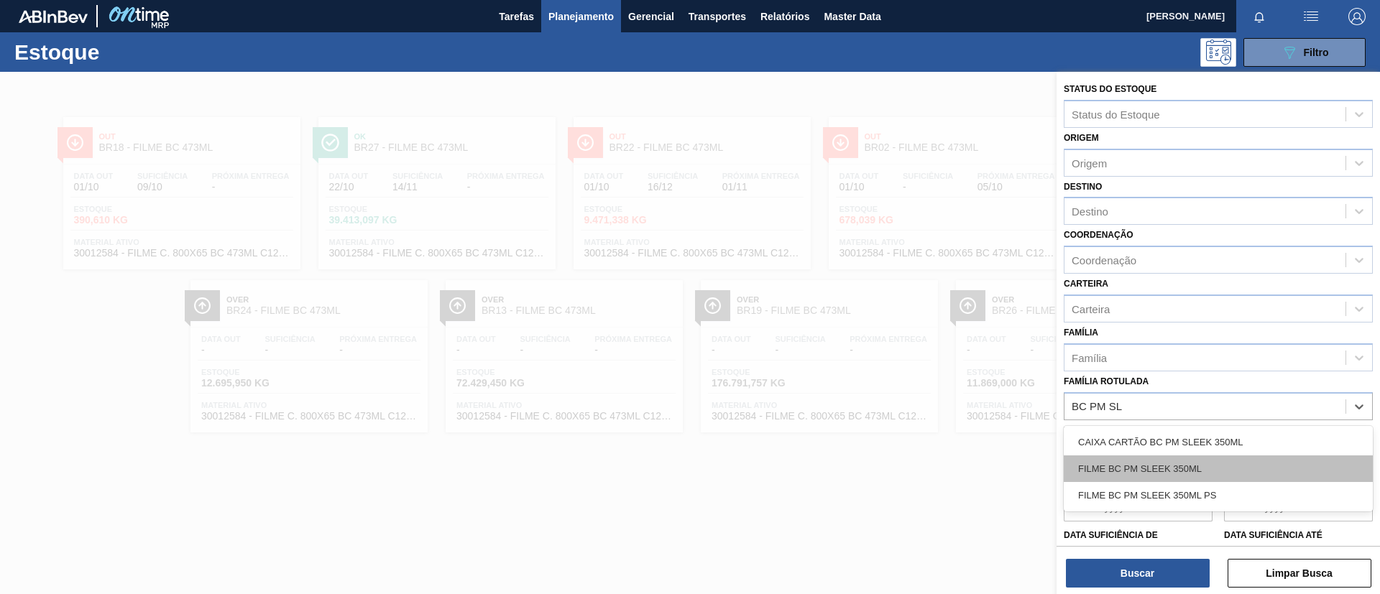
click at [1181, 476] on div "FILME BC PM SLEEK 350ML" at bounding box center [1218, 469] width 309 height 27
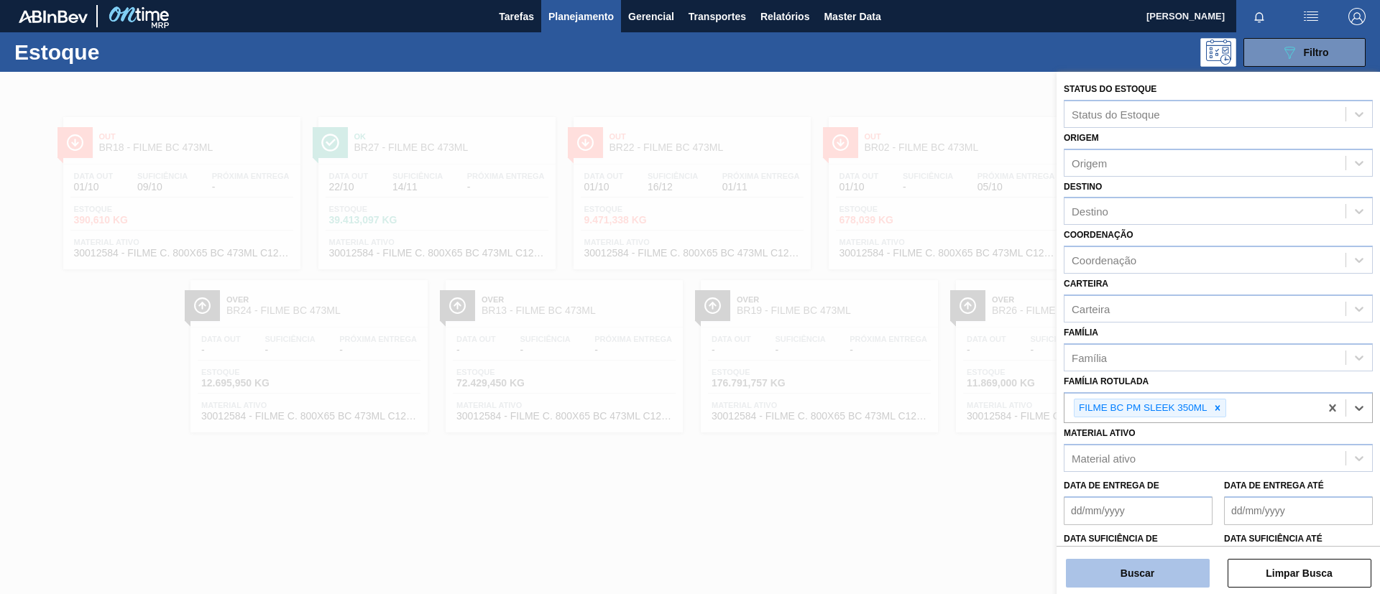
click at [1148, 563] on button "Buscar" at bounding box center [1138, 573] width 144 height 29
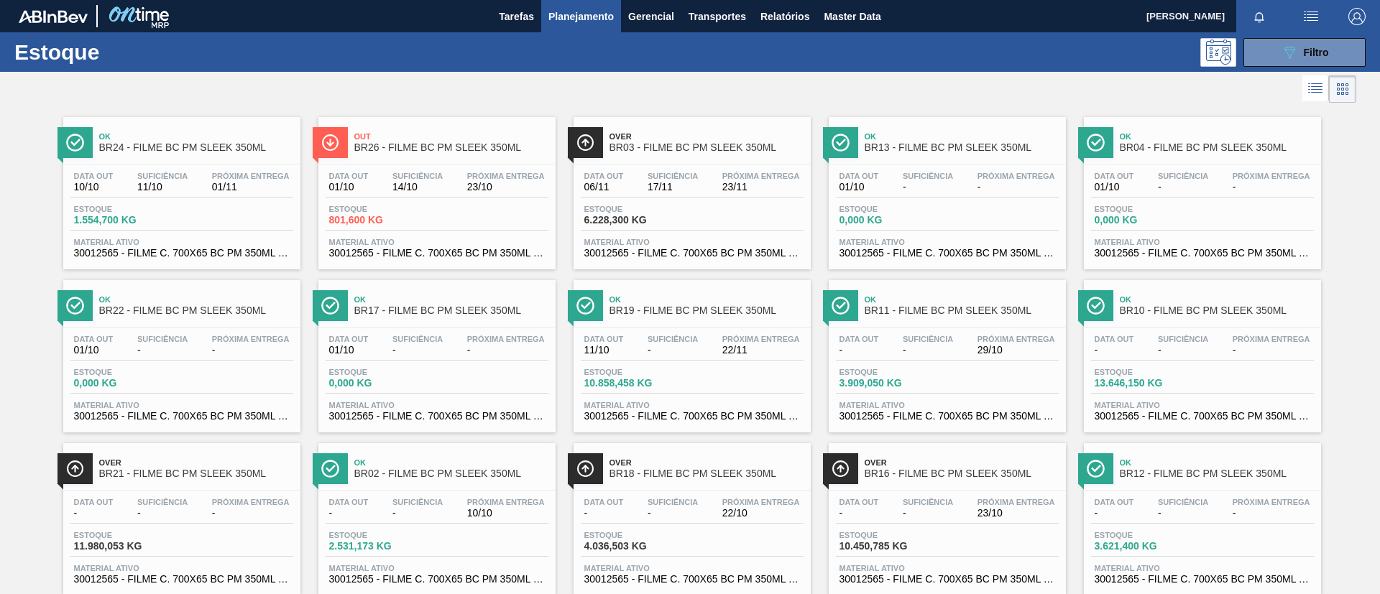
click at [226, 190] on span "01/11" at bounding box center [251, 187] width 78 height 11
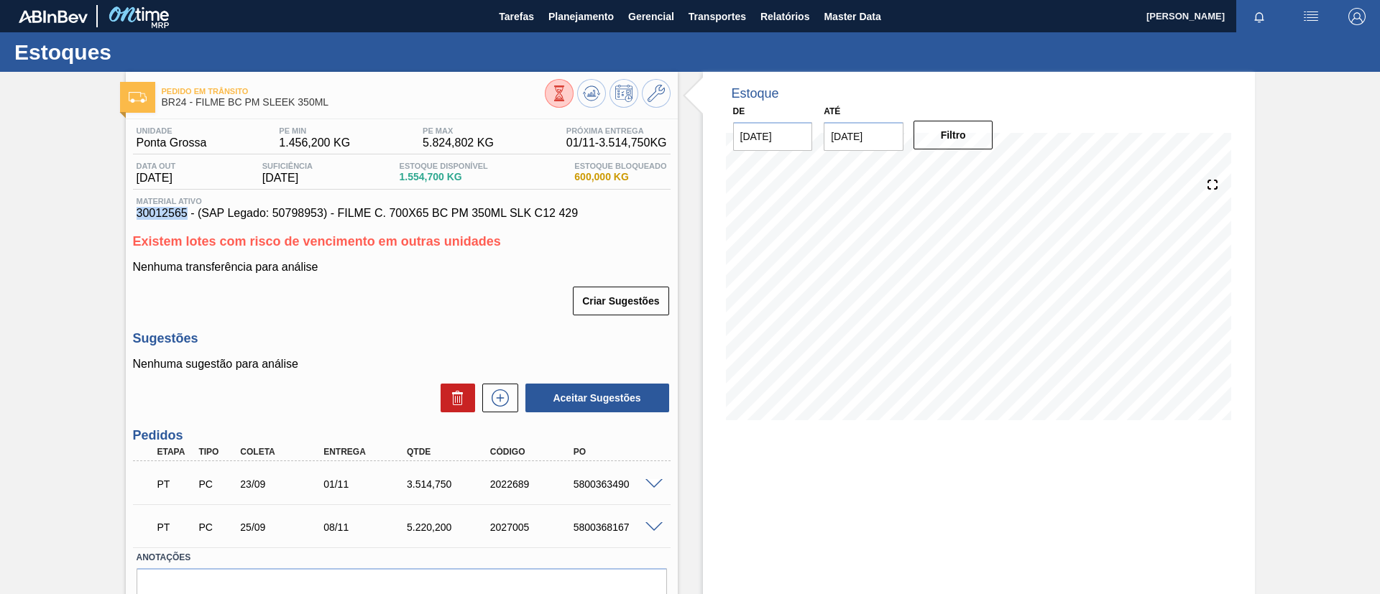
drag, startPoint x: 134, startPoint y: 212, endPoint x: 186, endPoint y: 215, distance: 51.8
click at [186, 215] on div "Material ativo 30012565 - (SAP Legado: 50798953) - FILME C. 700X65 BC PM 350ML …" at bounding box center [402, 208] width 538 height 23
copy span "30012565"
drag, startPoint x: 330, startPoint y: 102, endPoint x: 196, endPoint y: 101, distance: 133.7
click at [196, 101] on span "BR24 - FILME BC PM SLEEK 350ML" at bounding box center [353, 102] width 383 height 11
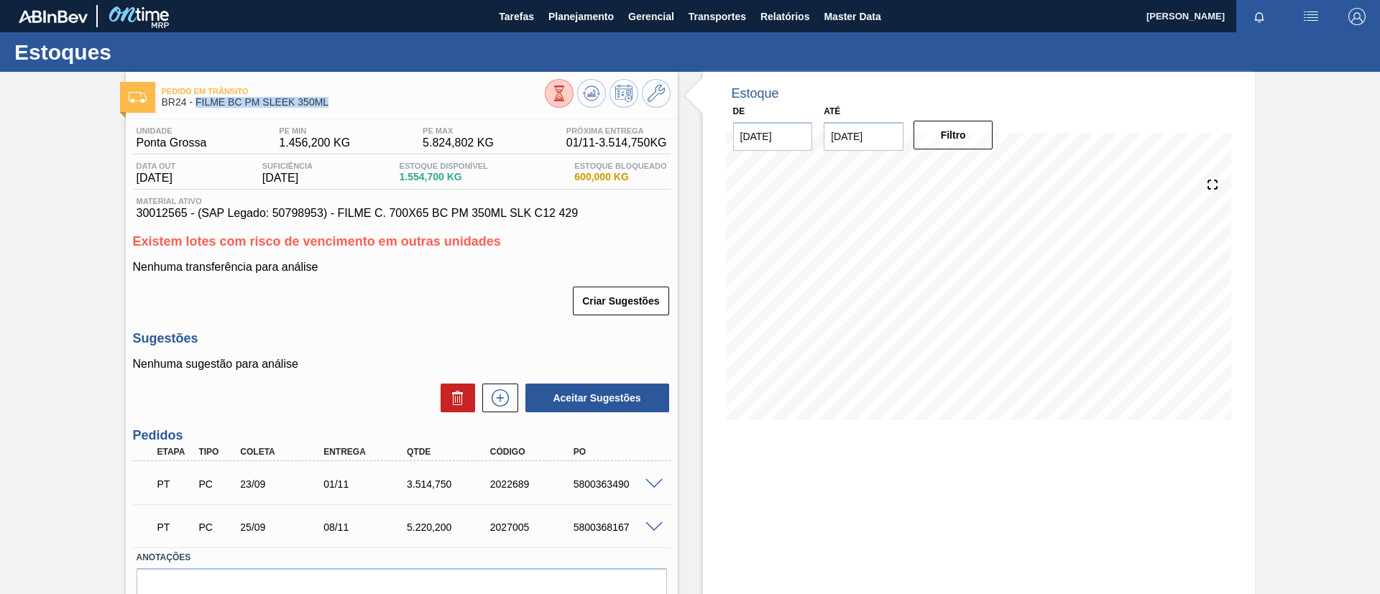
copy span "FILME BC PM SLEEK 350ML"
click at [559, 17] on span "Planejamento" at bounding box center [580, 16] width 65 height 17
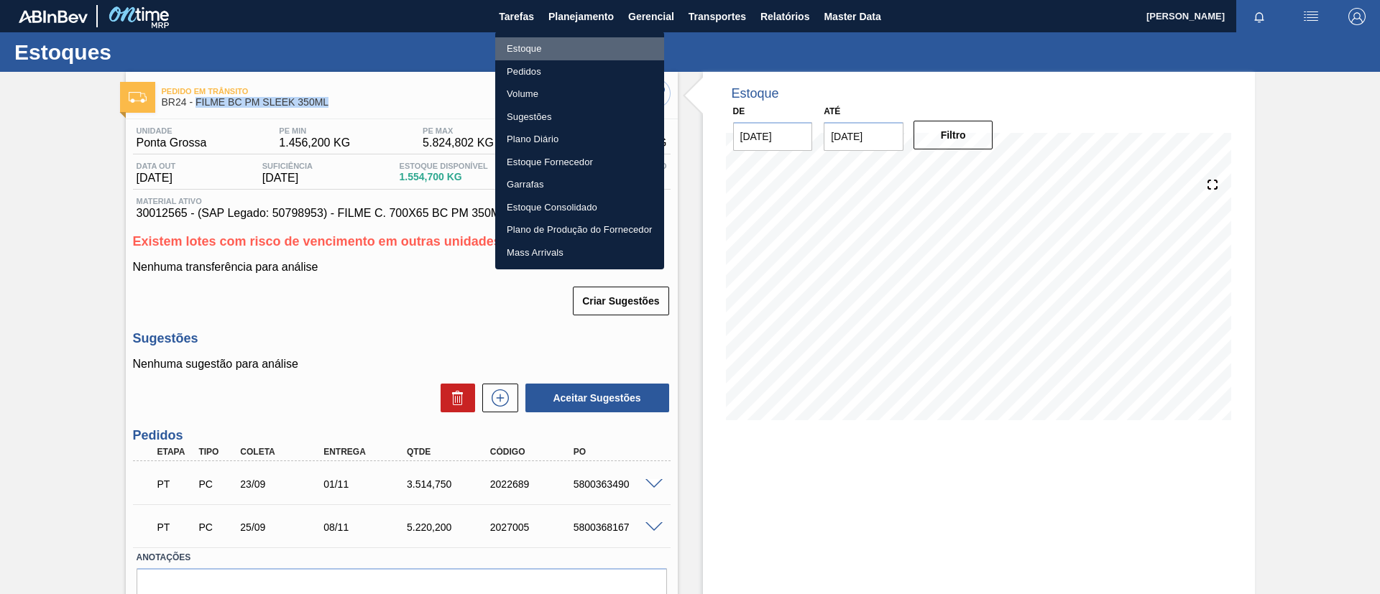
click at [573, 49] on li "Estoque" at bounding box center [579, 48] width 169 height 23
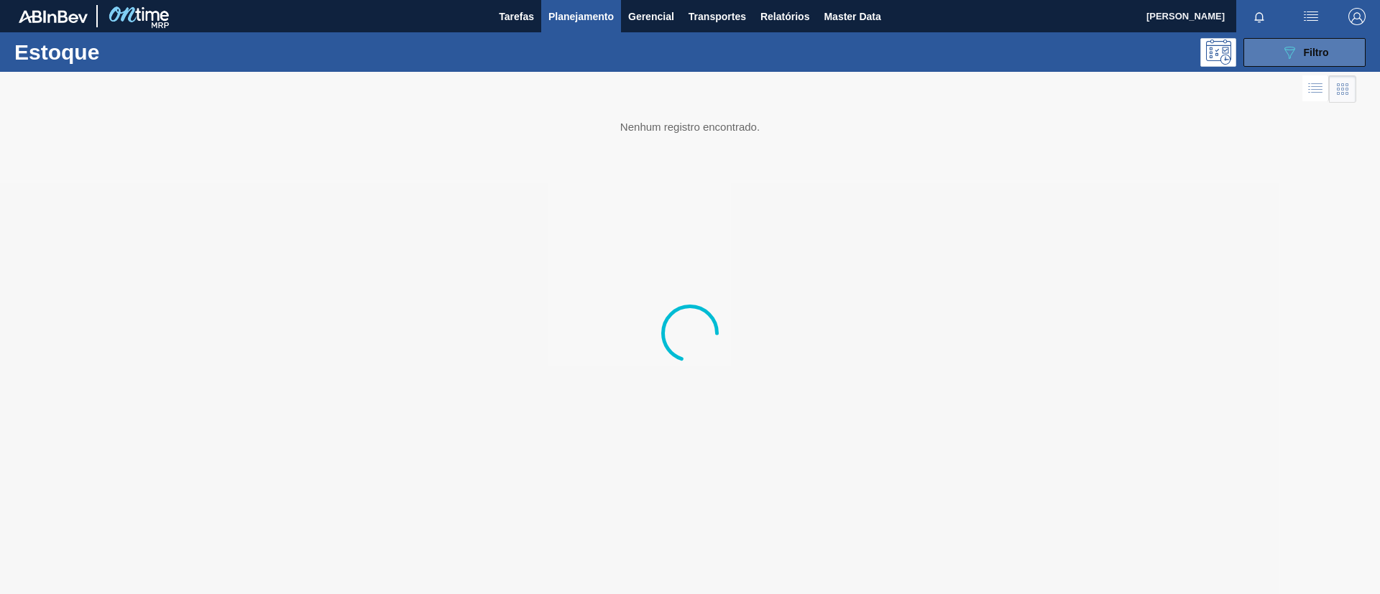
click at [1357, 57] on button "089F7B8B-B2A5-4AFE-B5C0-19BA573D28AC Filtro" at bounding box center [1304, 52] width 122 height 29
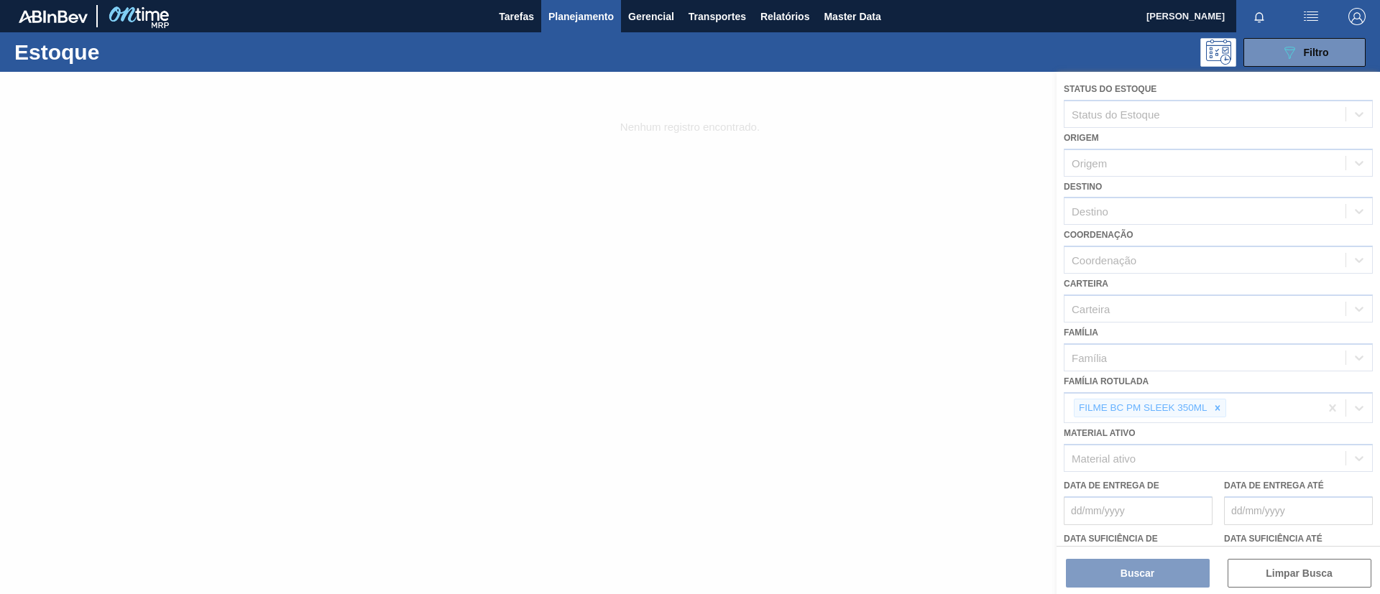
click at [1217, 418] on div at bounding box center [690, 333] width 1380 height 522
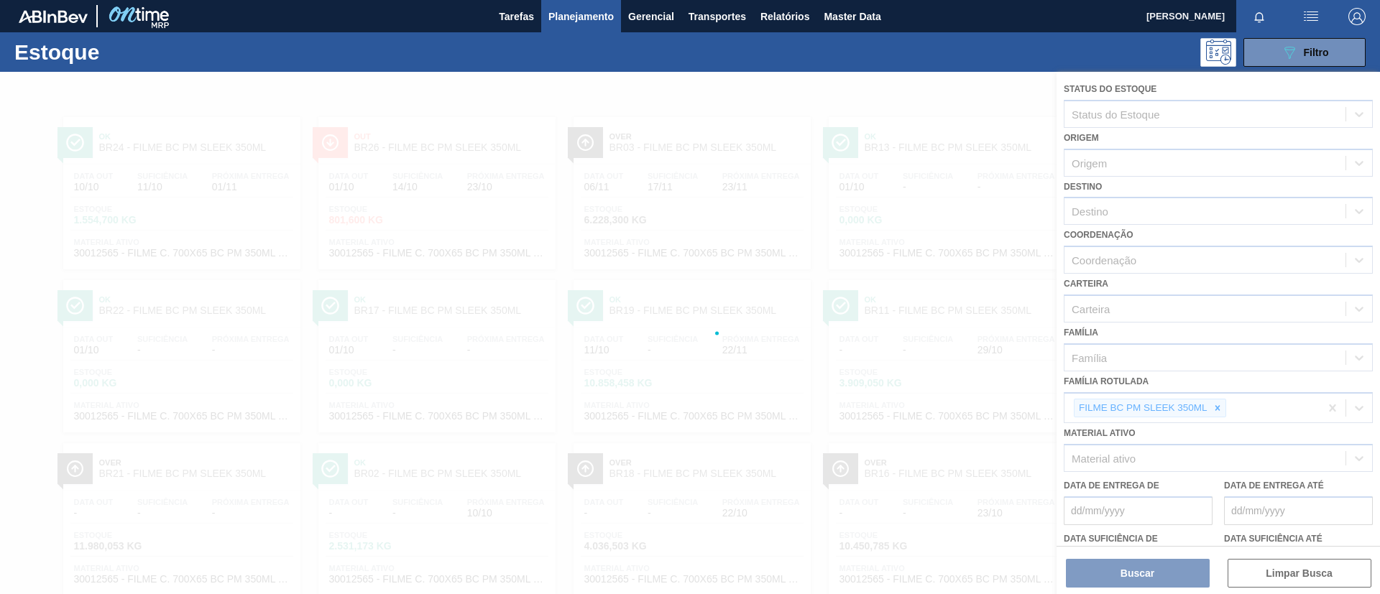
click at [1217, 416] on div at bounding box center [690, 333] width 1380 height 522
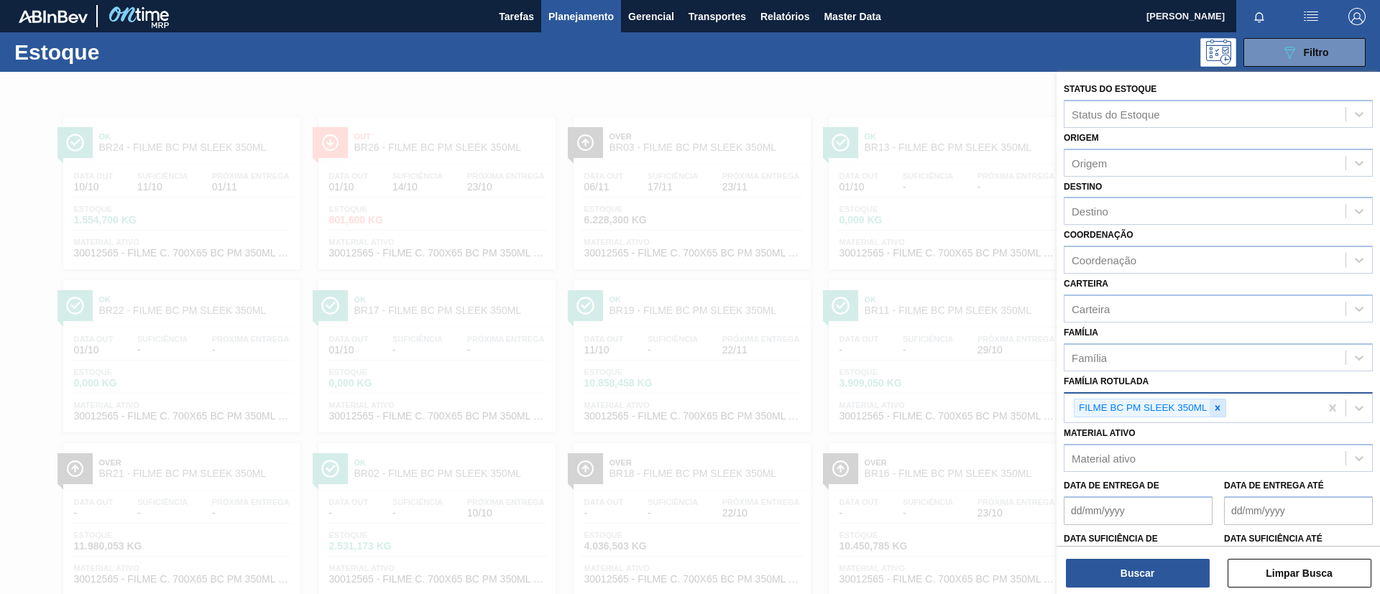
click at [1219, 409] on icon at bounding box center [1217, 408] width 10 height 10
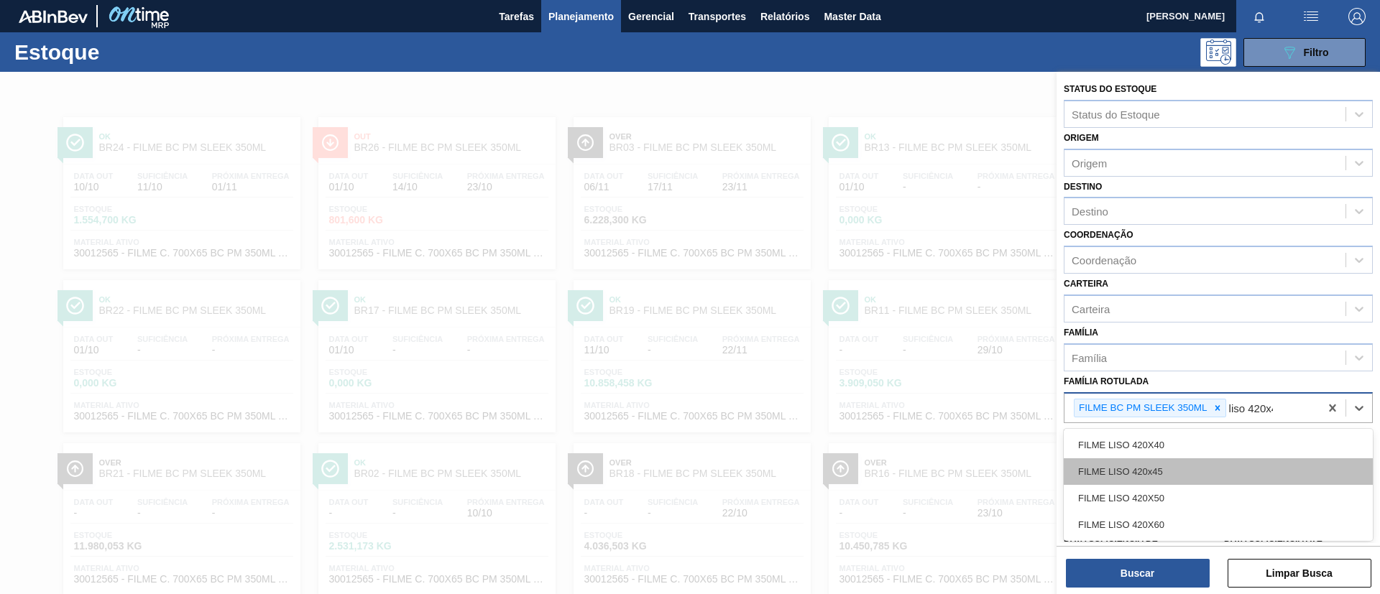
type Rotulada "liso 420x45"
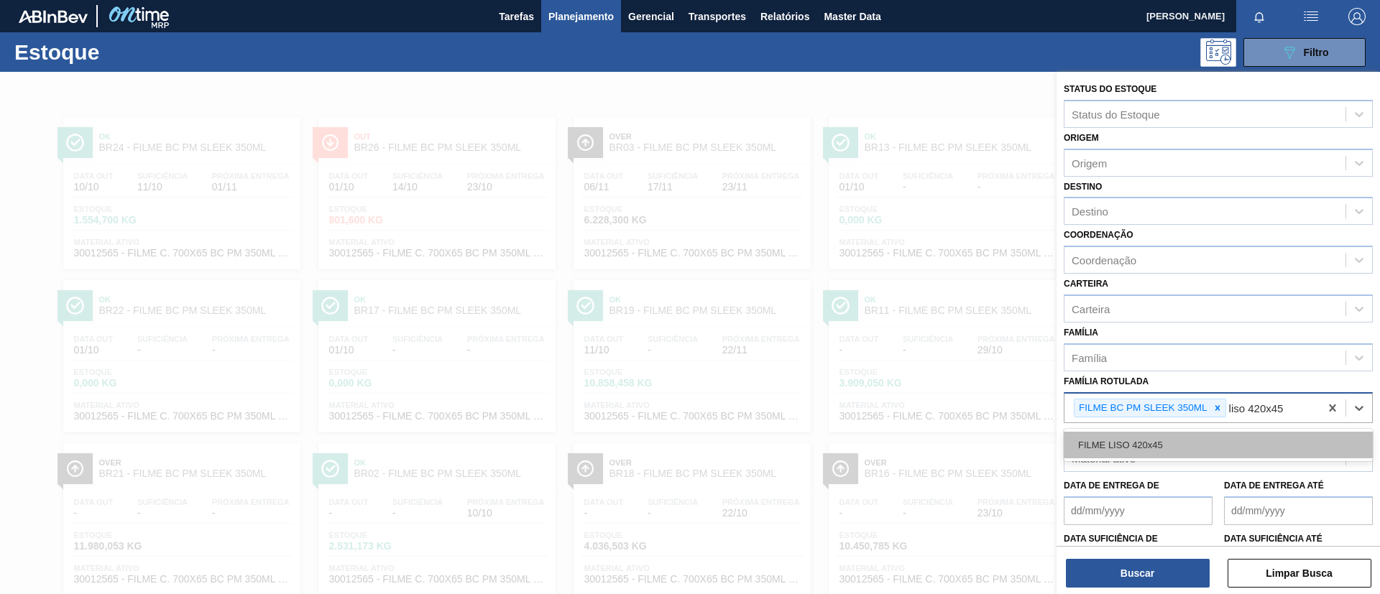
click at [1191, 451] on div "FILME LISO 420x45" at bounding box center [1218, 445] width 309 height 27
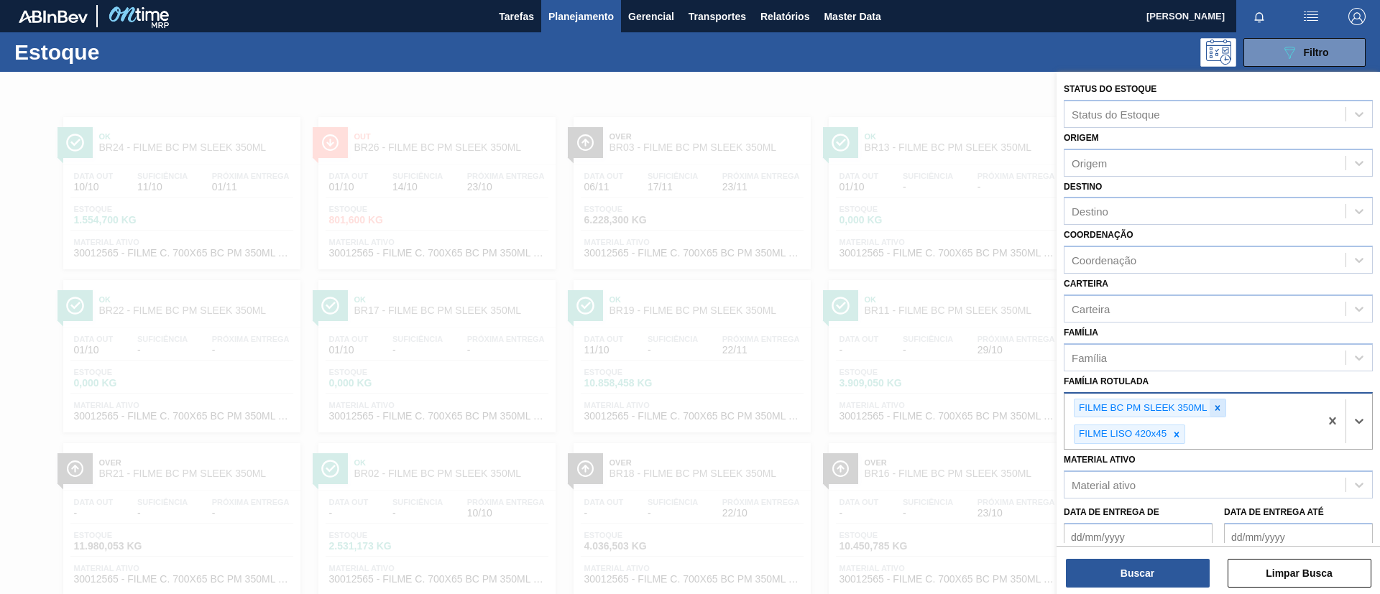
click at [1209, 414] on div at bounding box center [1217, 409] width 16 height 18
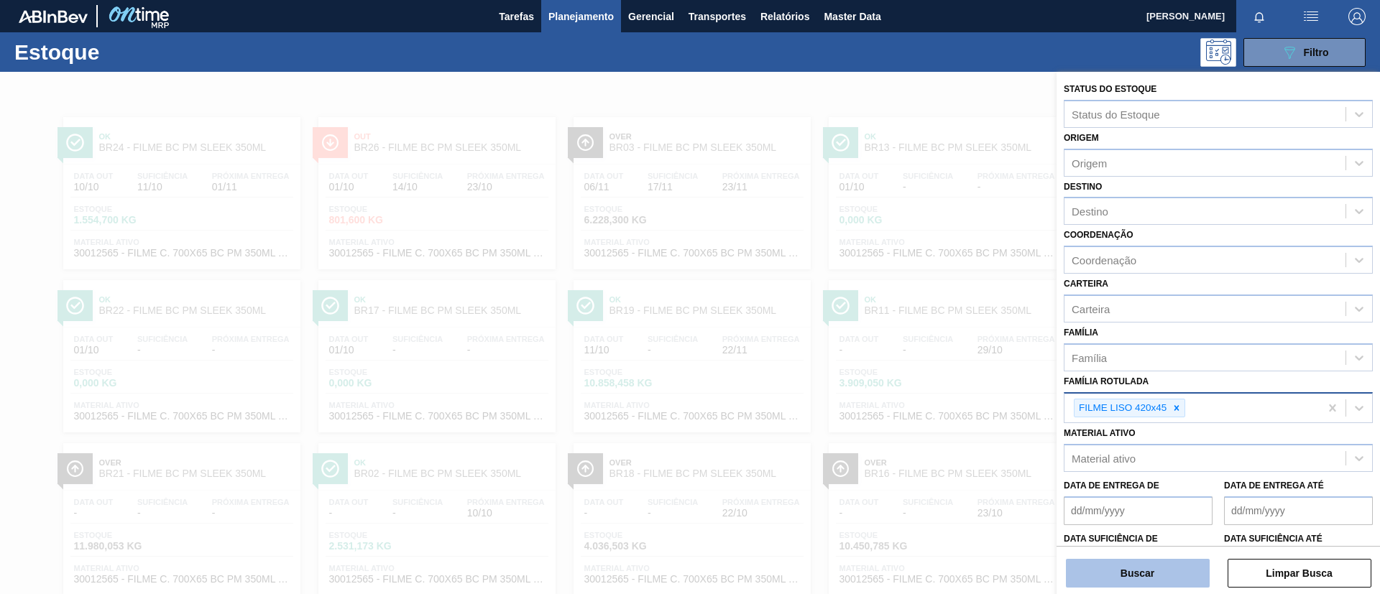
click at [1184, 575] on button "Buscar" at bounding box center [1138, 573] width 144 height 29
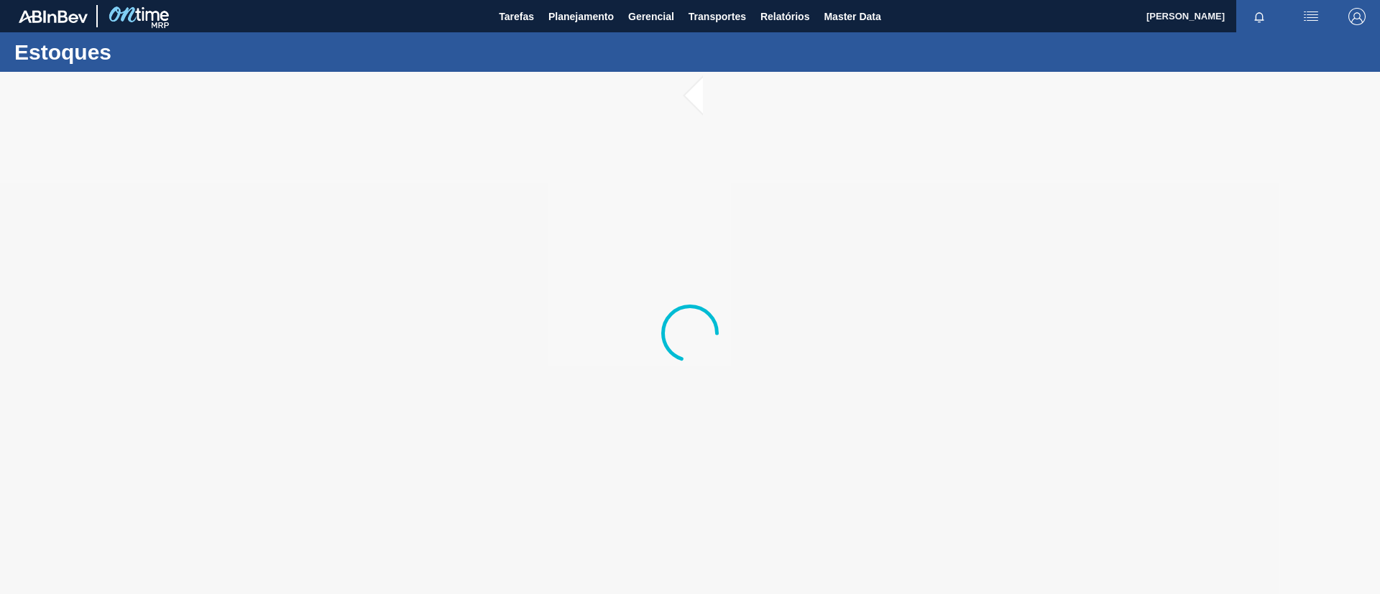
click at [582, 34] on div "Estoques" at bounding box center [690, 52] width 1380 height 40
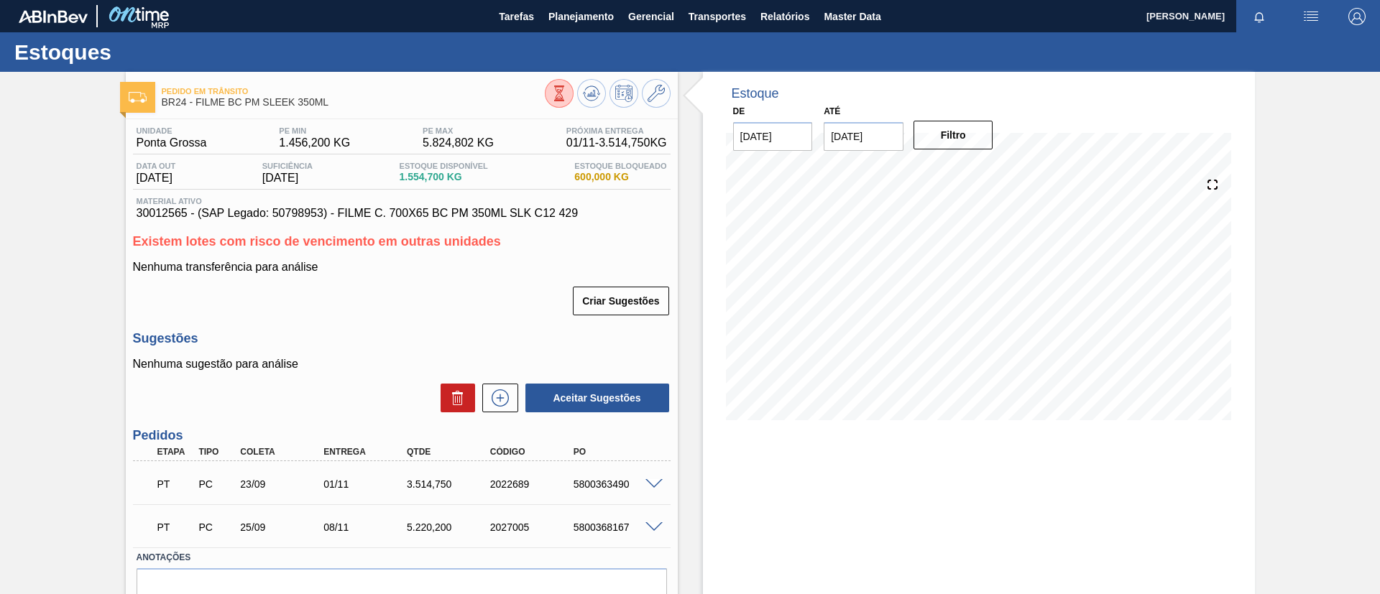
click at [0, 311] on div "Pedido em Trânsito BR24 - FILME BC PM SLEEK 350ML Unidade Ponta Grossa PE MIN 1…" at bounding box center [690, 369] width 1380 height 594
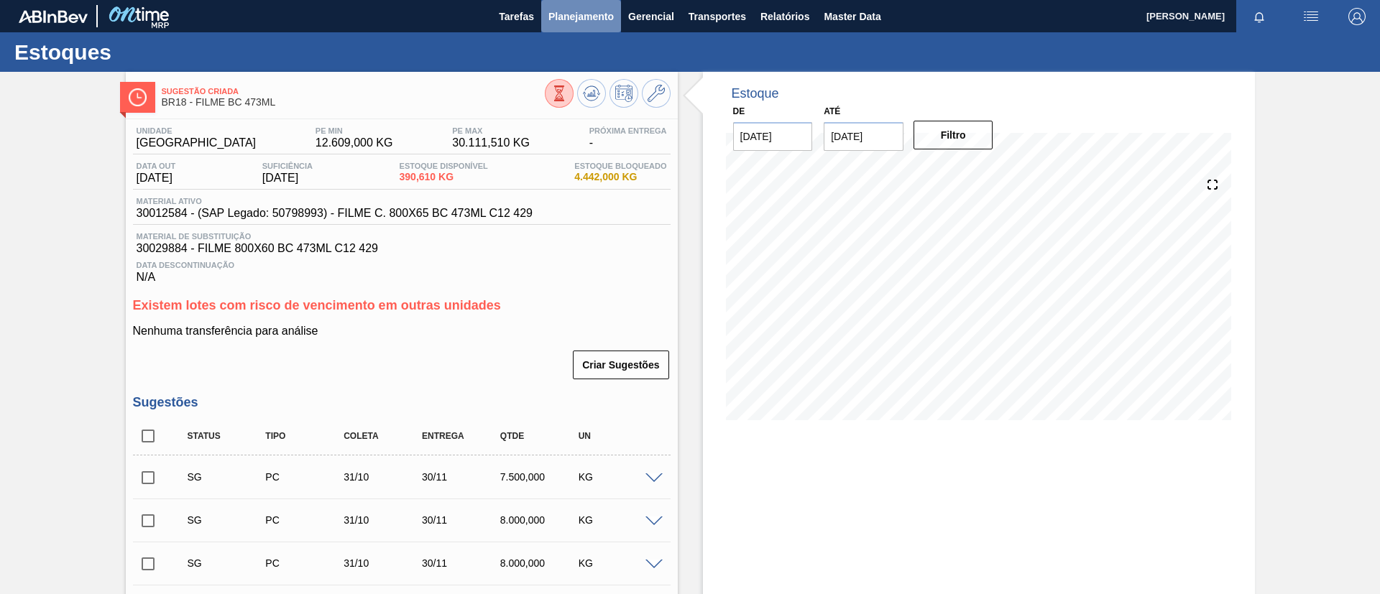
click at [553, 18] on span "Planejamento" at bounding box center [580, 16] width 65 height 17
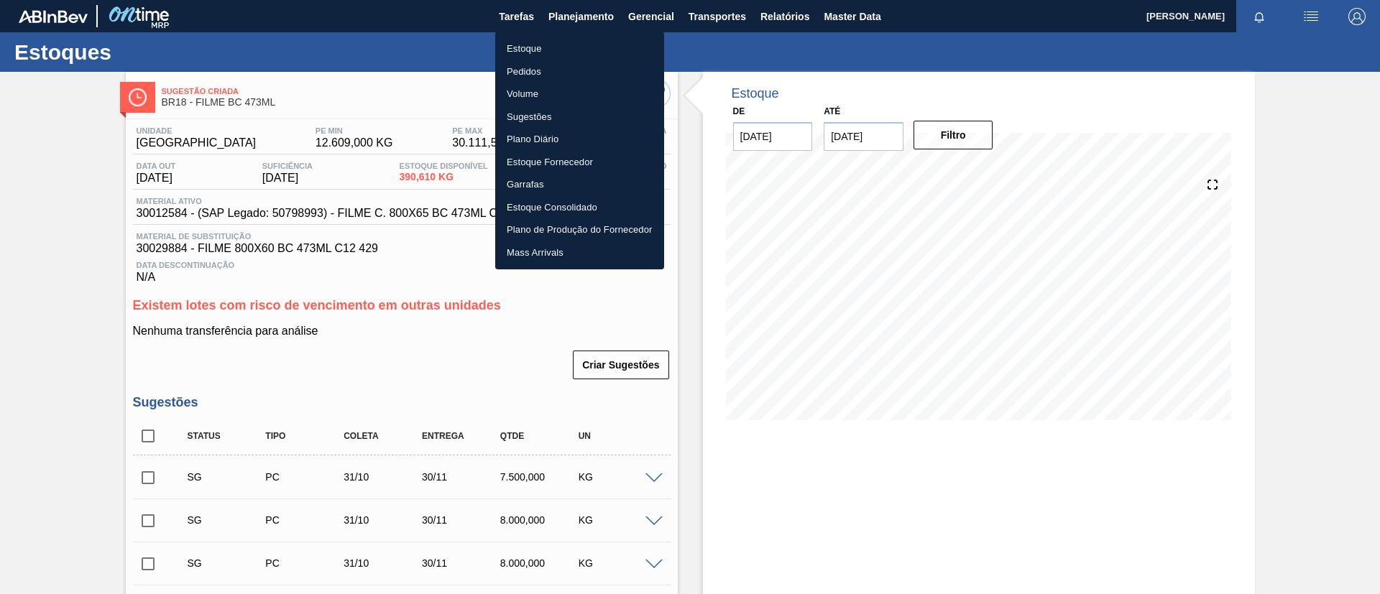
click at [559, 46] on li "Estoque" at bounding box center [579, 48] width 169 height 23
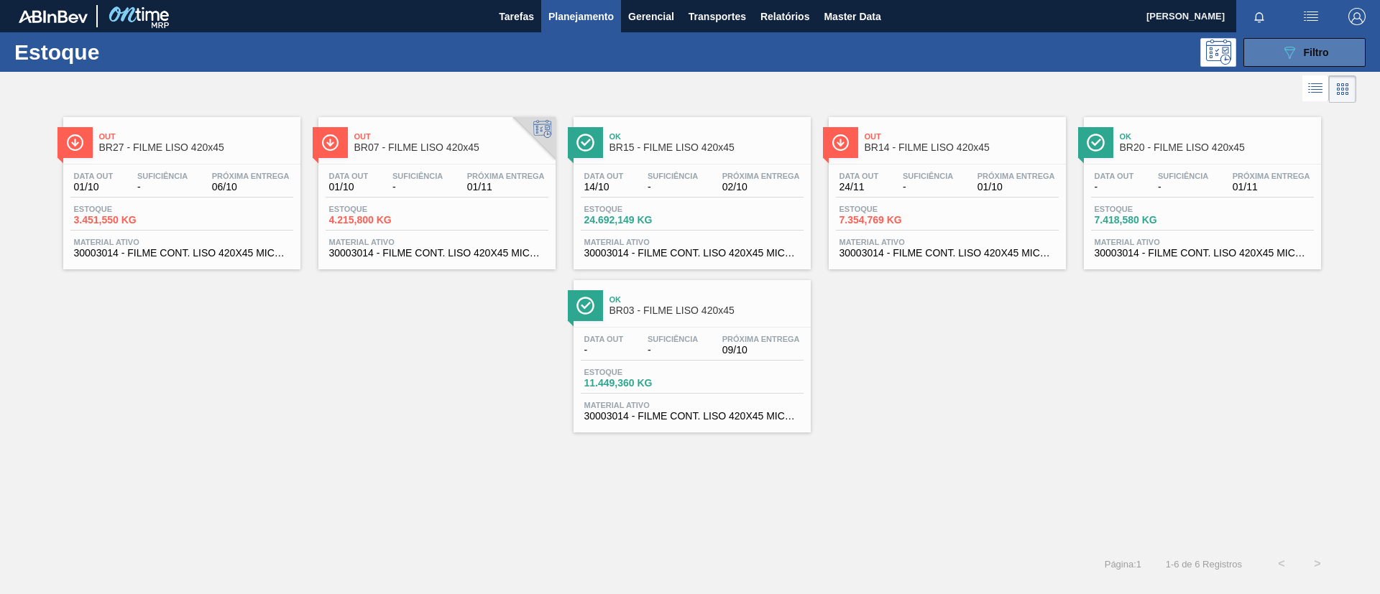
click at [1295, 57] on icon "089F7B8B-B2A5-4AFE-B5C0-19BA573D28AC" at bounding box center [1289, 52] width 17 height 17
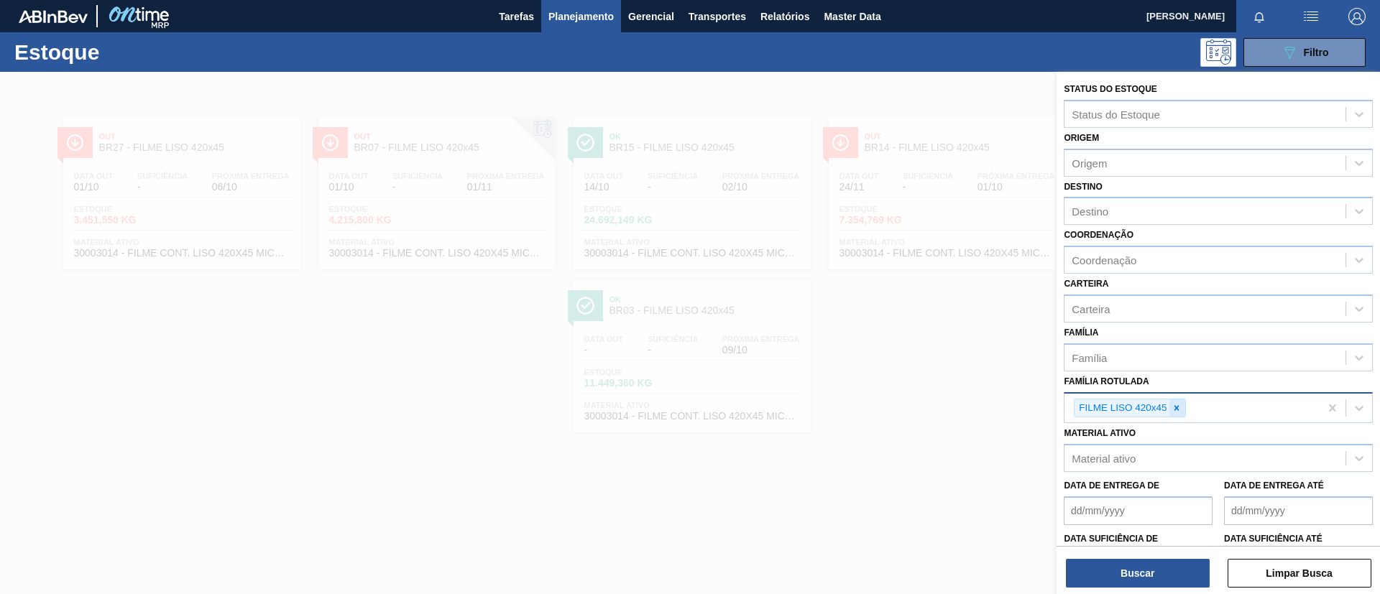
click at [1176, 407] on icon at bounding box center [1176, 407] width 5 height 5
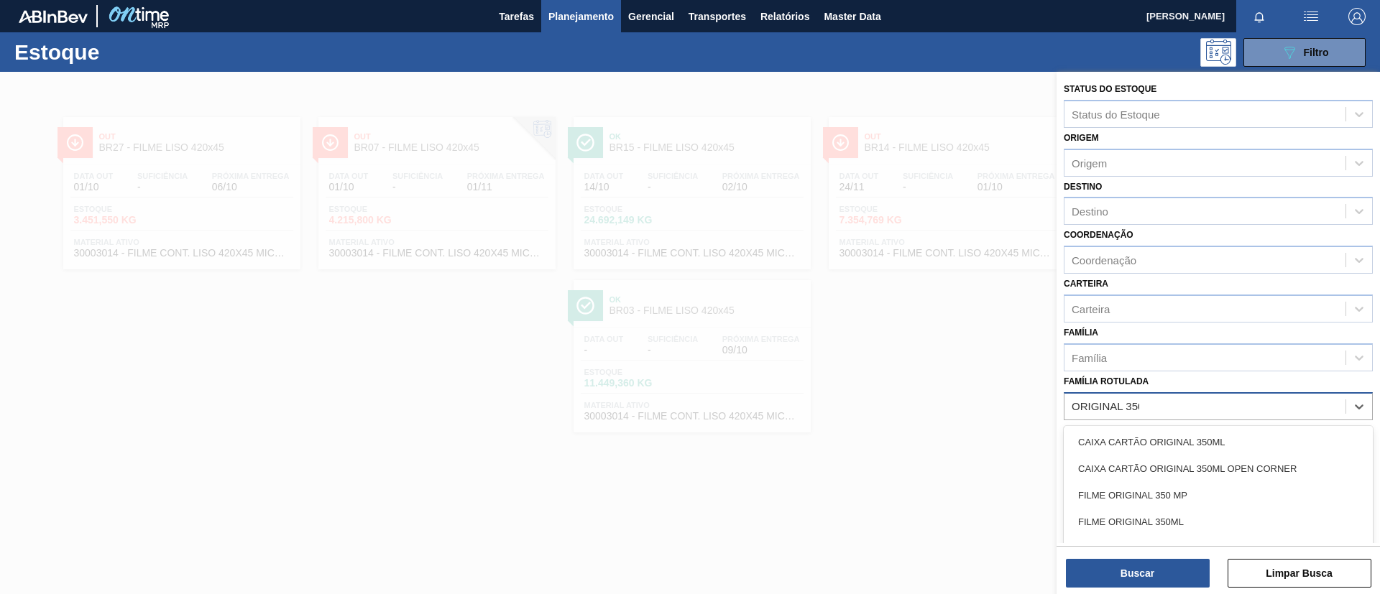
type Rotulada "ORIGINAL 350ML"
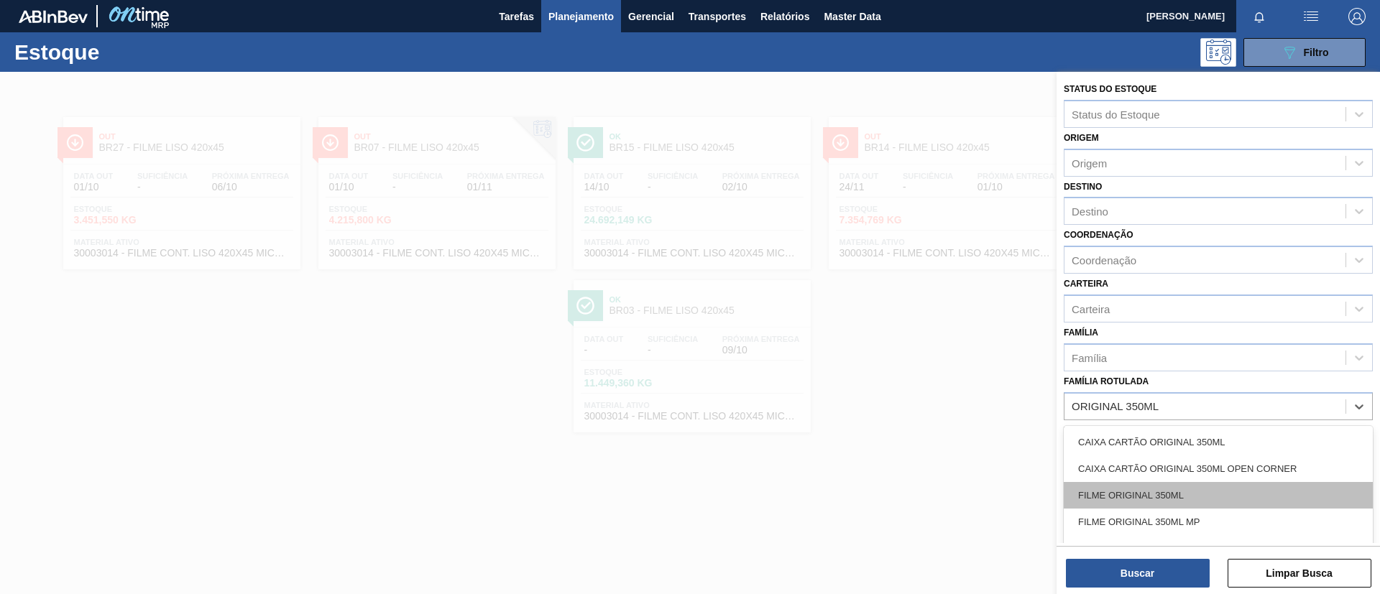
click at [1164, 499] on div "FILME ORIGINAL 350ML" at bounding box center [1218, 495] width 309 height 27
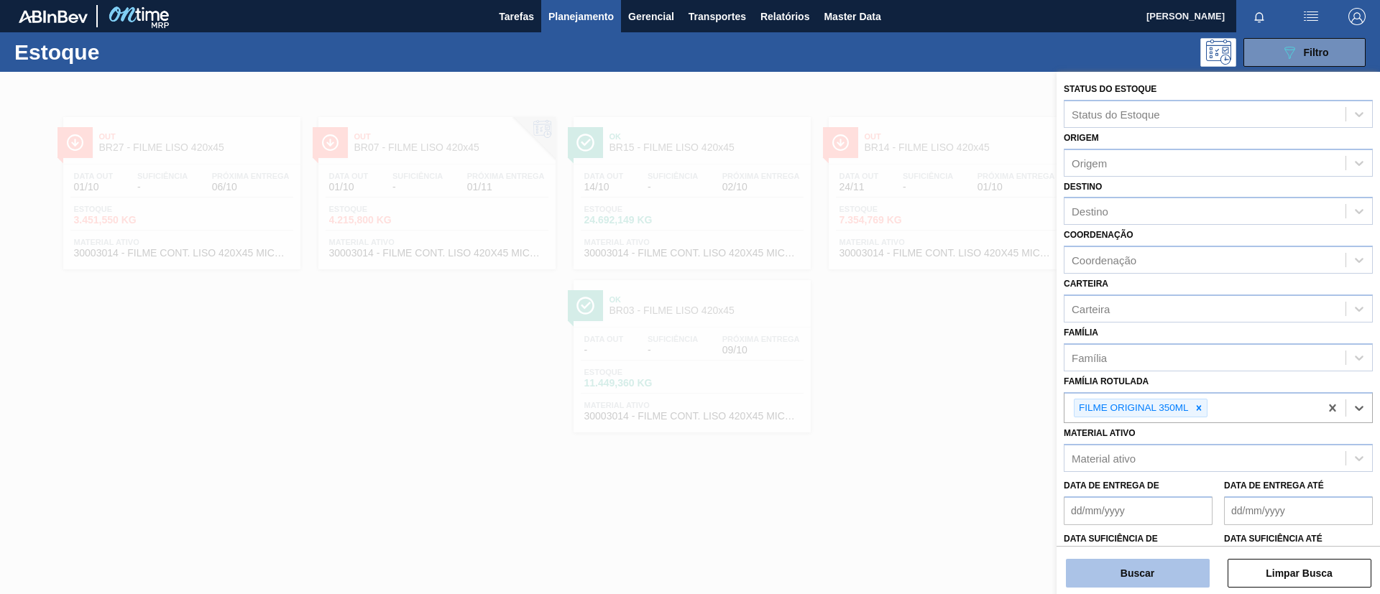
click at [1153, 581] on button "Buscar" at bounding box center [1138, 573] width 144 height 29
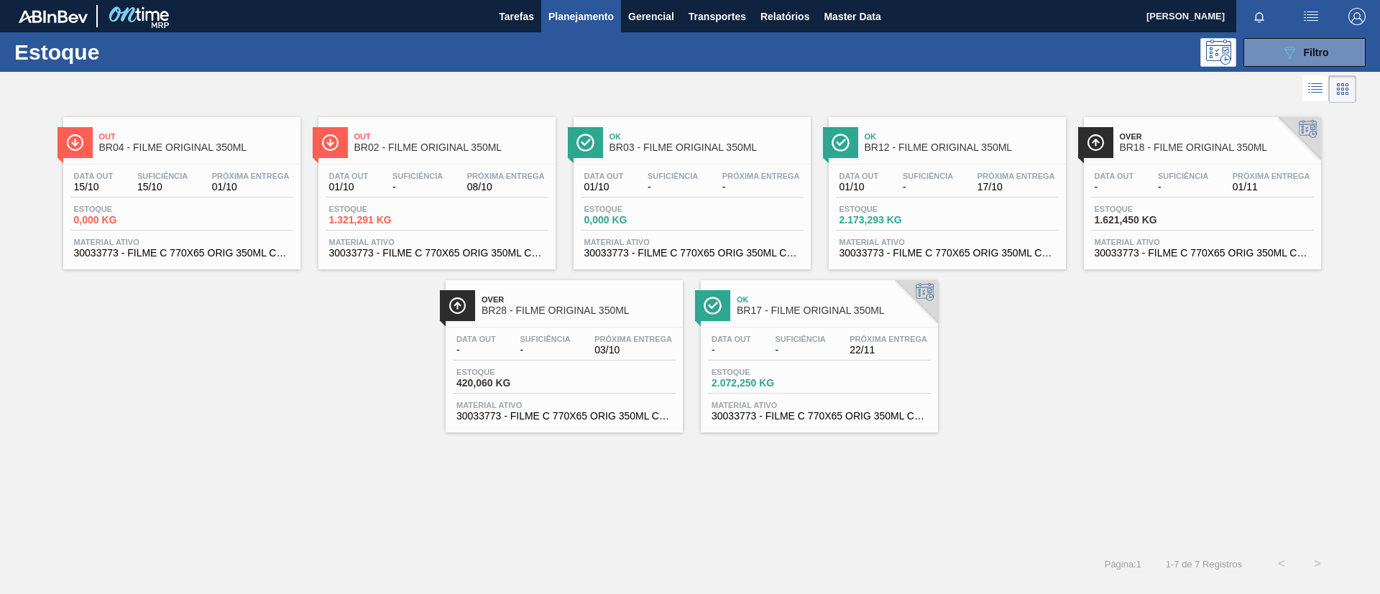
click at [456, 155] on div "Out BR02 - FILME ORIGINAL 350ML" at bounding box center [451, 142] width 194 height 32
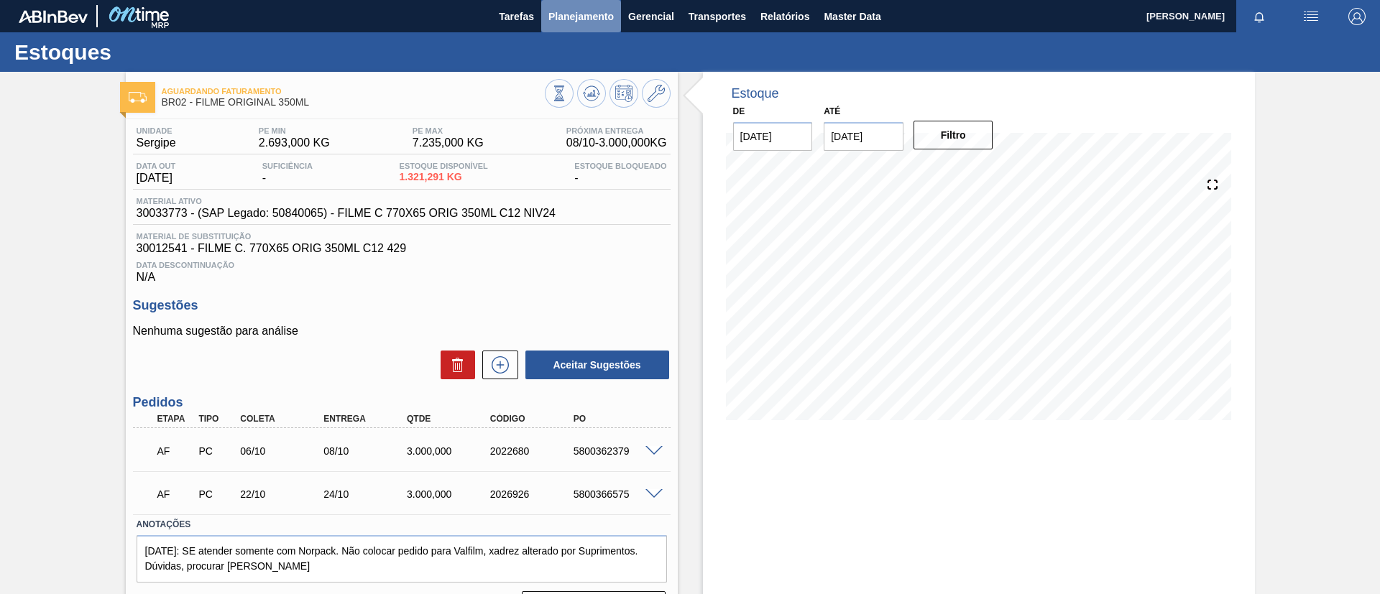
click at [551, 14] on span "Planejamento" at bounding box center [580, 16] width 65 height 17
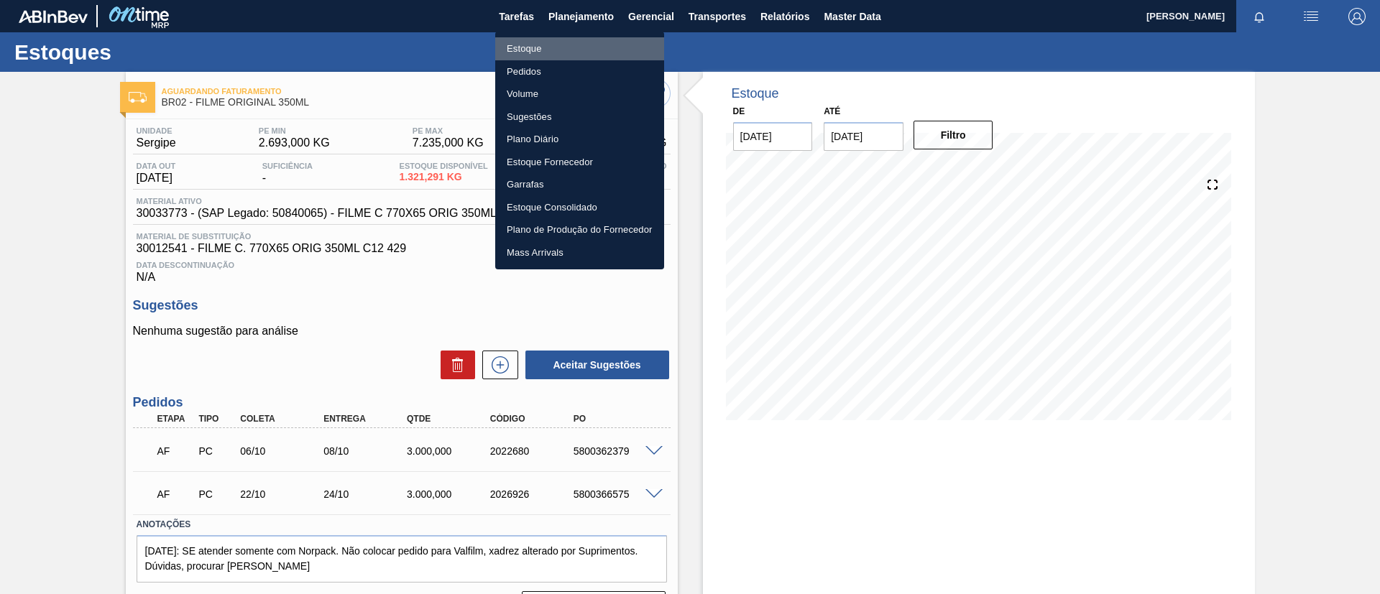
click at [556, 37] on li "Estoque" at bounding box center [579, 48] width 169 height 23
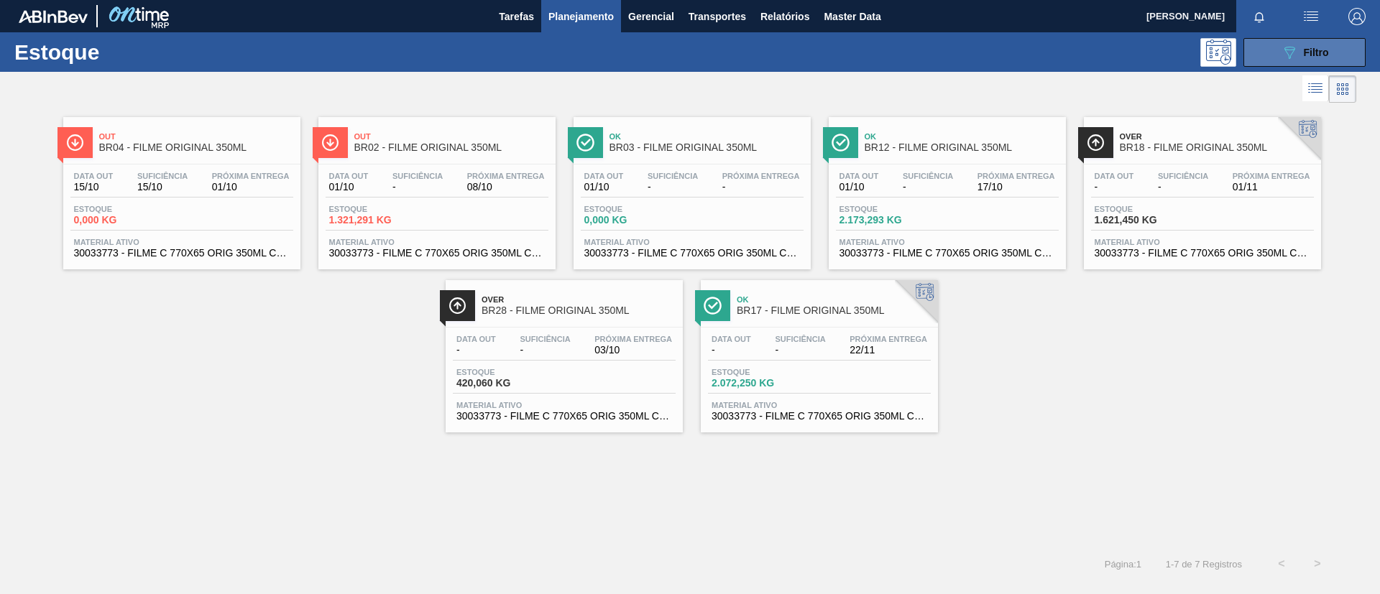
click at [1288, 62] on button "089F7B8B-B2A5-4AFE-B5C0-19BA573D28AC Filtro" at bounding box center [1304, 52] width 122 height 29
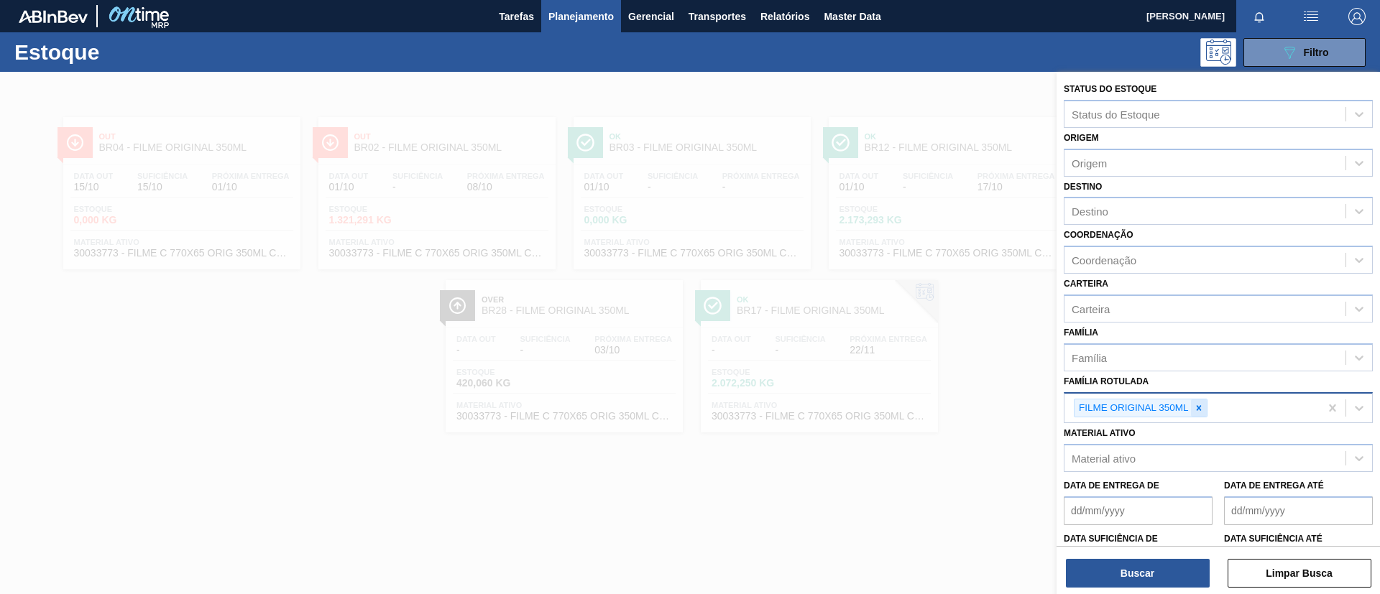
click at [1204, 408] on div at bounding box center [1199, 409] width 16 height 18
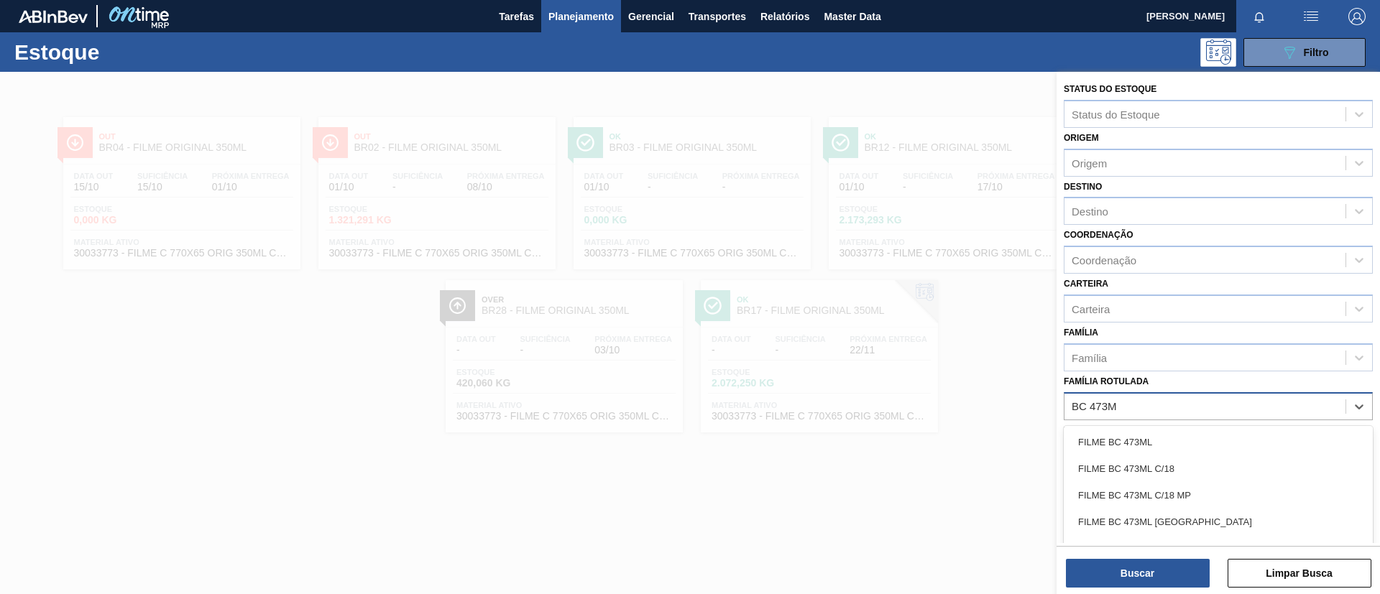
type Rotulada "BC 473ML"
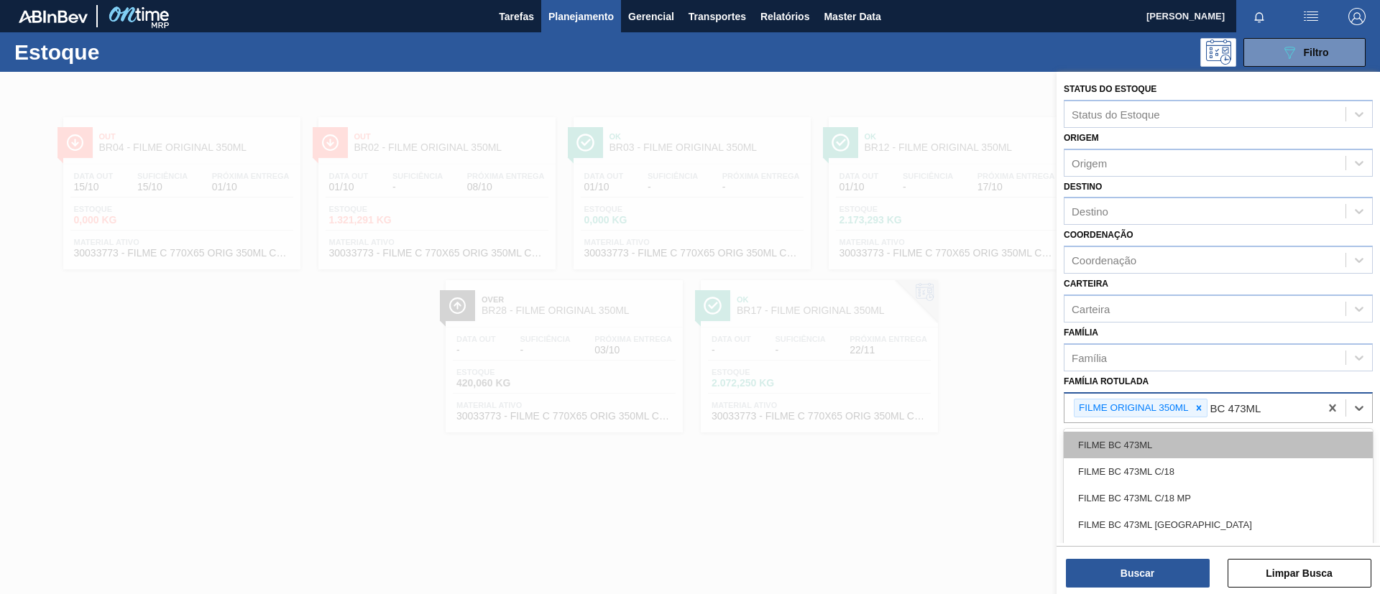
click at [1195, 437] on div "FILME BC 473ML" at bounding box center [1218, 445] width 309 height 27
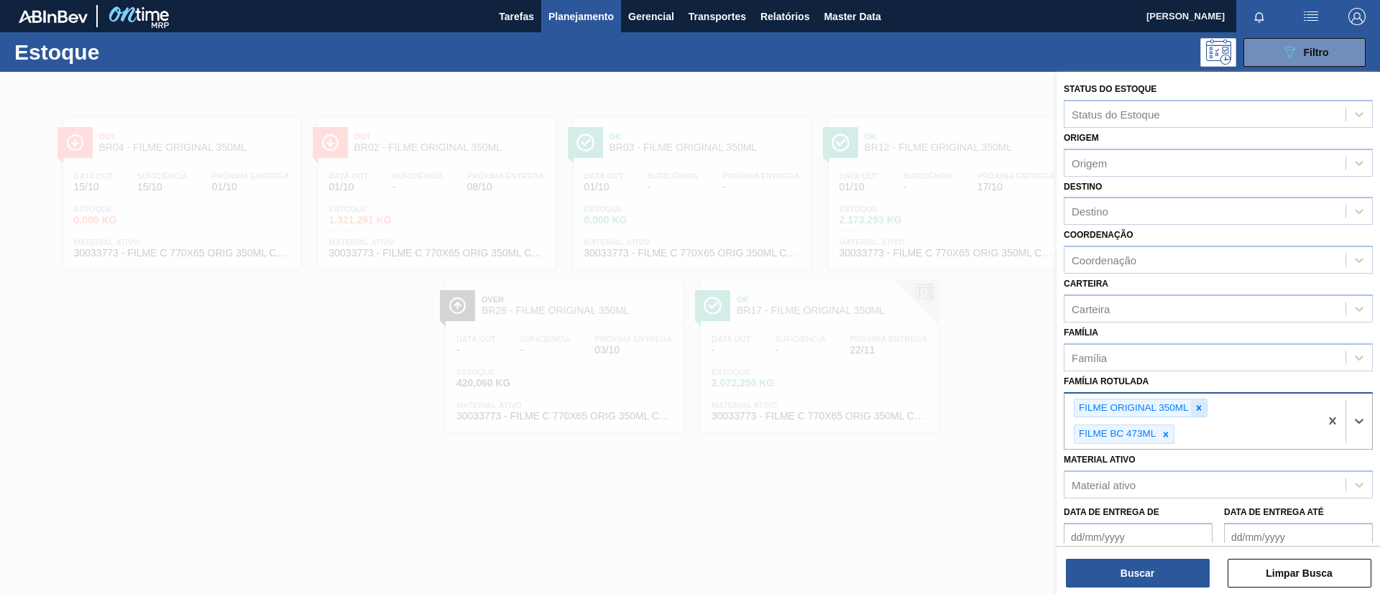
click at [1199, 405] on icon at bounding box center [1199, 408] width 10 height 10
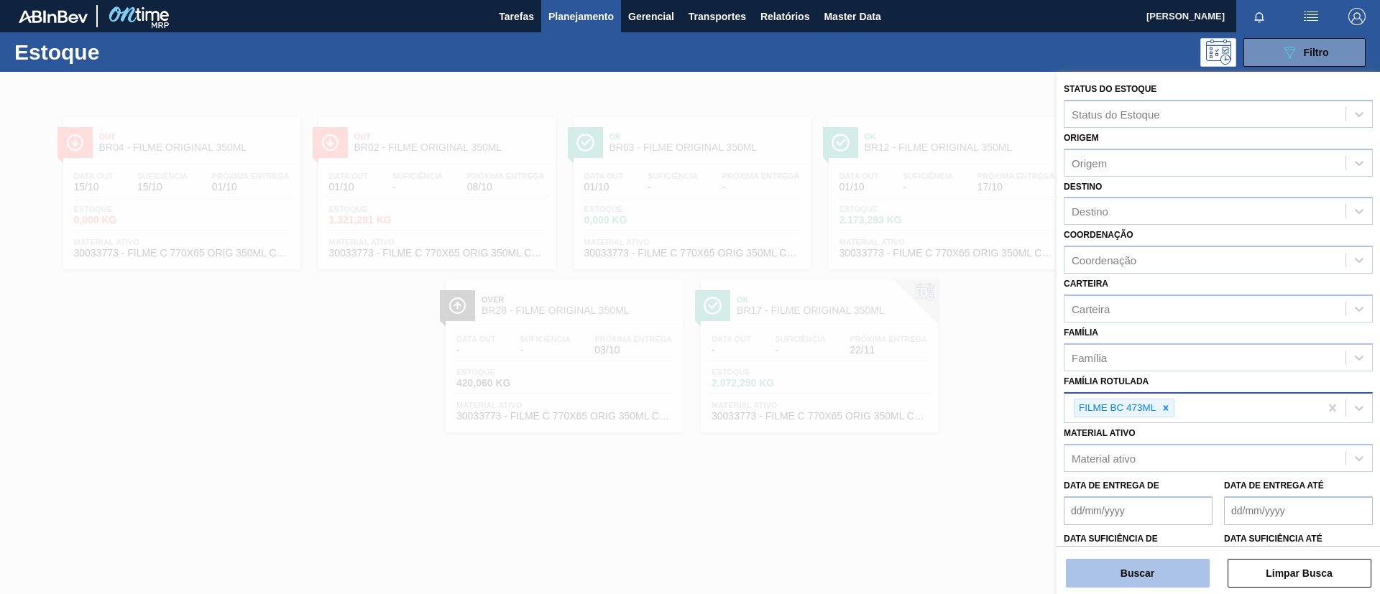
click at [1171, 567] on button "Buscar" at bounding box center [1138, 573] width 144 height 29
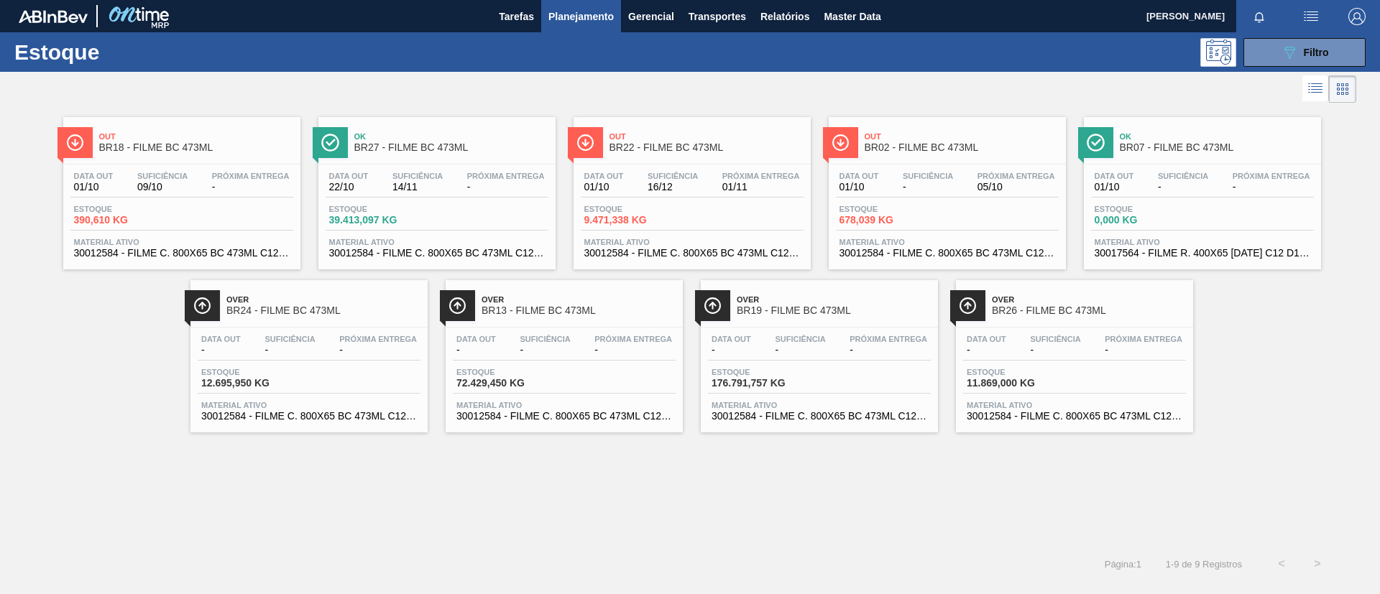
click at [980, 532] on div "Out BR18 - FILME BC 473ML Data out 01/10 Suficiência 09/10 Próxima Entrega - Es…" at bounding box center [690, 326] width 1380 height 440
click at [970, 174] on div "Data out 01/10 Suficiência - Próxima Entrega 05/10" at bounding box center [947, 185] width 223 height 26
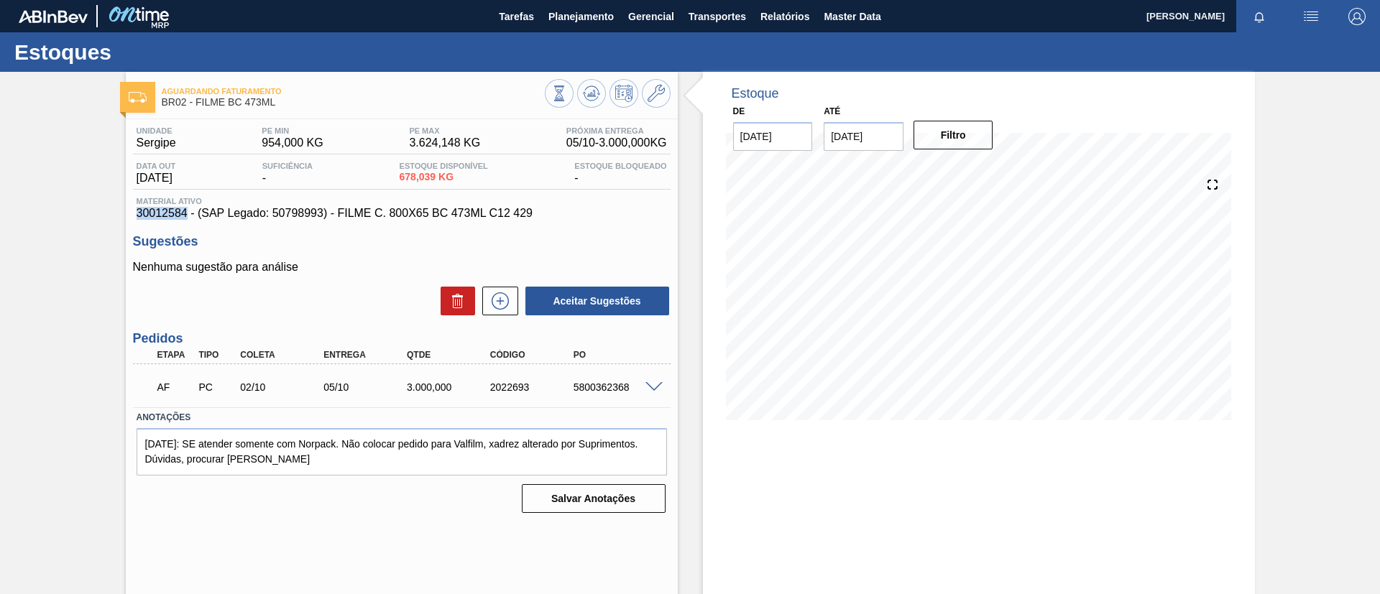
drag, startPoint x: 129, startPoint y: 218, endPoint x: 185, endPoint y: 217, distance: 55.3
click at [185, 217] on div "Unidade Sergipe PE MIN 954,000 KG PE MAX 3.624,148 KG Próxima Entrega 05/10 - 3…" at bounding box center [402, 318] width 552 height 399
copy span "30012584"
drag, startPoint x: 394, startPoint y: 178, endPoint x: 441, endPoint y: 178, distance: 47.4
click at [441, 178] on div "Data out 01/10/2025 Suficiência - Estoque Disponível 678,039 KG Estoque Bloquea…" at bounding box center [402, 176] width 538 height 28
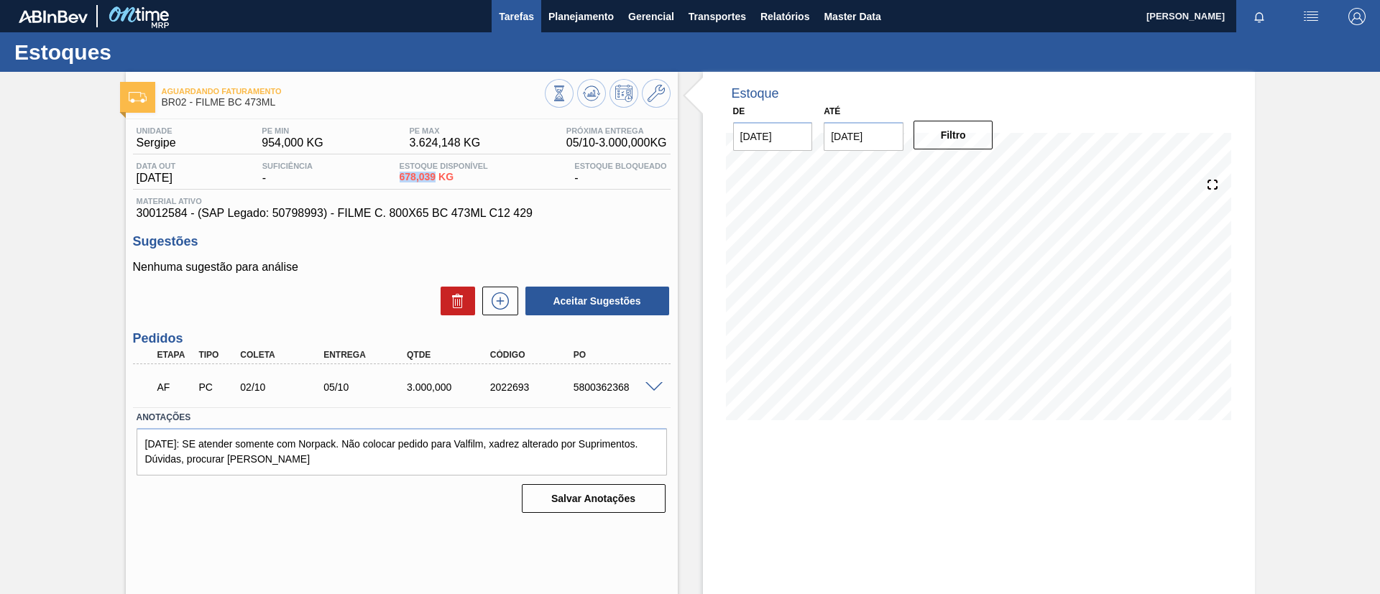
copy span "678,039"
click at [554, 21] on span "Planejamento" at bounding box center [580, 16] width 65 height 17
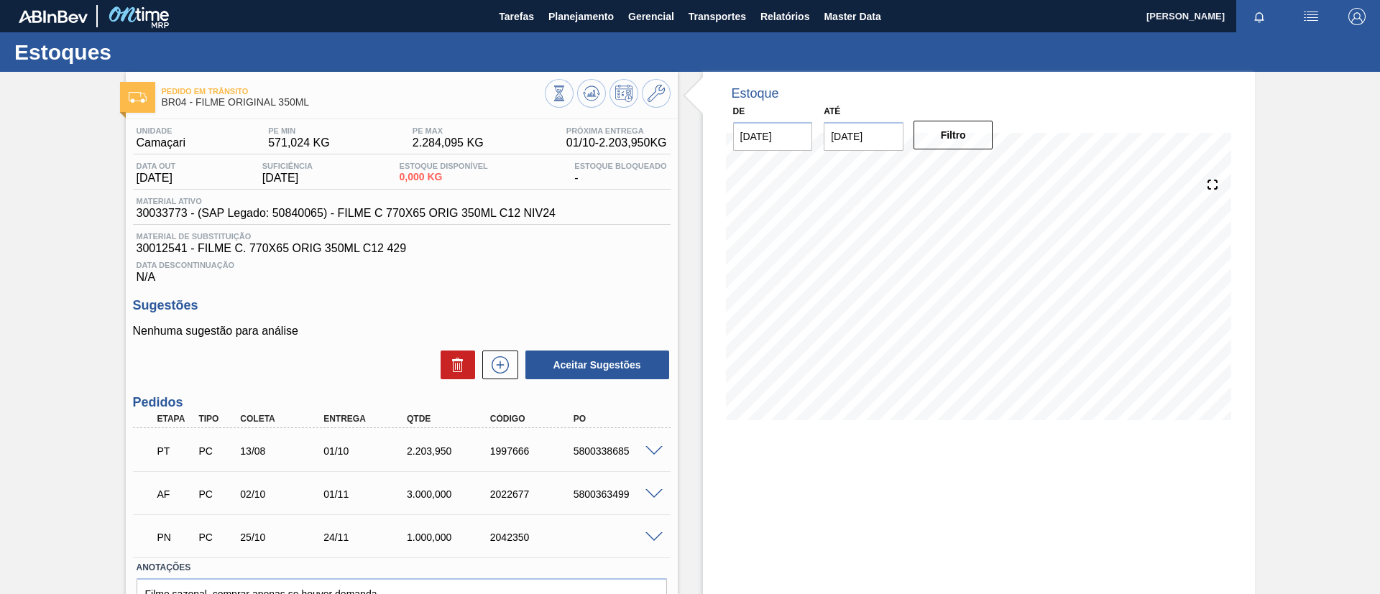
click at [666, 78] on div "Pedido em Trânsito BR04 - FILME ORIGINAL 350ML" at bounding box center [402, 92] width 552 height 40
click at [660, 80] on button at bounding box center [656, 93] width 29 height 29
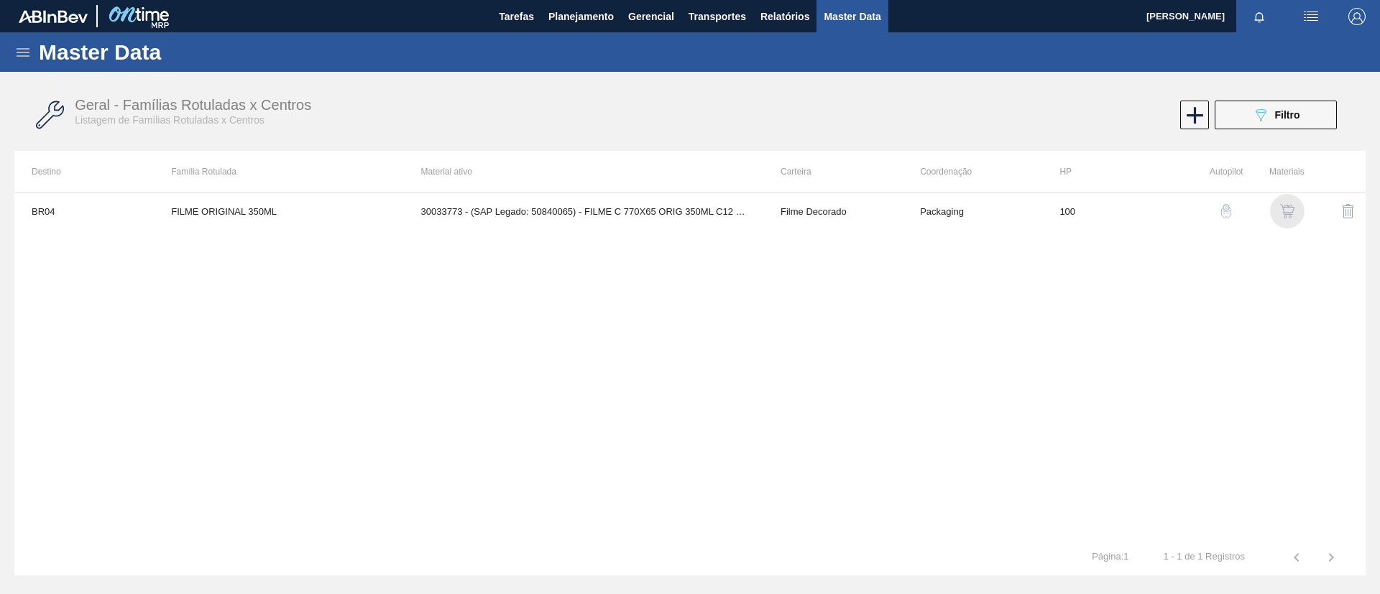
click at [1292, 214] on img "button" at bounding box center [1287, 211] width 14 height 14
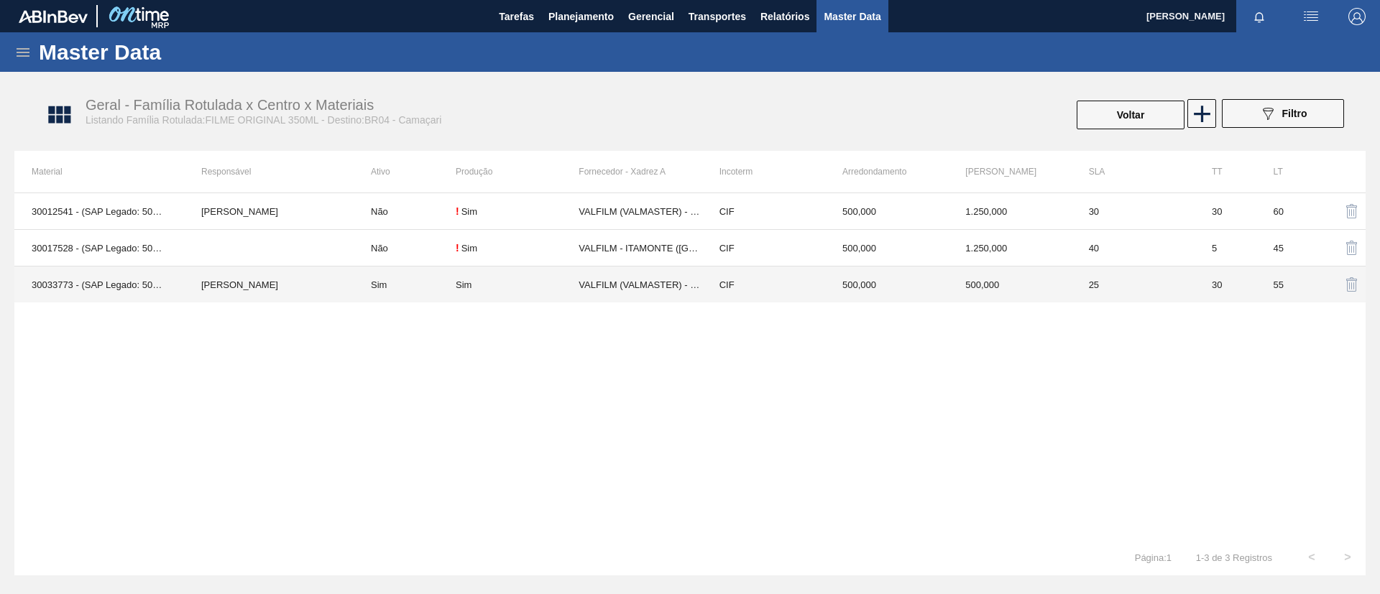
click at [298, 277] on td "[PERSON_NAME]" at bounding box center [269, 285] width 170 height 37
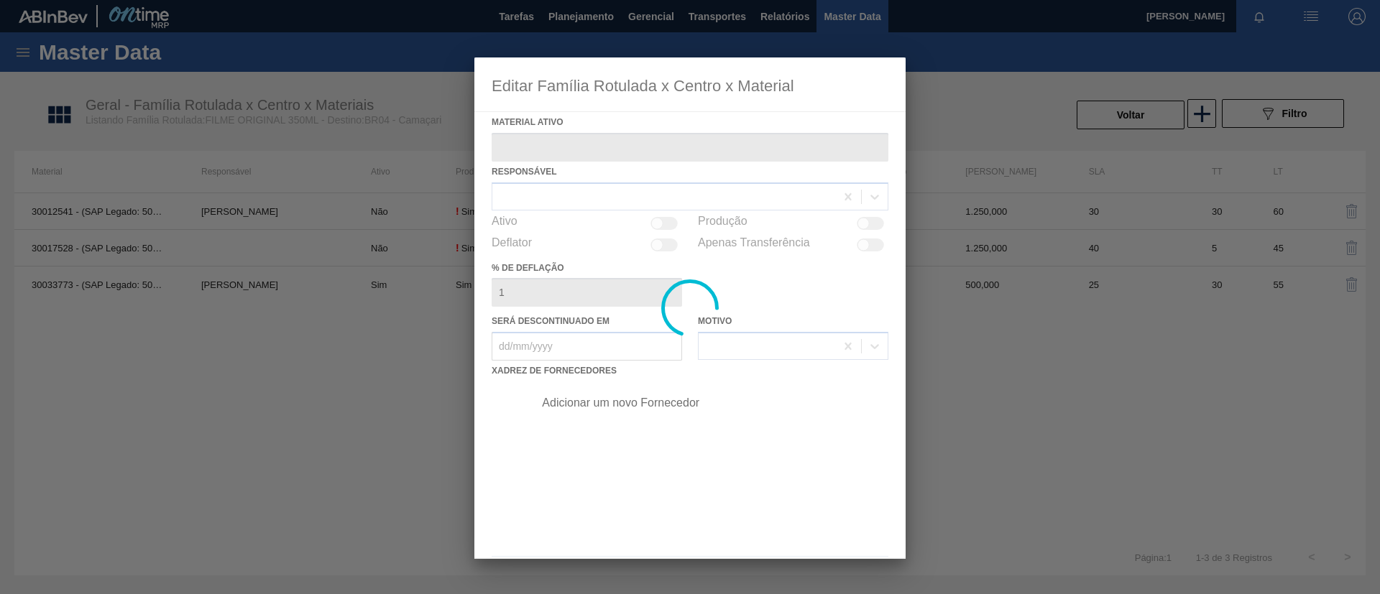
type ativo "30033773 - (SAP Legado: 50840065) - FILME C 770X65 ORIG 350ML C12 NIV24"
checkbox input "true"
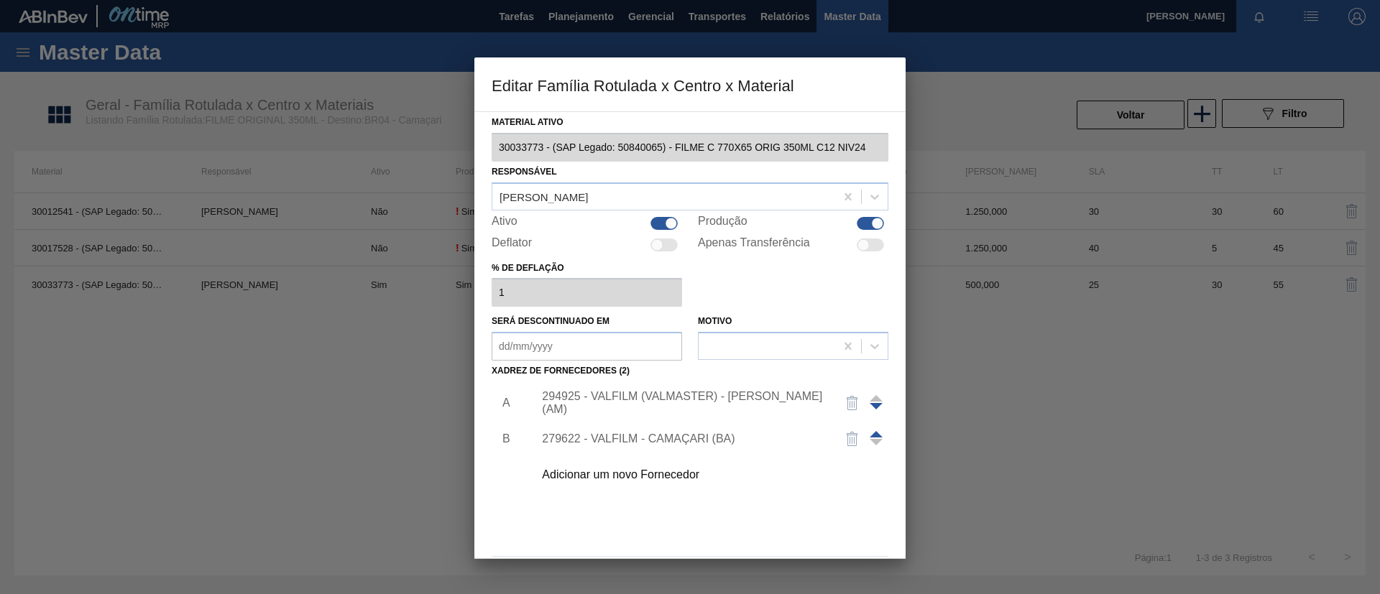
click at [662, 469] on div "Adicionar um novo Fornecedor" at bounding box center [683, 475] width 282 height 13
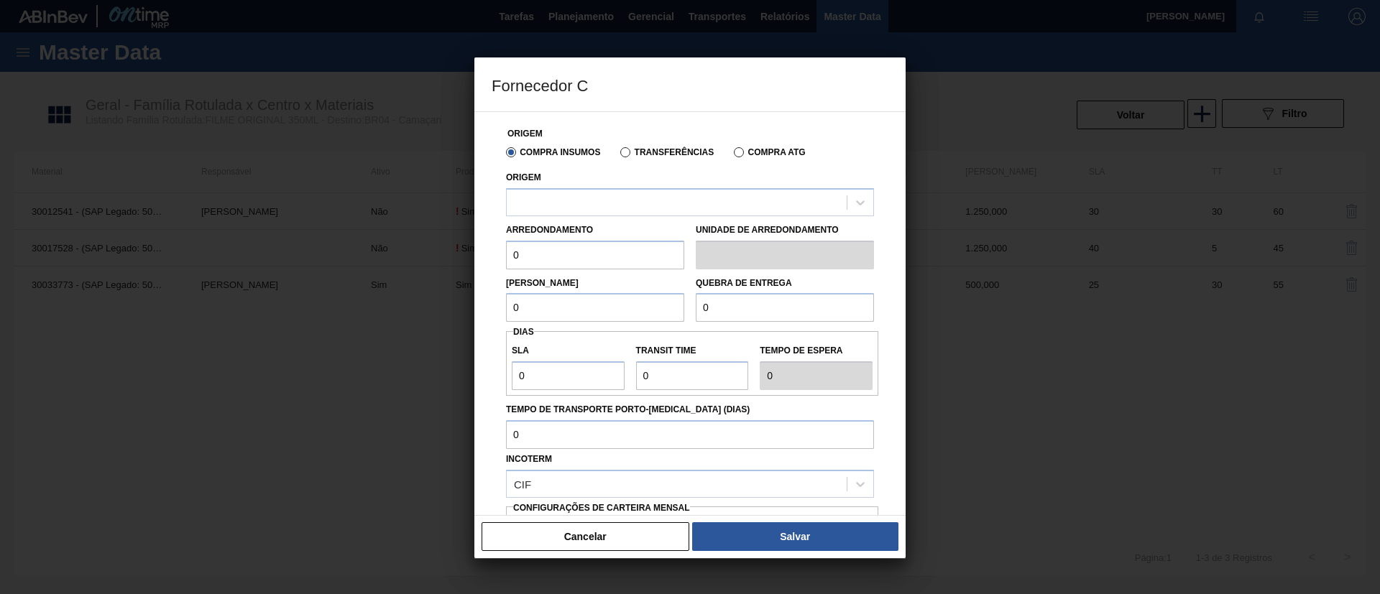
click at [669, 220] on div "Arredondamento 0" at bounding box center [595, 245] width 178 height 50
click at [670, 202] on div at bounding box center [677, 202] width 340 height 21
click at [642, 118] on div "Origem Compra Insumos Transferências Compra ATG Origem Arredondamento 0 Unidade…" at bounding box center [690, 372] width 397 height 520
click at [642, 98] on h3 "Fornecedor C" at bounding box center [689, 84] width 431 height 55
click at [707, 202] on div at bounding box center [677, 202] width 340 height 21
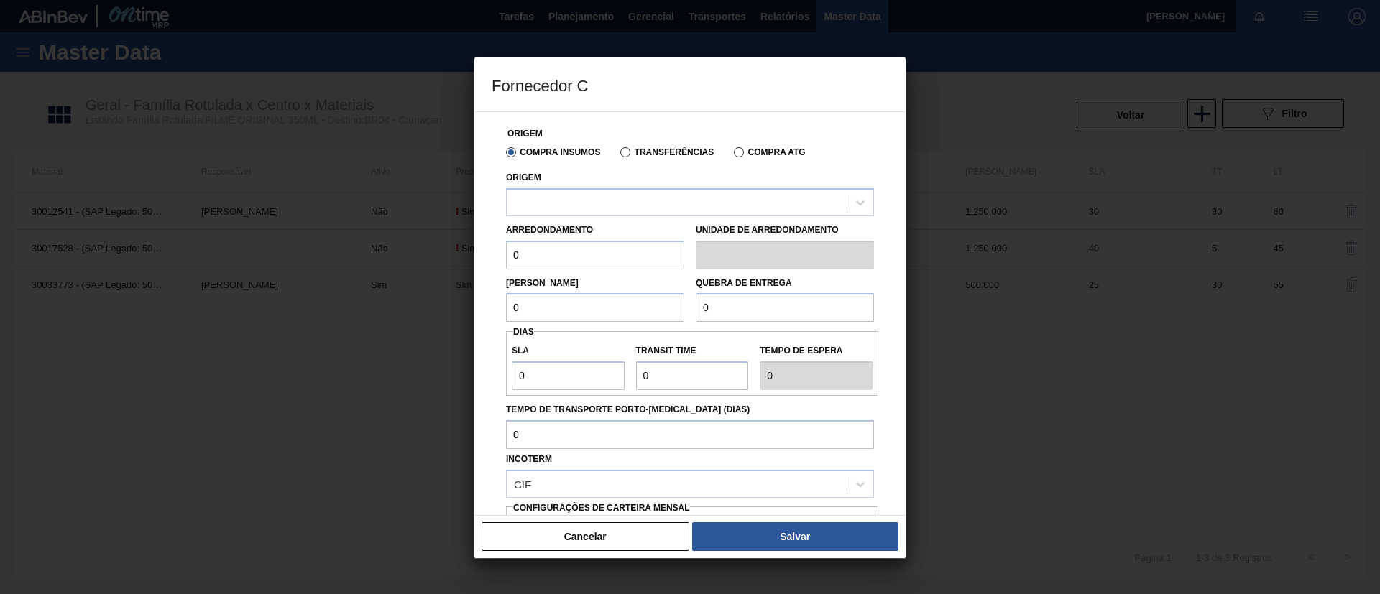
click at [726, 110] on h3 "Fornecedor C" at bounding box center [689, 84] width 431 height 55
click at [571, 538] on button "Cancelar" at bounding box center [585, 536] width 208 height 29
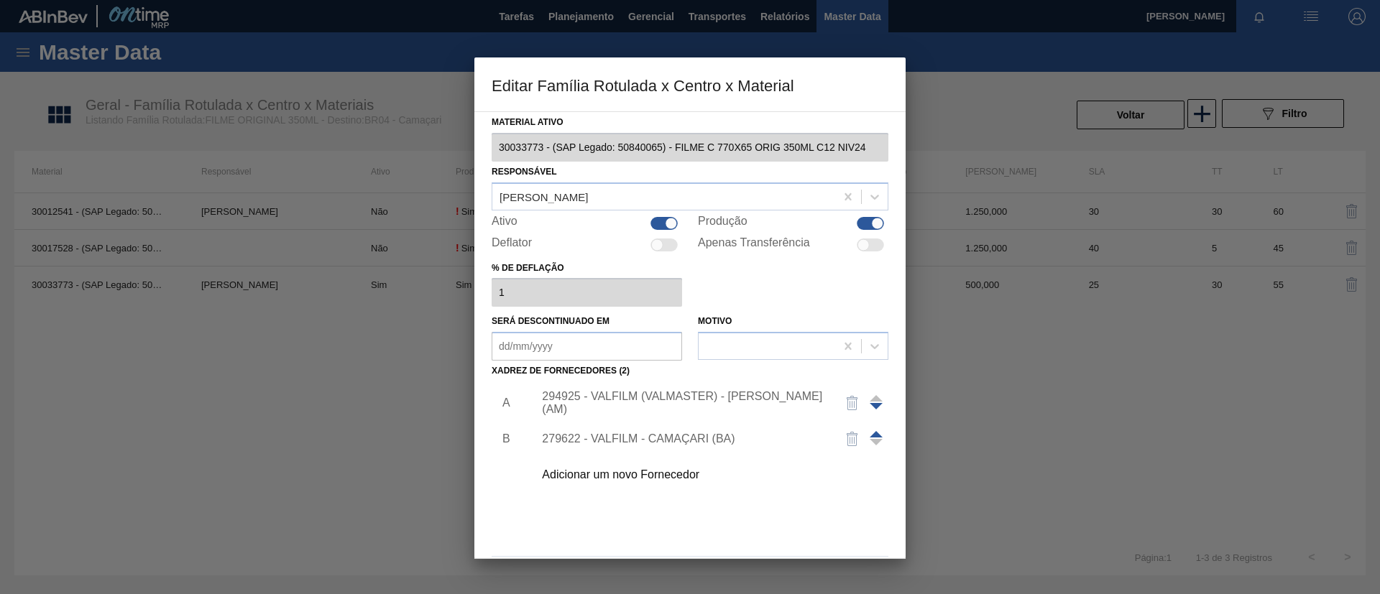
scroll to position [53, 0]
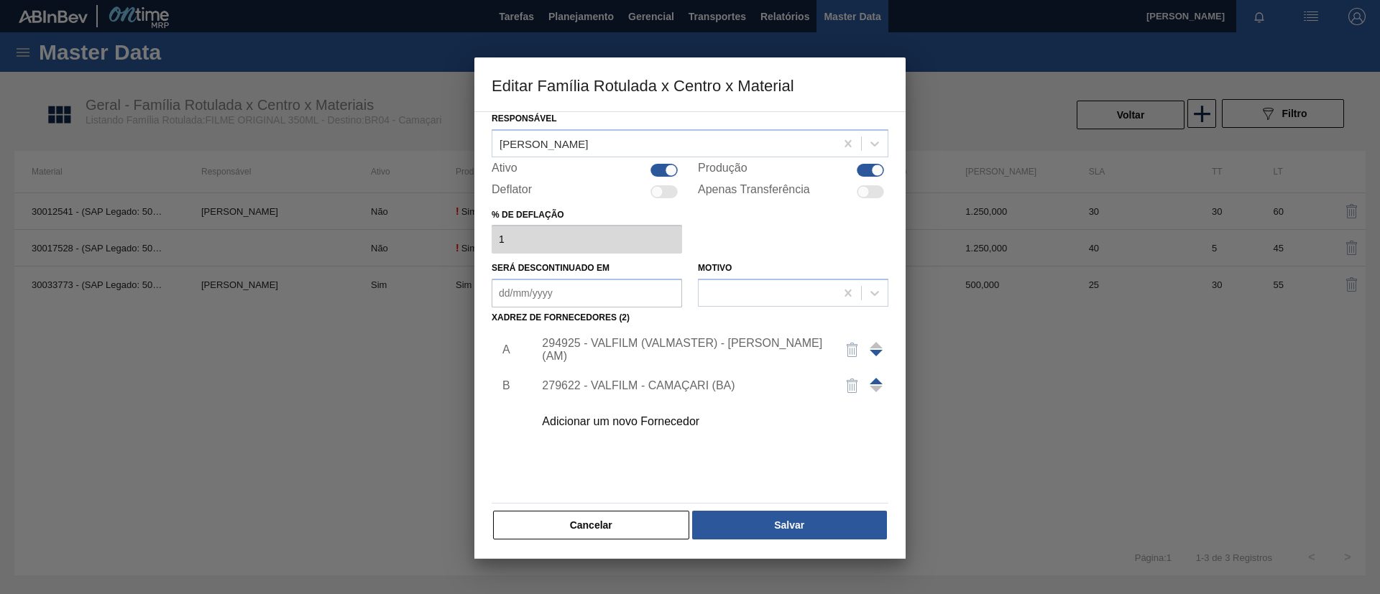
click at [639, 514] on button "Cancelar" at bounding box center [591, 525] width 196 height 29
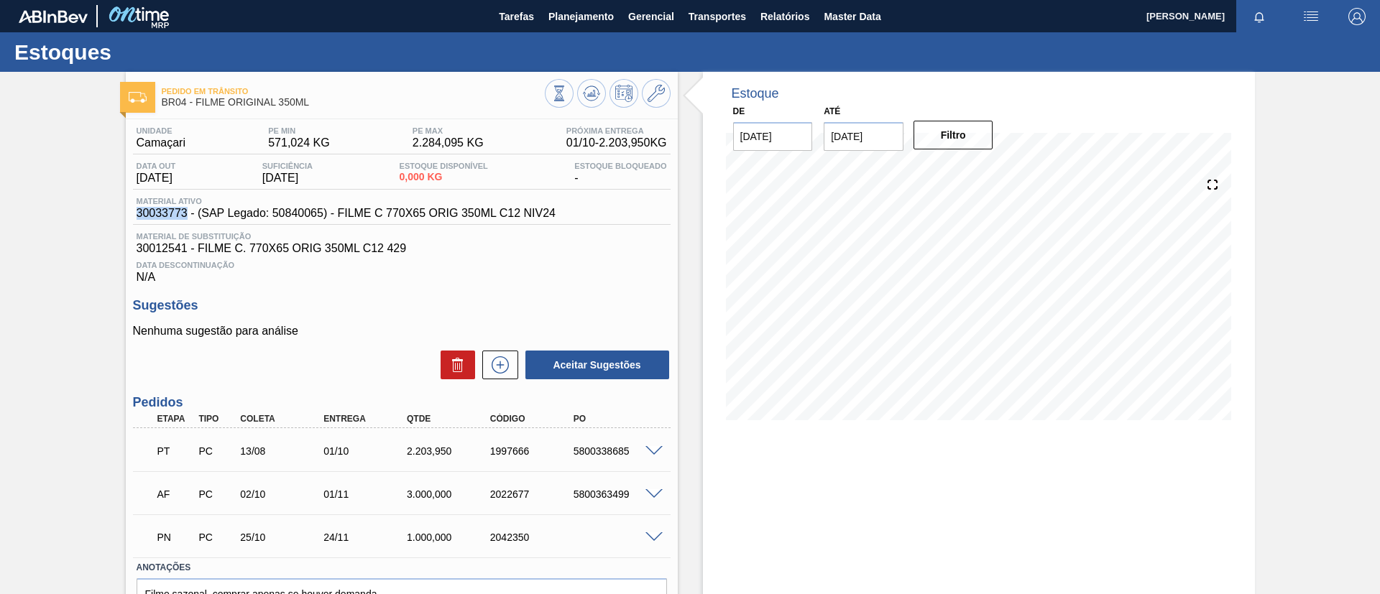
drag, startPoint x: 129, startPoint y: 217, endPoint x: 185, endPoint y: 218, distance: 56.1
click at [185, 218] on div "Unidade Camaçari PE MIN 571,024 KG PE MAX 2.284,095 KG Próxima Entrega 01/10 - …" at bounding box center [402, 393] width 552 height 549
copy span "30033773"
click at [62, 224] on div "Pedido em Trânsito BR04 - FILME ORIGINAL 350ML Unidade Camaçari PE MIN 571,024 …" at bounding box center [690, 374] width 1380 height 604
click at [545, 14] on button "Planejamento" at bounding box center [581, 16] width 80 height 32
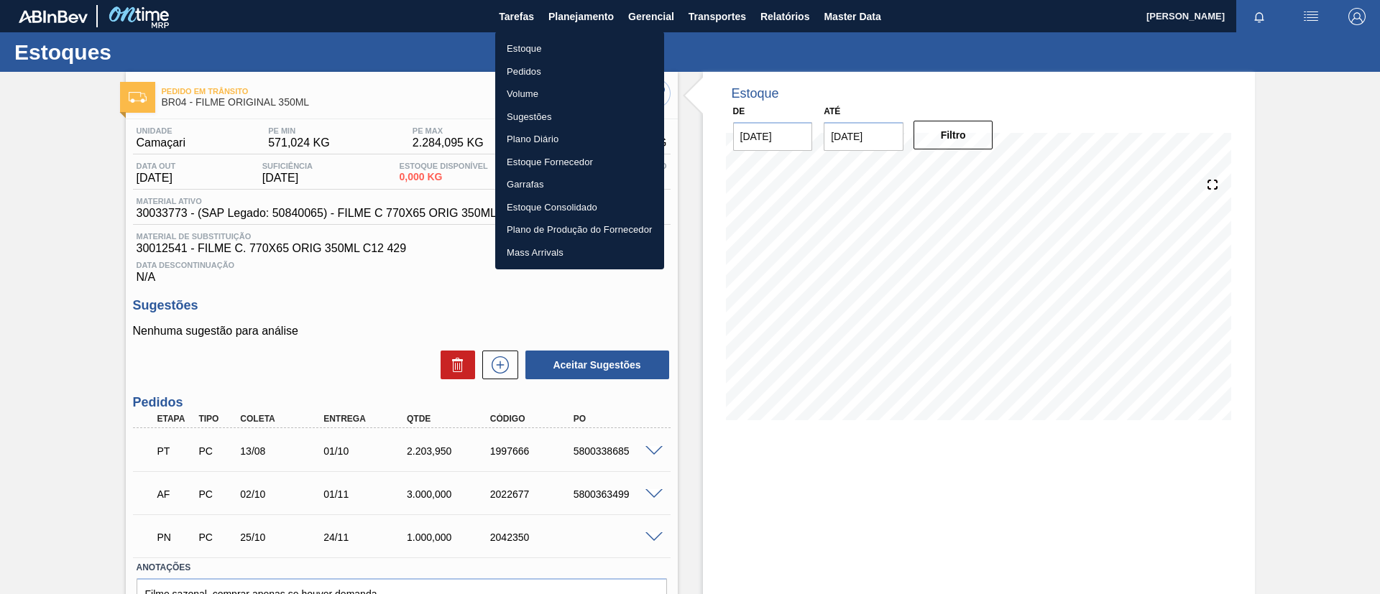
drag, startPoint x: 377, startPoint y: 93, endPoint x: 376, endPoint y: 85, distance: 7.9
click at [376, 85] on div at bounding box center [690, 297] width 1380 height 594
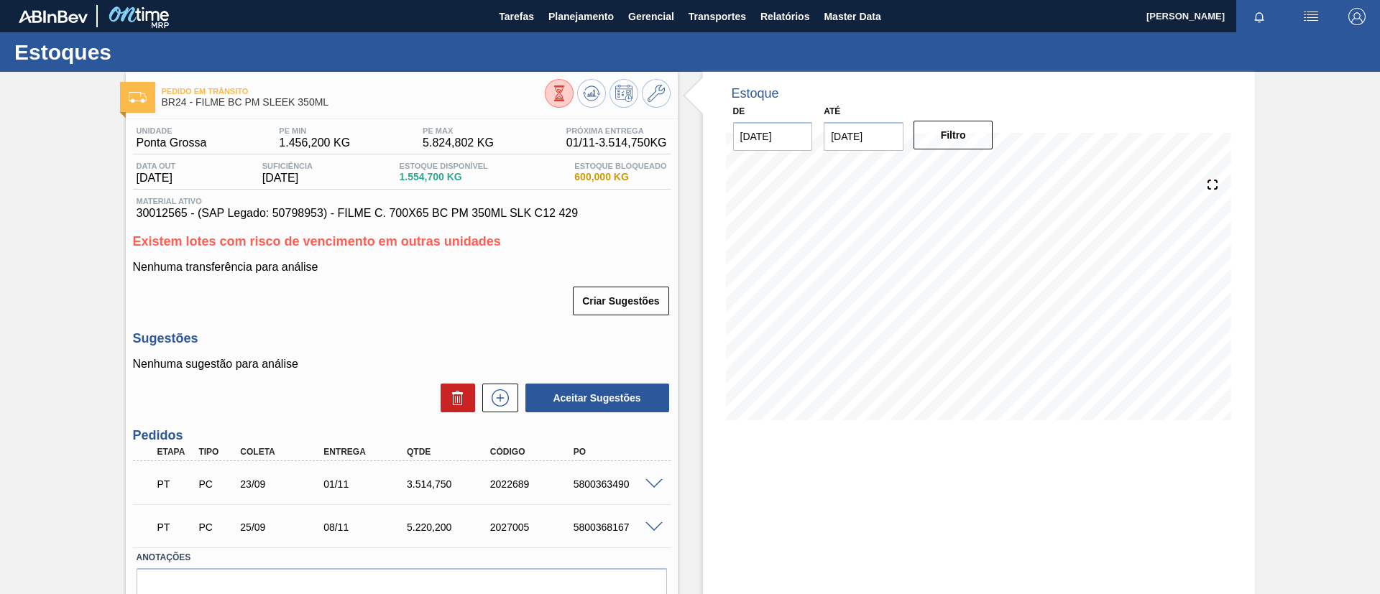
drag, startPoint x: 464, startPoint y: 172, endPoint x: 0, endPoint y: 319, distance: 486.1
click at [0, 319] on div "Pedido em Trânsito BR24 - FILME BC PM SLEEK 350ML Unidade Ponta Grossa PE MIN 1…" at bounding box center [690, 369] width 1380 height 594
drag, startPoint x: 96, startPoint y: 550, endPoint x: 47, endPoint y: 336, distance: 219.7
click at [47, 336] on div "Pedido em Trânsito BR24 - FILME BC PM SLEEK 350ML Unidade Ponta Grossa PE MIN 1…" at bounding box center [690, 369] width 1380 height 594
click at [571, 32] on button "Planejamento" at bounding box center [581, 16] width 80 height 32
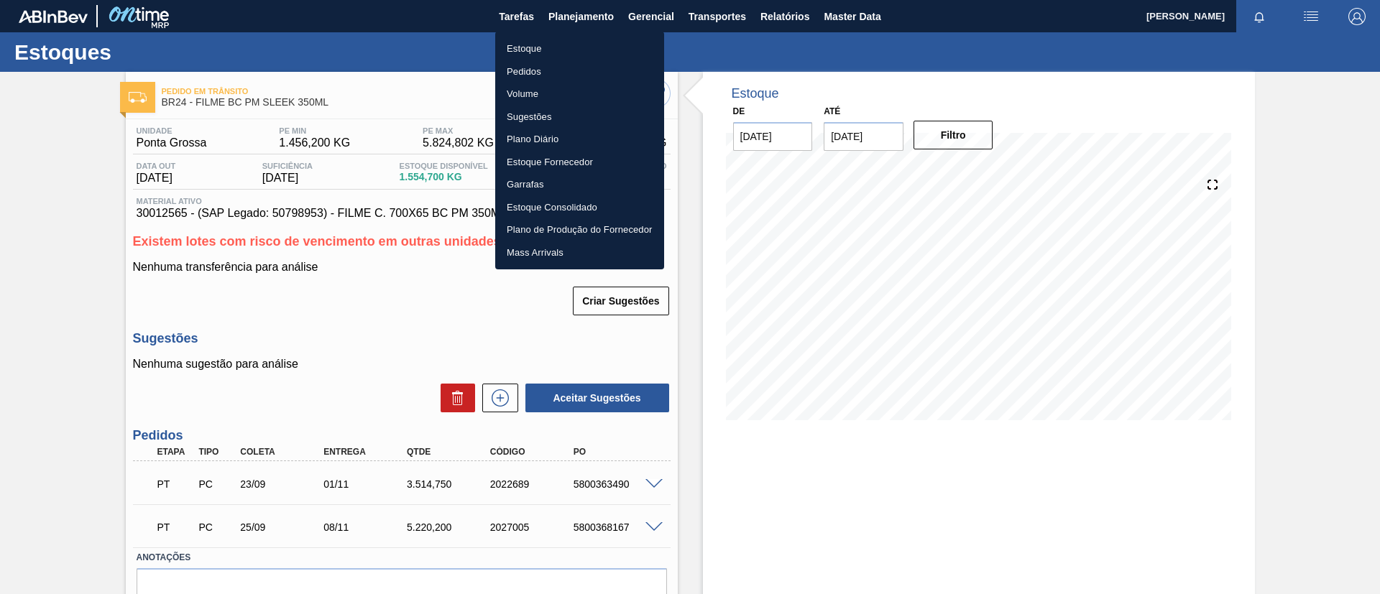
click at [578, 42] on li "Estoque" at bounding box center [579, 48] width 169 height 23
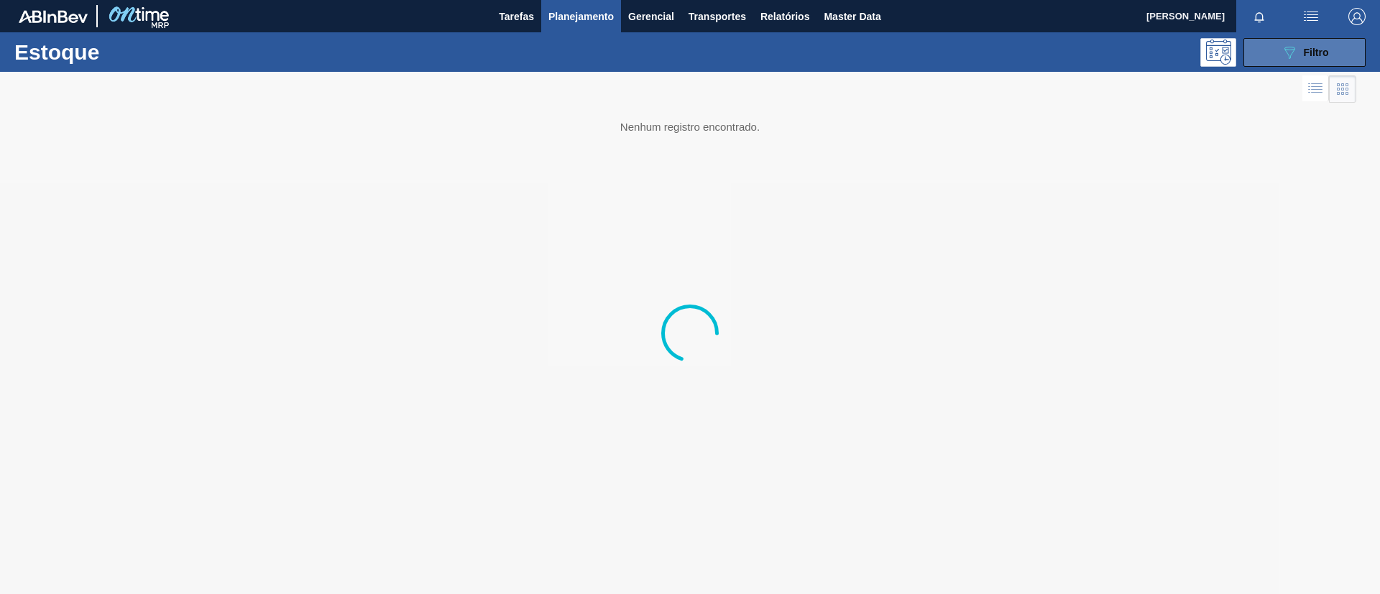
click at [1268, 54] on button "089F7B8B-B2A5-4AFE-B5C0-19BA573D28AC Filtro" at bounding box center [1304, 52] width 122 height 29
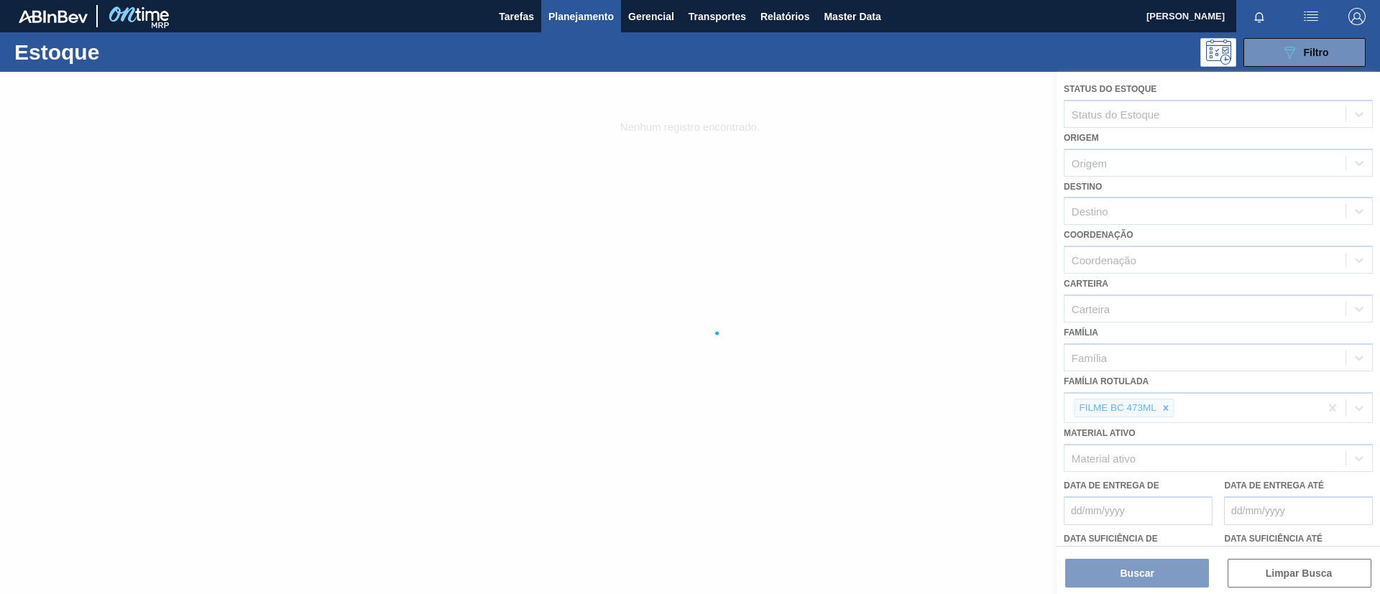
click at [1156, 410] on div at bounding box center [690, 333] width 1380 height 522
click at [1168, 409] on div at bounding box center [690, 333] width 1380 height 522
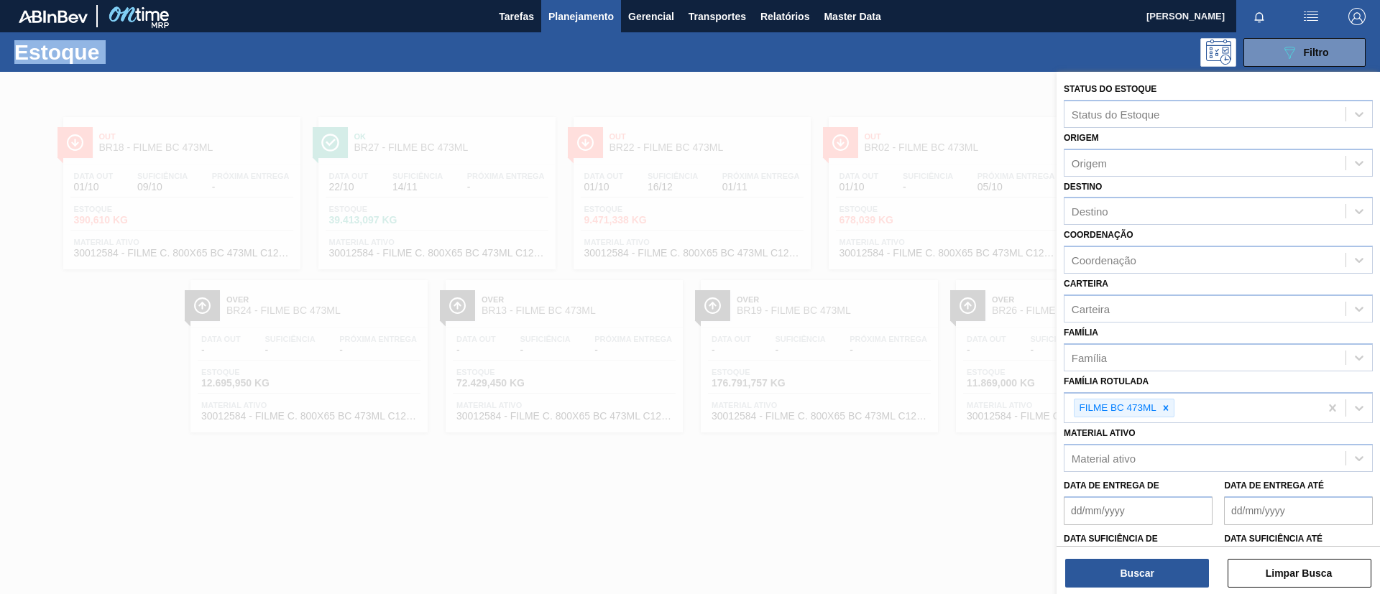
click at [1168, 409] on icon at bounding box center [1166, 408] width 10 height 10
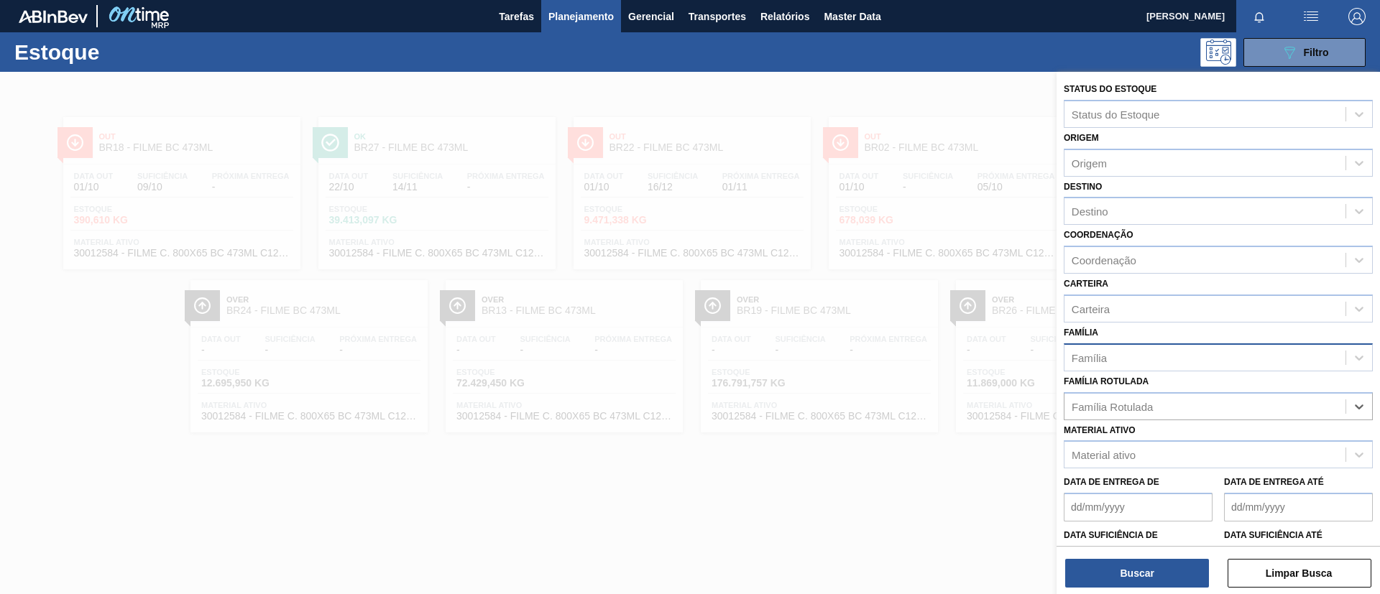
click at [1168, 354] on div "Família" at bounding box center [1204, 357] width 281 height 21
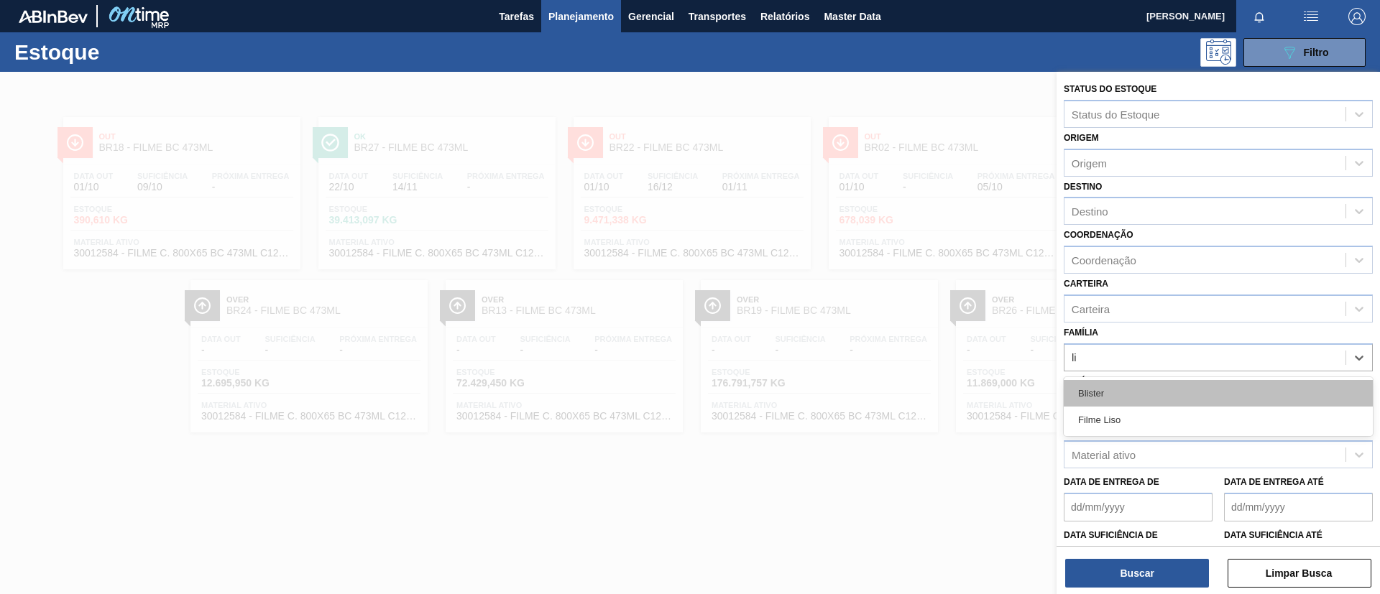
type input "lis"
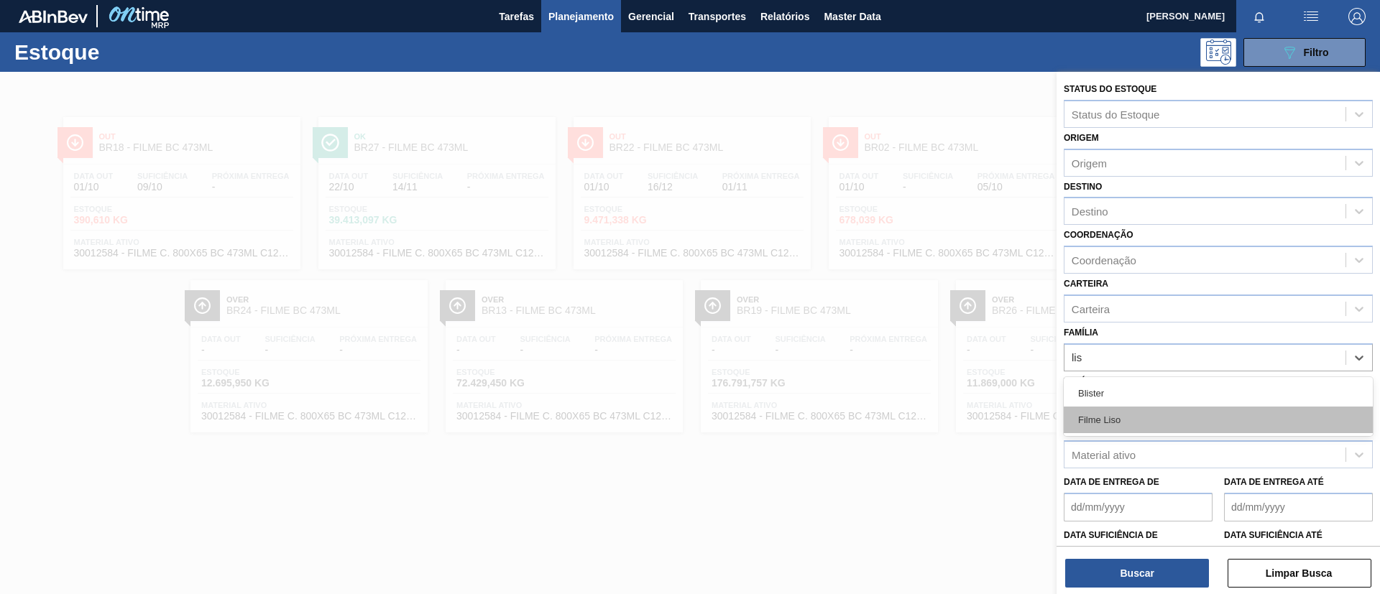
click at [1163, 412] on div "Filme Liso" at bounding box center [1218, 420] width 309 height 27
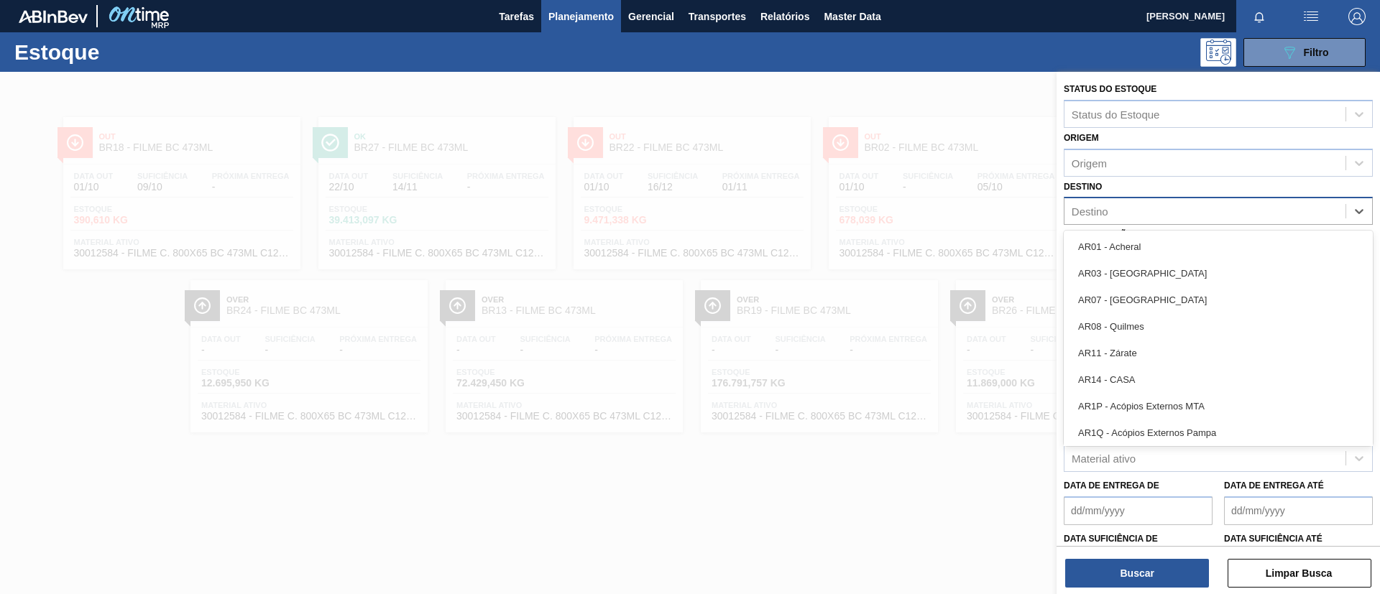
click at [1135, 204] on div "Destino" at bounding box center [1204, 211] width 281 height 21
type input "BR15"
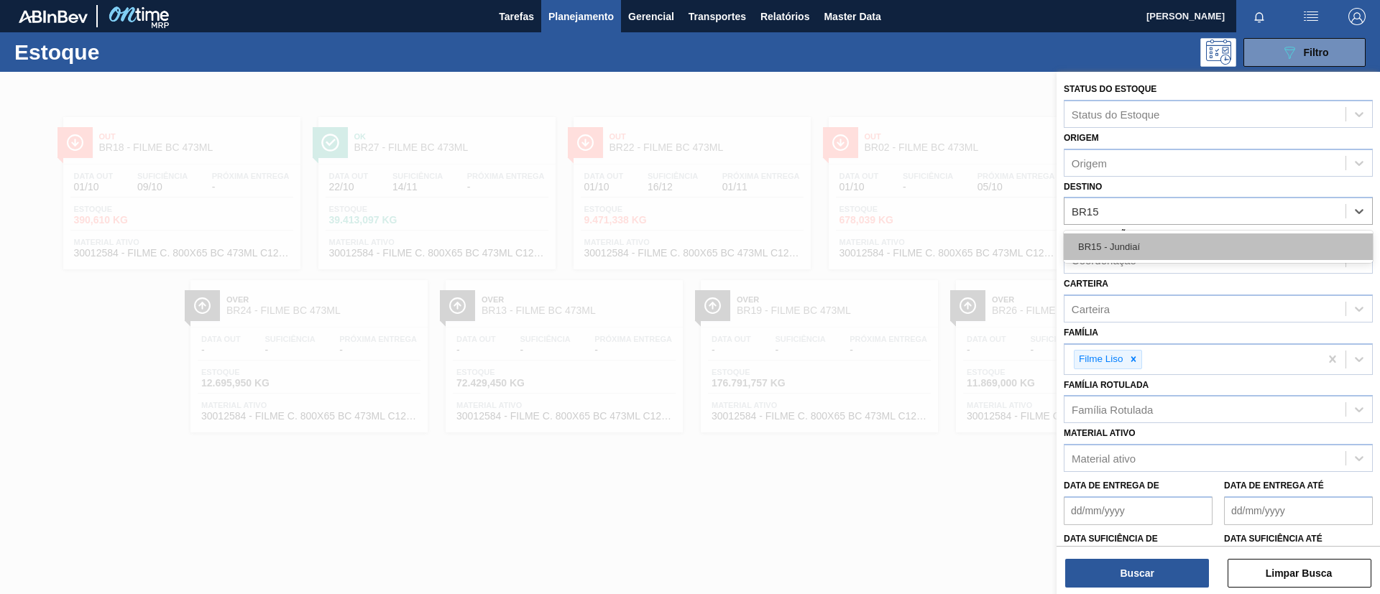
click at [1146, 249] on div "BR15 - Jundiaí" at bounding box center [1218, 247] width 309 height 27
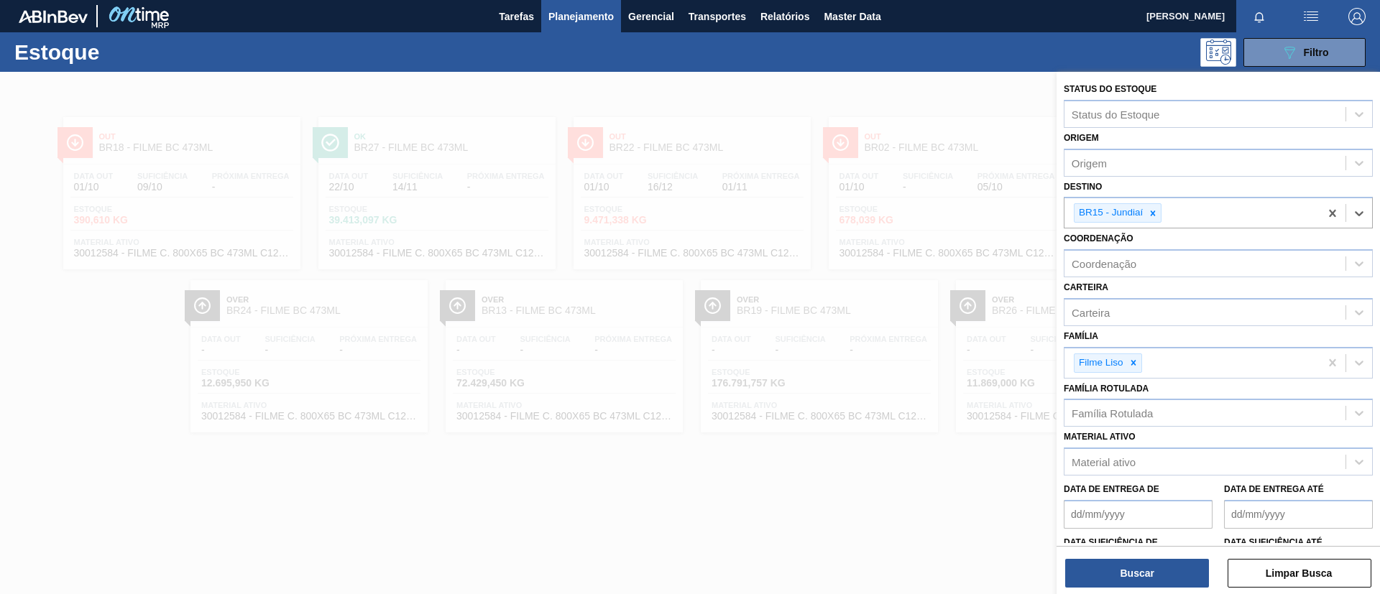
click at [1185, 555] on div "Buscar Limpar Busca" at bounding box center [1217, 566] width 323 height 40
click at [1185, 583] on button "Buscar" at bounding box center [1138, 573] width 144 height 29
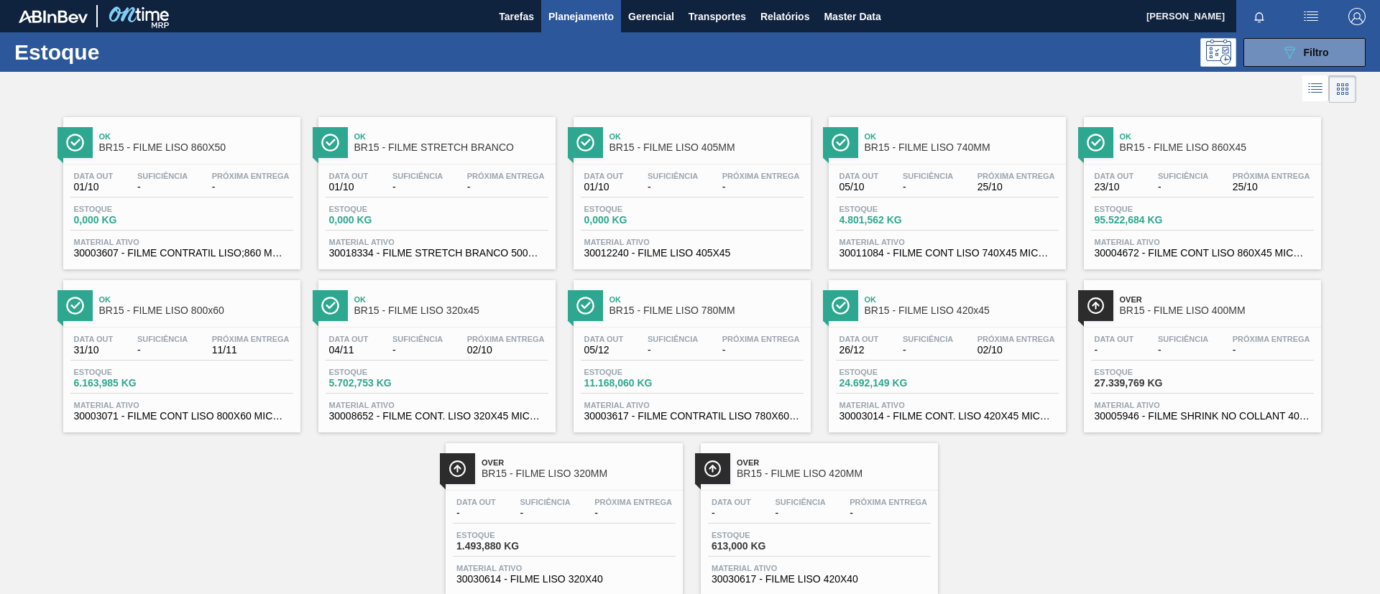
click at [1226, 145] on span "BR15 - FILME LISO 860X45" at bounding box center [1217, 147] width 194 height 11
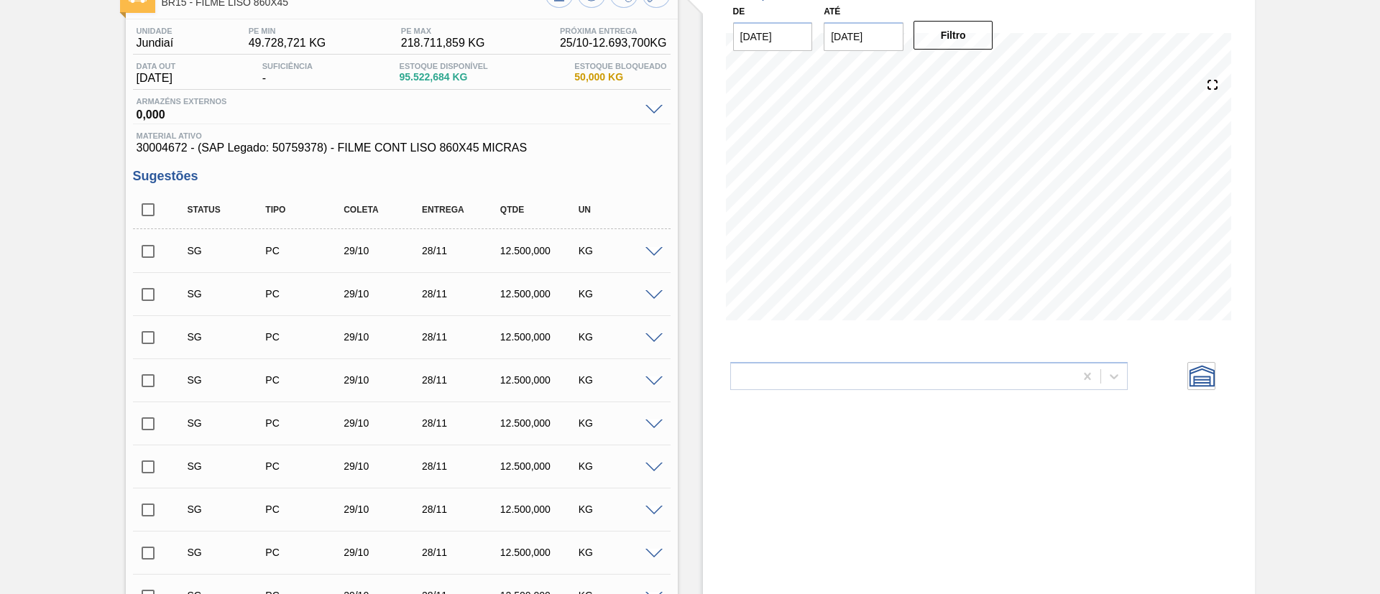
scroll to position [10, 0]
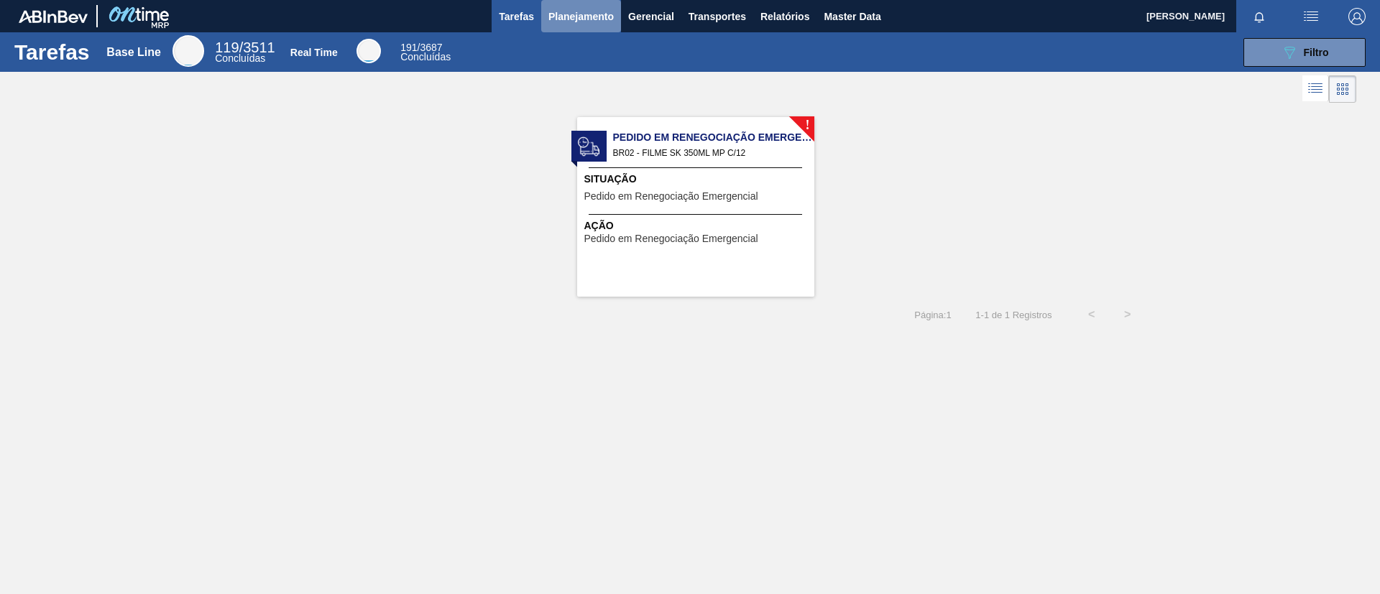
click at [570, 14] on span "Planejamento" at bounding box center [580, 16] width 65 height 17
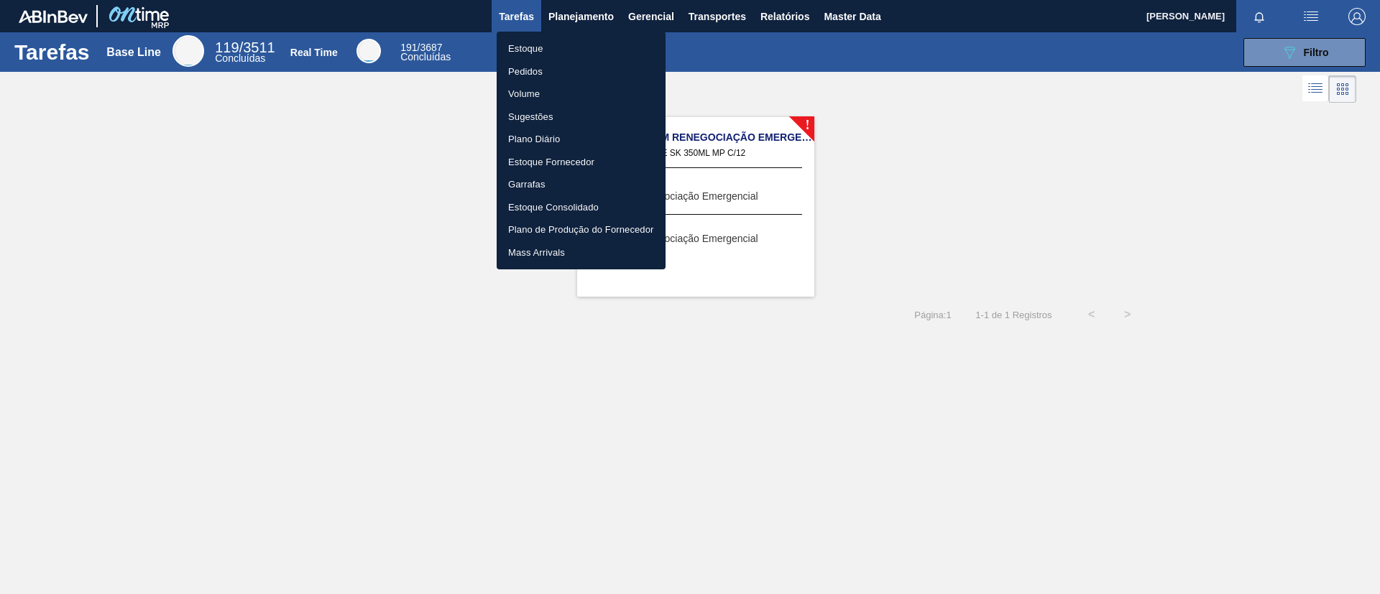
click at [578, 42] on li "Estoque" at bounding box center [581, 48] width 169 height 23
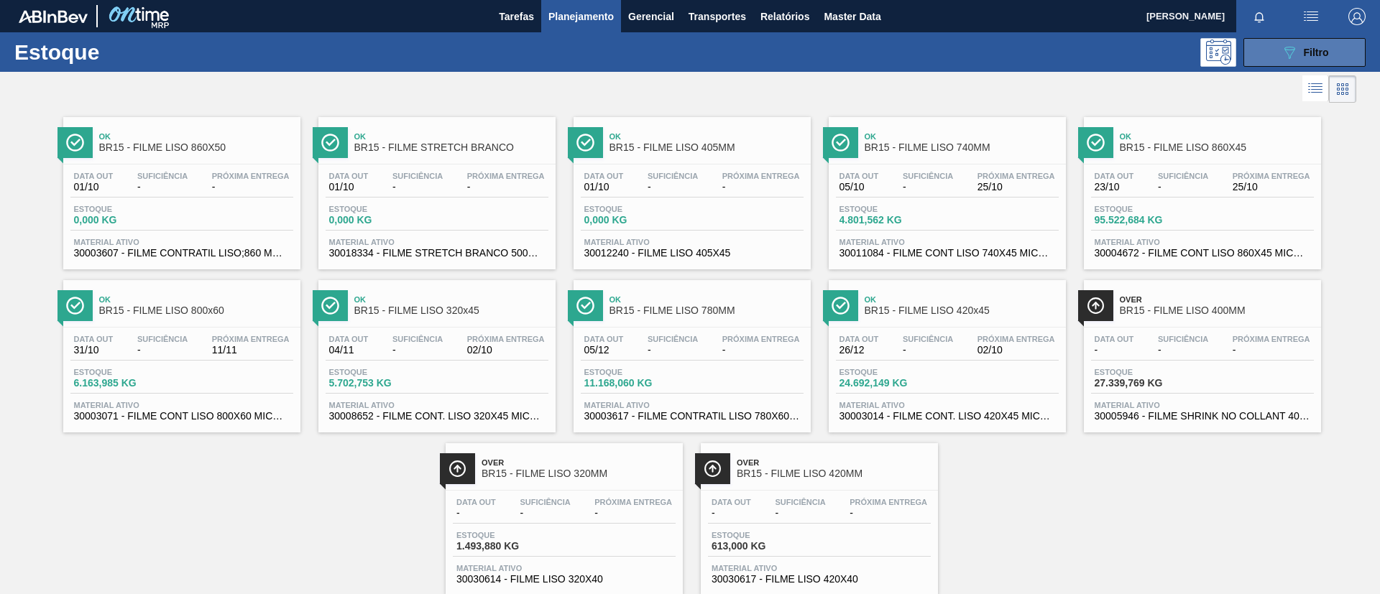
click at [1310, 40] on button "089F7B8B-B2A5-4AFE-B5C0-19BA573D28AC Filtro" at bounding box center [1304, 52] width 122 height 29
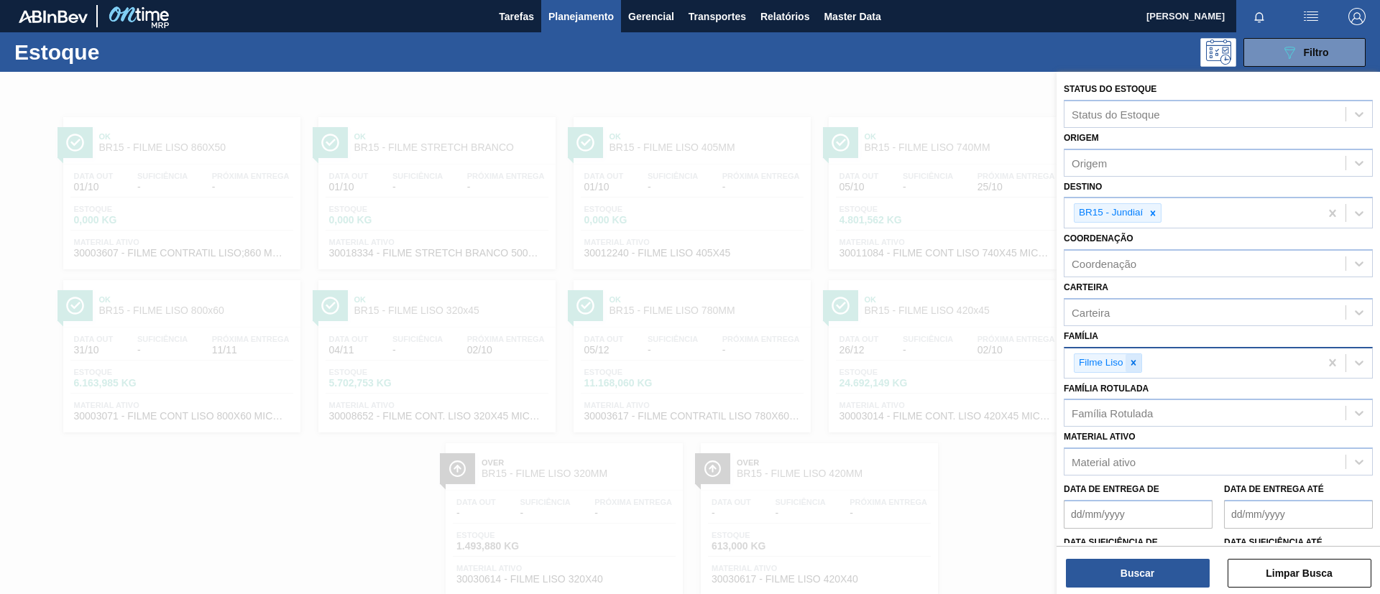
click at [1131, 369] on div at bounding box center [1133, 363] width 16 height 18
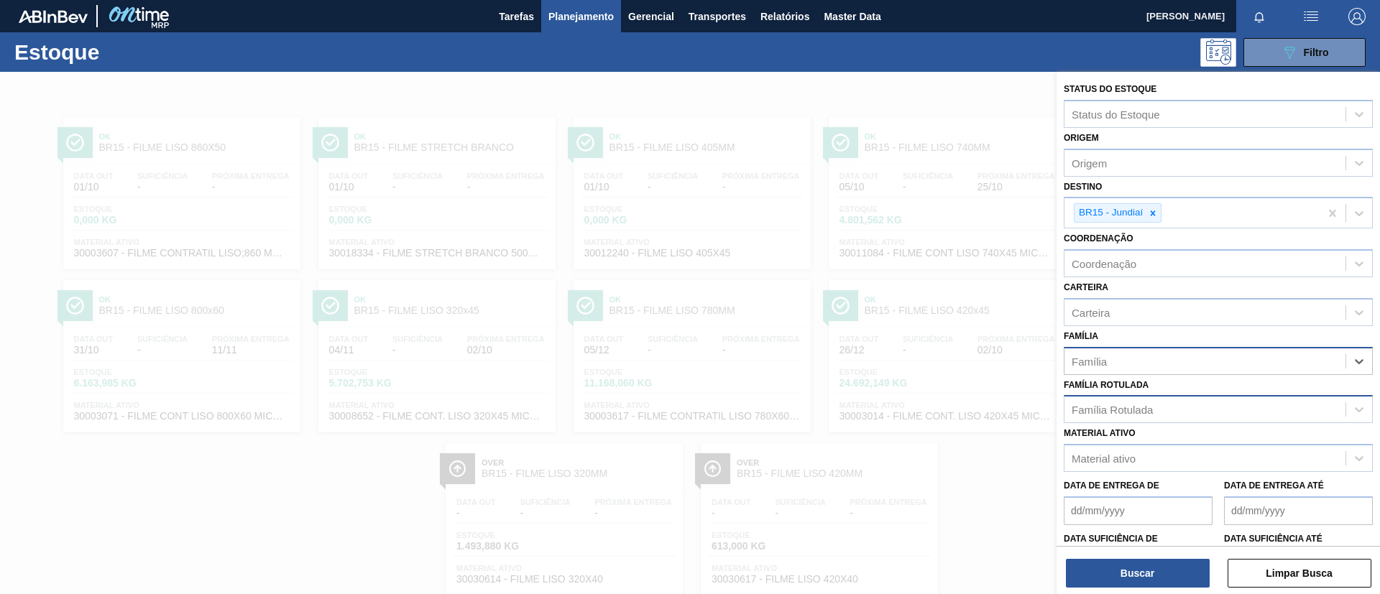
click at [1143, 415] on div "Família Rotulada" at bounding box center [1111, 410] width 81 height 12
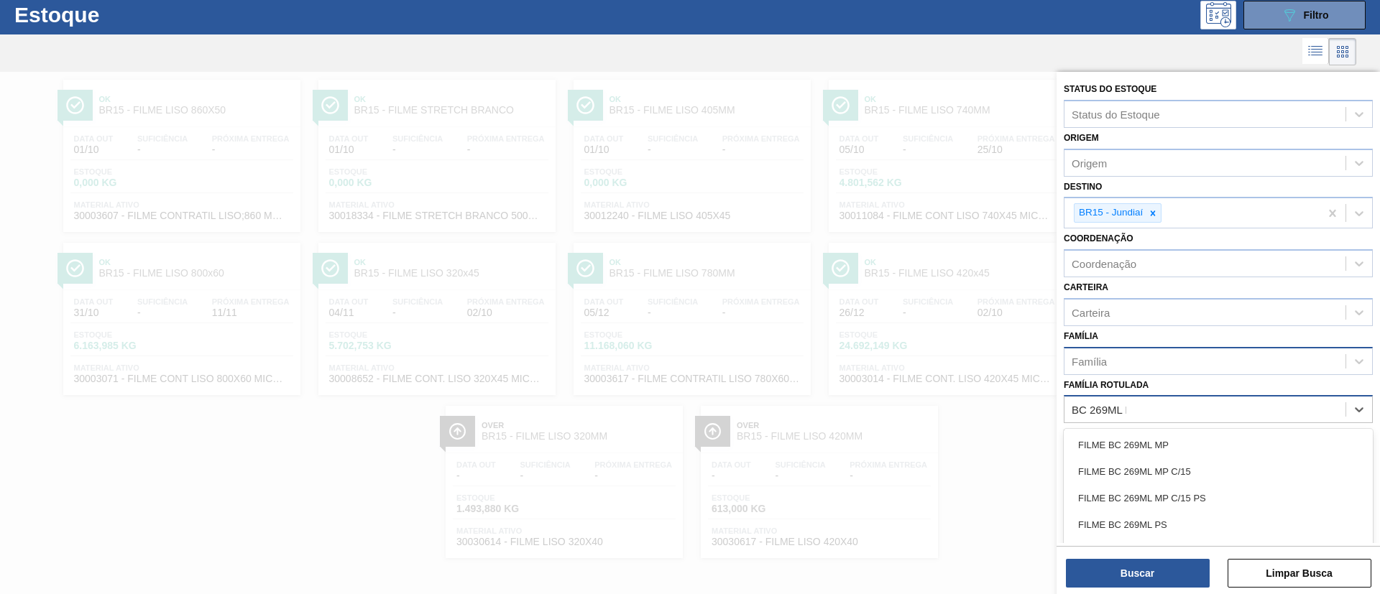
type Rotulada "BC 269ML MP"
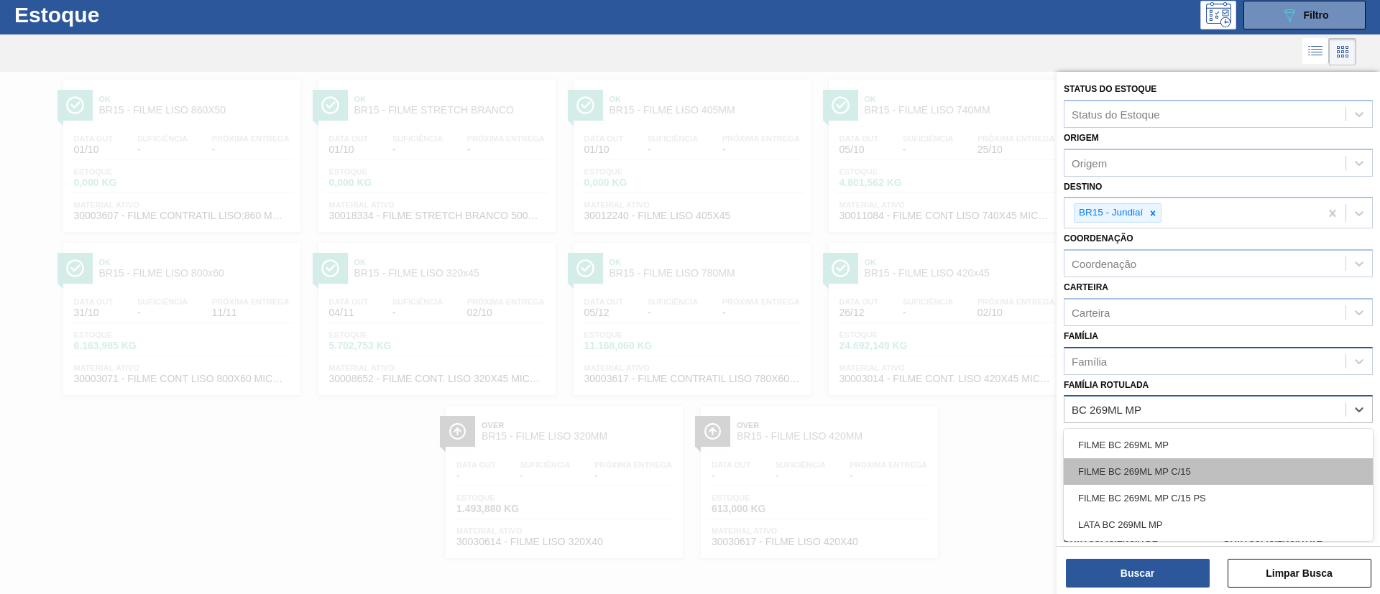
click at [1179, 461] on div "FILME BC 269ML MP C/15" at bounding box center [1218, 471] width 309 height 27
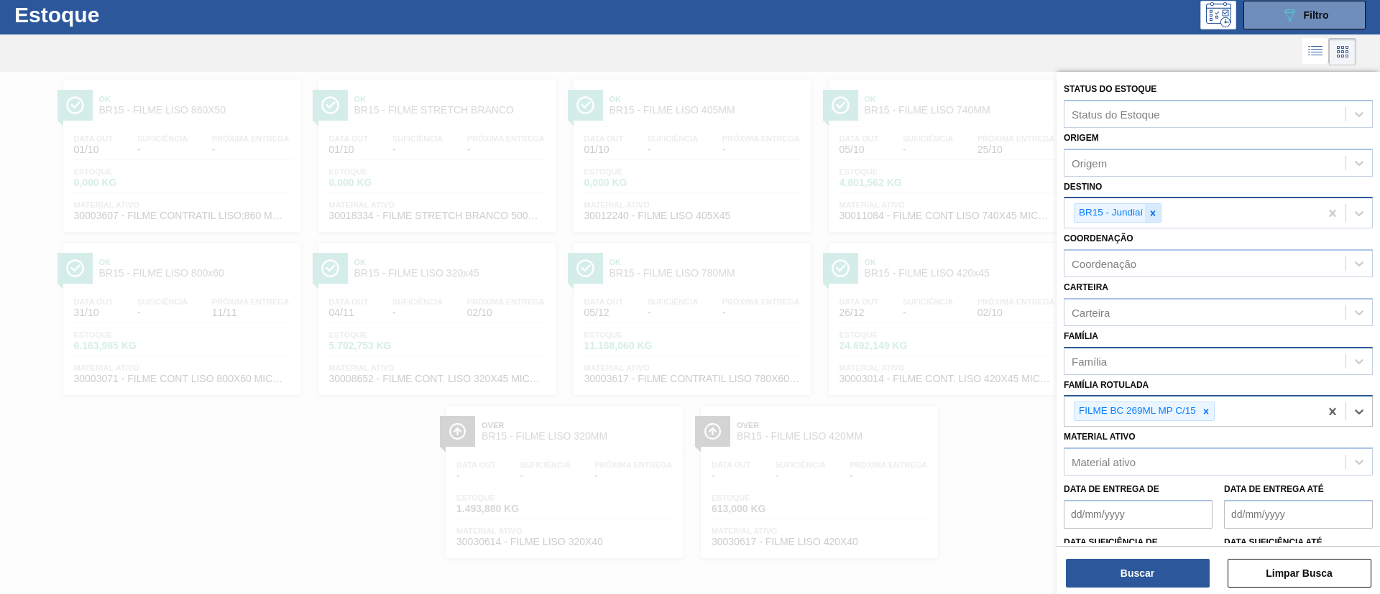
click at [1157, 215] on icon at bounding box center [1153, 213] width 10 height 10
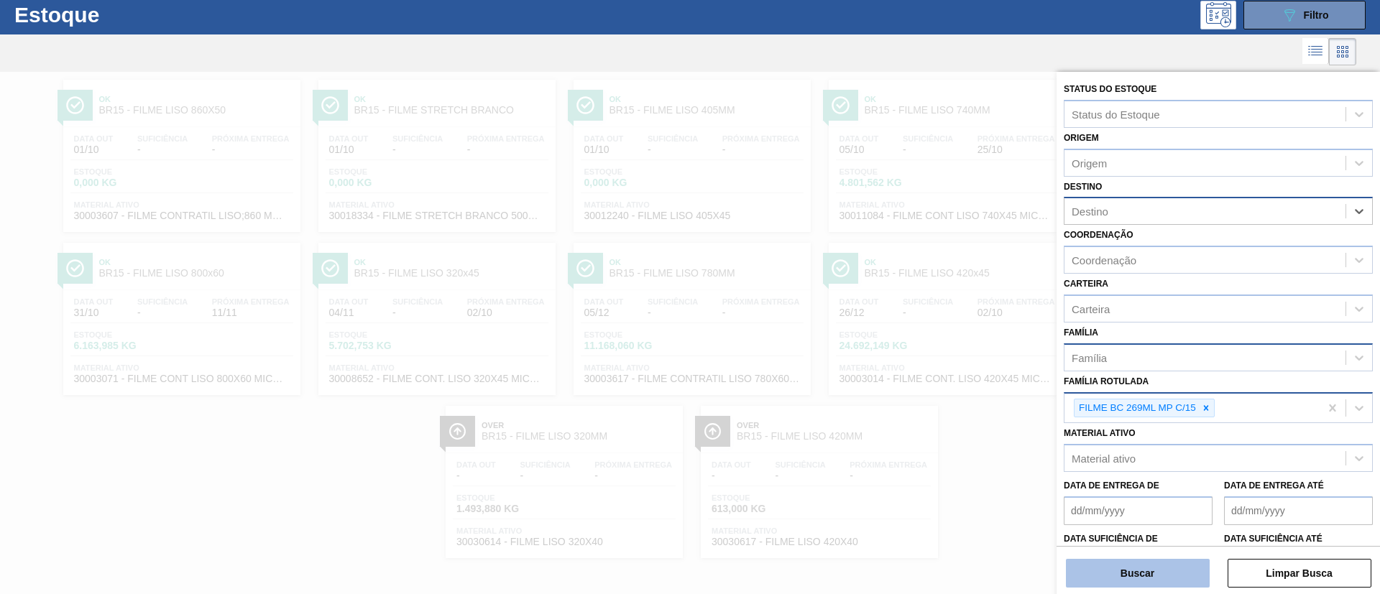
click at [1122, 582] on button "Buscar" at bounding box center [1138, 573] width 144 height 29
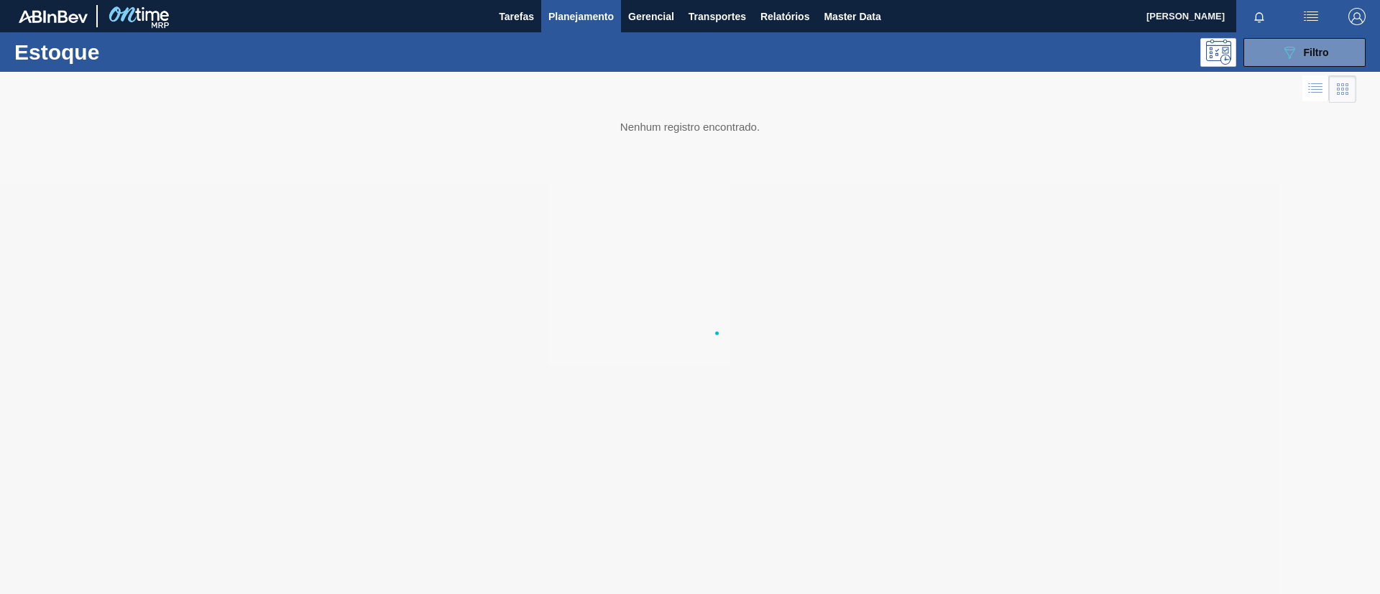
scroll to position [0, 0]
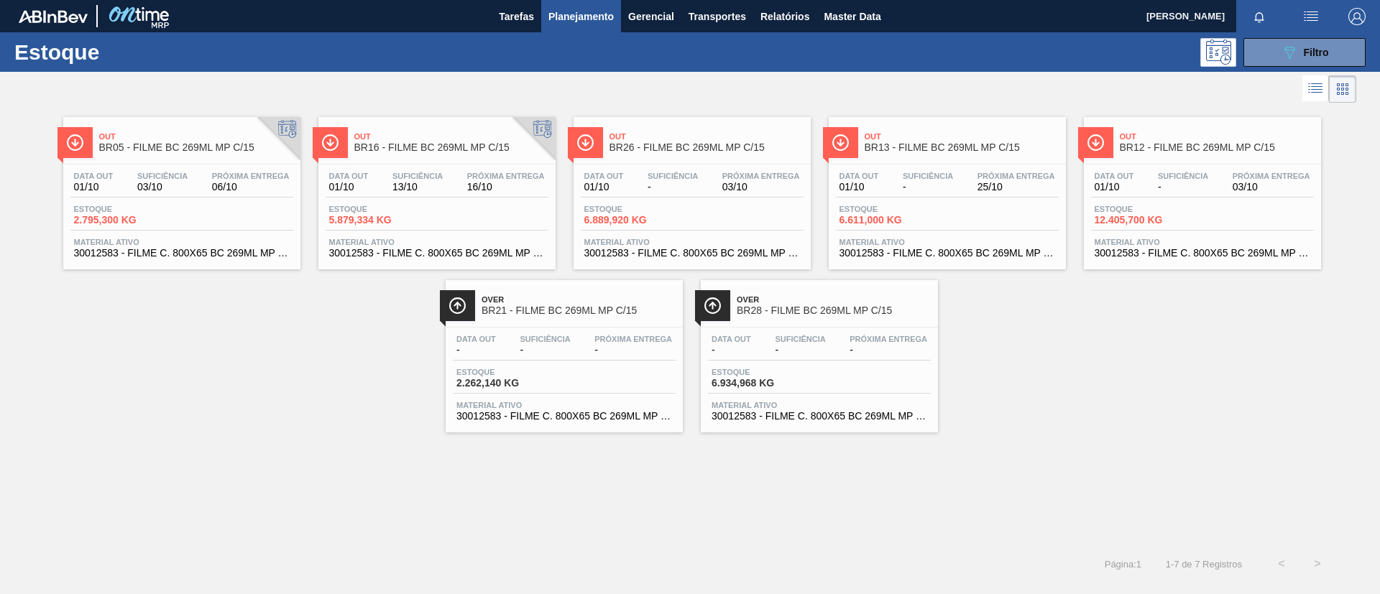
click at [183, 178] on span "Suficiência" at bounding box center [162, 176] width 50 height 9
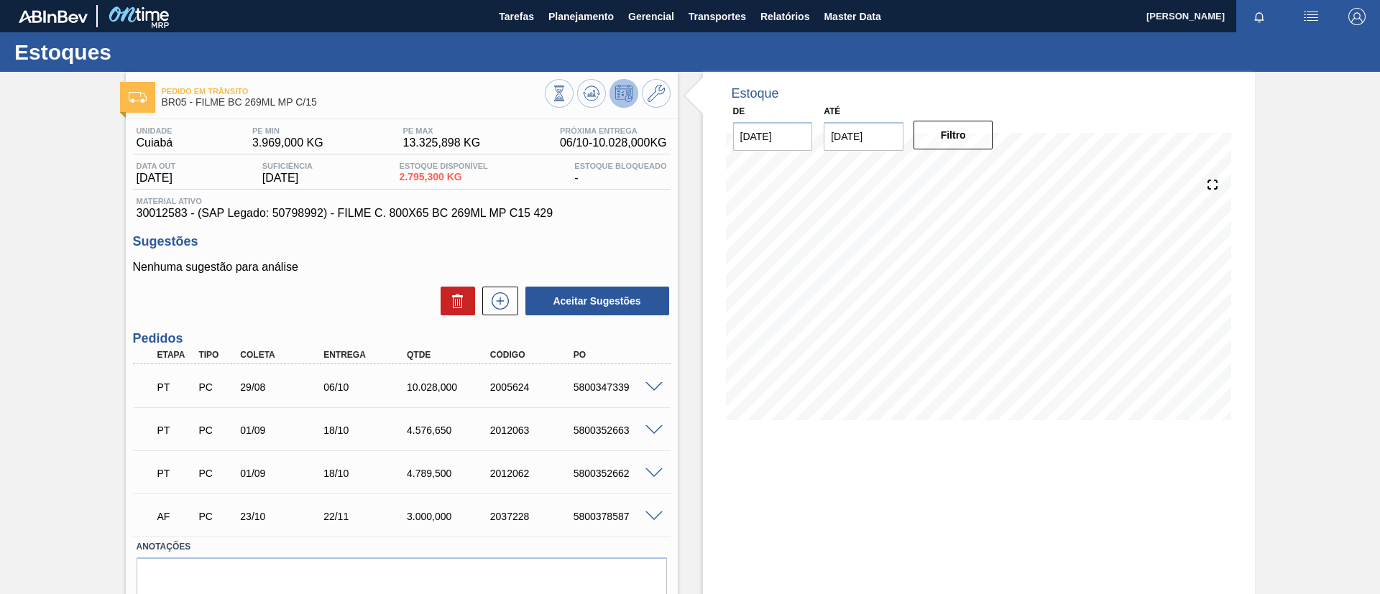
click at [14, 318] on div "Pedido em Trânsito BR05 - FILME BC 269ML MP C/15 Unidade Cuiabá PE MIN 3.969,00…" at bounding box center [690, 363] width 1380 height 583
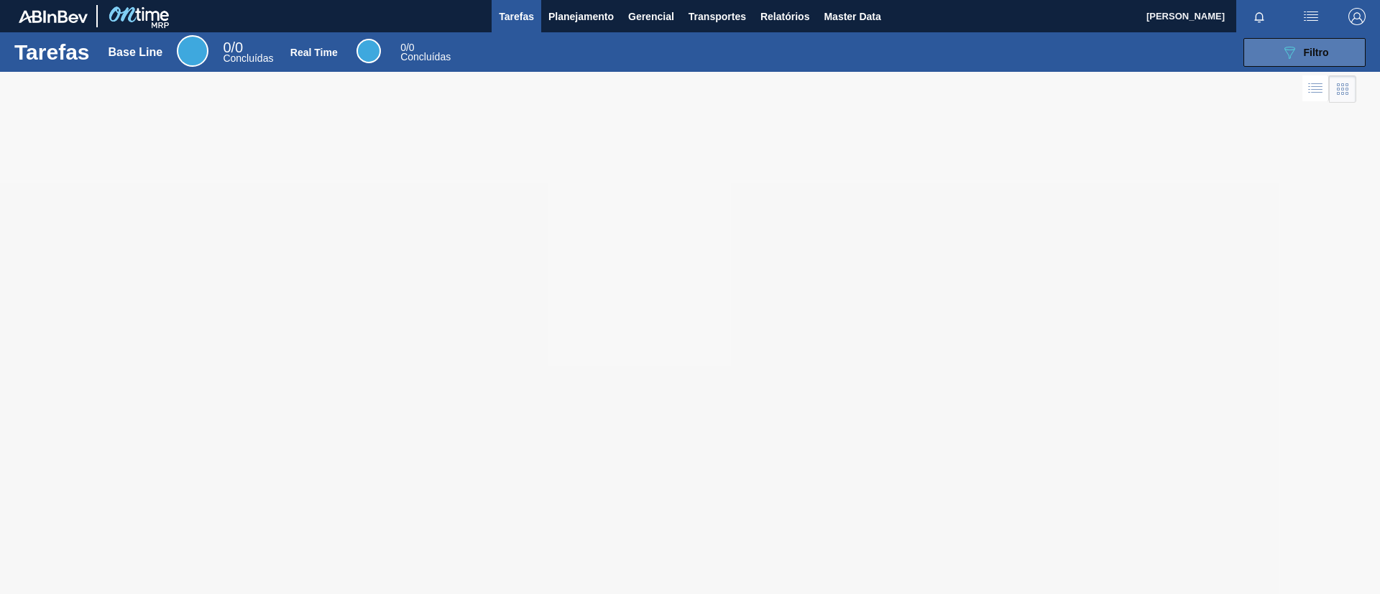
click at [1276, 53] on button "089F7B8B-B2A5-4AFE-B5C0-19BA573D28AC Filtro" at bounding box center [1304, 52] width 122 height 29
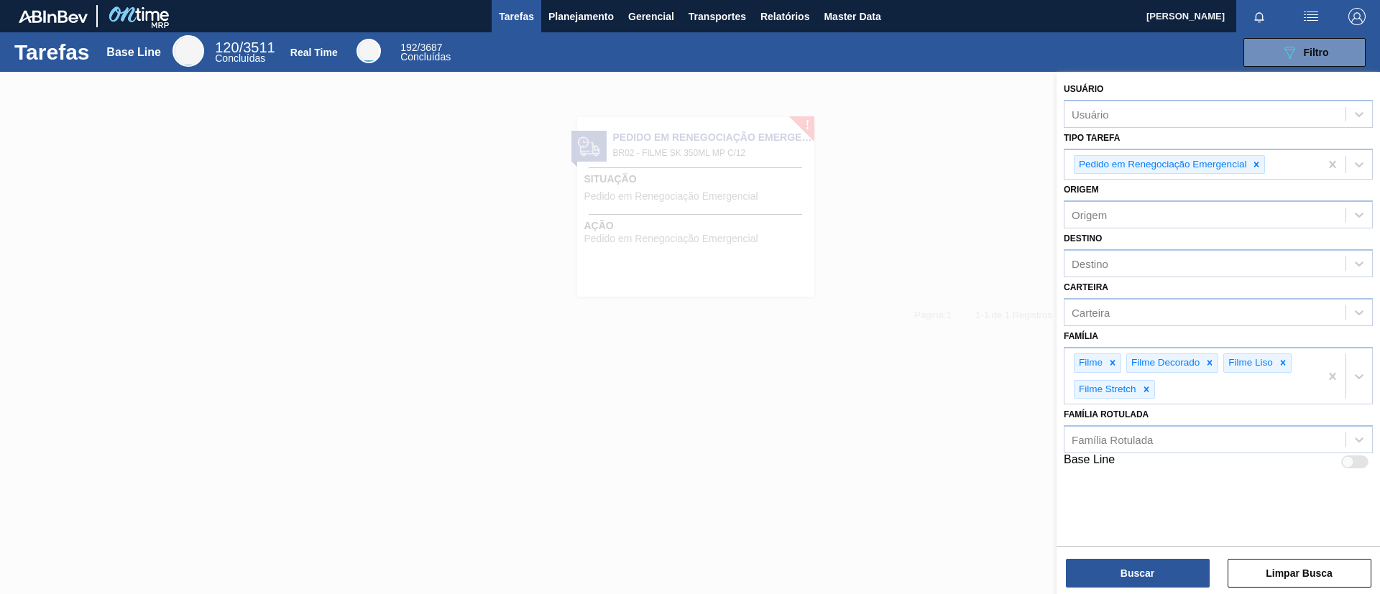
click at [562, 47] on div "089F7B8B-B2A5-4AFE-B5C0-19BA573D28AC Filtro" at bounding box center [917, 52] width 912 height 29
click at [575, 35] on div "Tarefas Base Line 120 / 3511 Concluídas Real Time 192 / 3687 Concluídas 089F7B8…" at bounding box center [690, 52] width 1380 height 40
click at [575, 34] on div "Tarefas Base Line 120 / 3511 Concluídas Real Time 192 / 3687 Concluídas 089F7B8…" at bounding box center [690, 52] width 1380 height 40
click at [573, 22] on span "Planejamento" at bounding box center [580, 16] width 65 height 17
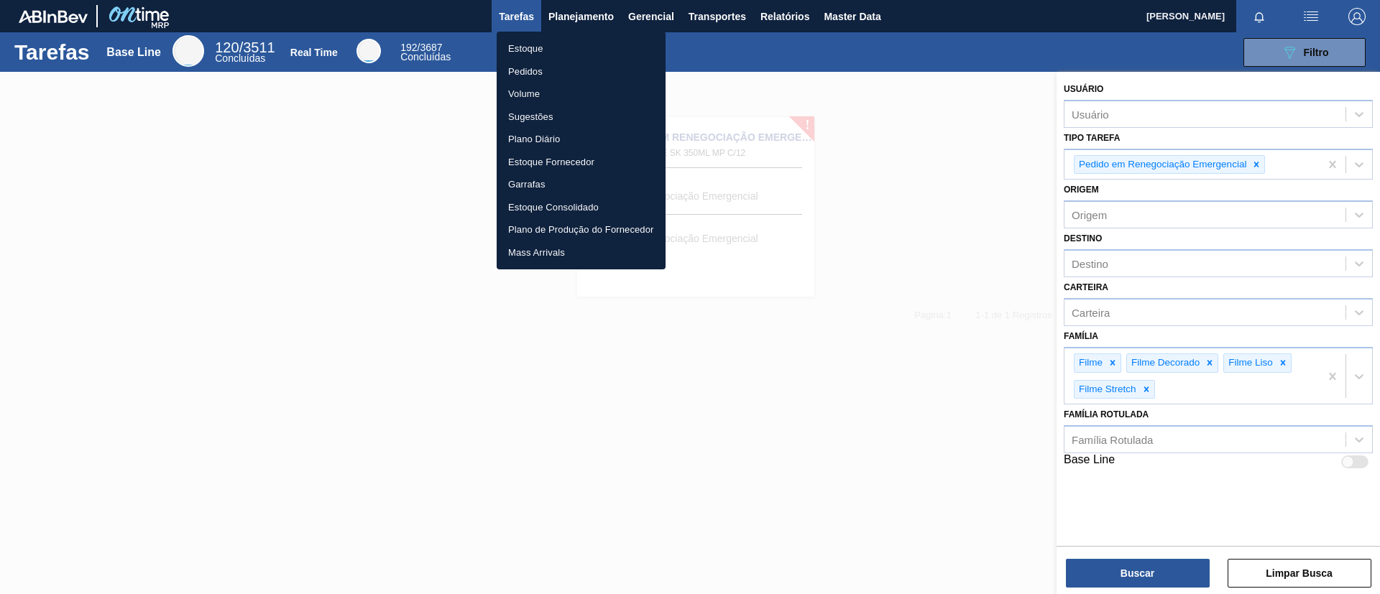
click at [571, 35] on ul "Estoque Pedidos Volume Sugestões Plano Diário Estoque Fornecedor Garrafas Estoq…" at bounding box center [581, 151] width 169 height 238
click at [591, 52] on li "Estoque" at bounding box center [581, 48] width 169 height 23
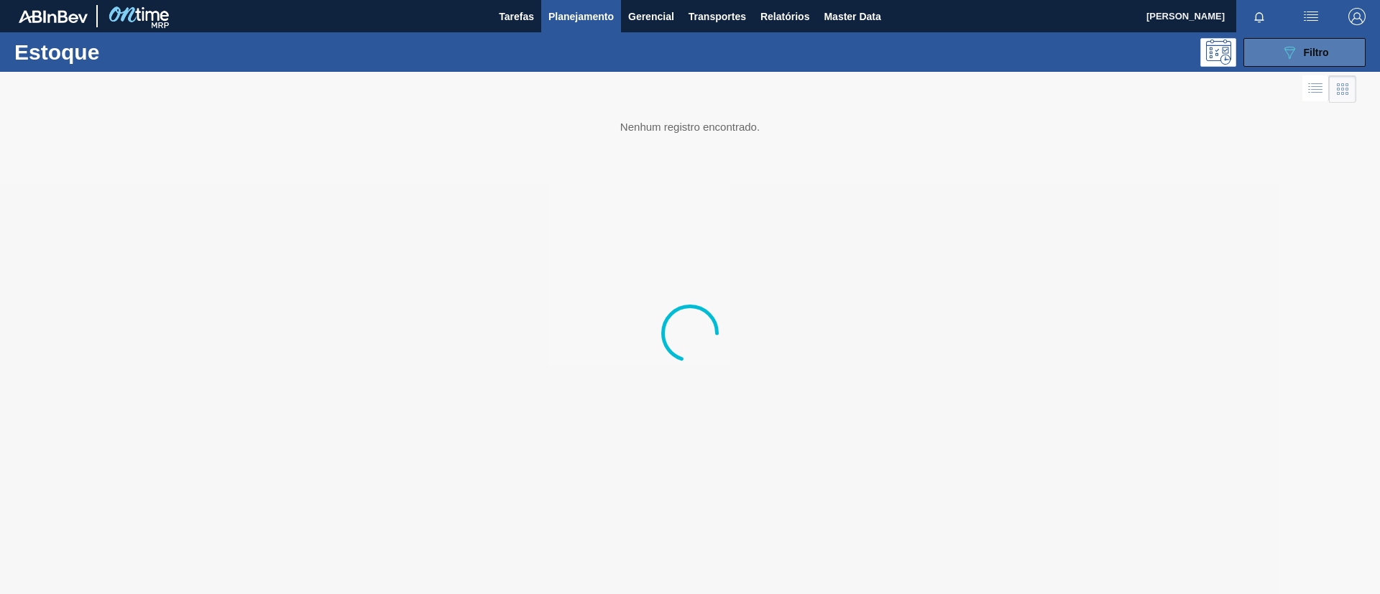
click at [1301, 57] on div "089F7B8B-B2A5-4AFE-B5C0-19BA573D28AC Filtro" at bounding box center [1305, 52] width 48 height 17
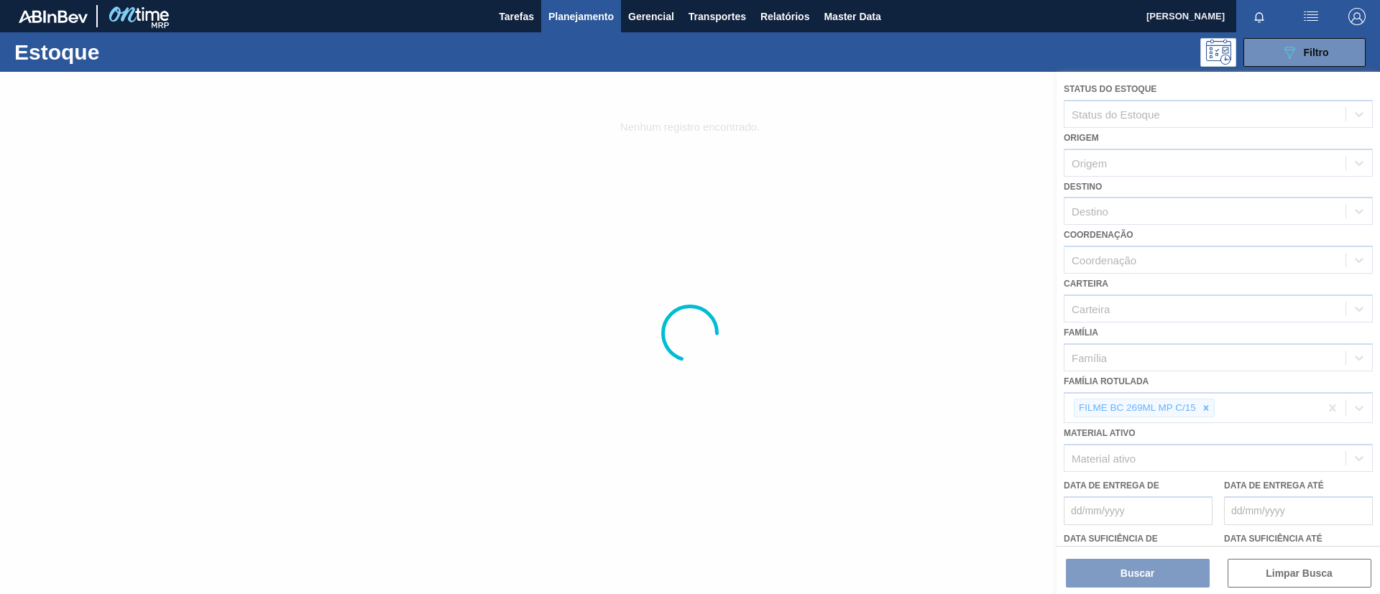
click at [1213, 407] on div at bounding box center [690, 333] width 1380 height 522
click at [1210, 407] on div at bounding box center [690, 333] width 1380 height 522
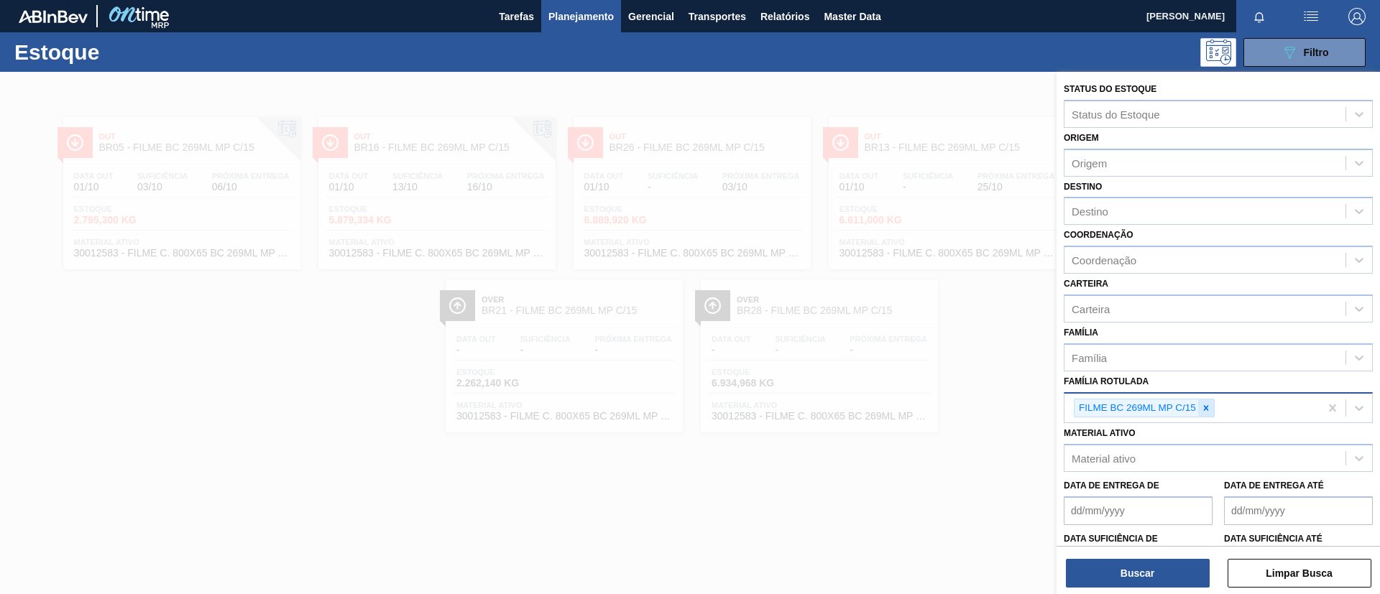
click at [1208, 407] on icon at bounding box center [1206, 408] width 10 height 10
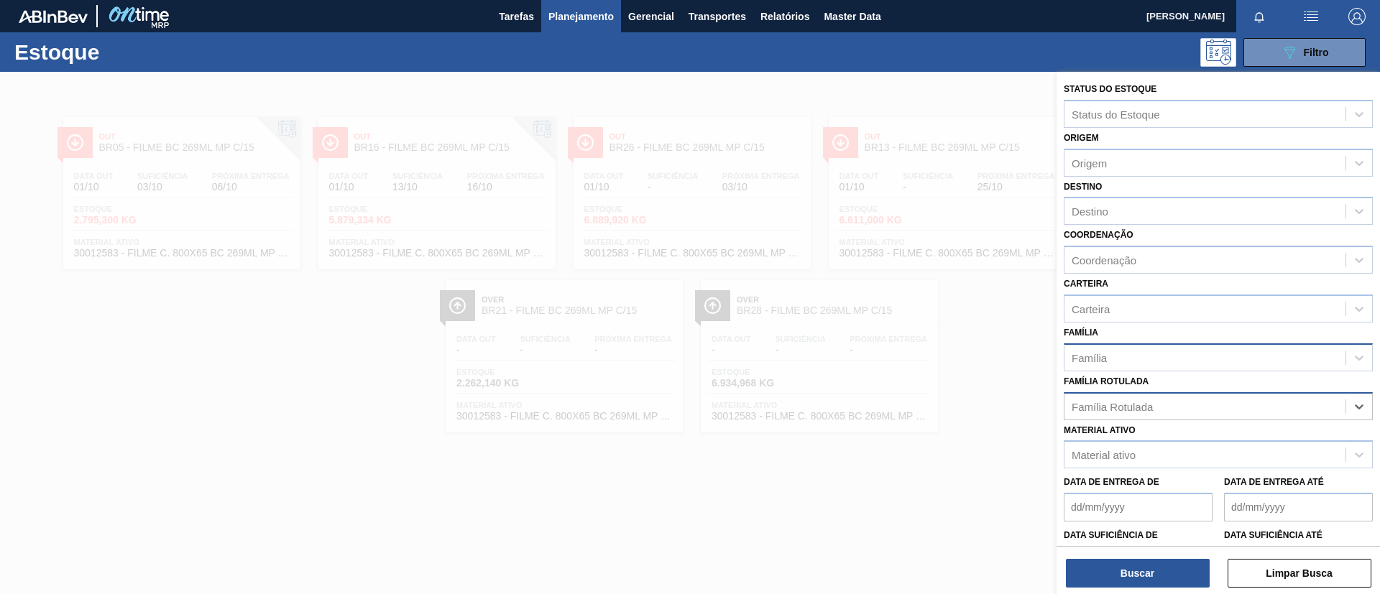
click at [1186, 373] on div "Família Rotulada option FILME BC 269ML MP C/15, deselected. Select is focused ,…" at bounding box center [1218, 396] width 309 height 49
click at [1184, 367] on div "Família" at bounding box center [1204, 357] width 281 height 21
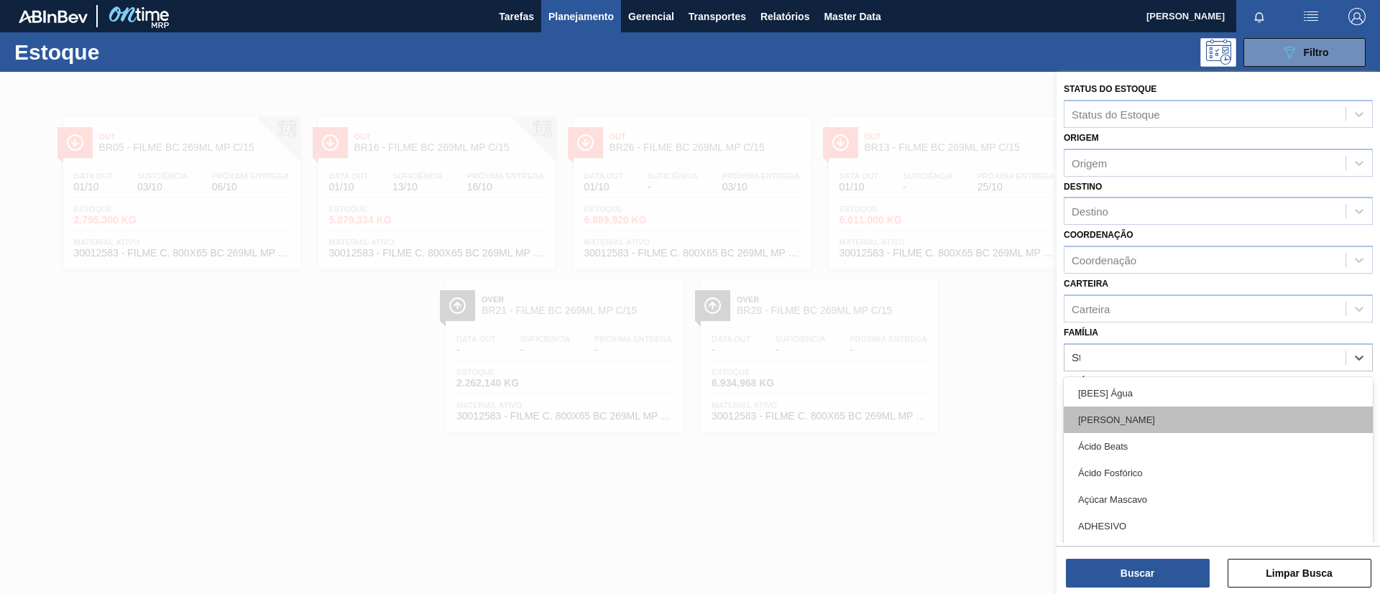
type input "Str"
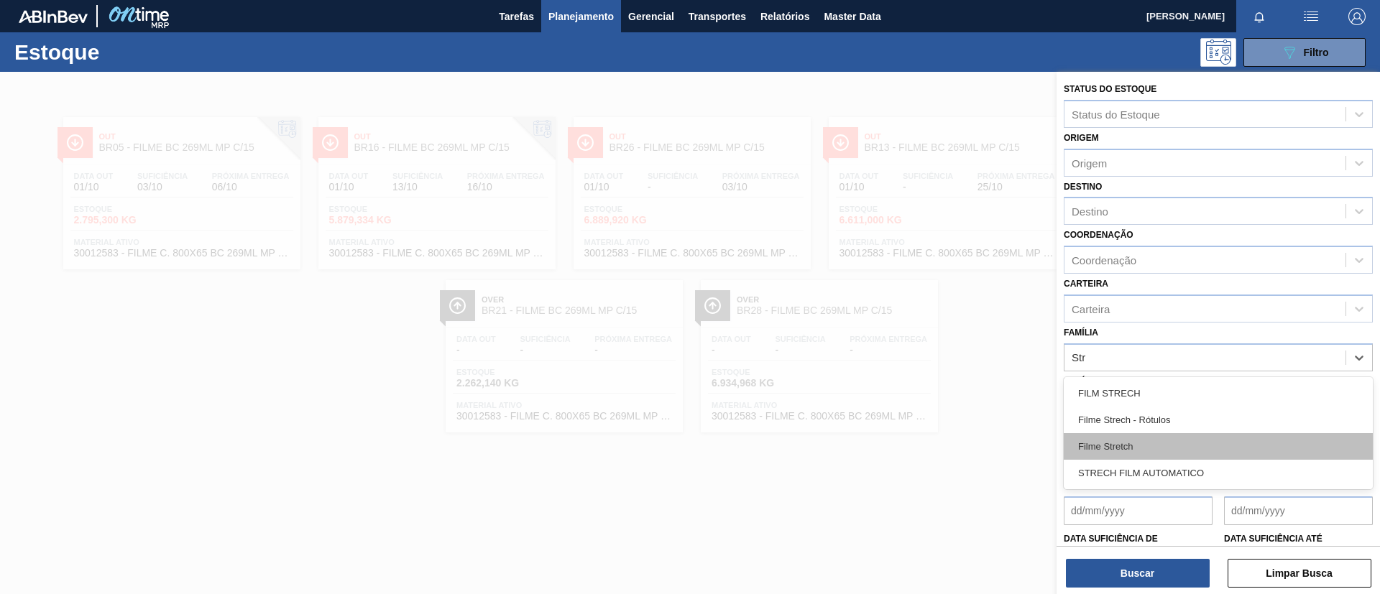
click at [1189, 438] on div "Filme Stretch" at bounding box center [1218, 446] width 309 height 27
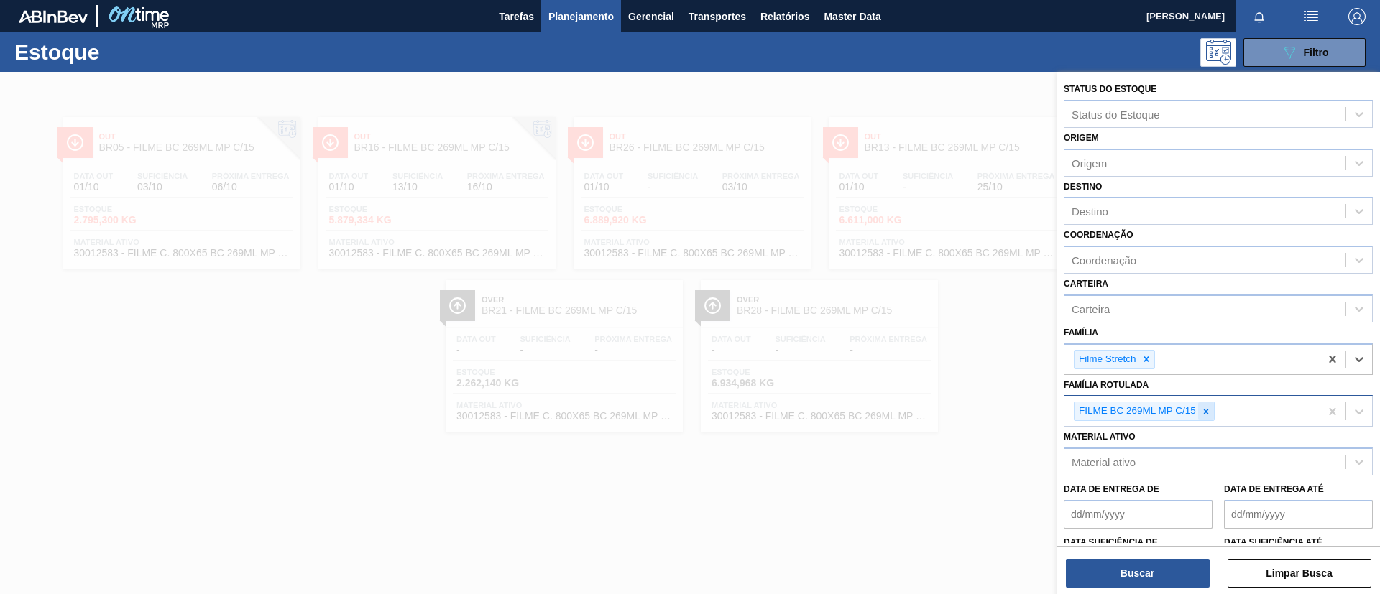
click at [1203, 415] on icon at bounding box center [1206, 412] width 10 height 10
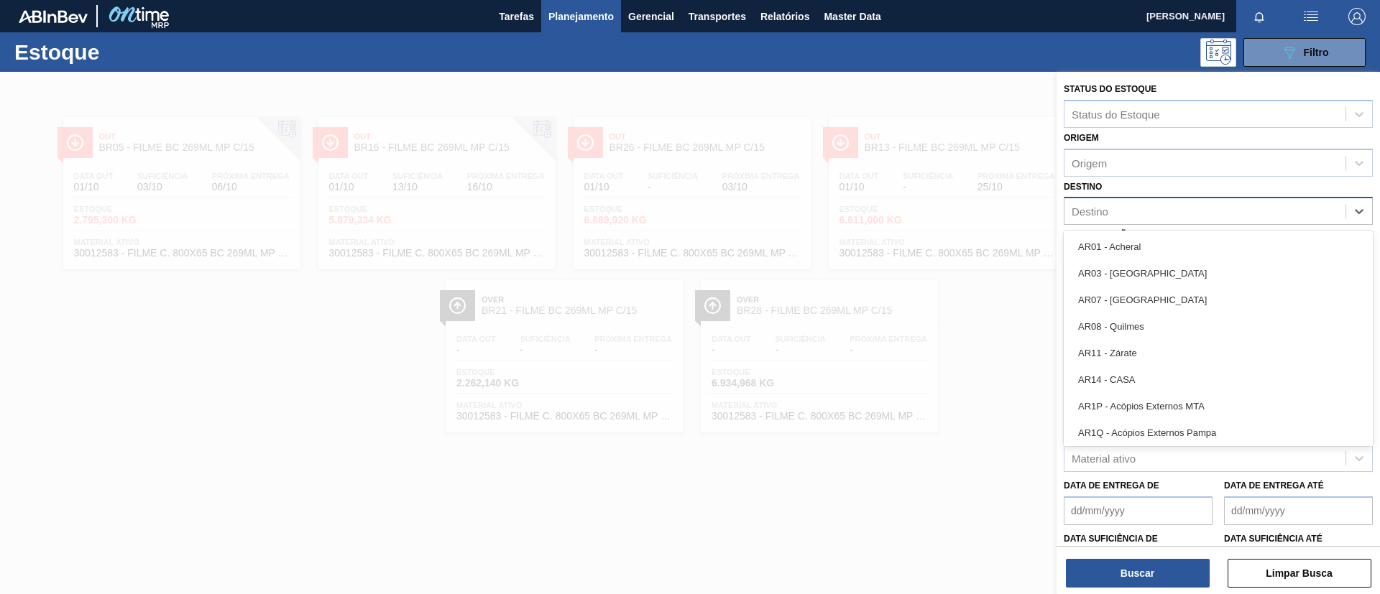
click at [1166, 206] on div "Destino" at bounding box center [1204, 211] width 281 height 21
type input "br03"
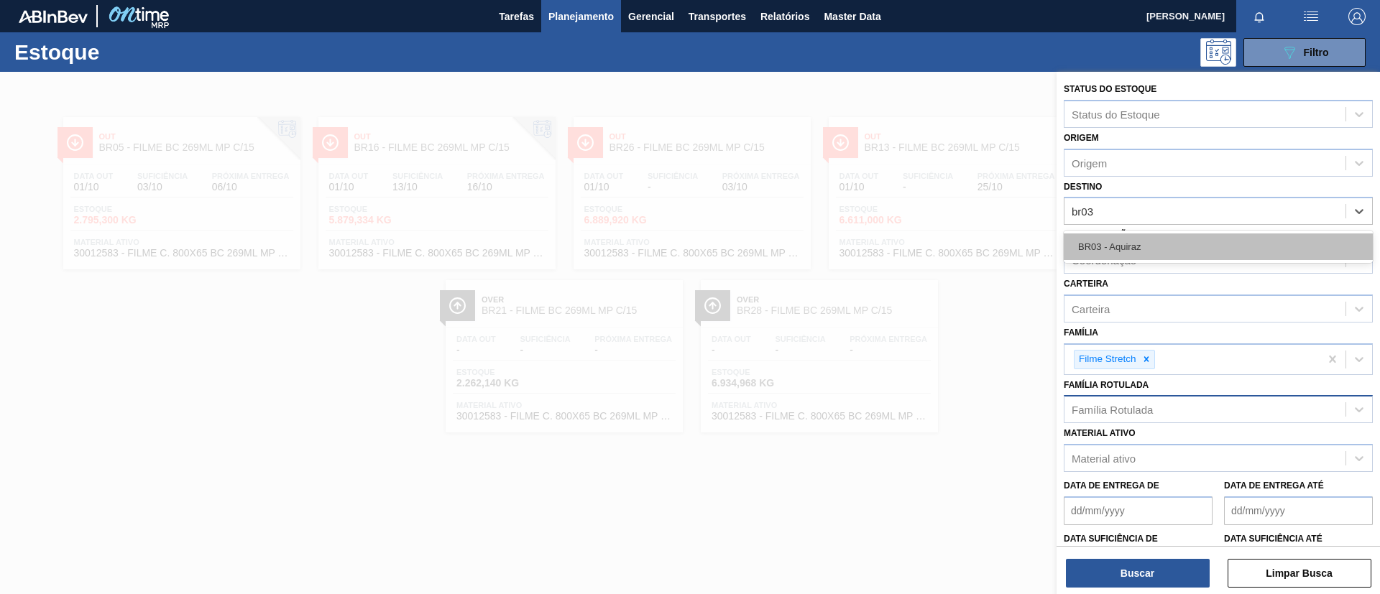
click at [1172, 260] on div "BR03 - Aquiraz" at bounding box center [1218, 247] width 309 height 32
click at [1163, 256] on div "BR03 - Aquiraz" at bounding box center [1218, 247] width 309 height 27
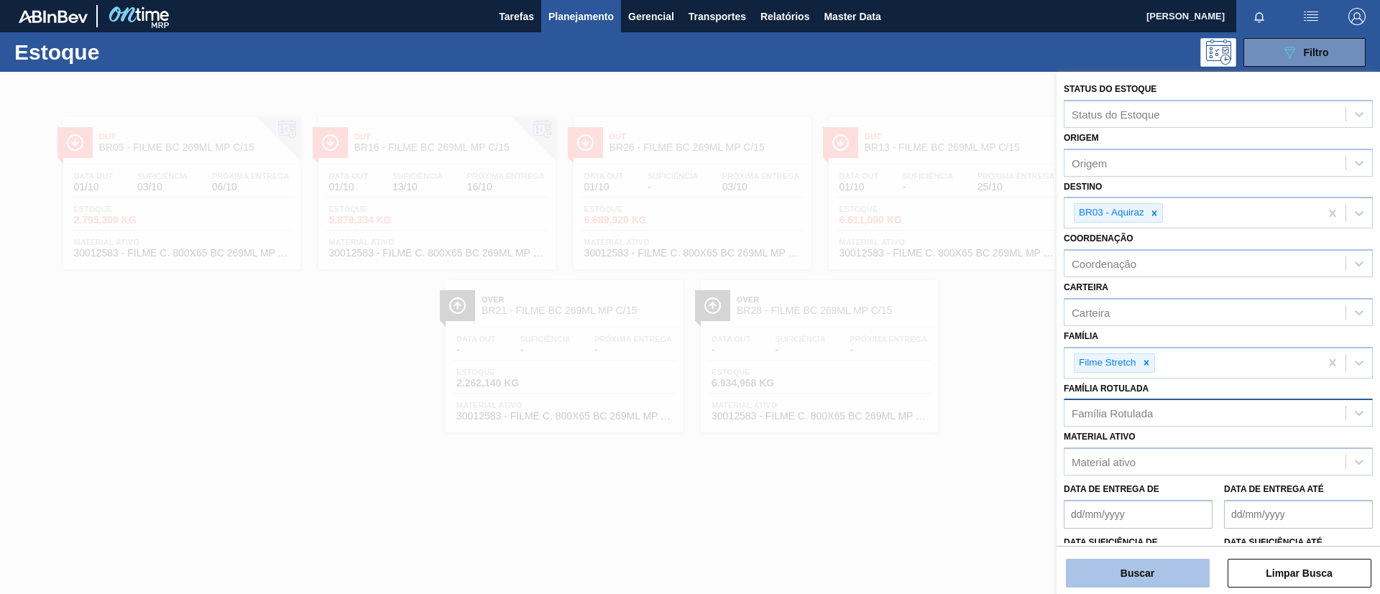
click at [1162, 575] on button "Buscar" at bounding box center [1138, 573] width 144 height 29
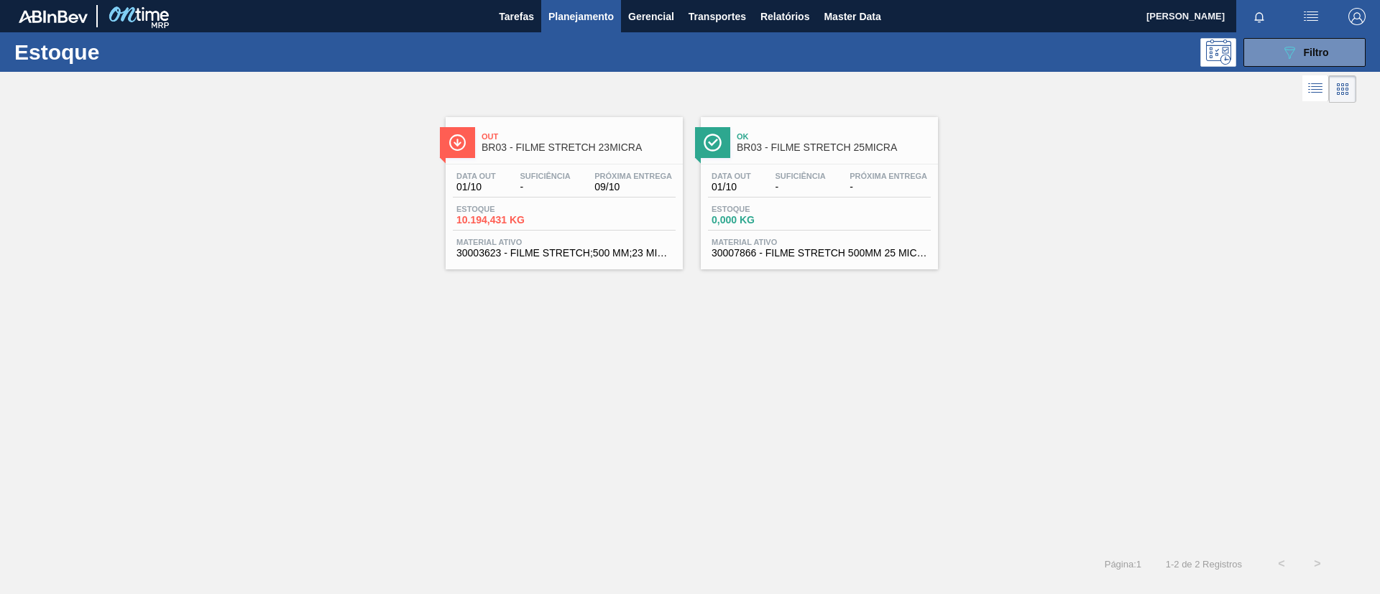
click at [648, 158] on div "Out BR03 - FILME STRETCH 23MICRA" at bounding box center [578, 142] width 194 height 32
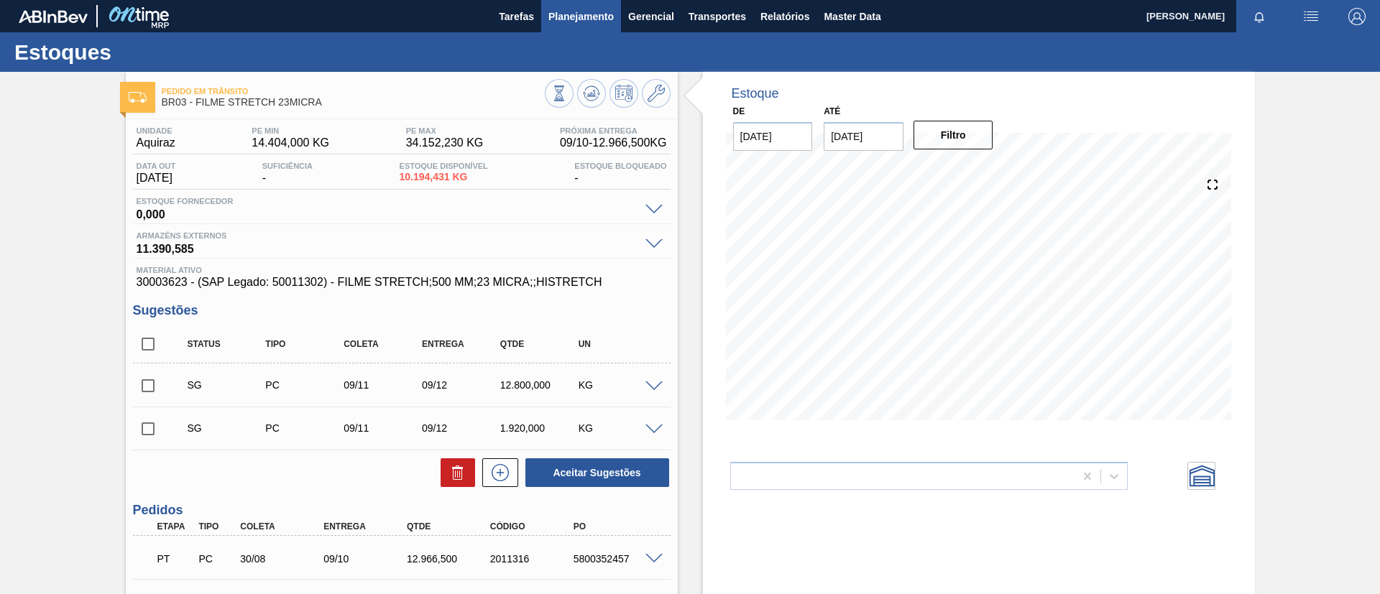
click at [587, 17] on span "Planejamento" at bounding box center [580, 16] width 65 height 17
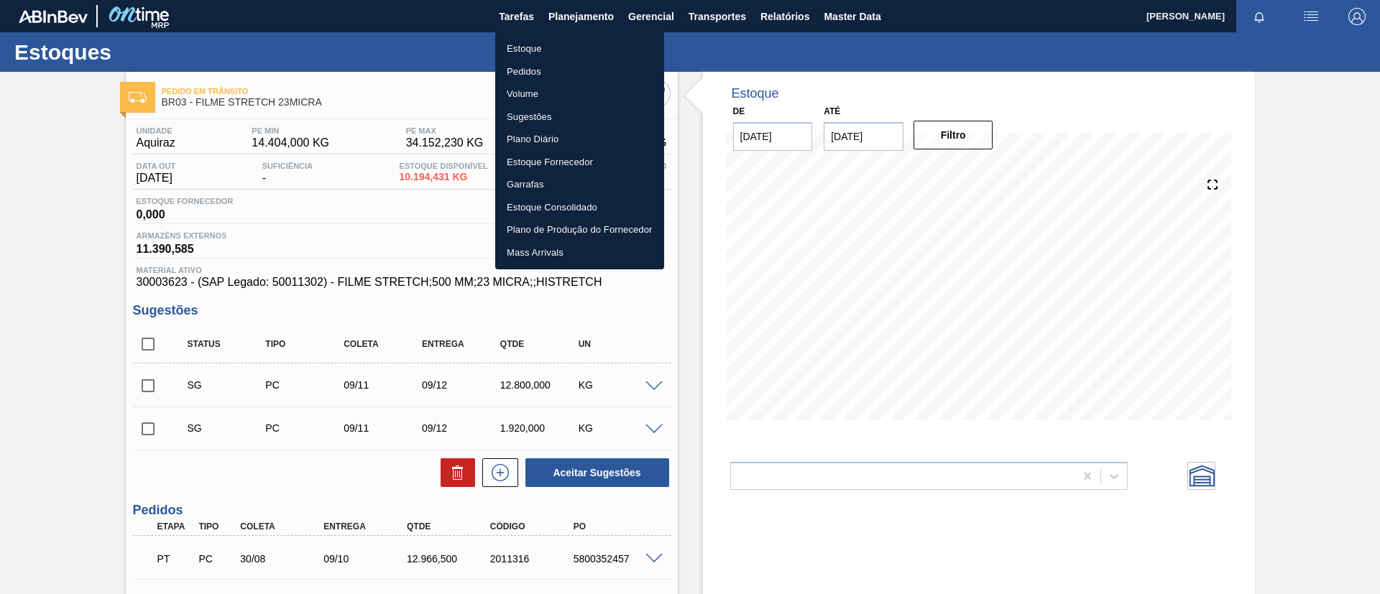
click at [593, 39] on li "Estoque" at bounding box center [579, 48] width 169 height 23
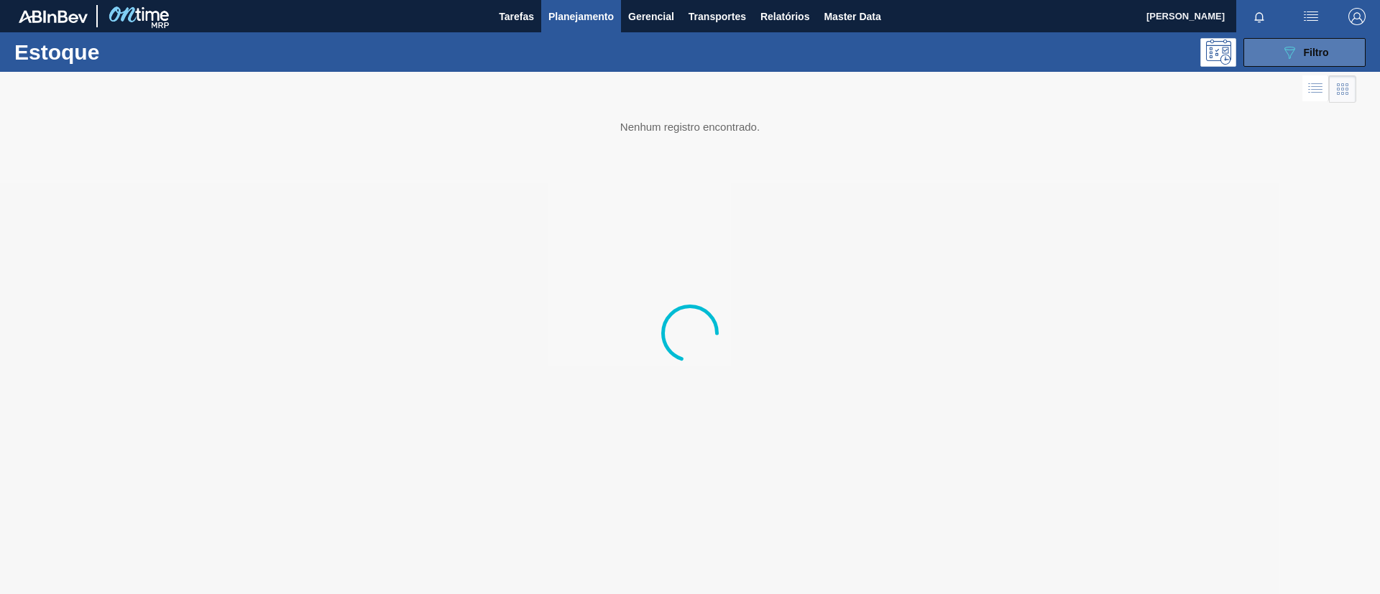
click at [1286, 52] on icon "089F7B8B-B2A5-4AFE-B5C0-19BA573D28AC" at bounding box center [1289, 52] width 17 height 17
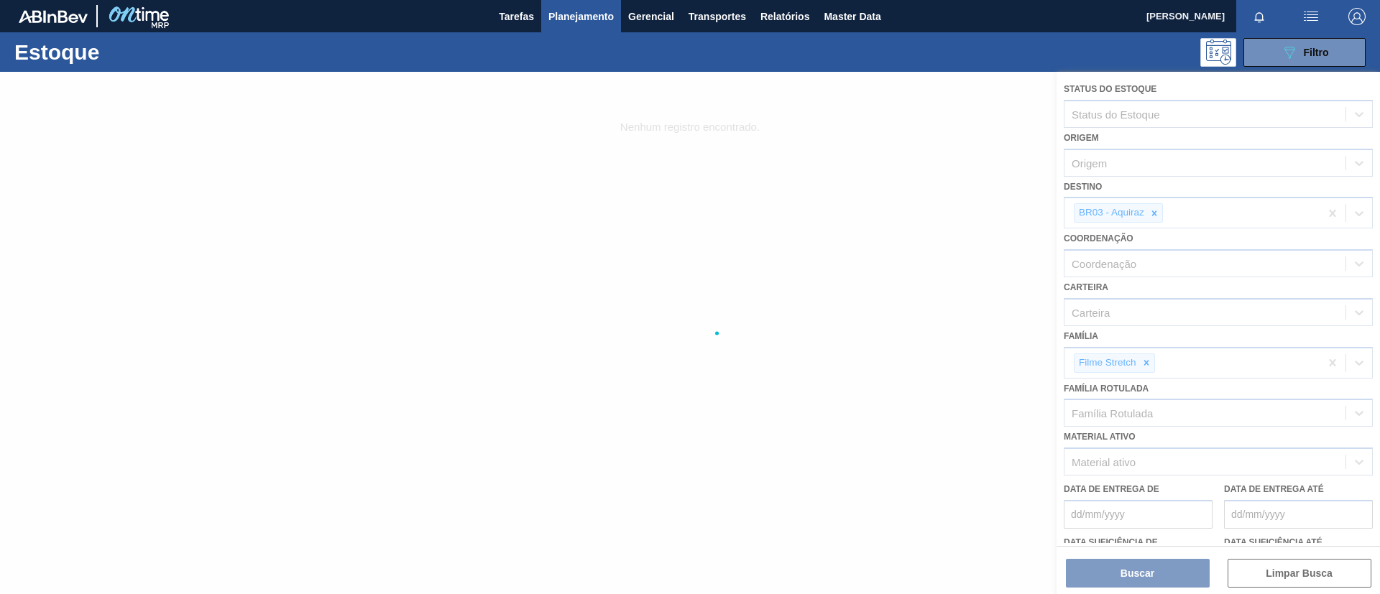
click at [1148, 355] on div at bounding box center [690, 333] width 1380 height 522
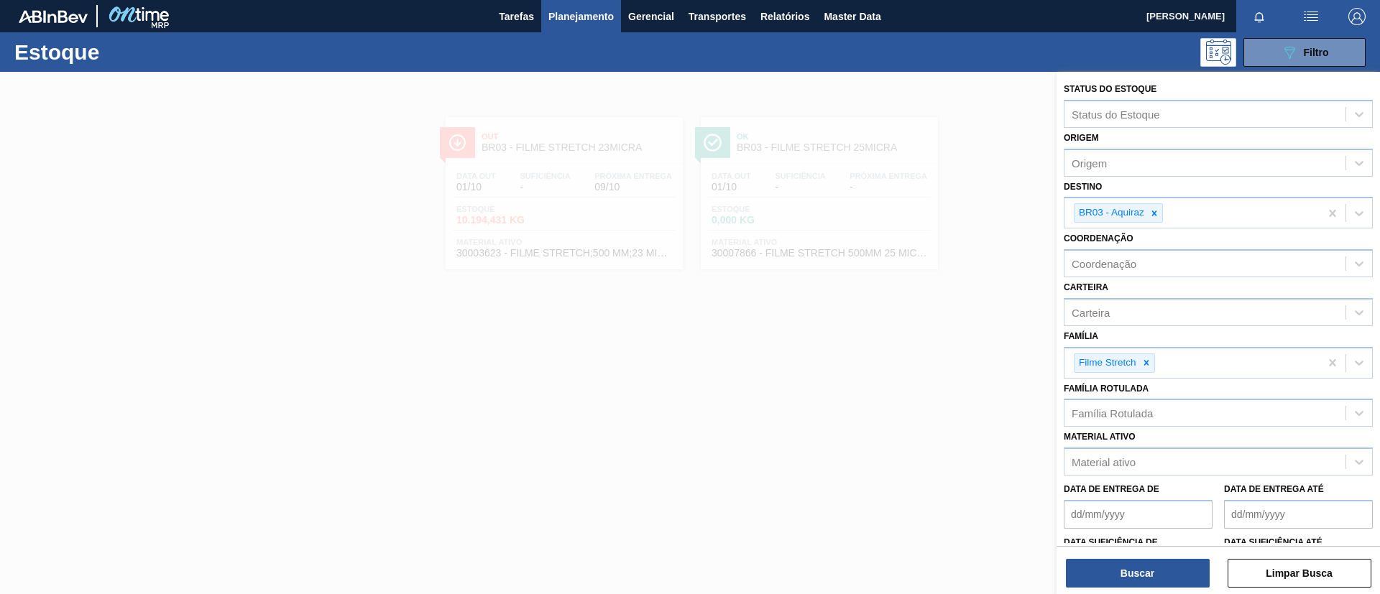
click at [1148, 361] on icon at bounding box center [1146, 363] width 10 height 10
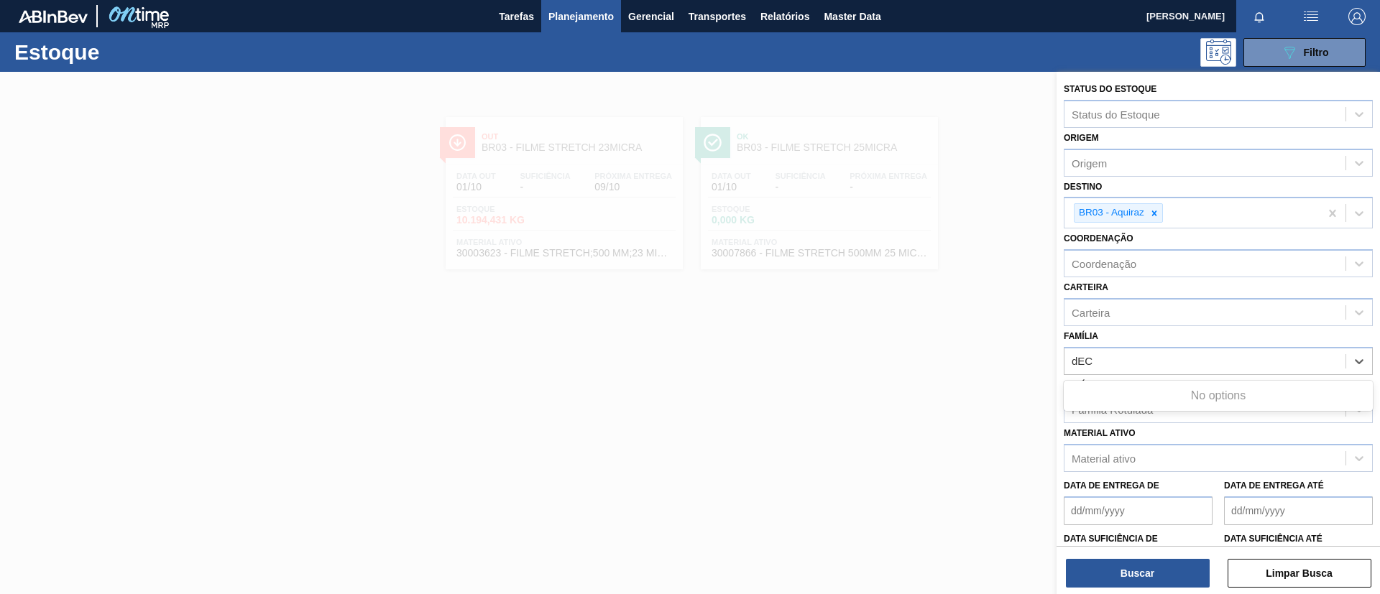
type input "dEC"
drag, startPoint x: 1153, startPoint y: 395, endPoint x: 1204, endPoint y: 353, distance: 66.9
click at [1204, 353] on div "Família" at bounding box center [1204, 361] width 281 height 21
type input "DEC"
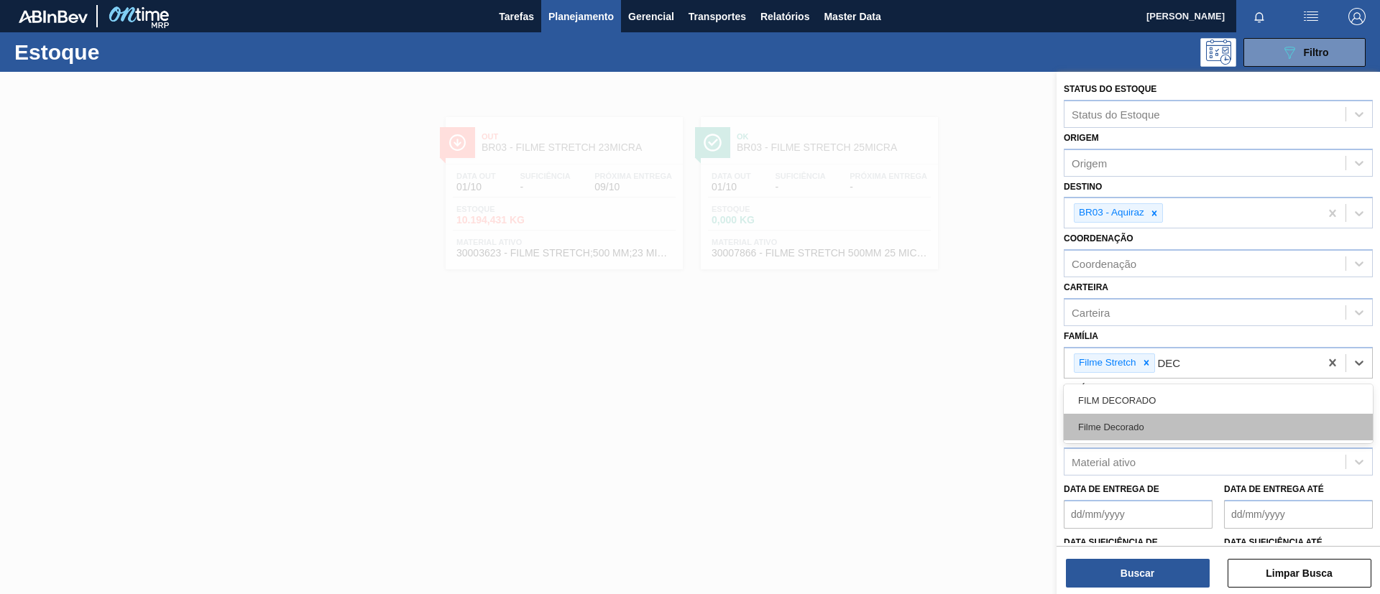
click at [1167, 429] on div "Filme Decorado" at bounding box center [1218, 427] width 309 height 27
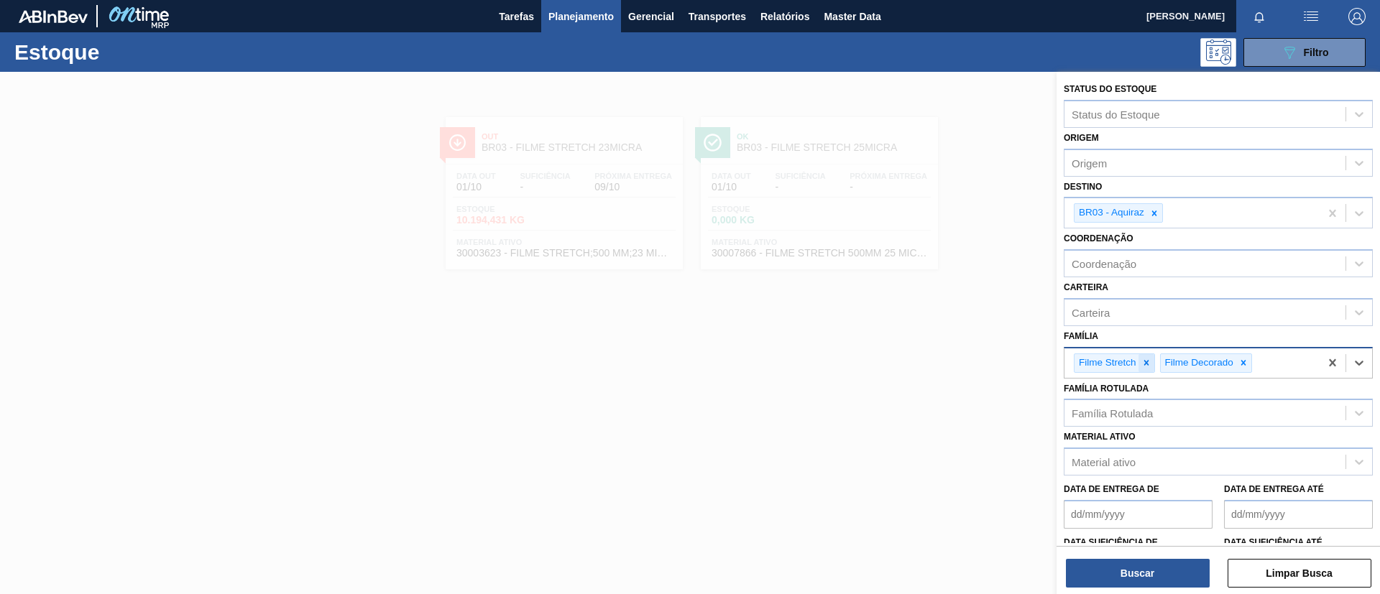
click at [1148, 366] on icon at bounding box center [1146, 363] width 10 height 10
click at [1148, 215] on div at bounding box center [1154, 213] width 16 height 18
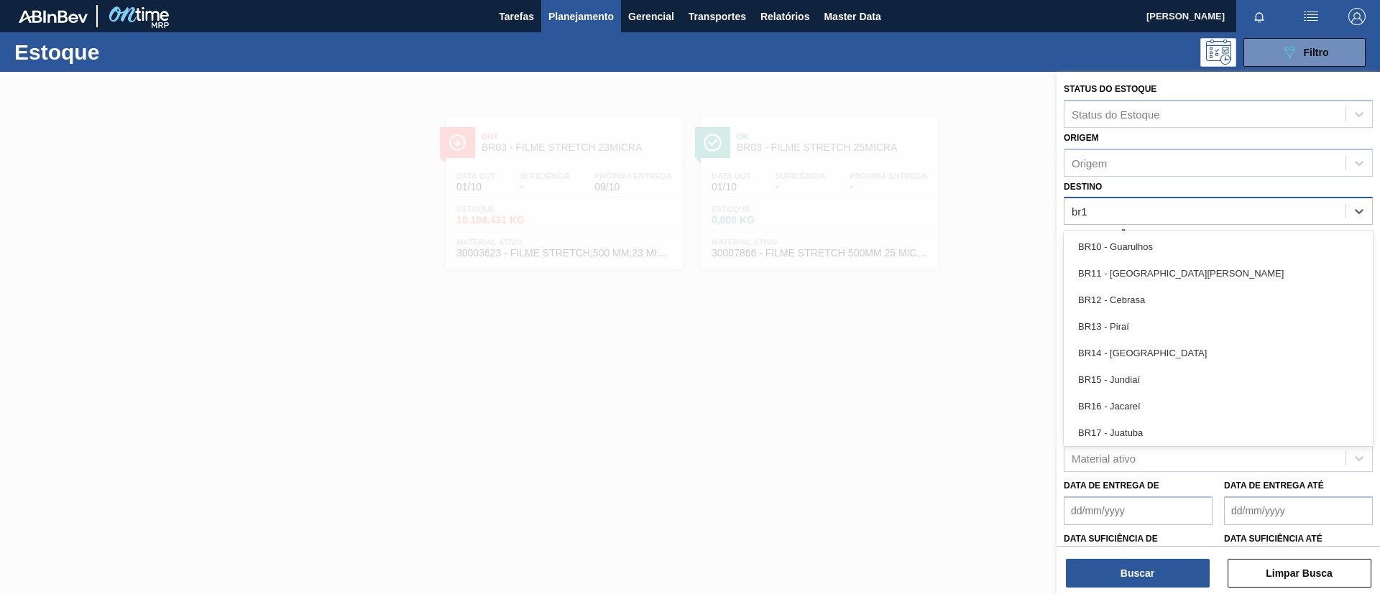
type input "br15"
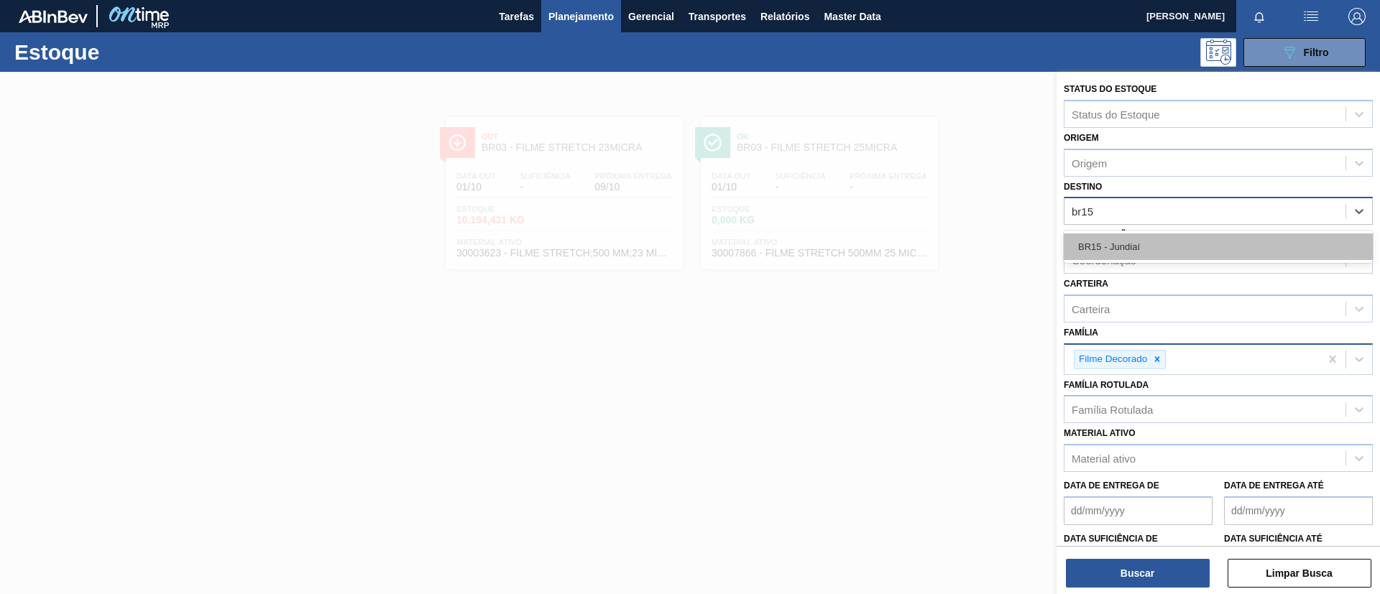
click at [1169, 239] on div "BR15 - Jundiaí" at bounding box center [1218, 247] width 309 height 27
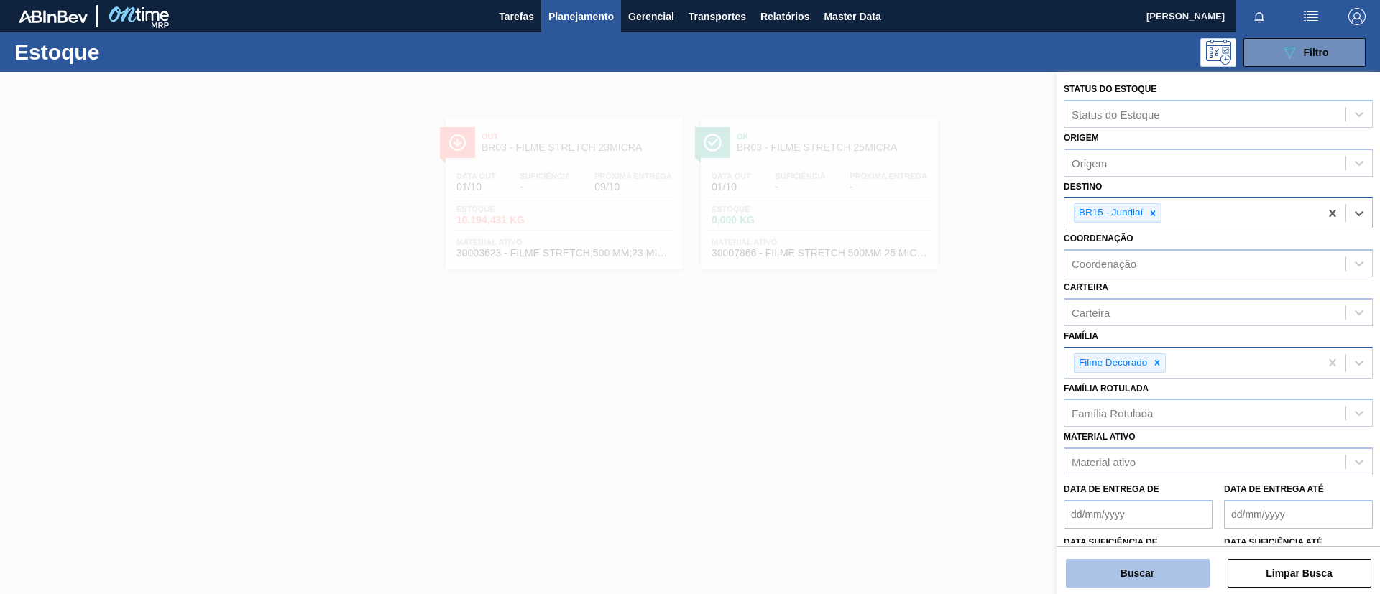
click at [1179, 573] on button "Buscar" at bounding box center [1138, 573] width 144 height 29
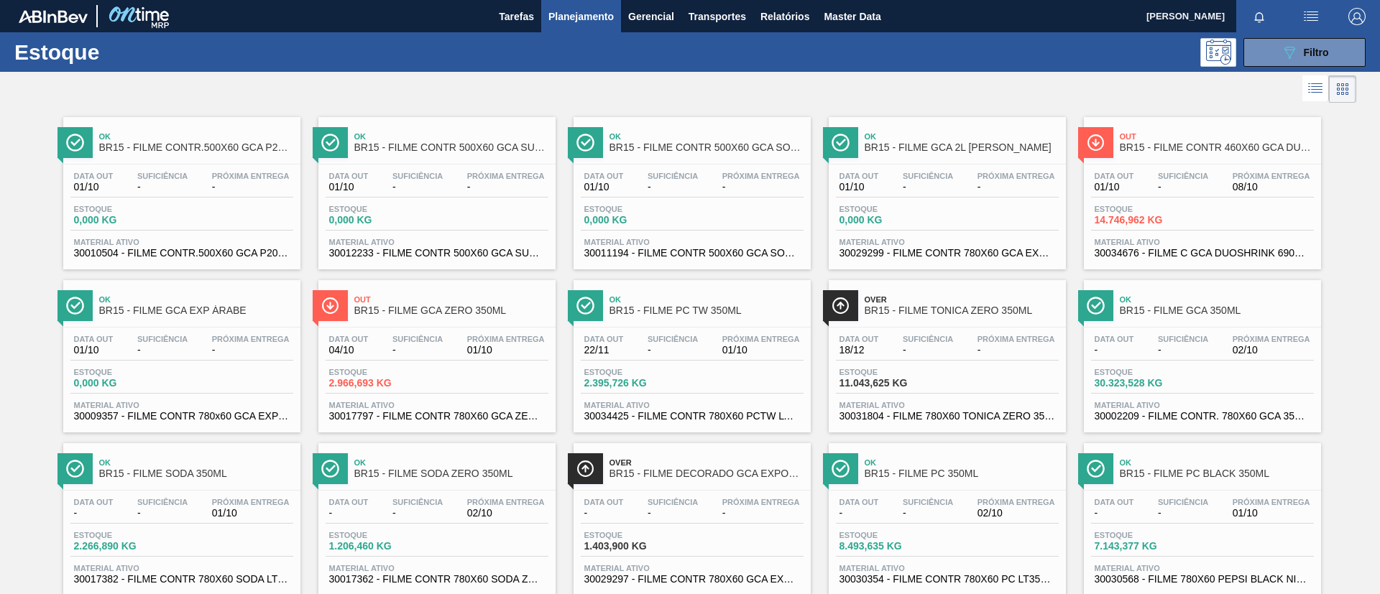
click at [482, 308] on span "BR15 - FILME GCA ZERO 350ML" at bounding box center [451, 310] width 194 height 11
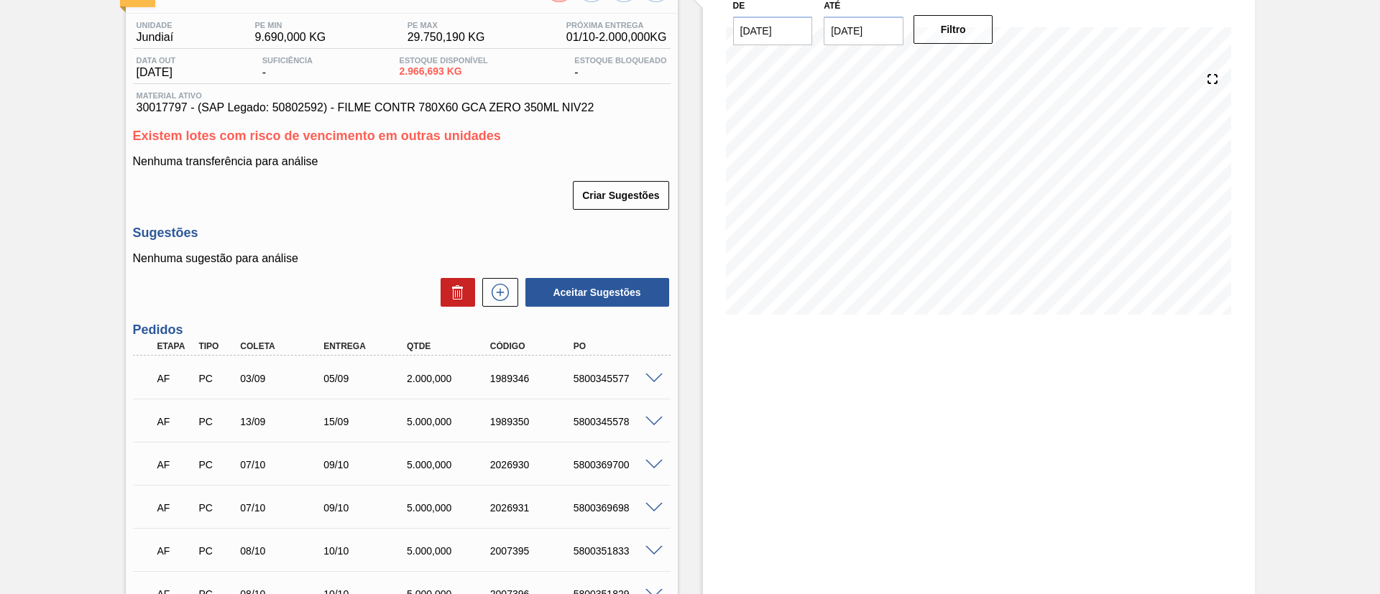
scroll to position [108, 0]
click at [657, 382] on div "5800345577" at bounding box center [616, 376] width 93 height 11
click at [652, 381] on div "5800345577" at bounding box center [616, 376] width 93 height 11
click at [647, 372] on span at bounding box center [653, 377] width 17 height 11
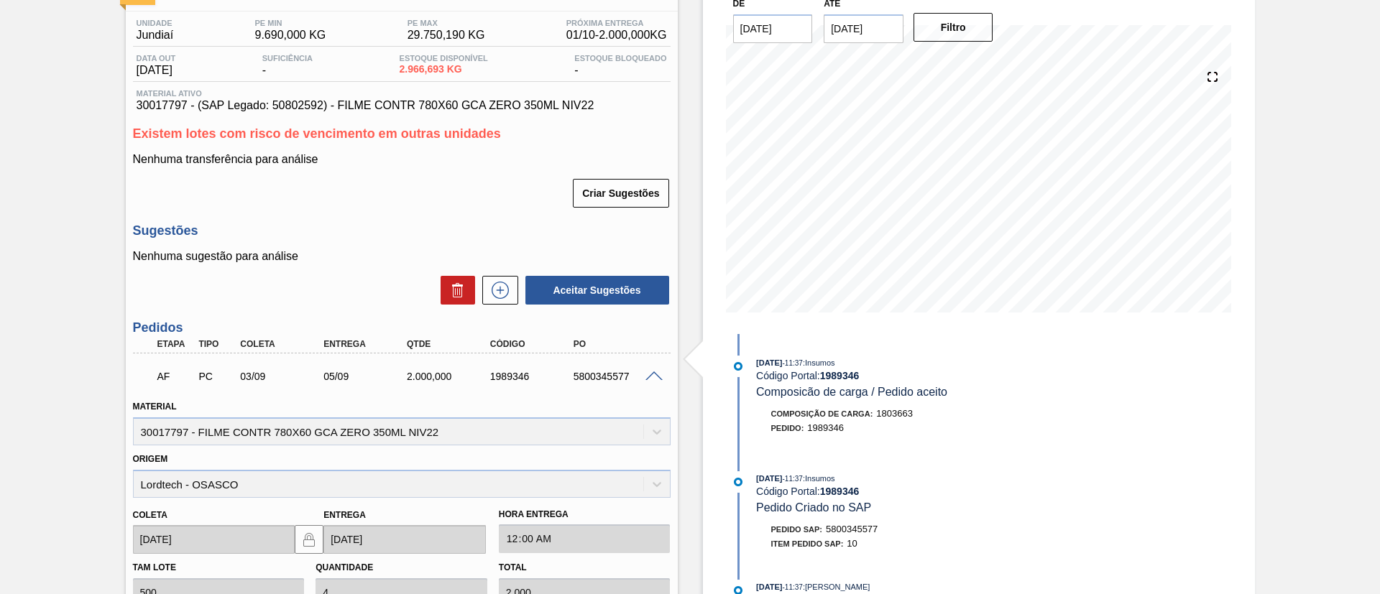
click at [646, 372] on span at bounding box center [653, 377] width 17 height 11
